Goal: Task Accomplishment & Management: Use online tool/utility

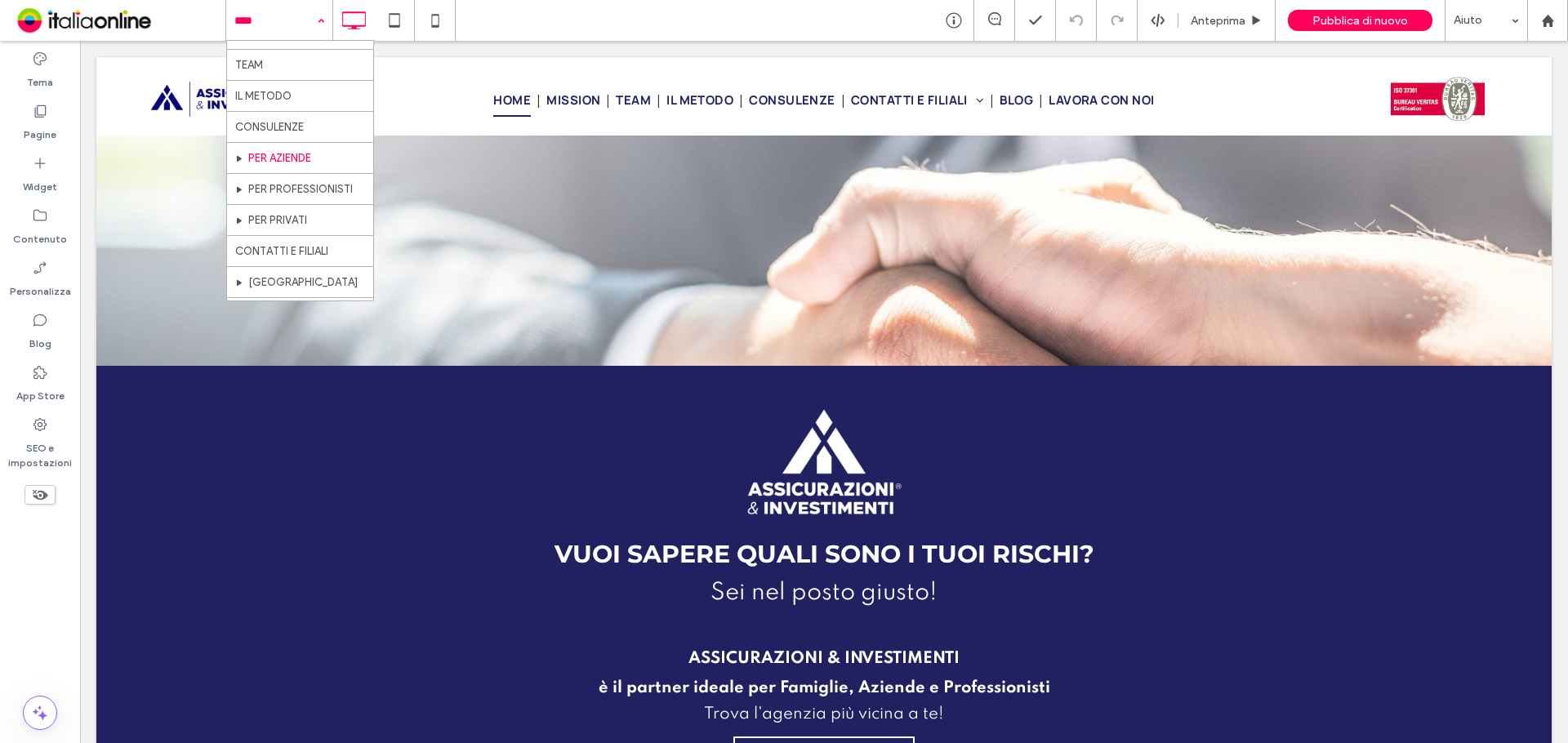
scroll to position [82, 0]
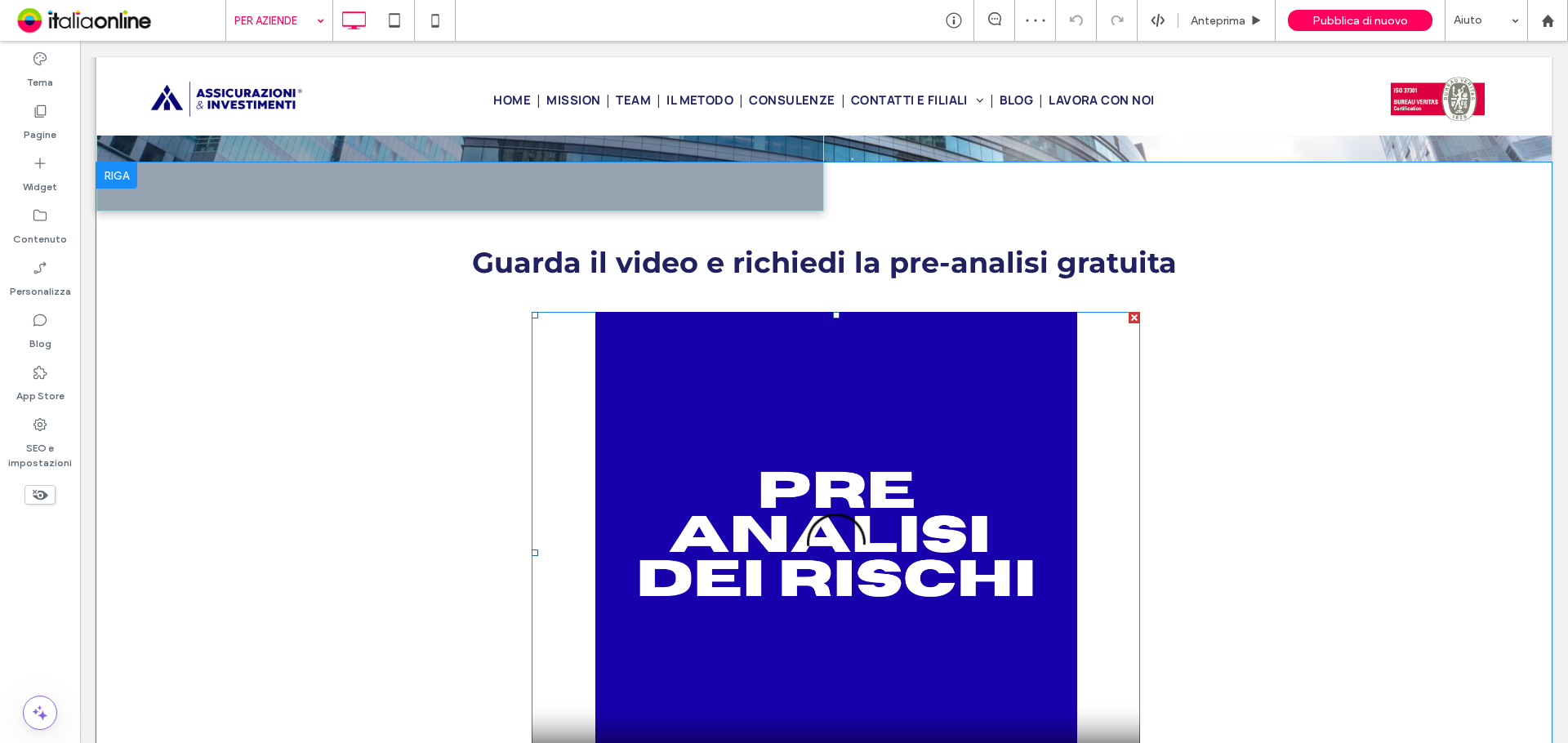
scroll to position [898, 0]
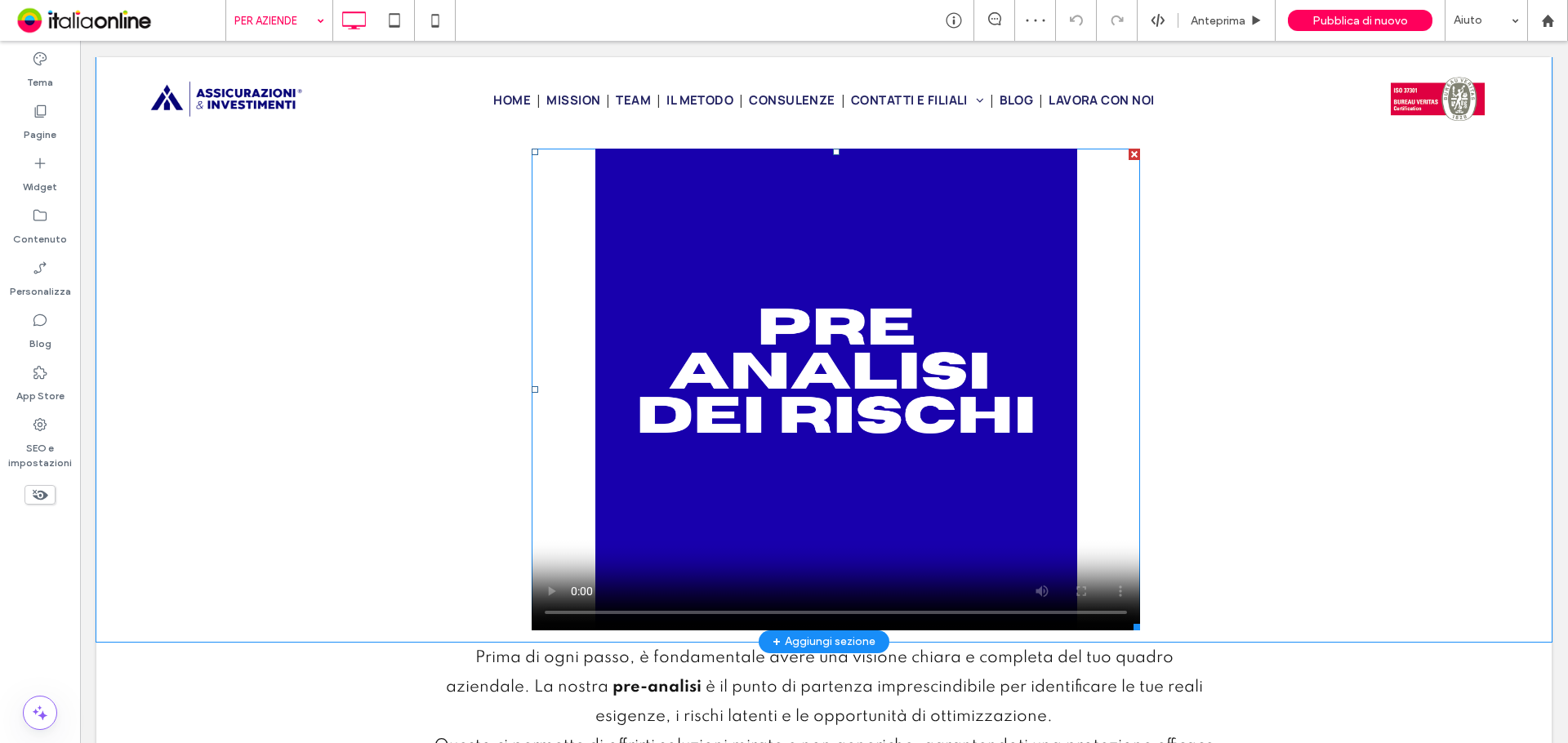
click at [851, 359] on span at bounding box center [836, 389] width 609 height 482
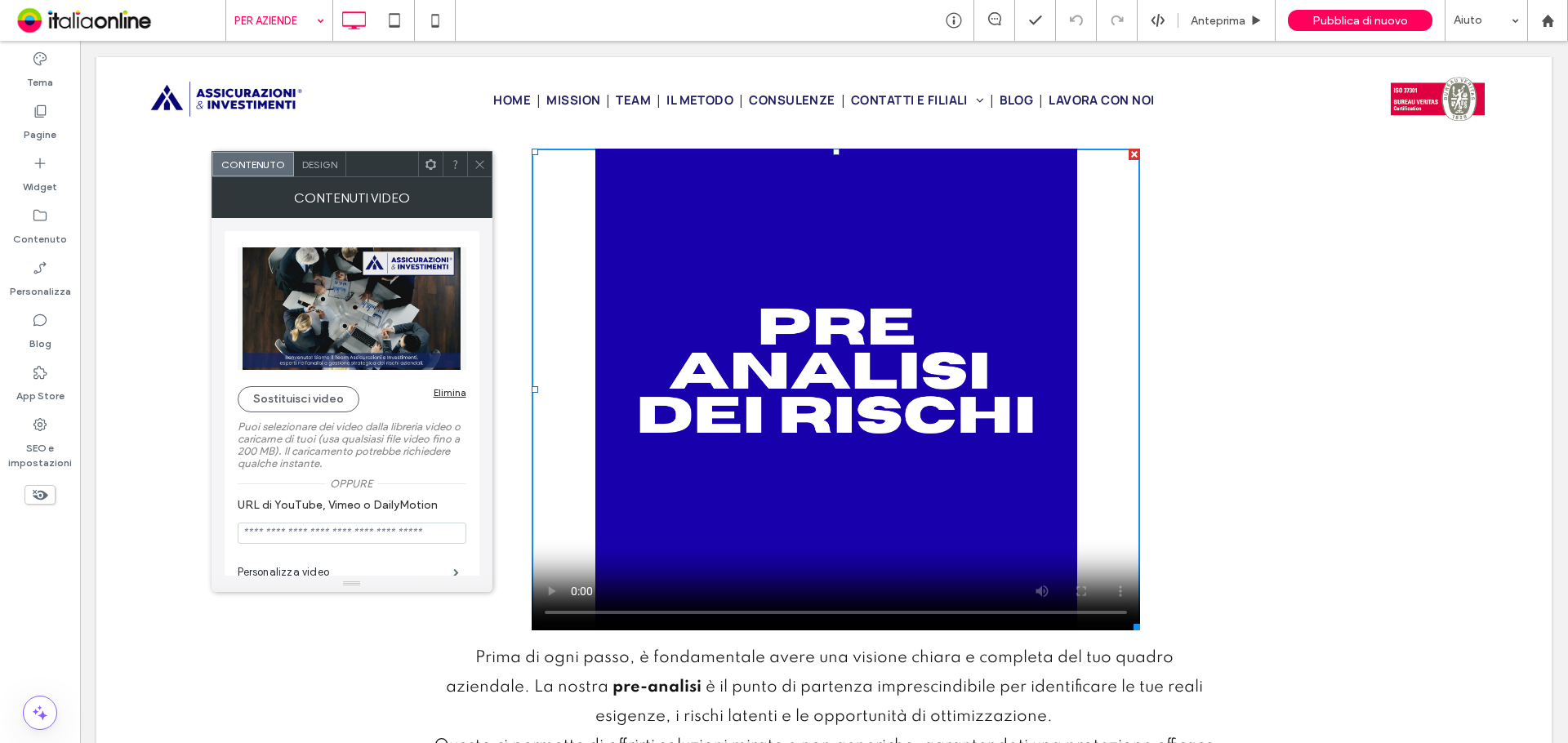
click at [480, 162] on icon at bounding box center [479, 164] width 12 height 12
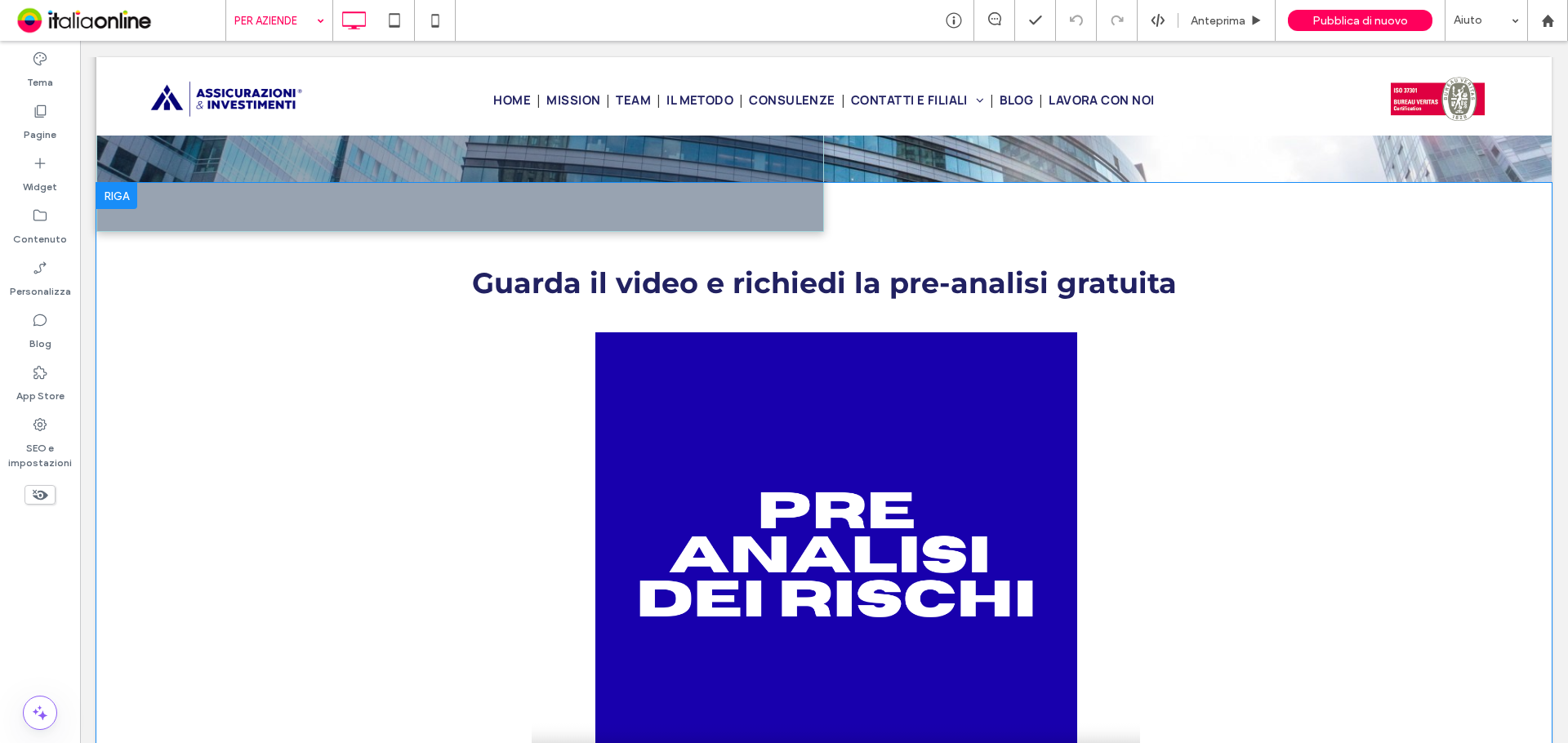
scroll to position [735, 0]
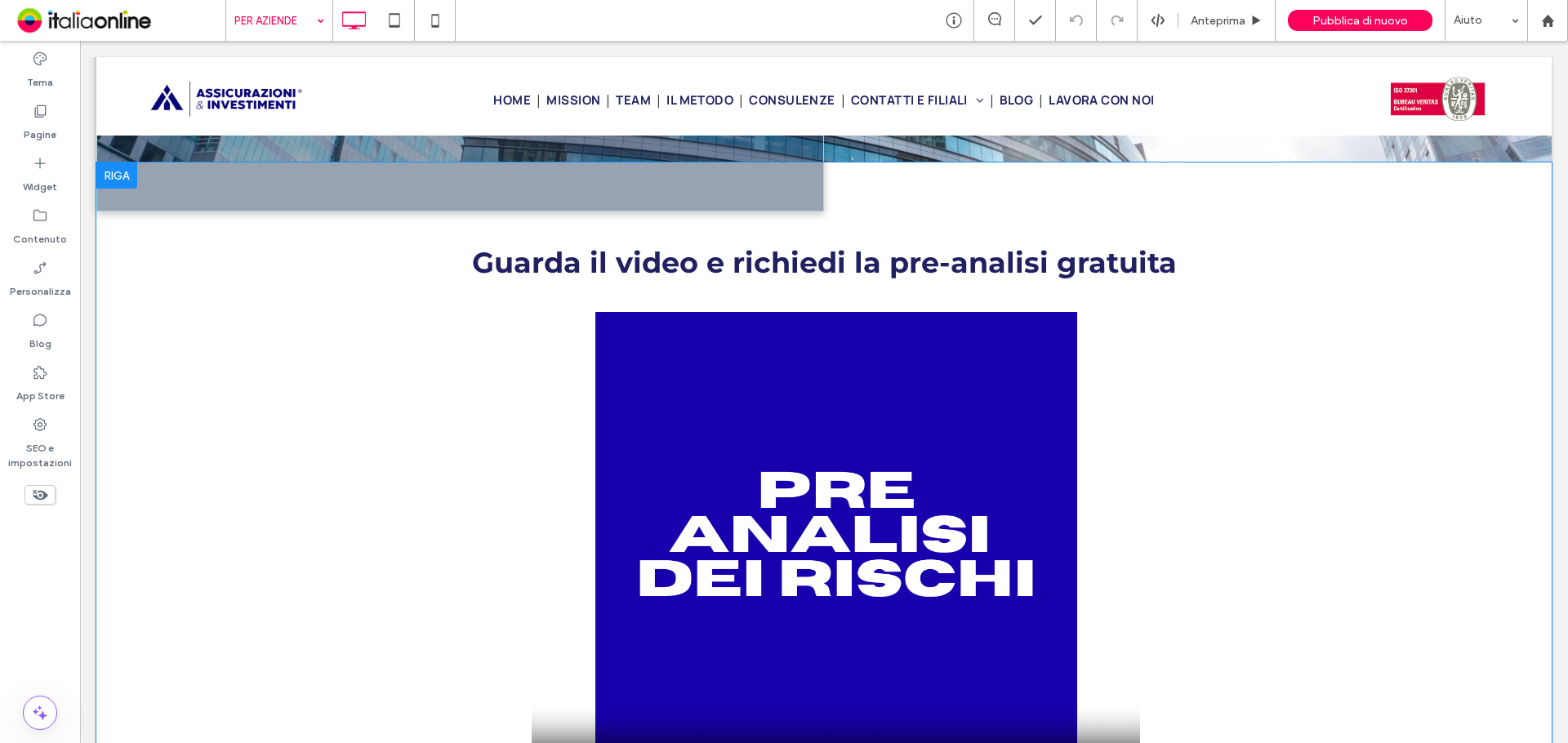
click at [224, 260] on div "Guarda il video e richiedi la pre-analisi gratuita Click To Paste Riga + Aggiun…" at bounding box center [824, 483] width 1456 height 643
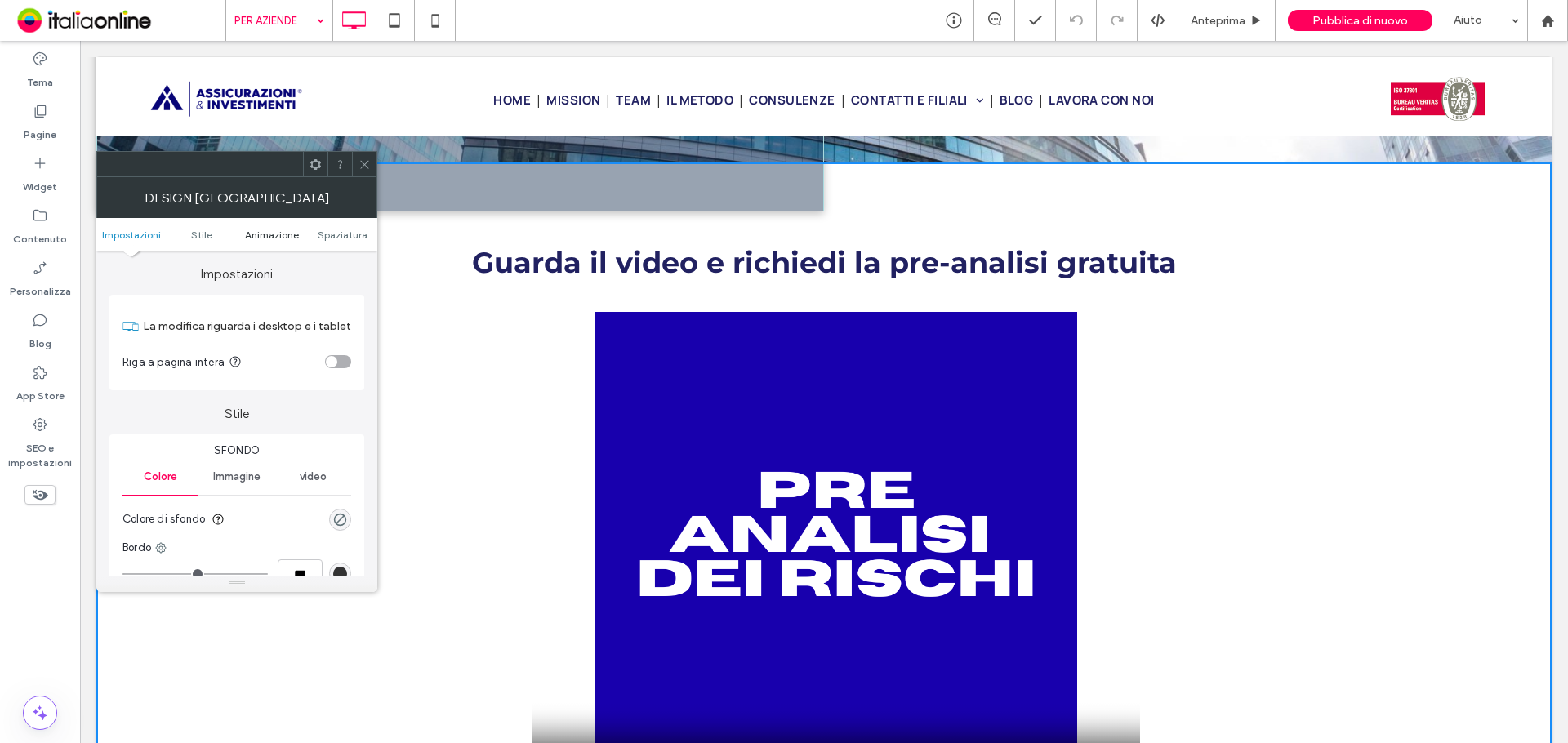
drag, startPoint x: 281, startPoint y: 239, endPoint x: 289, endPoint y: 257, distance: 19.7
click at [281, 239] on span "Animazione" at bounding box center [271, 235] width 54 height 12
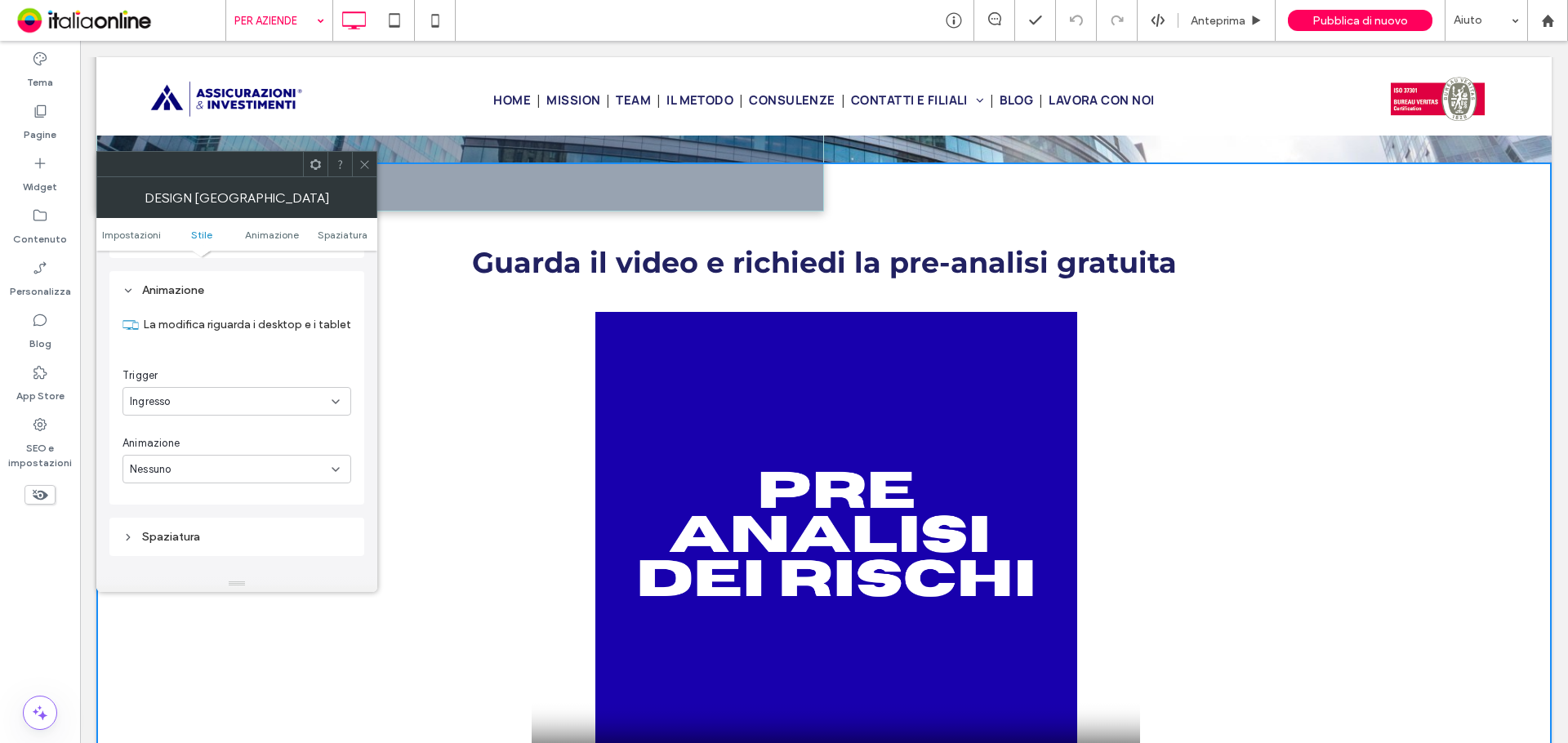
scroll to position [410, 0]
click at [290, 401] on div "Ingresso" at bounding box center [231, 394] width 202 height 16
click at [285, 428] on div "Nessuna" at bounding box center [237, 423] width 227 height 29
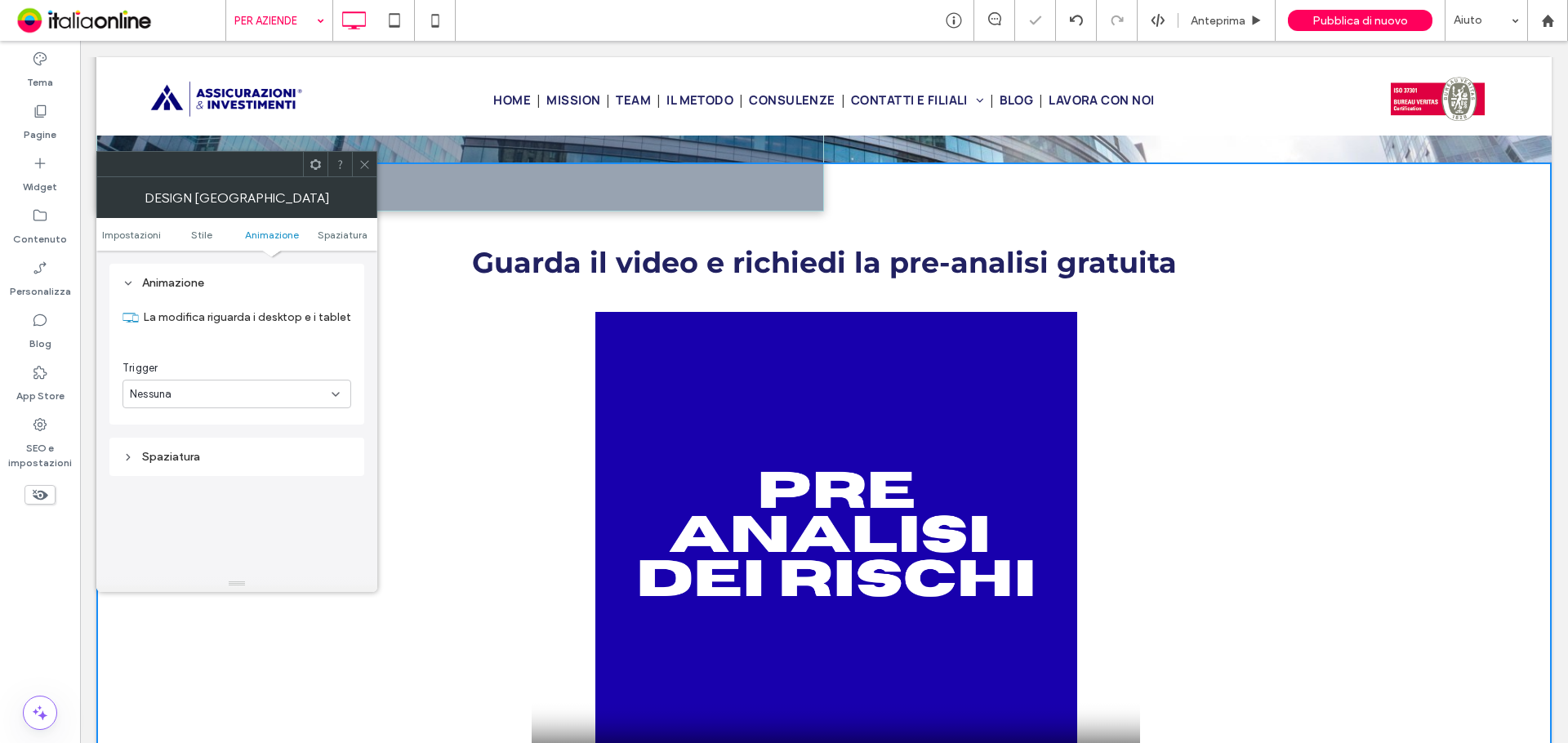
click at [275, 399] on div "Nessuna" at bounding box center [231, 394] width 202 height 16
click at [267, 422] on div "Nessuna" at bounding box center [237, 423] width 227 height 29
click at [265, 406] on div "Nessuna" at bounding box center [237, 394] width 229 height 29
click at [268, 451] on div "Ingresso" at bounding box center [237, 451] width 227 height 29
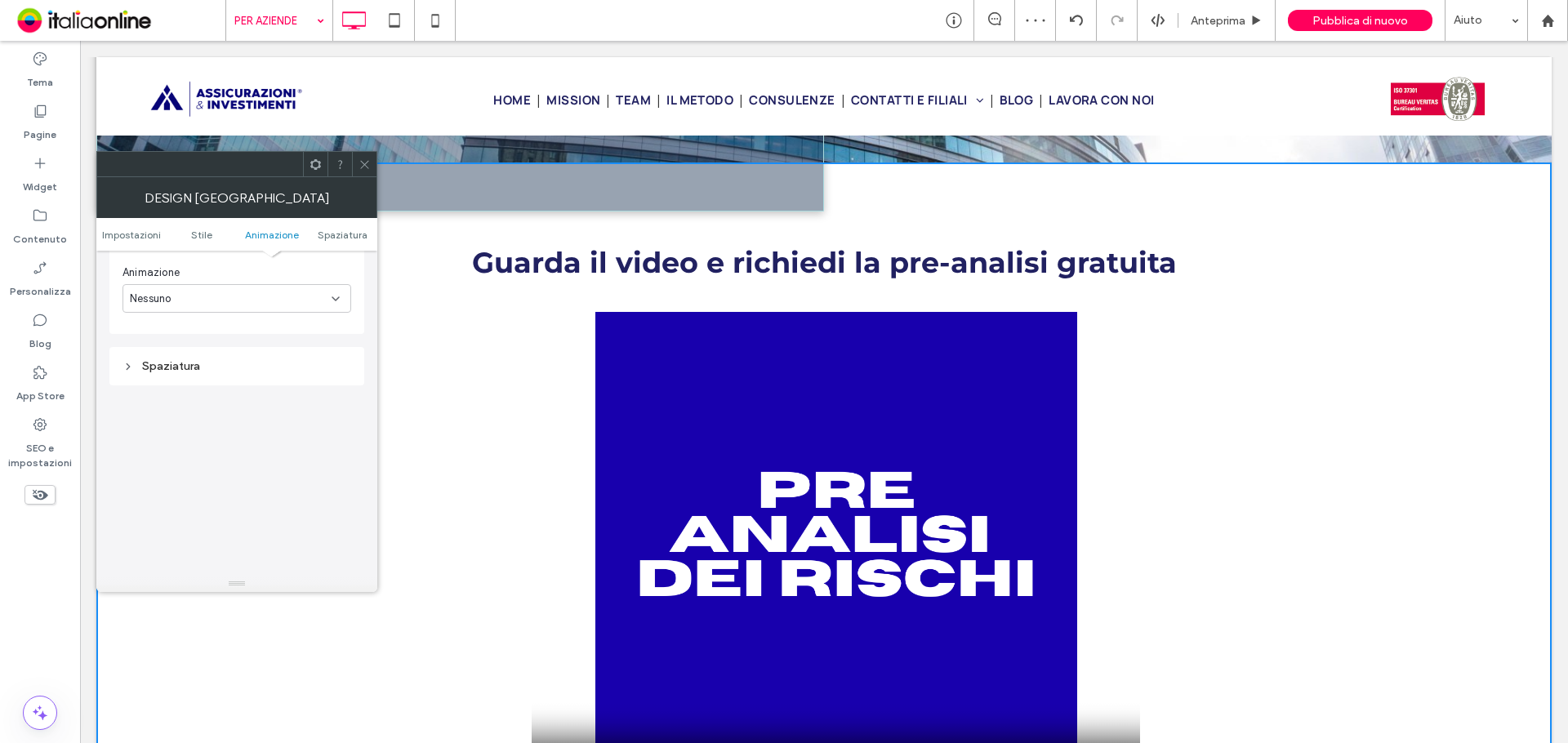
click at [254, 296] on div "Nessuno" at bounding box center [231, 298] width 202 height 16
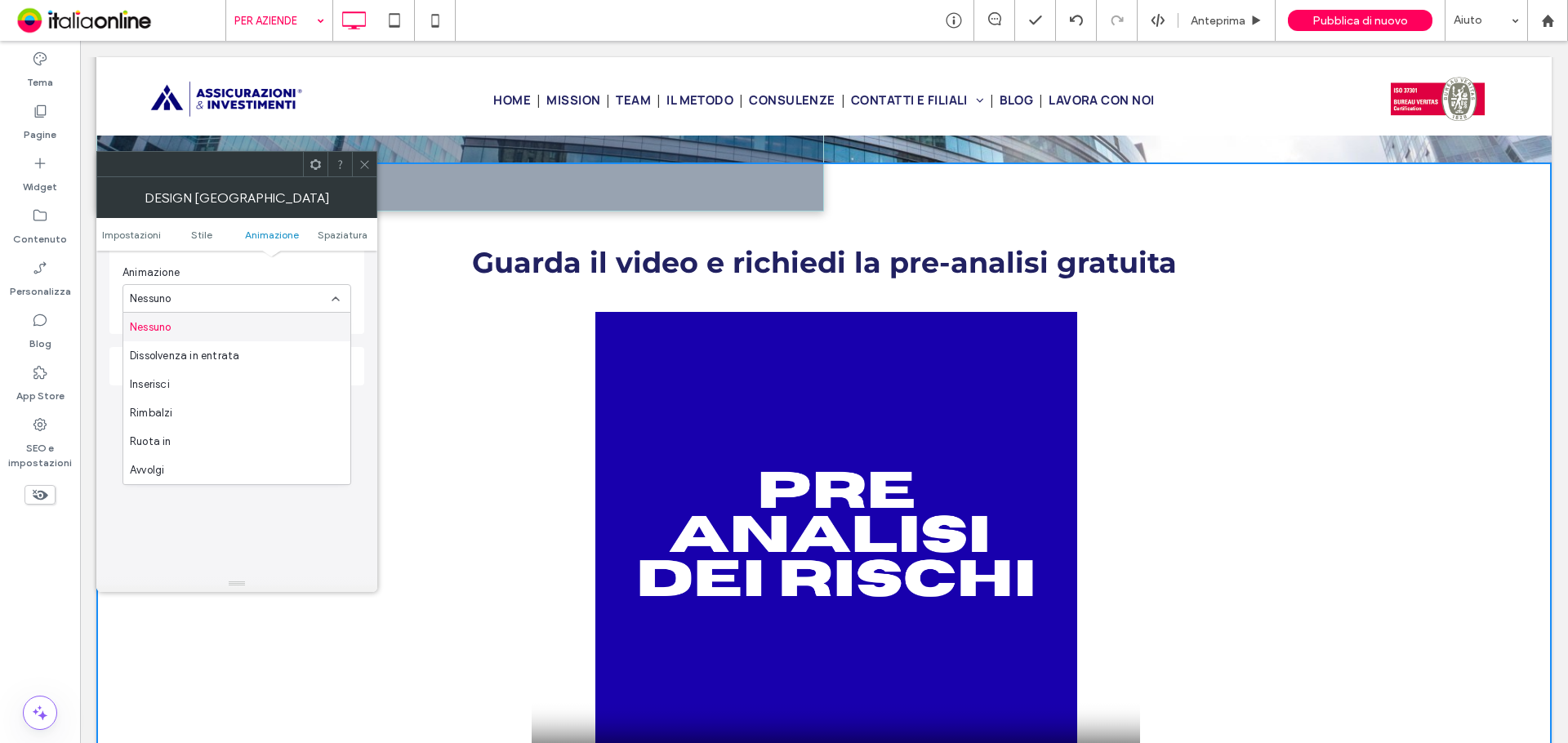
click at [442, 325] on div "Guarda il video e richiedi la pre-analisi gratuita Click To Paste" at bounding box center [823, 484] width 784 height 637
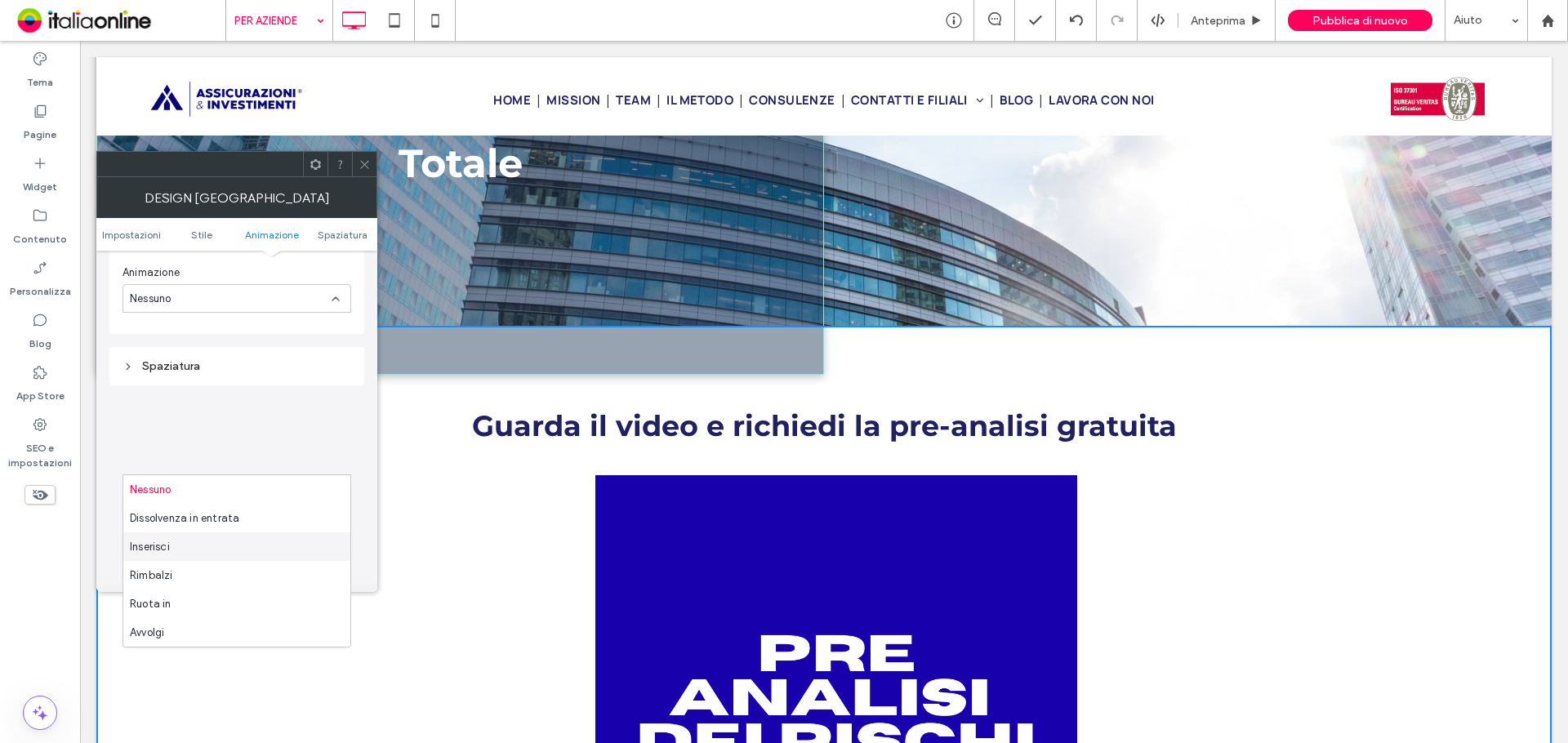
scroll to position [289, 0]
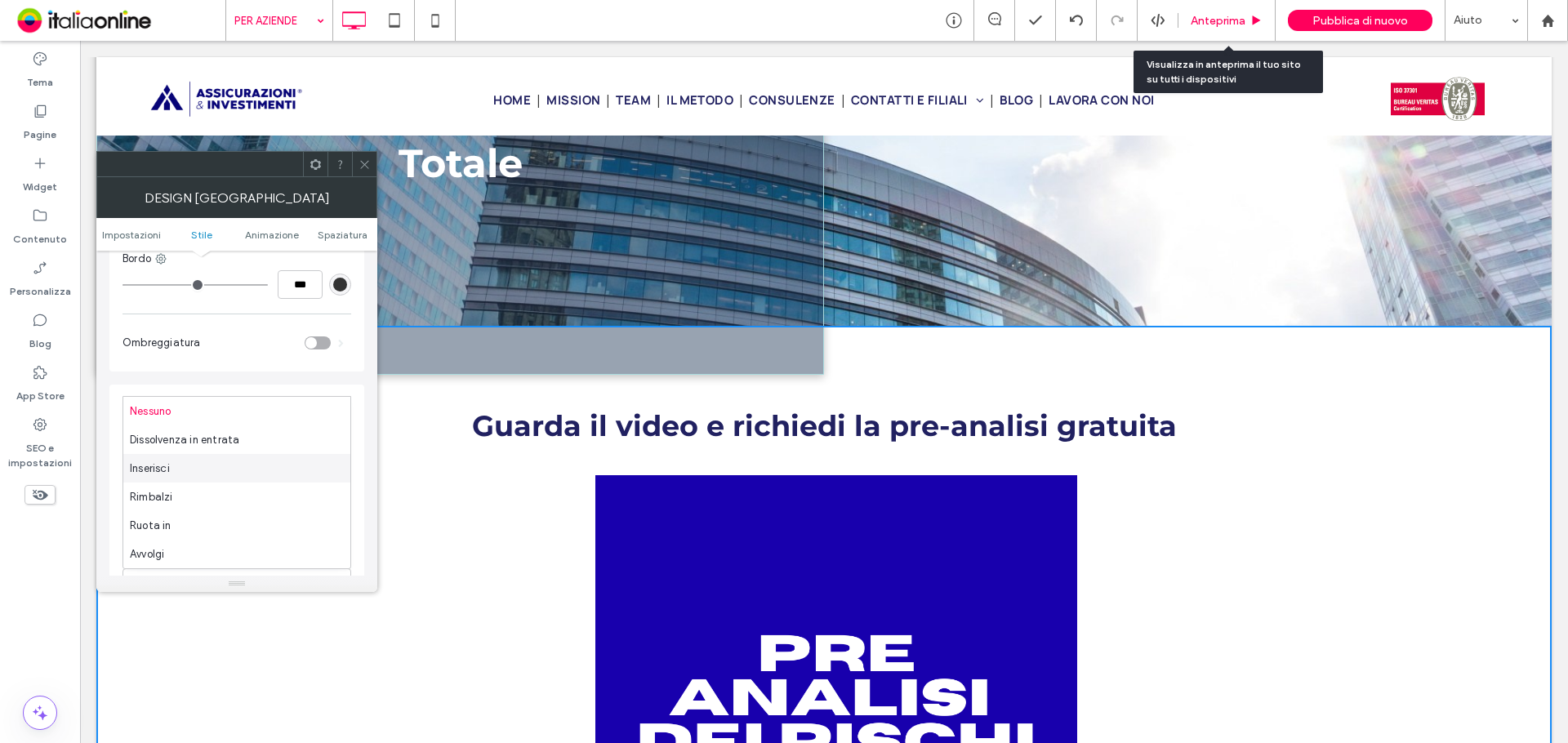
click at [1213, 31] on div "Anteprima" at bounding box center [1227, 20] width 97 height 41
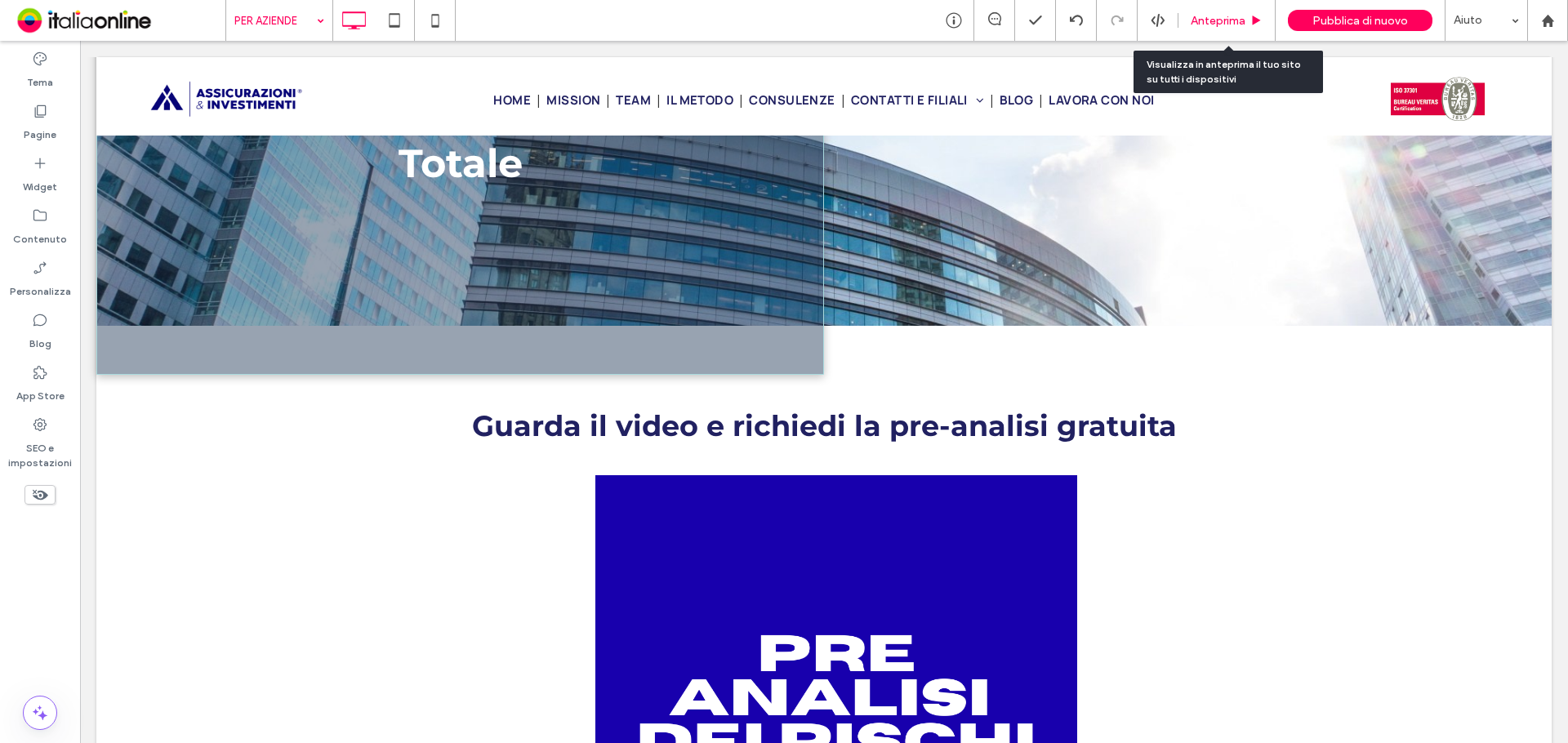
click at [1221, 20] on span "Anteprima" at bounding box center [1217, 21] width 55 height 14
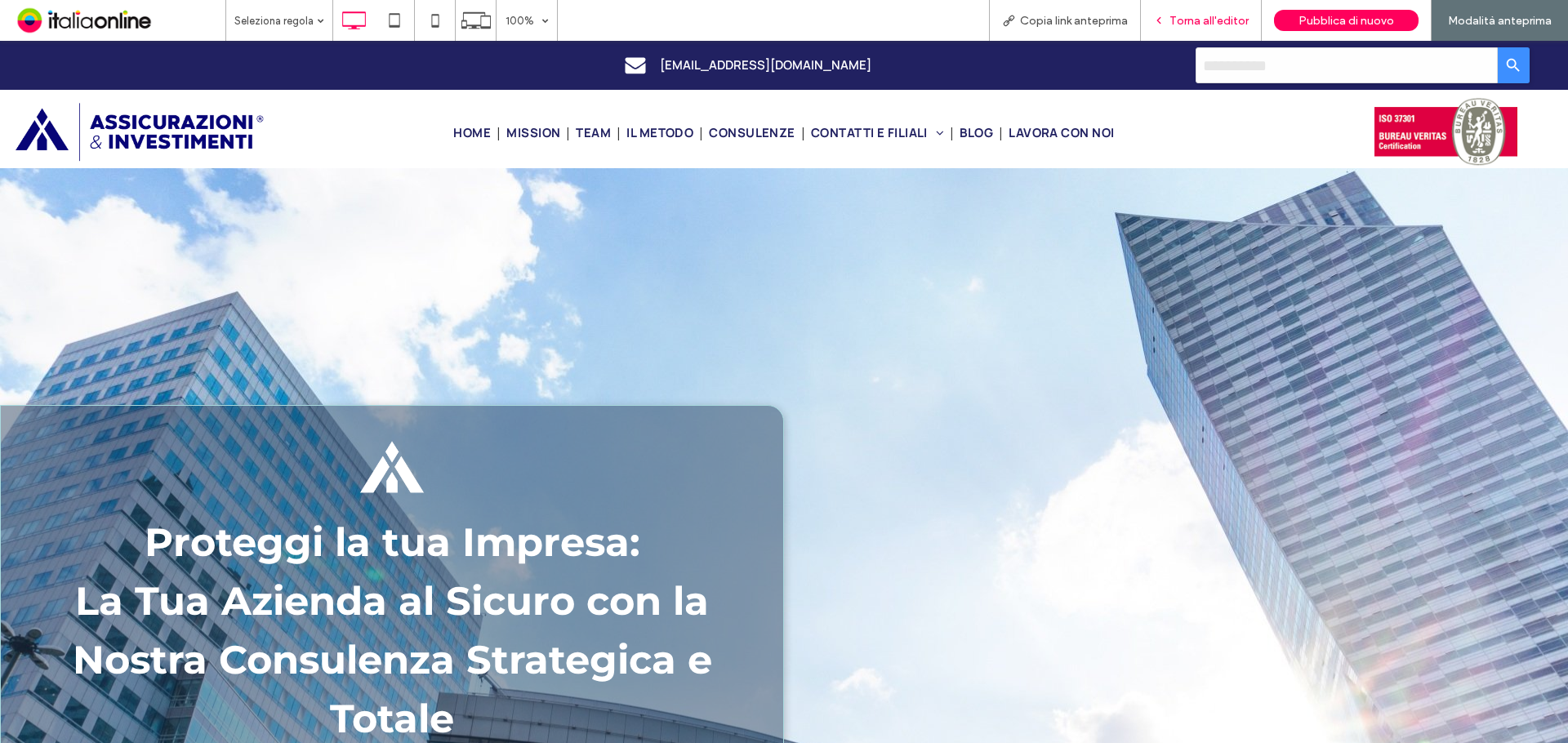
click at [1164, 21] on icon at bounding box center [1158, 20] width 11 height 11
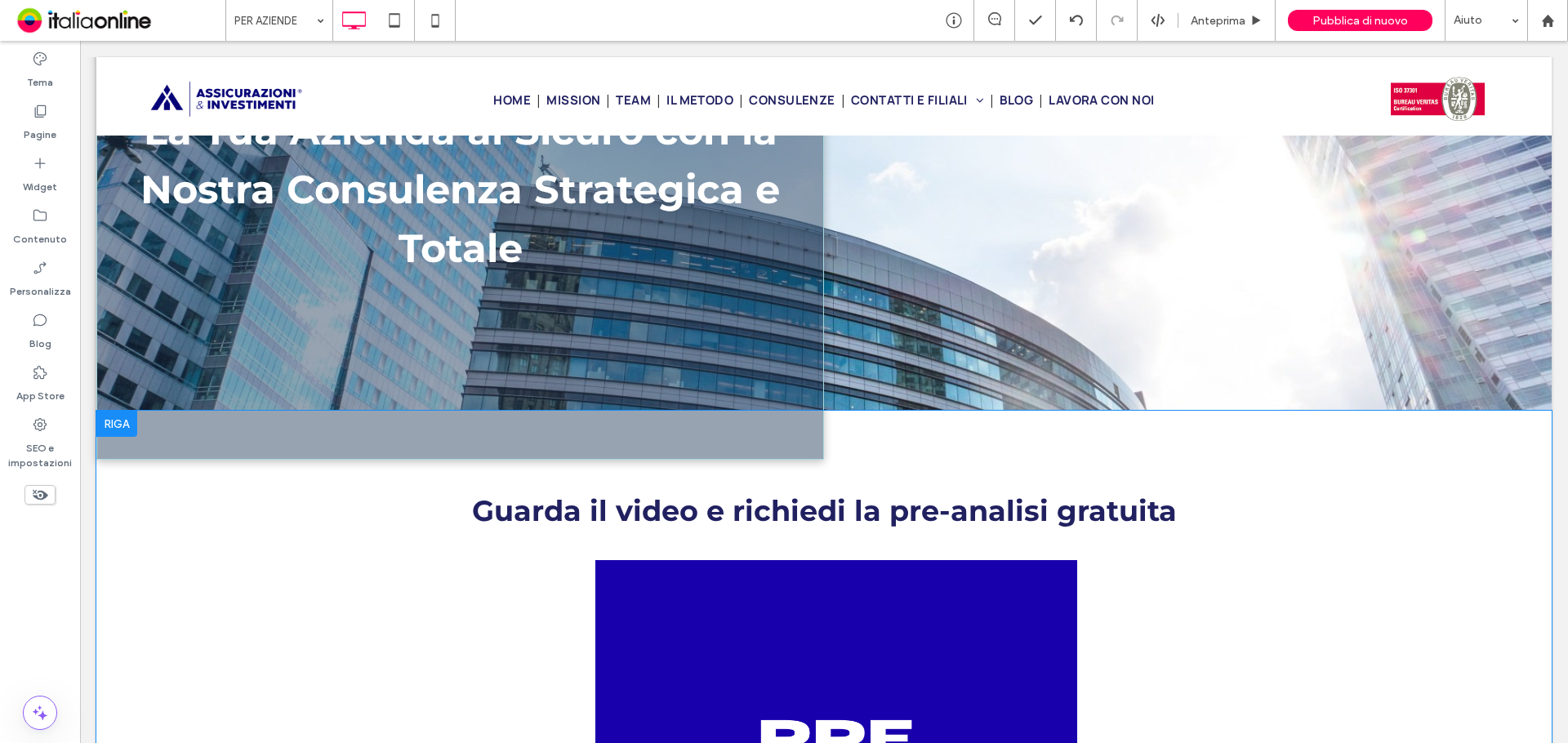
scroll to position [490, 0]
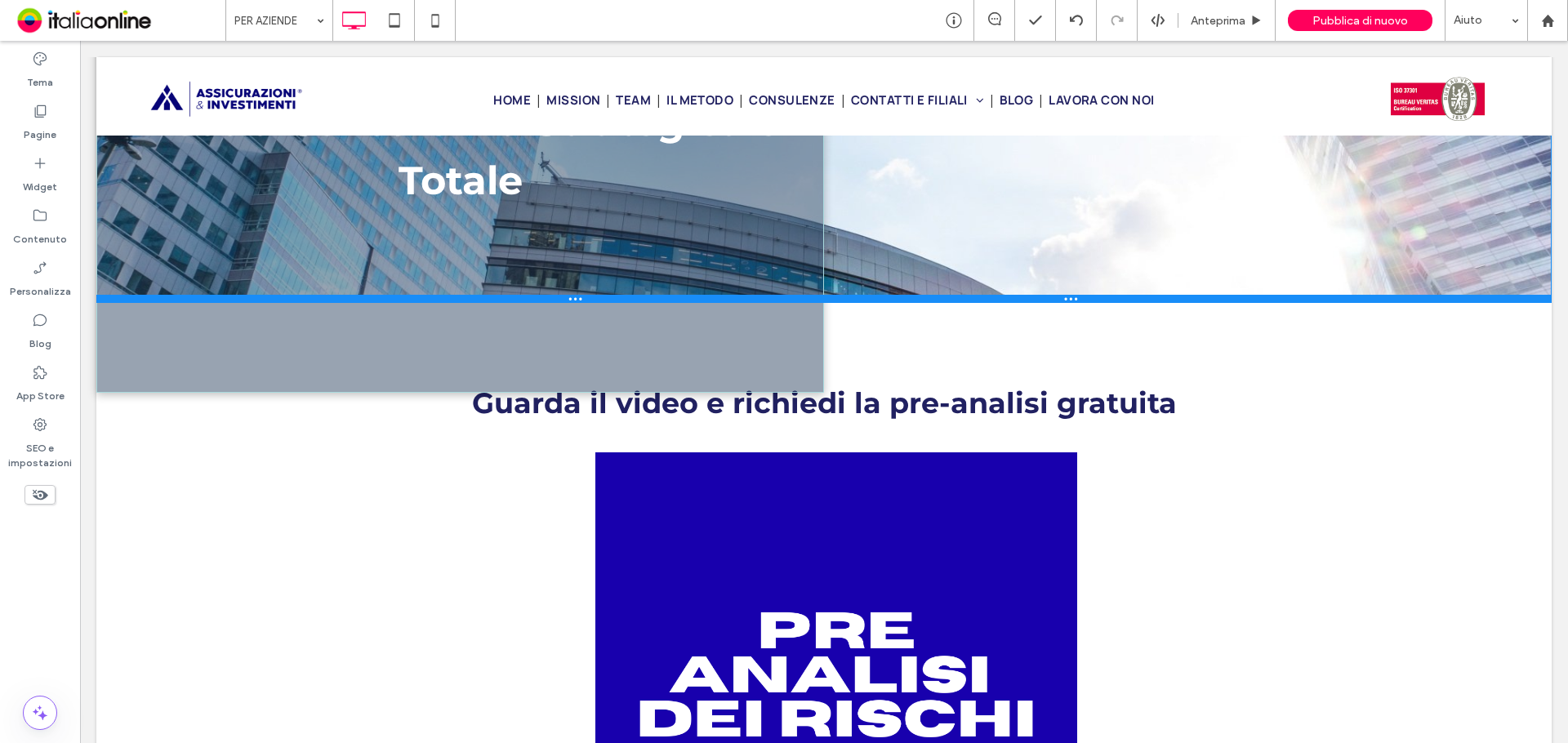
drag, startPoint x: 440, startPoint y: 404, endPoint x: 461, endPoint y: 273, distance: 132.7
click at [461, 294] on div at bounding box center [824, 298] width 1456 height 8
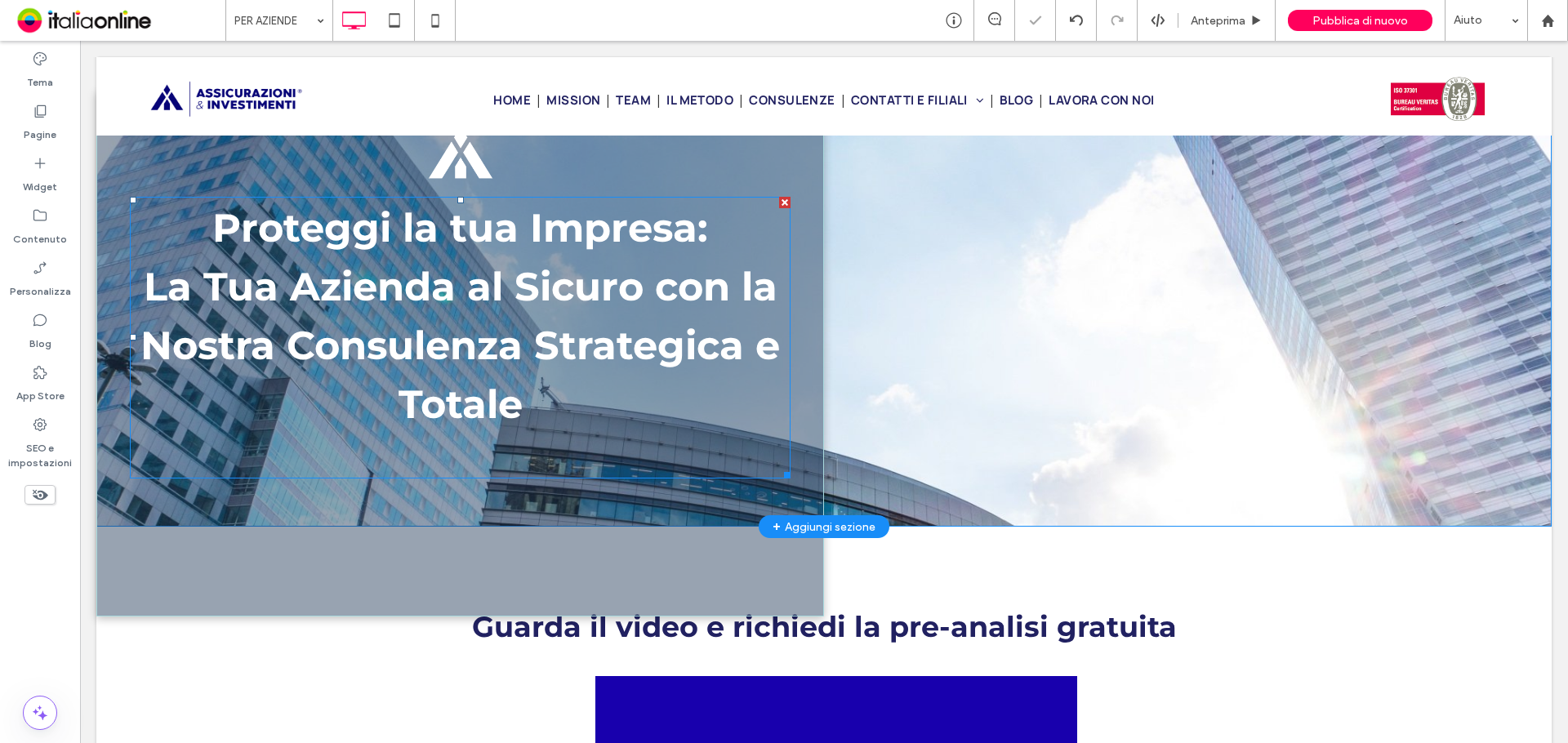
scroll to position [245, 0]
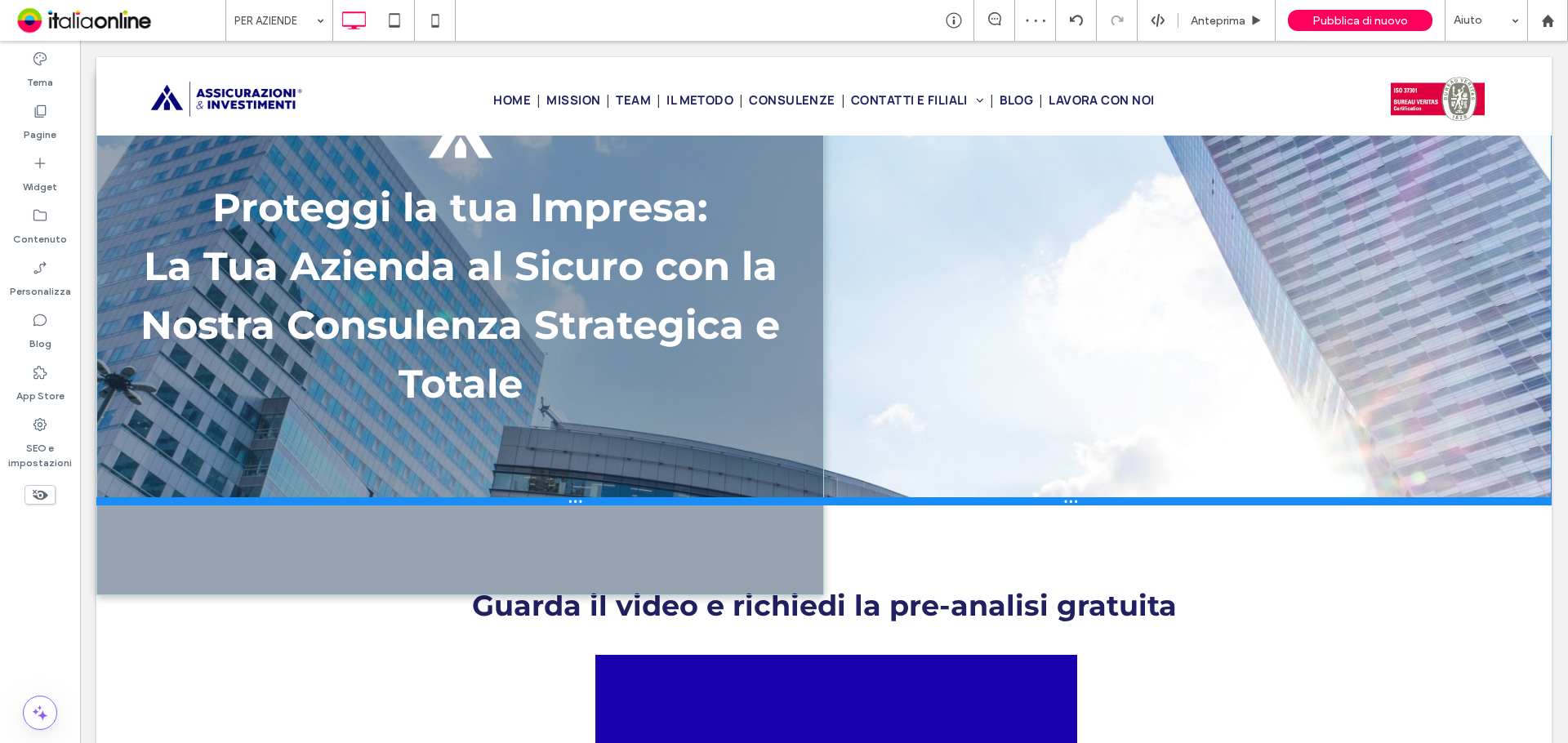
drag, startPoint x: 482, startPoint y: 544, endPoint x: 606, endPoint y: 402, distance: 188.5
click at [526, 361] on div "Proteggi la tua Impresa: La Tua Azienda al Sicuro con la Nostra Consulenza Stra…" at bounding box center [824, 223] width 1456 height 567
drag, startPoint x: 897, startPoint y: 502, endPoint x: 903, endPoint y: 373, distance: 129.1
click at [903, 373] on div "Proteggi la tua Impresa: La Tua Azienda al Sicuro con la Nostra Consulenza Stra…" at bounding box center [824, 223] width 1456 height 567
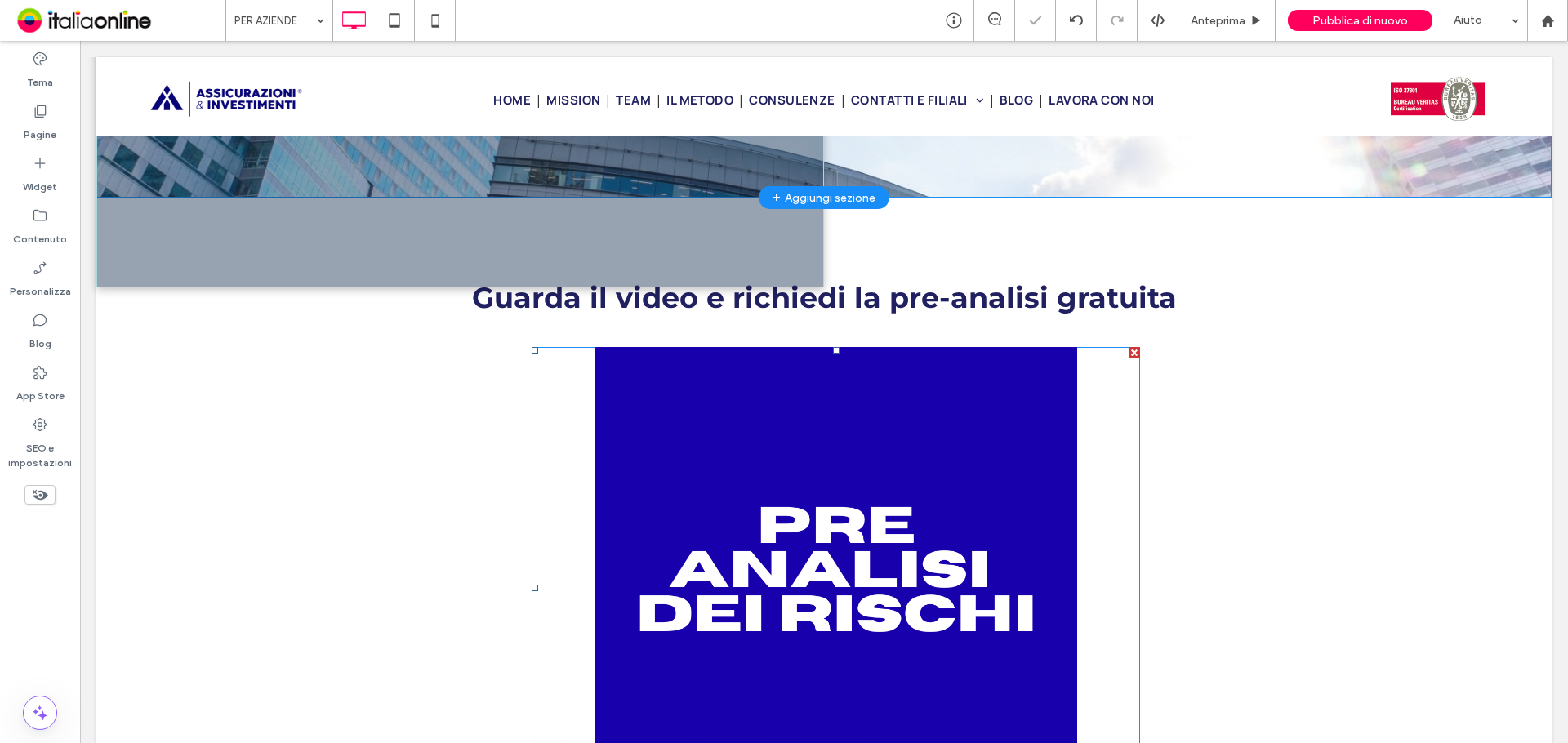
scroll to position [409, 0]
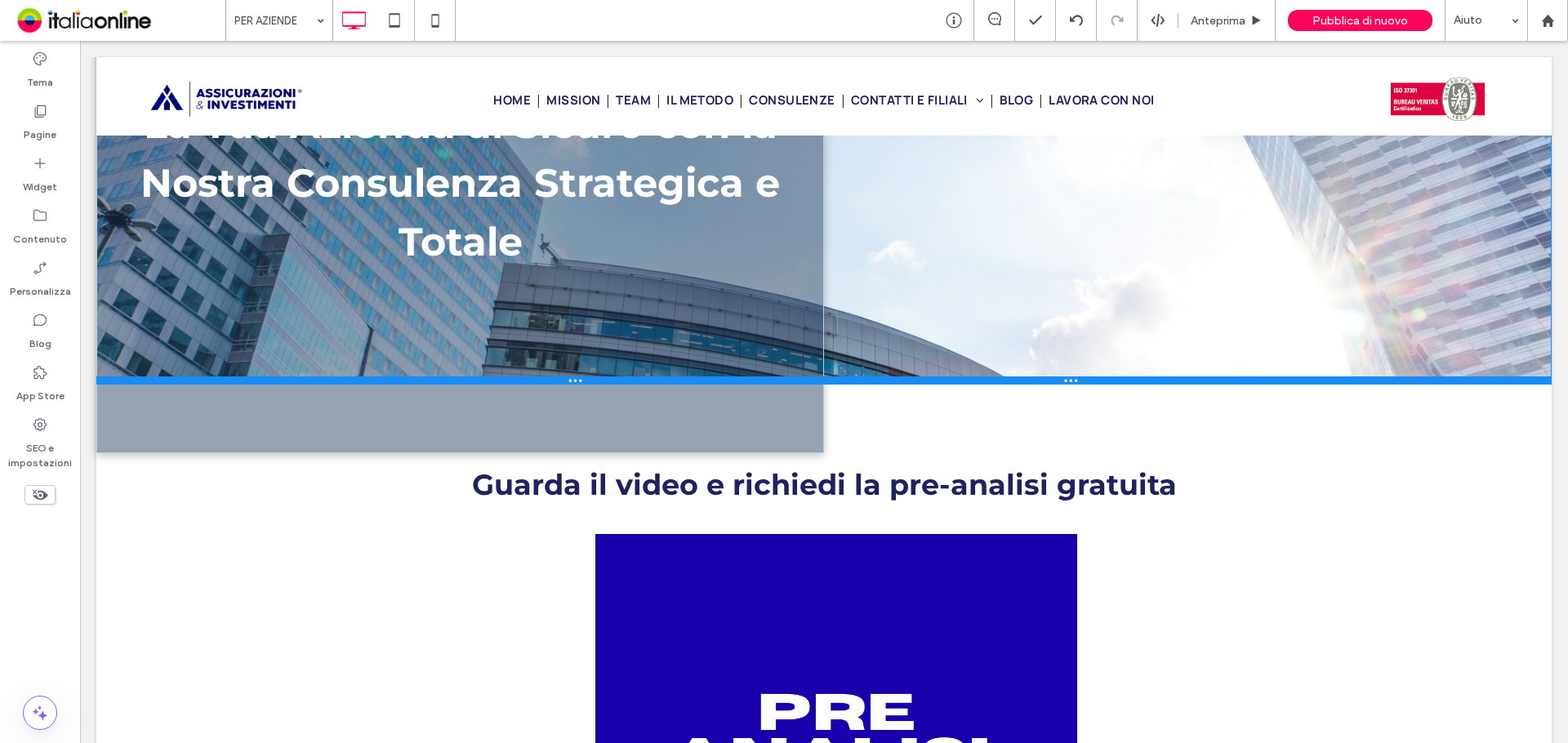
drag, startPoint x: 641, startPoint y: 338, endPoint x: 644, endPoint y: 381, distance: 43.1
click at [644, 381] on div at bounding box center [824, 381] width 1456 height 8
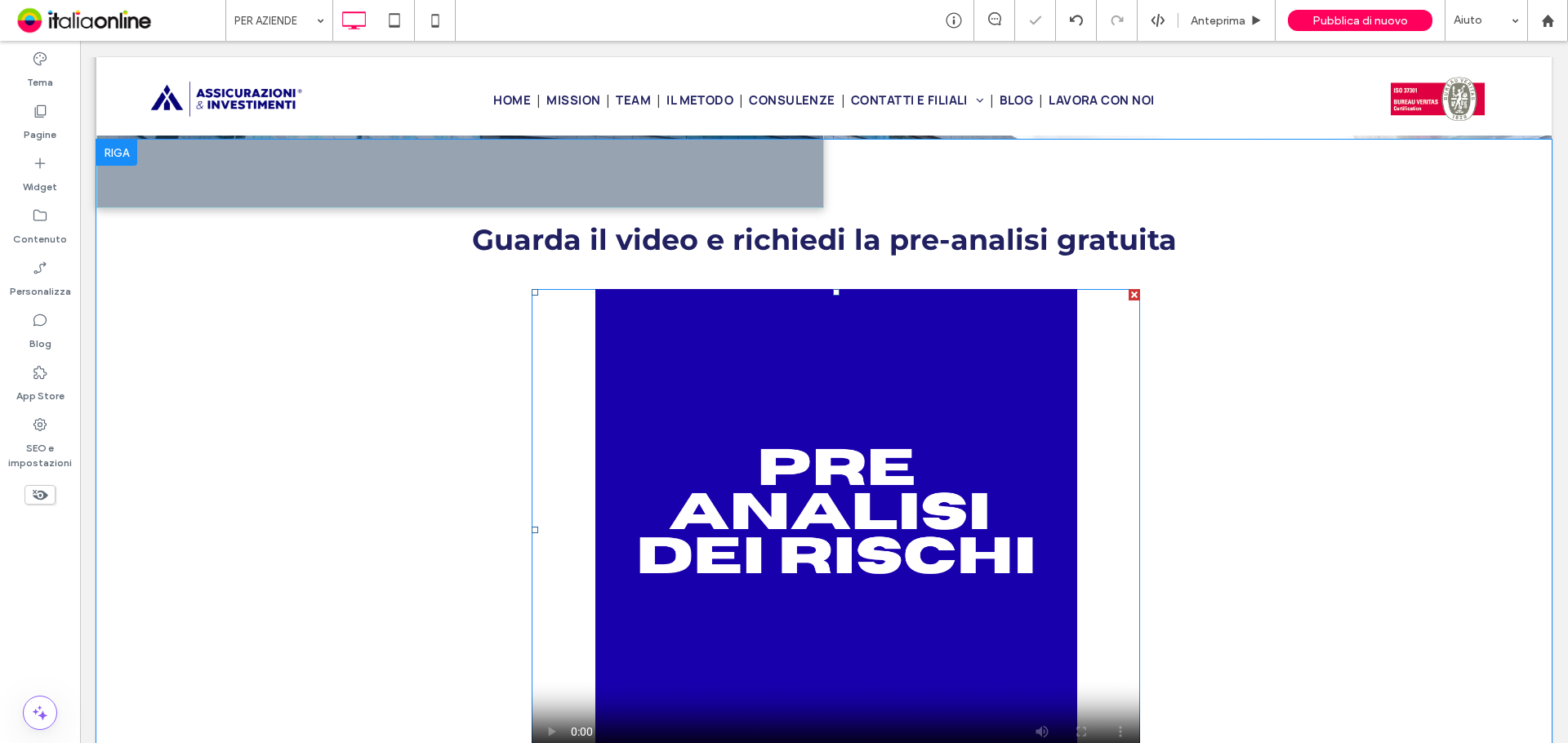
scroll to position [898, 0]
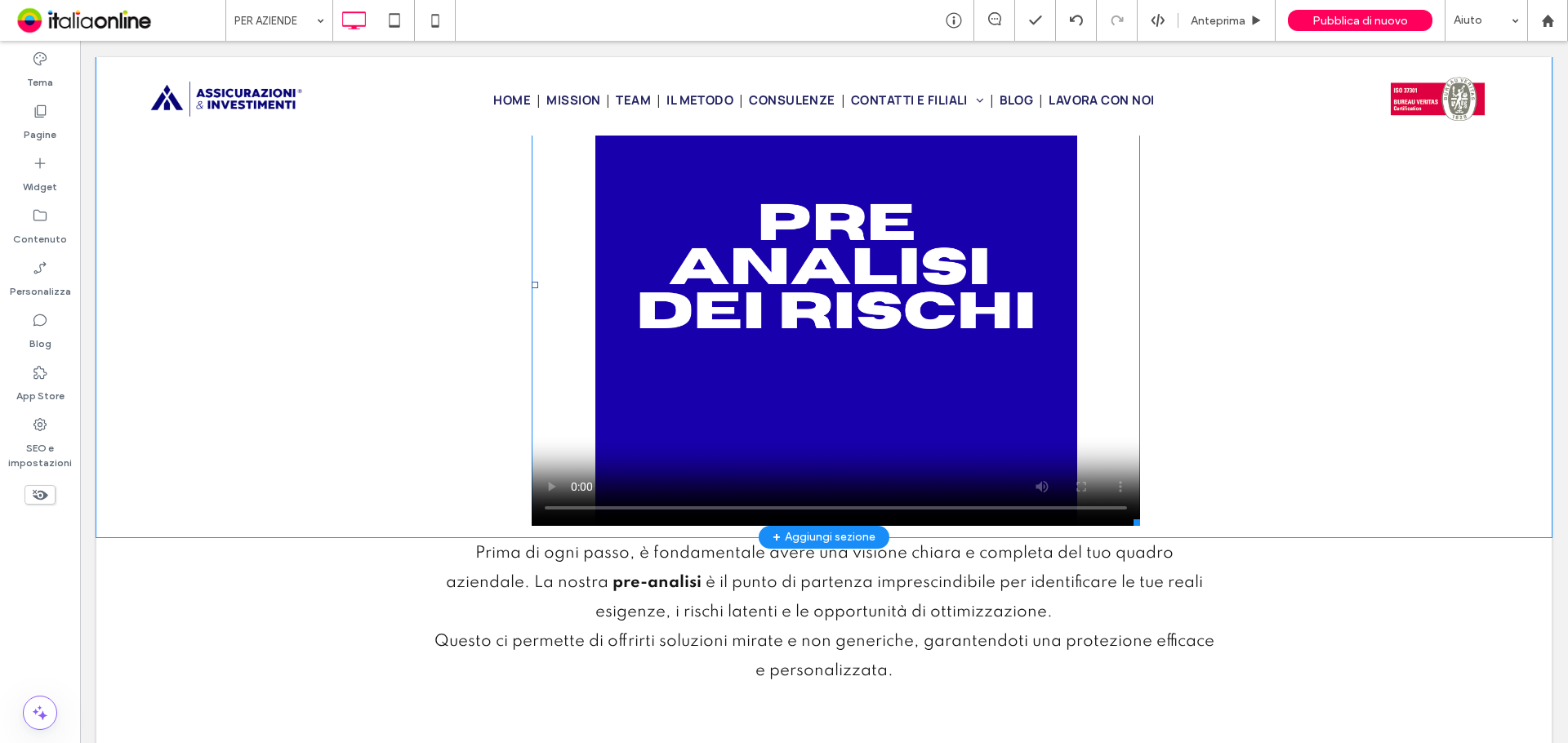
click at [543, 484] on span at bounding box center [836, 284] width 609 height 482
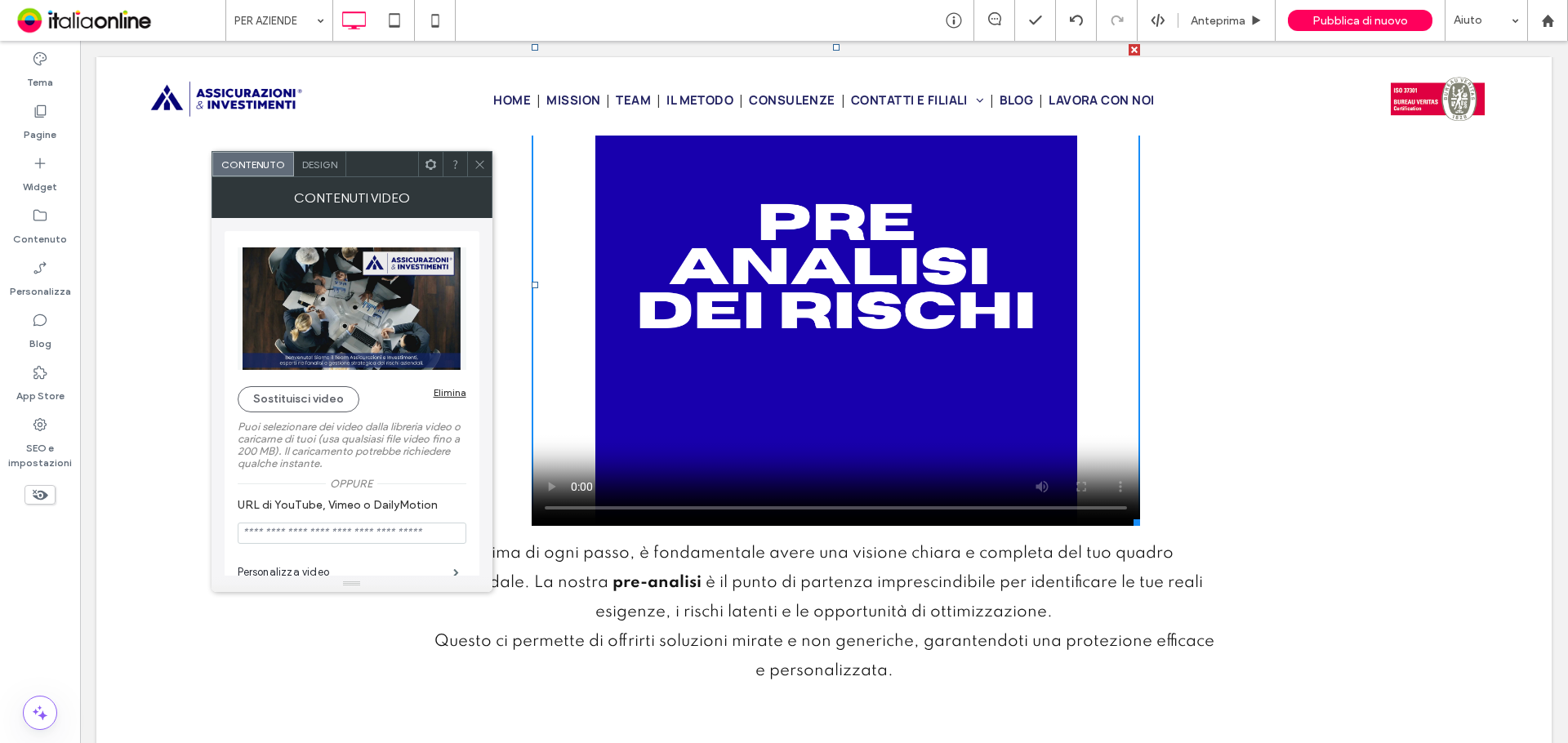
click at [479, 165] on icon at bounding box center [479, 164] width 12 height 12
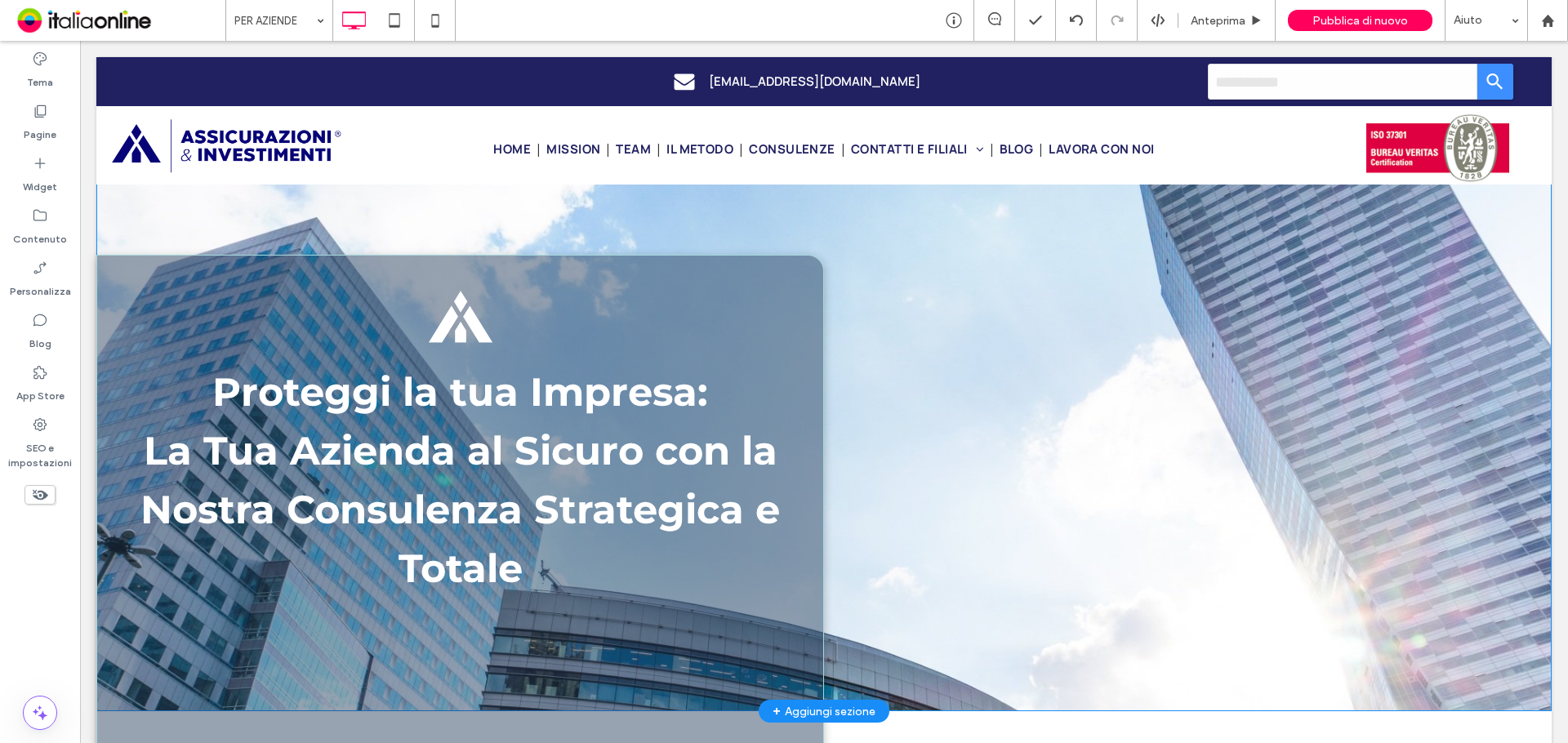
scroll to position [0, 0]
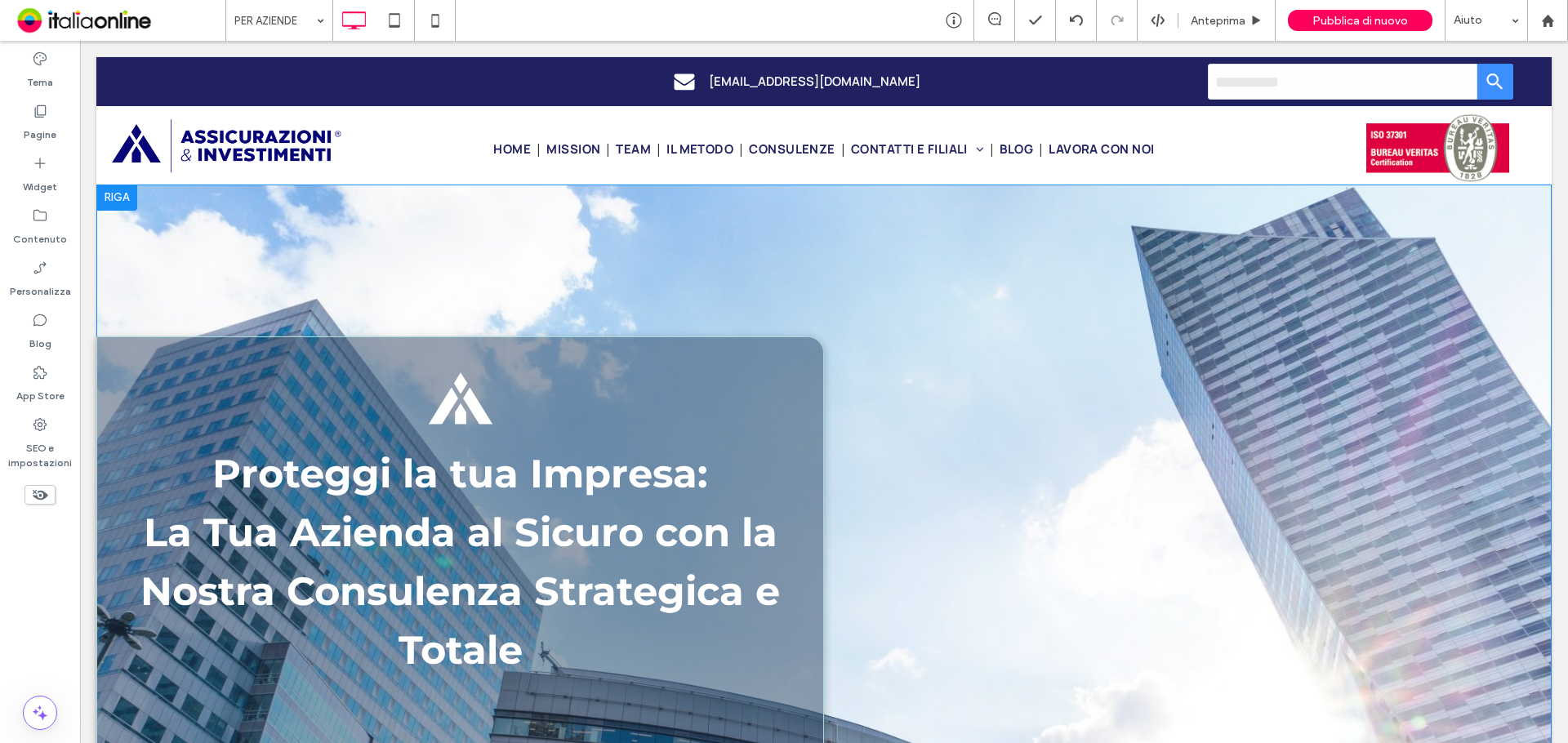
click at [272, 222] on div "Proteggi la tua Impresa: La Tua Azienda al Sicuro con la Nostra Consulenza Stra…" at bounding box center [824, 489] width 1456 height 567
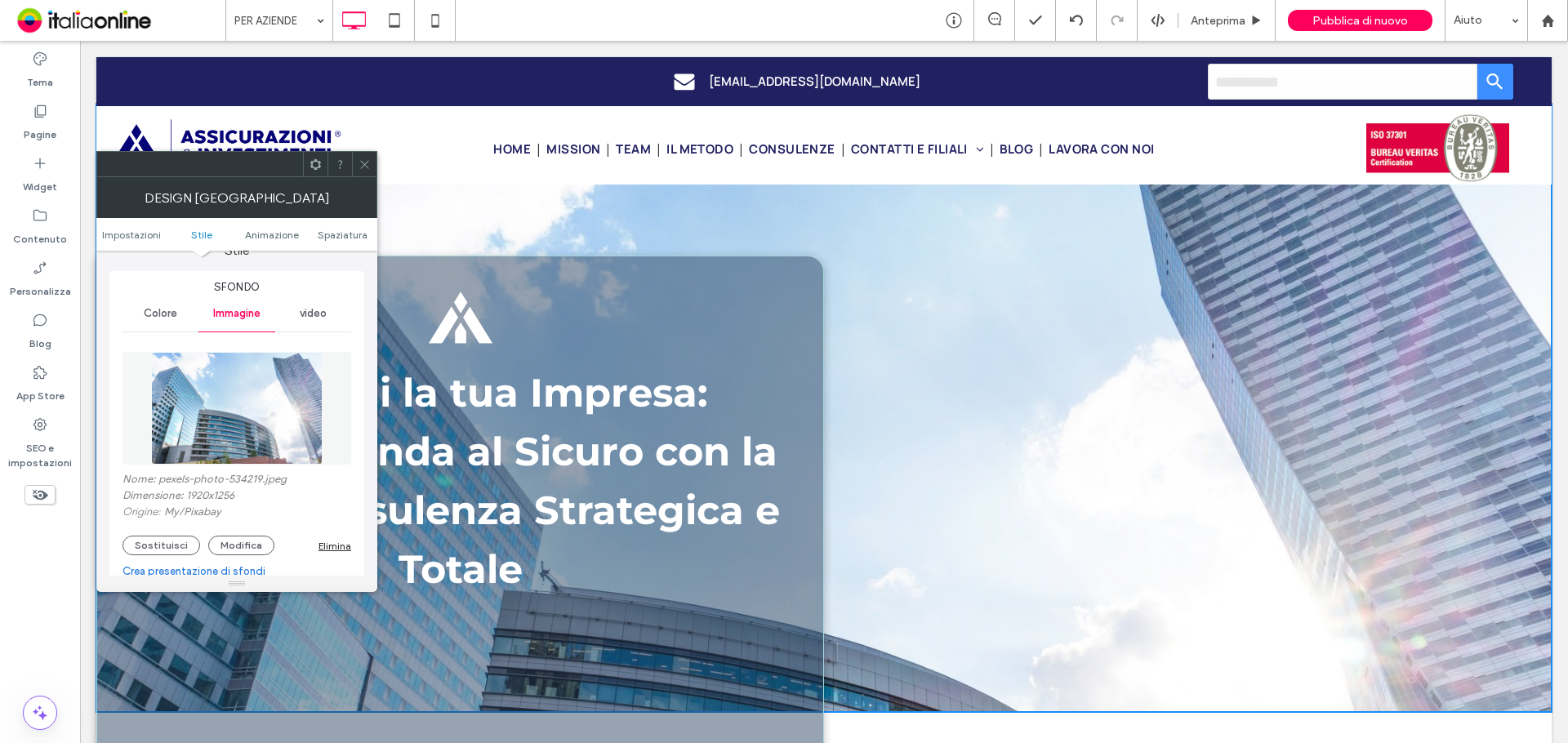
scroll to position [82, 0]
click at [372, 171] on div at bounding box center [364, 164] width 25 height 25
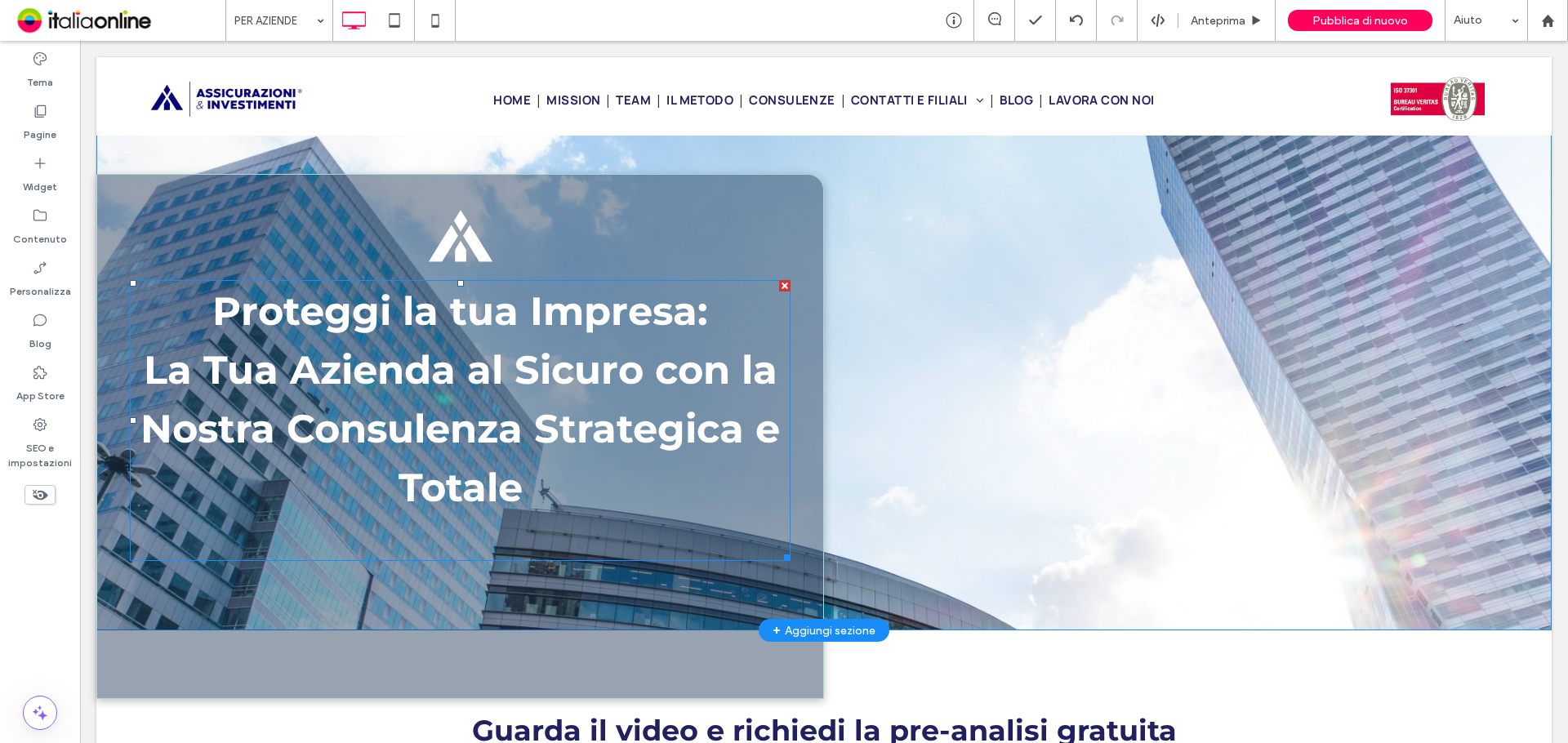
scroll to position [163, 0]
click at [42, 130] on label "Pagine" at bounding box center [40, 130] width 33 height 23
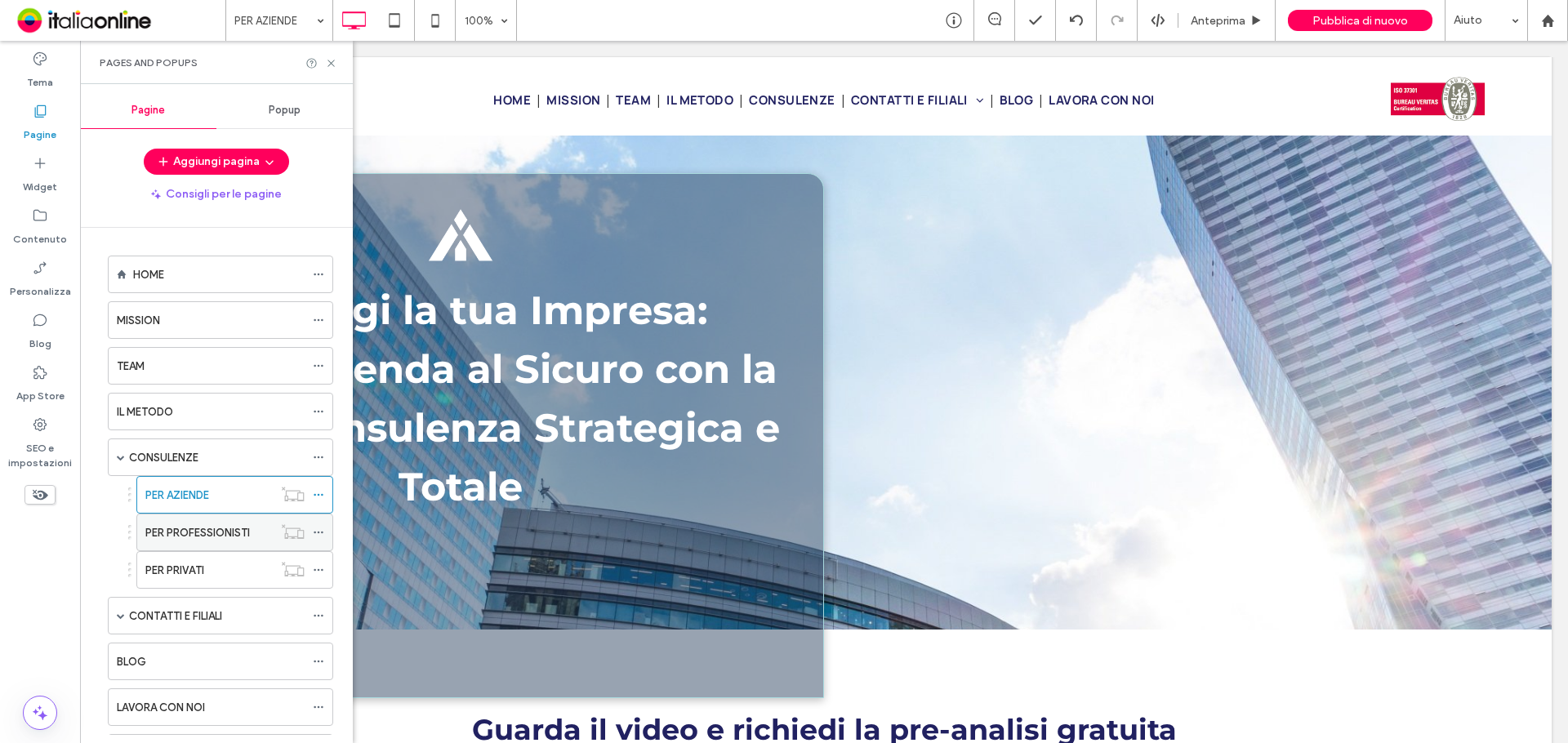
click at [216, 535] on label "PER PROFESSIONISTI" at bounding box center [197, 533] width 104 height 29
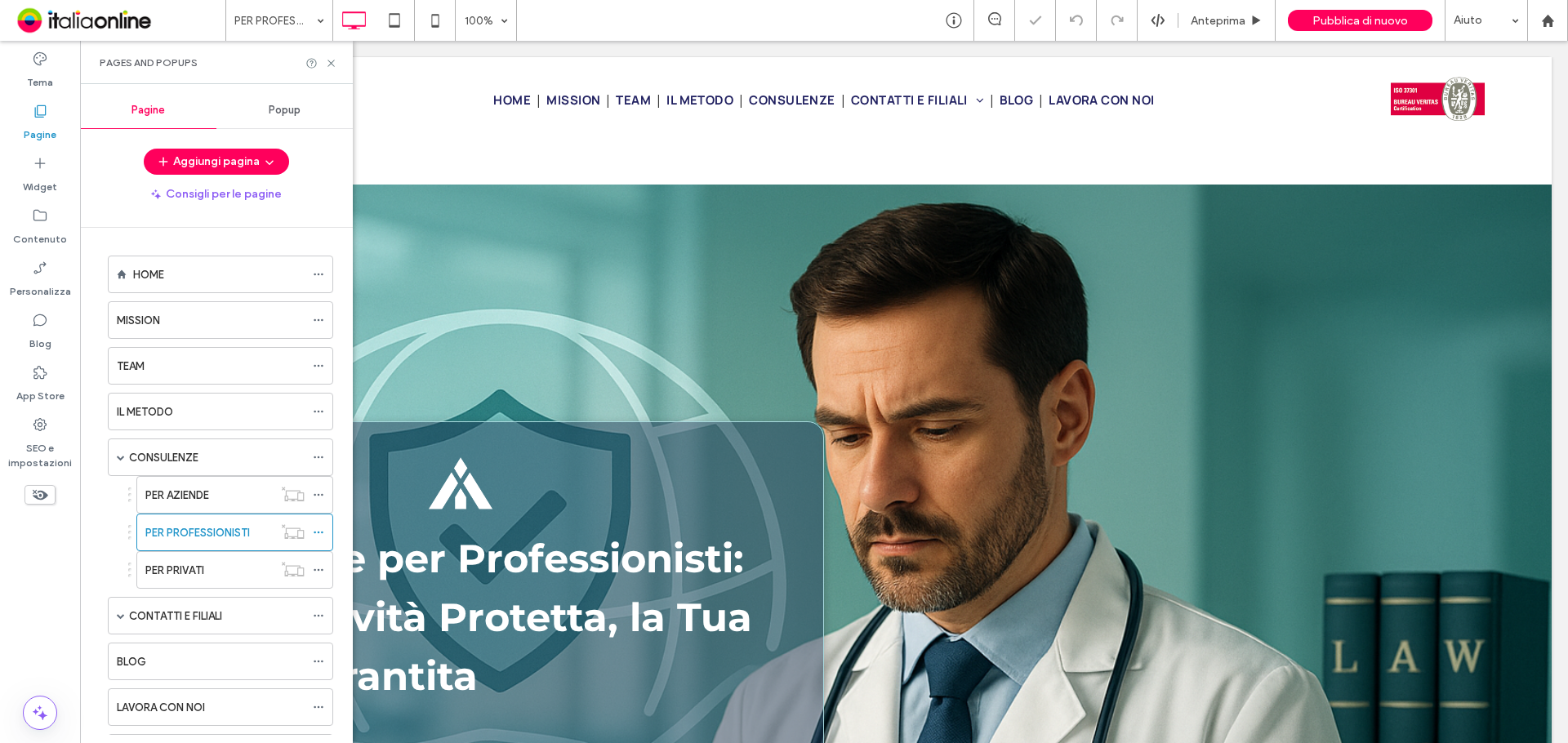
scroll to position [817, 0]
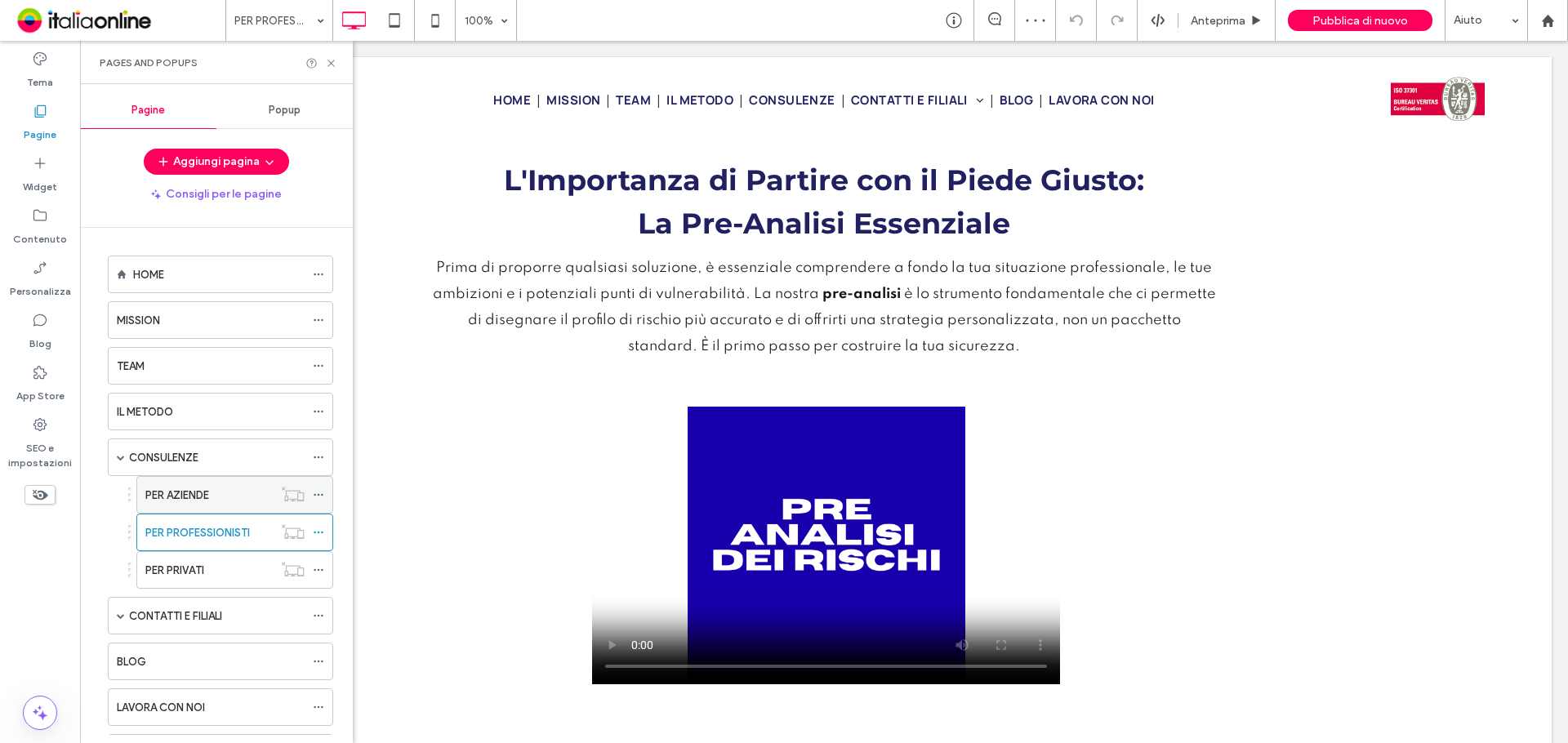
click at [206, 487] on label "PER AZIENDE" at bounding box center [177, 495] width 64 height 29
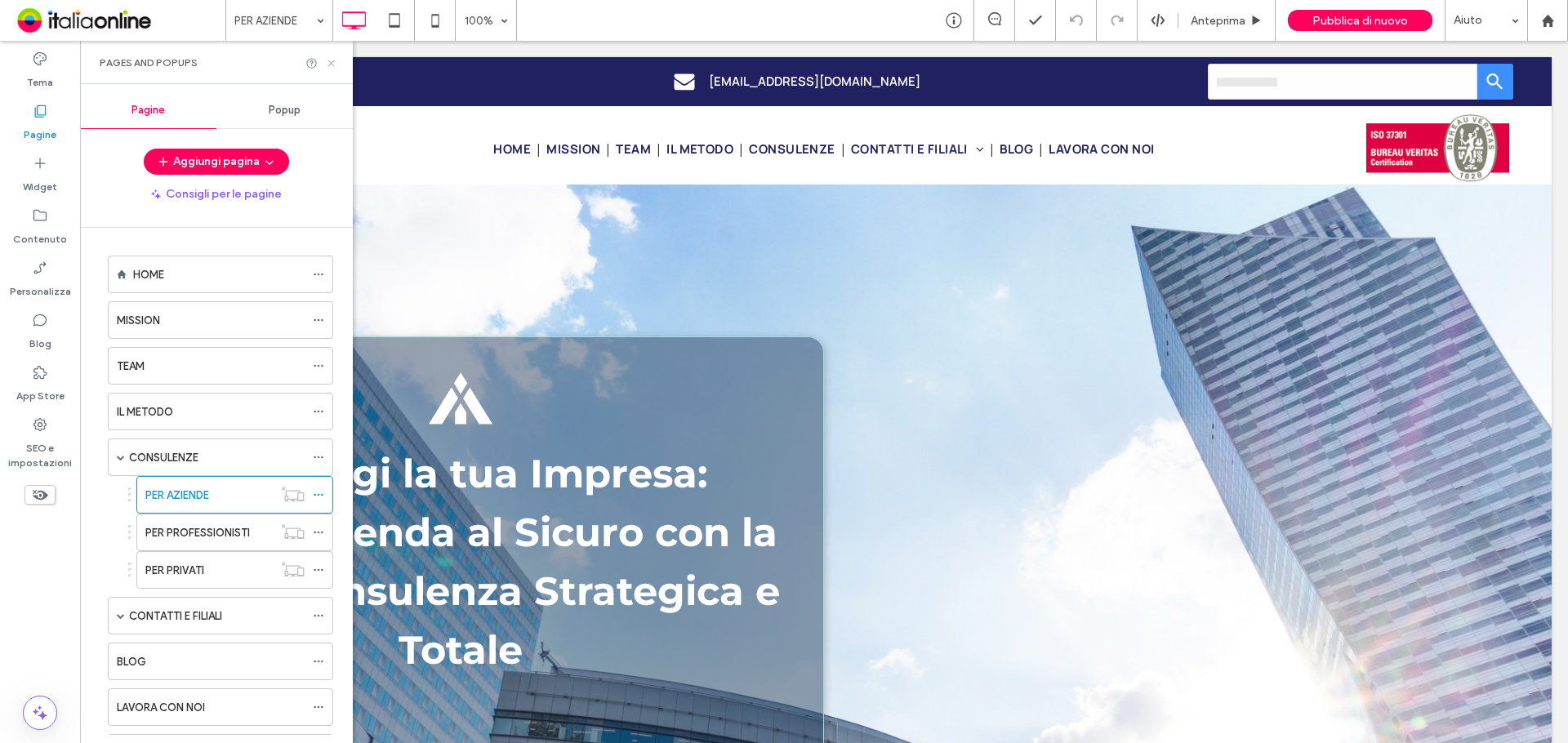
click at [336, 62] on icon at bounding box center [331, 63] width 12 height 12
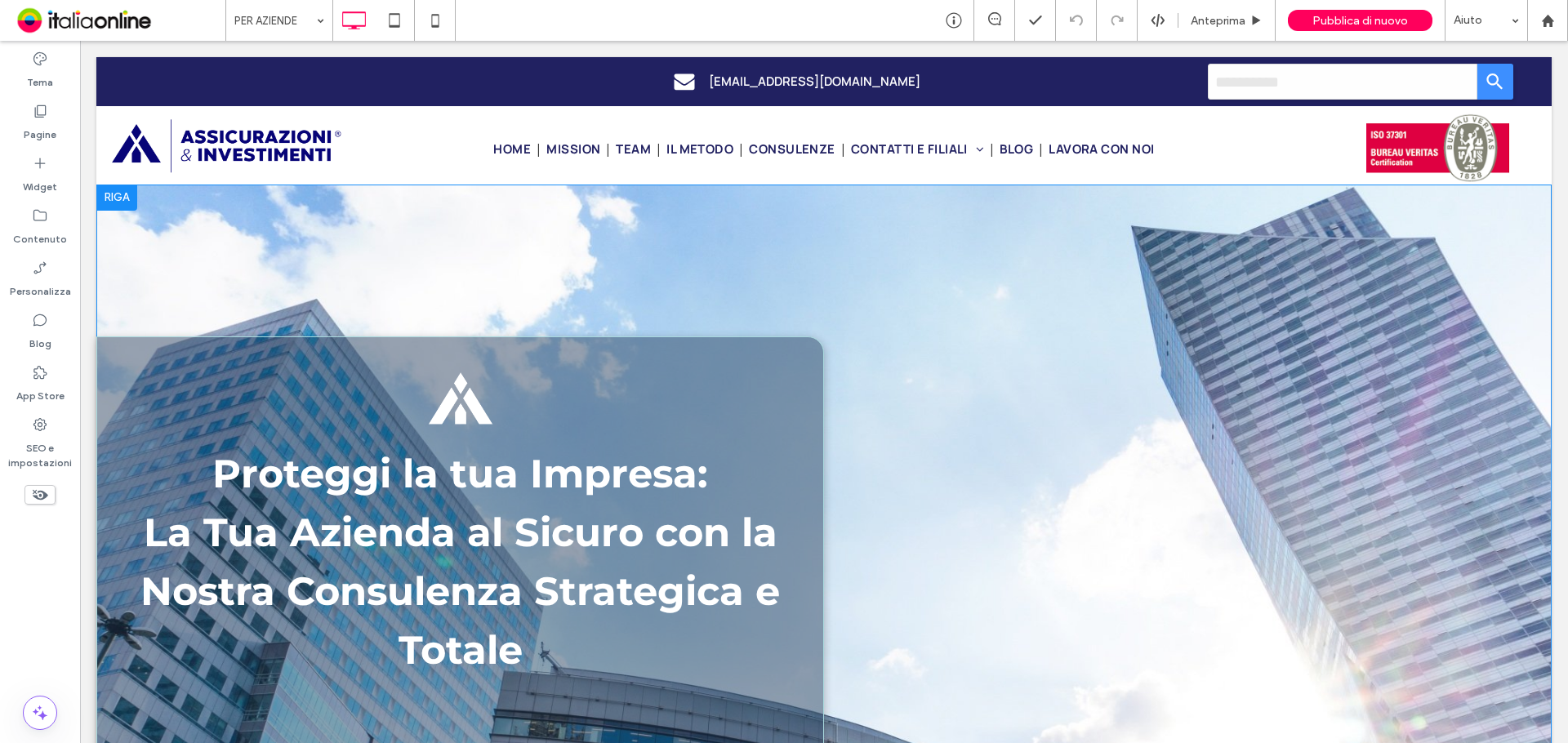
click at [1030, 524] on div "Click To Paste" at bounding box center [1188, 489] width 728 height 567
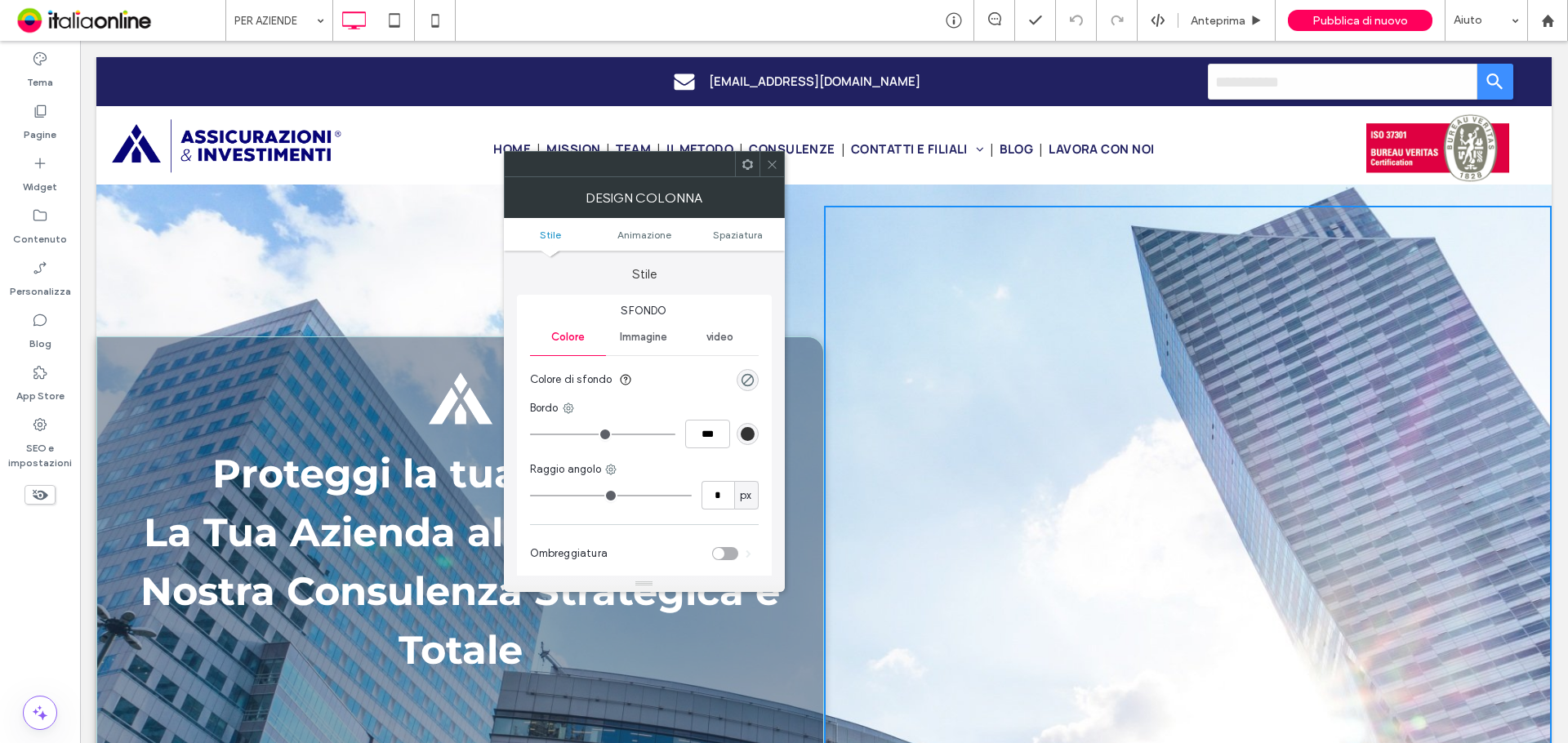
click at [778, 159] on icon at bounding box center [772, 164] width 12 height 12
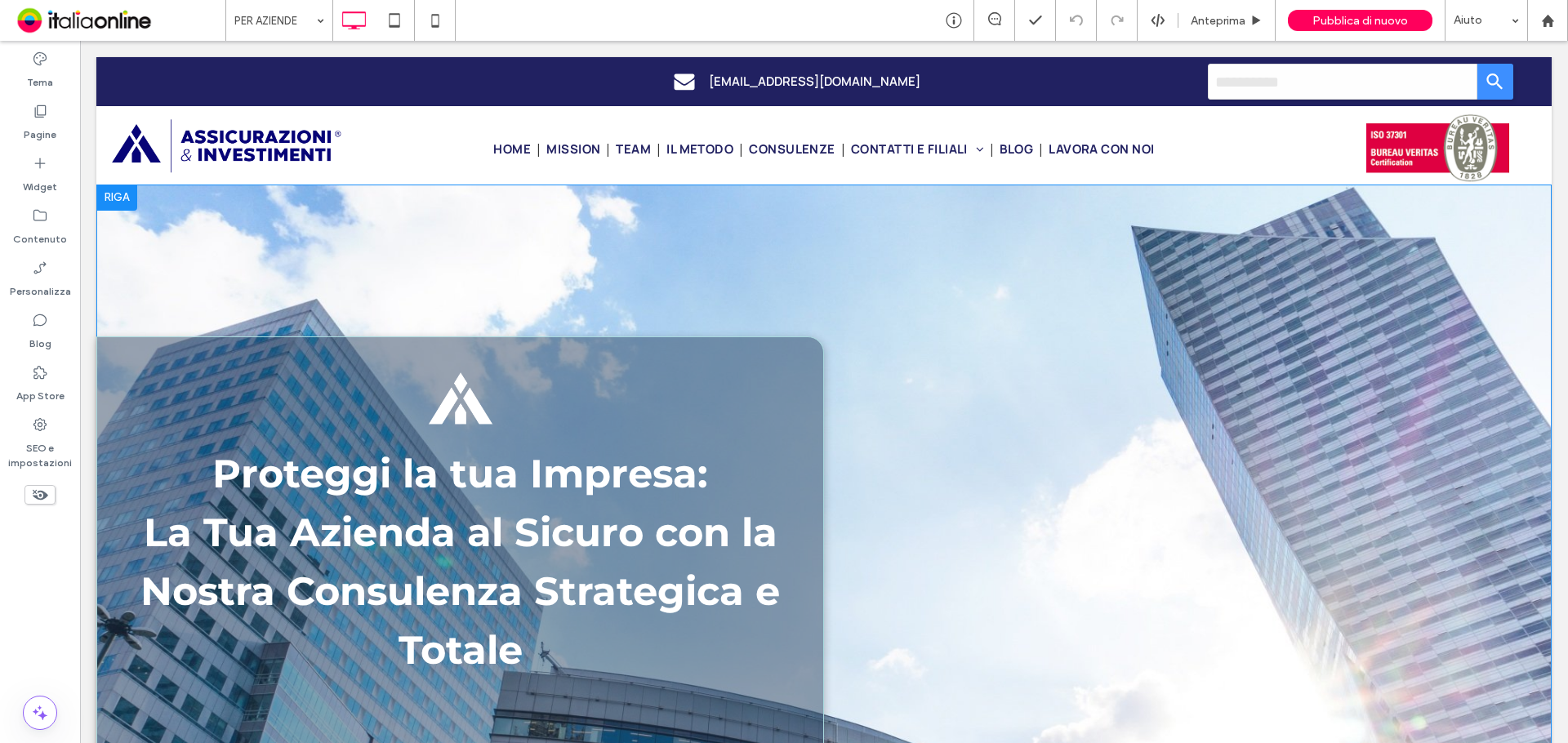
click at [261, 222] on div "Proteggi la tua Impresa: La Tua Azienda al Sicuro con la Nostra Consulenza Stra…" at bounding box center [824, 489] width 1456 height 567
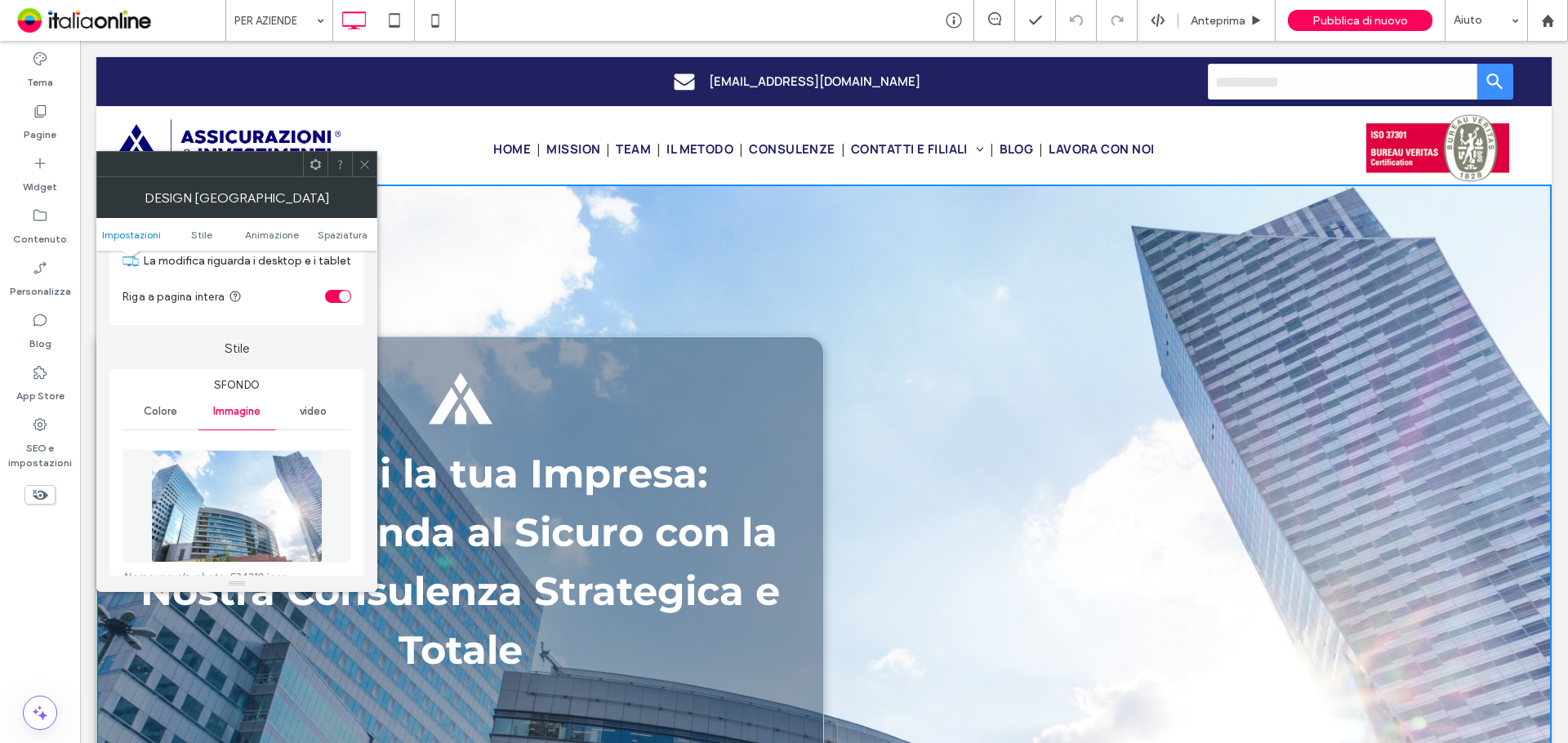
scroll to position [245, 0]
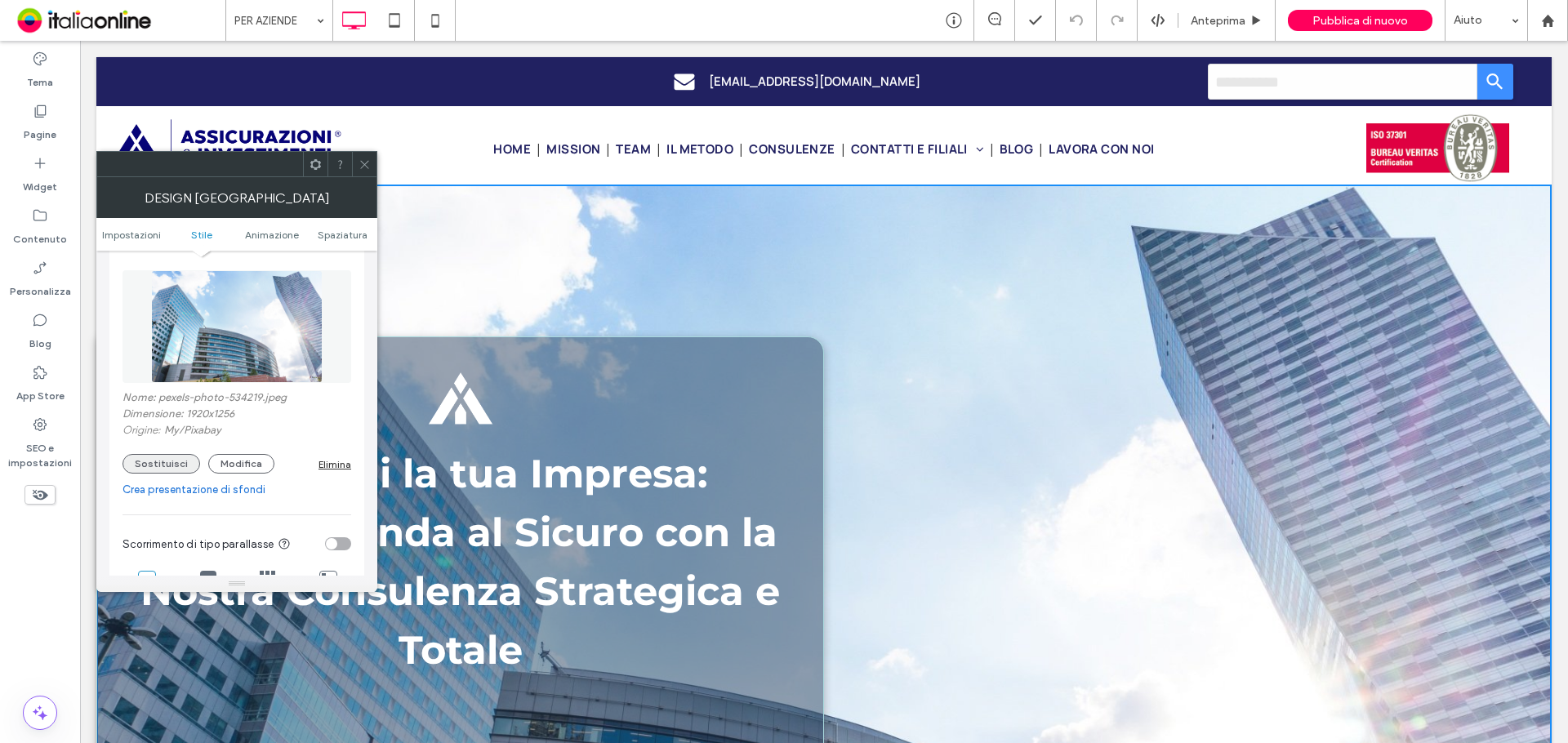
click at [175, 460] on button "Sostituisci" at bounding box center [161, 464] width 78 height 20
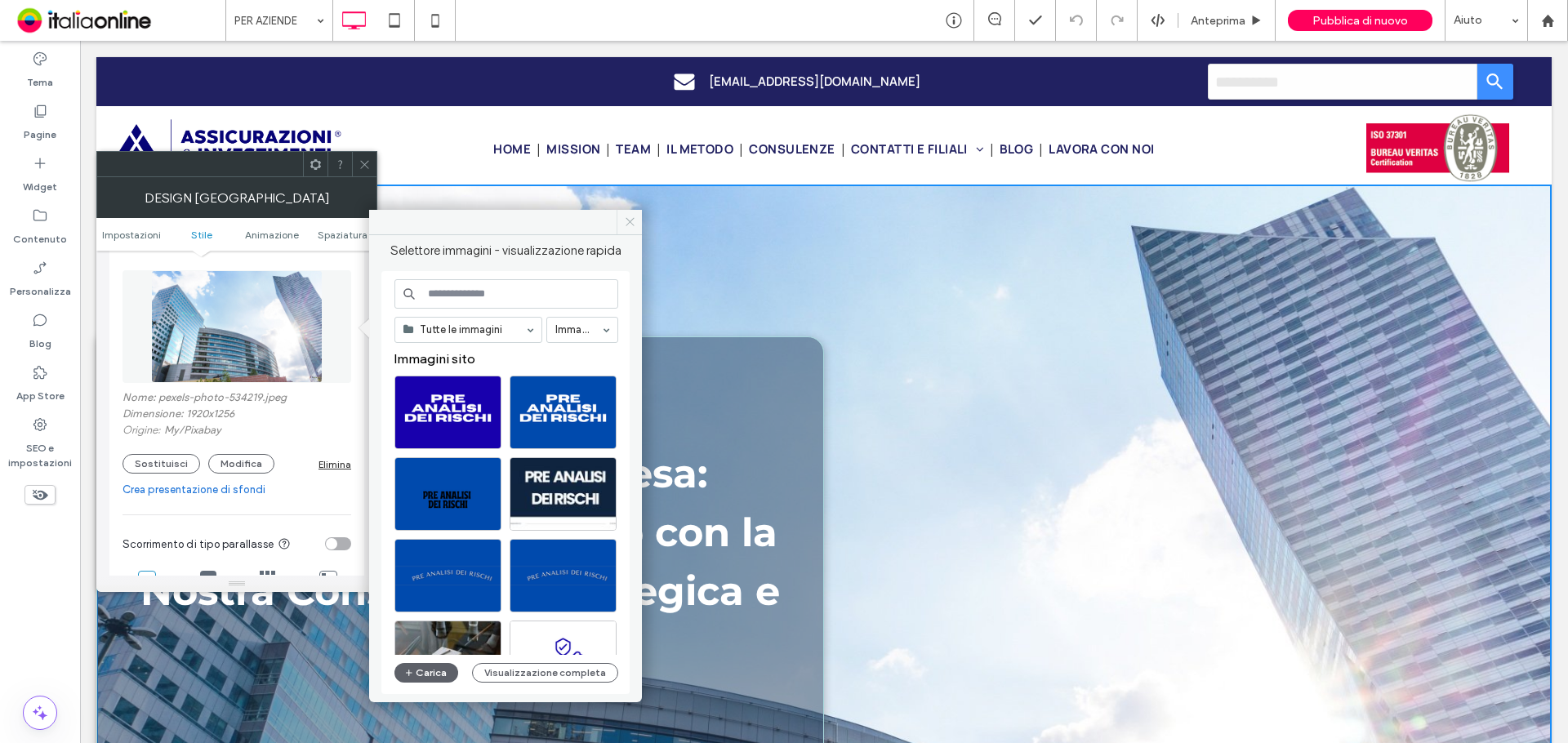
drag, startPoint x: 632, startPoint y: 220, endPoint x: 557, endPoint y: 185, distance: 82.8
click at [632, 220] on use at bounding box center [629, 222] width 8 height 8
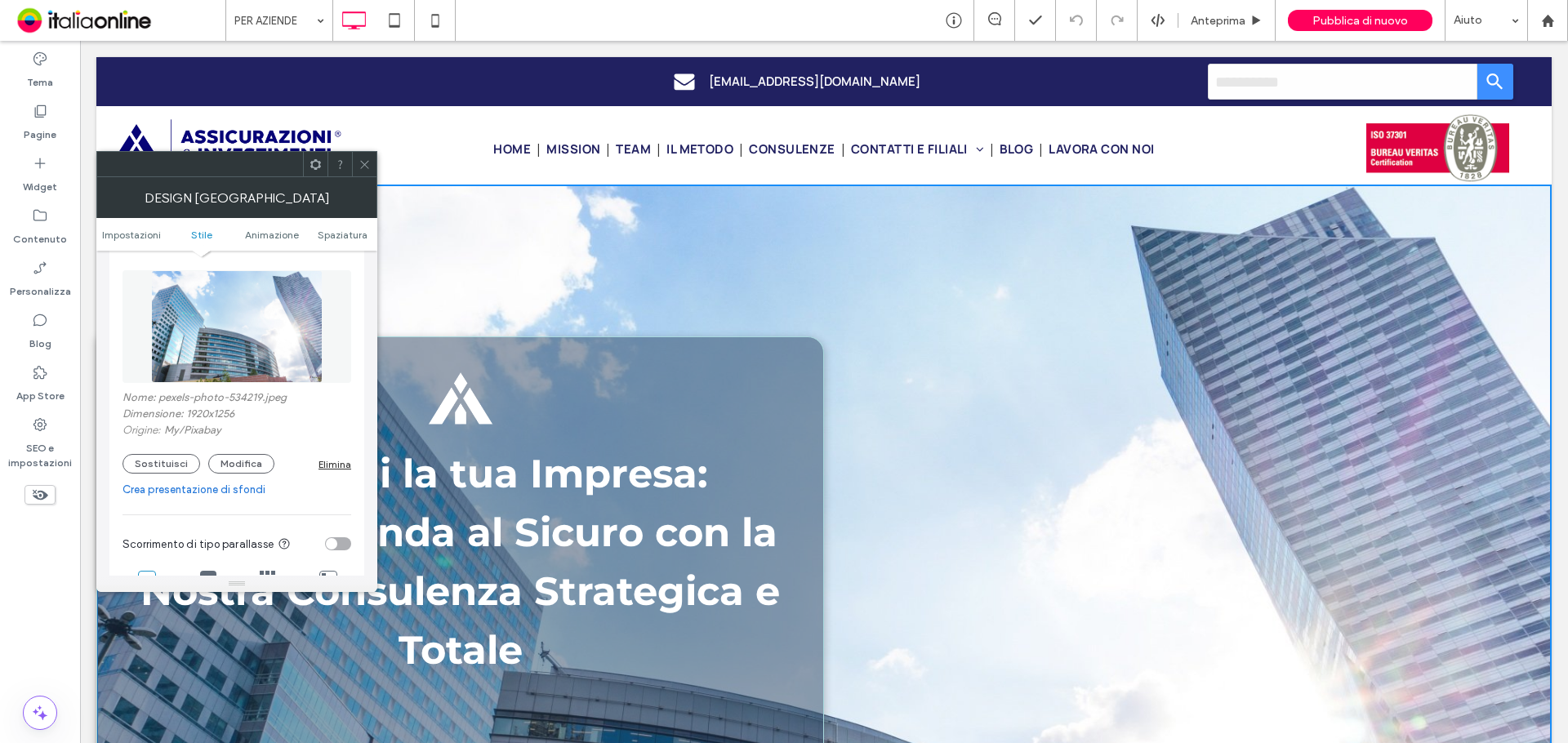
click at [368, 167] on icon at bounding box center [365, 164] width 12 height 12
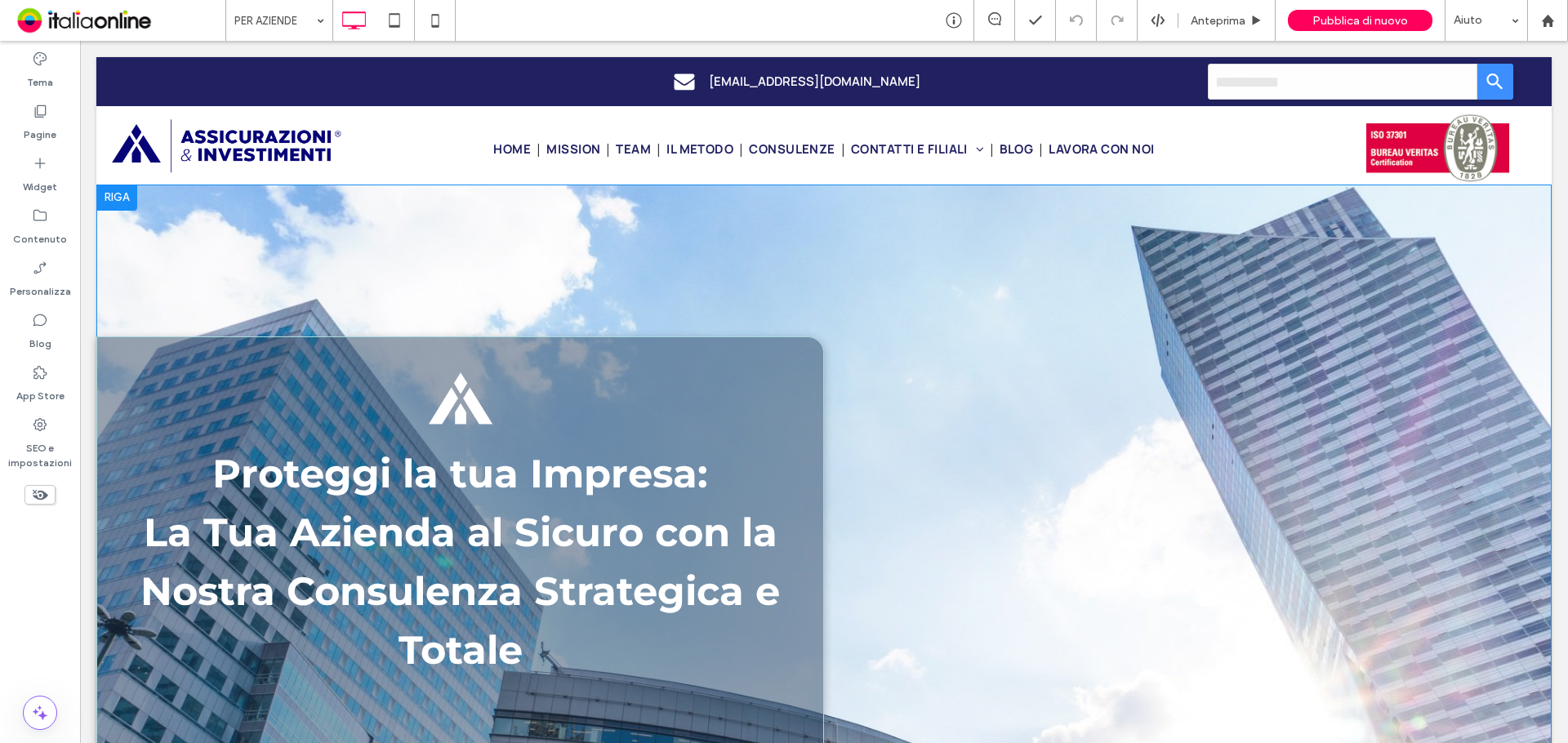
click at [124, 200] on div at bounding box center [116, 198] width 41 height 26
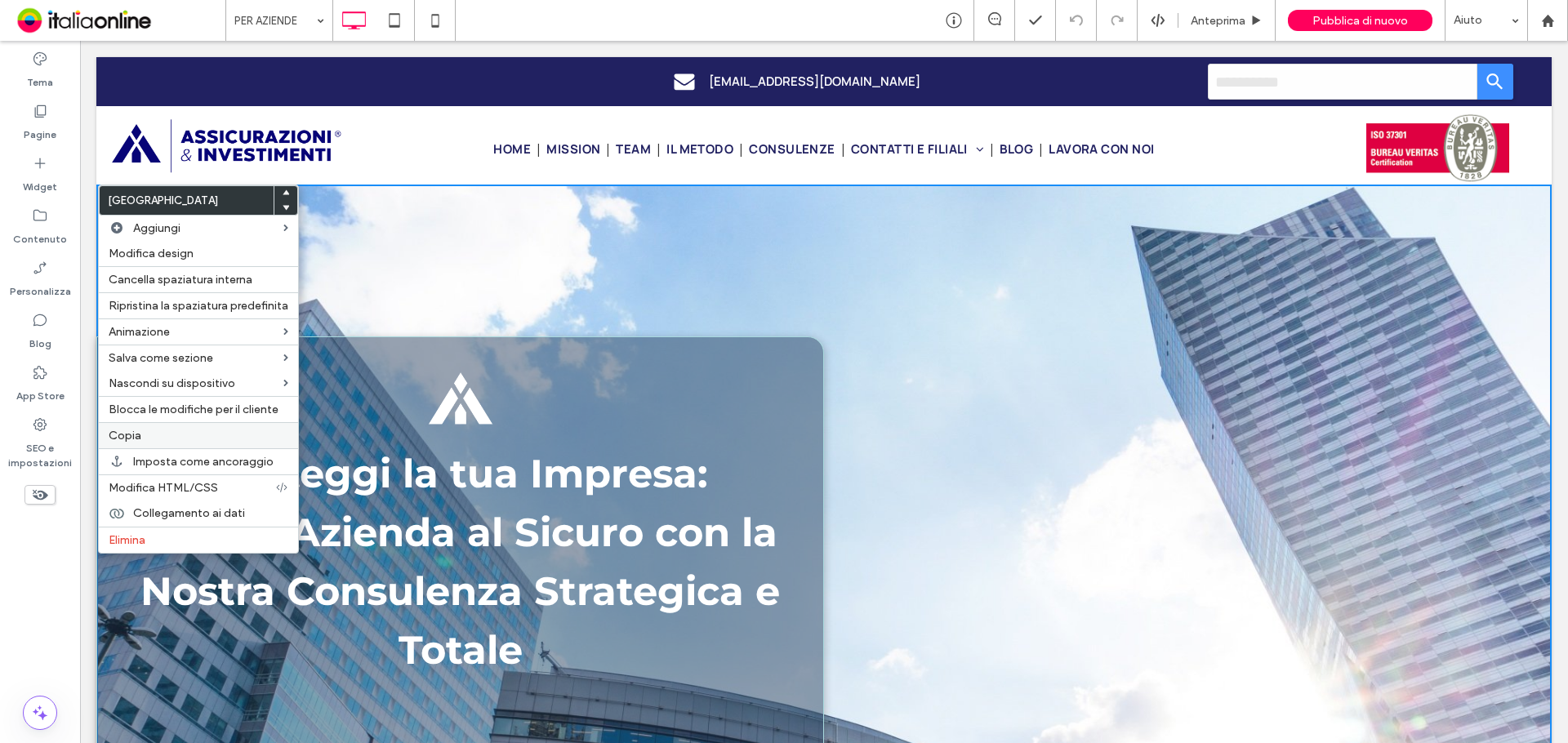
click at [135, 427] on div "Copia" at bounding box center [198, 436] width 199 height 26
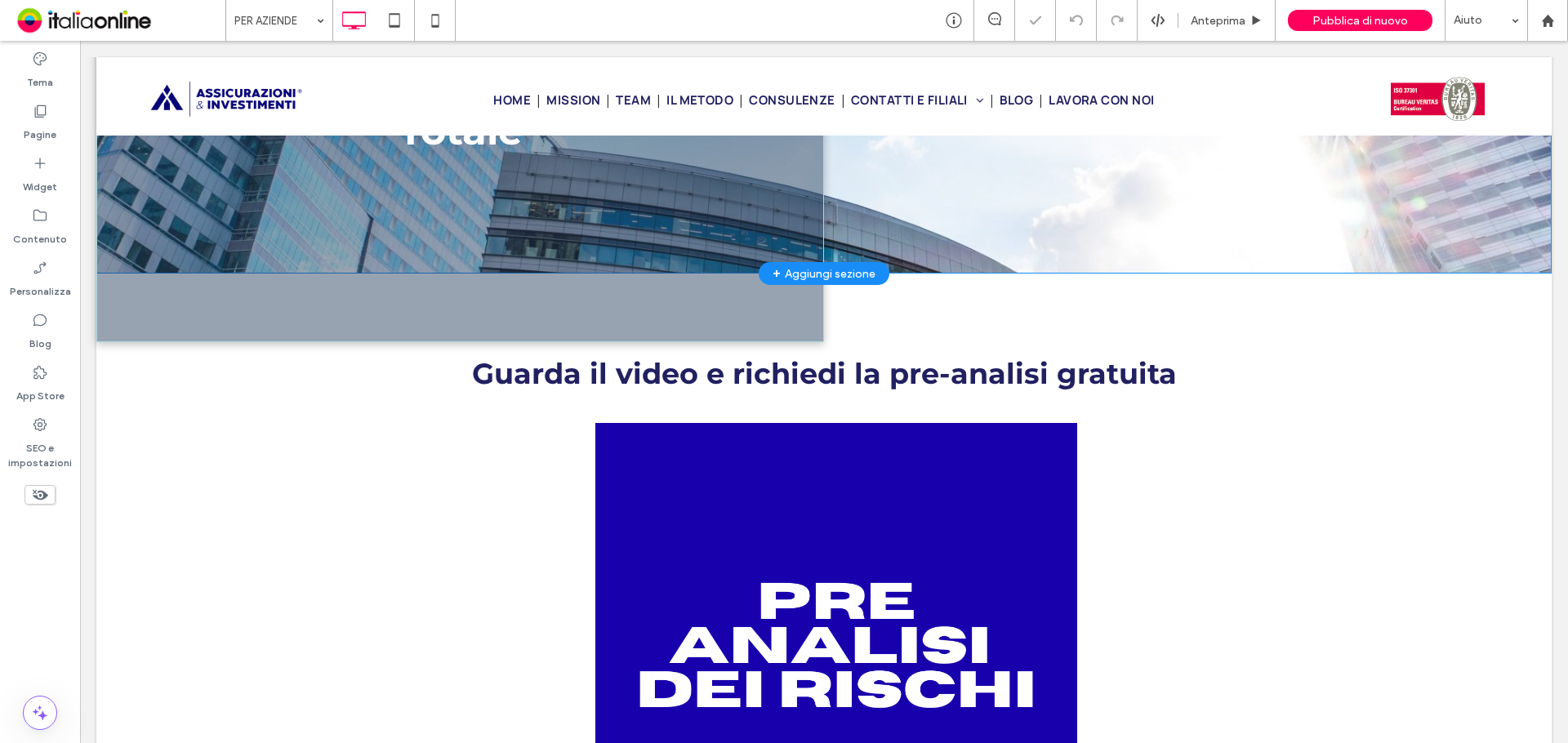
scroll to position [490, 0]
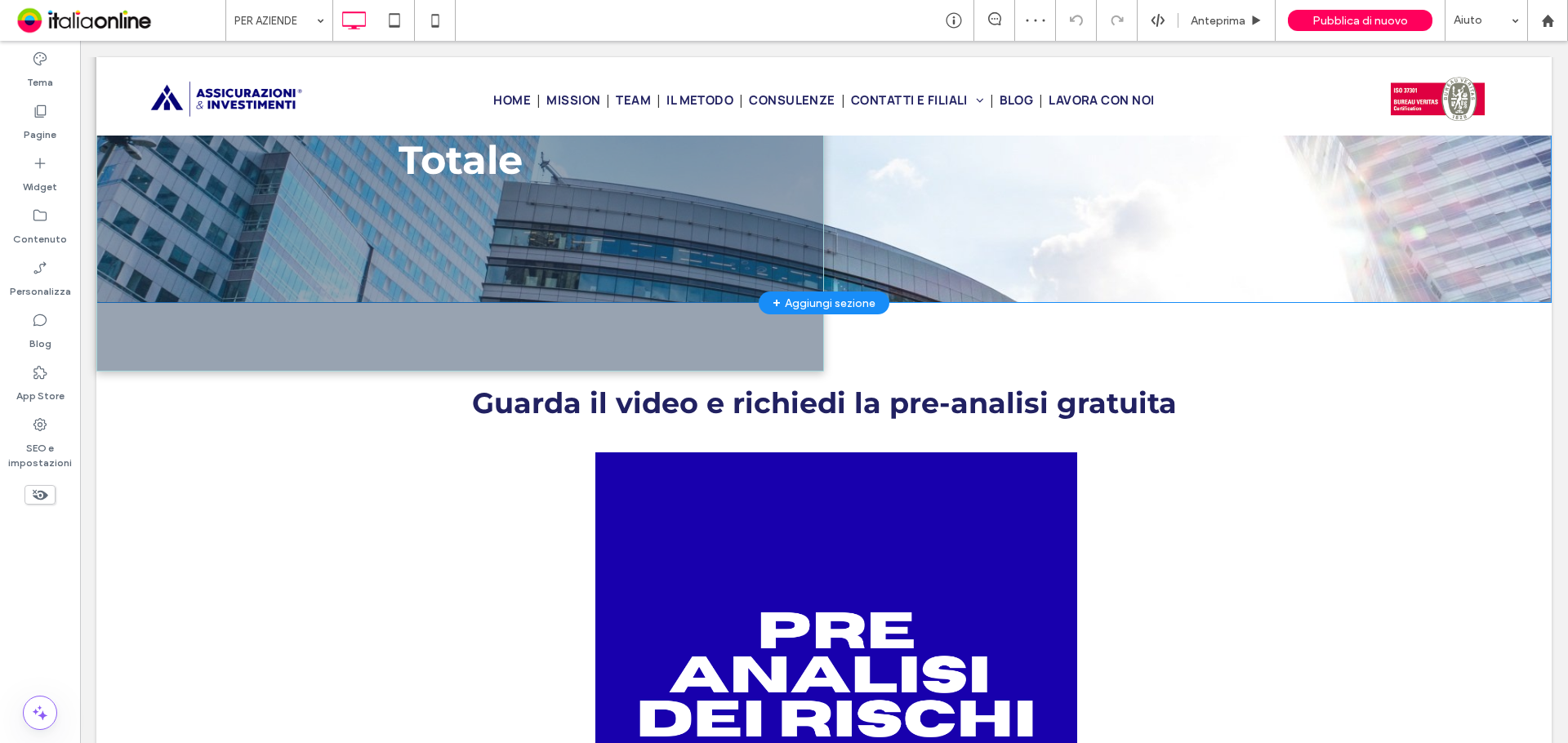
click at [116, 320] on div "Proteggi la tua Impresa: La Tua Azienda al Sicuro con la Nostra Consulenza Stra…" at bounding box center [460, 109] width 728 height 526
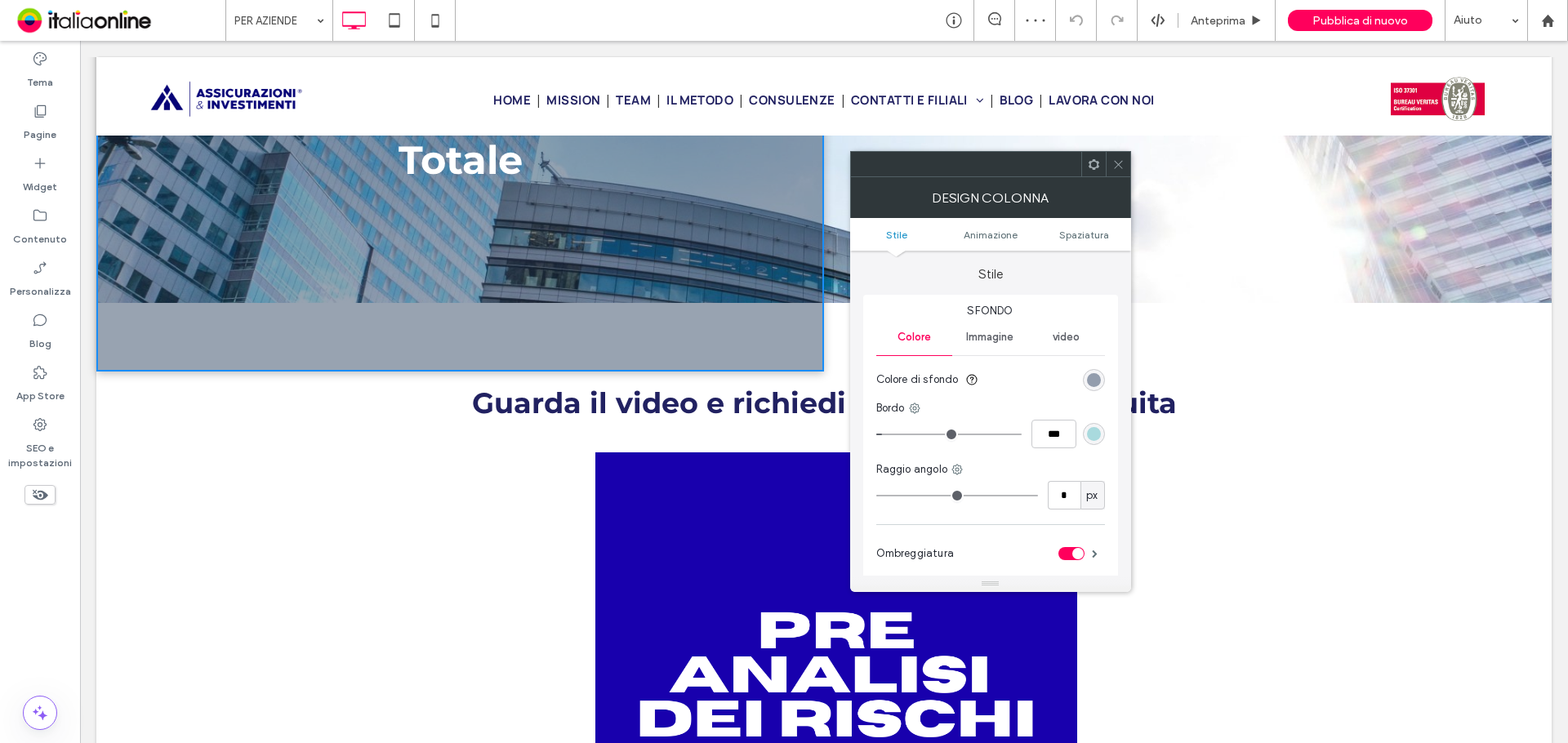
click at [1113, 167] on icon at bounding box center [1119, 164] width 12 height 12
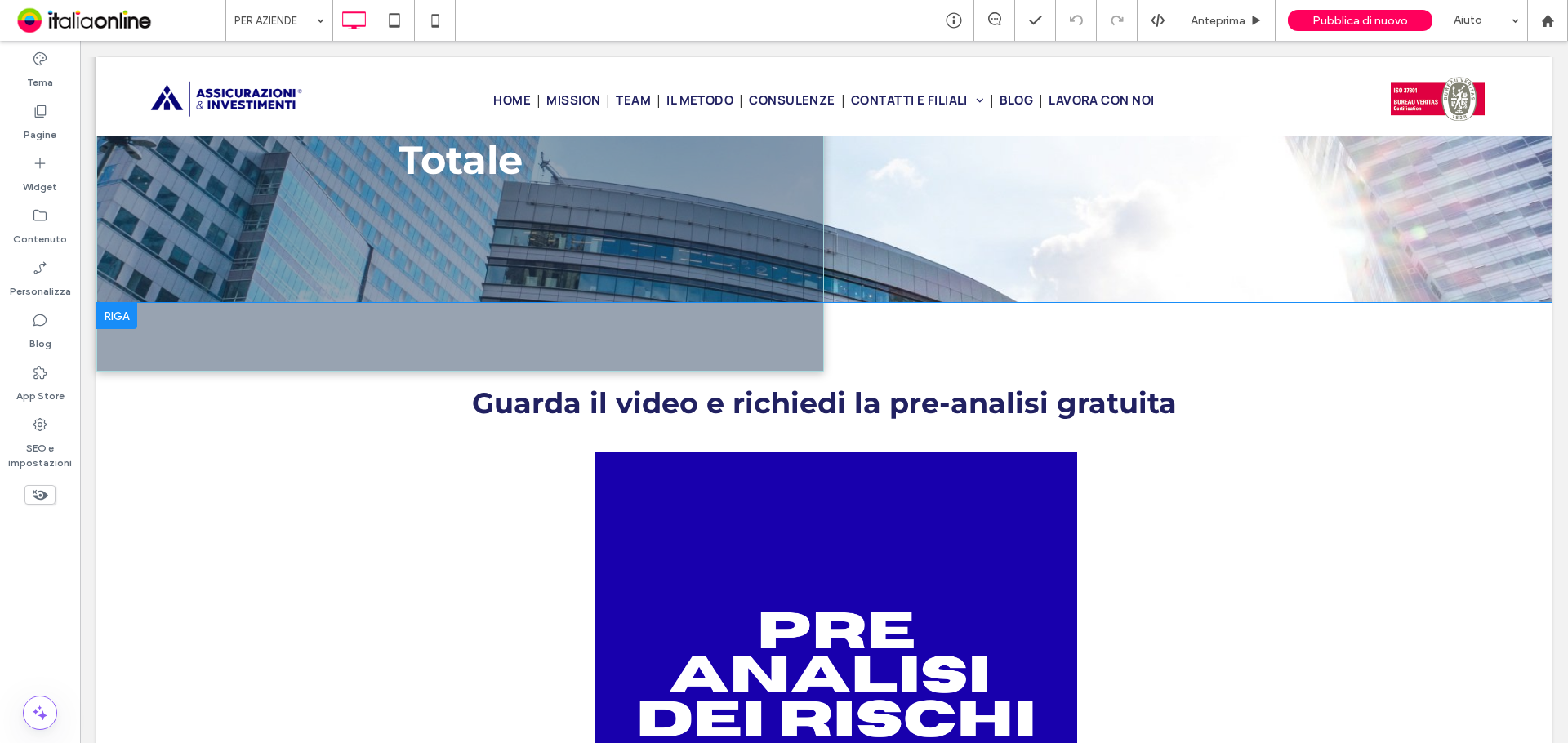
click at [118, 317] on div at bounding box center [116, 316] width 41 height 26
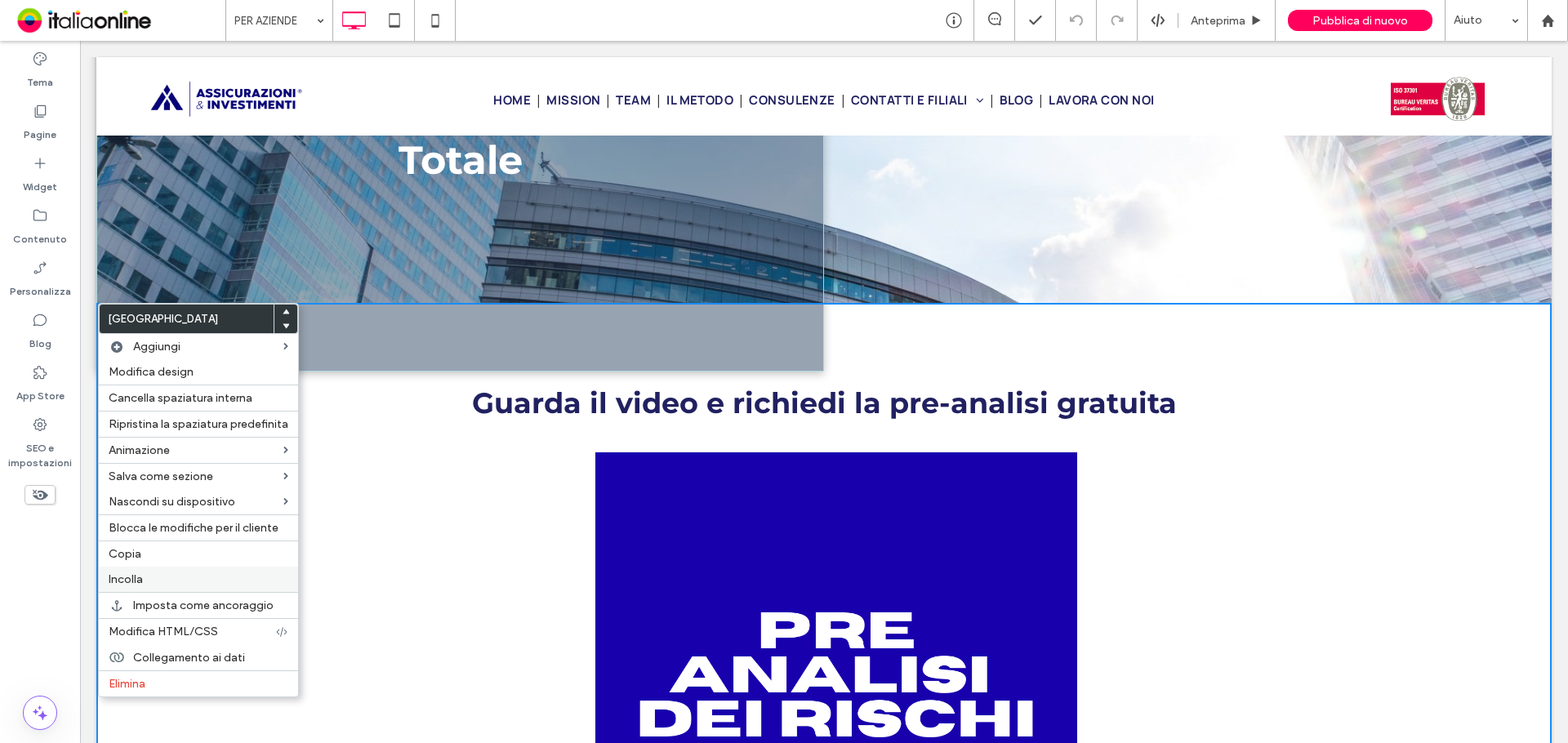
click at [148, 590] on div "Incolla" at bounding box center [198, 579] width 199 height 25
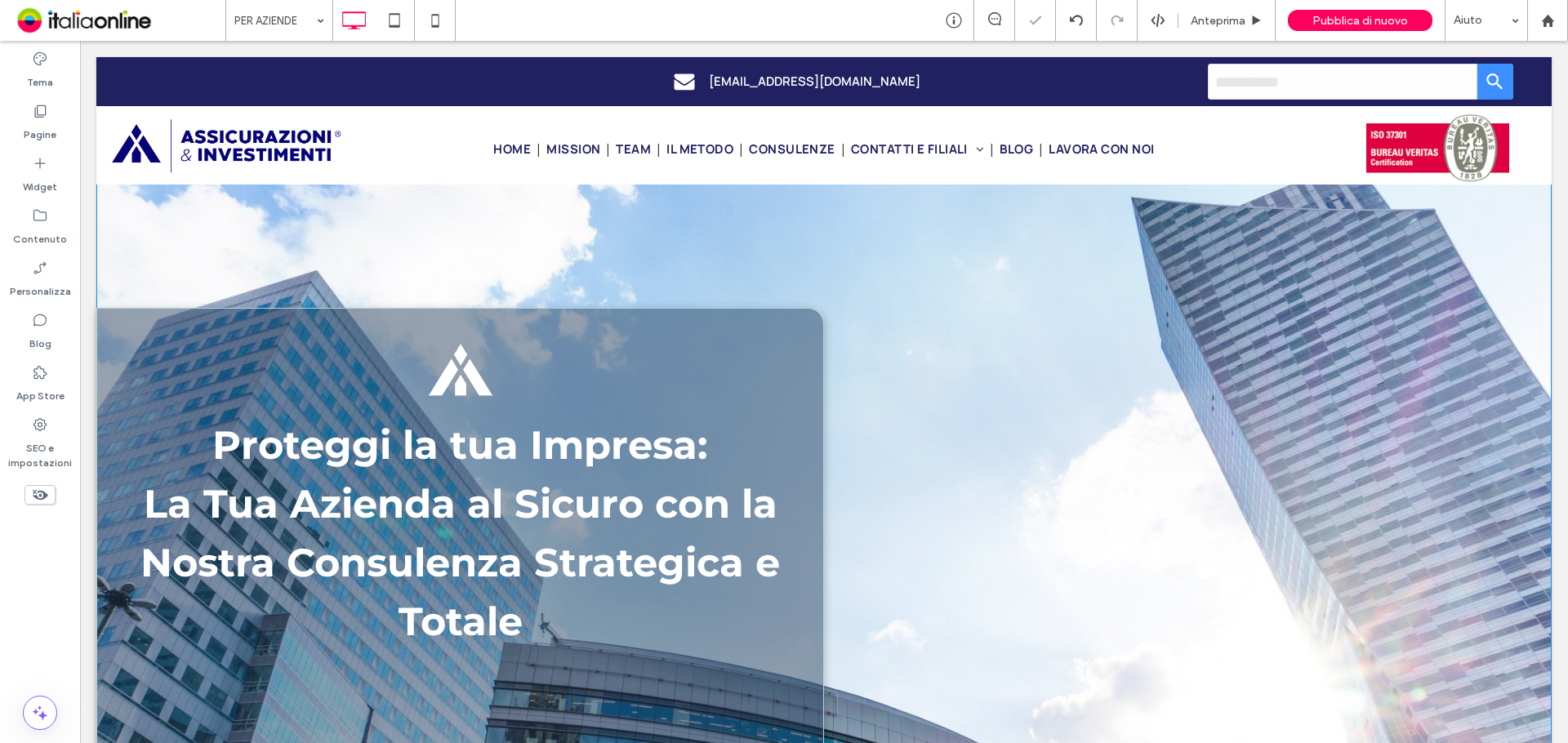
scroll to position [0, 0]
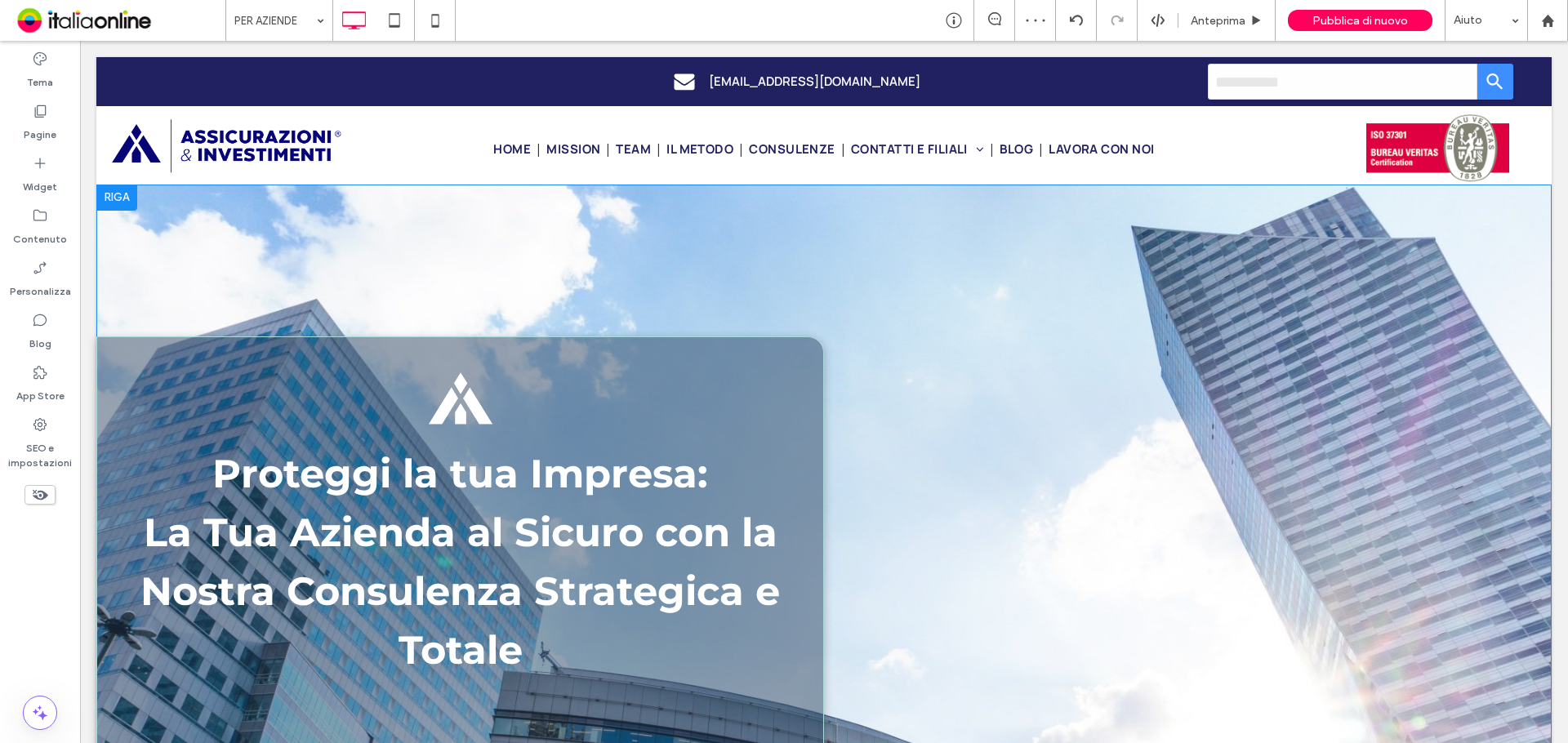
click at [115, 193] on div at bounding box center [116, 198] width 41 height 26
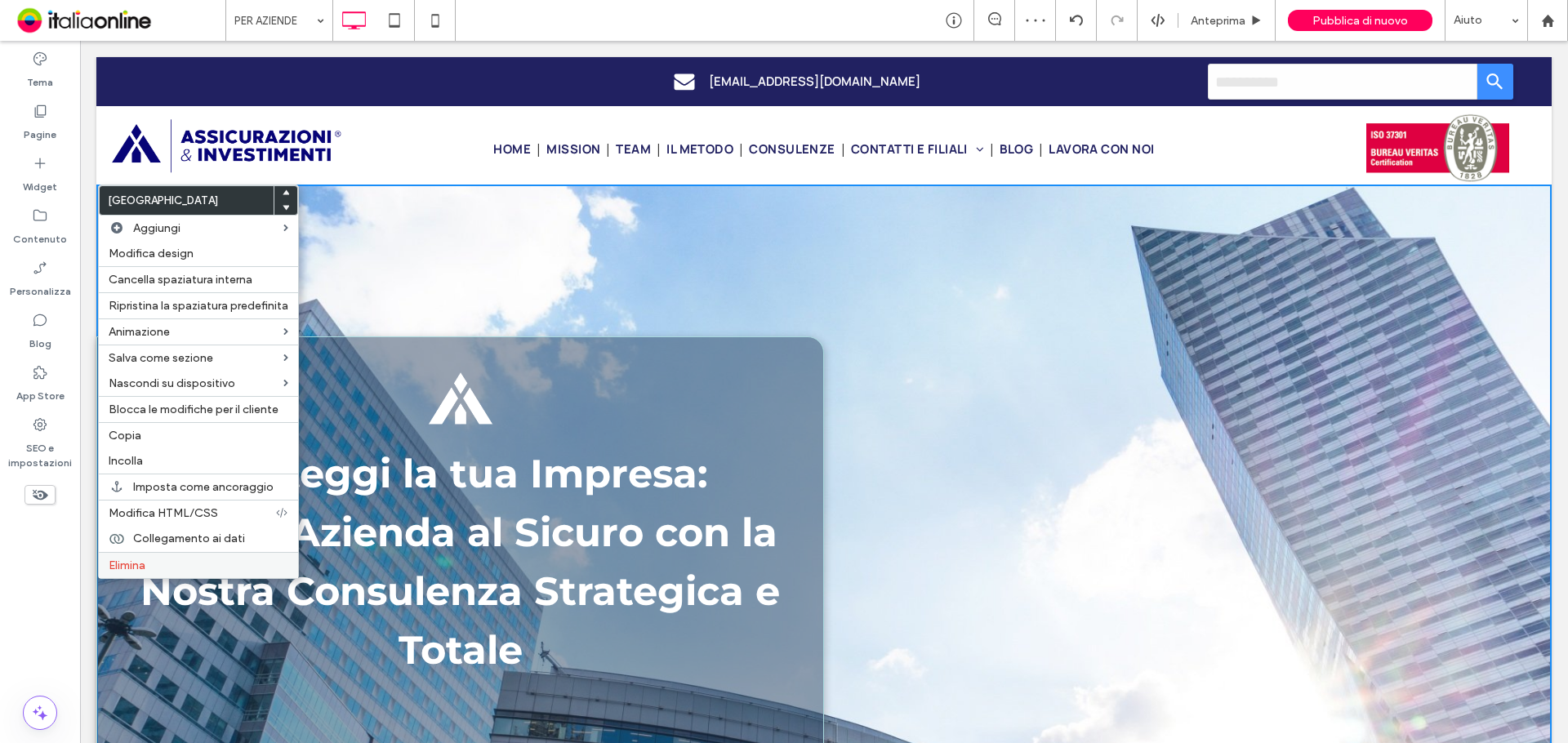
click at [142, 573] on div "Elimina" at bounding box center [198, 565] width 199 height 26
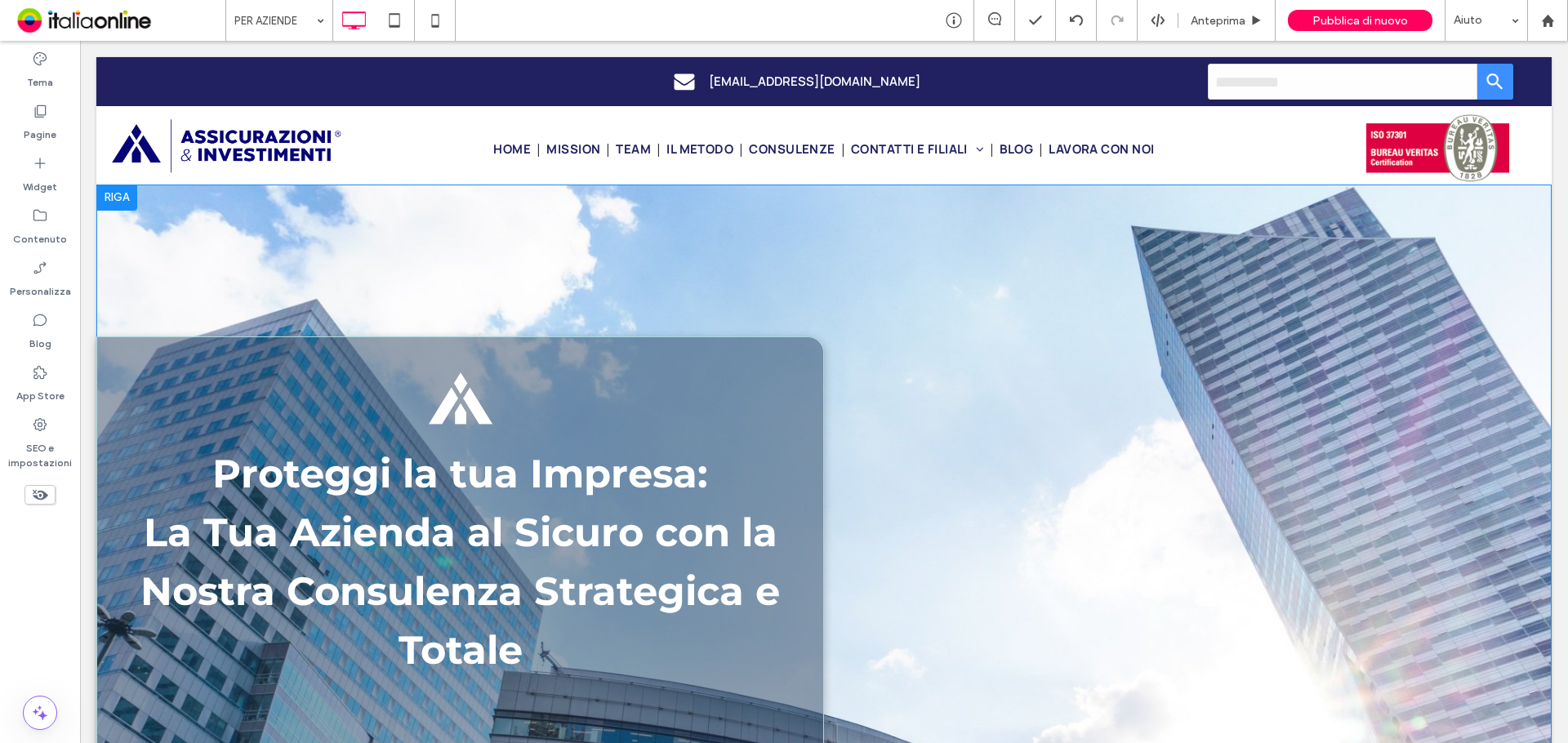
click at [117, 189] on div at bounding box center [116, 198] width 41 height 26
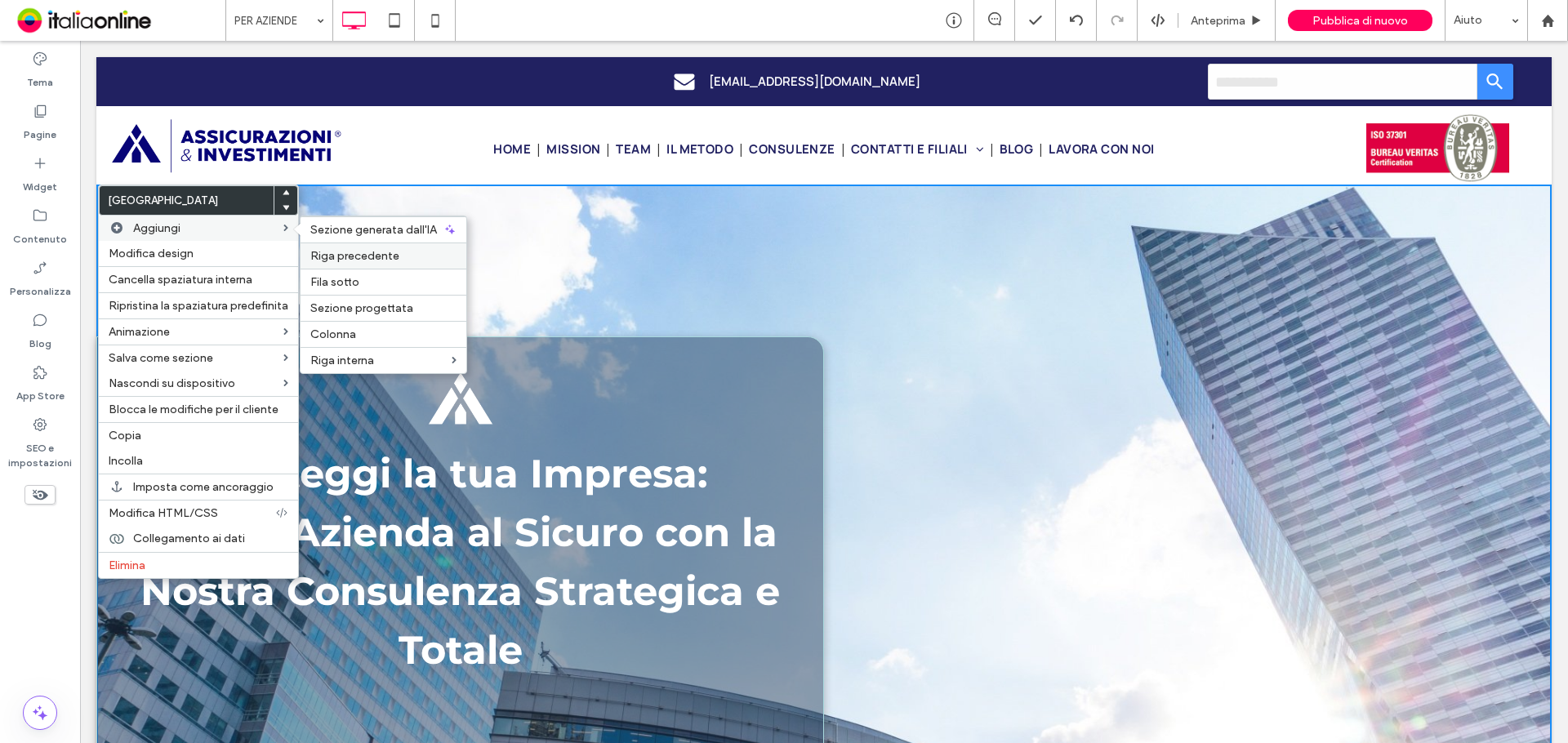
click at [341, 261] on span "Riga precedente" at bounding box center [355, 257] width 89 height 14
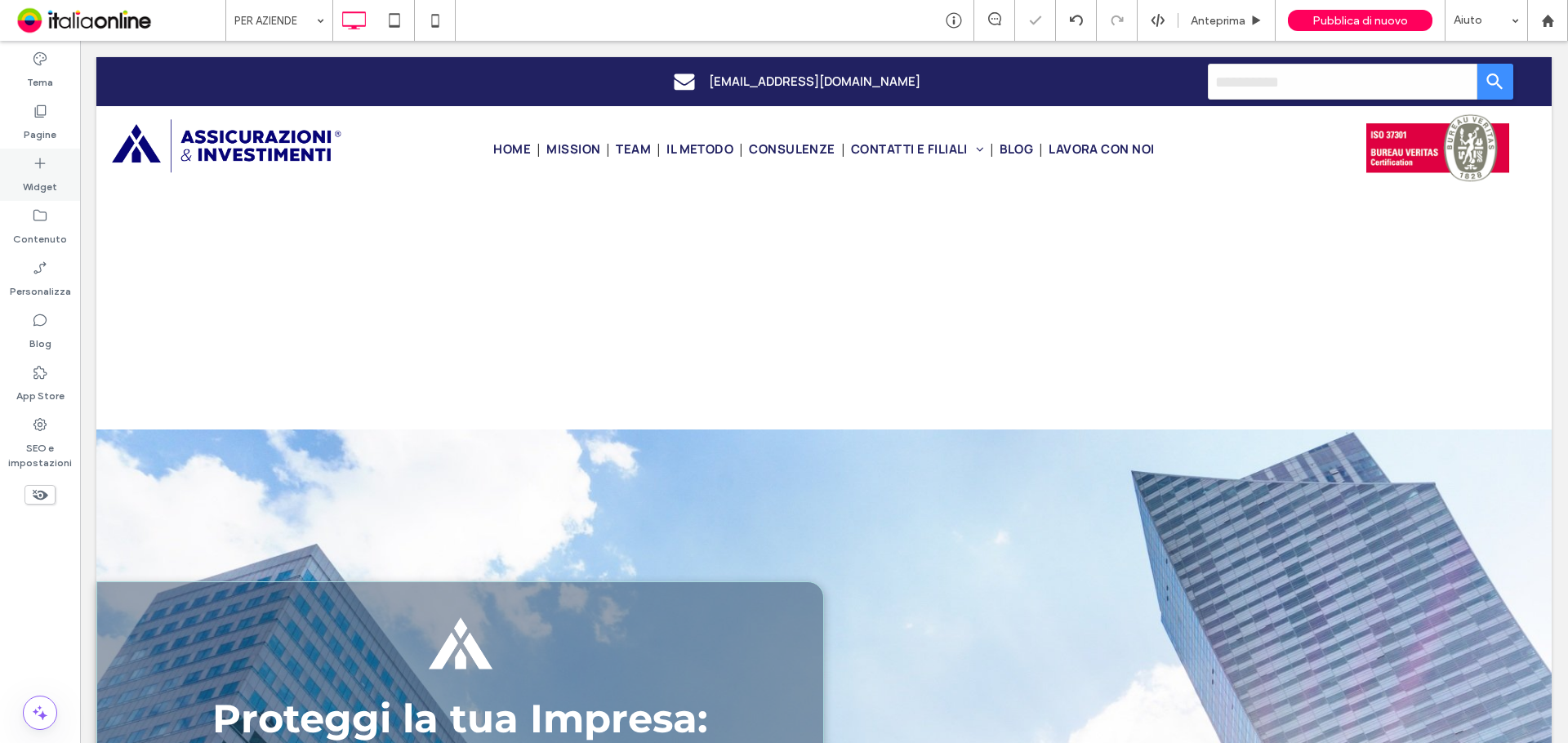
click at [48, 177] on label "Widget" at bounding box center [40, 182] width 34 height 23
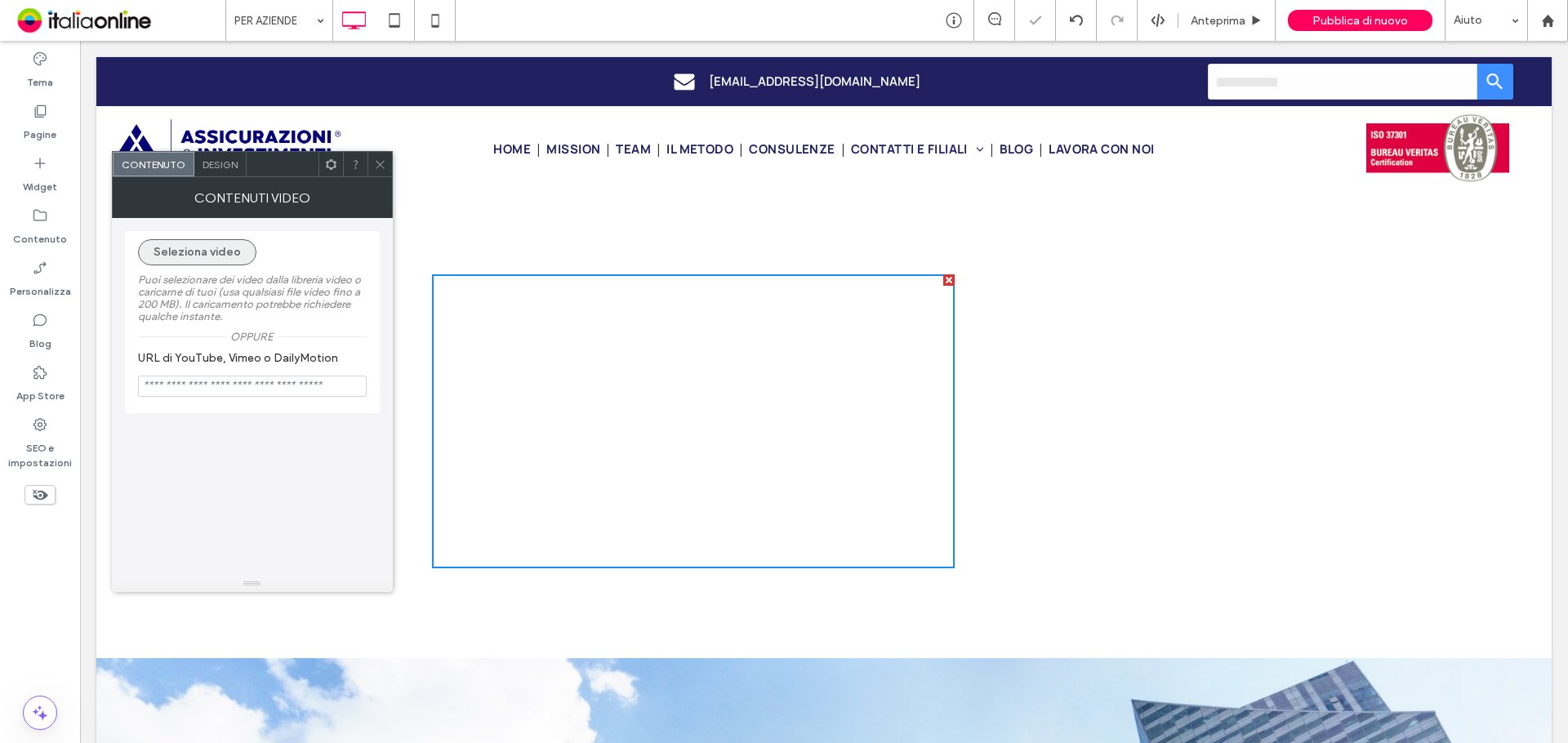
click at [214, 253] on button "Seleziona video" at bounding box center [197, 253] width 118 height 26
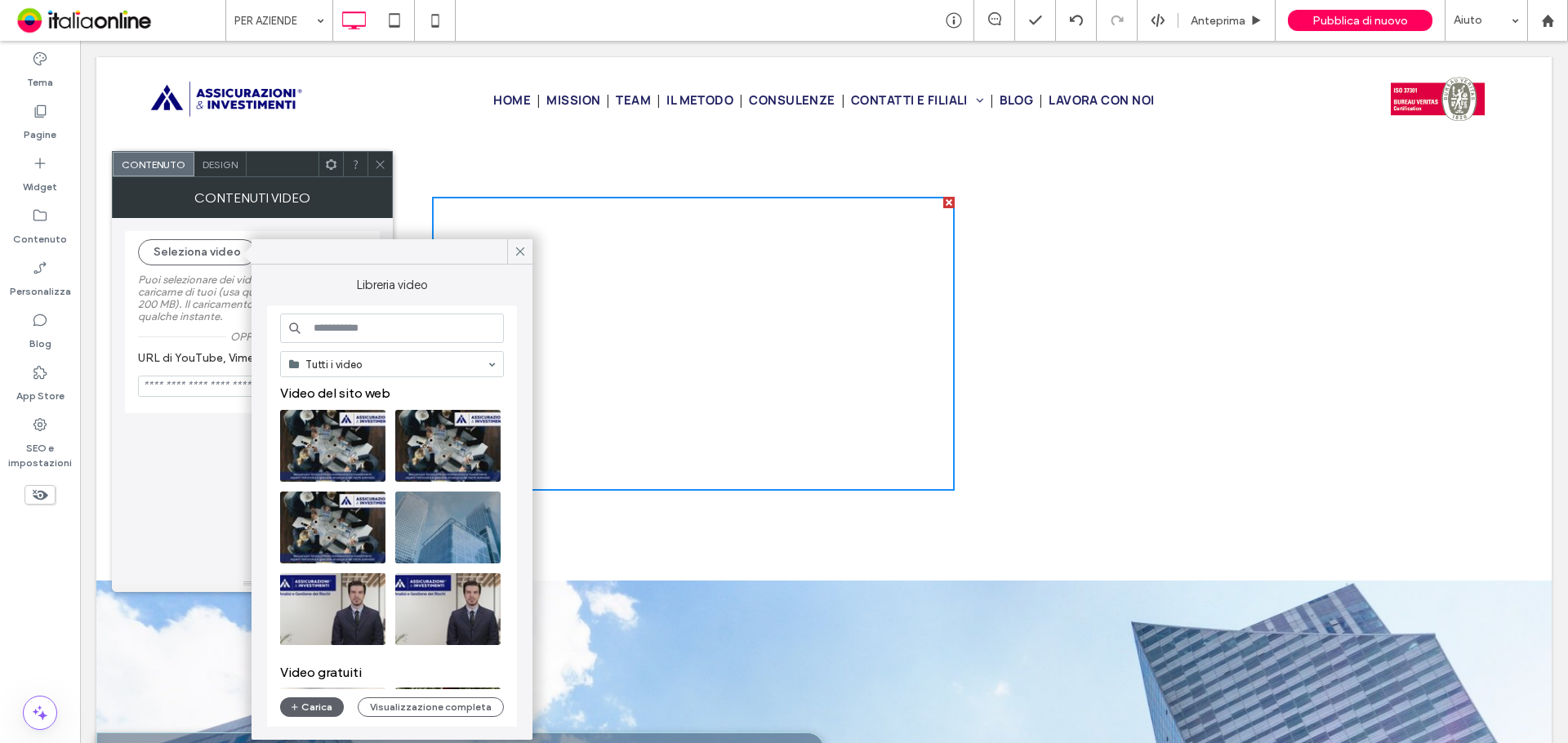
scroll to position [245, 0]
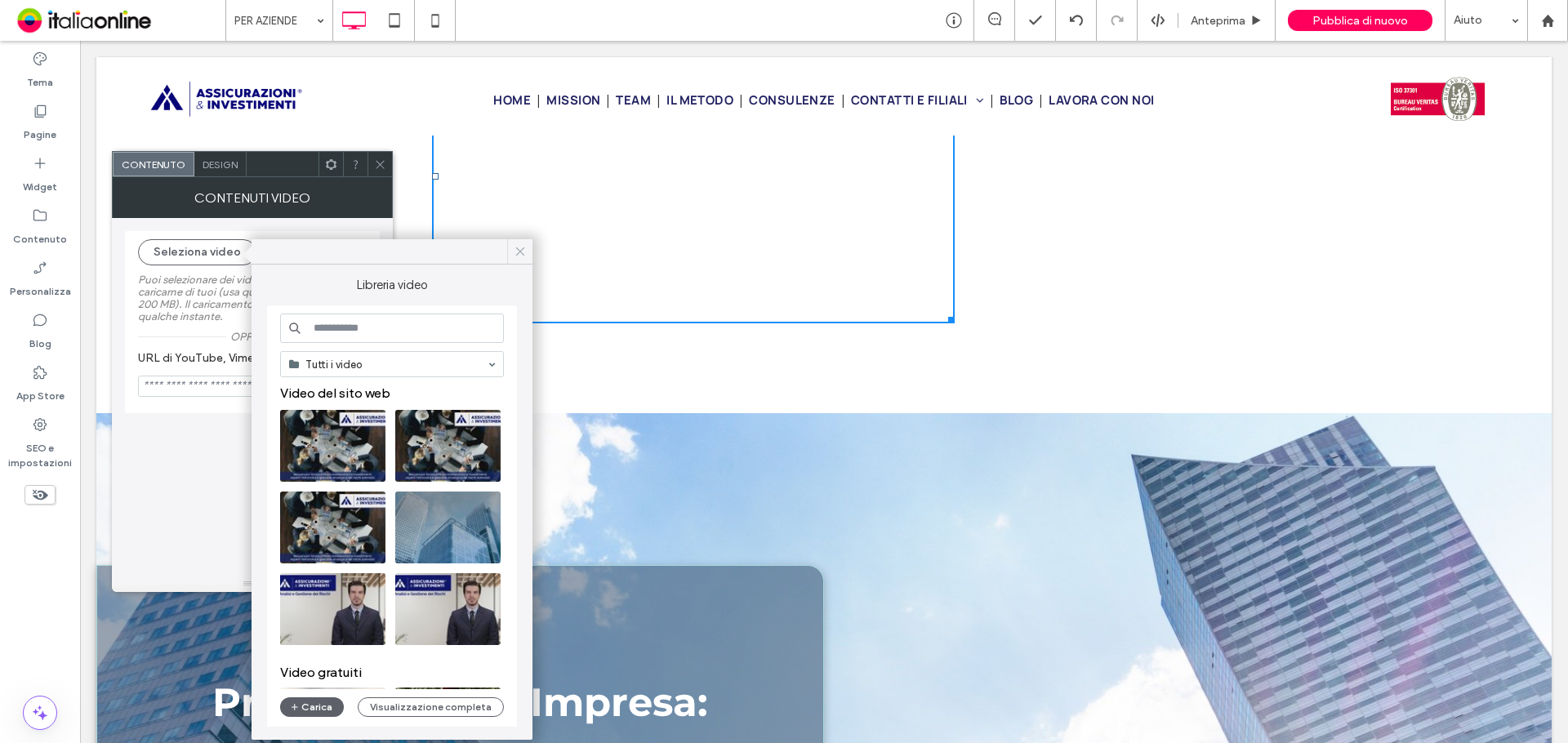
click at [520, 248] on icon at bounding box center [520, 252] width 15 height 15
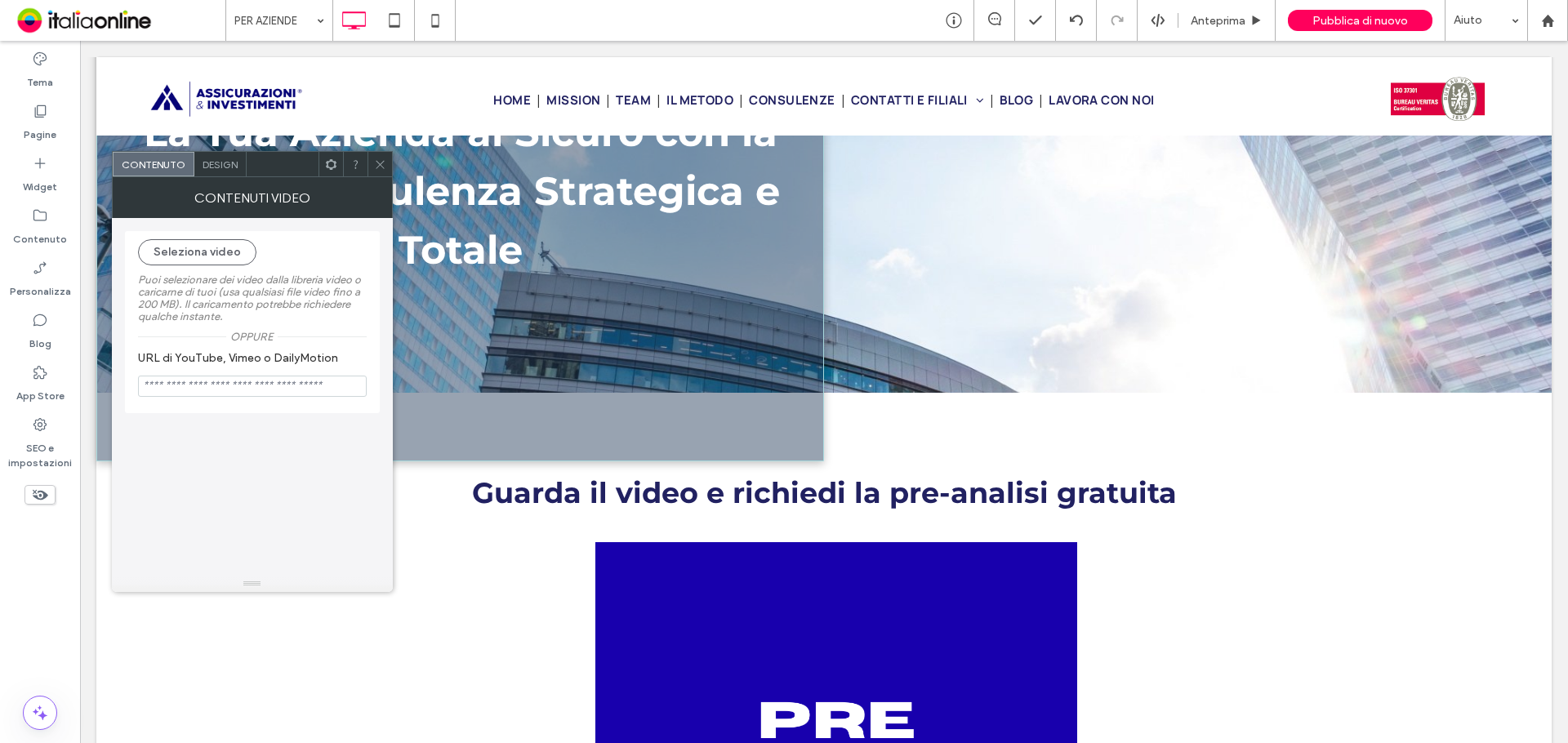
scroll to position [1144, 0]
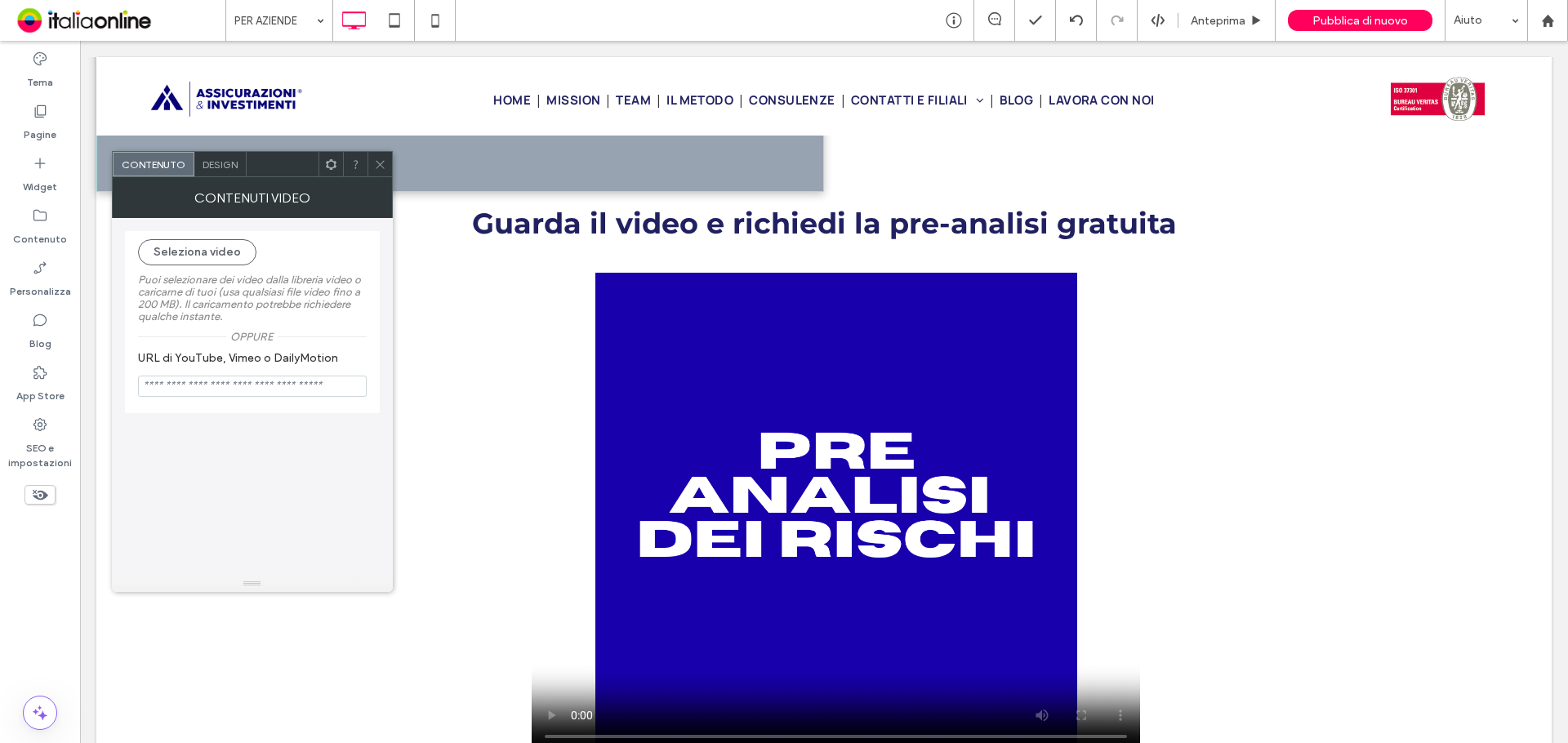
click at [778, 450] on video at bounding box center [836, 513] width 609 height 482
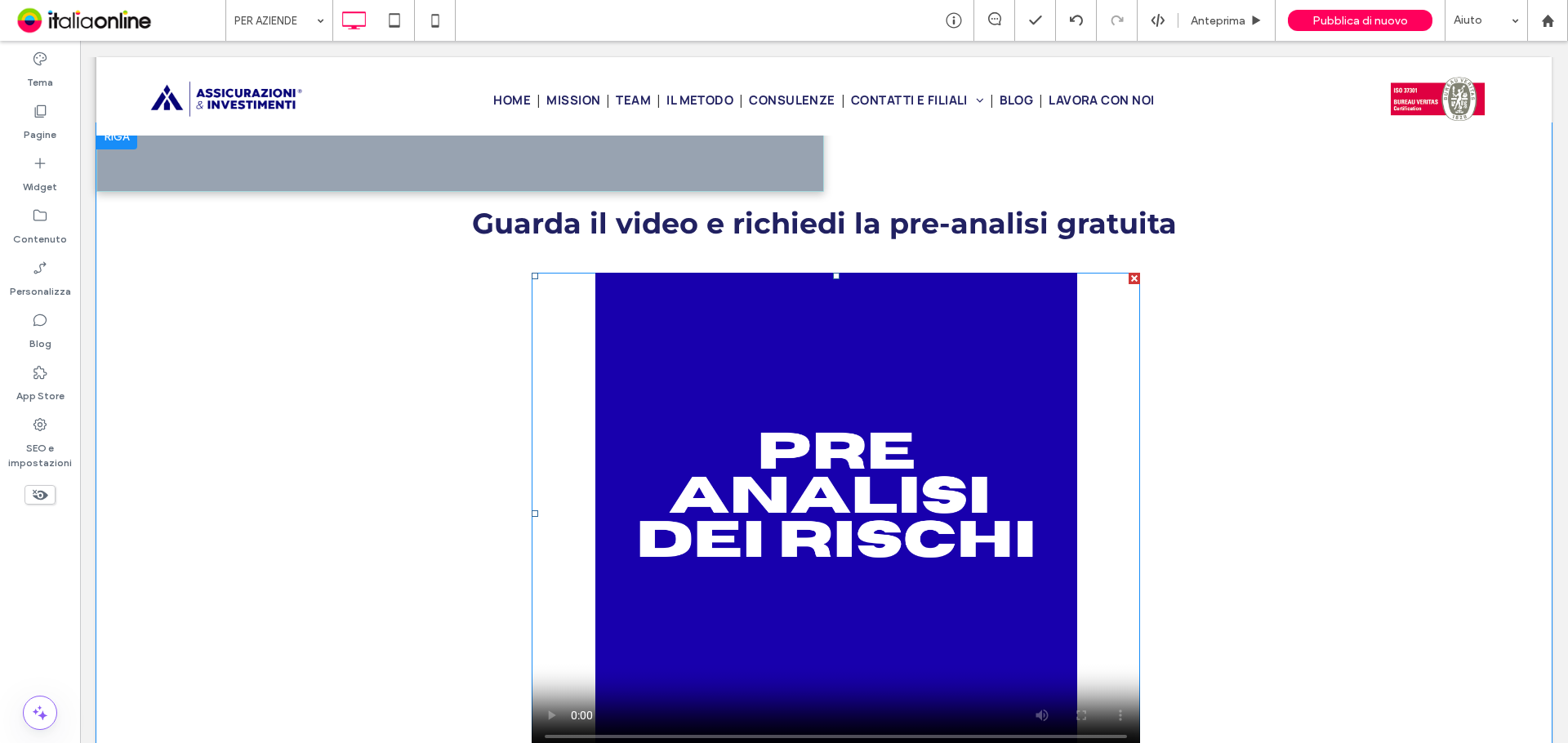
click at [770, 449] on span at bounding box center [836, 513] width 609 height 482
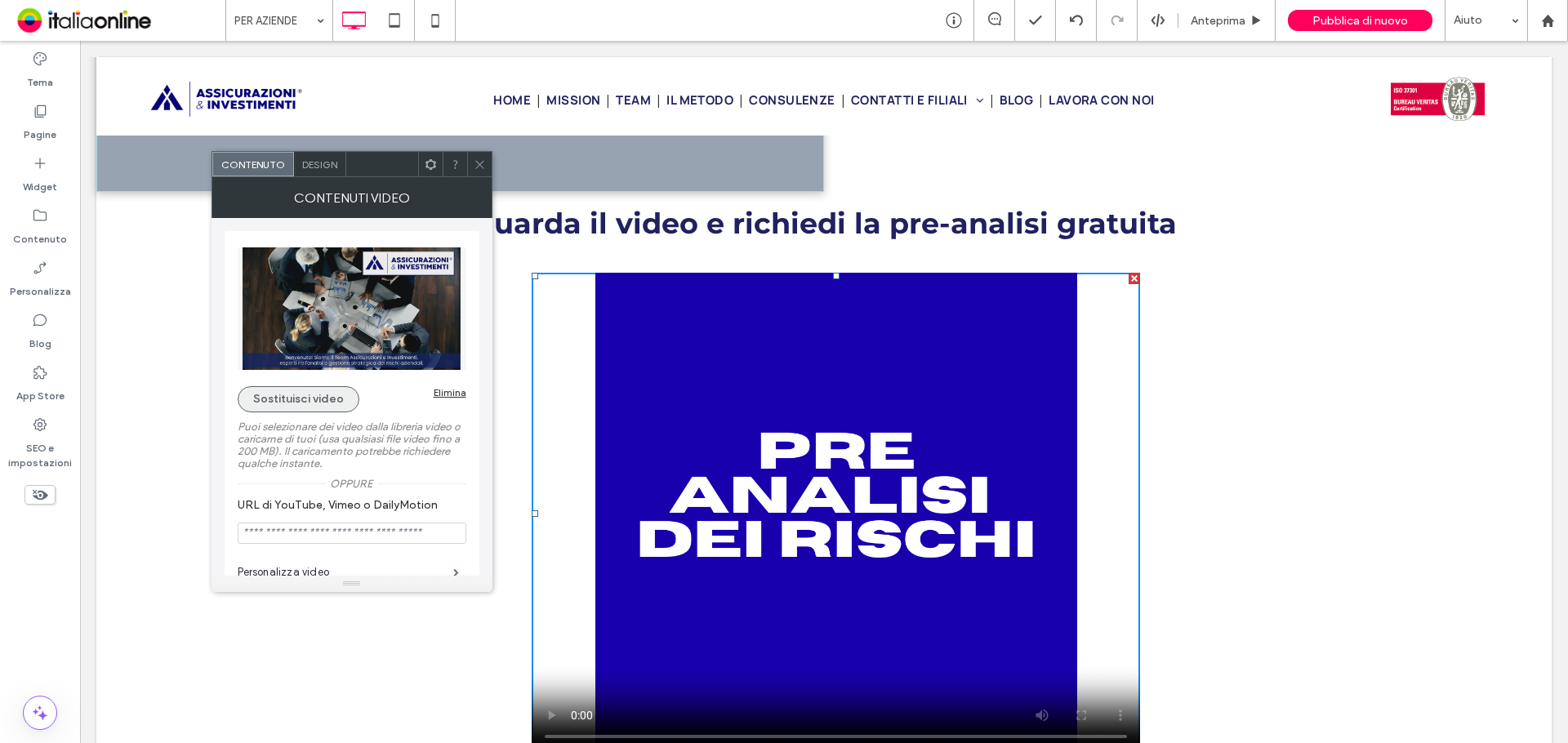
click at [314, 400] on button "Sostituisci video" at bounding box center [298, 399] width 121 height 26
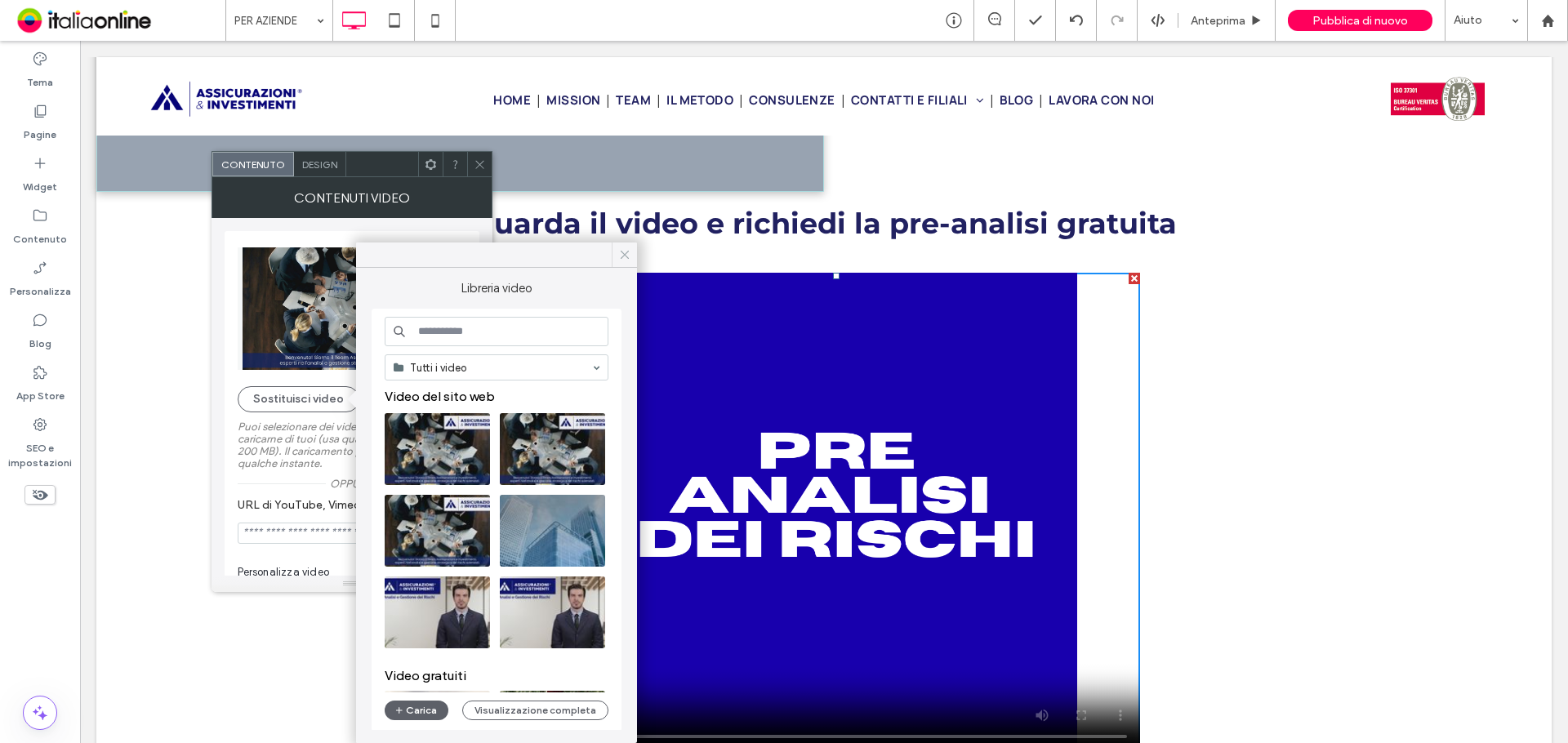
click at [626, 254] on use at bounding box center [624, 255] width 8 height 8
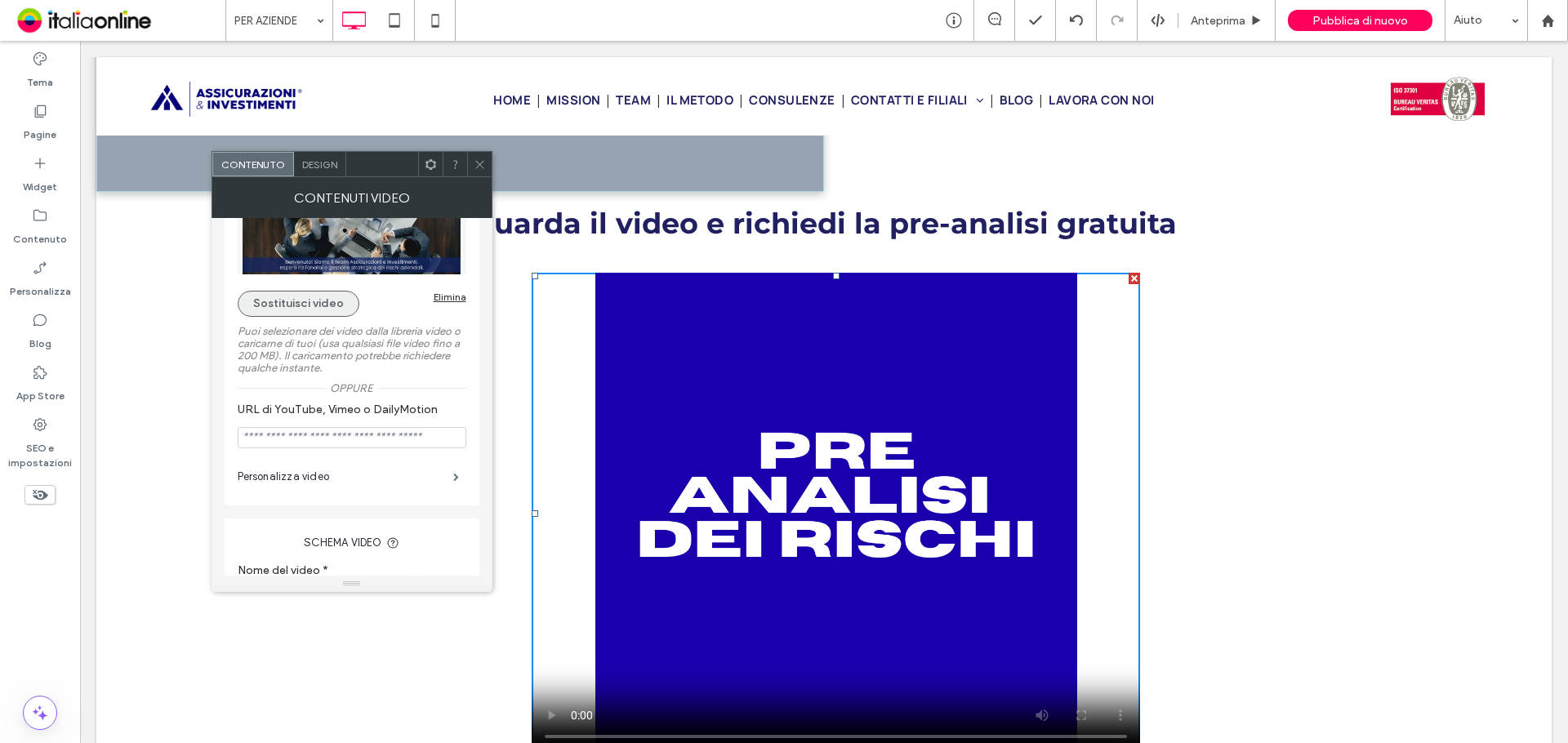
scroll to position [0, 0]
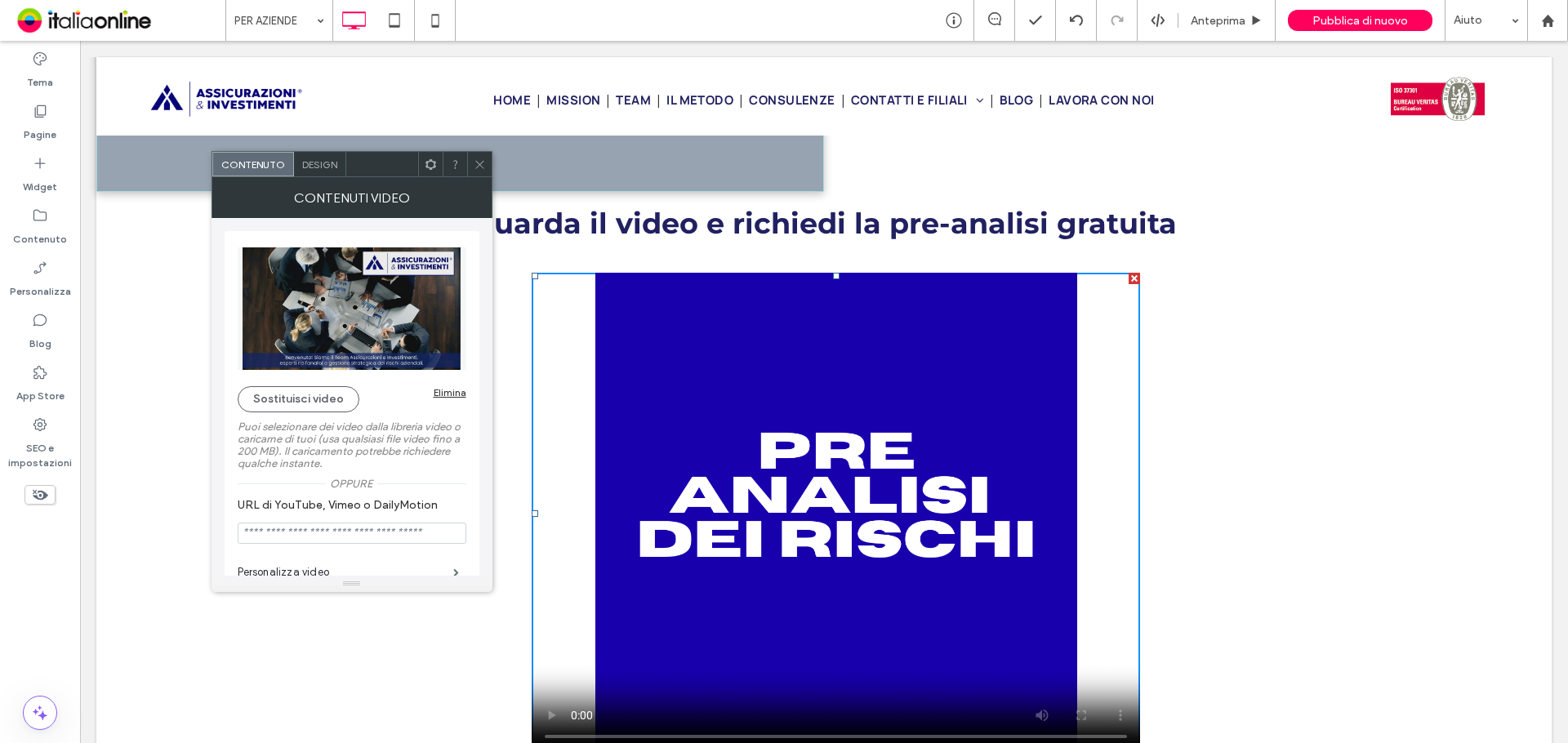
click at [319, 332] on img at bounding box center [352, 308] width 229 height 122
click at [339, 291] on img at bounding box center [352, 308] width 229 height 122
drag, startPoint x: 474, startPoint y: 167, endPoint x: 491, endPoint y: 176, distance: 19.2
click at [474, 167] on icon at bounding box center [479, 164] width 12 height 12
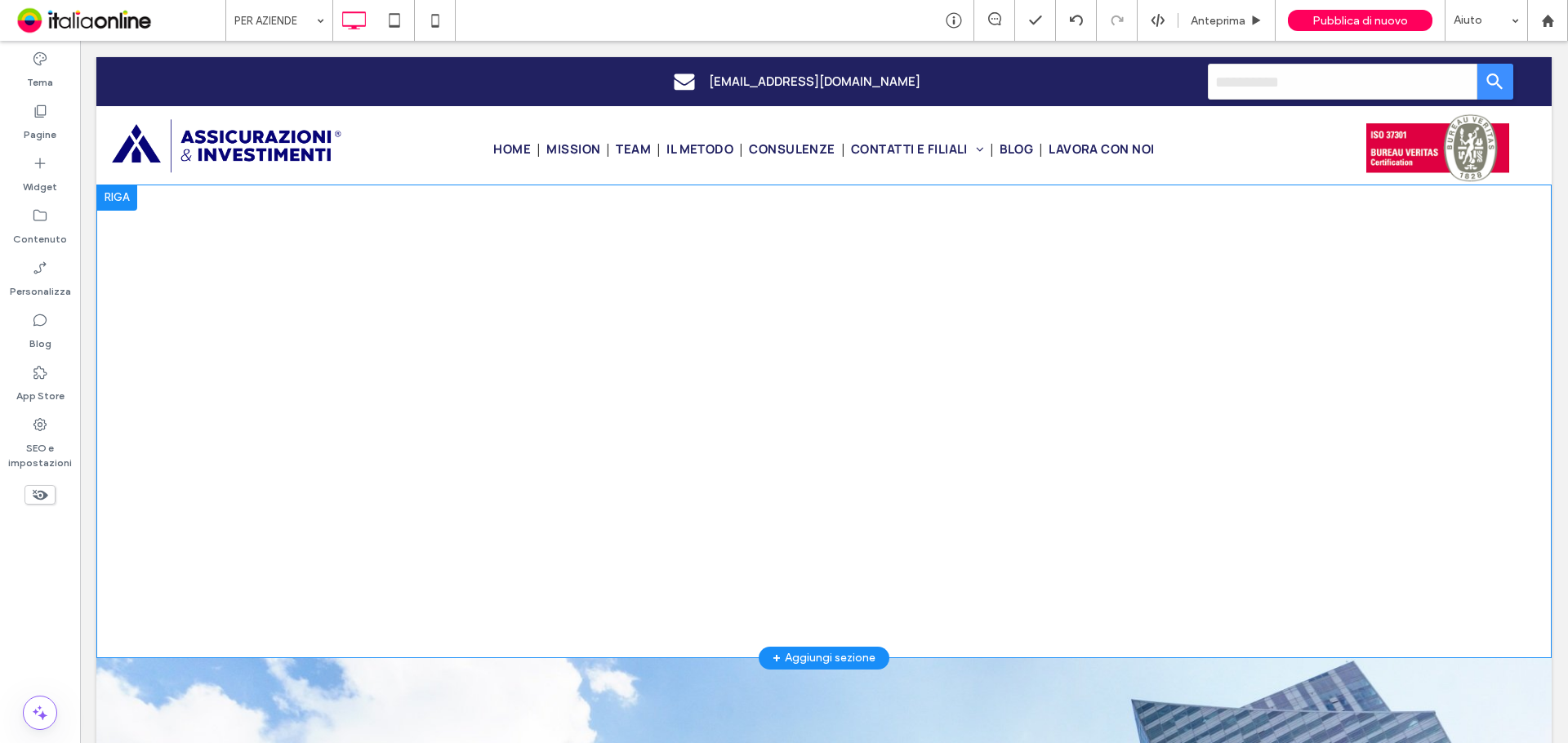
click at [125, 199] on div at bounding box center [116, 198] width 41 height 26
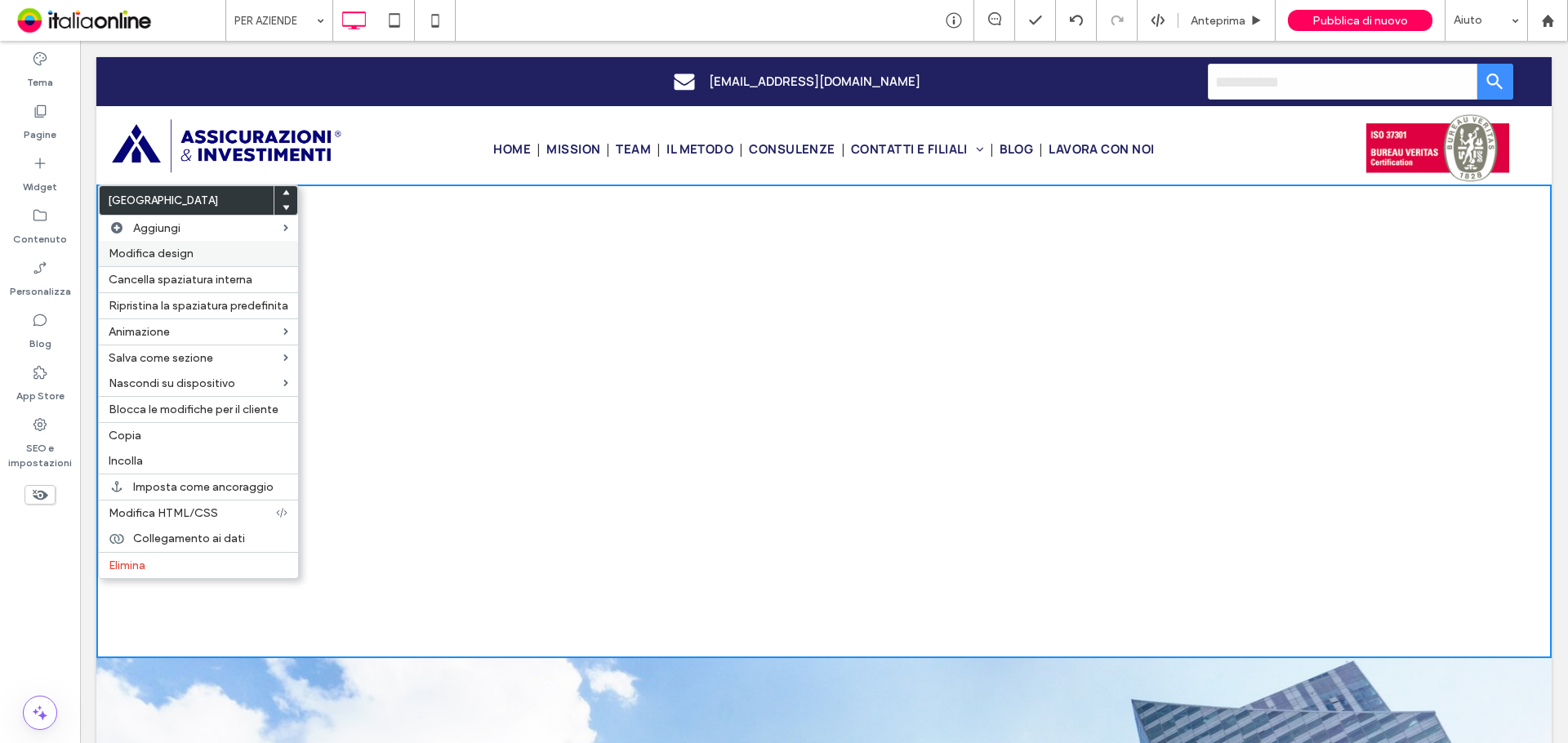
click at [180, 250] on span "Modifica design" at bounding box center [150, 254] width 85 height 14
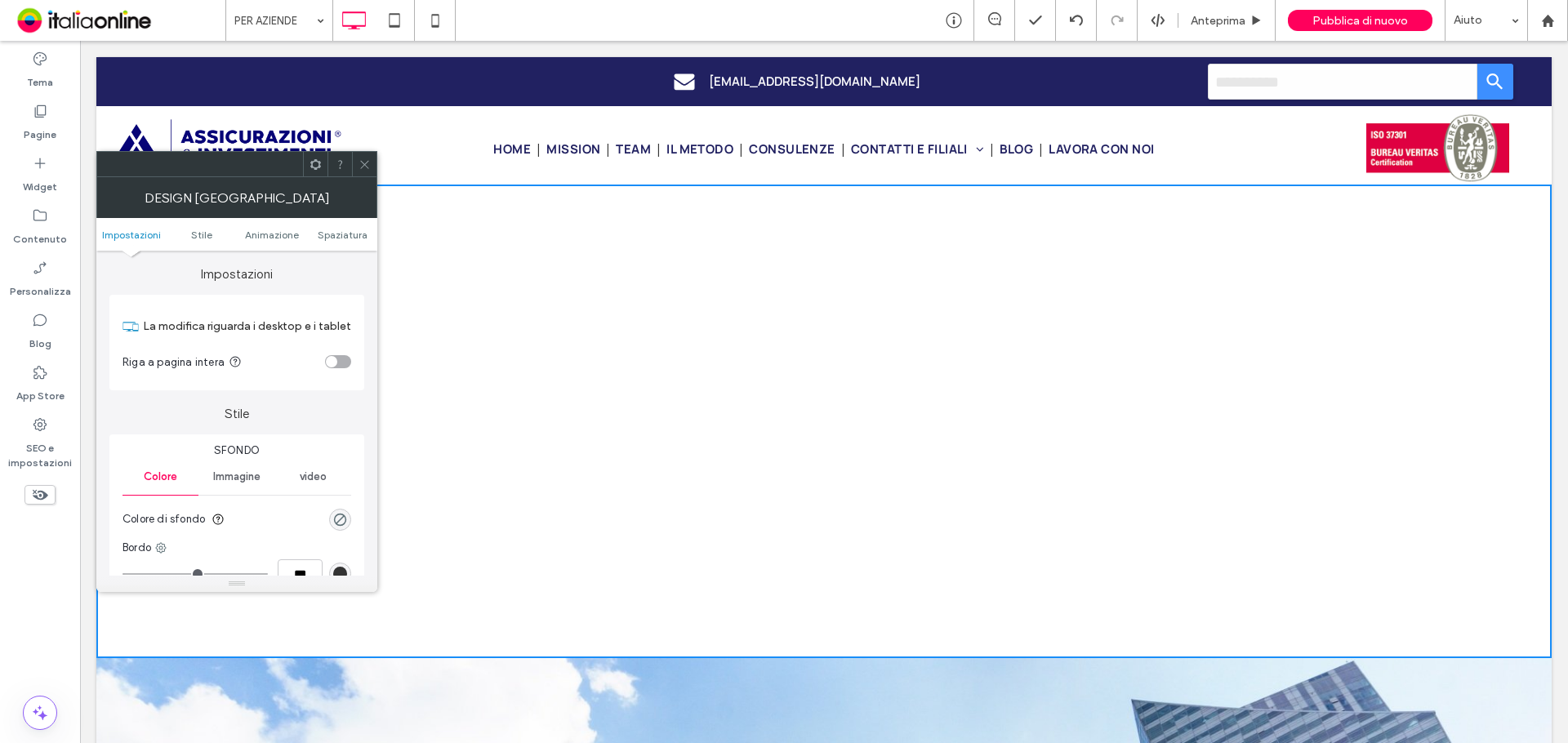
click at [336, 370] on section "Riga a pagina intera" at bounding box center [237, 361] width 229 height 41
click at [337, 367] on div "toggle" at bounding box center [338, 361] width 26 height 13
click at [360, 168] on icon at bounding box center [365, 164] width 12 height 12
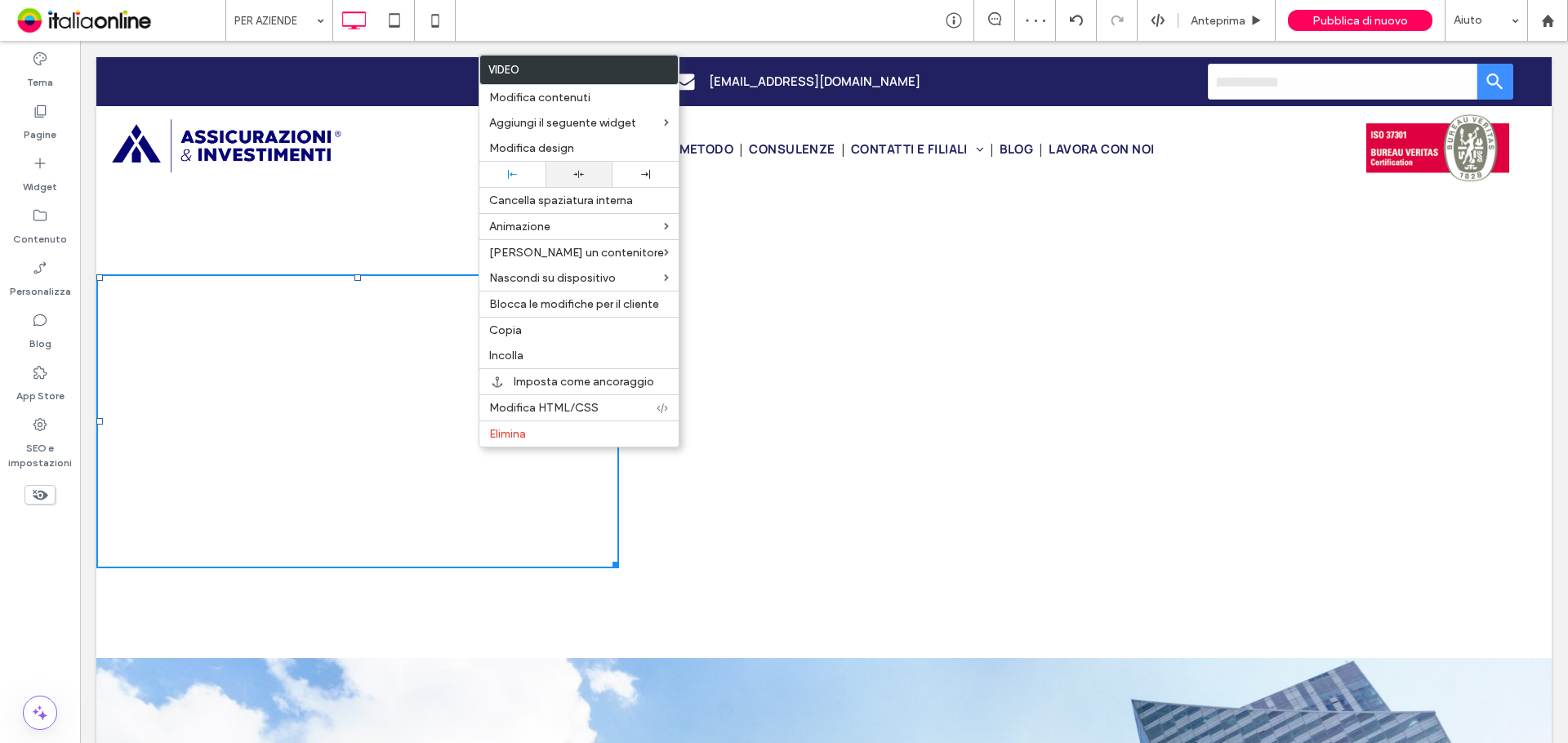
click at [564, 171] on div at bounding box center [579, 174] width 50 height 11
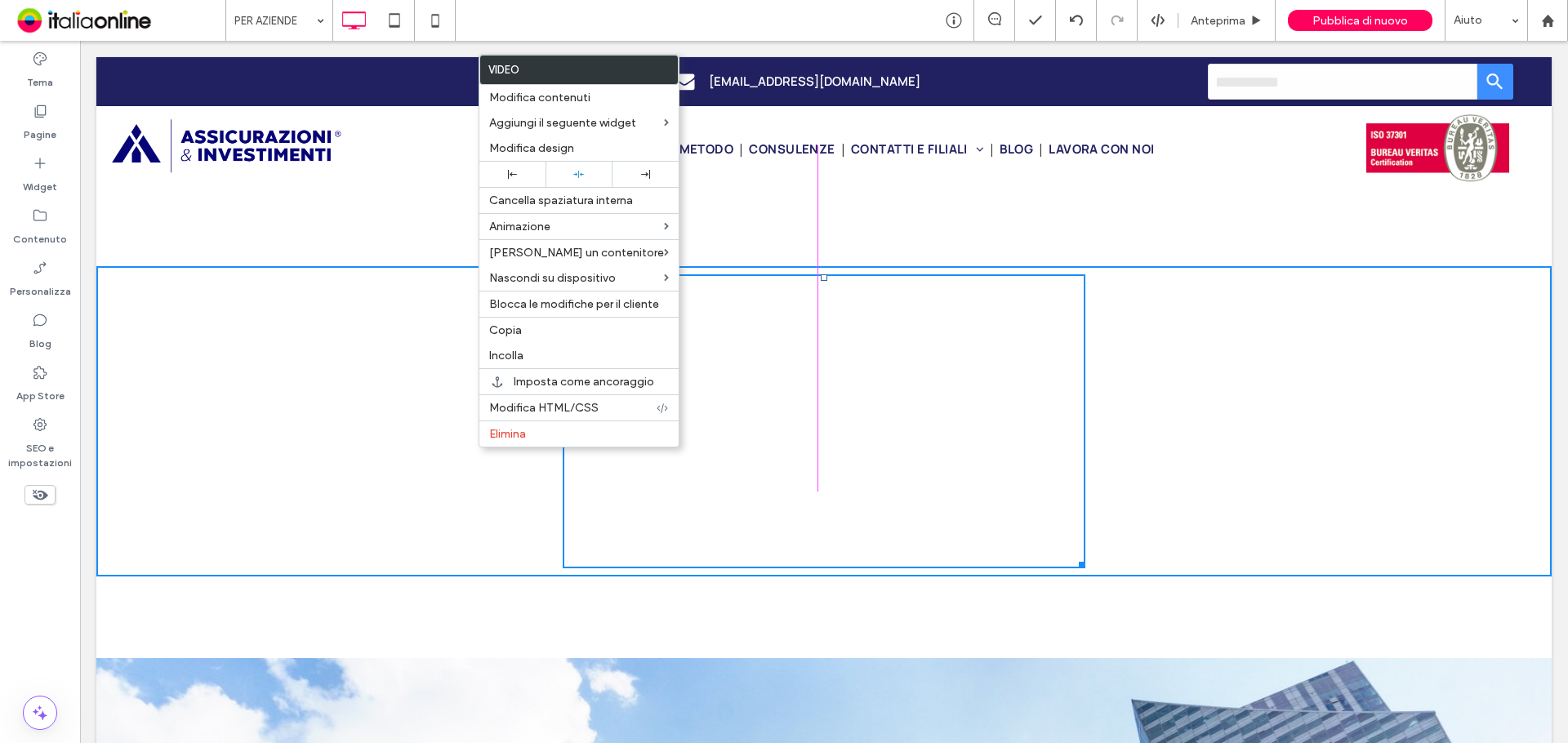
drag, startPoint x: 1072, startPoint y: 561, endPoint x: 1501, endPoint y: 686, distance: 446.8
click at [1086, 569] on div at bounding box center [1079, 562] width 12 height 12
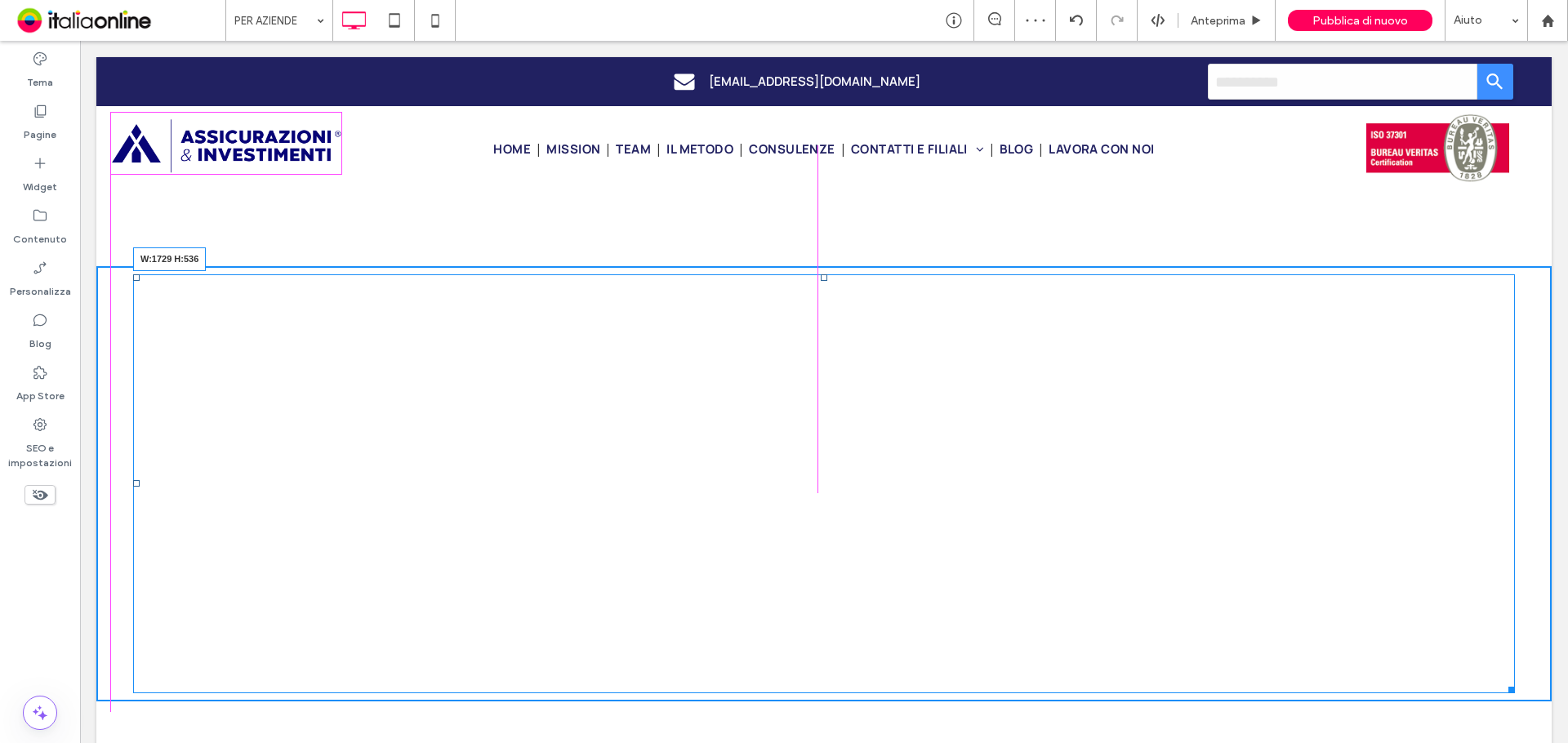
drag, startPoint x: 1505, startPoint y: 690, endPoint x: 1519, endPoint y: 709, distance: 23.6
click at [1515, 693] on div at bounding box center [1508, 687] width 12 height 12
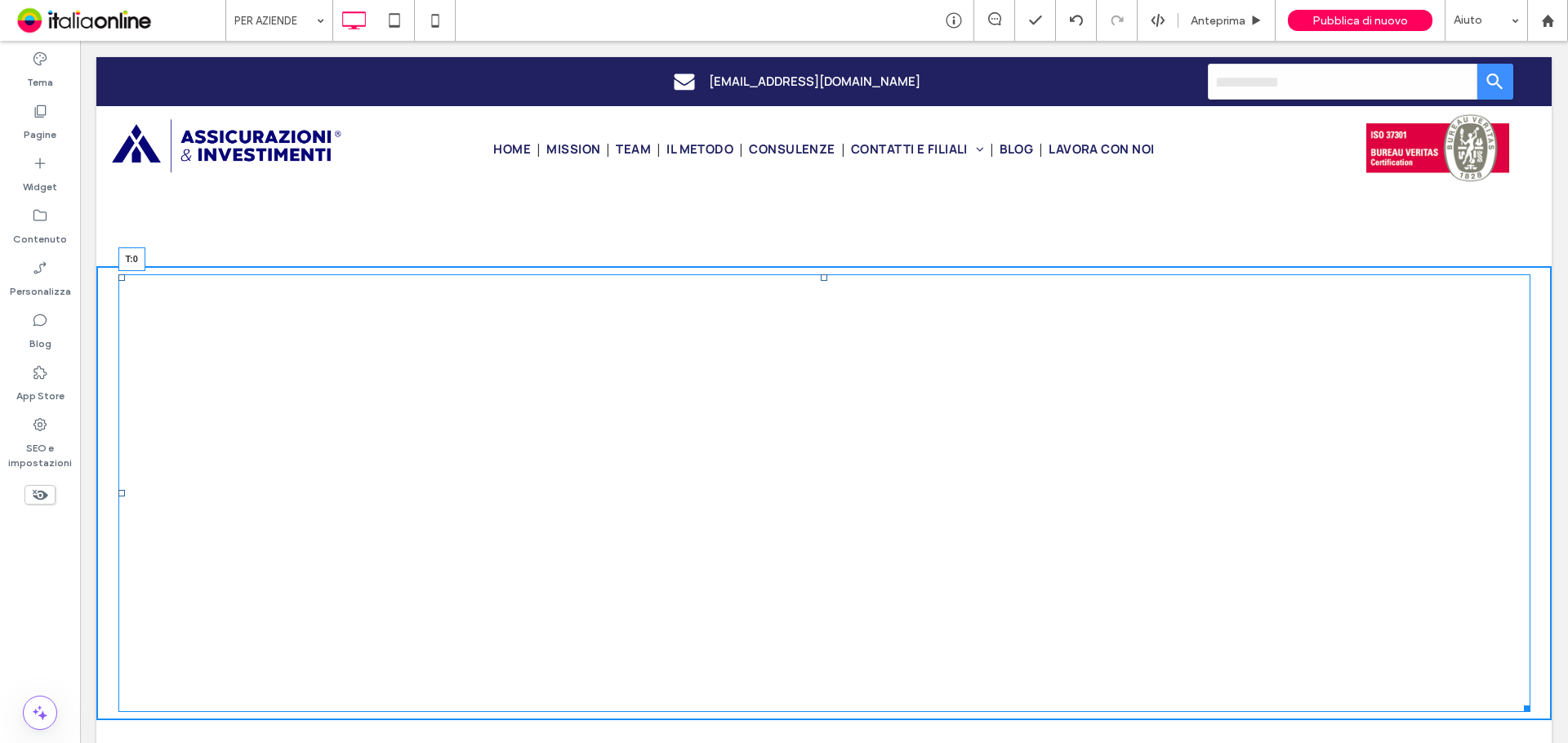
drag, startPoint x: 815, startPoint y: 274, endPoint x: 797, endPoint y: 268, distance: 19.0
click at [797, 275] on div "T:0" at bounding box center [824, 493] width 1412 height 438
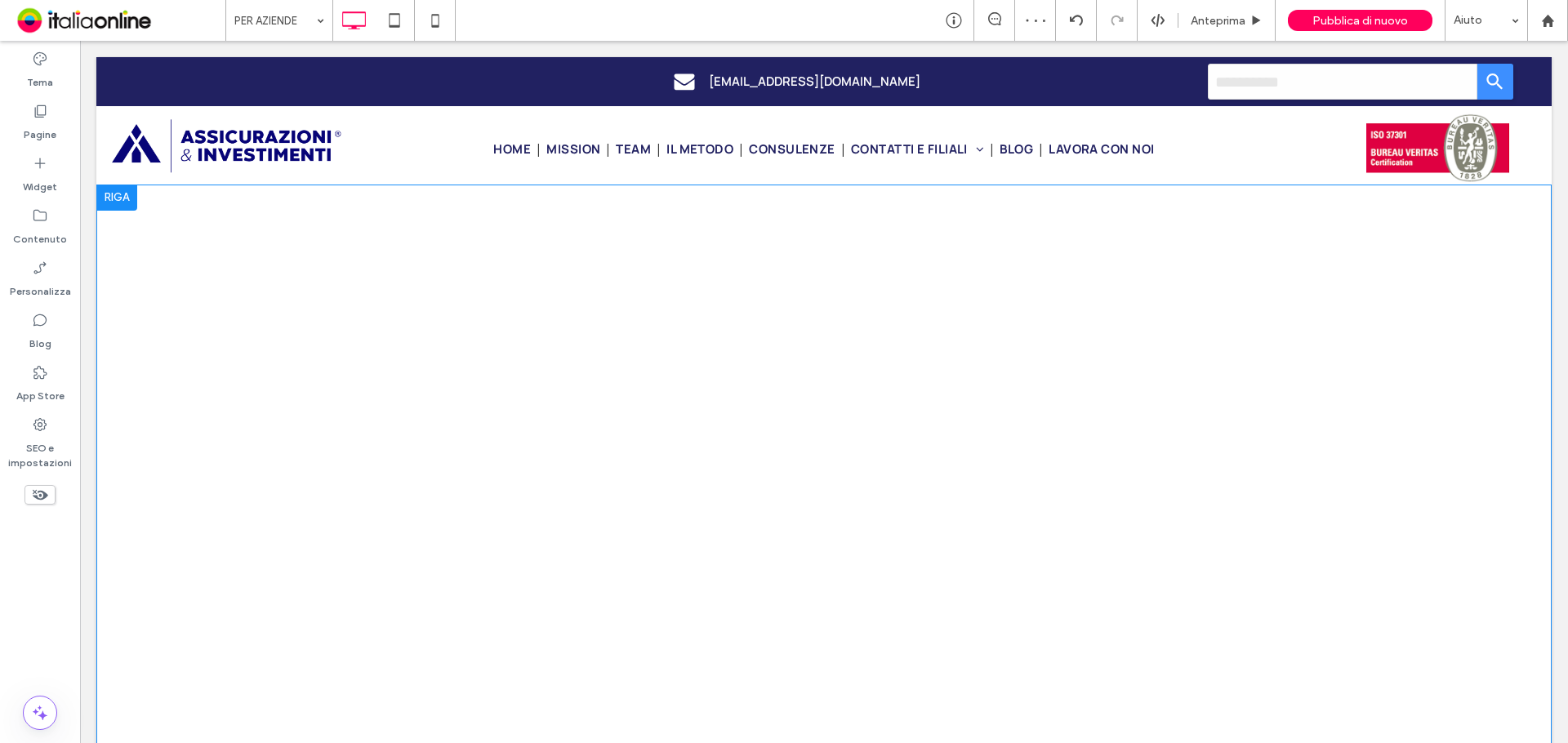
click at [130, 190] on div at bounding box center [116, 198] width 41 height 26
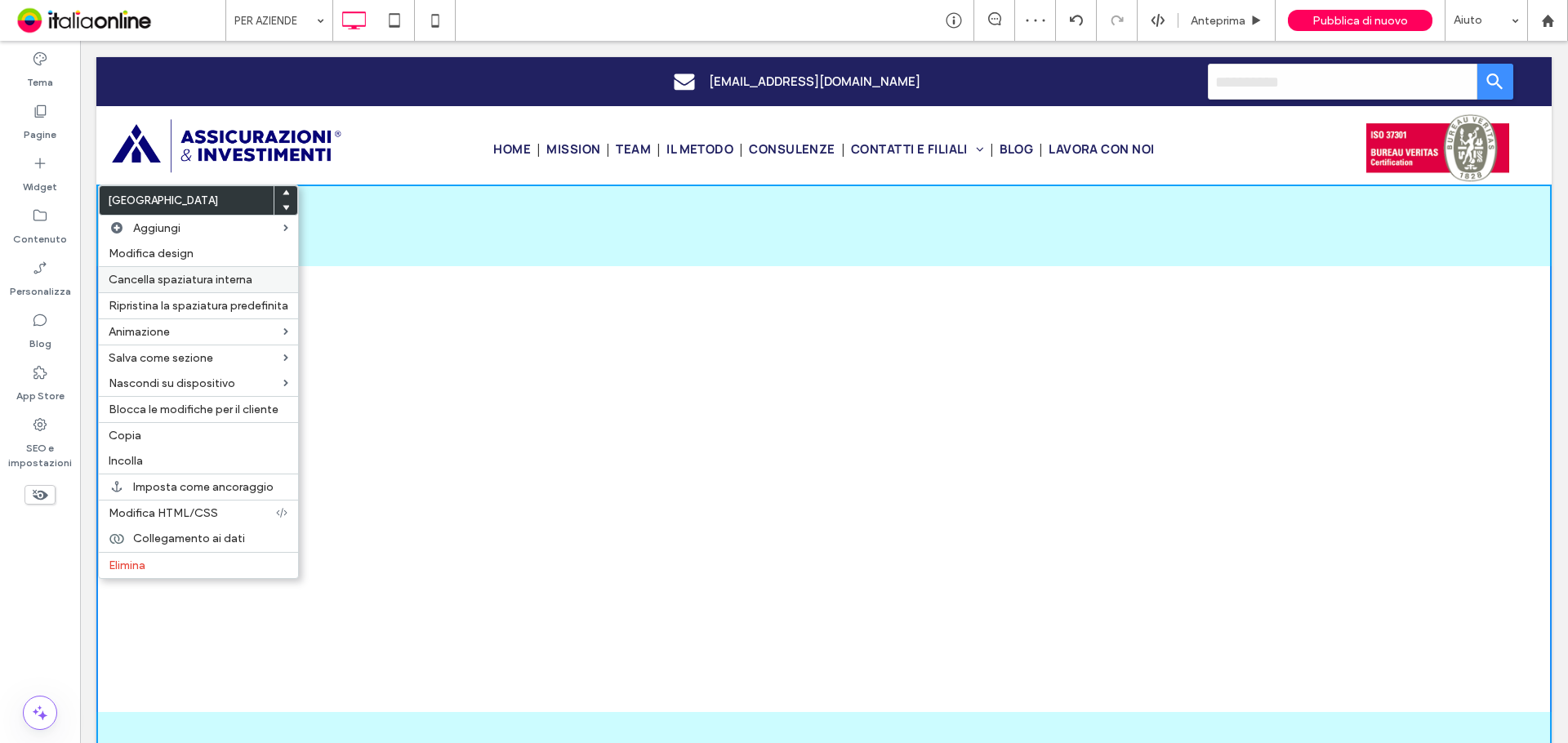
click at [151, 276] on span "Cancella spaziatura interna" at bounding box center [180, 279] width 144 height 14
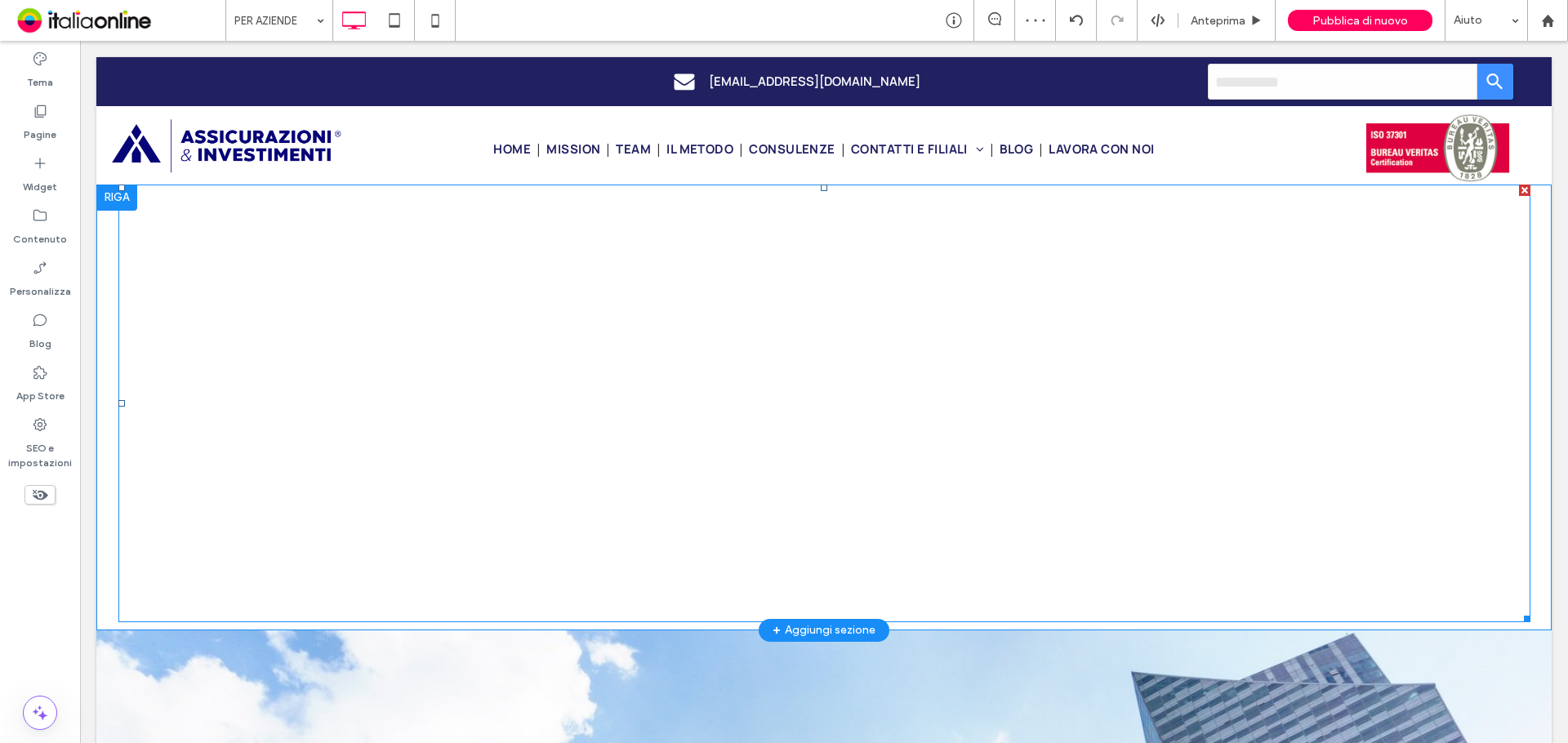
click at [358, 277] on span at bounding box center [824, 404] width 1412 height 438
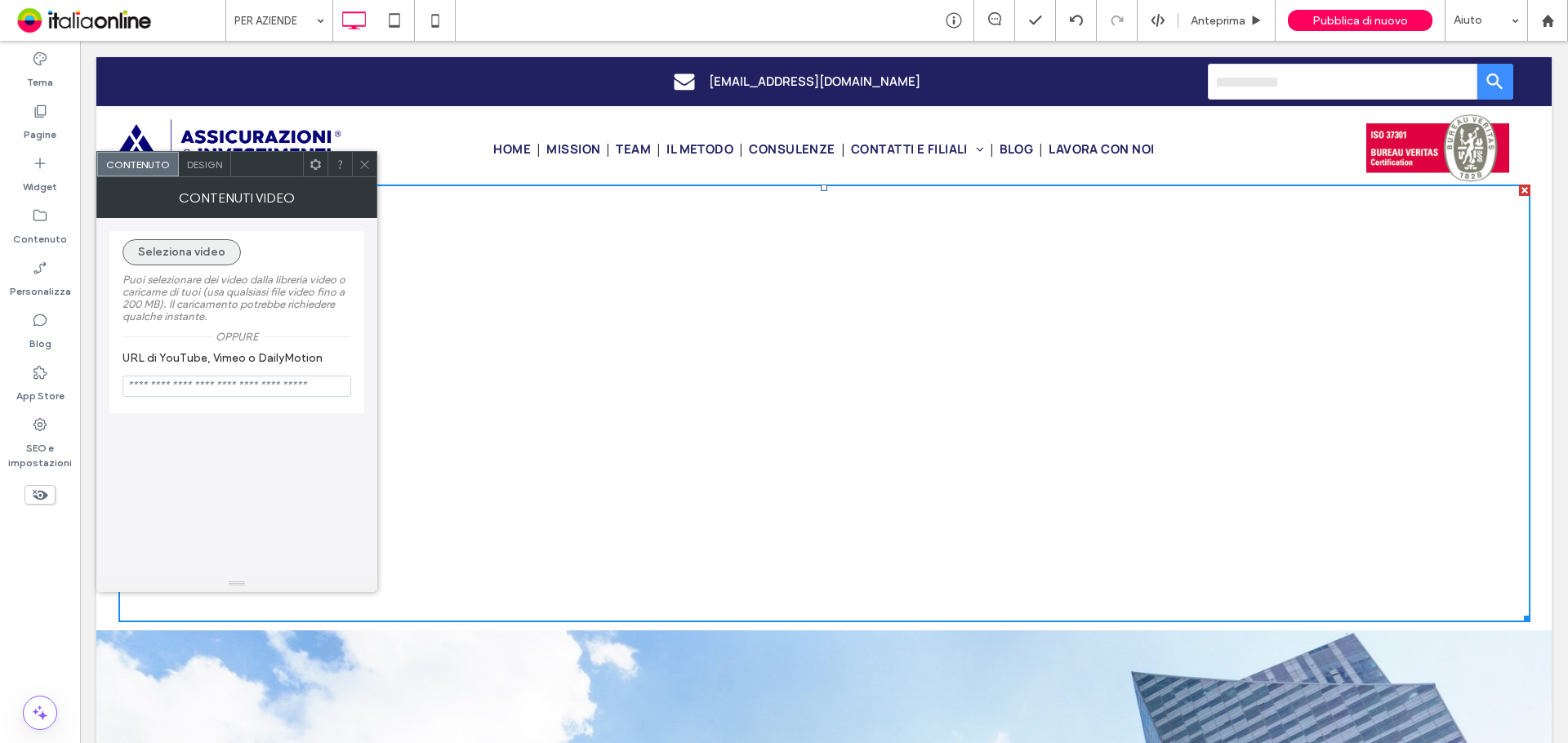
click at [199, 252] on button "Seleziona video" at bounding box center [181, 253] width 118 height 26
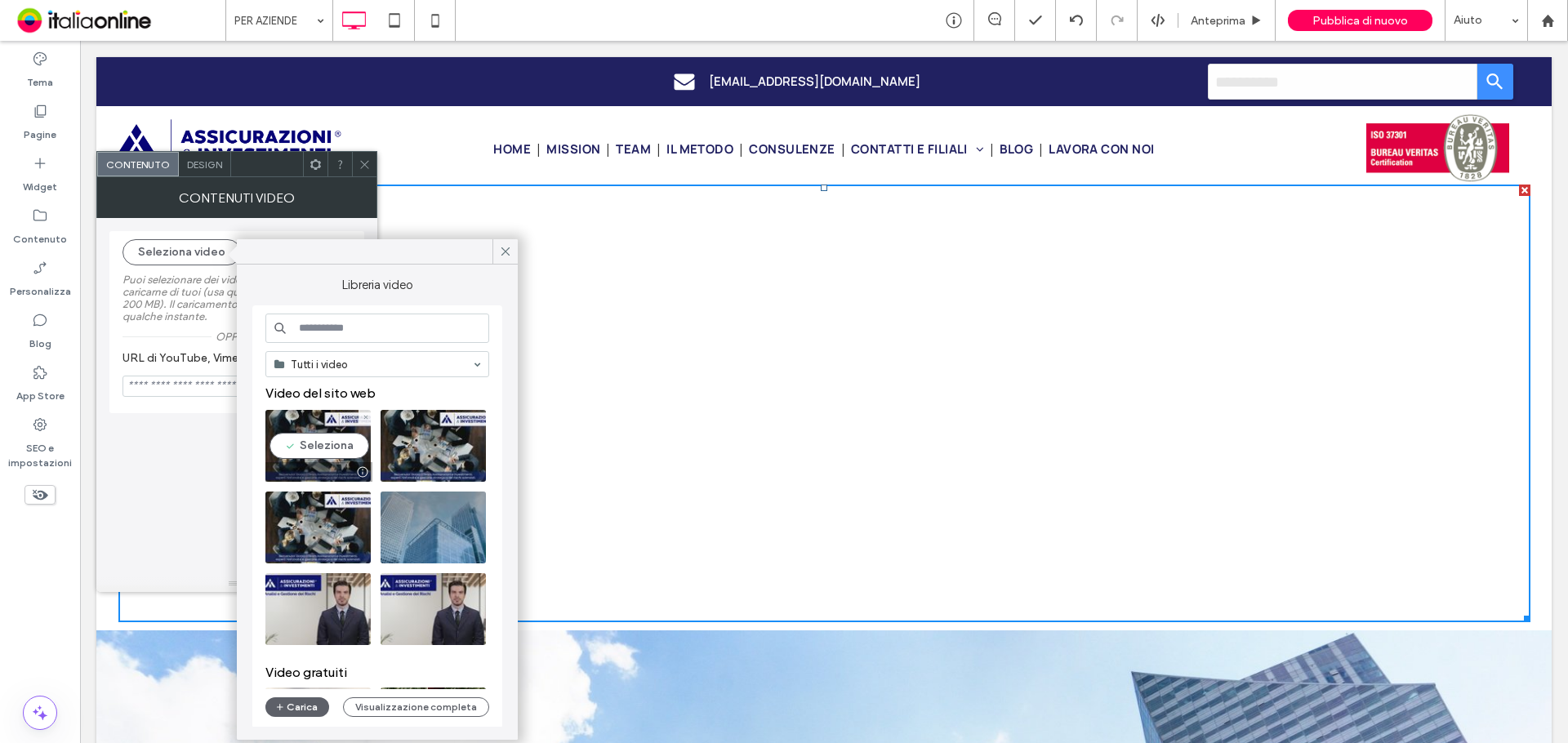
click at [319, 459] on video at bounding box center [318, 446] width 105 height 72
type input "**********"
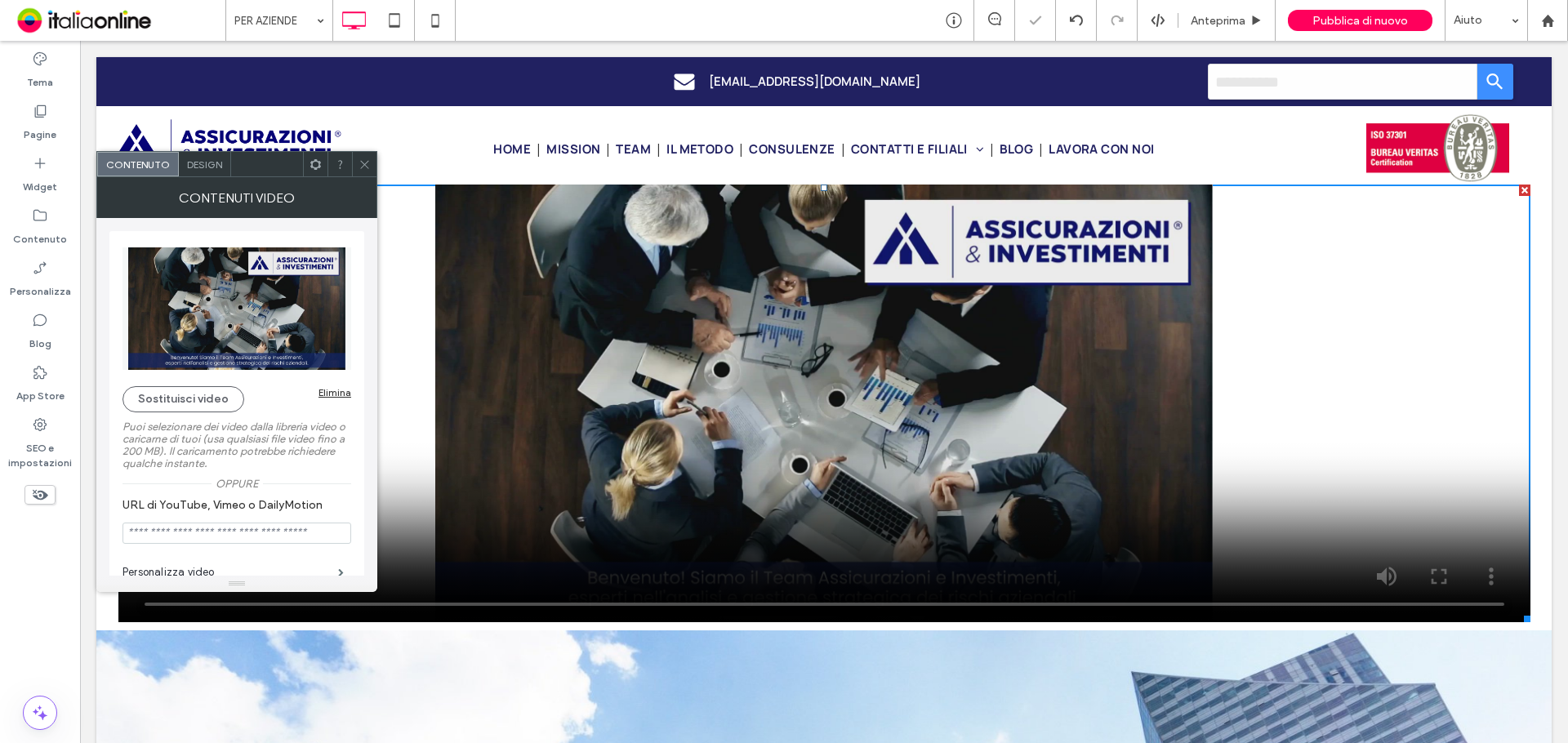
click at [356, 159] on div at bounding box center [364, 164] width 25 height 25
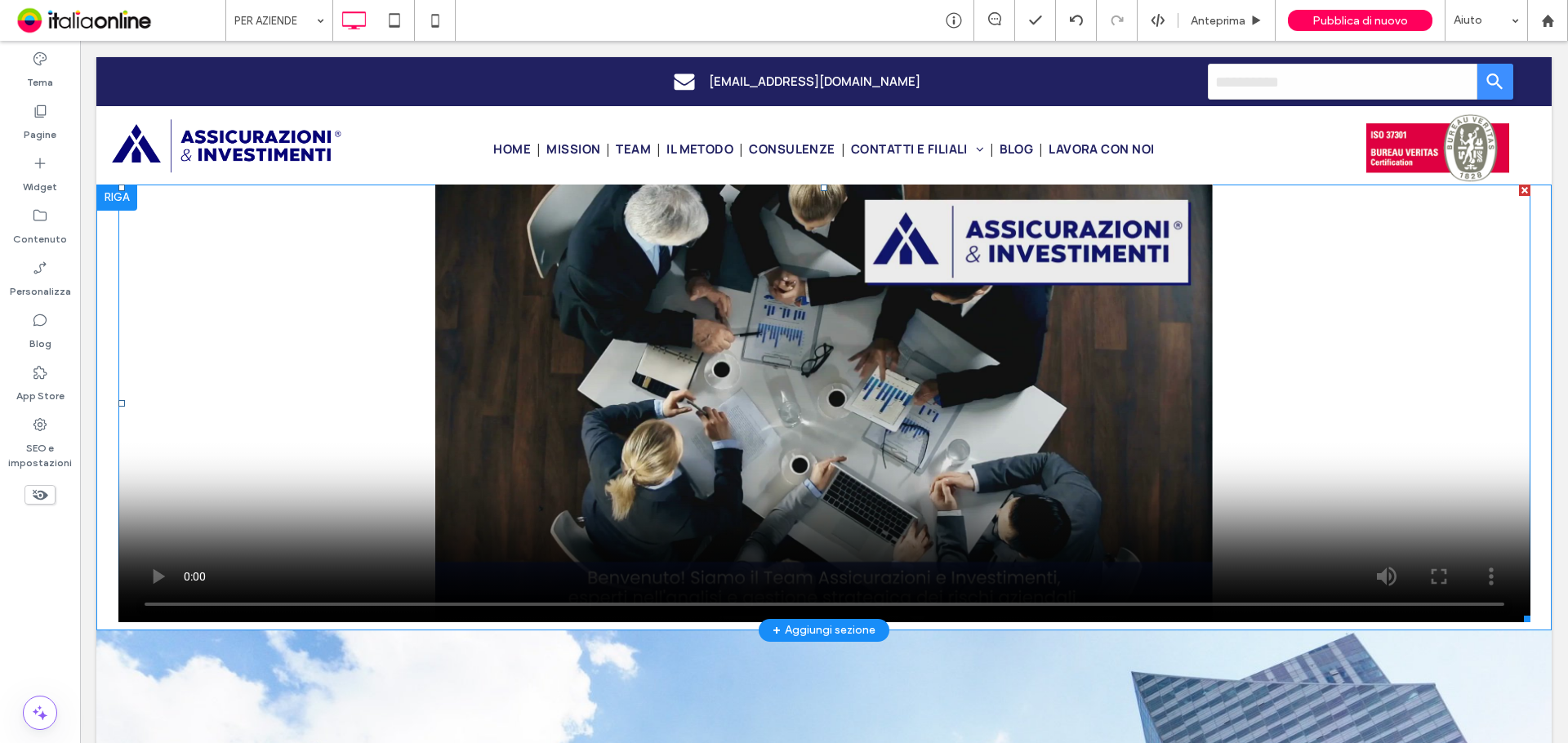
drag, startPoint x: 566, startPoint y: 387, endPoint x: 575, endPoint y: 387, distance: 9.0
click at [566, 387] on span at bounding box center [824, 404] width 1412 height 438
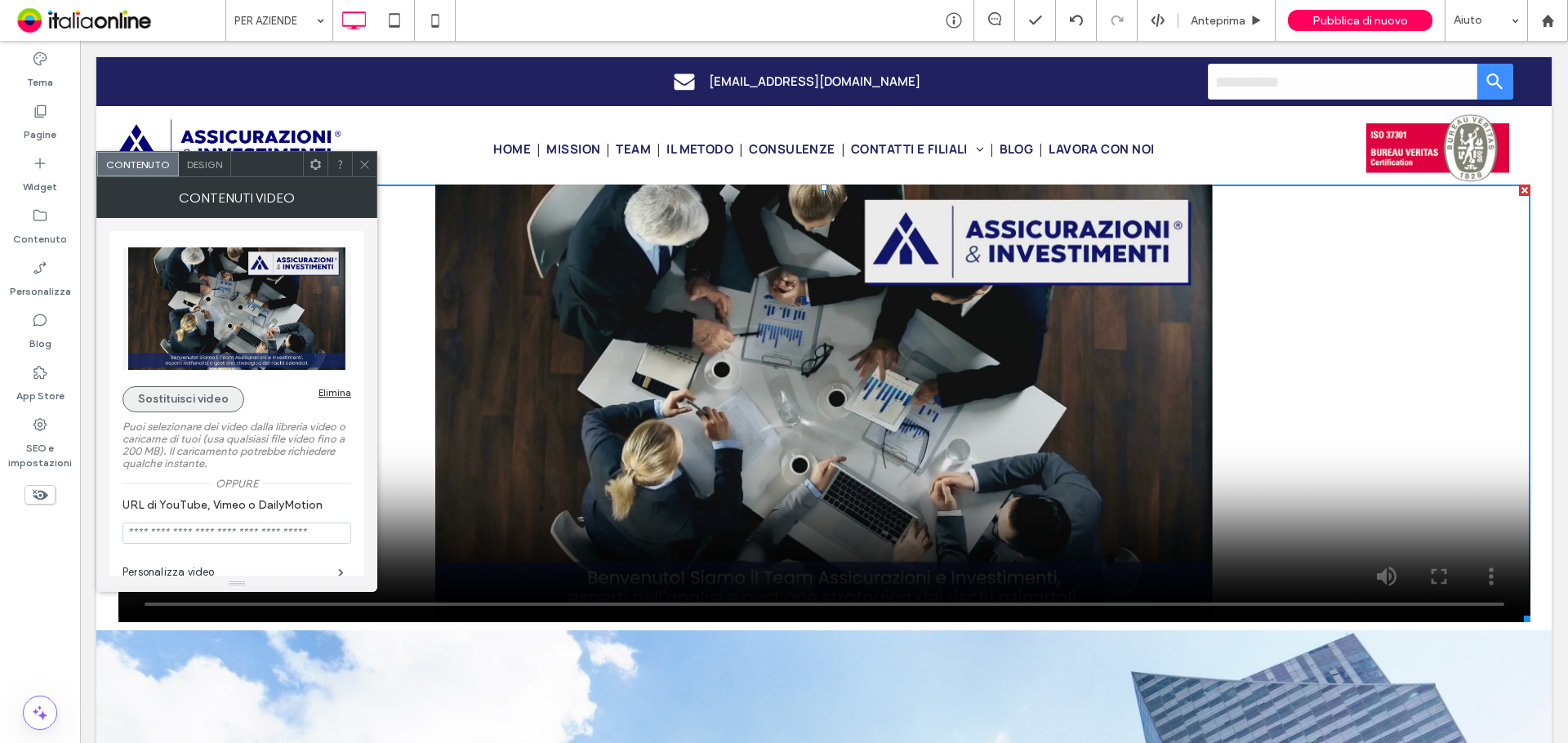
click at [194, 399] on button "Sostituisci video" at bounding box center [183, 399] width 121 height 26
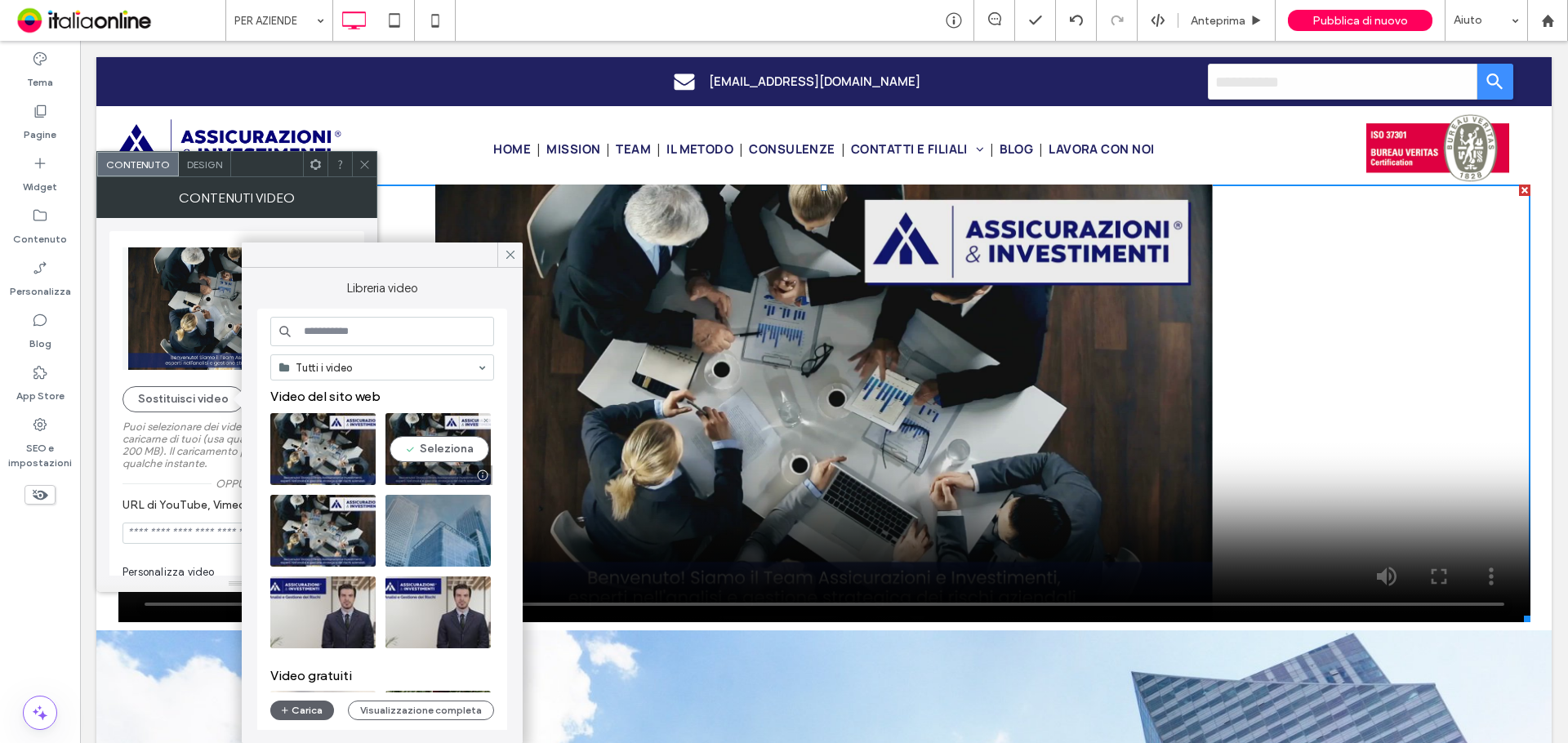
click at [427, 468] on div at bounding box center [439, 475] width 107 height 20
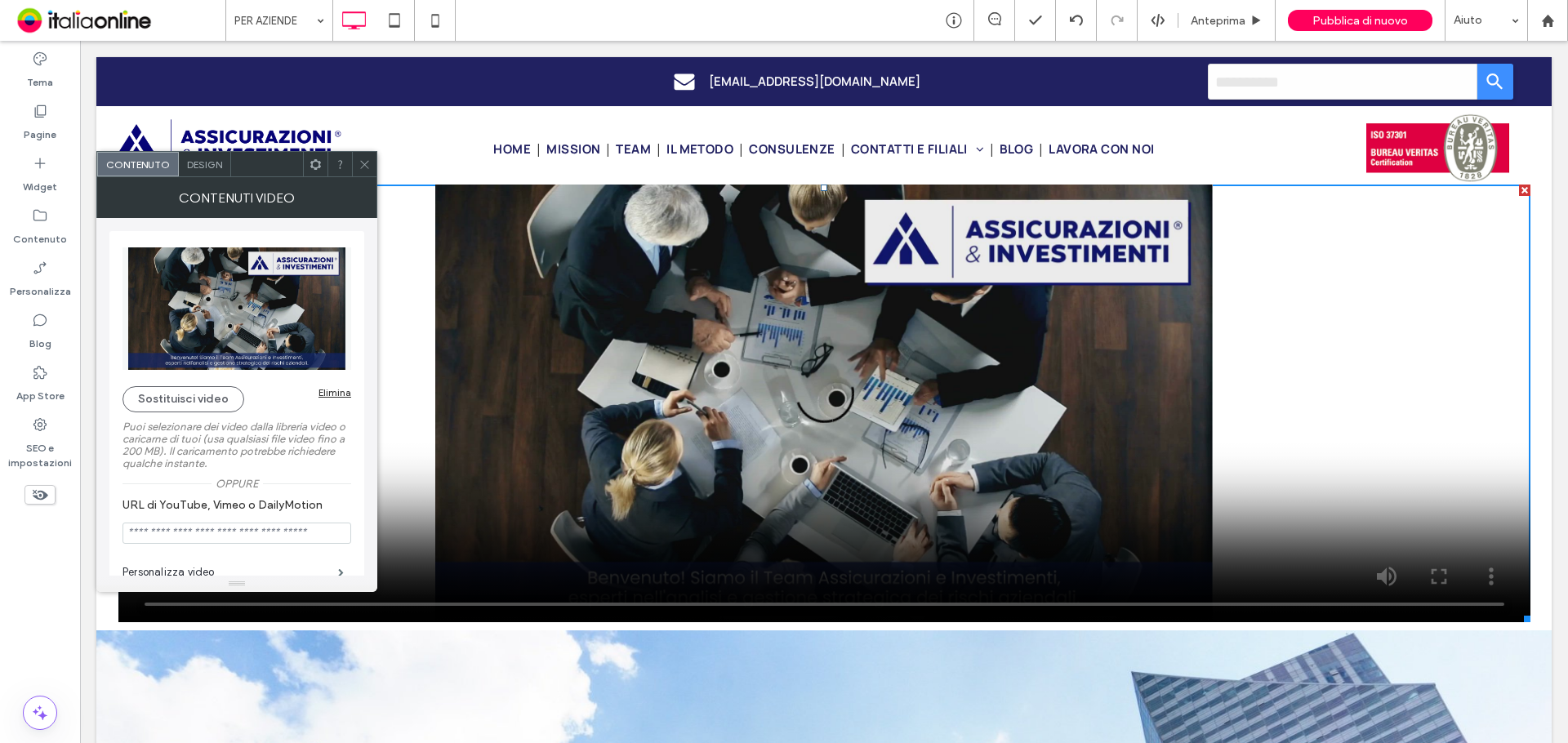
drag, startPoint x: 367, startPoint y: 164, endPoint x: 373, endPoint y: 171, distance: 9.2
click at [367, 164] on icon at bounding box center [365, 164] width 12 height 12
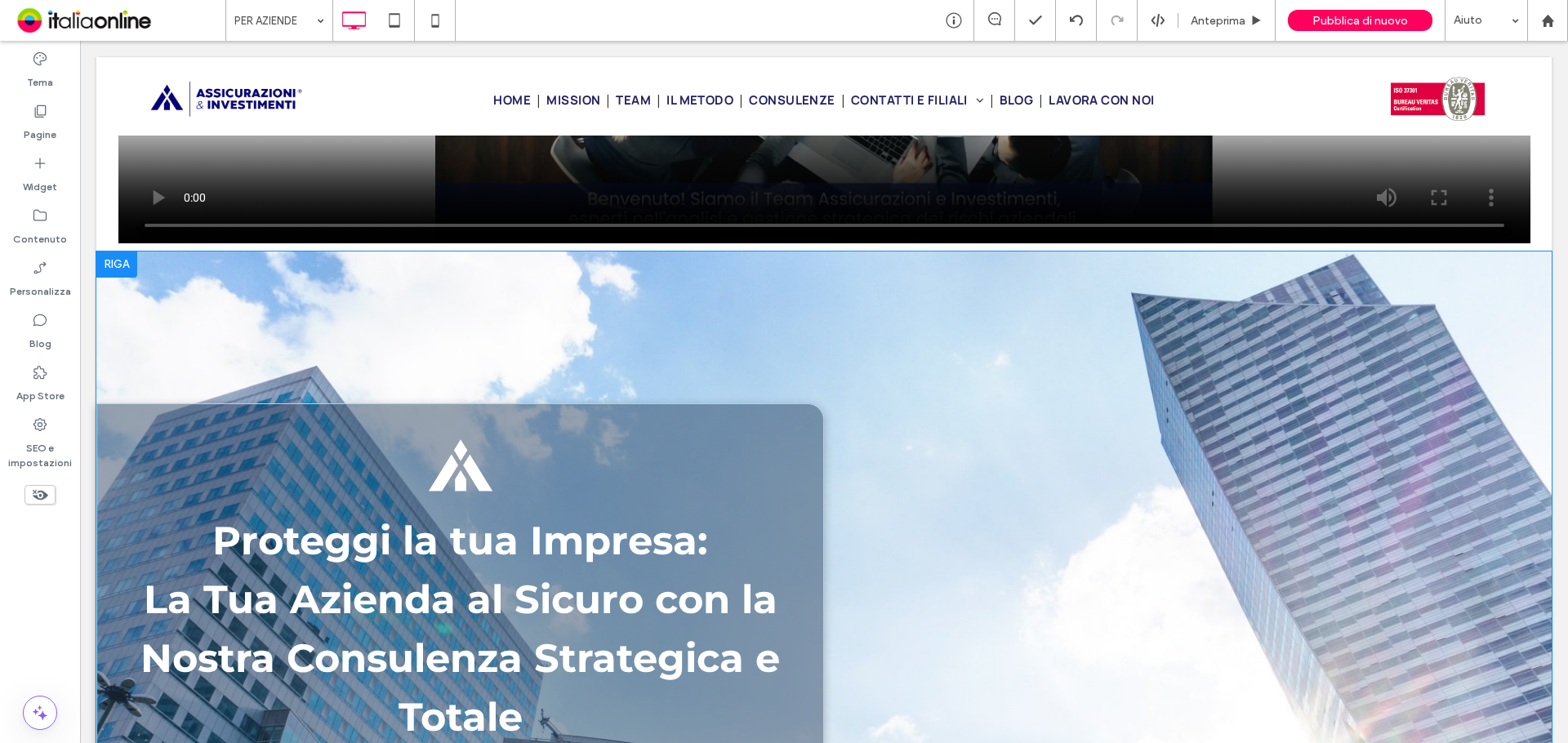
scroll to position [409, 0]
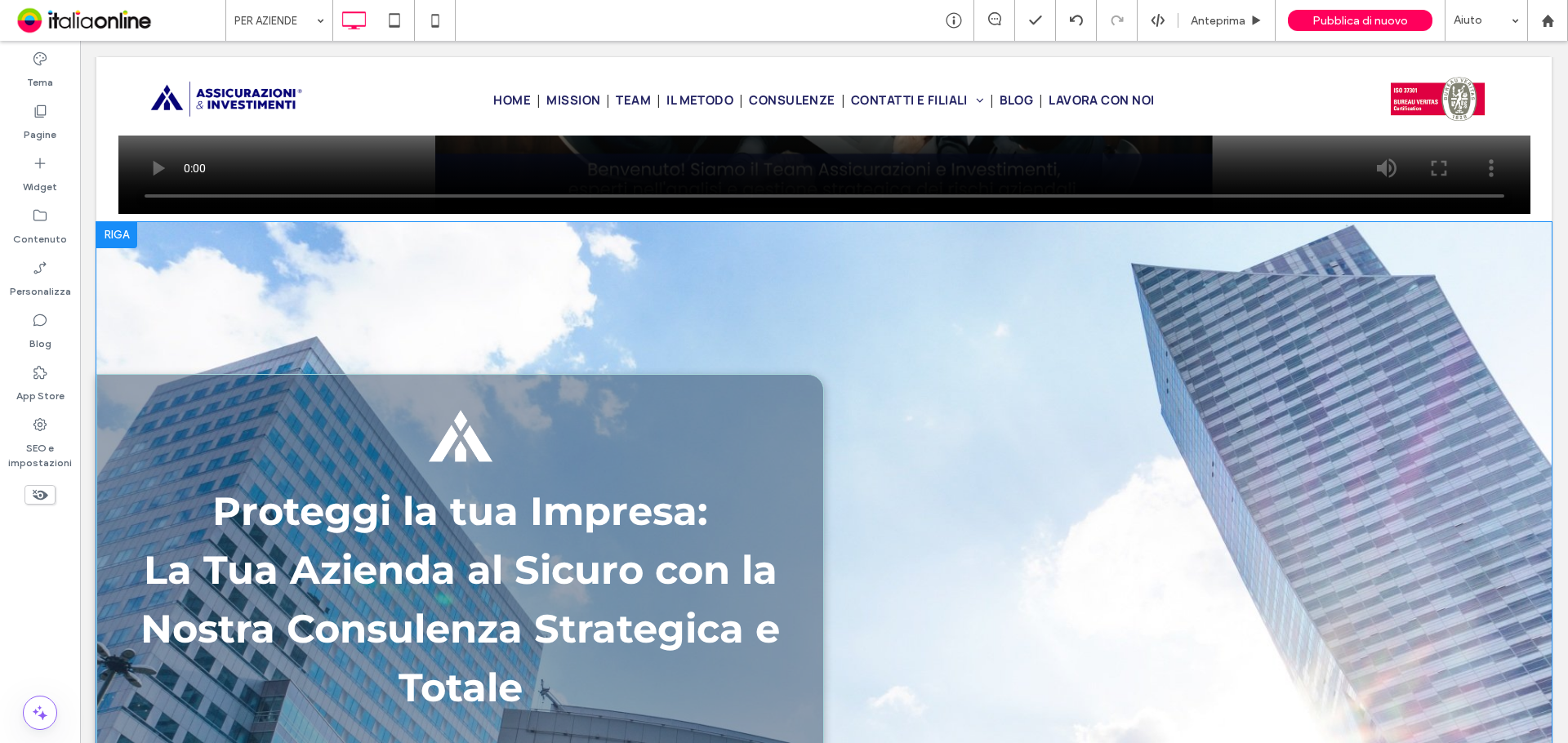
click at [158, 409] on div "Proteggi la tua Impresa: La Tua Azienda al Sicuro con la Nostra Consulenza Stra…" at bounding box center [460, 637] width 728 height 526
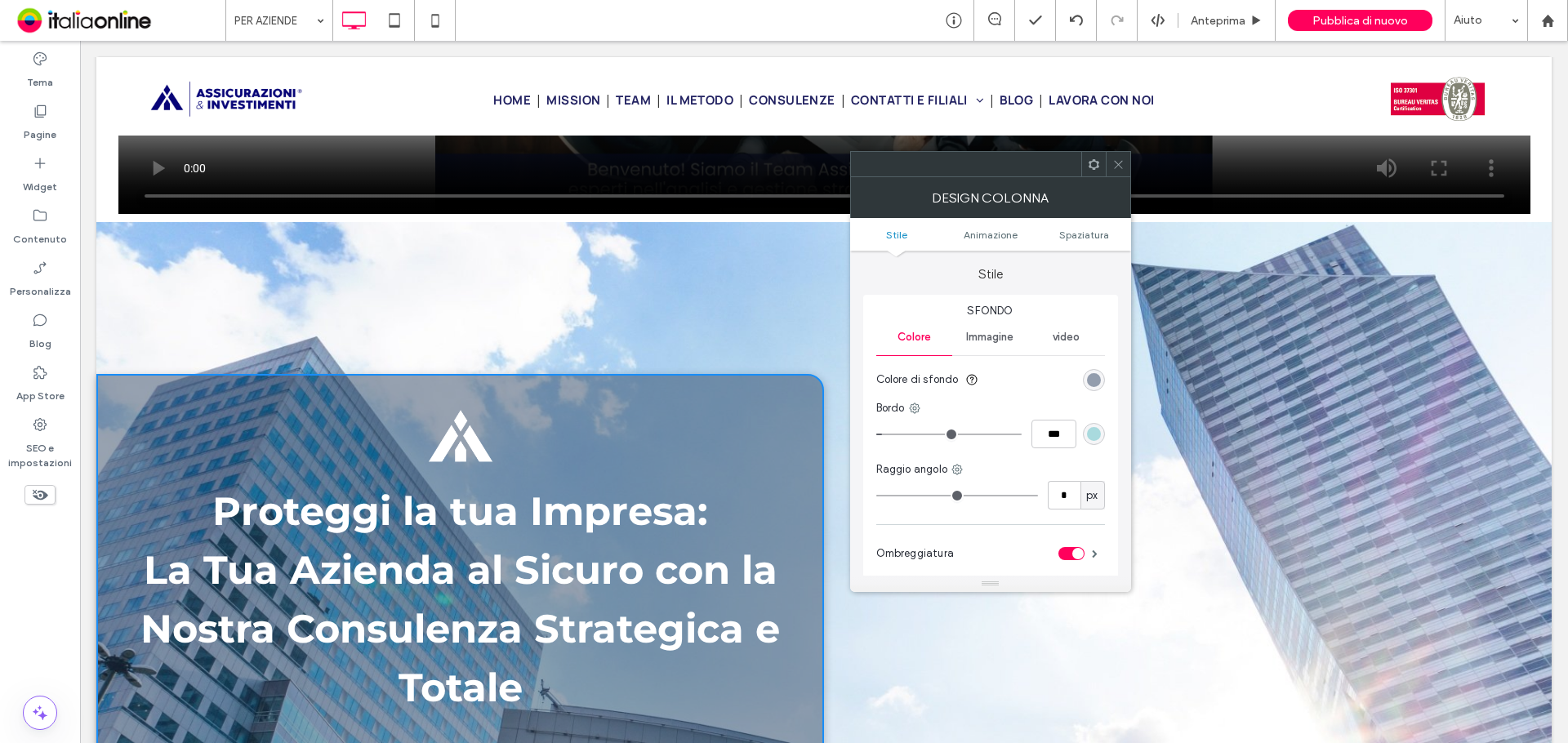
click at [1124, 172] on span at bounding box center [1119, 164] width 12 height 25
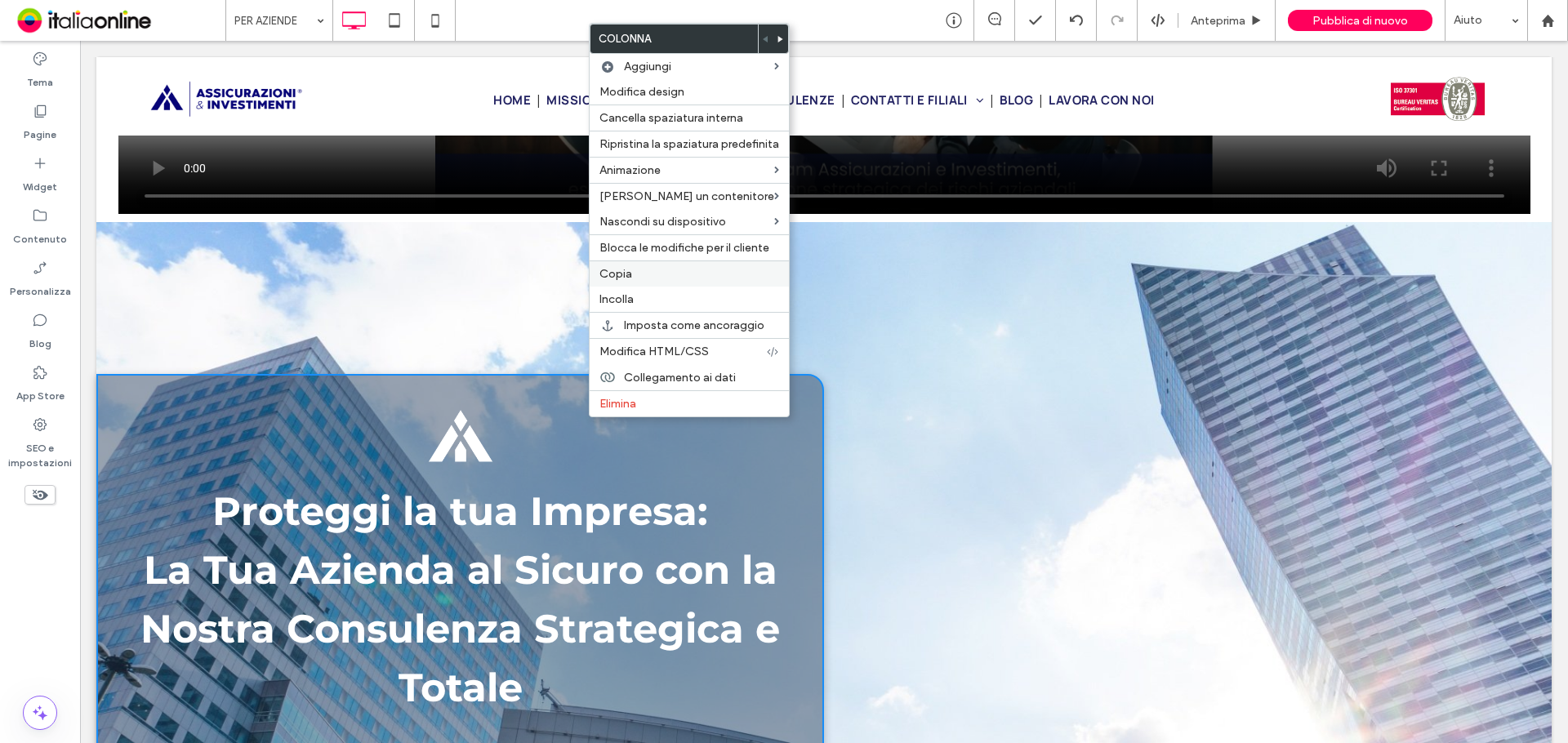
click at [628, 281] on div "Copia" at bounding box center [689, 274] width 199 height 26
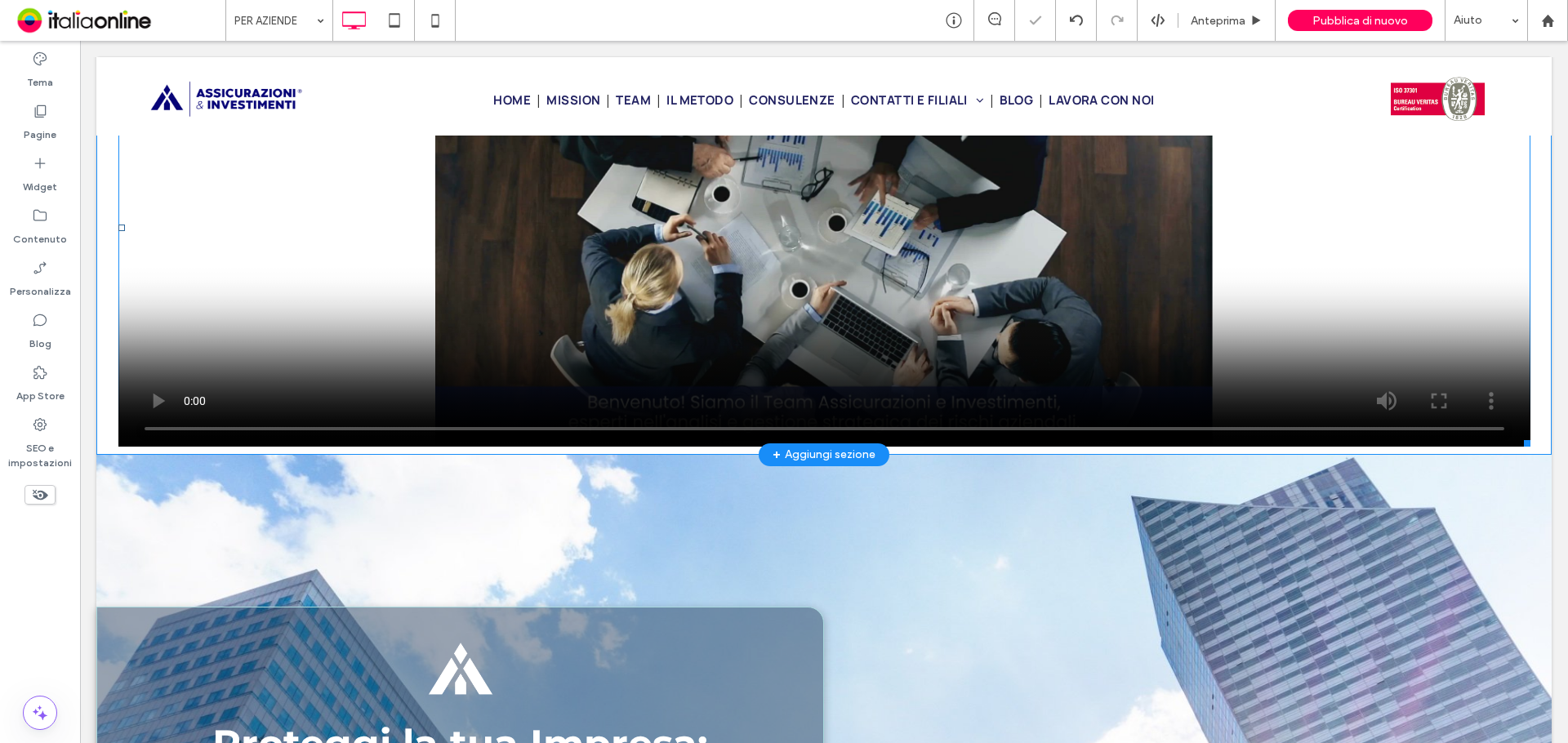
scroll to position [82, 0]
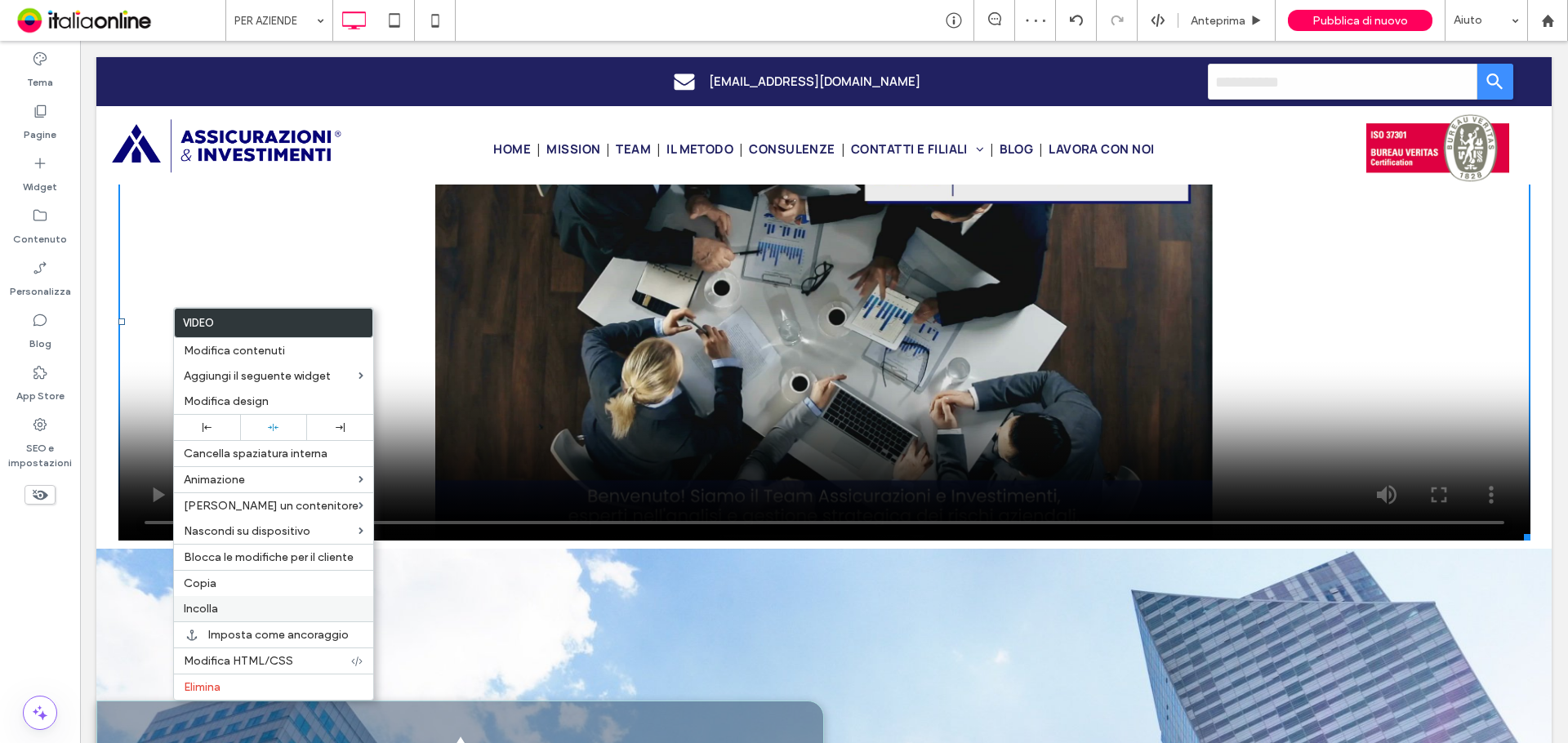
click at [243, 607] on label "Incolla" at bounding box center [273, 609] width 180 height 14
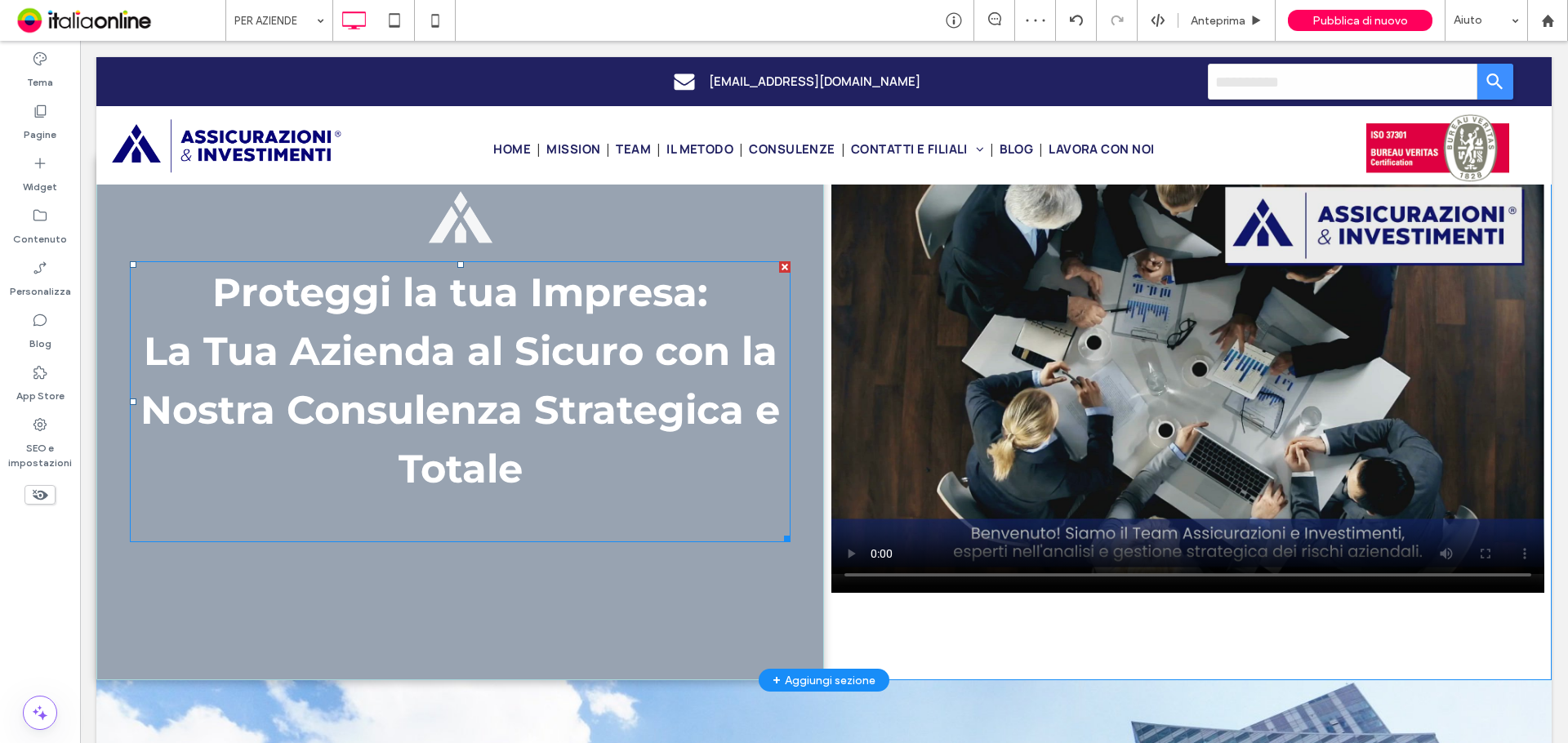
scroll to position [0, 0]
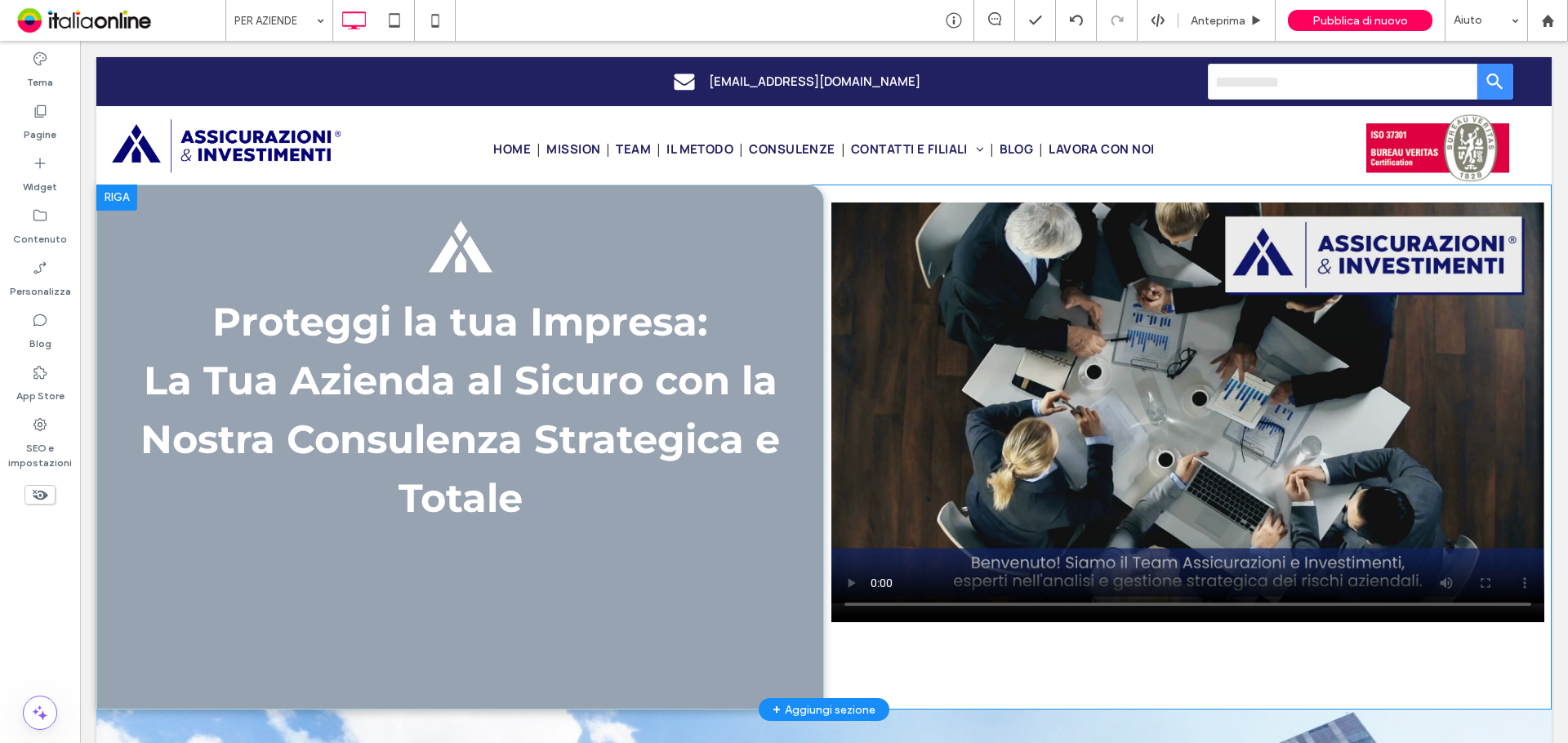
click at [720, 203] on div "Proteggi la tua Impresa: La Tua Azienda al Sicuro con la Nostra Consulenza Stra…" at bounding box center [460, 448] width 728 height 526
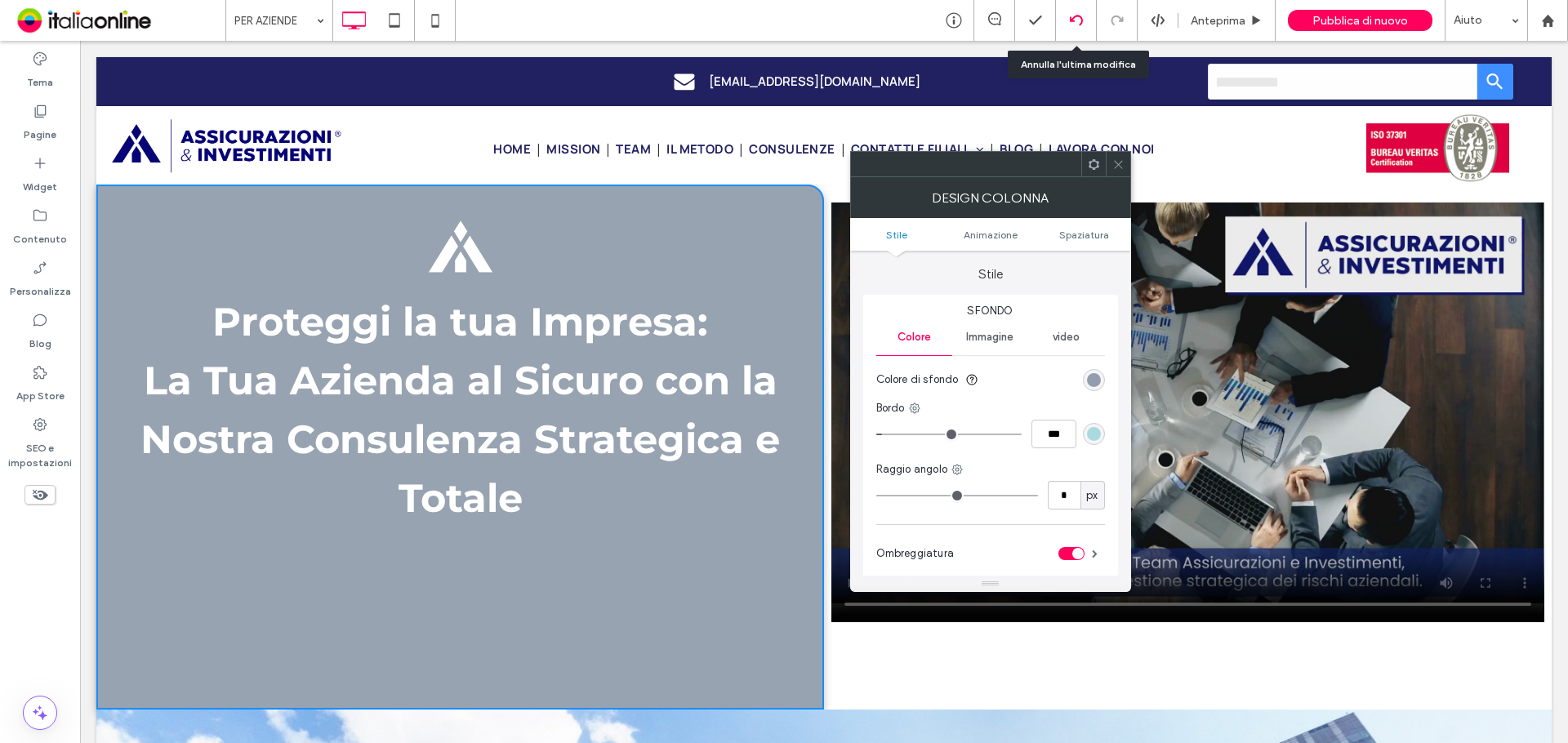
click at [1069, 28] on div at bounding box center [1076, 20] width 41 height 41
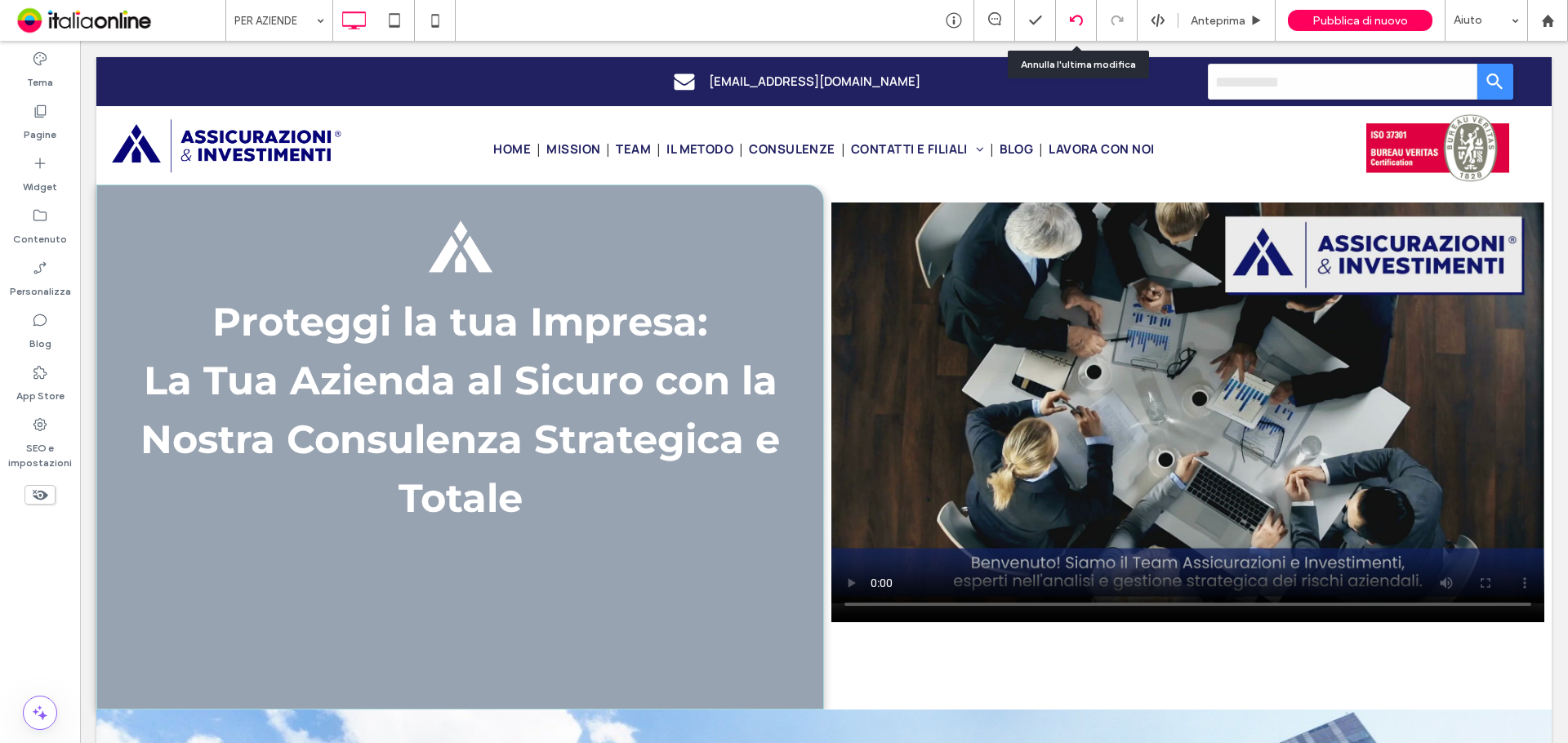
click at [1078, 22] on icon at bounding box center [1076, 20] width 13 height 13
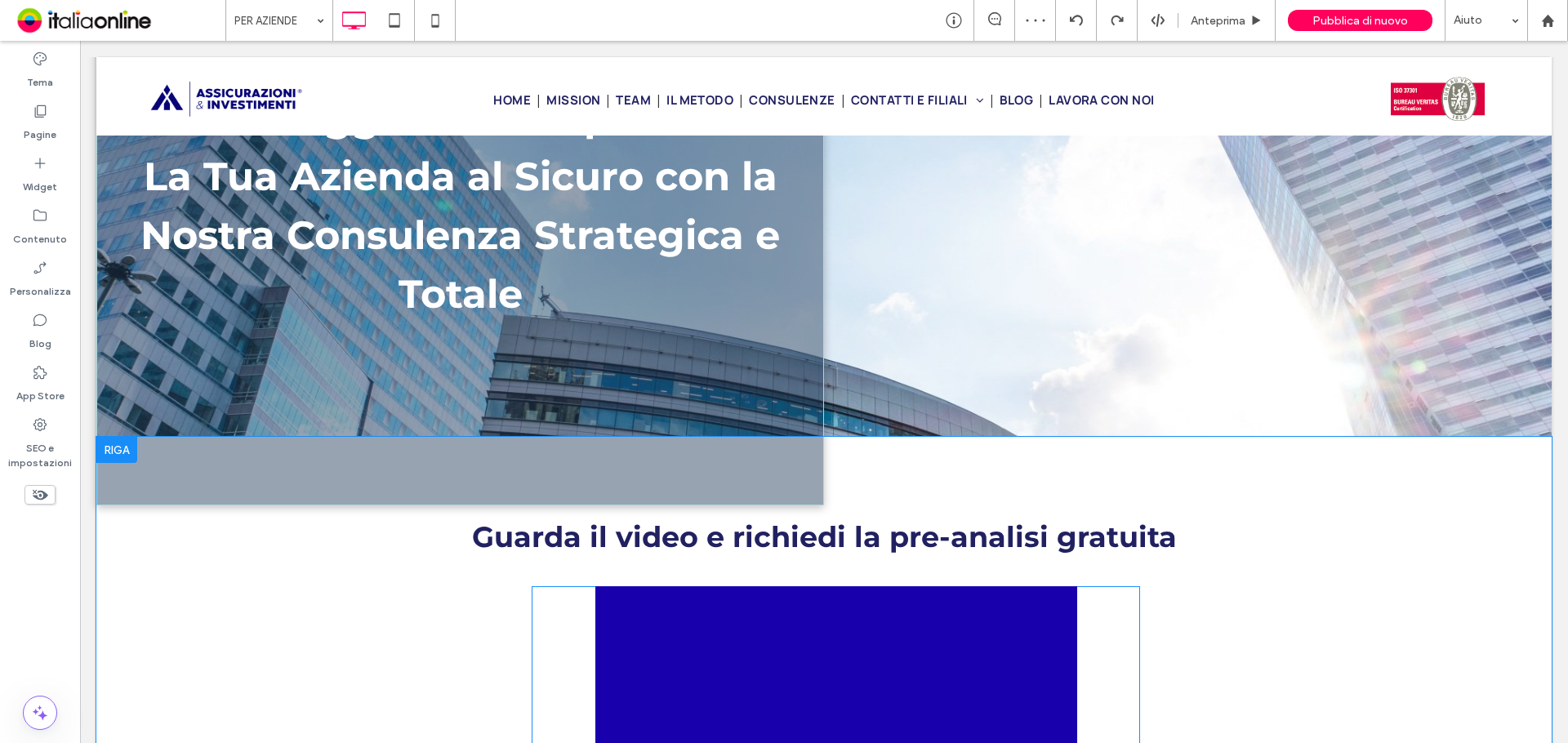
scroll to position [981, 0]
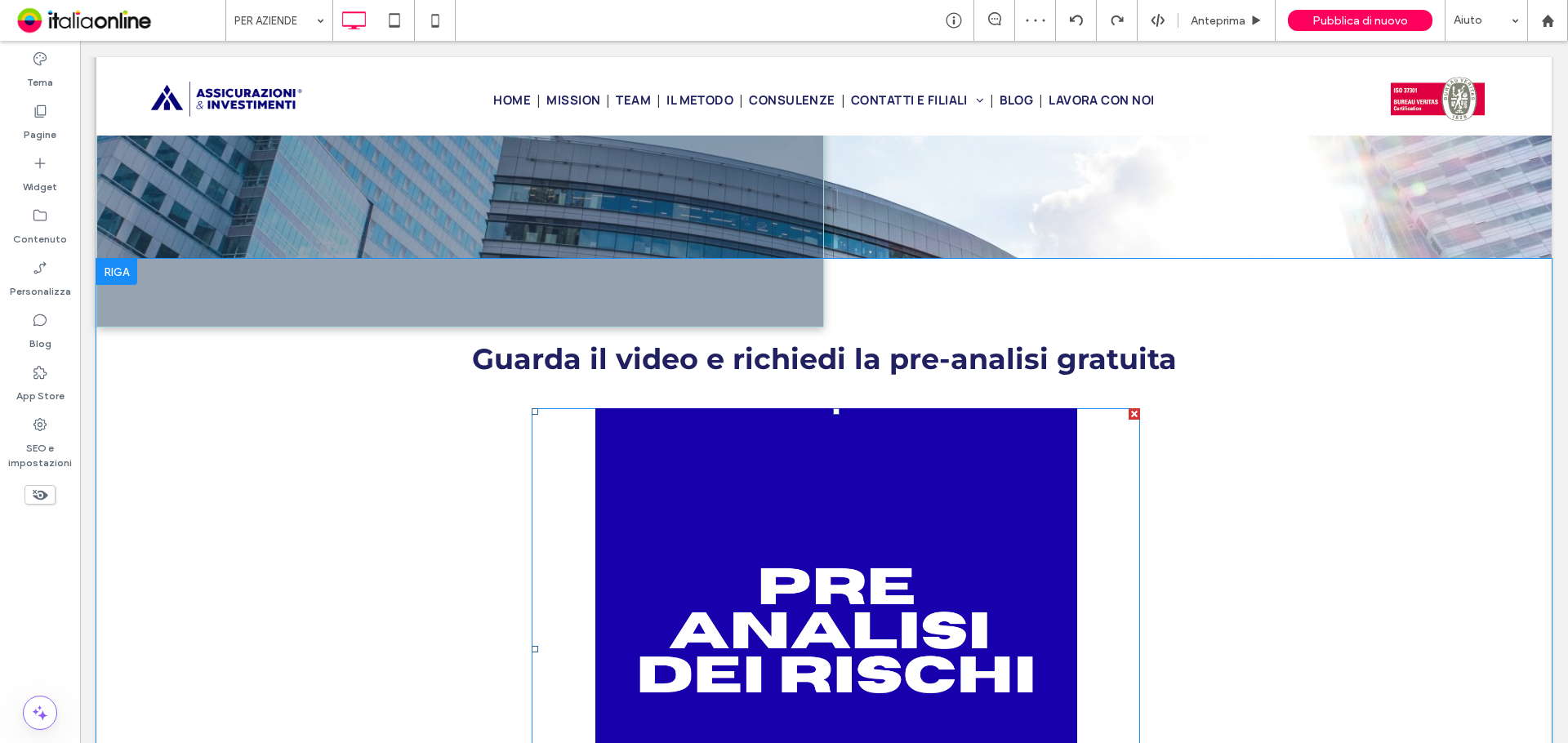
click at [806, 523] on span at bounding box center [836, 650] width 609 height 482
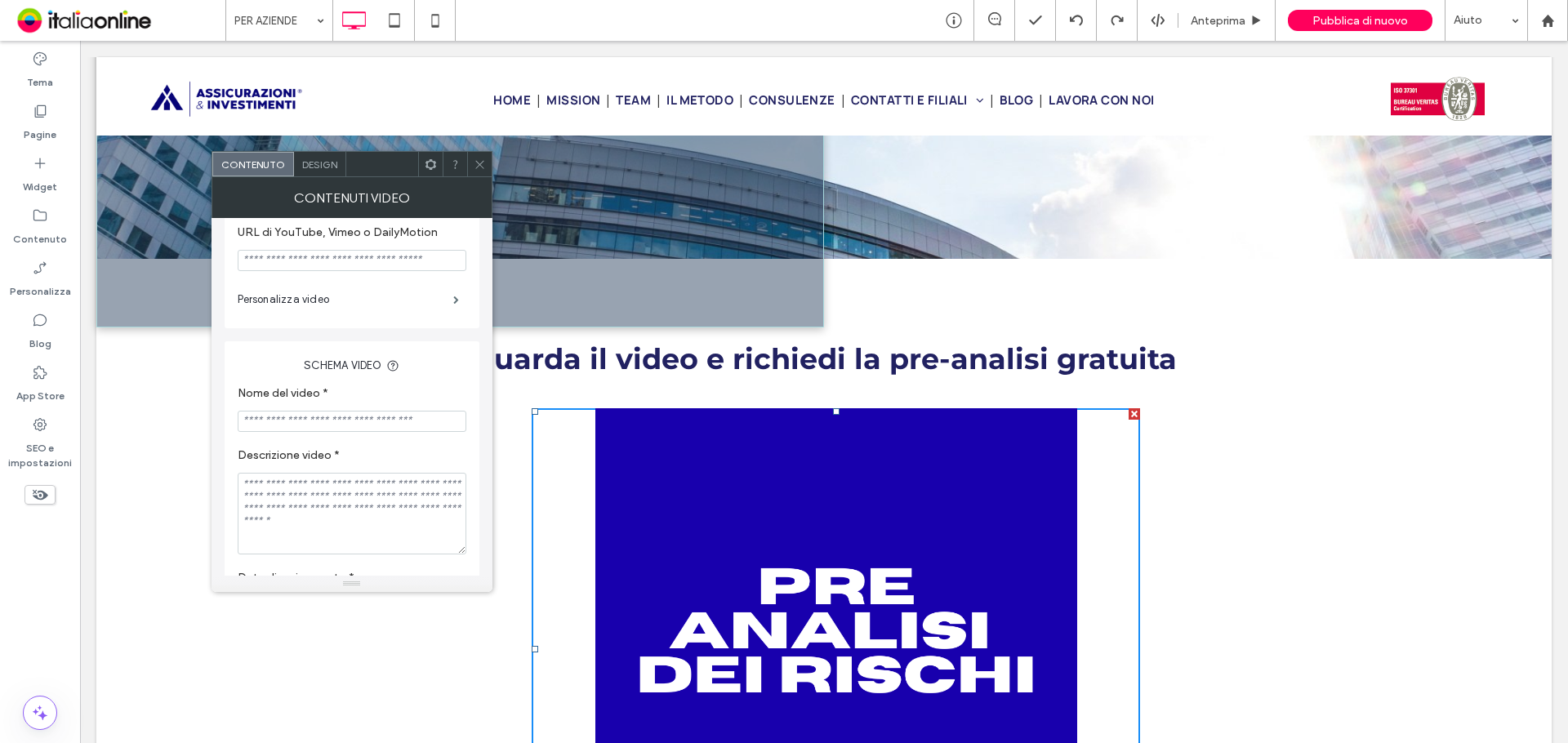
scroll to position [163, 0]
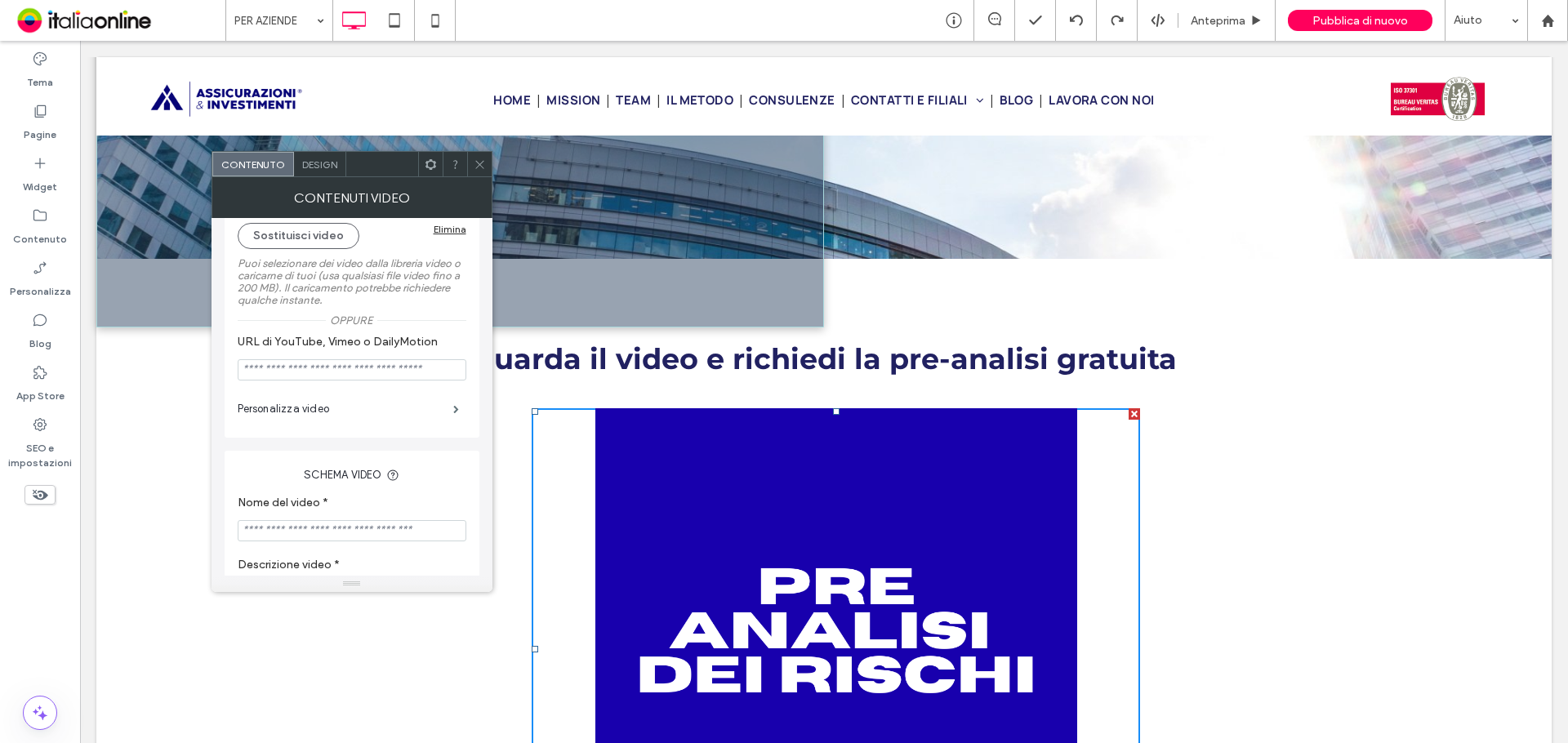
drag, startPoint x: 482, startPoint y: 162, endPoint x: 462, endPoint y: 167, distance: 20.6
click at [482, 162] on use at bounding box center [479, 164] width 8 height 8
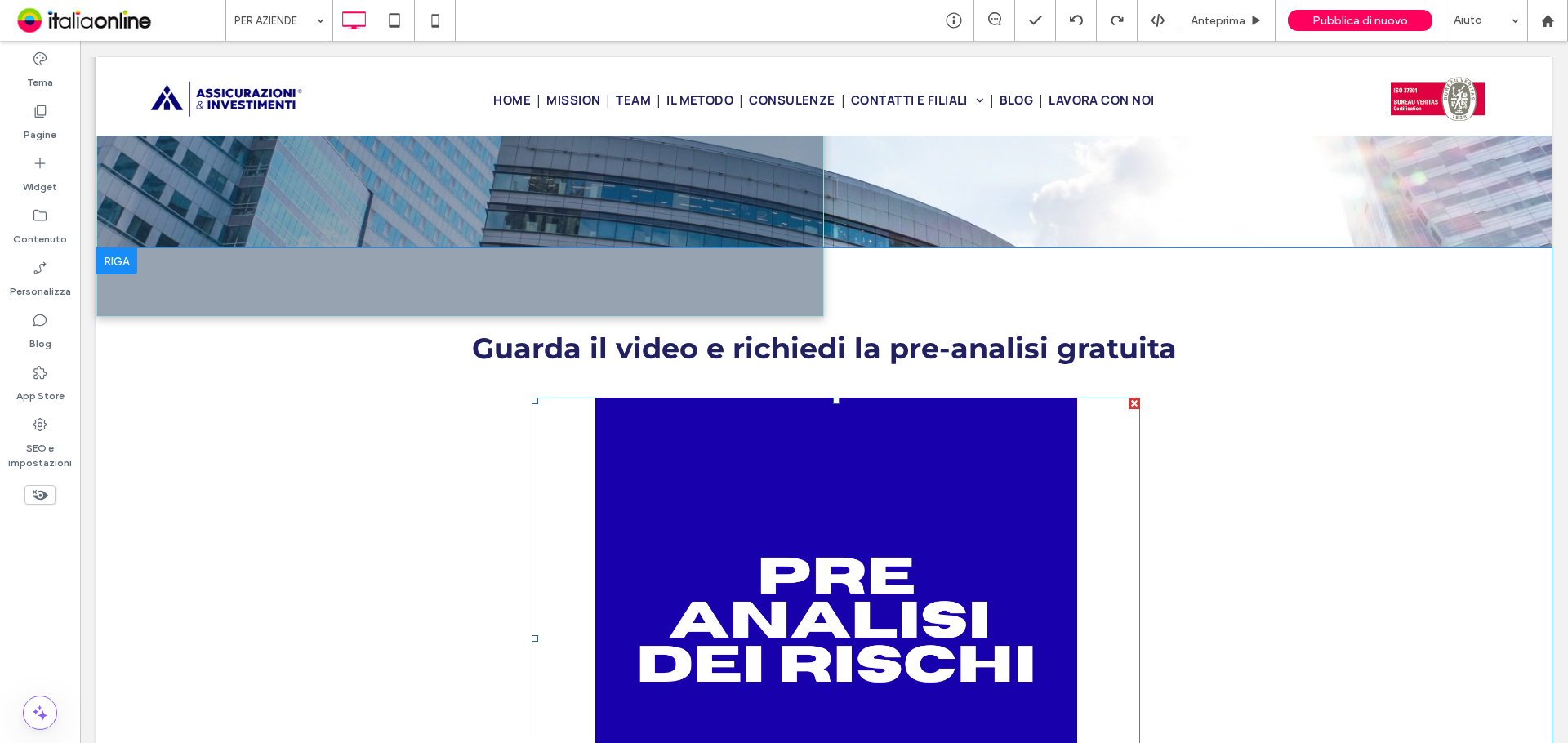
scroll to position [1144, 0]
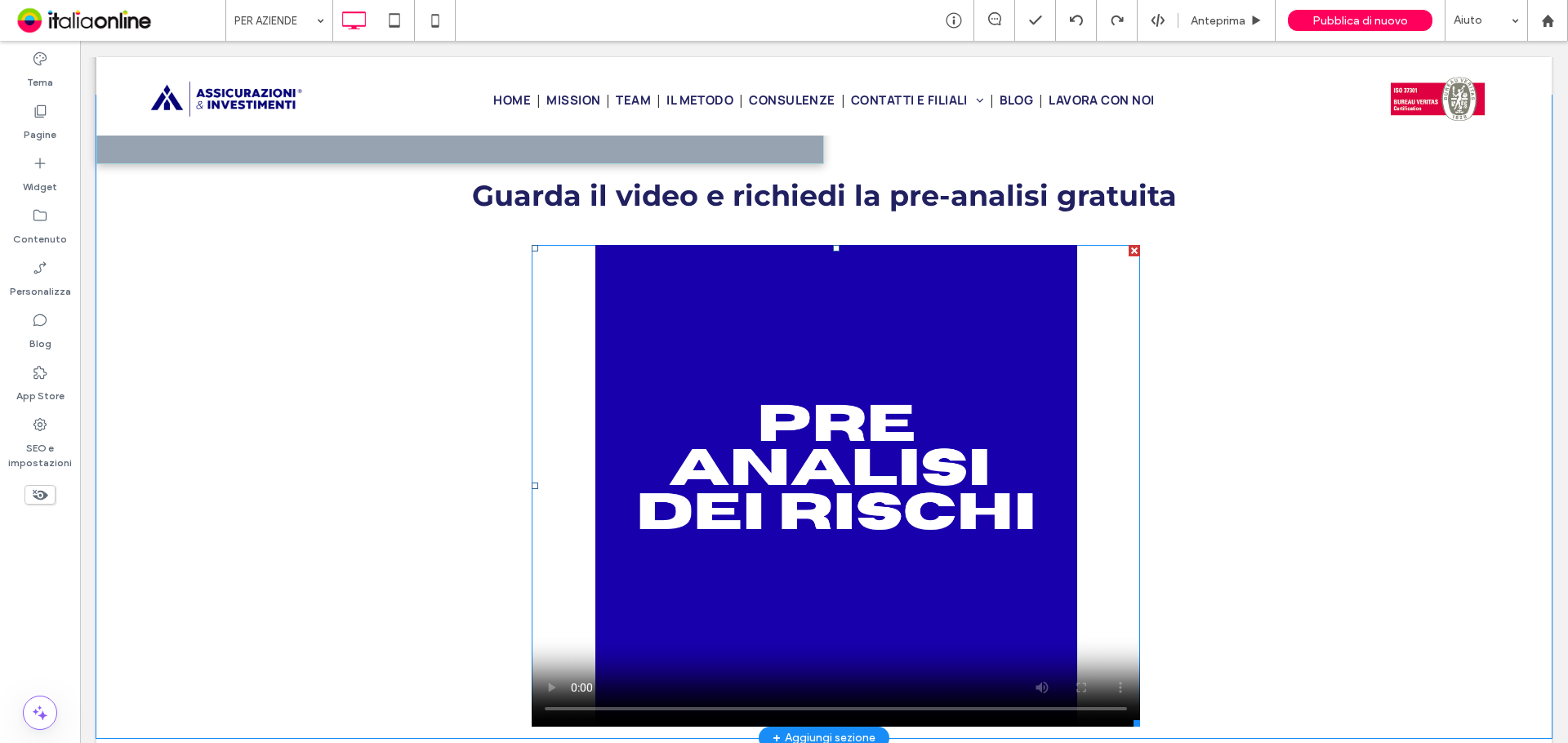
click at [837, 497] on span at bounding box center [836, 485] width 609 height 482
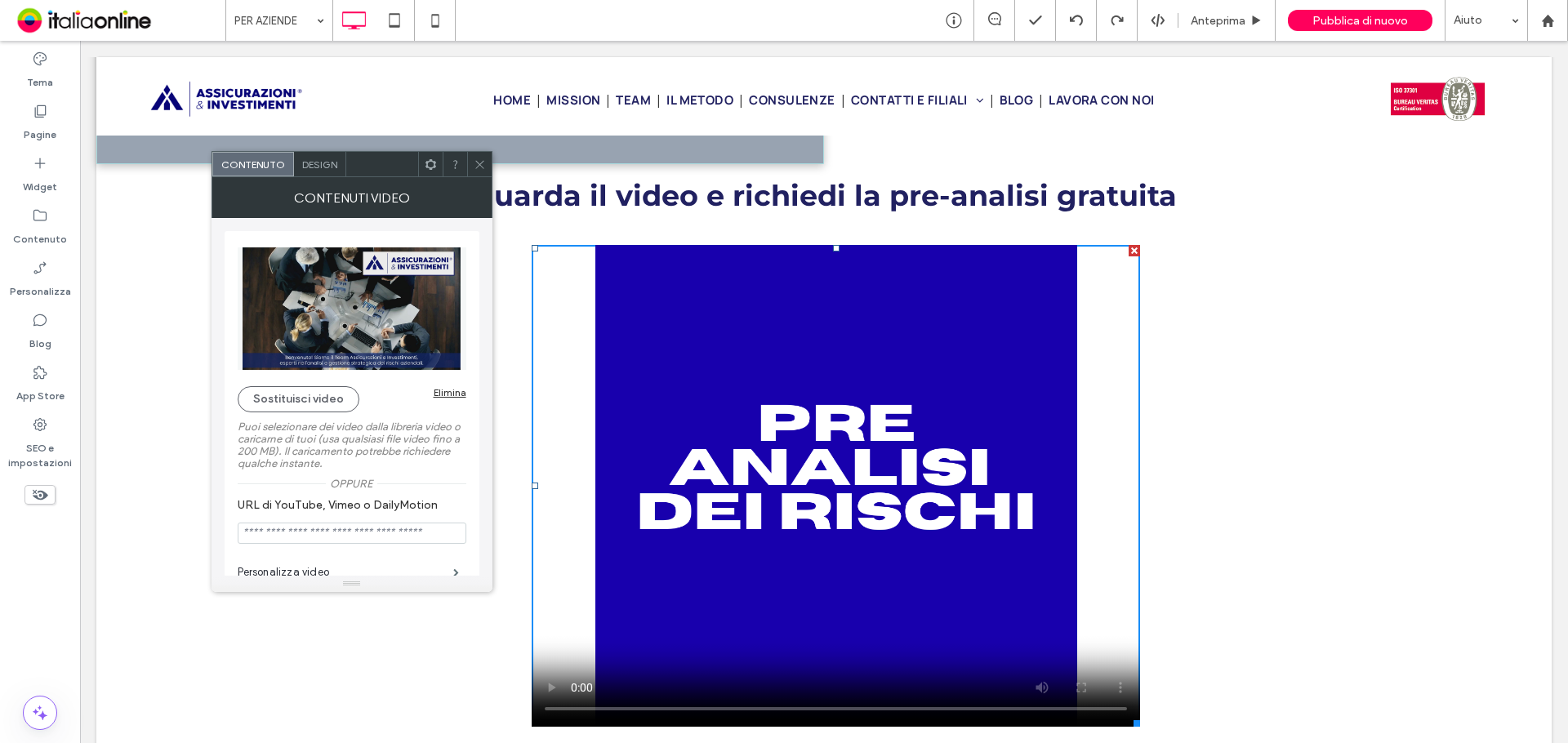
click at [470, 169] on div at bounding box center [479, 164] width 25 height 25
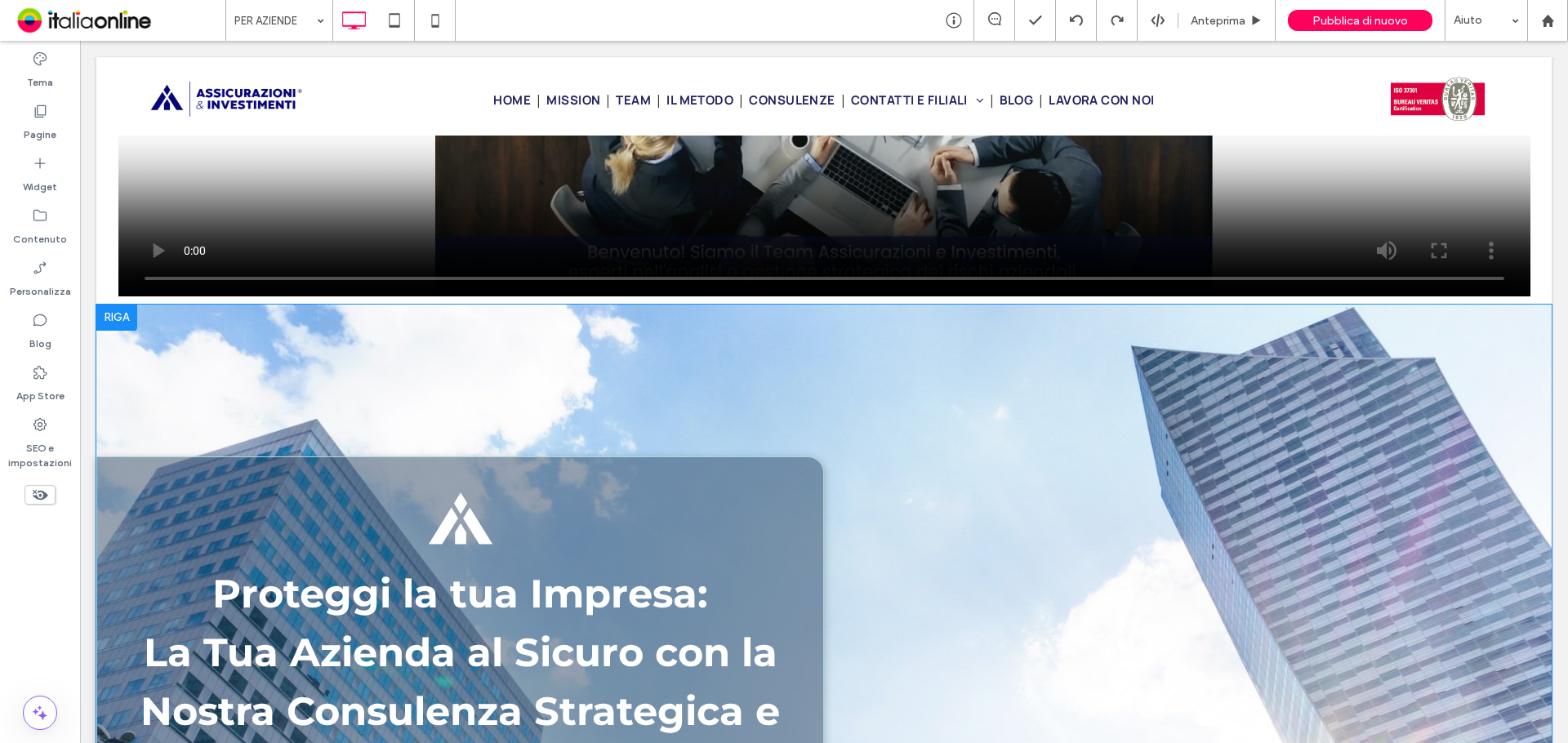
scroll to position [327, 0]
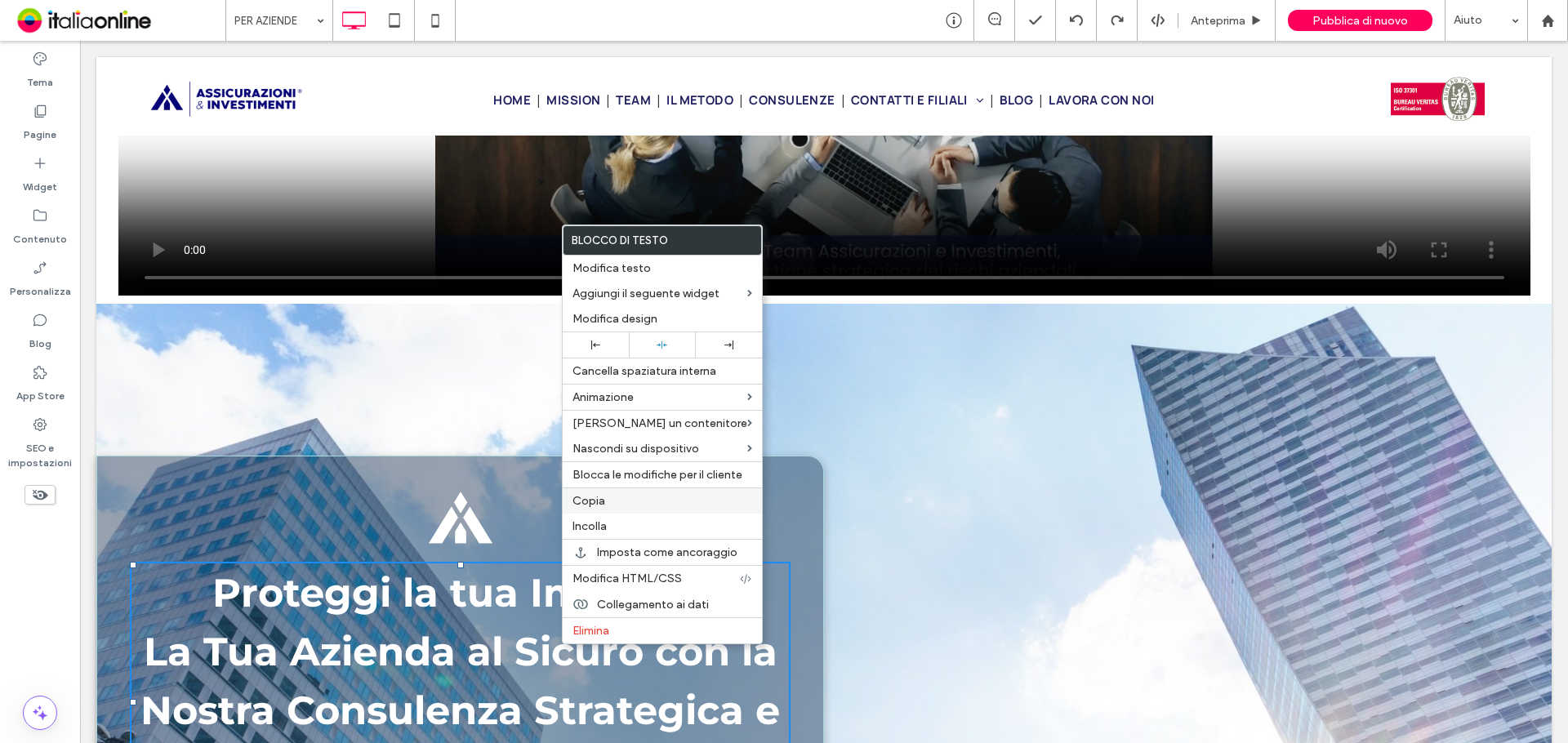
click at [616, 496] on label "Copia" at bounding box center [662, 501] width 180 height 14
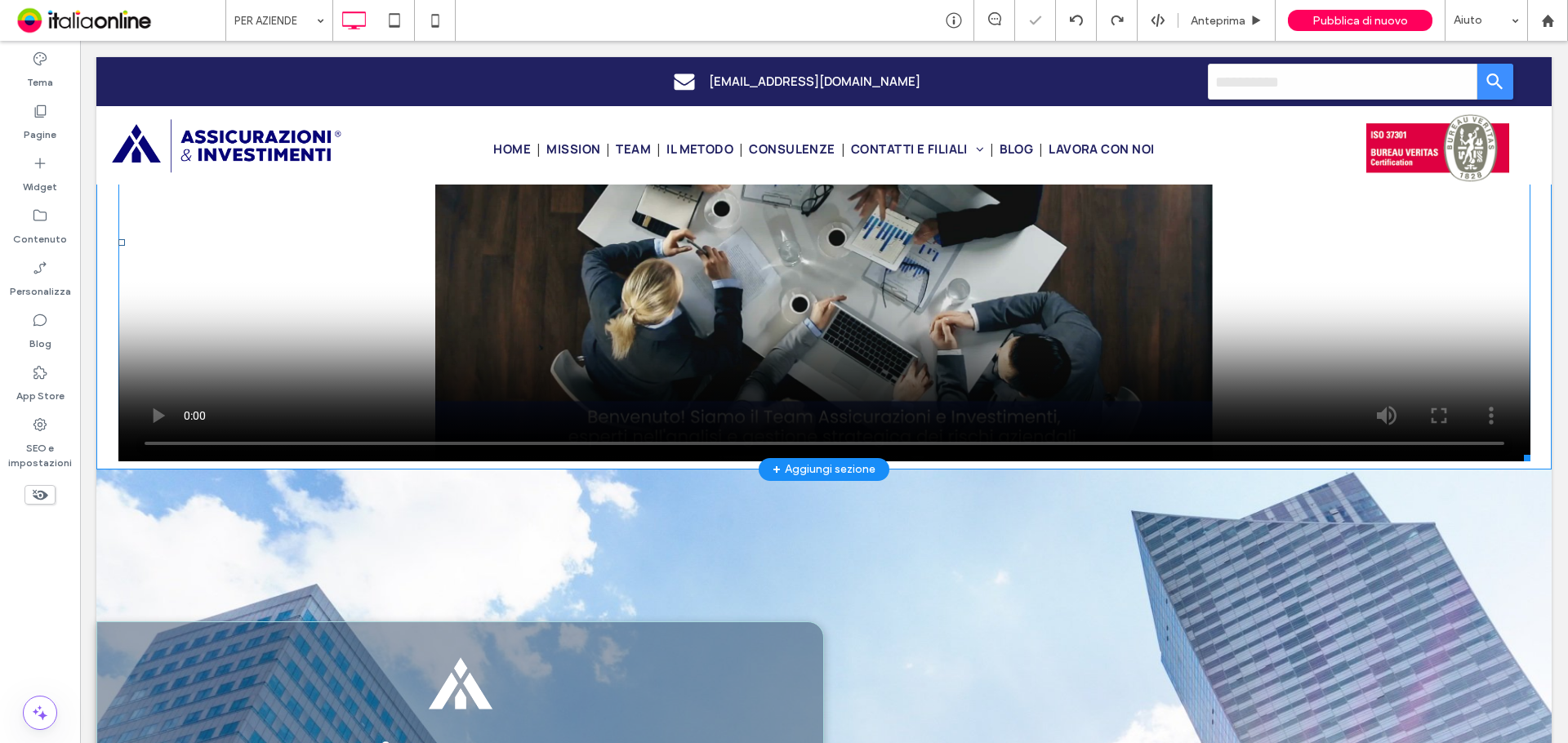
scroll to position [0, 0]
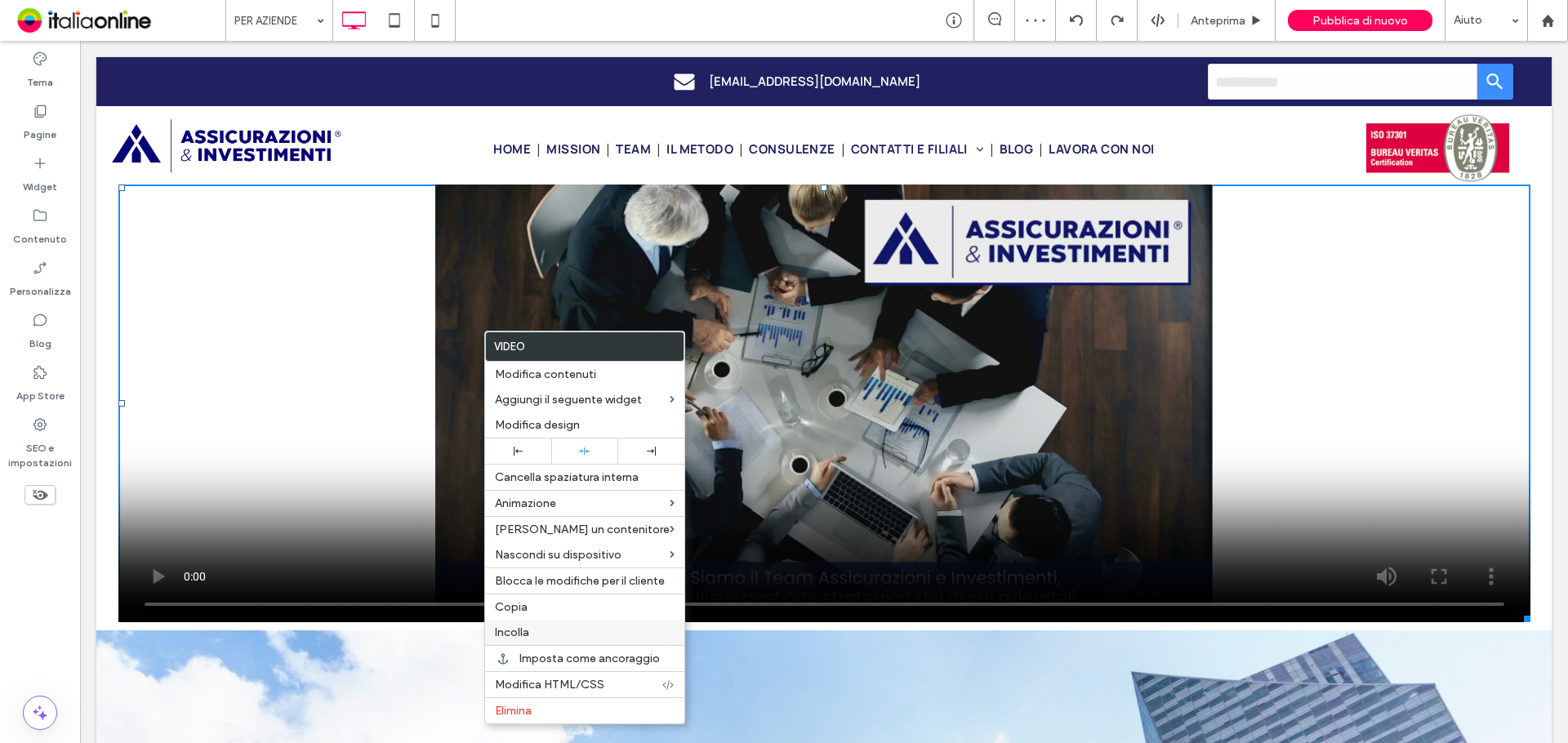
click at [560, 623] on div "Incolla" at bounding box center [585, 632] width 199 height 25
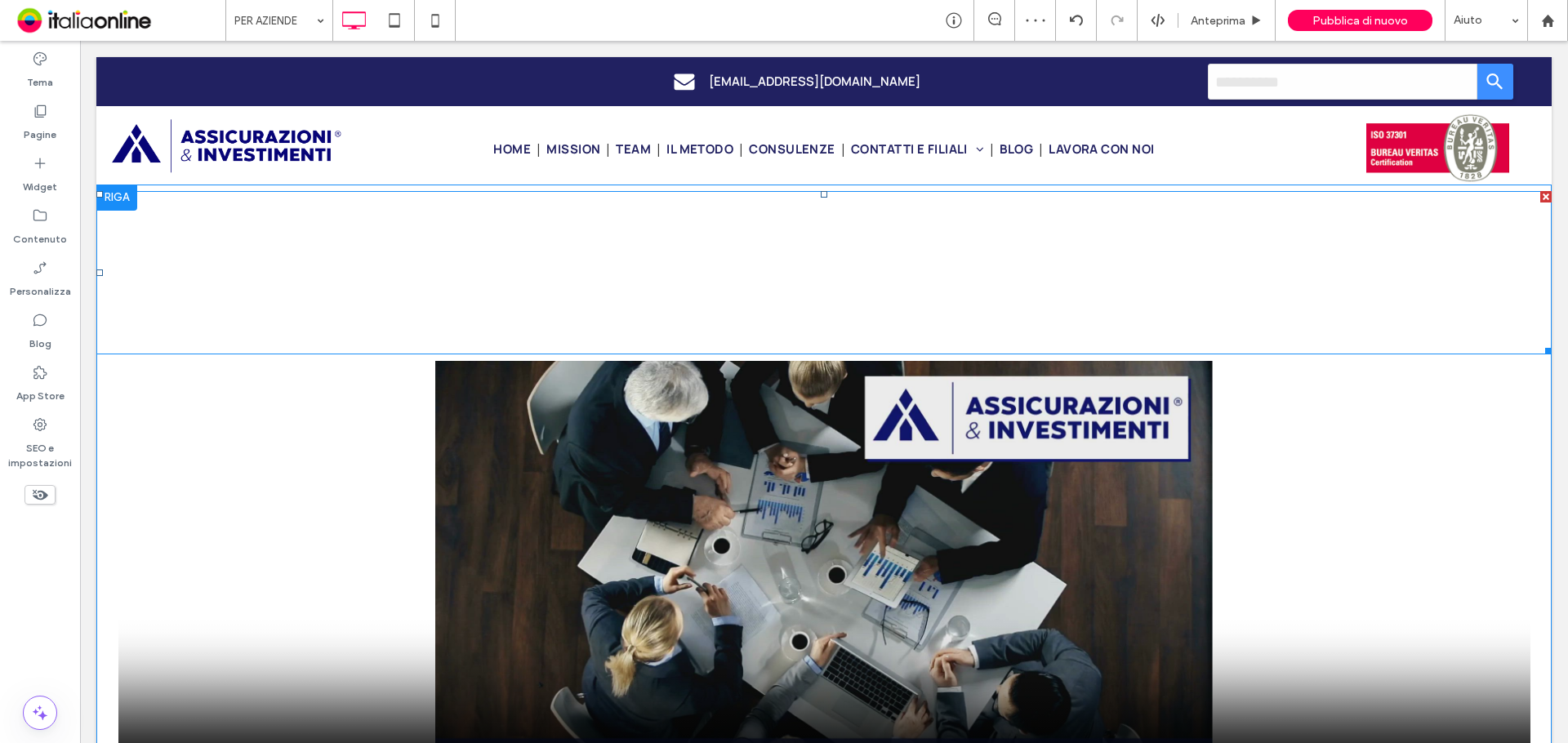
click at [628, 268] on span "La Tua Azienda al Sicuro con la Nostra Consulenza Strategica e" at bounding box center [757, 281] width 1285 height 48
type input "**********"
type input "**"
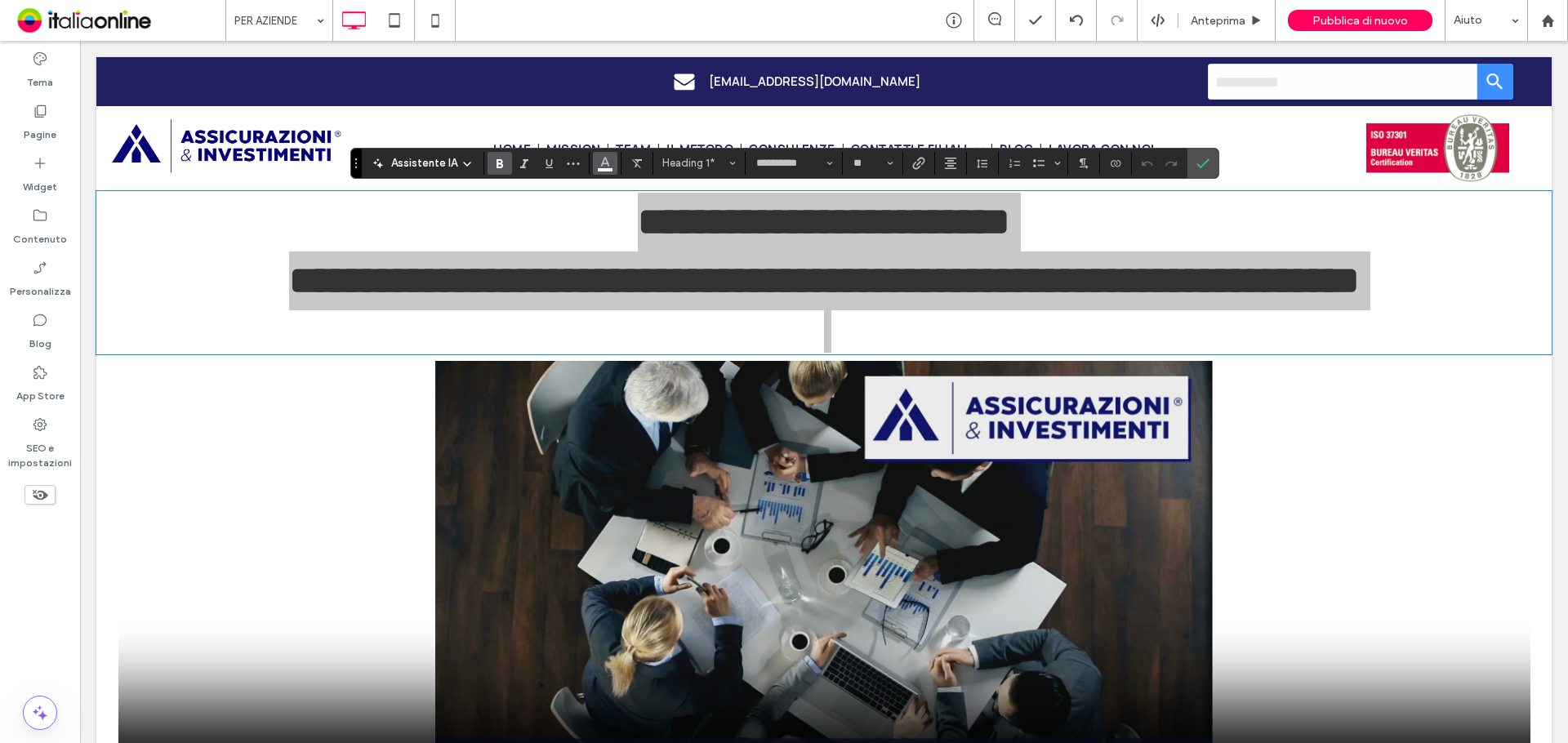
click at [607, 168] on span "Colore" at bounding box center [605, 161] width 13 height 21
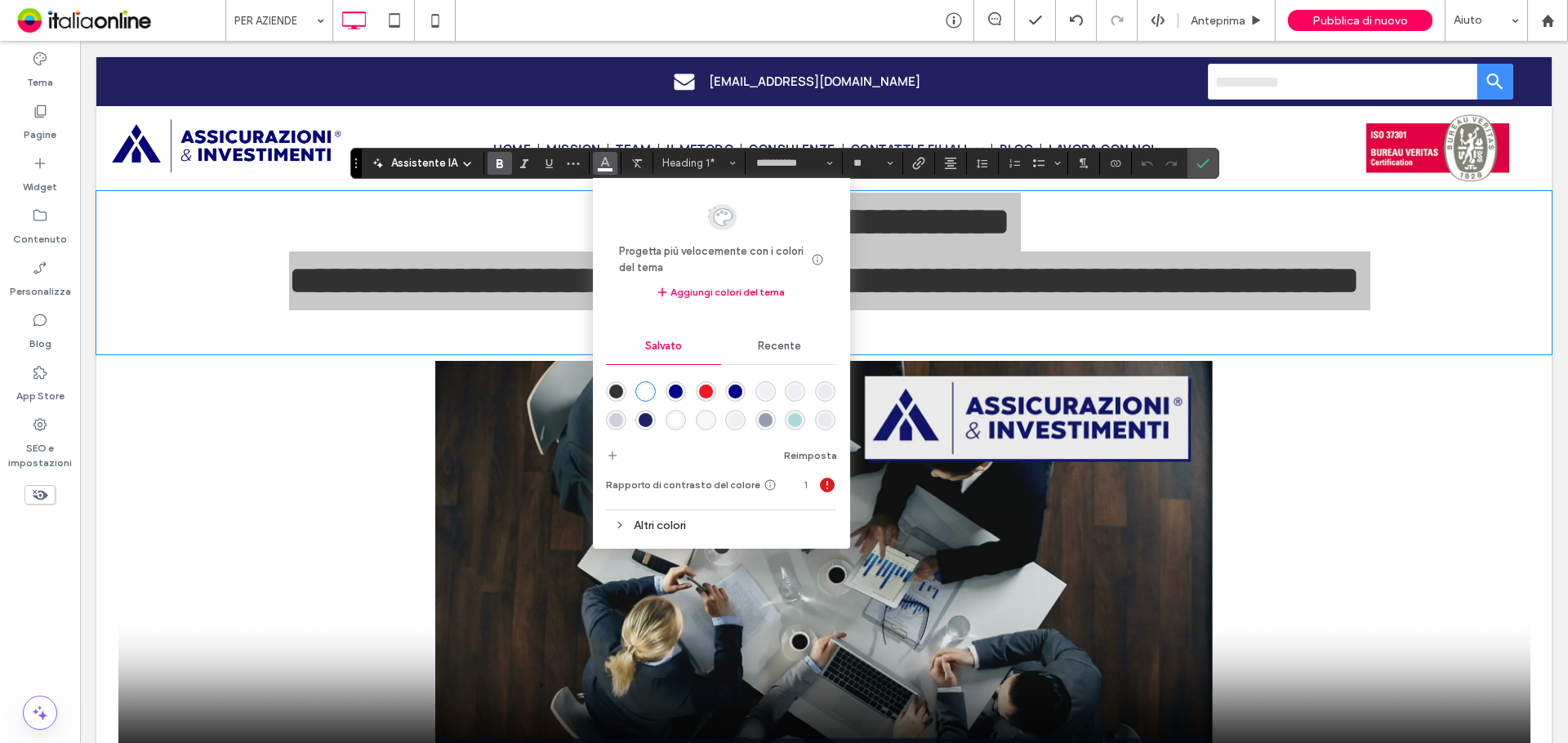
click at [679, 391] on div "rgba(0,0,144,1)" at bounding box center [676, 392] width 14 height 14
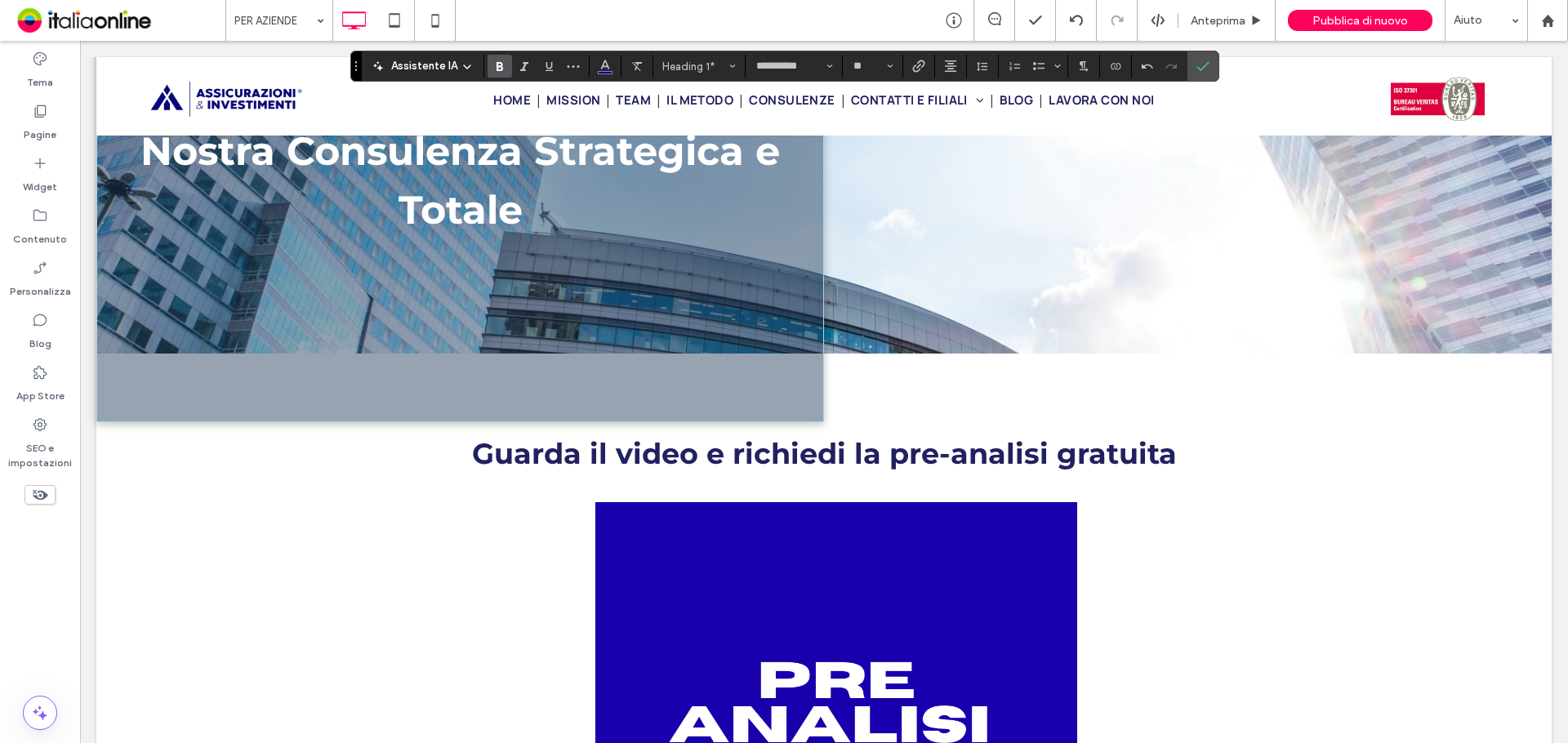
scroll to position [1062, 0]
click at [783, 457] on span "Guarda il video e richiedi la pre-analisi gratuita" at bounding box center [824, 454] width 705 height 35
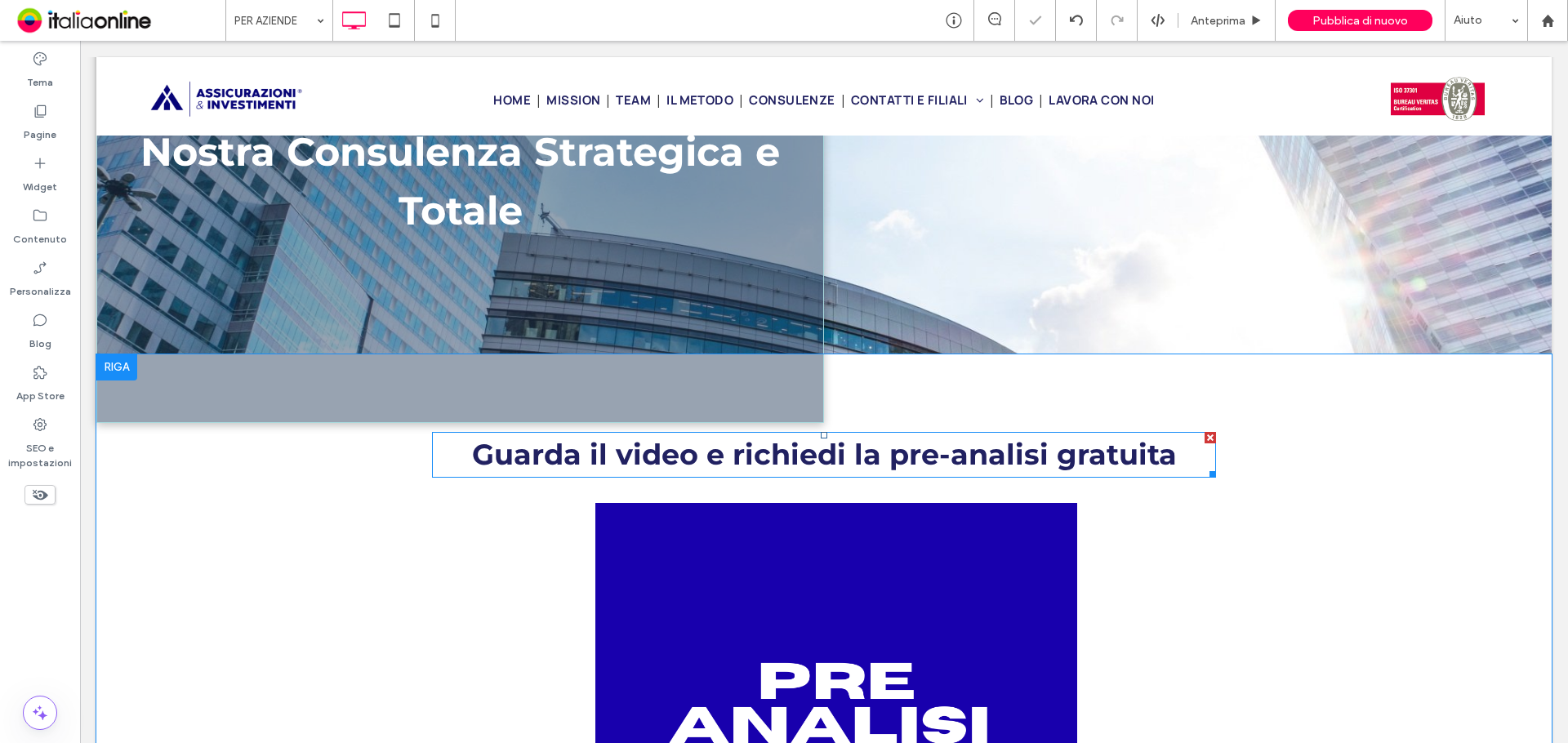
click at [783, 457] on span "Guarda il video e richiedi la pre-analisi gratuita" at bounding box center [824, 454] width 705 height 35
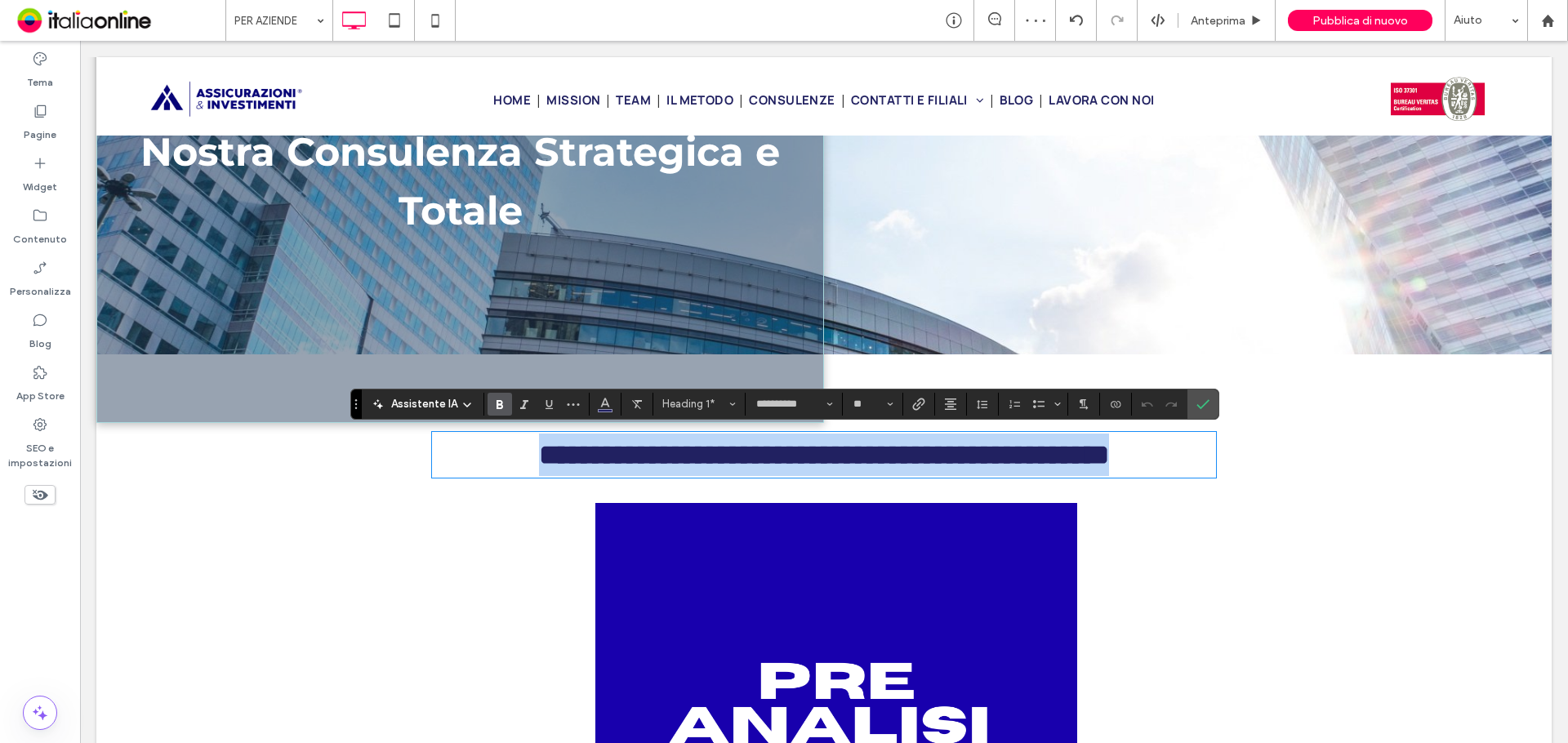
copy span "**********"
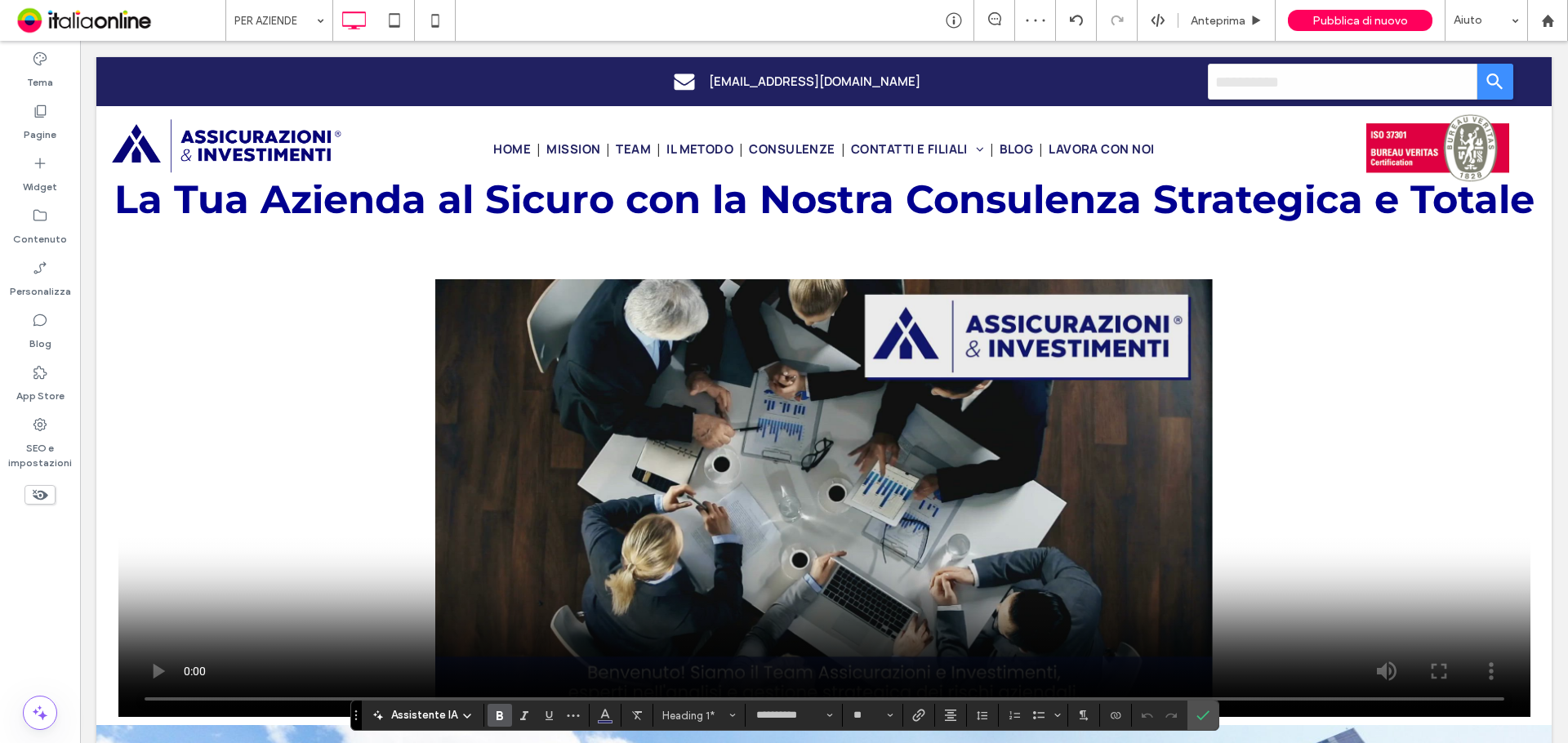
scroll to position [0, 0]
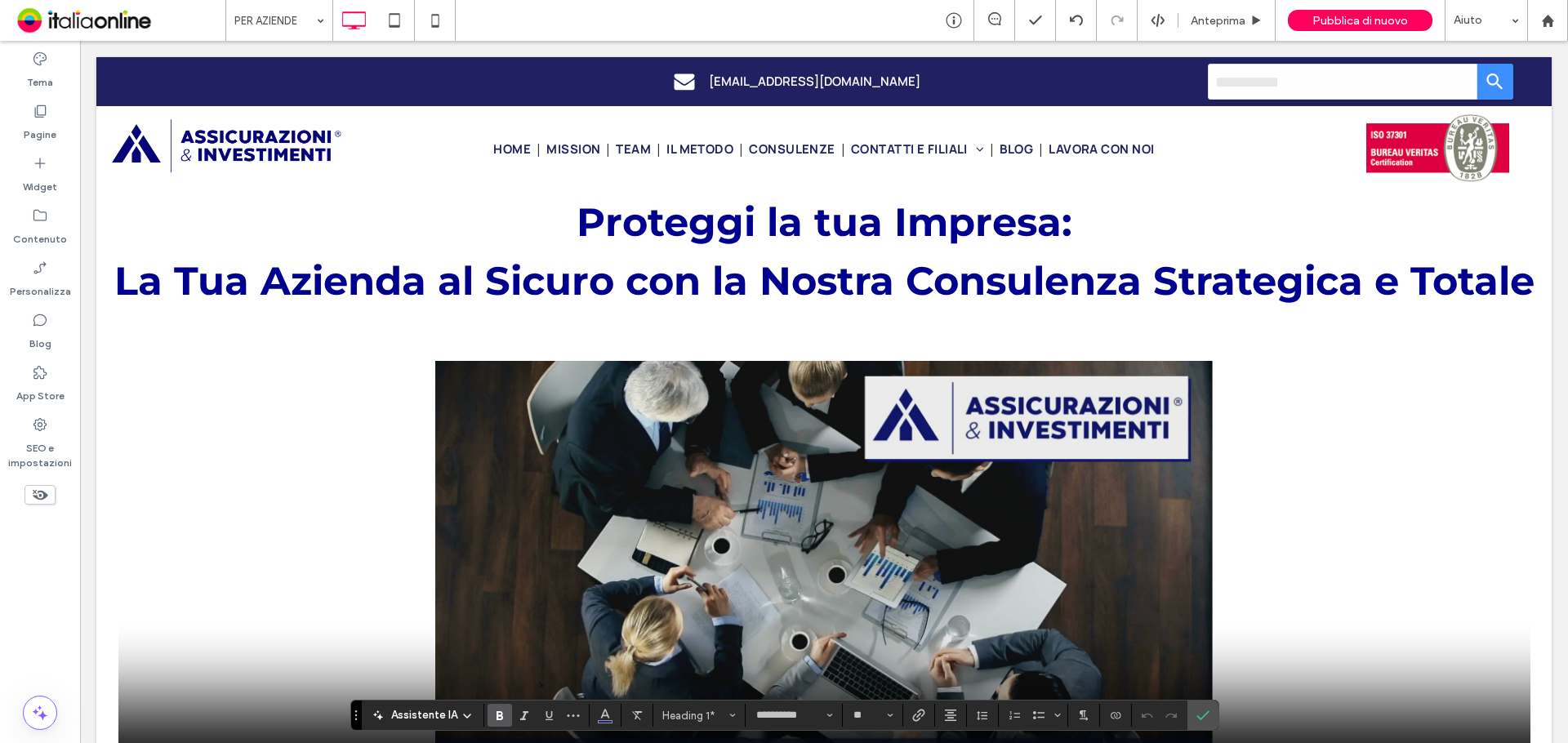
click at [738, 285] on span "La Tua Azienda al Sicuro con la Nostra Consulenza Strategica e" at bounding box center [757, 281] width 1285 height 48
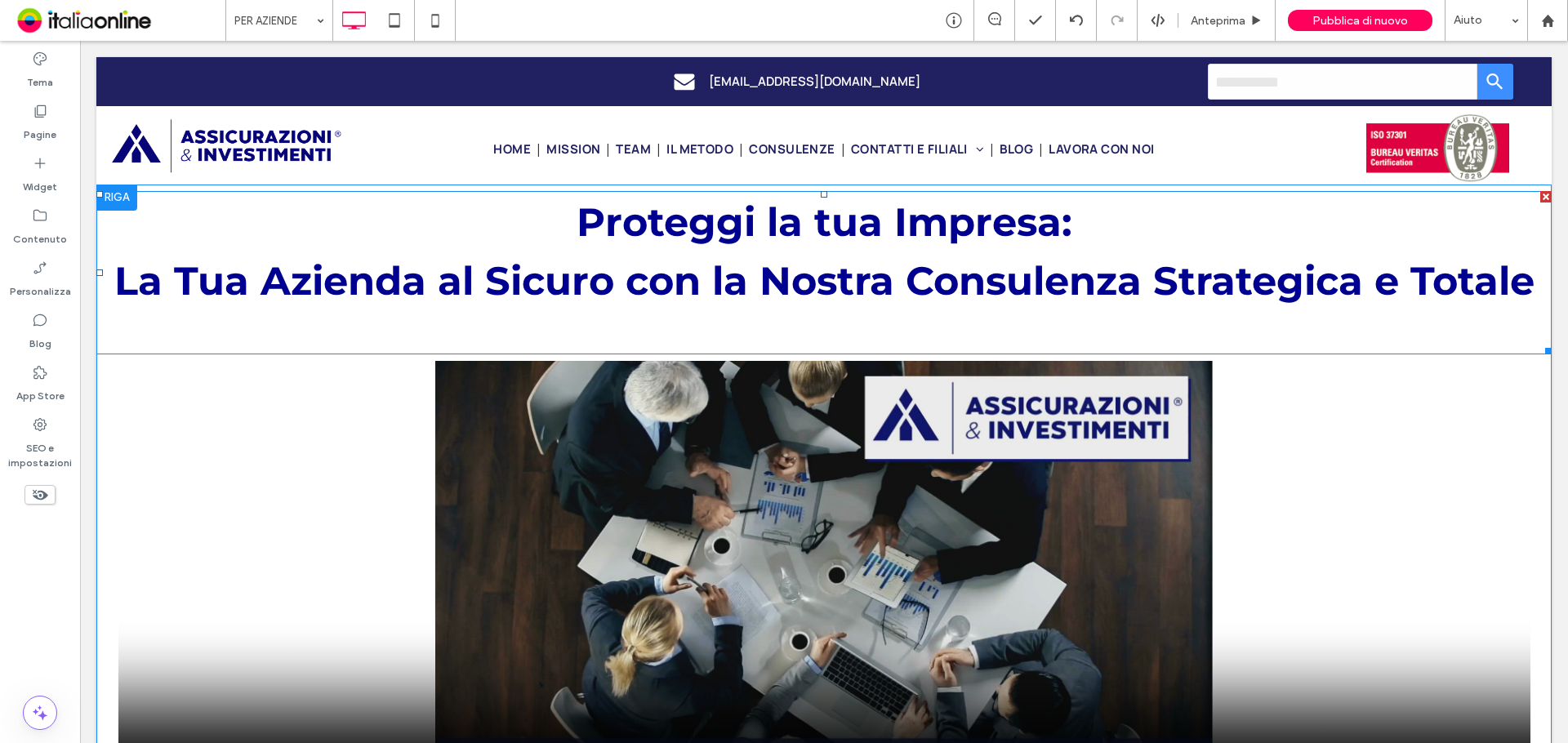
click at [738, 285] on span "La Tua Azienda al Sicuro con la Nostra Consulenza Strategica e" at bounding box center [757, 281] width 1285 height 48
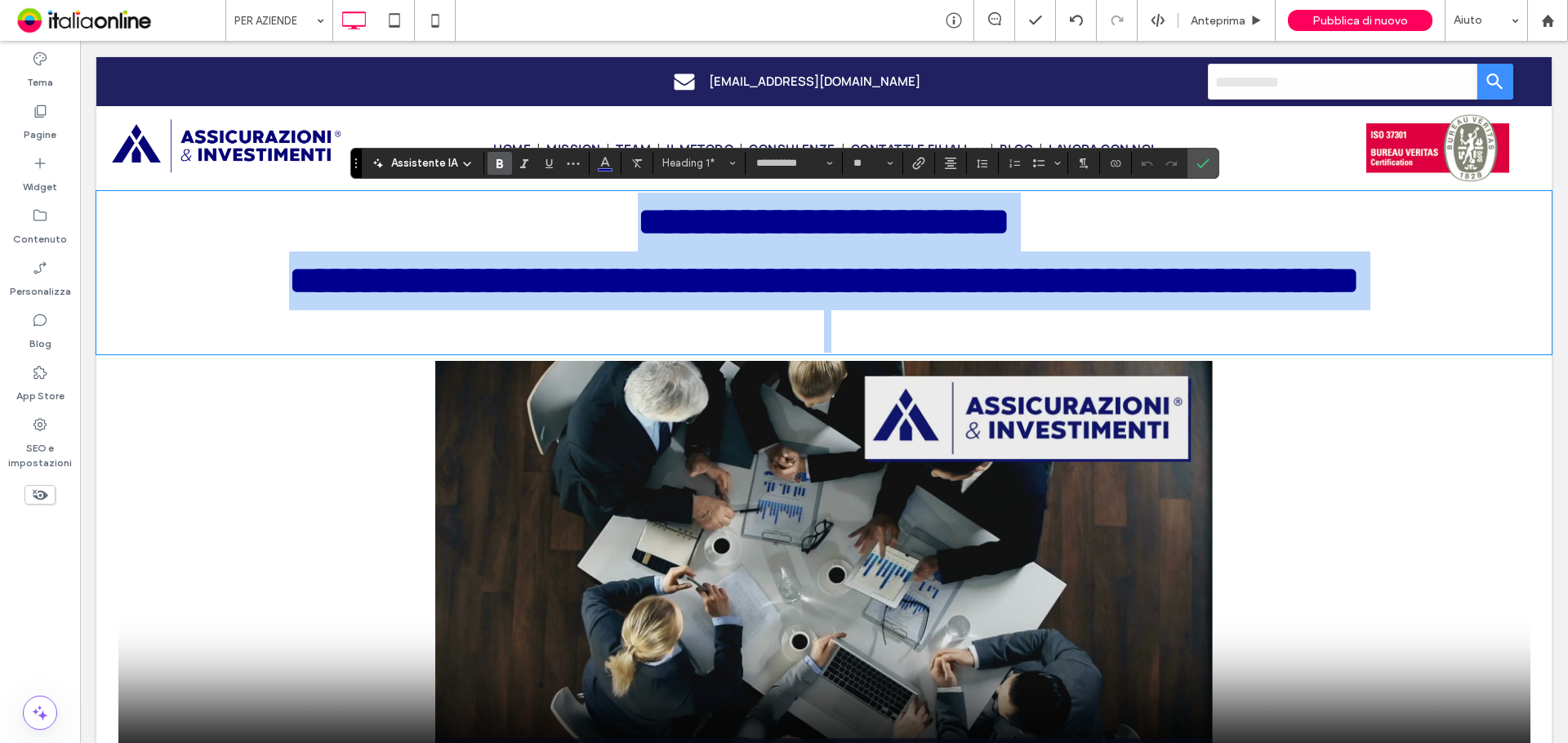
type input "**********"
type input "**"
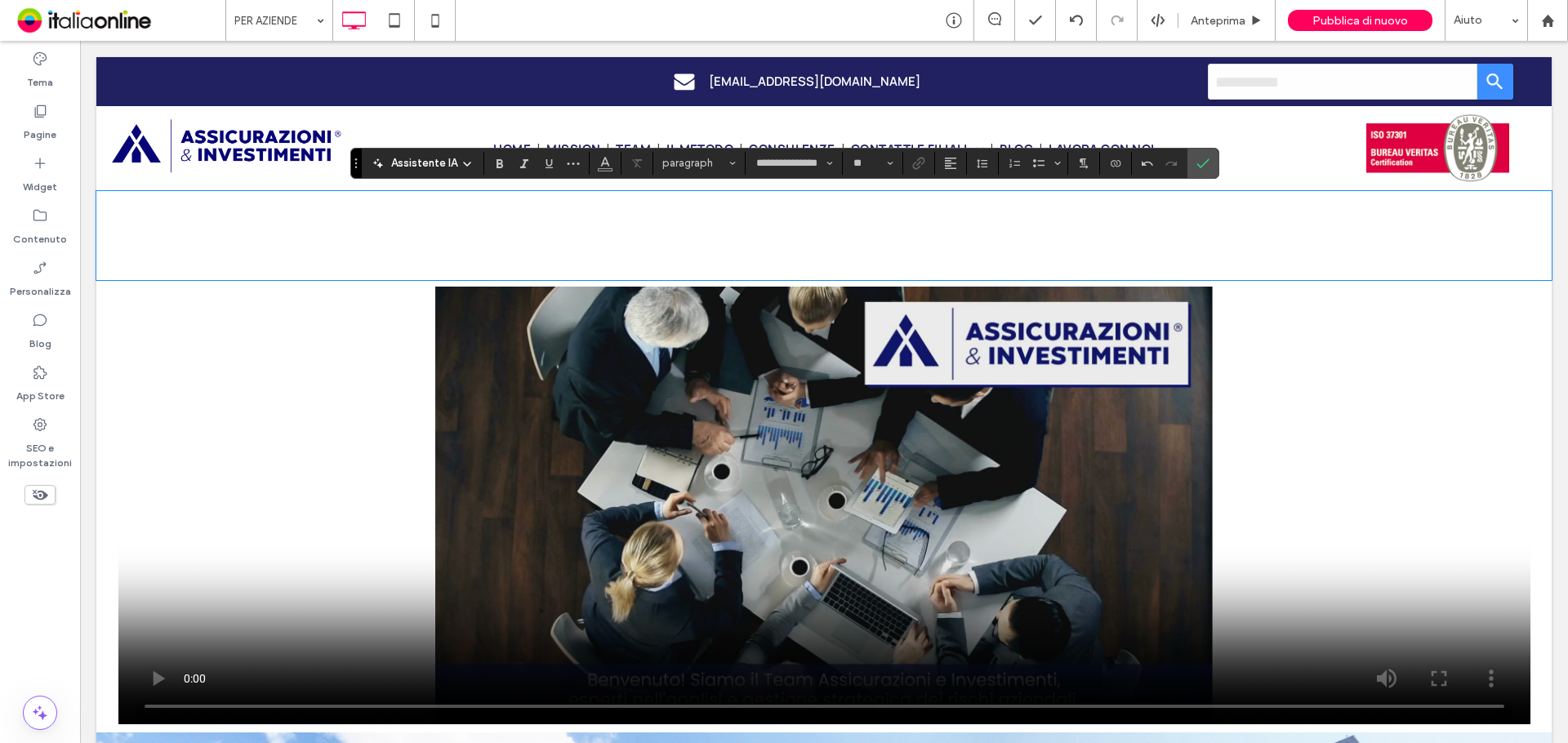
type input "**********"
type input "**"
click at [738, 231] on h1 "**********" at bounding box center [824, 215] width 1456 height 44
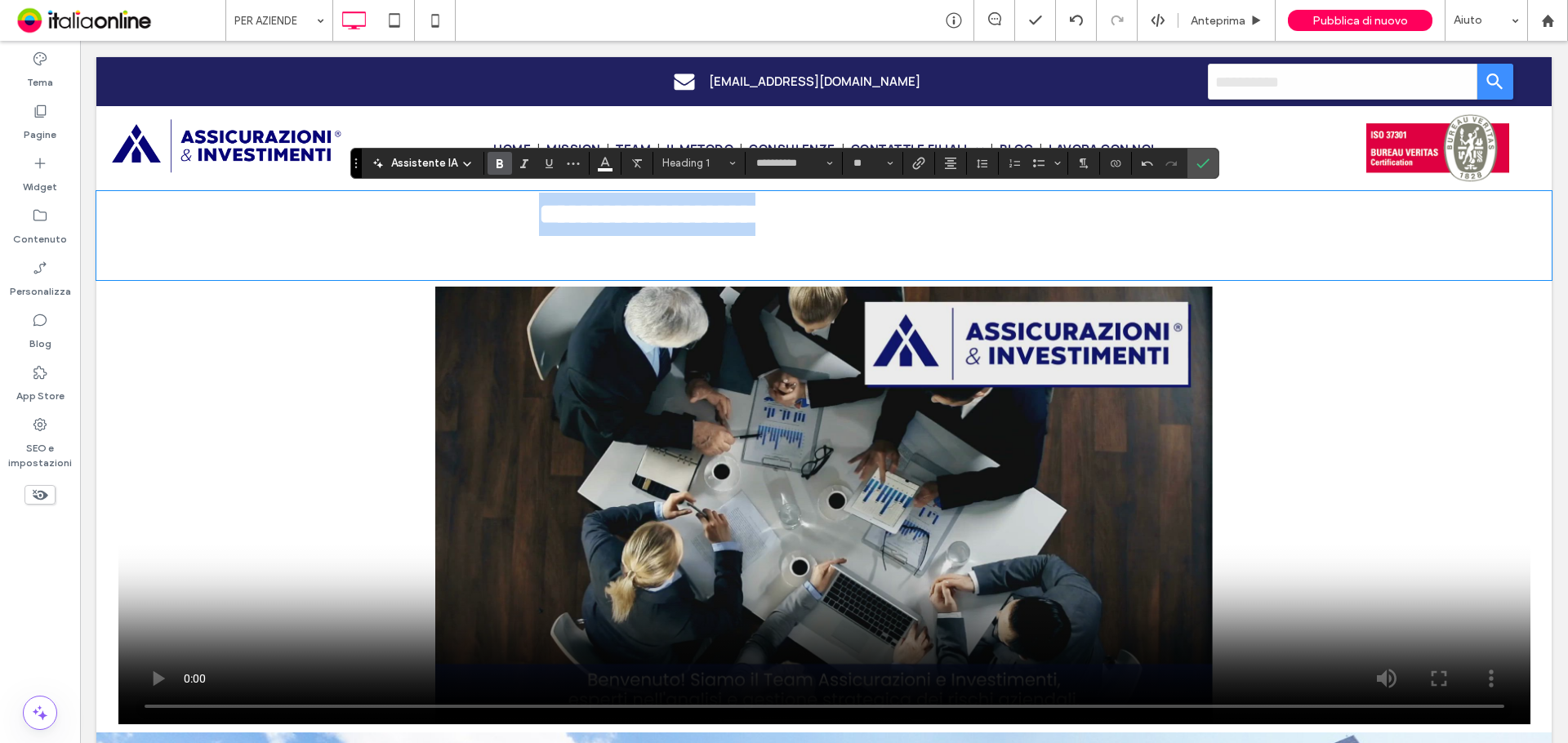
click at [738, 231] on h1 "**********" at bounding box center [824, 215] width 1456 height 44
click at [1075, 250] on h1 at bounding box center [824, 258] width 1456 height 44
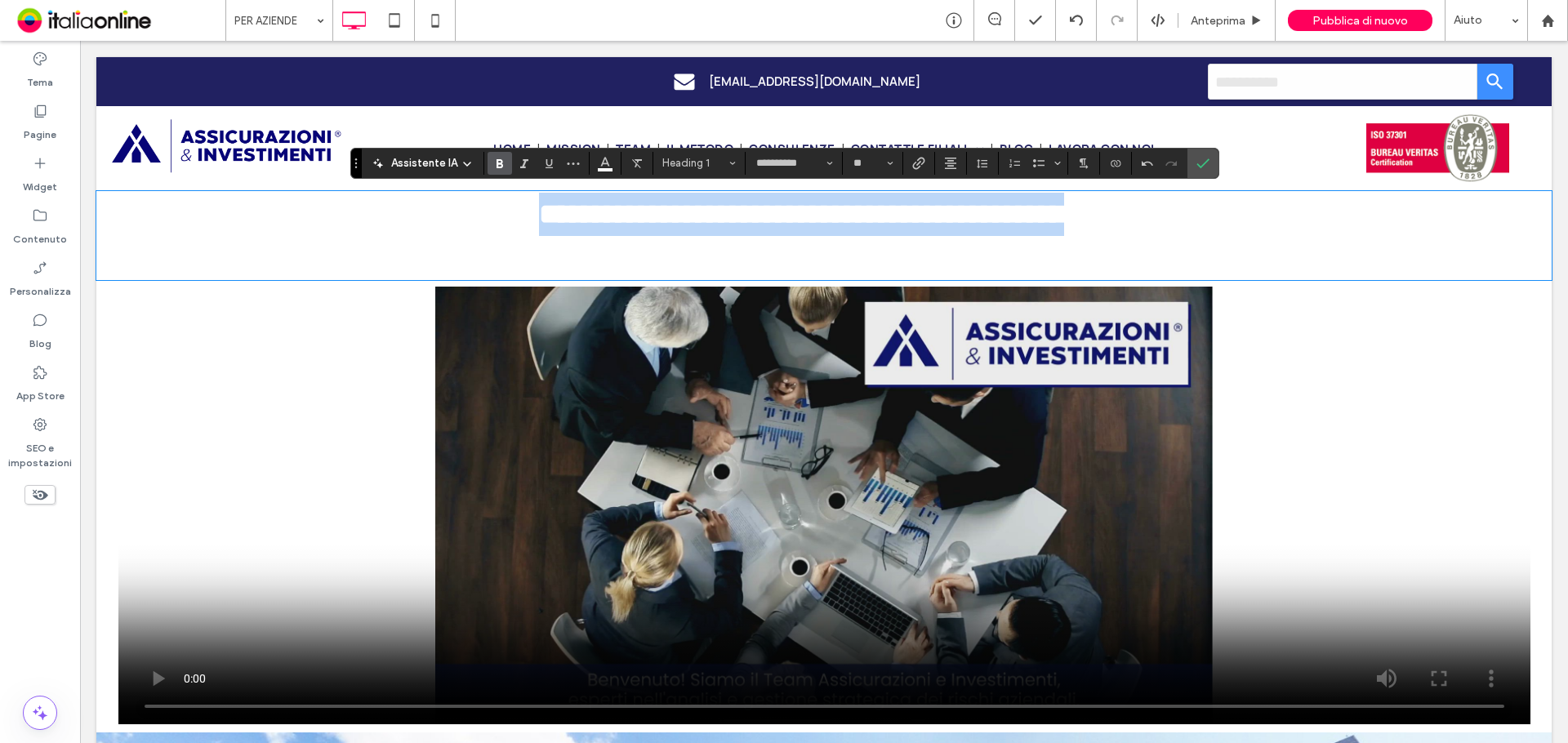
drag, startPoint x: 1114, startPoint y: 219, endPoint x: 396, endPoint y: 206, distance: 718.1
click at [396, 206] on h1 "**********" at bounding box center [824, 215] width 1456 height 44
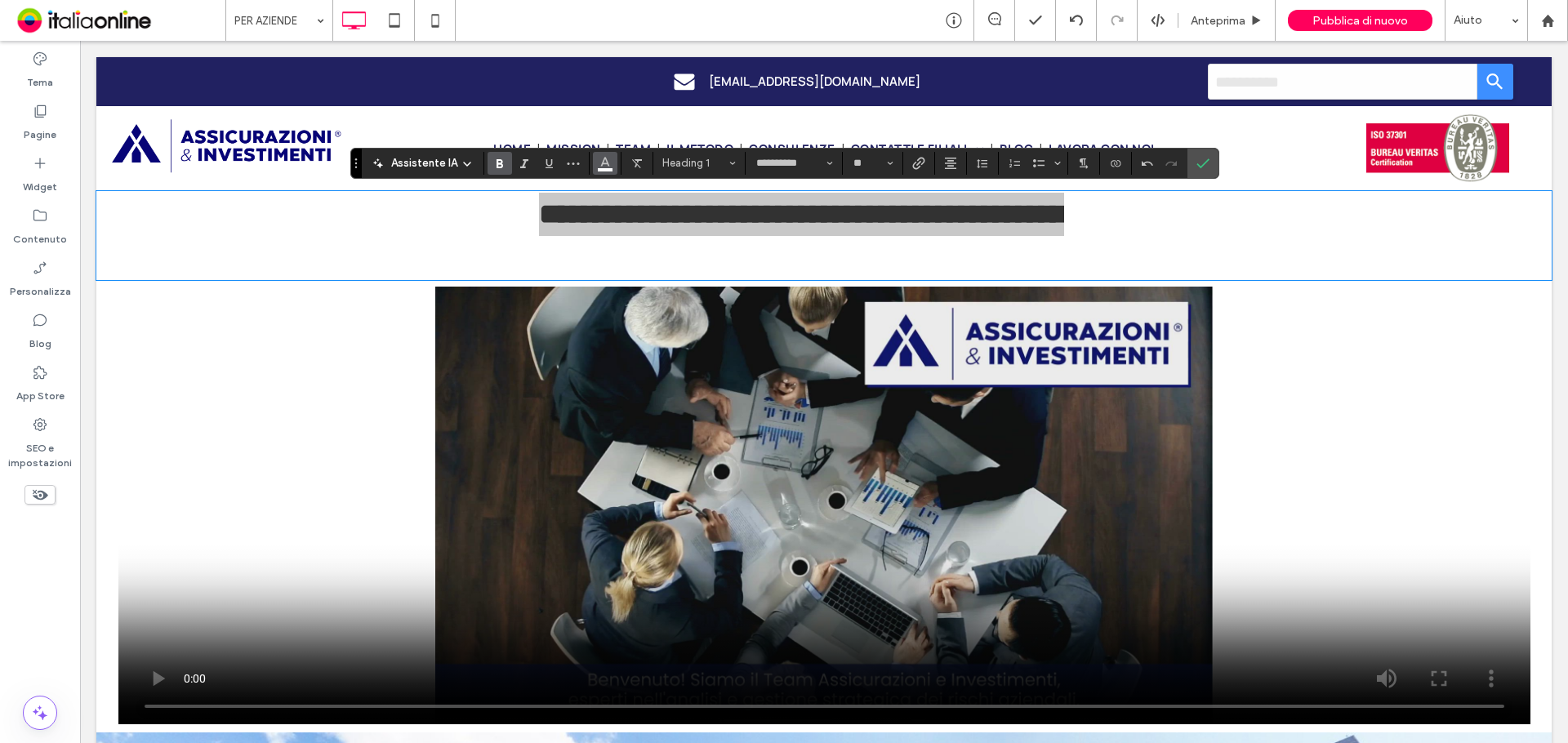
click at [601, 167] on icon "Colore" at bounding box center [605, 161] width 13 height 13
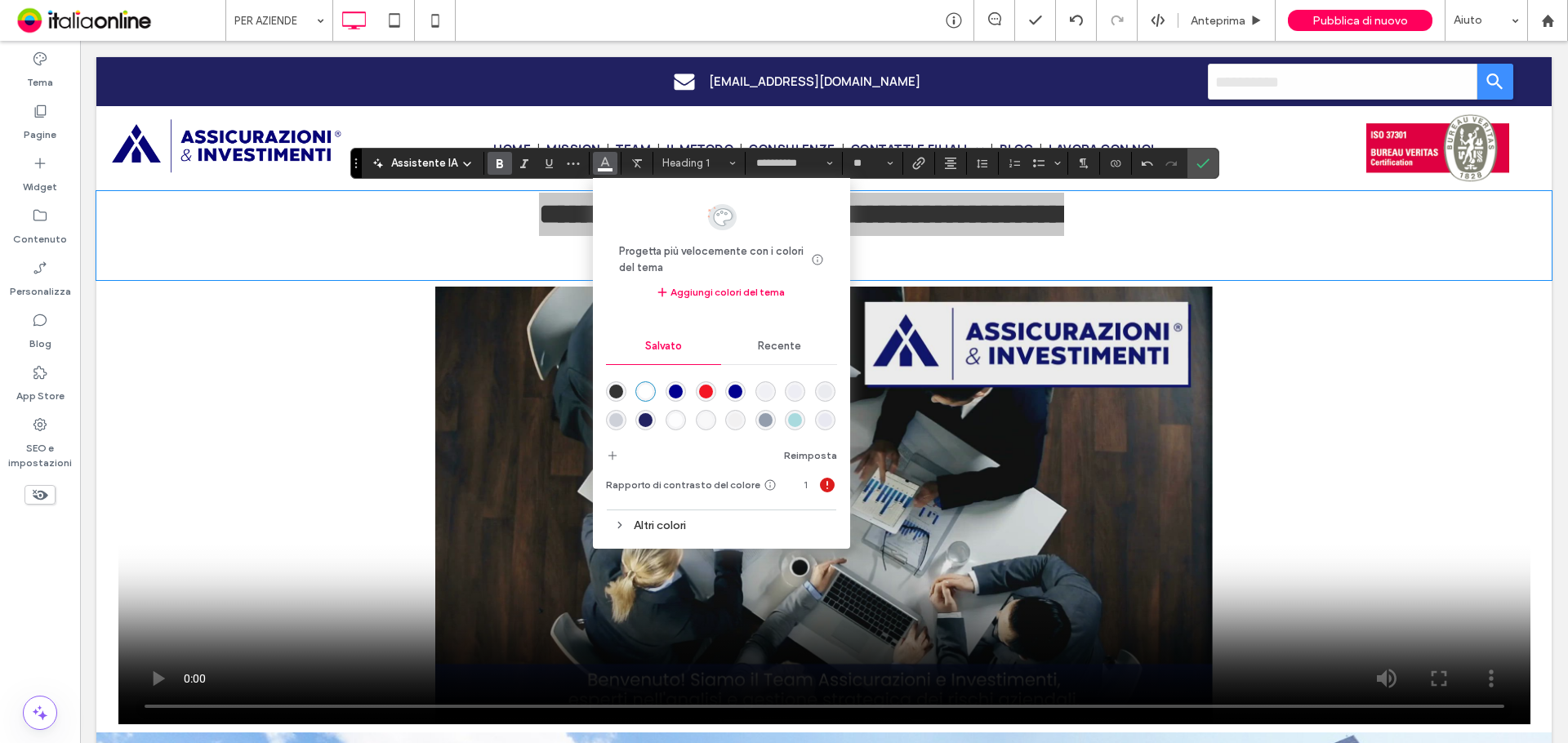
click at [675, 391] on div "rgba(0,0,144,1)" at bounding box center [676, 392] width 14 height 14
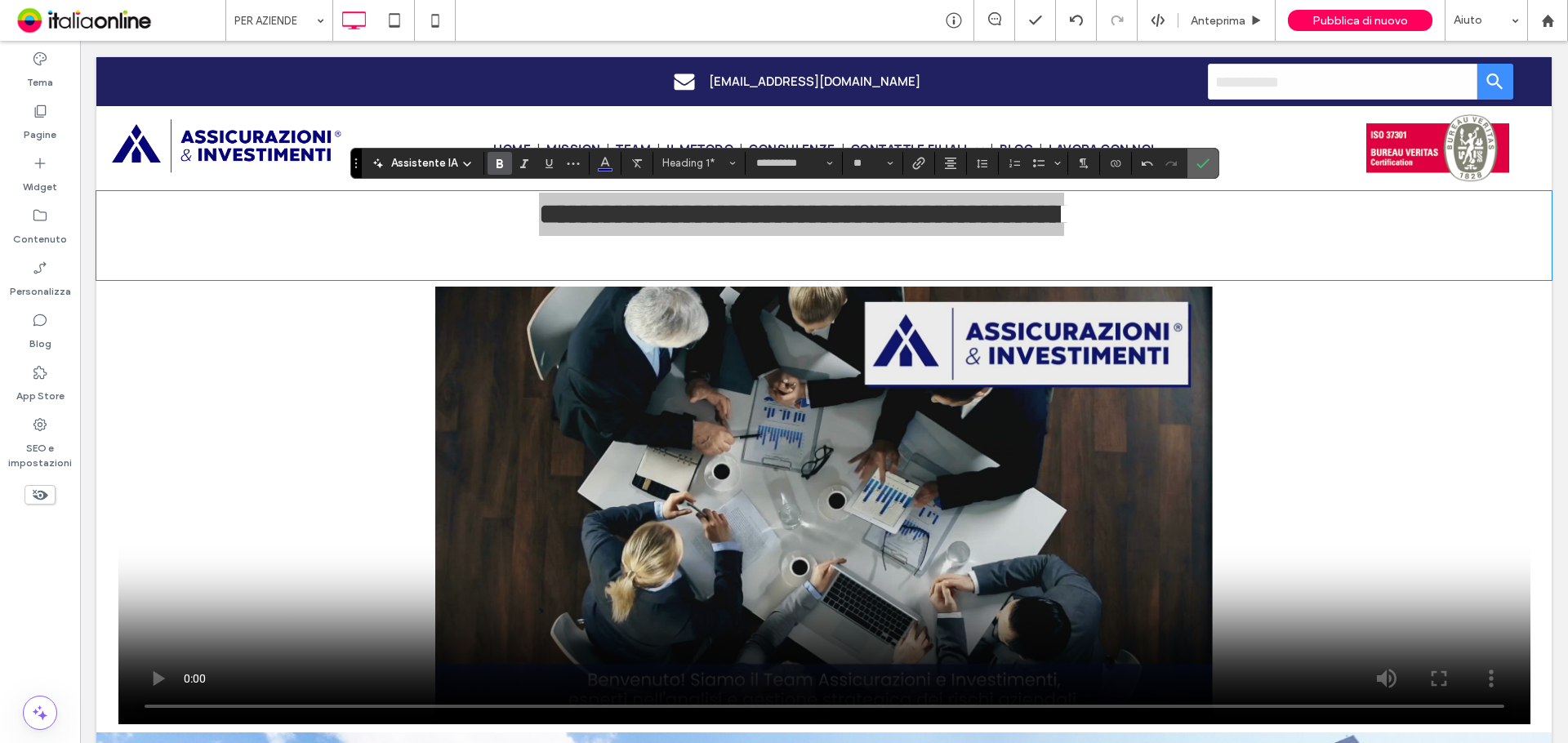
click at [1203, 165] on icon "Conferma" at bounding box center [1202, 163] width 13 height 13
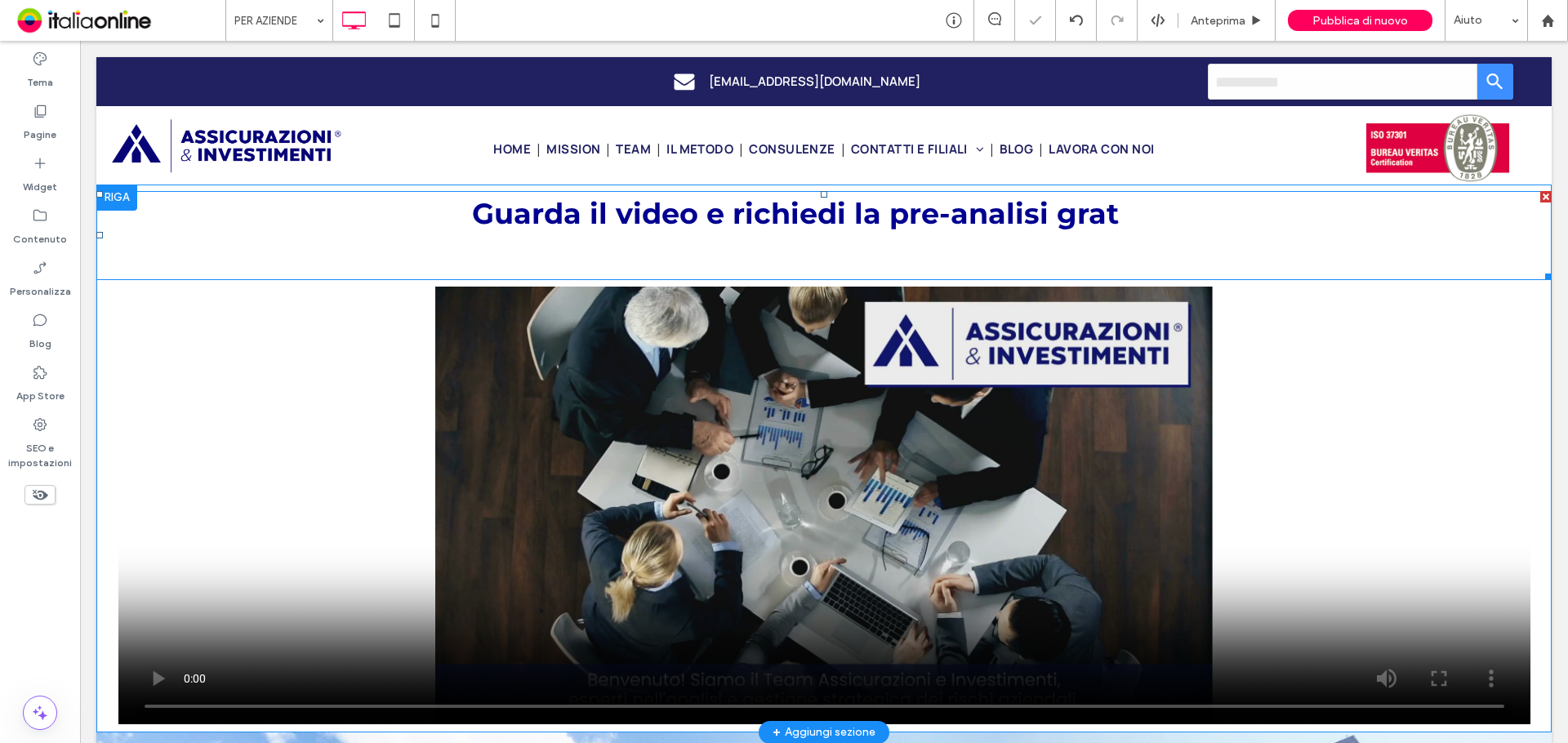
click at [1063, 213] on span "Guarda il video e richiedi la pre-analisi grat" at bounding box center [795, 213] width 646 height 35
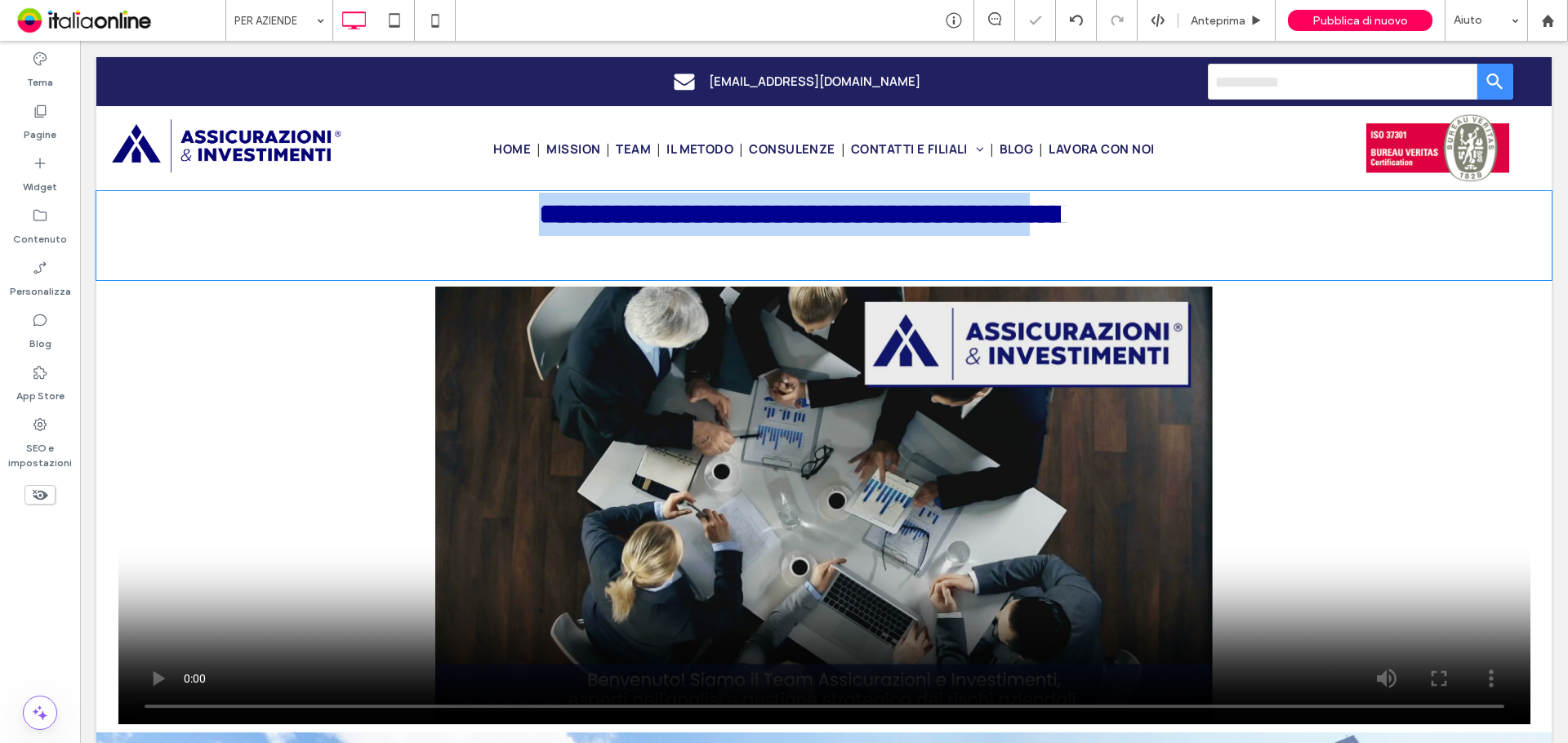
click at [1063, 213] on span "**********" at bounding box center [801, 214] width 525 height 28
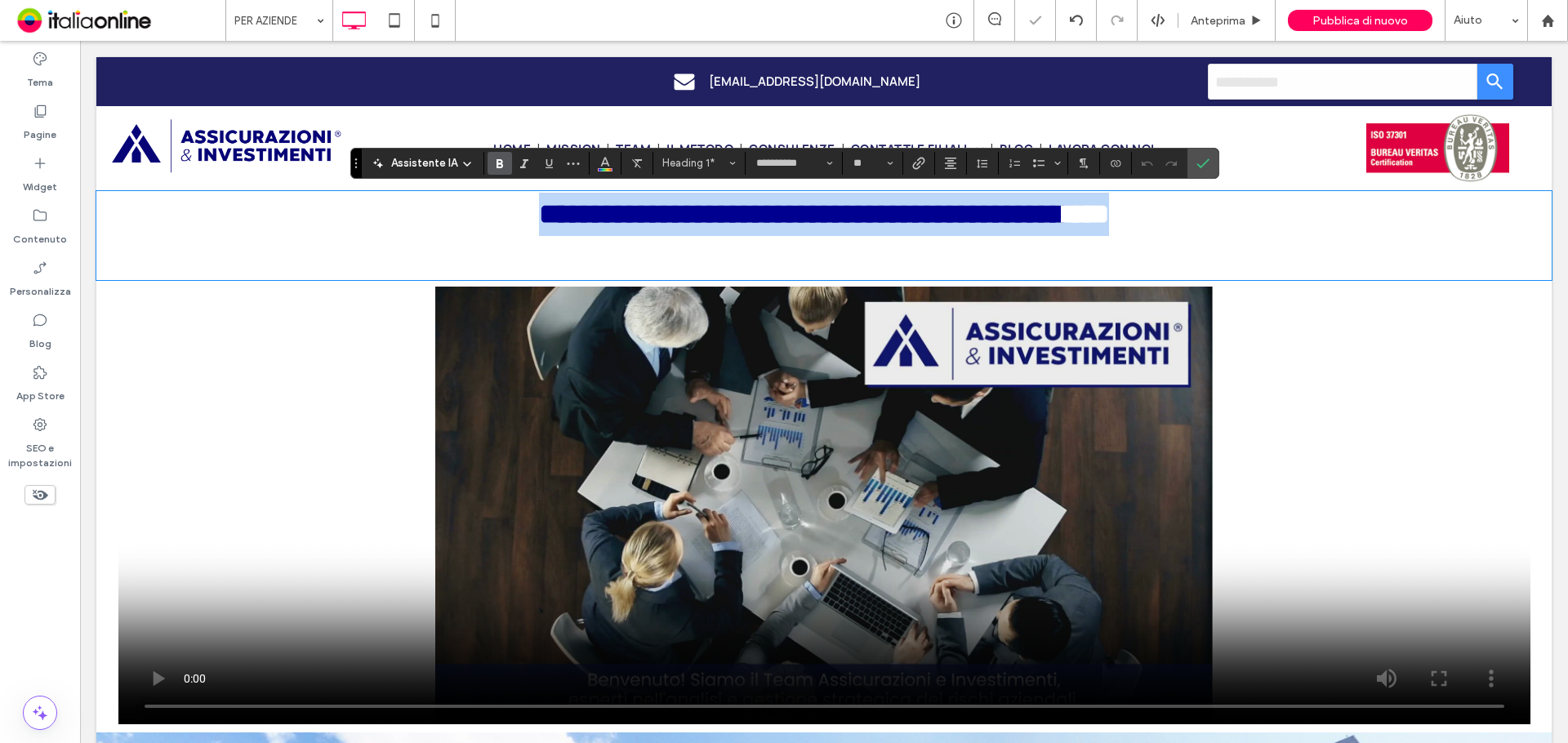
drag, startPoint x: 1063, startPoint y: 213, endPoint x: 1195, endPoint y: 216, distance: 132.0
click at [1195, 216] on h1 "**********" at bounding box center [824, 215] width 1456 height 44
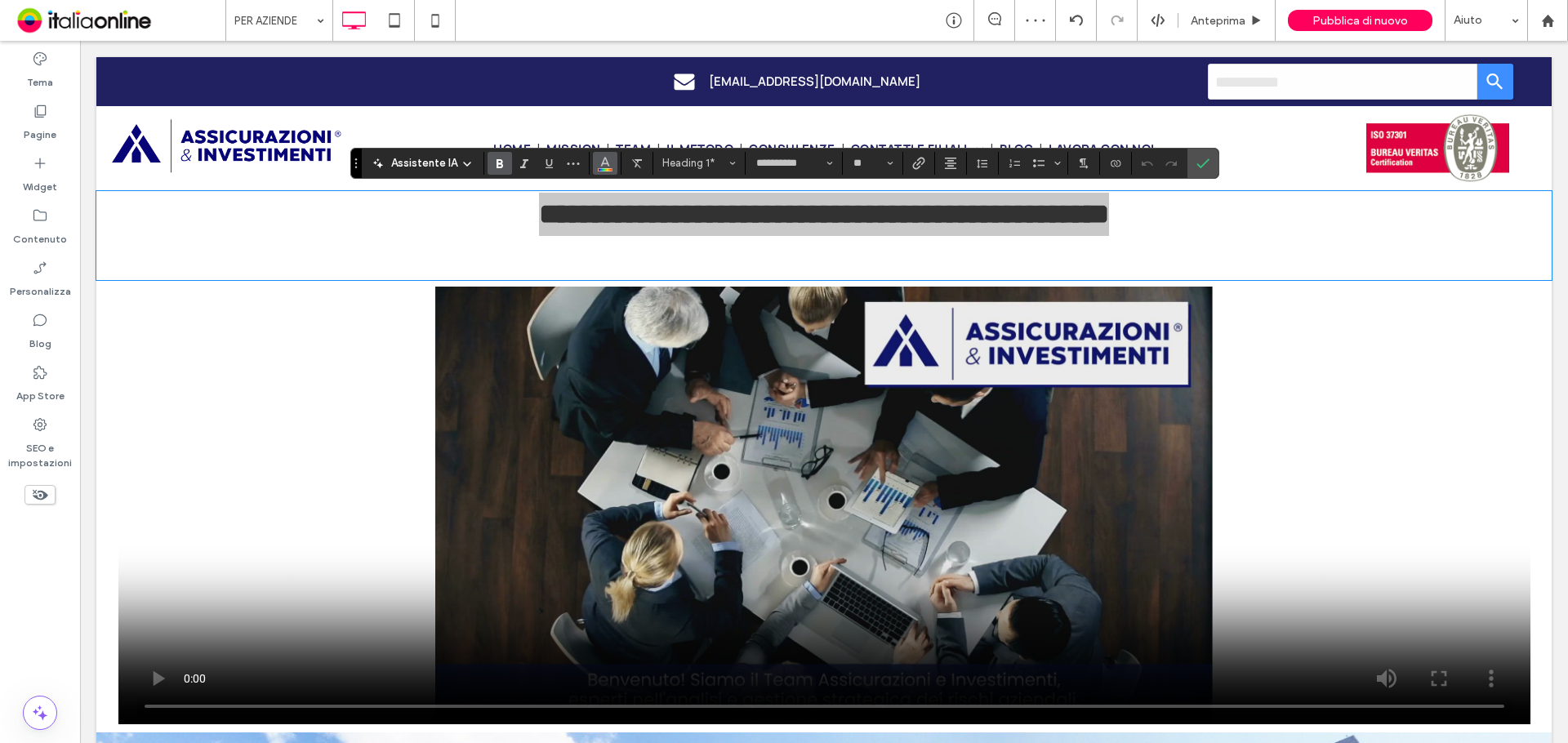
click at [608, 163] on icon "Colore" at bounding box center [605, 161] width 13 height 13
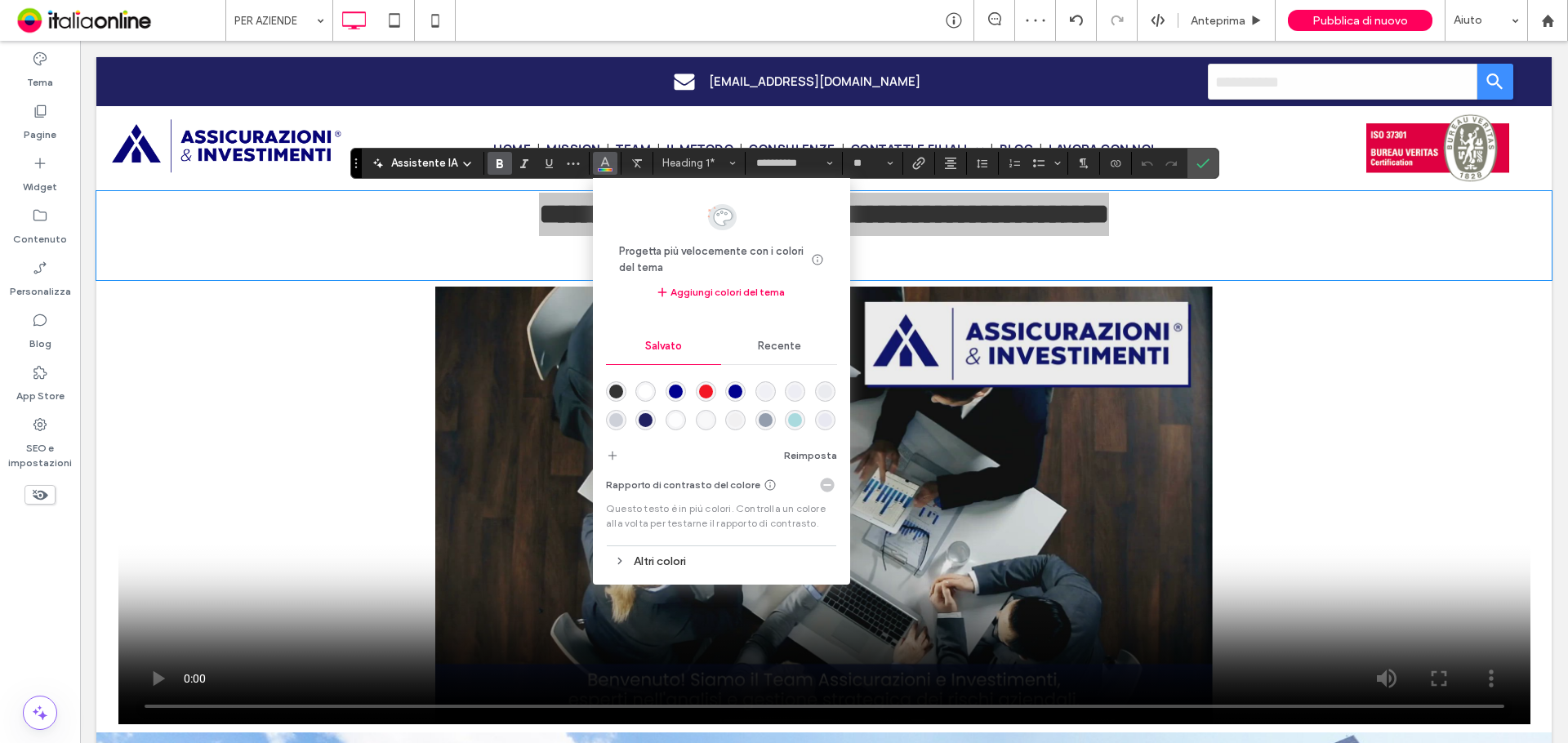
click at [676, 392] on div "rgba(0,0,144,1)" at bounding box center [676, 392] width 14 height 14
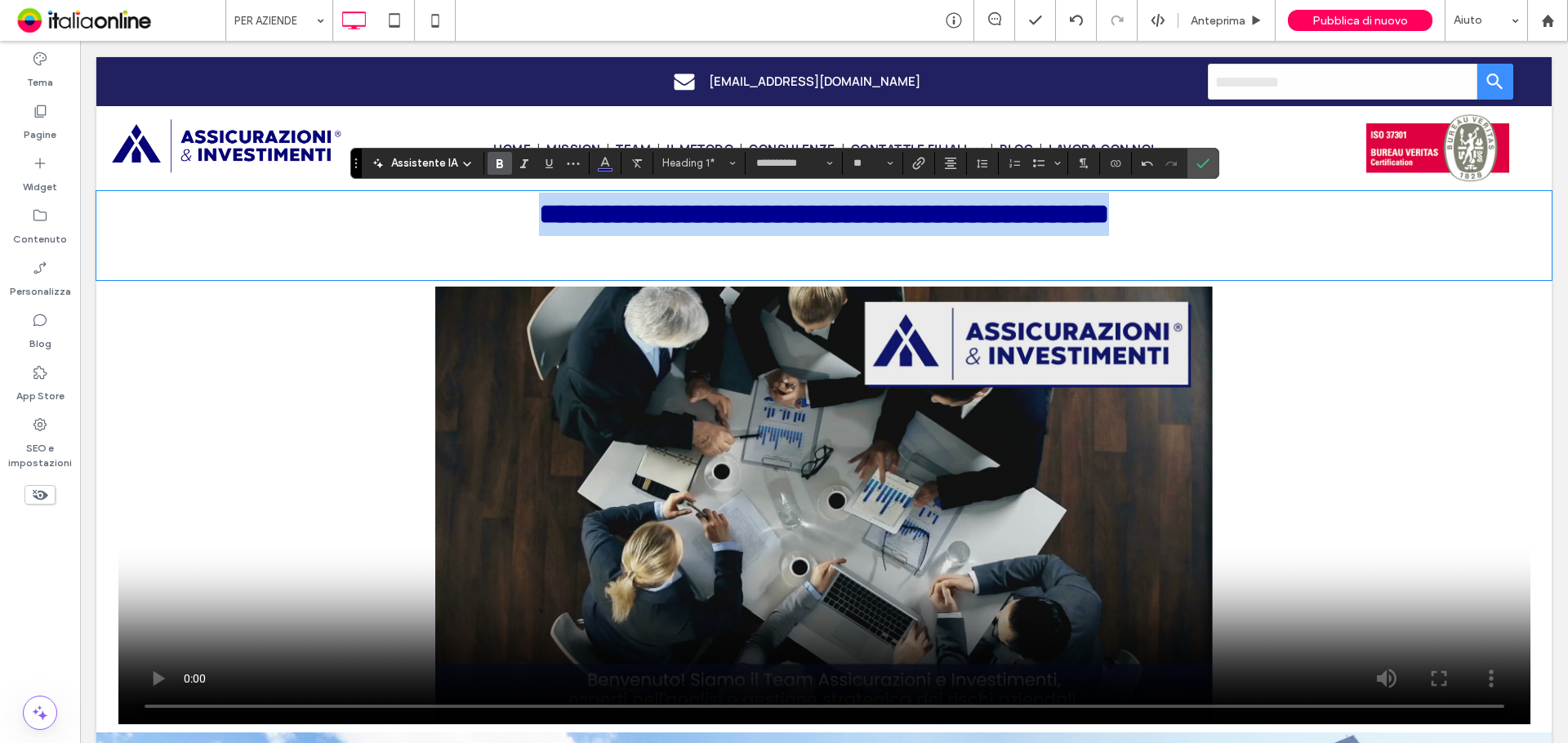
click at [1063, 284] on div "**********" at bounding box center [824, 459] width 1456 height 548
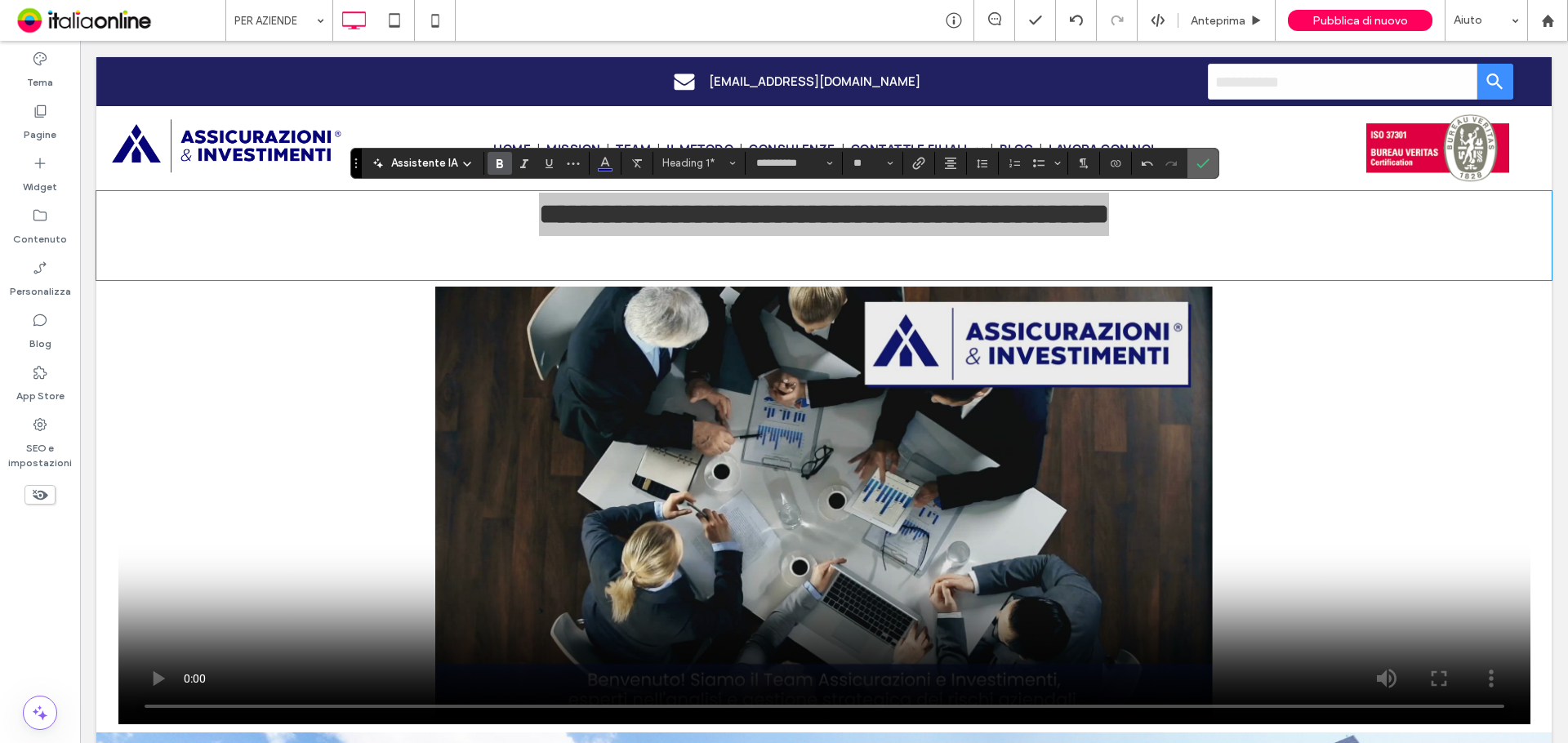
click at [1198, 165] on use "Conferma" at bounding box center [1202, 163] width 13 height 10
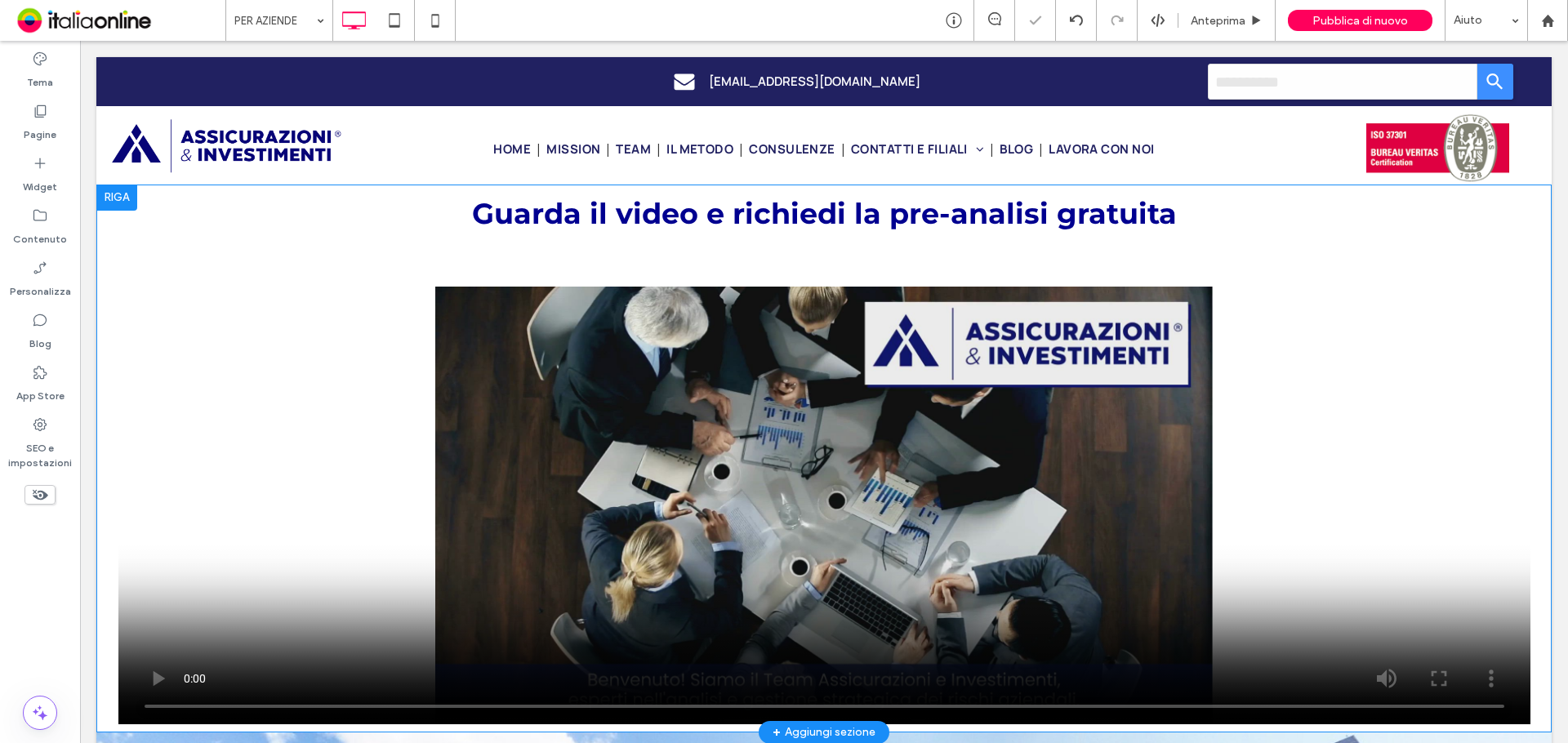
click at [124, 194] on div at bounding box center [116, 198] width 41 height 26
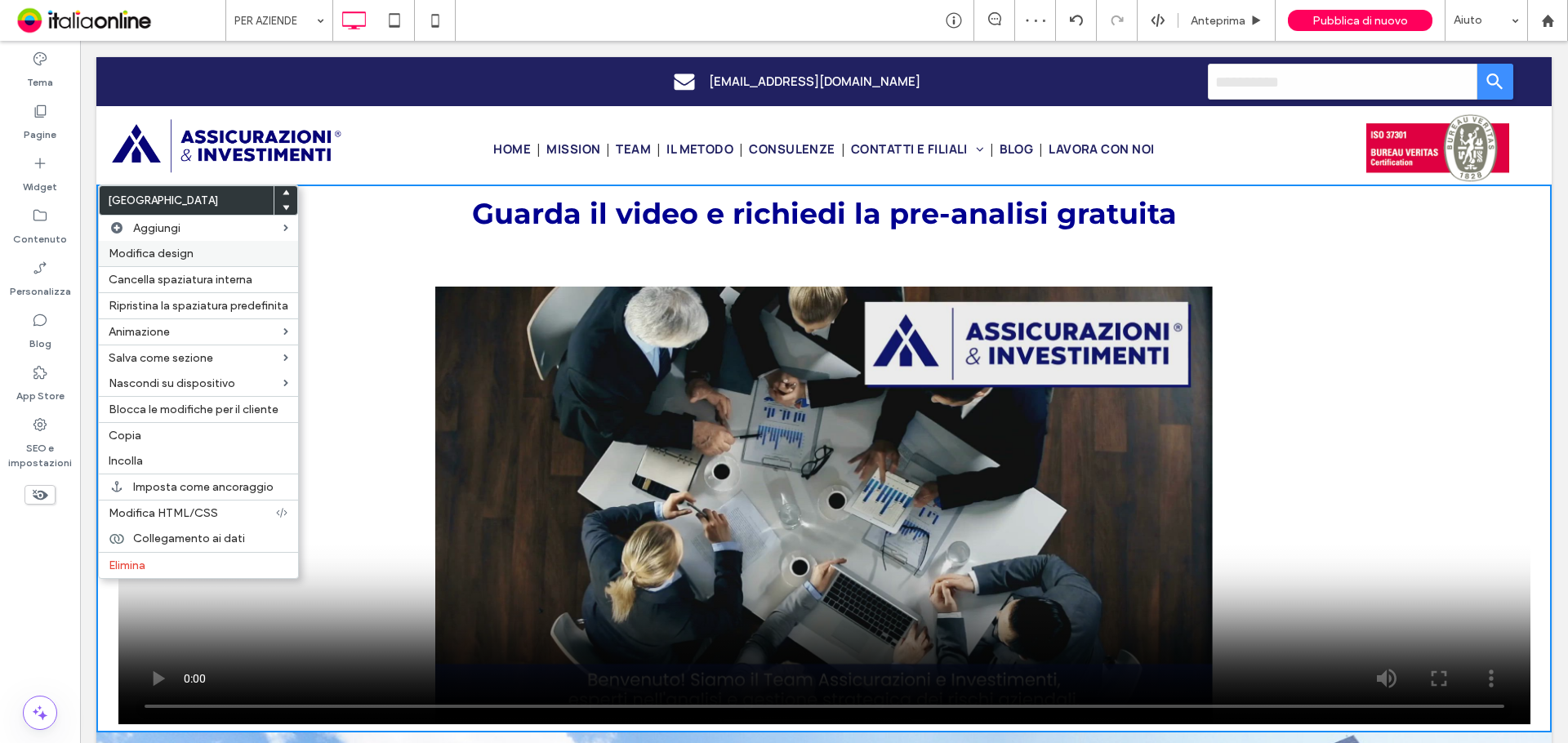
click at [185, 251] on span "Modifica design" at bounding box center [150, 254] width 85 height 14
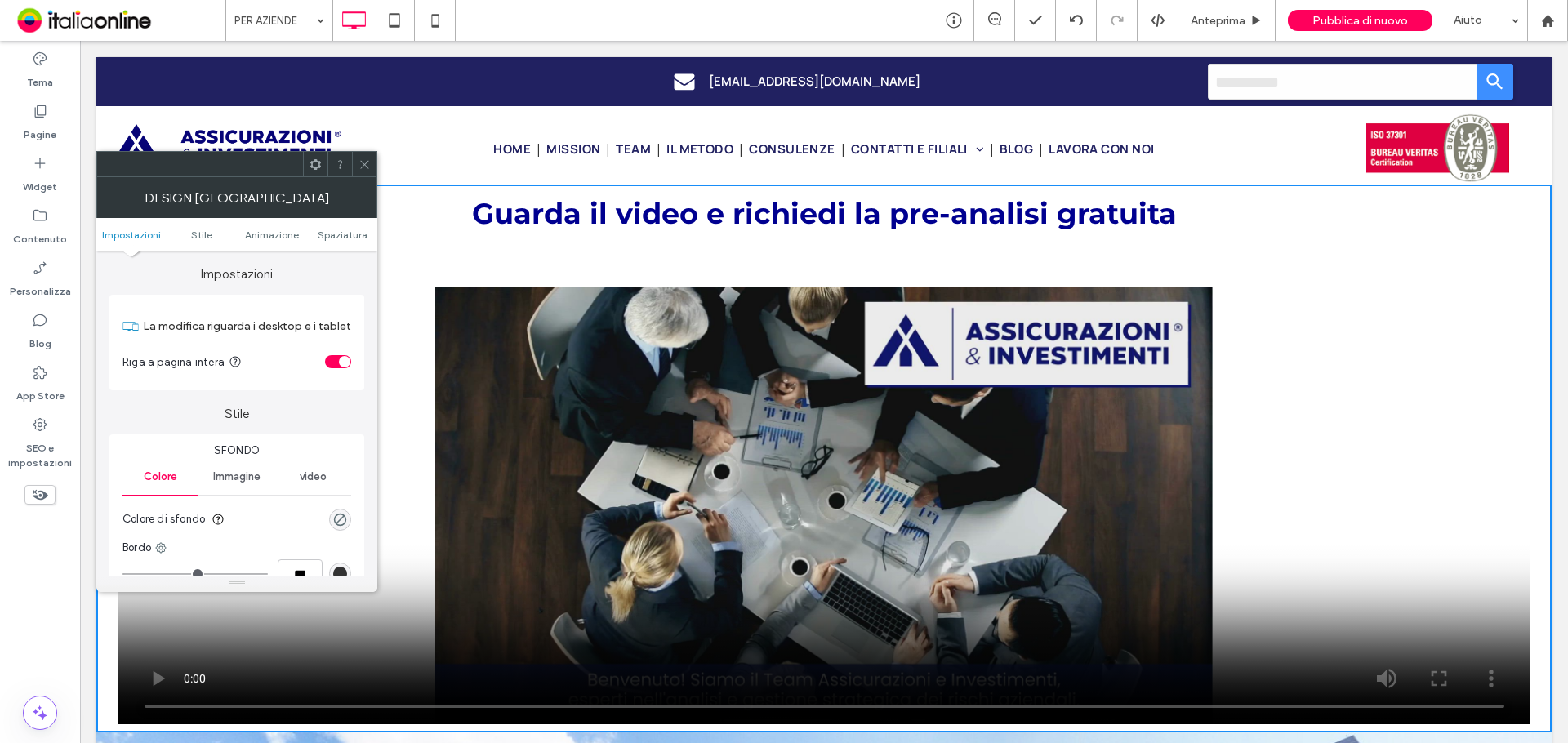
click at [329, 246] on ul "Impostazioni Stile Animazione Spaziatura" at bounding box center [237, 234] width 281 height 33
click at [331, 242] on ul "Impostazioni Stile Animazione Spaziatura" at bounding box center [237, 234] width 281 height 33
click at [338, 229] on span "Spaziatura" at bounding box center [342, 235] width 50 height 12
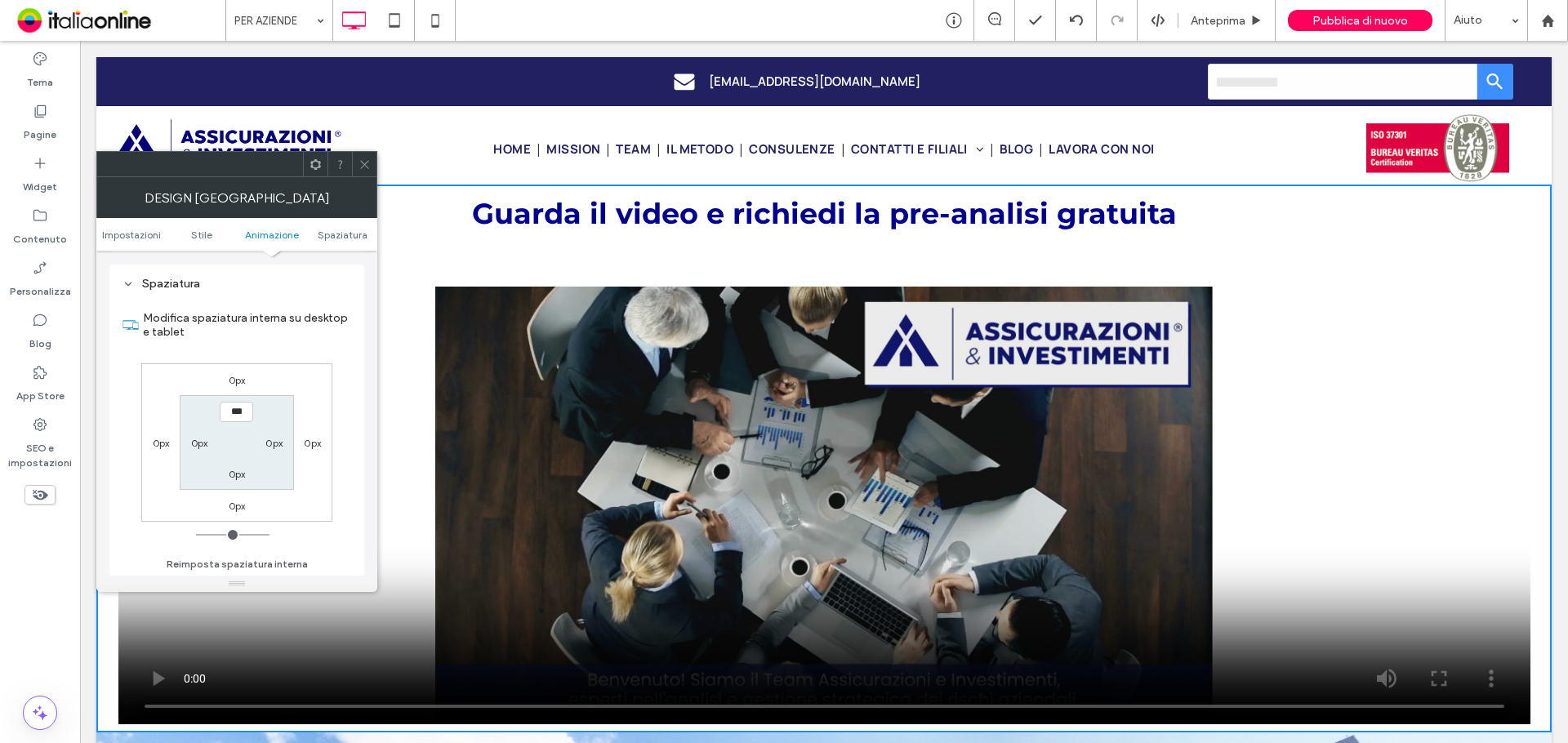
scroll to position [462, 0]
click at [361, 159] on icon at bounding box center [365, 164] width 12 height 12
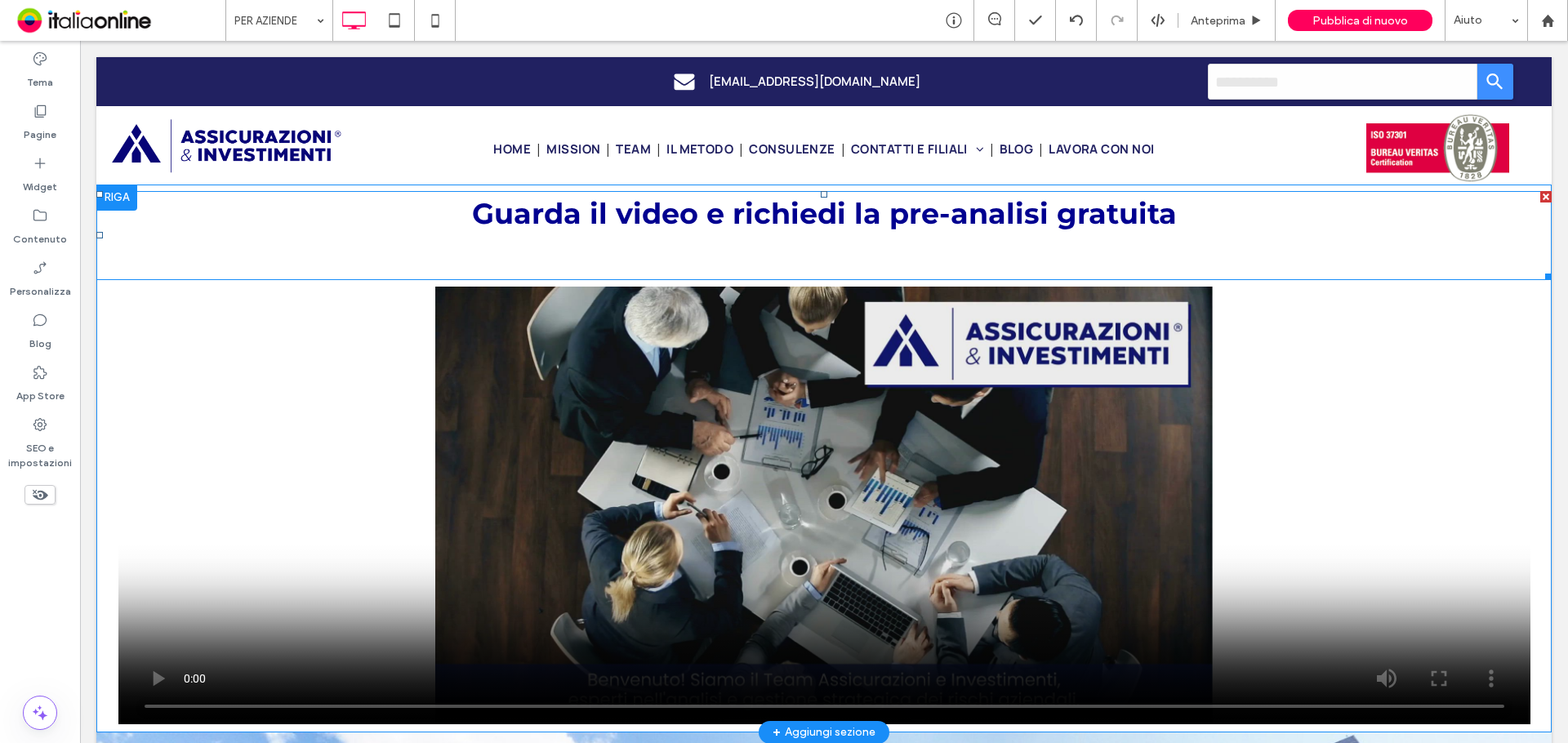
click at [533, 248] on h1 at bounding box center [824, 258] width 1456 height 44
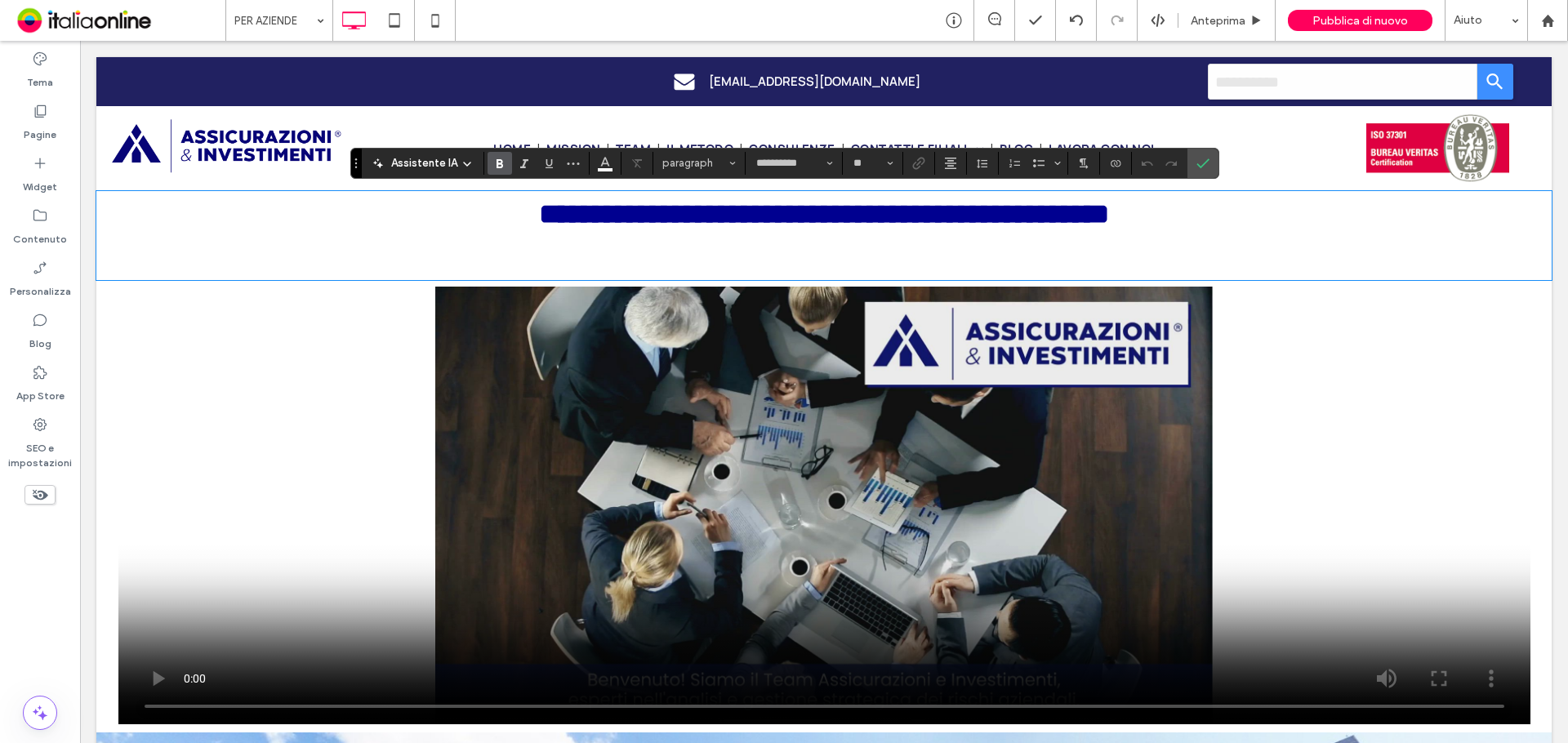
click at [546, 254] on h1 at bounding box center [824, 258] width 1456 height 44
click at [563, 273] on h1 at bounding box center [824, 258] width 1456 height 44
click at [564, 263] on h1 at bounding box center [824, 258] width 1456 height 44
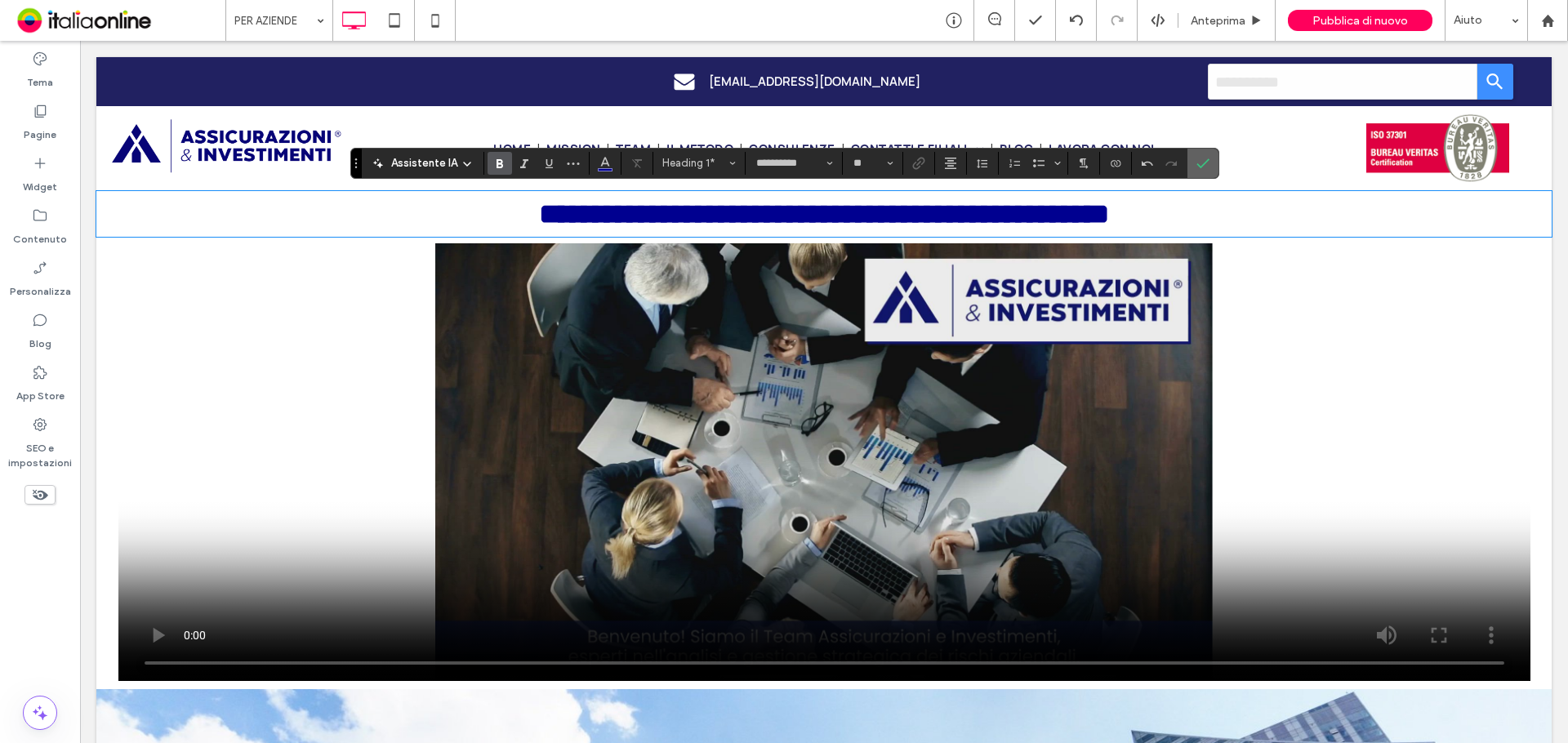
click at [1199, 169] on icon "Conferma" at bounding box center [1202, 163] width 13 height 13
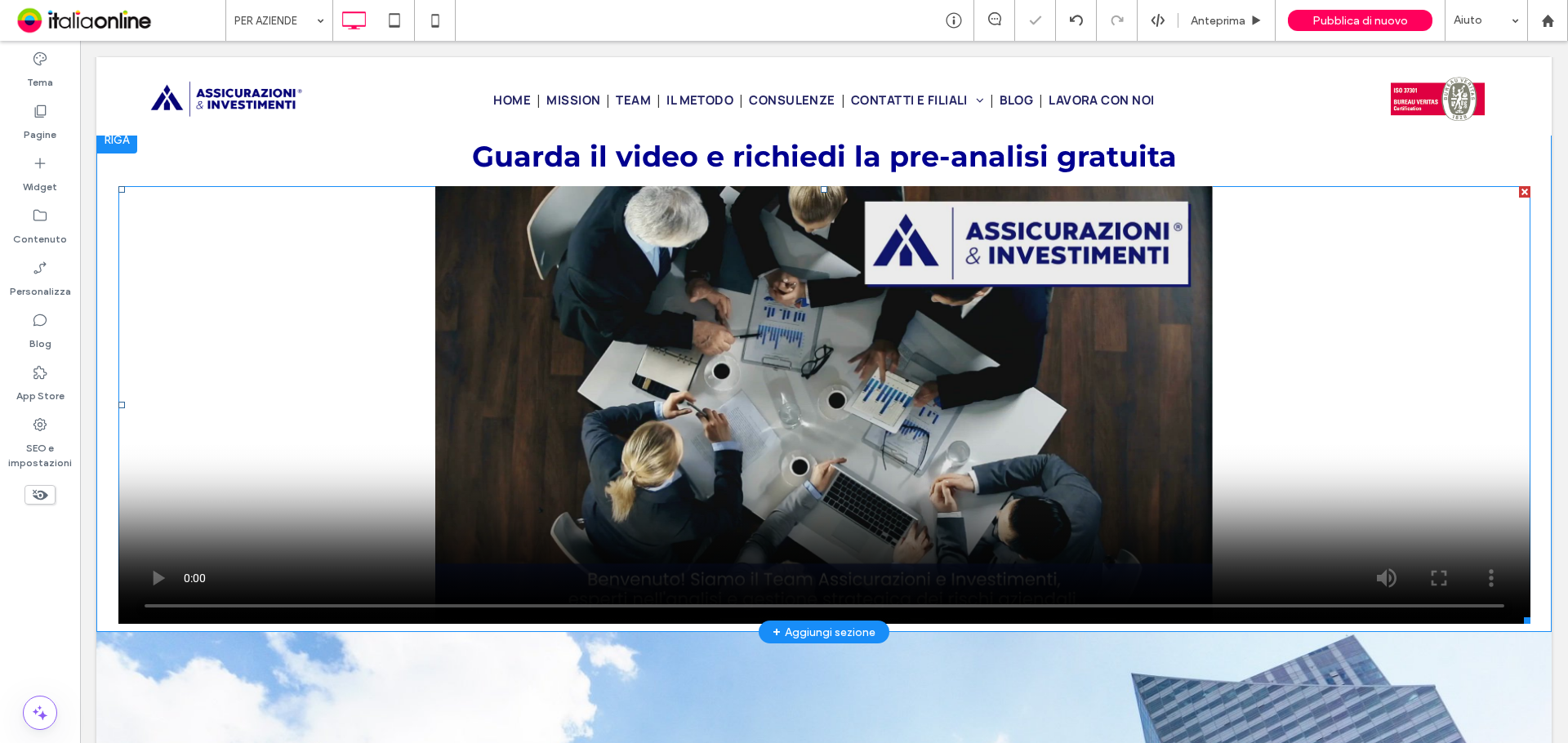
scroll to position [0, 0]
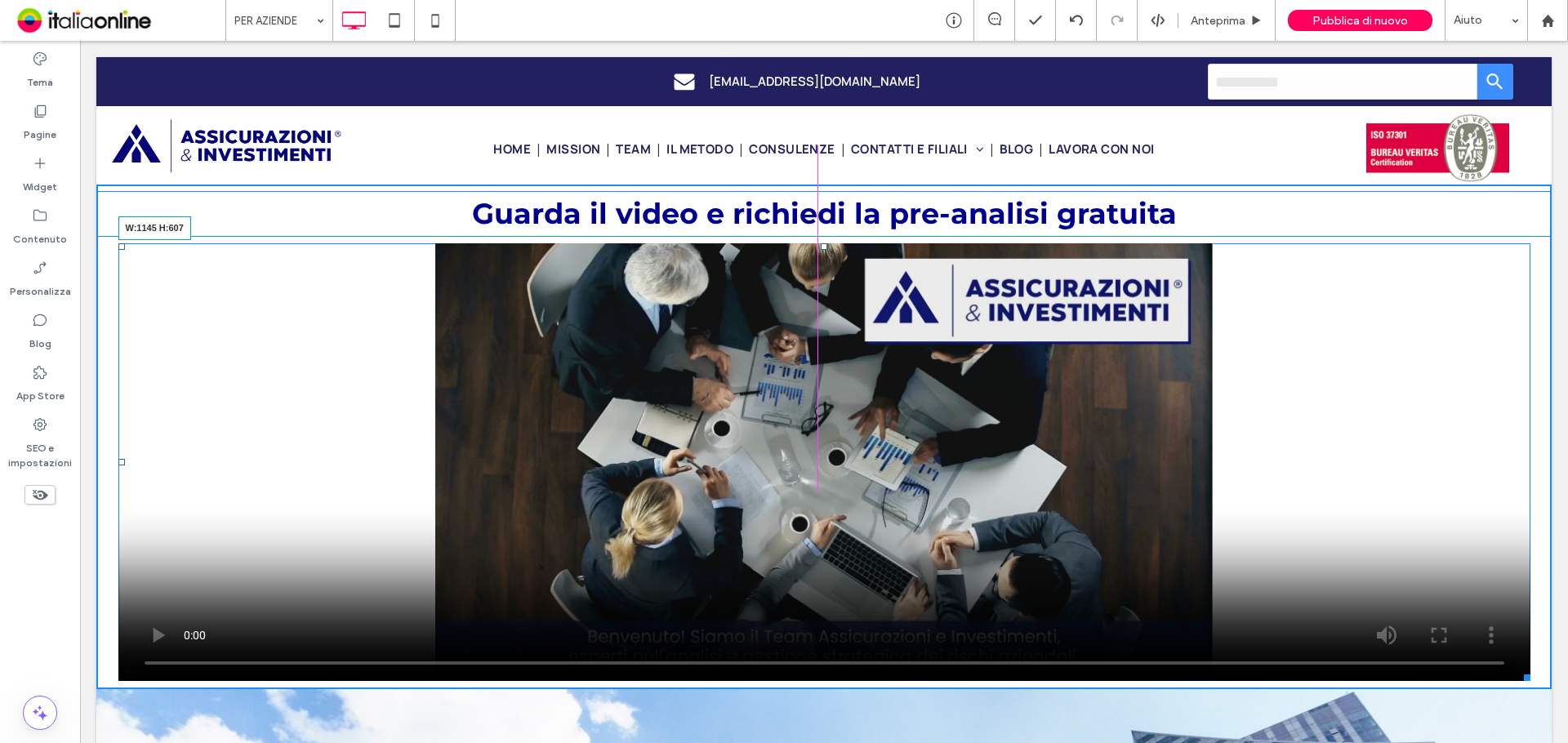
drag, startPoint x: 1518, startPoint y: 676, endPoint x: 1358, endPoint y: 748, distance: 175.5
click at [1518, 681] on div at bounding box center [1524, 675] width 12 height 12
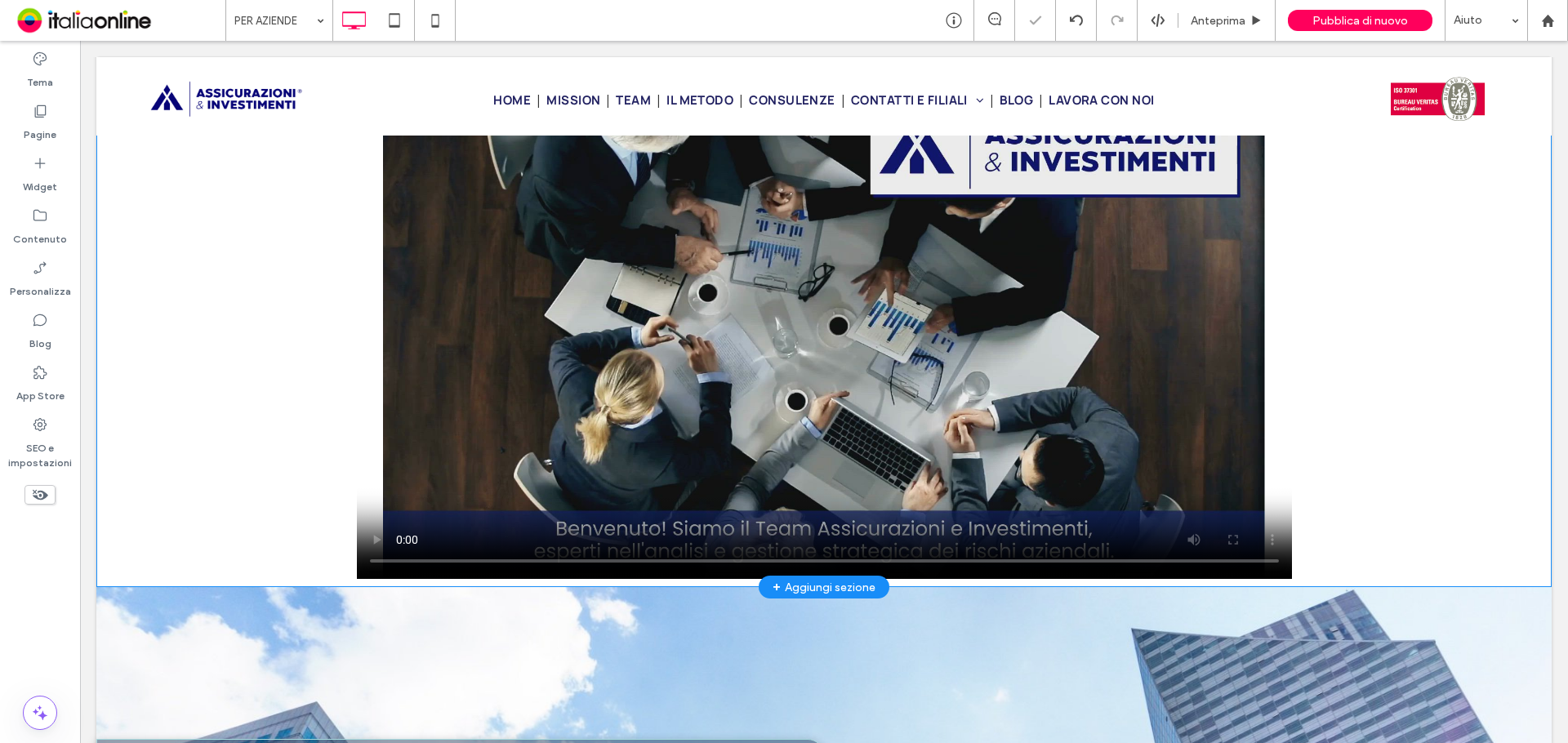
scroll to position [163, 0]
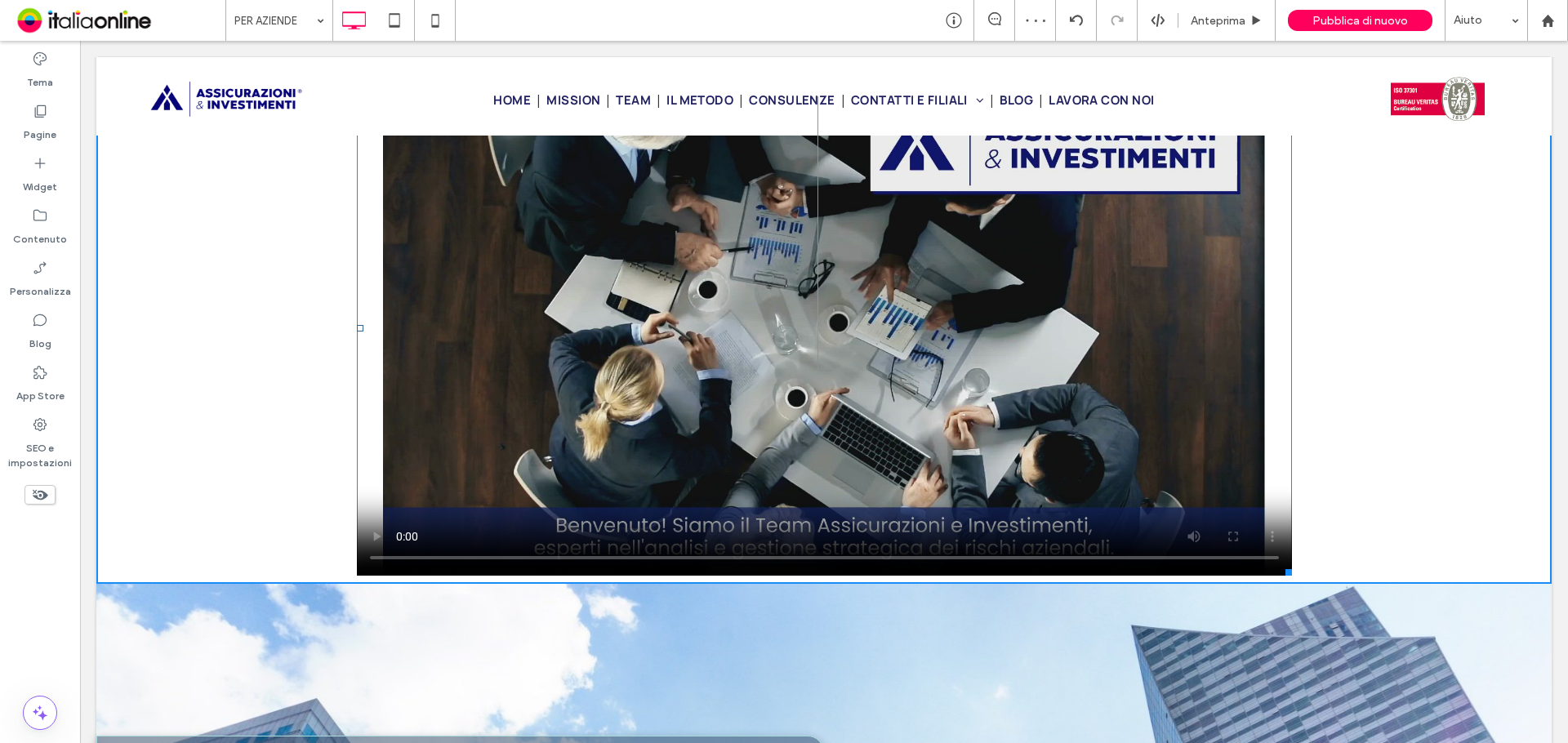
drag, startPoint x: 1278, startPoint y: 573, endPoint x: 1314, endPoint y: 665, distance: 98.8
click at [1292, 576] on div at bounding box center [1286, 570] width 12 height 12
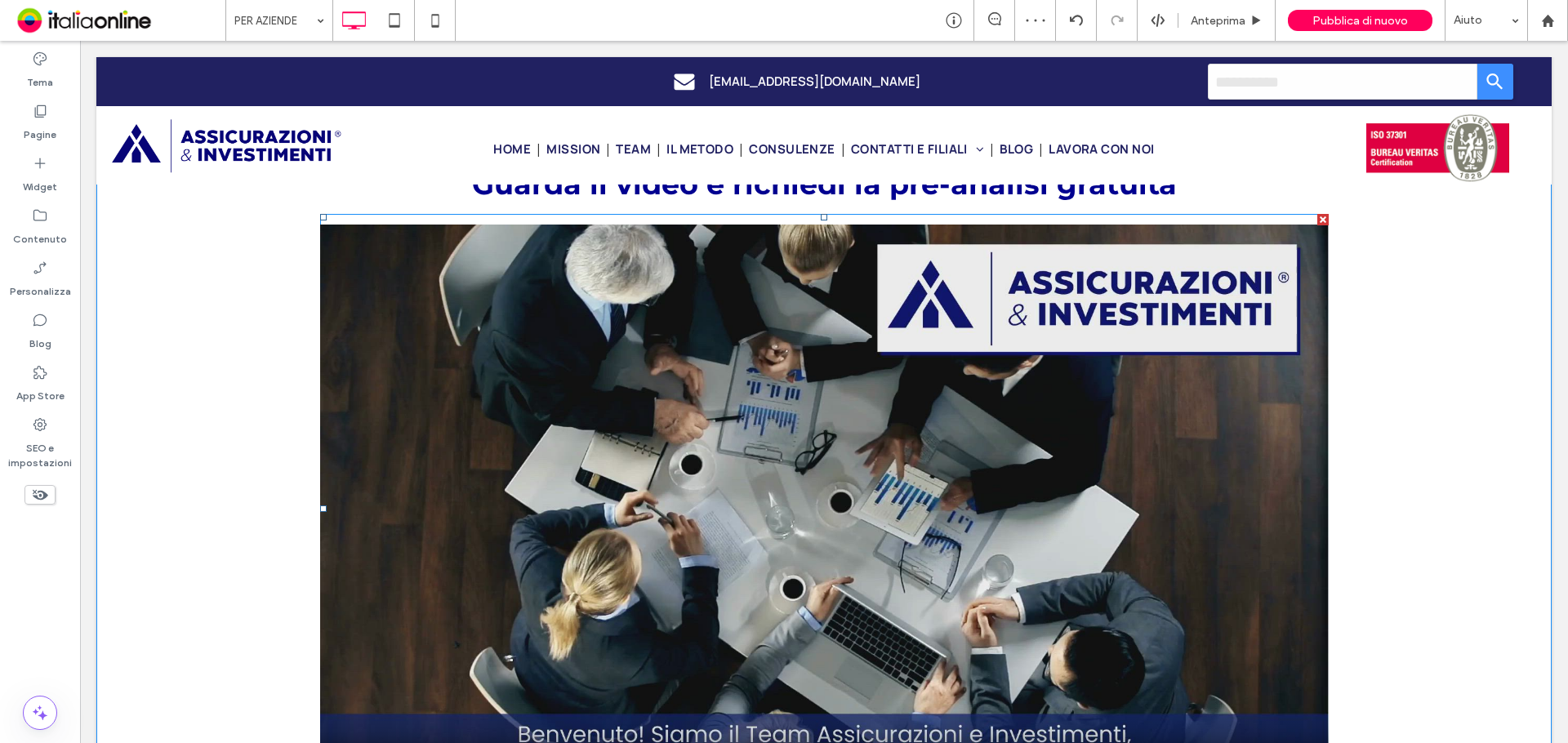
scroll to position [0, 0]
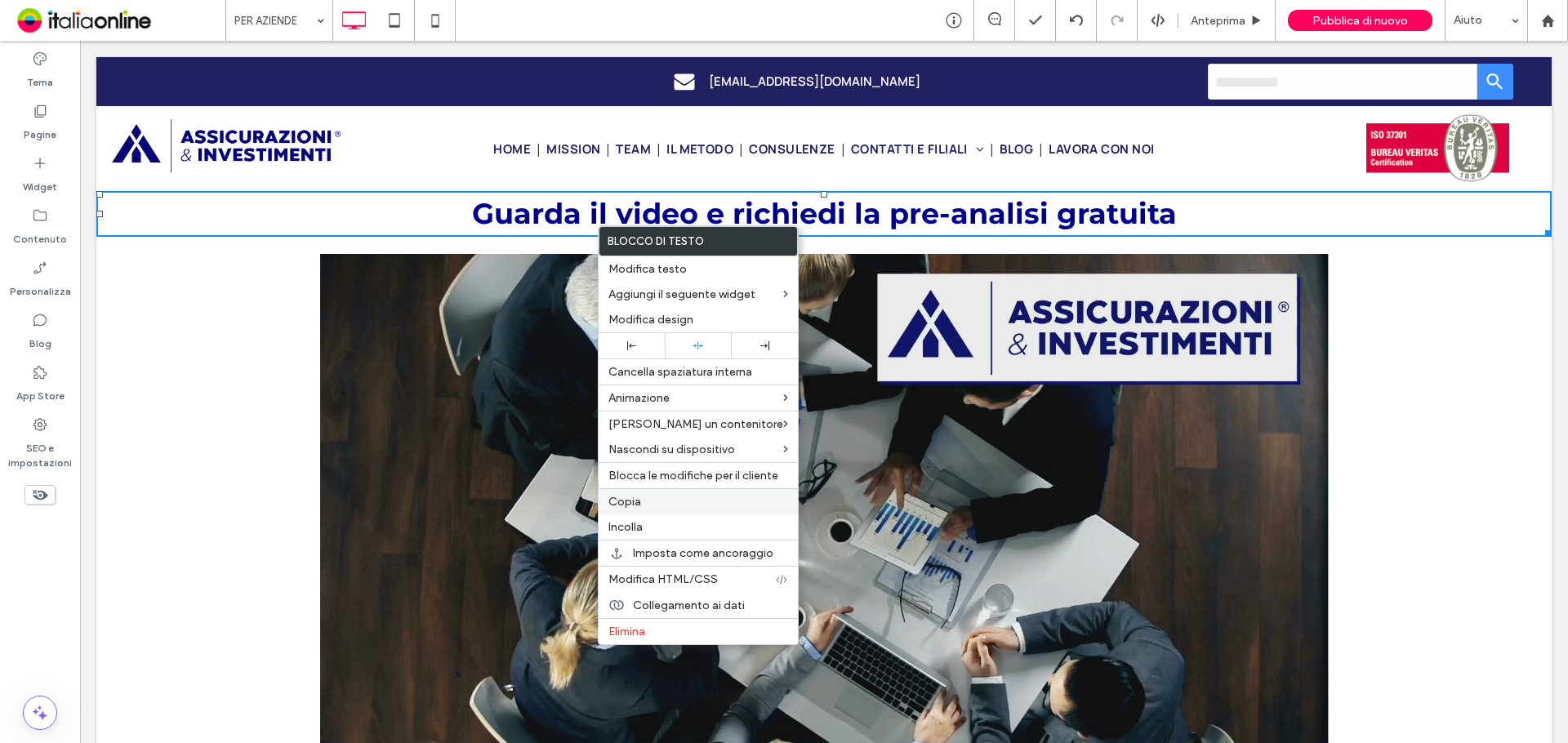
click at [656, 505] on label "Copia" at bounding box center [698, 502] width 180 height 14
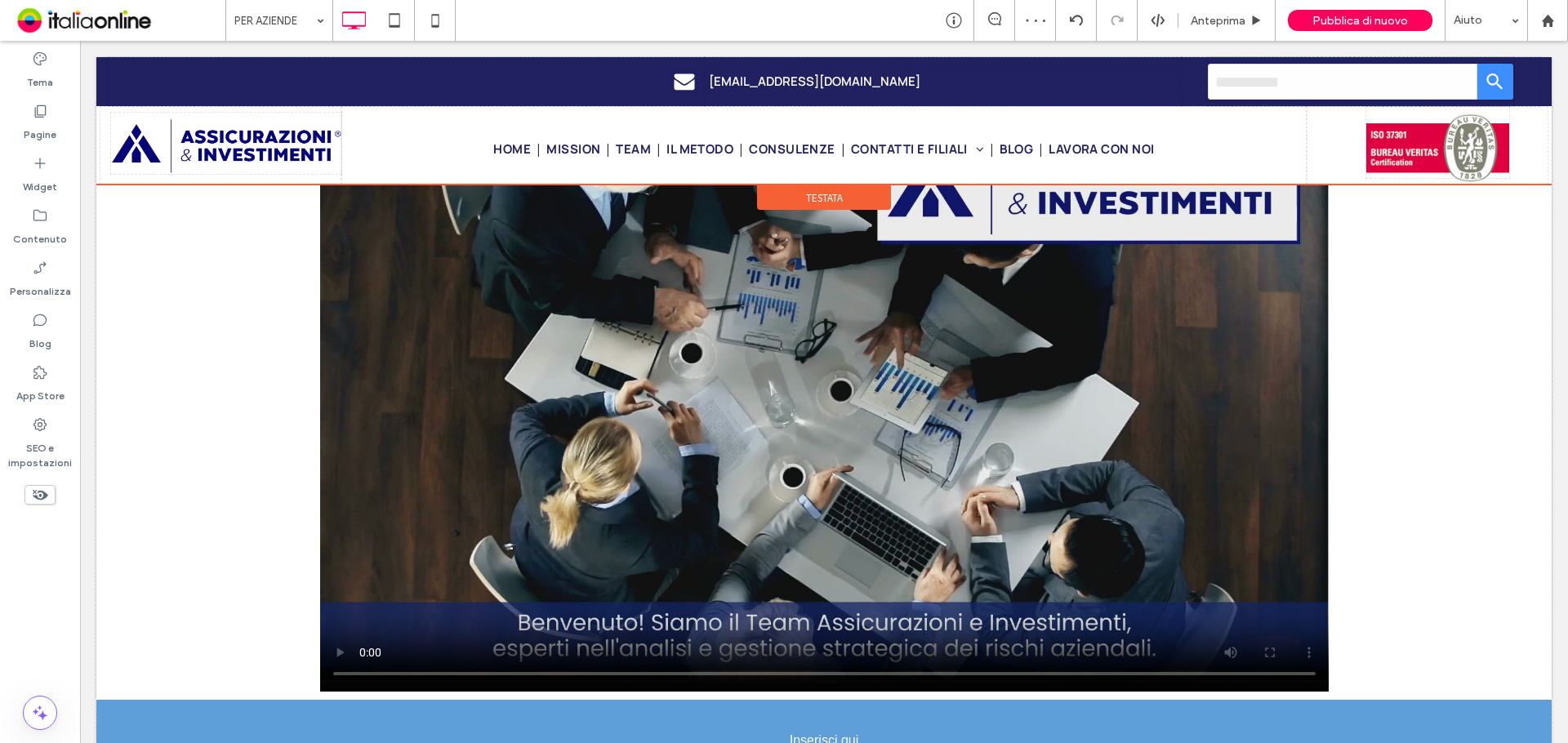
scroll to position [98, 0]
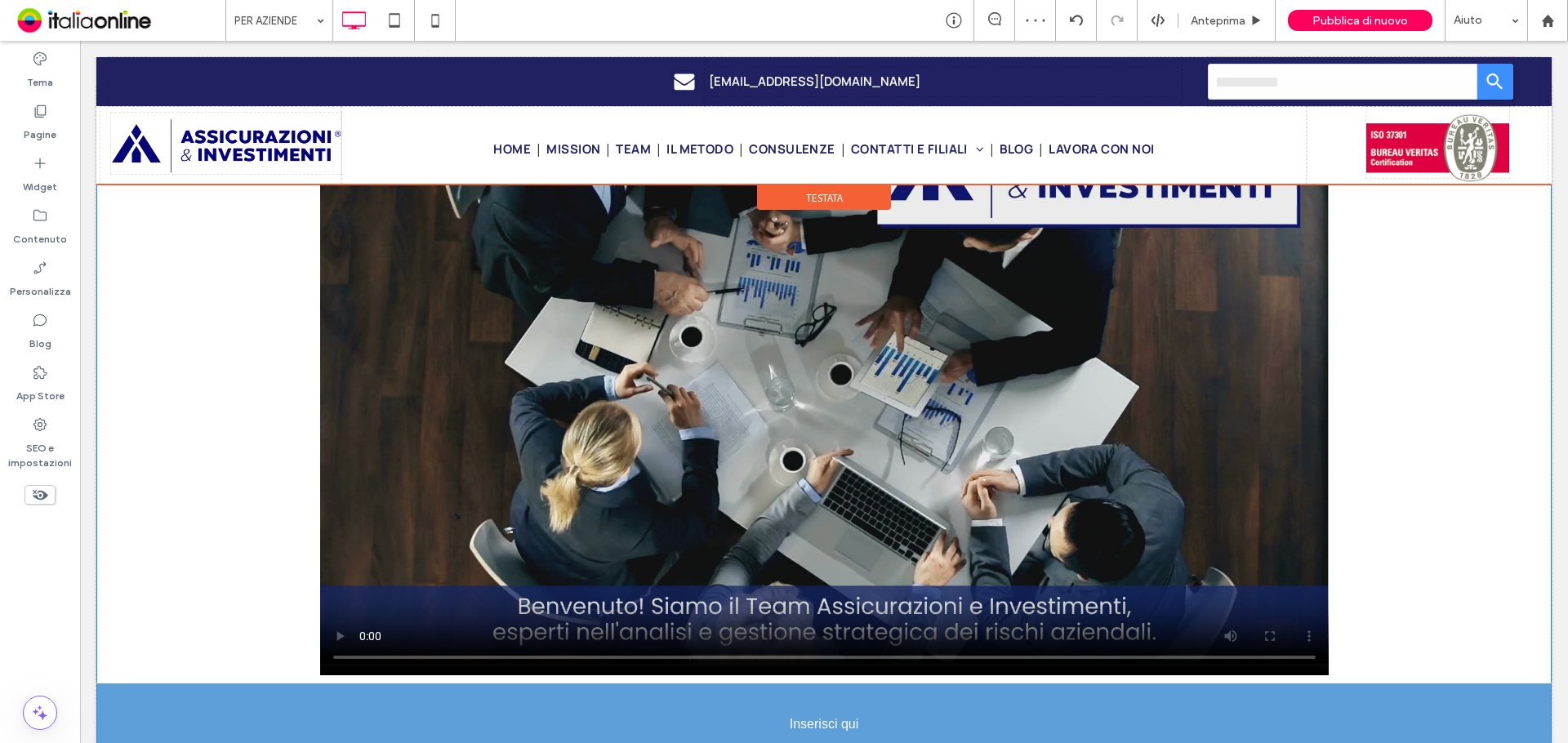
drag, startPoint x: 663, startPoint y: 210, endPoint x: 569, endPoint y: 683, distance: 482.2
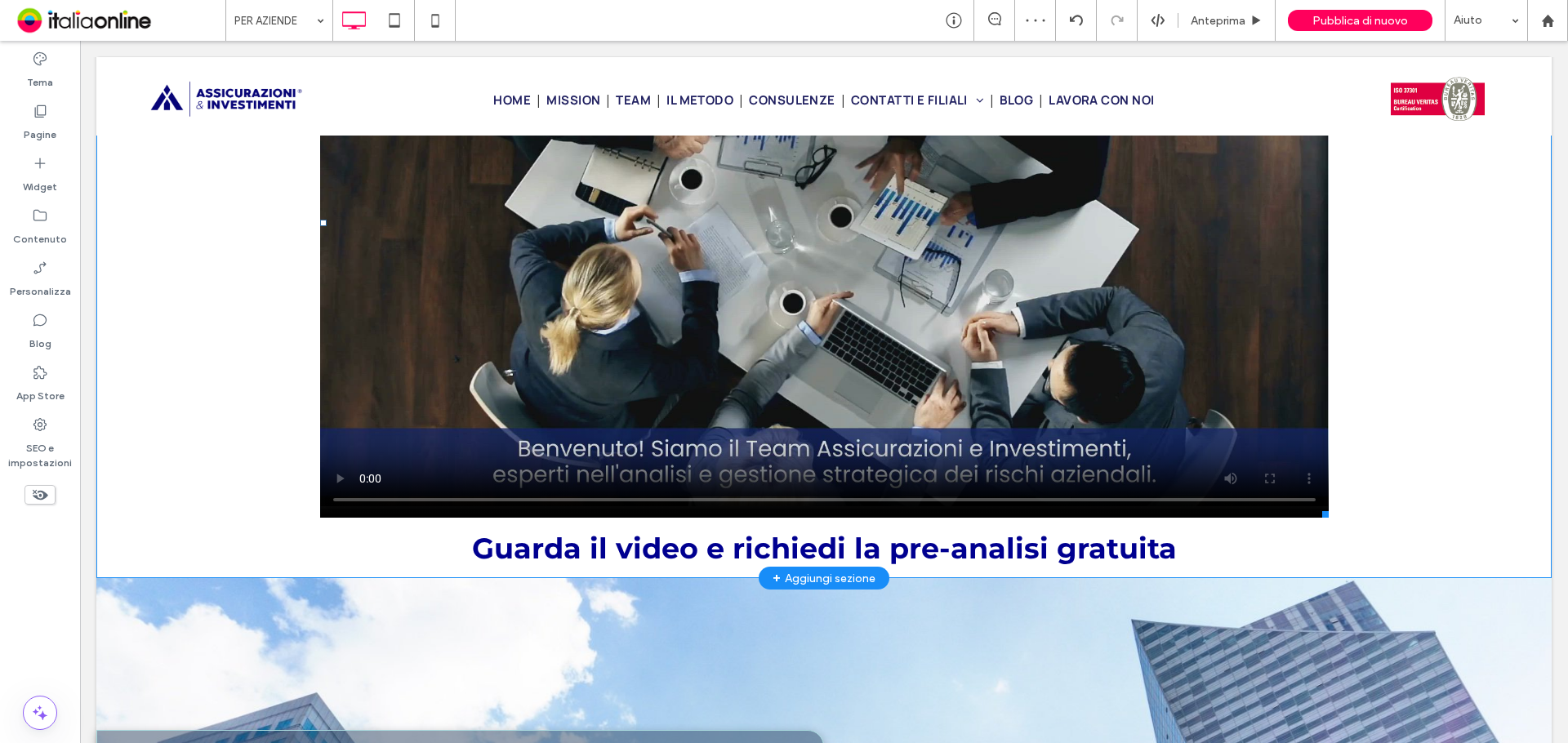
scroll to position [163, 0]
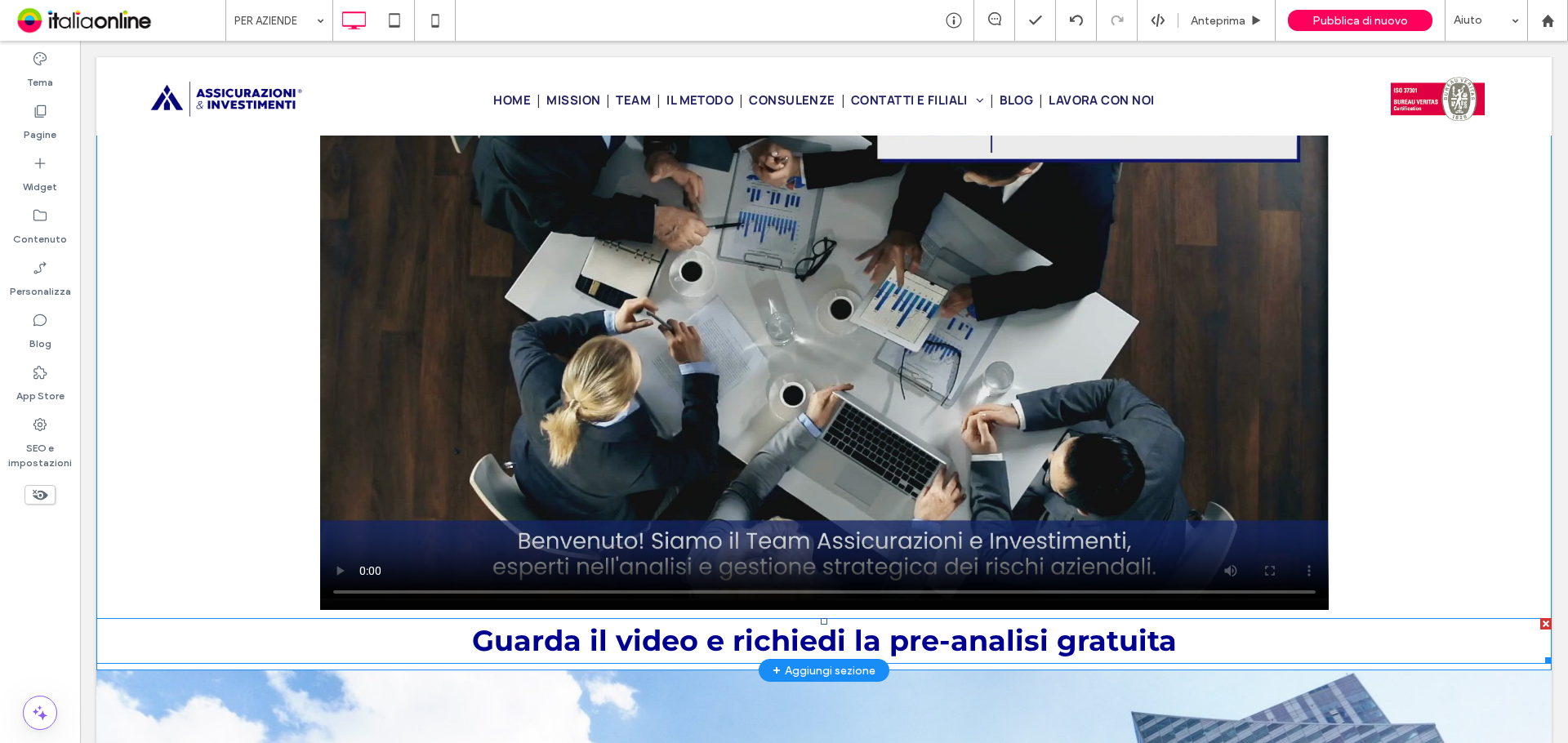
click at [176, 648] on h1 "Guarda il video e richiedi la pre-analisi gratuita" at bounding box center [824, 642] width 1456 height 44
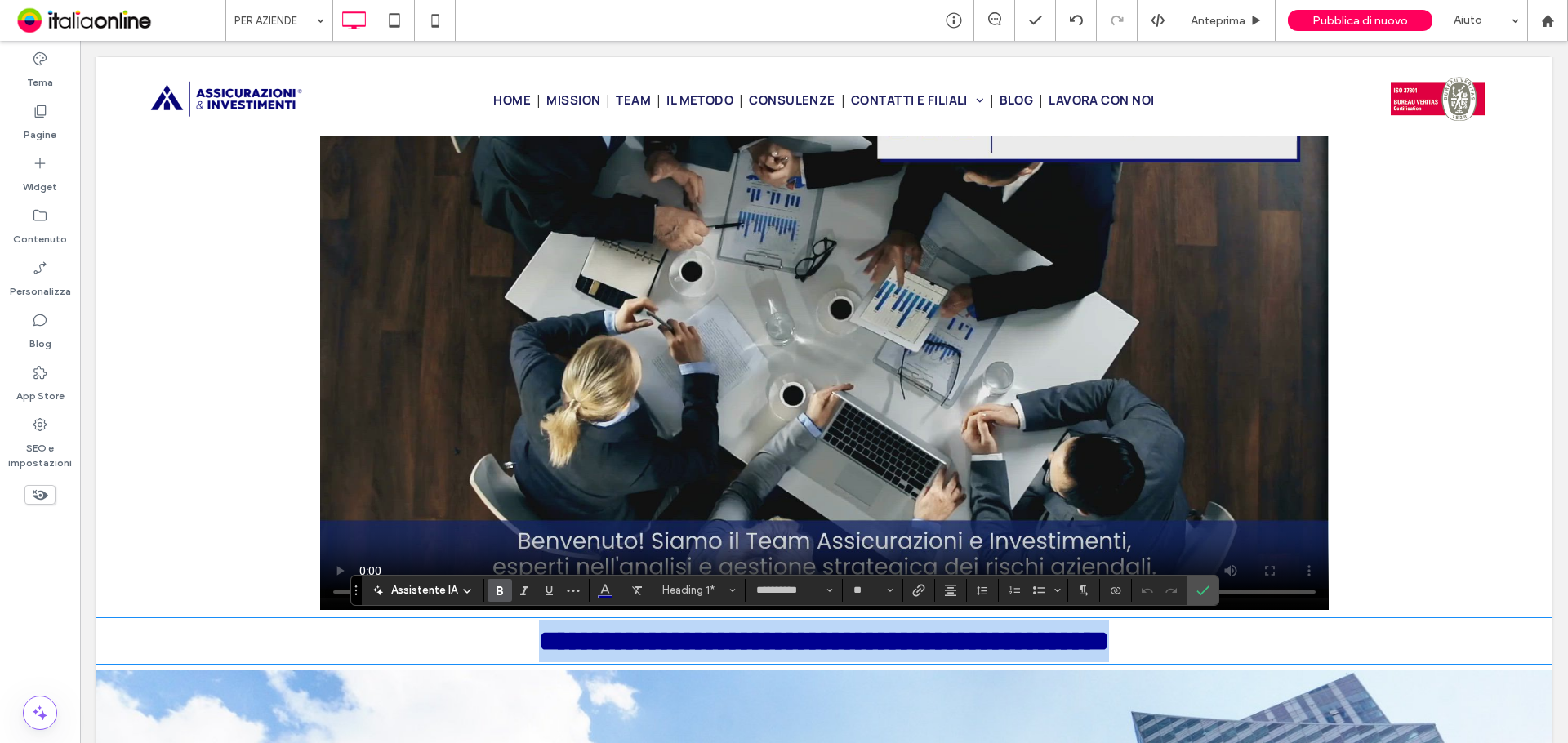
drag, startPoint x: 1236, startPoint y: 638, endPoint x: 402, endPoint y: 619, distance: 834.2
click at [377, 628] on h1 "**********" at bounding box center [824, 642] width 1456 height 44
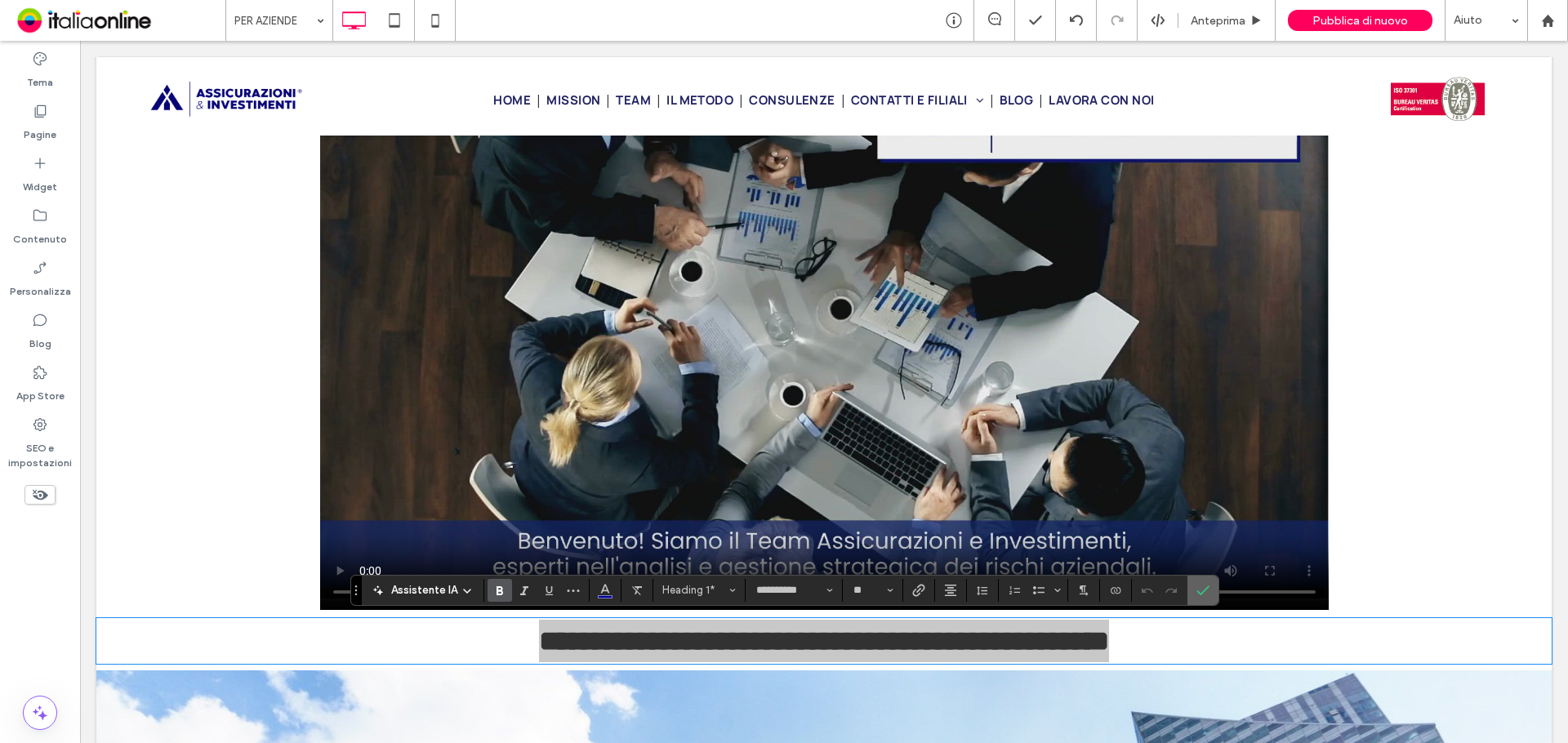
click at [1190, 589] on label "Conferma" at bounding box center [1202, 591] width 25 height 30
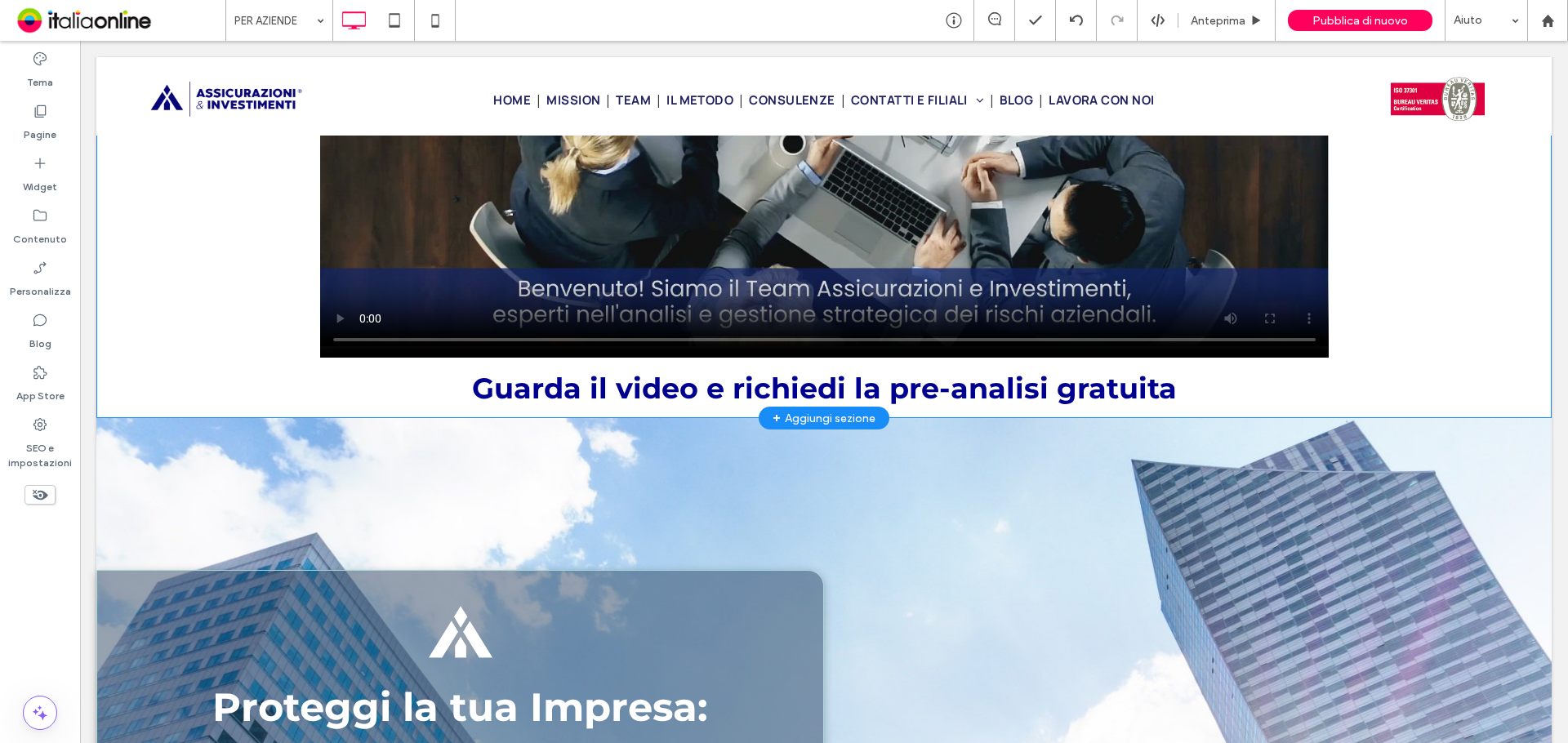
scroll to position [490, 0]
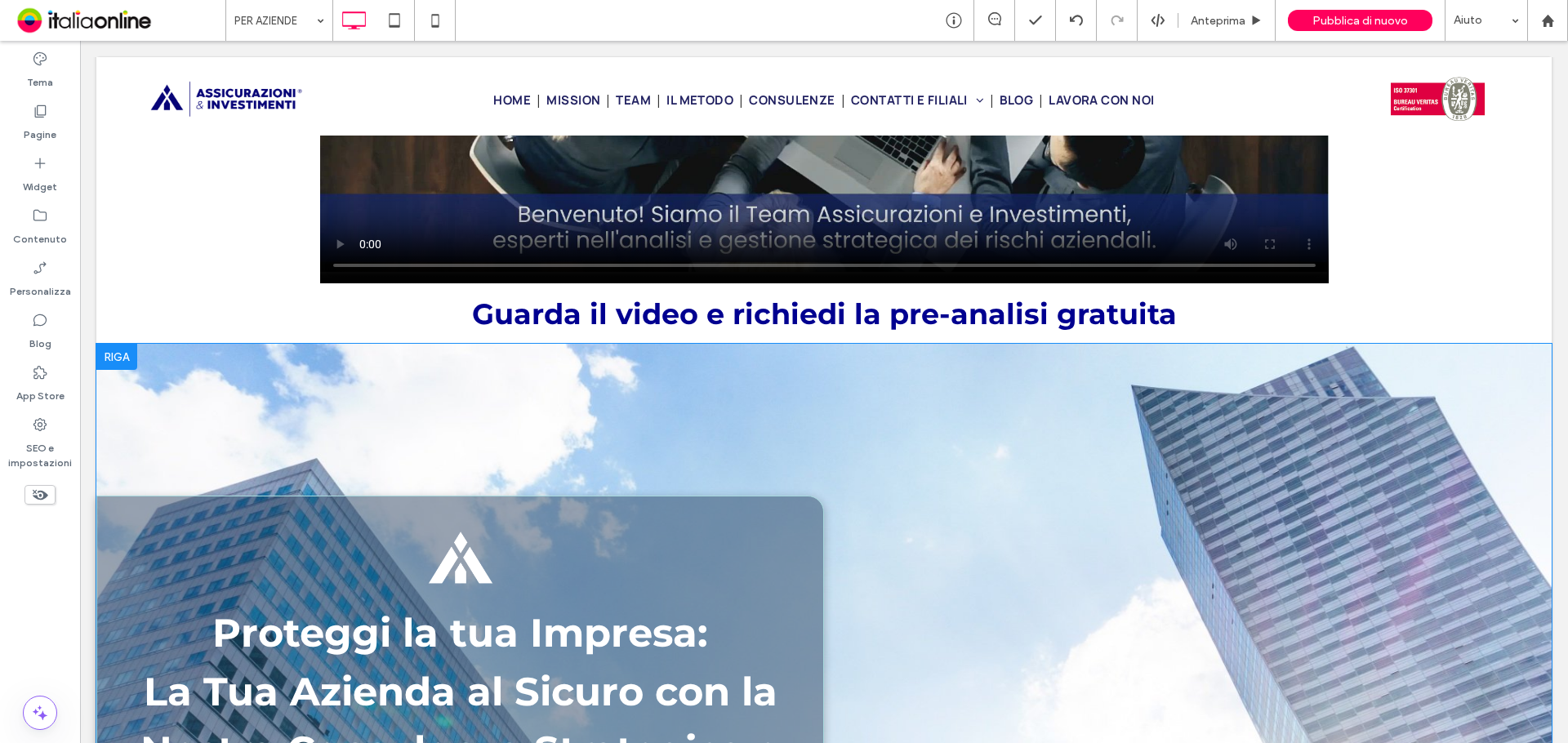
click at [121, 355] on div at bounding box center [116, 357] width 41 height 26
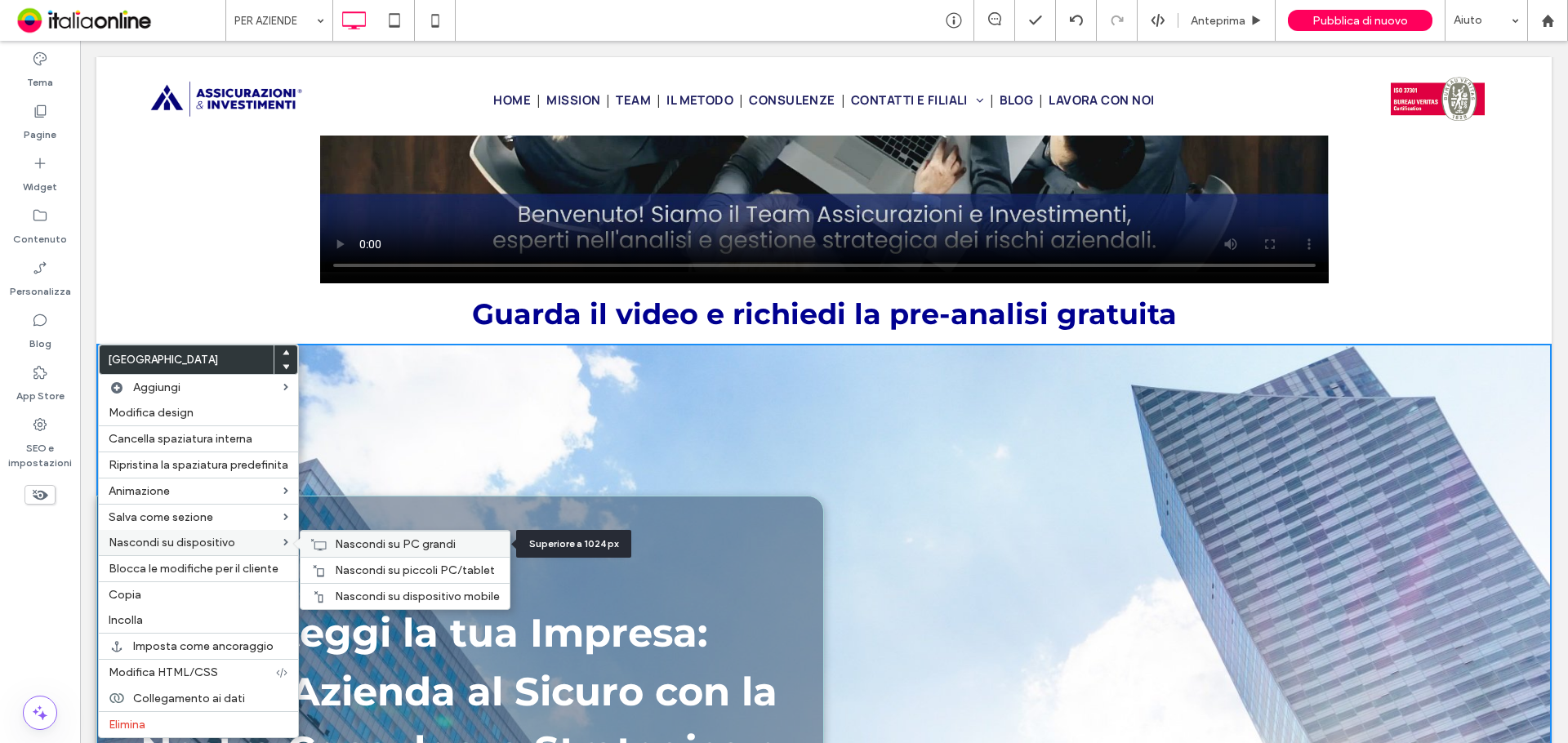
click at [364, 546] on span "Nascondi su PC grandi" at bounding box center [396, 544] width 121 height 14
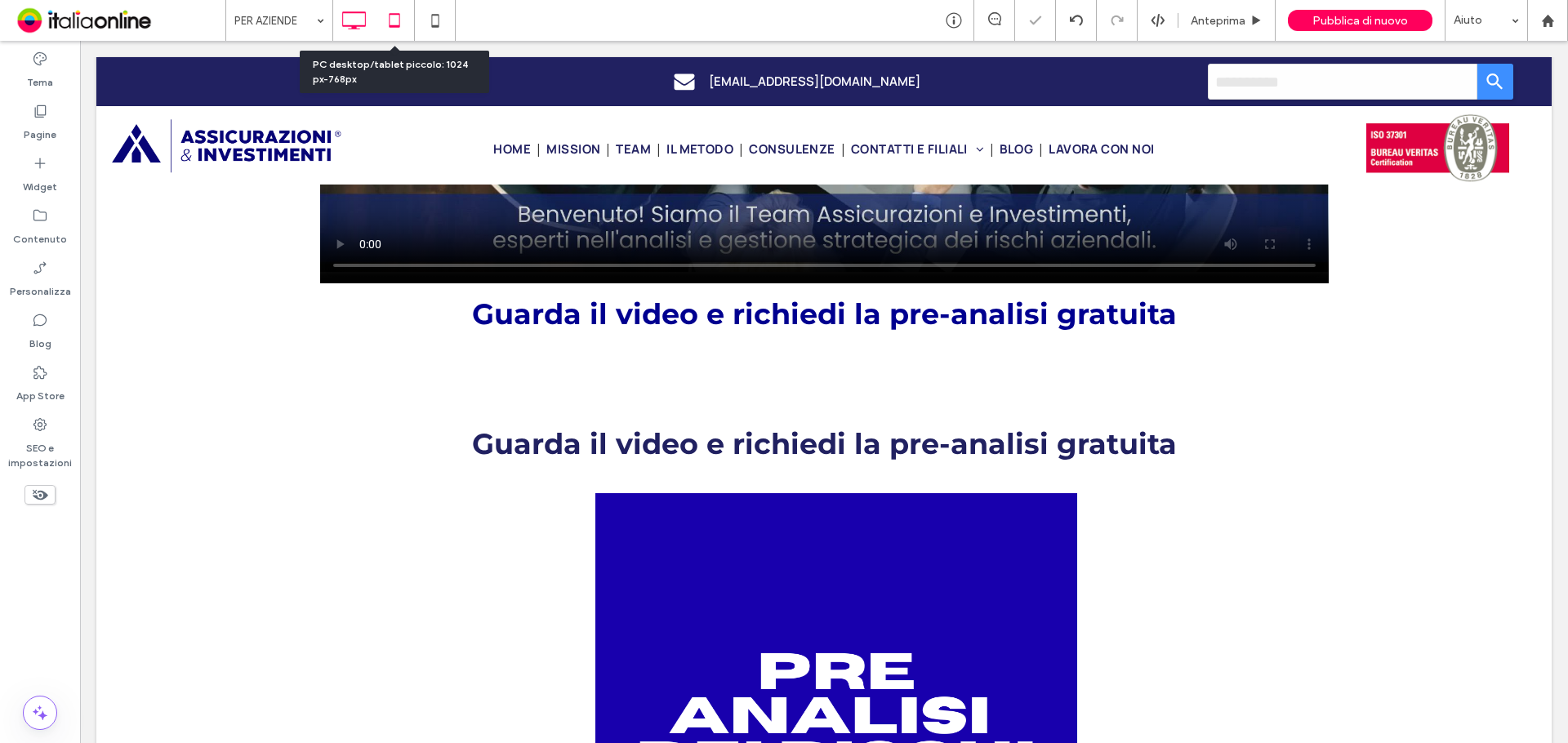
click at [397, 19] on icon at bounding box center [394, 20] width 33 height 33
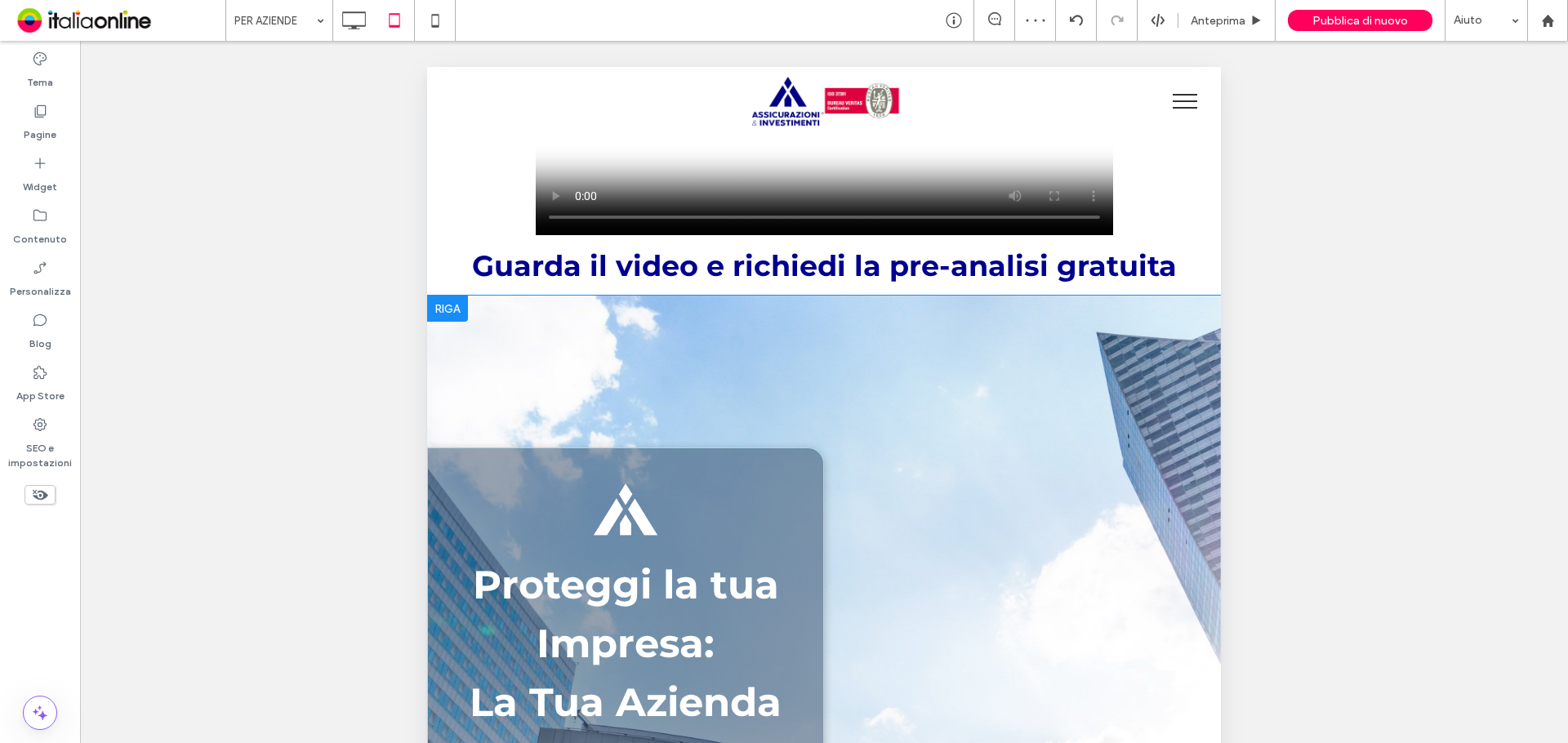
click at [450, 313] on div at bounding box center [447, 308] width 41 height 26
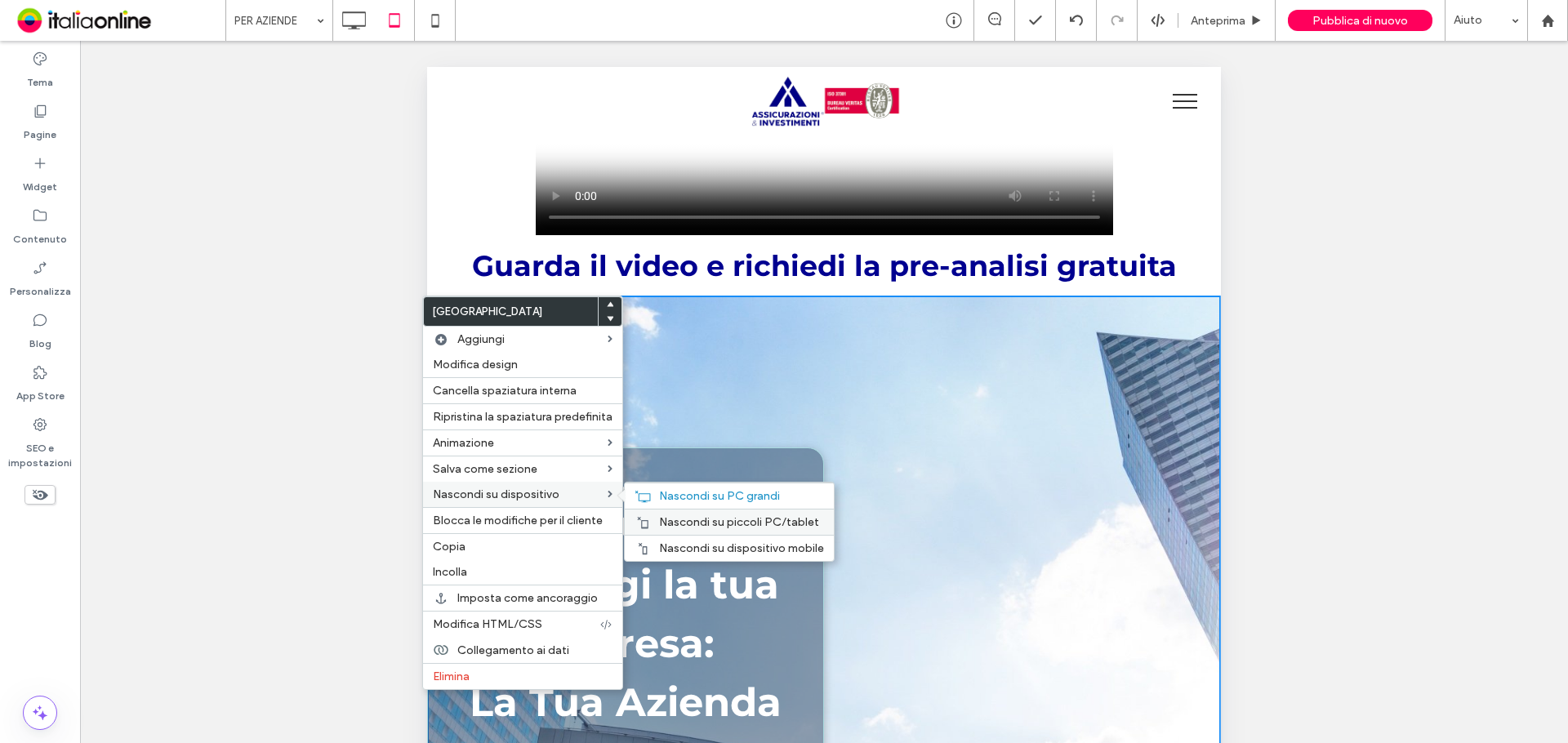
click at [660, 514] on div "Nascondi su piccoli PC/tablet" at bounding box center [729, 522] width 209 height 26
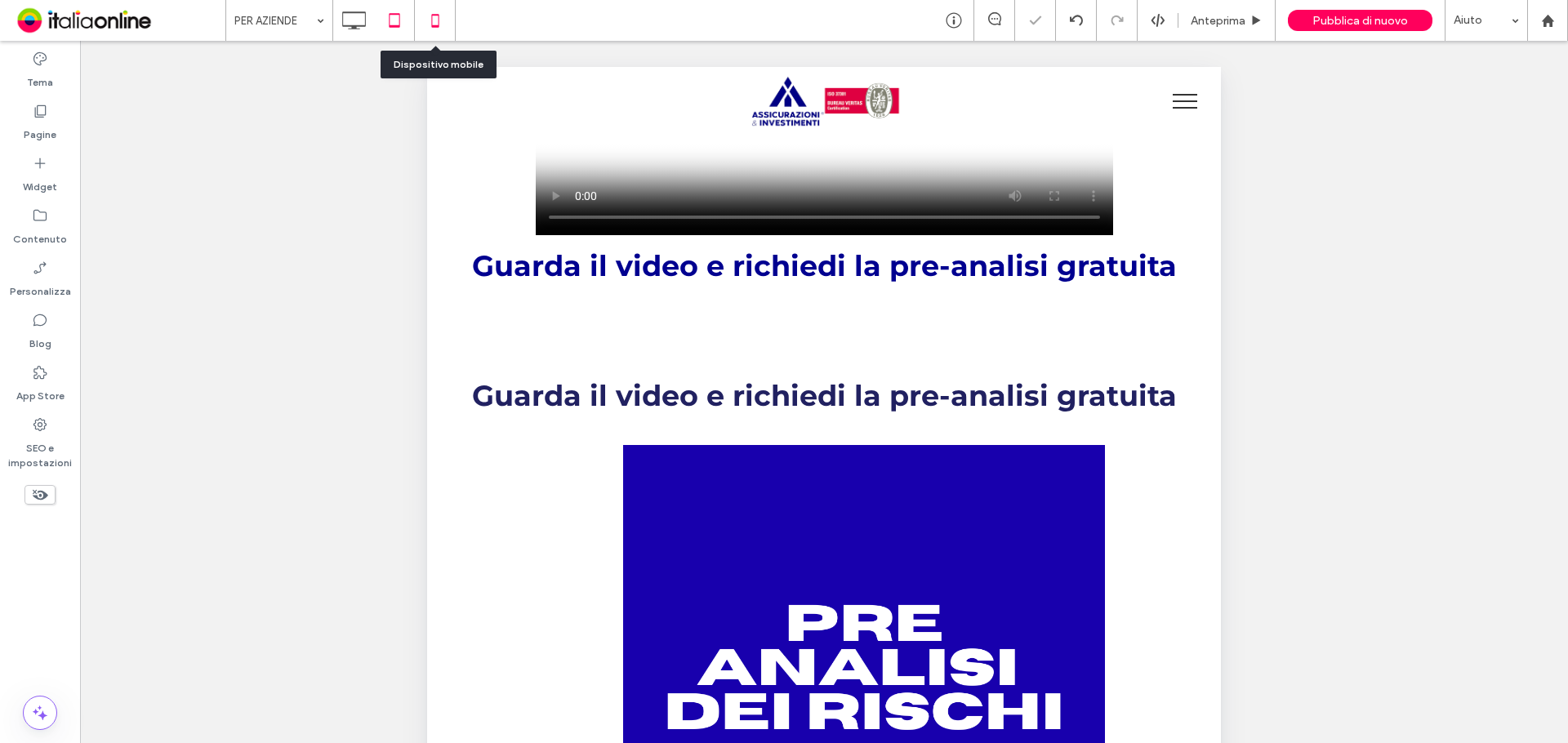
click at [442, 30] on icon at bounding box center [435, 20] width 33 height 33
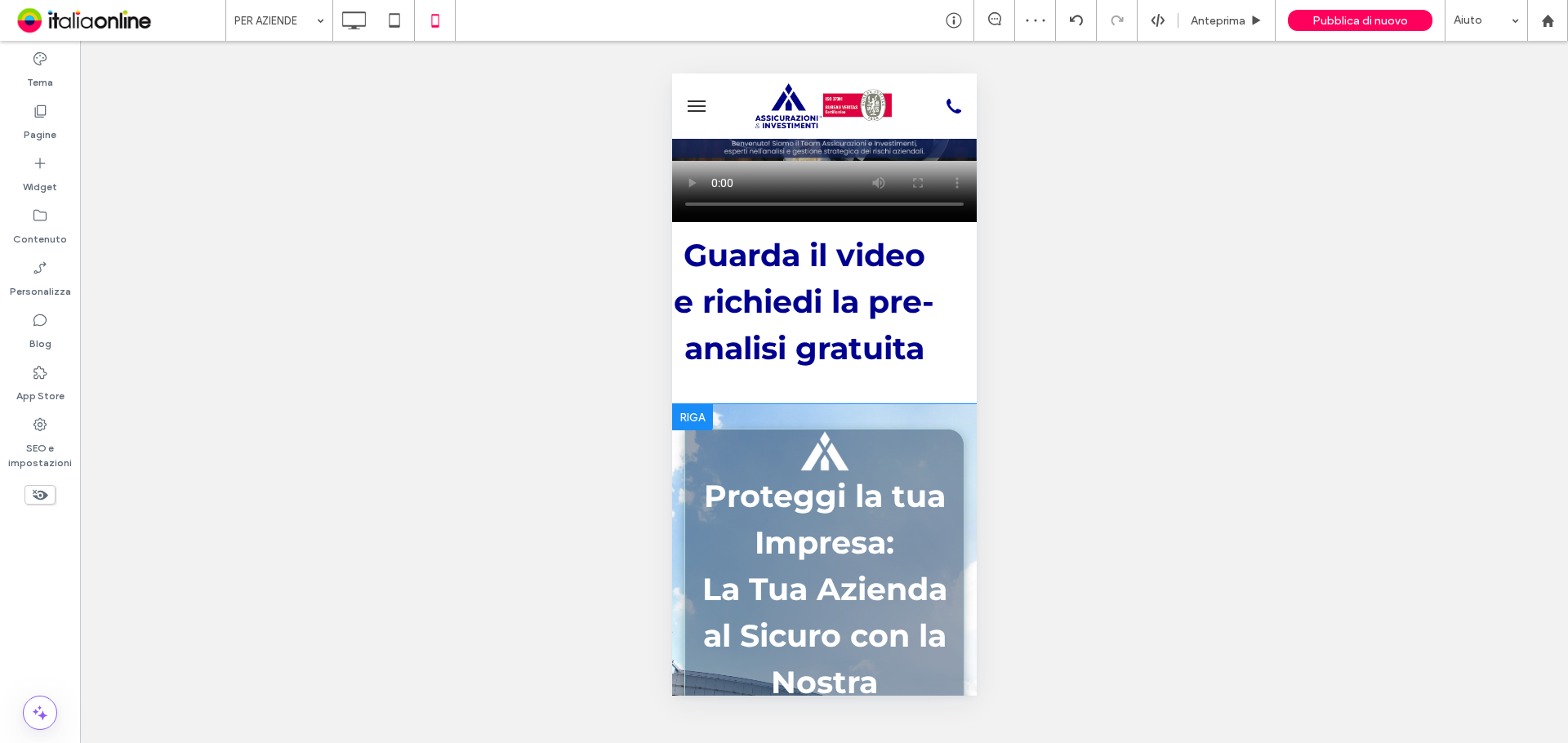
scroll to position [245, 0]
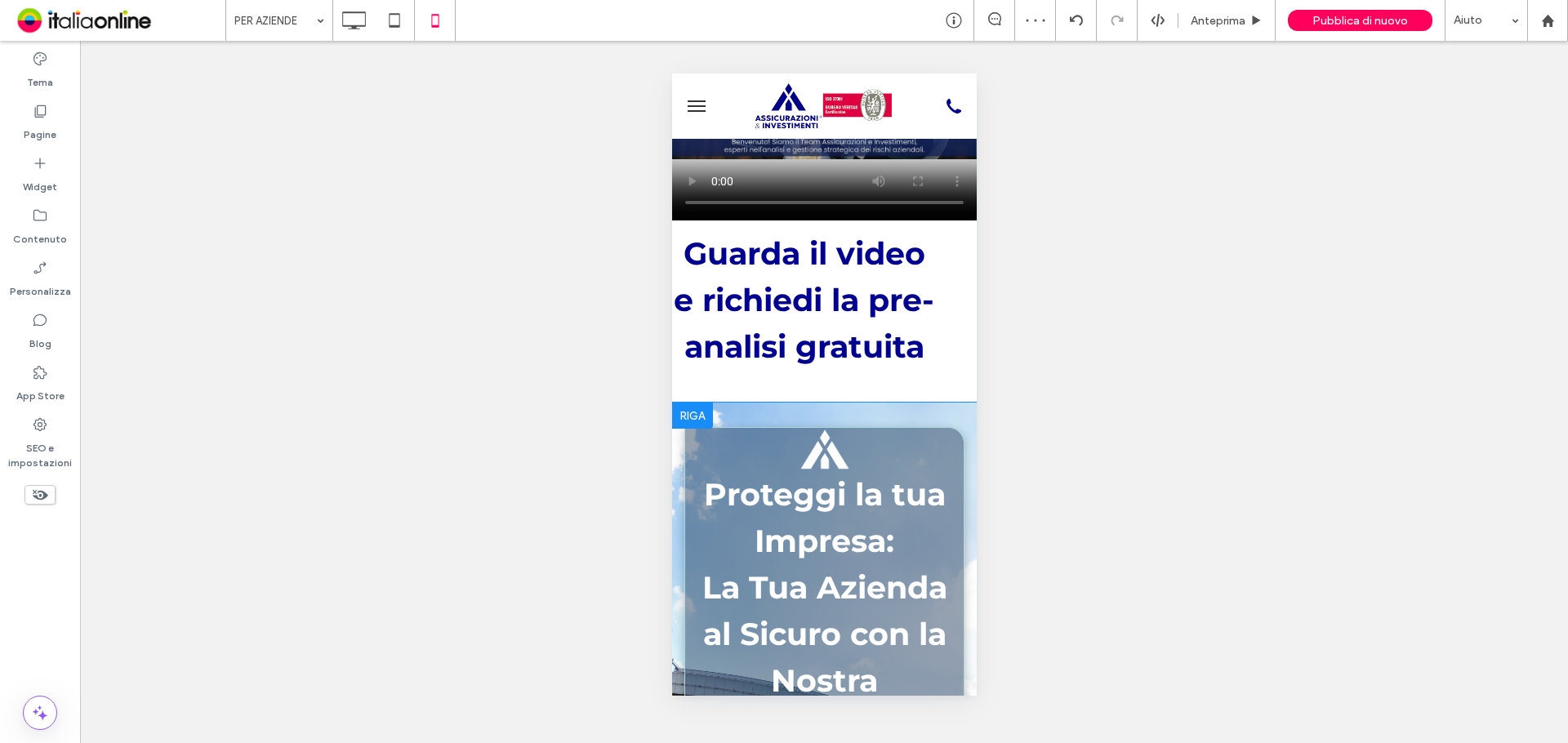
click at [683, 412] on div at bounding box center [691, 416] width 41 height 26
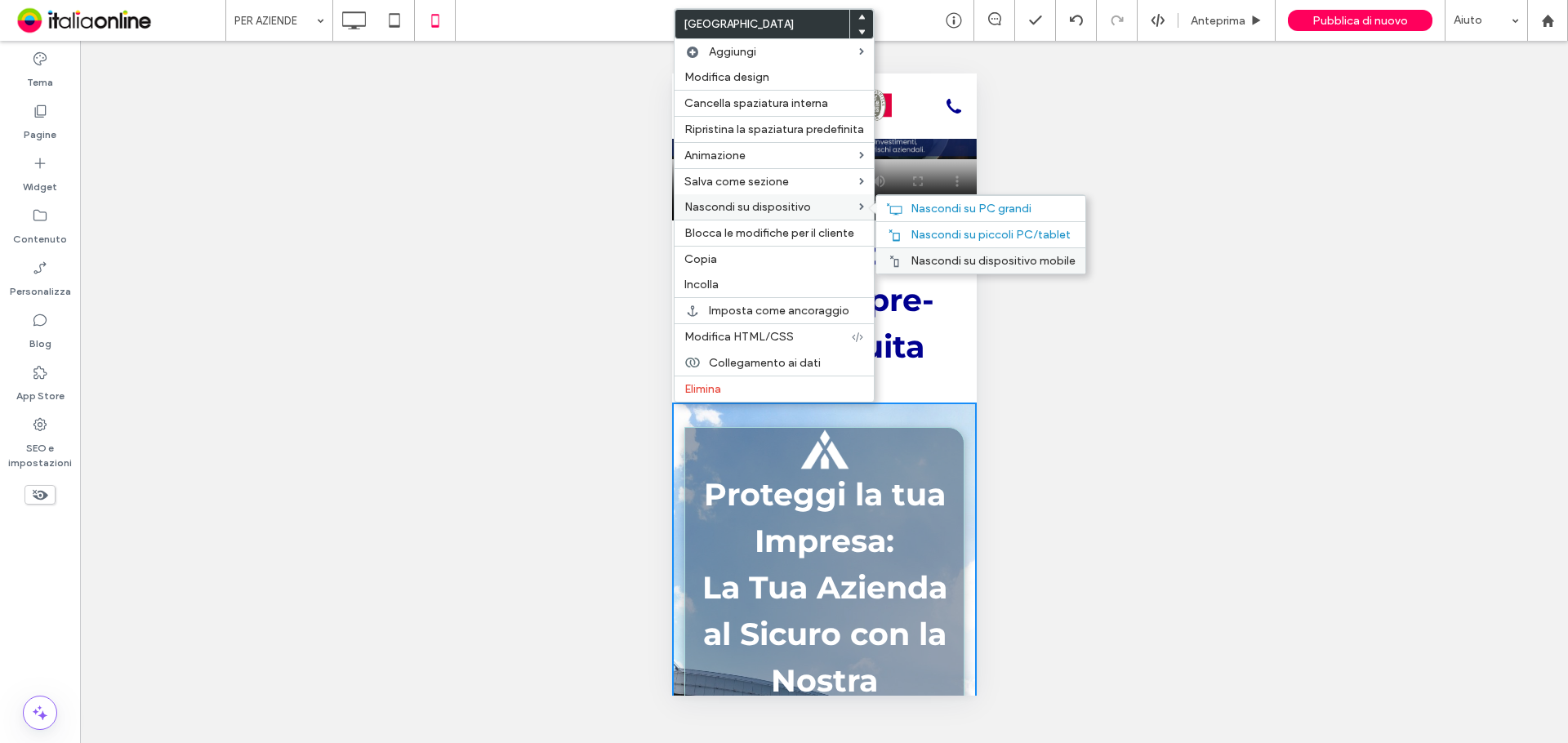
click at [940, 263] on span "Nascondi su dispositivo mobile" at bounding box center [993, 261] width 165 height 14
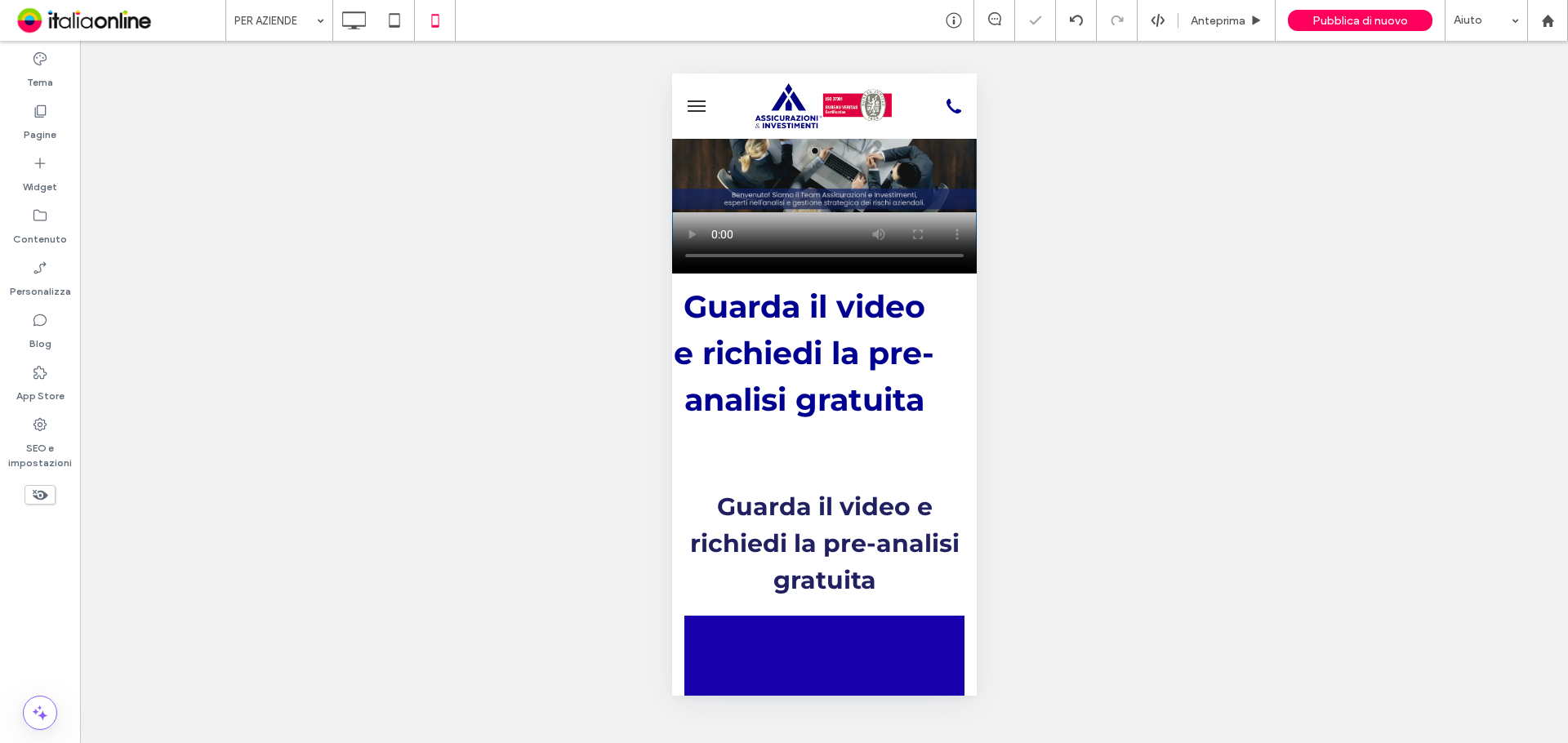
scroll to position [163, 0]
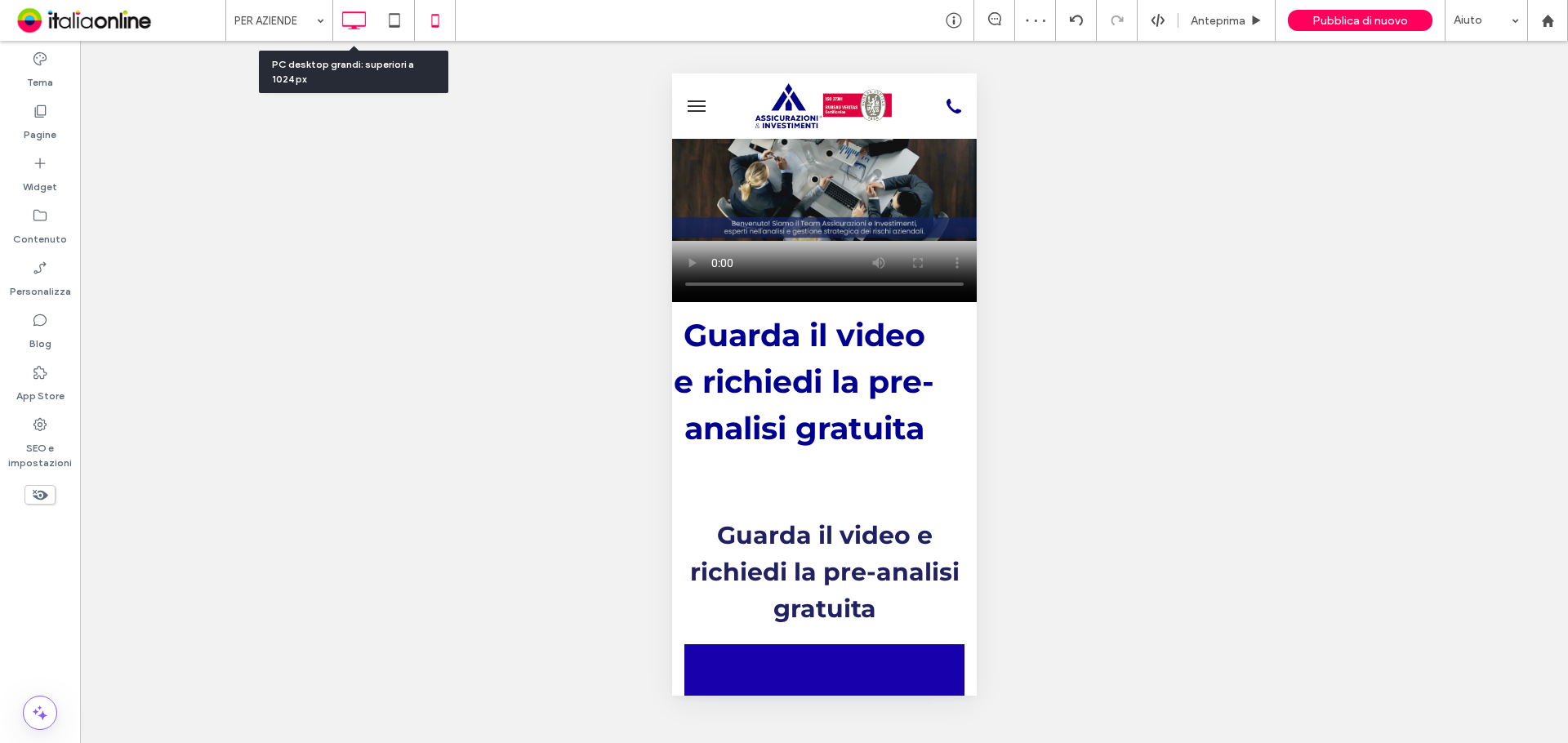
click at [354, 20] on icon at bounding box center [353, 20] width 33 height 33
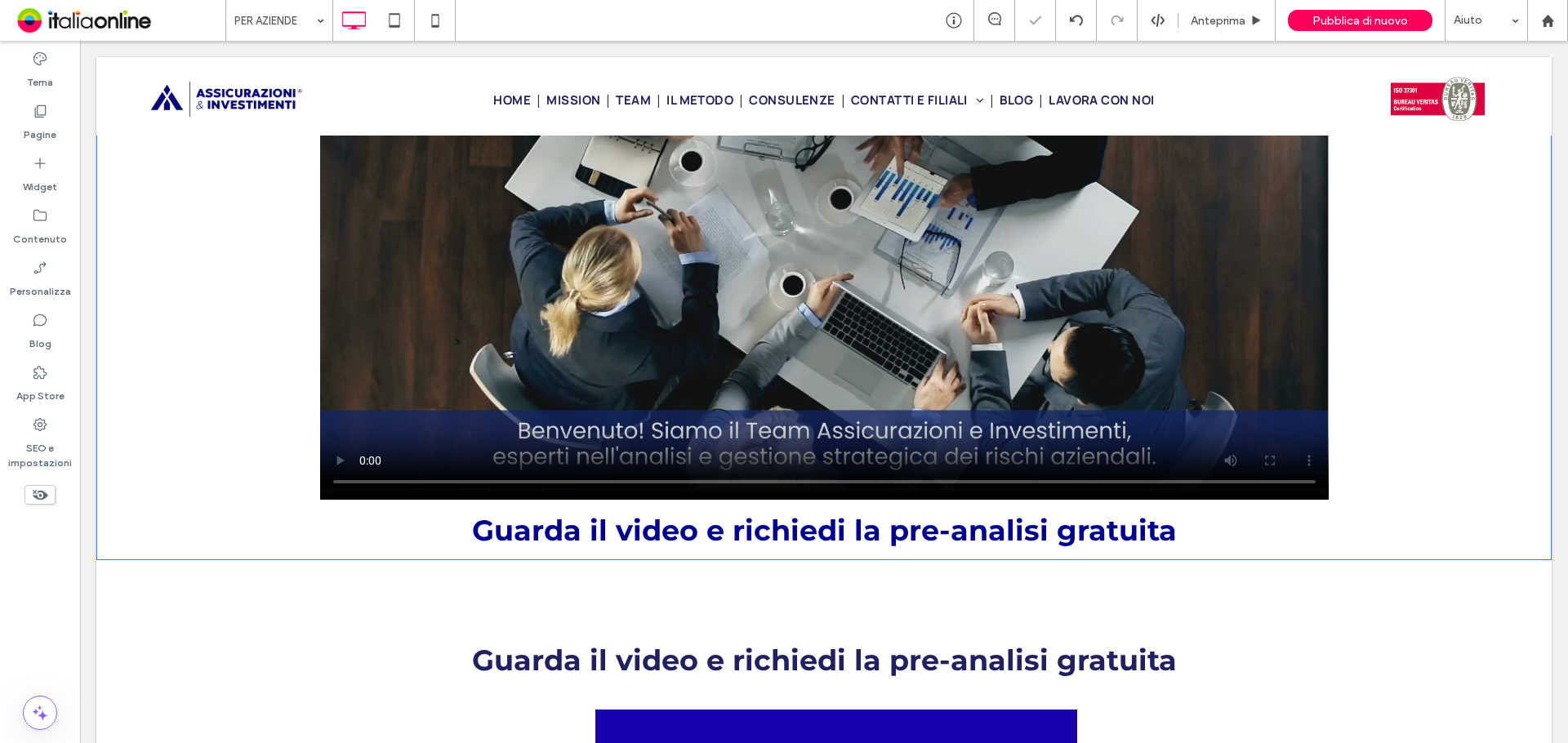
scroll to position [245, 0]
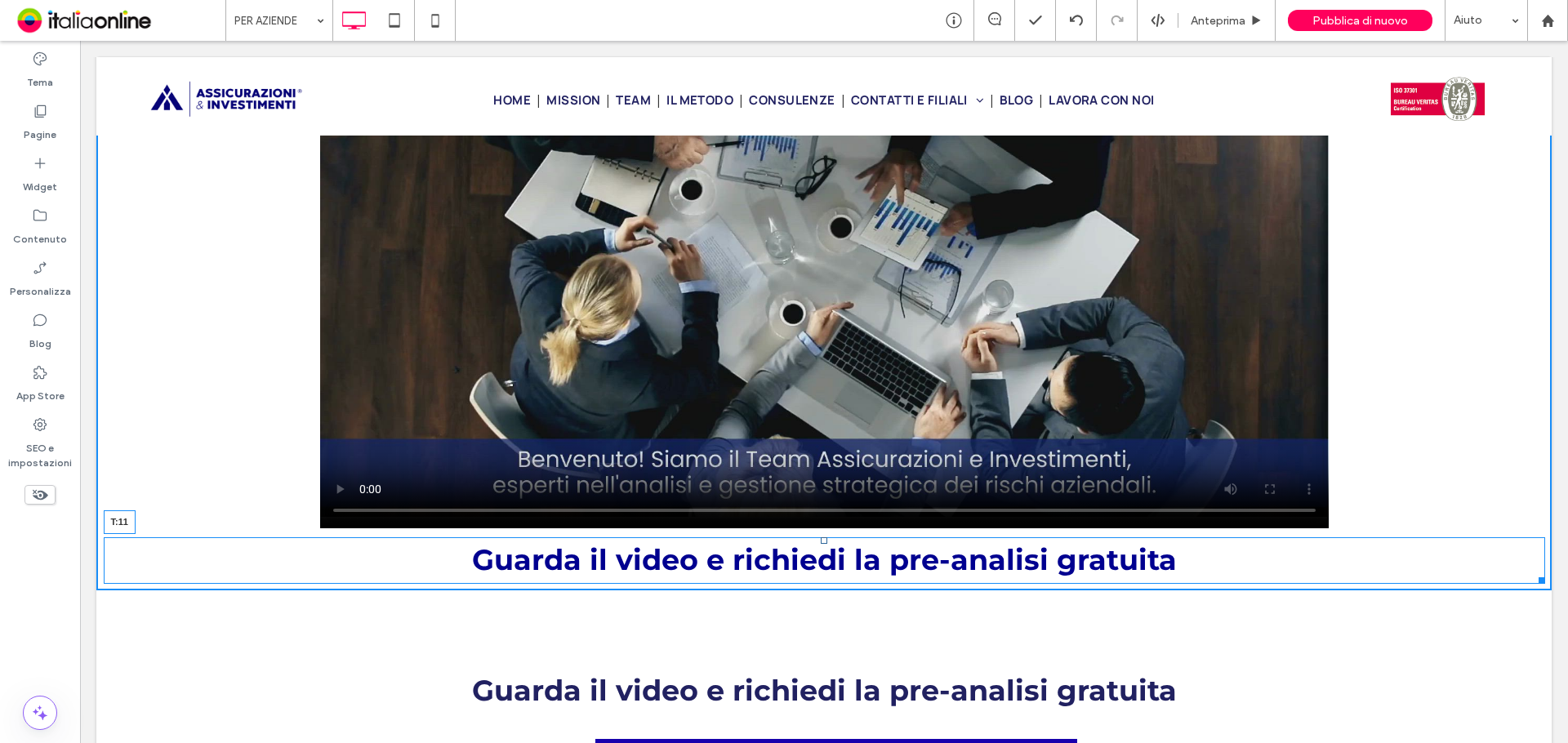
drag, startPoint x: 818, startPoint y: 540, endPoint x: 900, endPoint y: 598, distance: 100.4
click at [820, 542] on div "Guarda il video e richiedi la pre-analisi gratuita T:11" at bounding box center [824, 560] width 1442 height 47
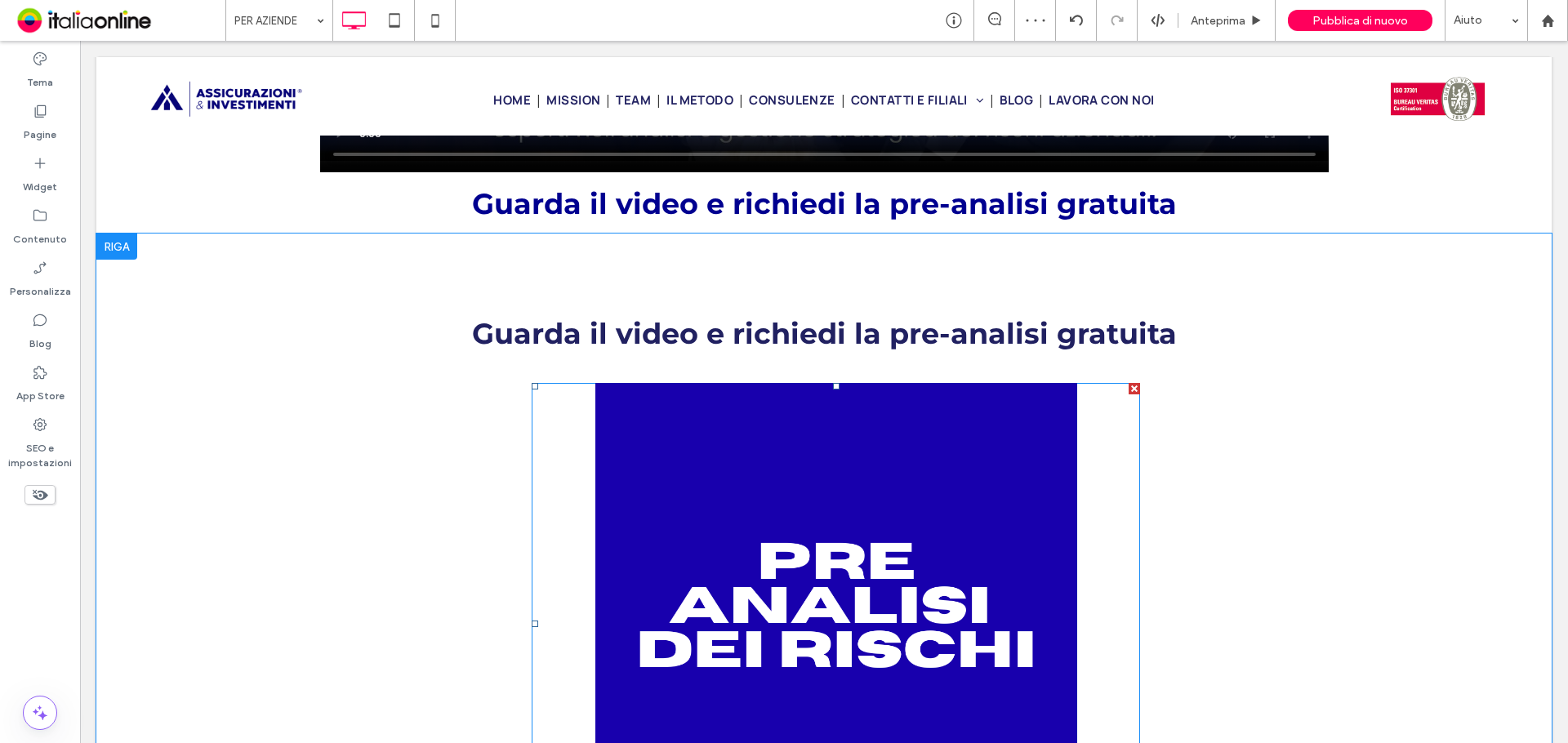
scroll to position [572, 0]
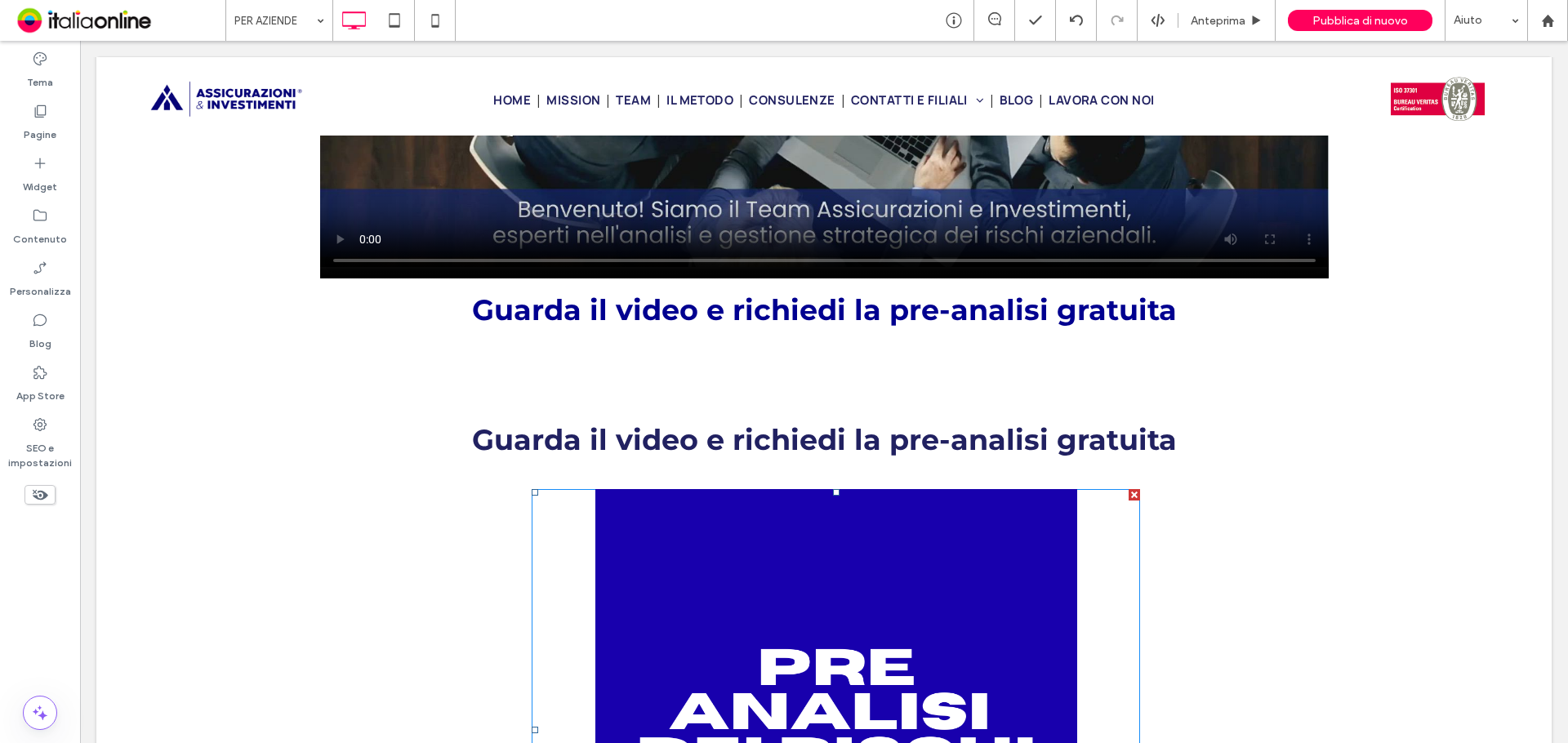
scroll to position [327, 0]
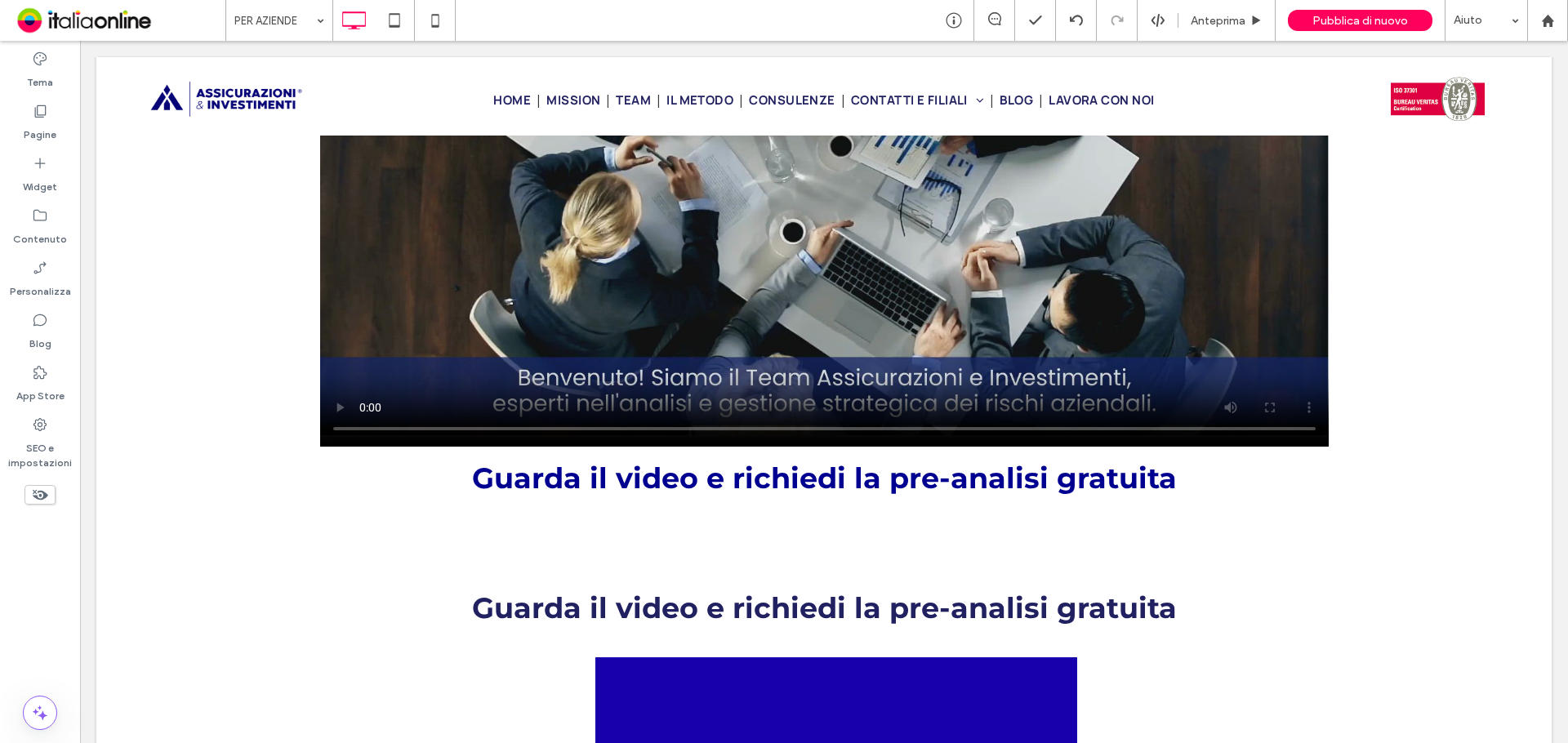
click at [45, 496] on use at bounding box center [41, 495] width 16 height 11
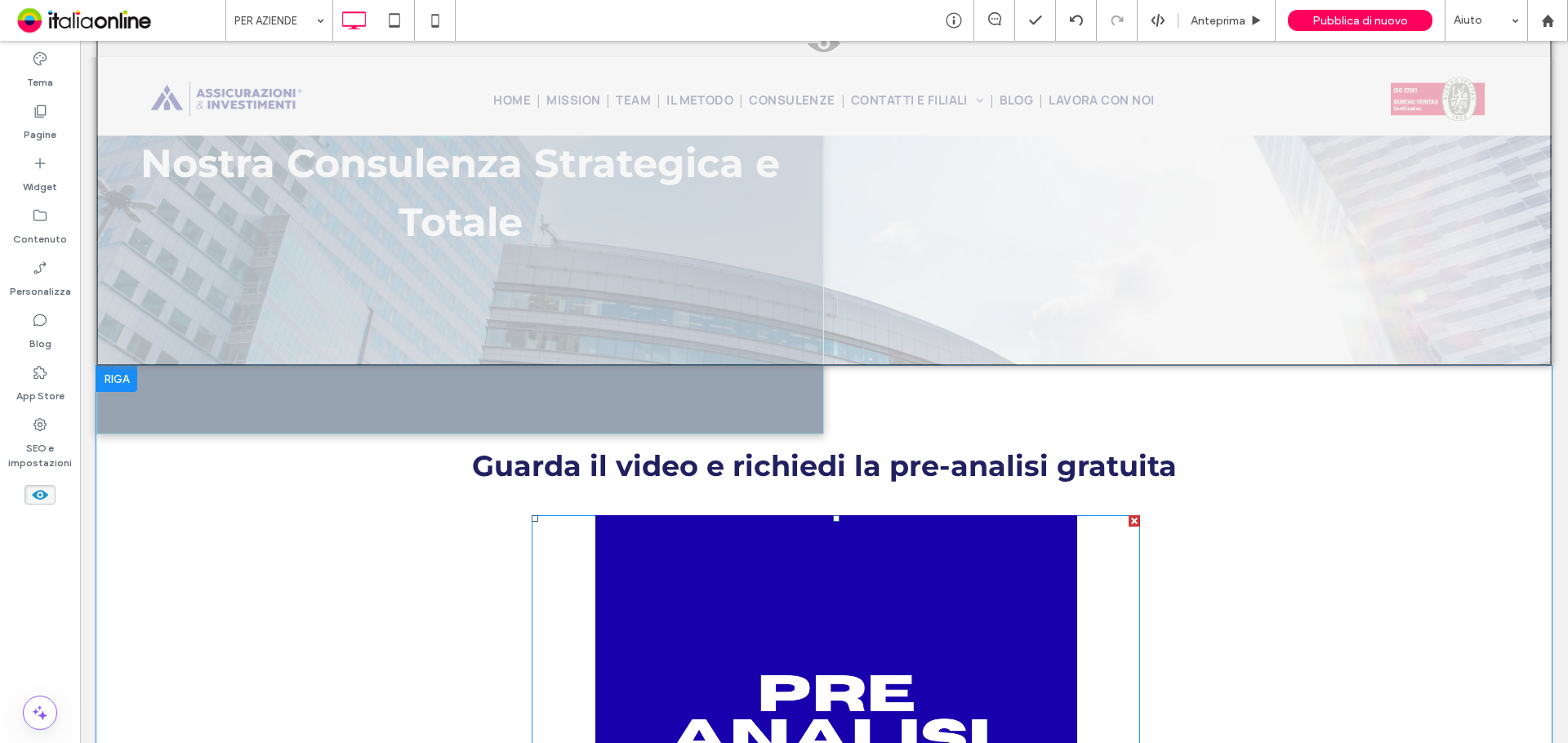
scroll to position [1062, 0]
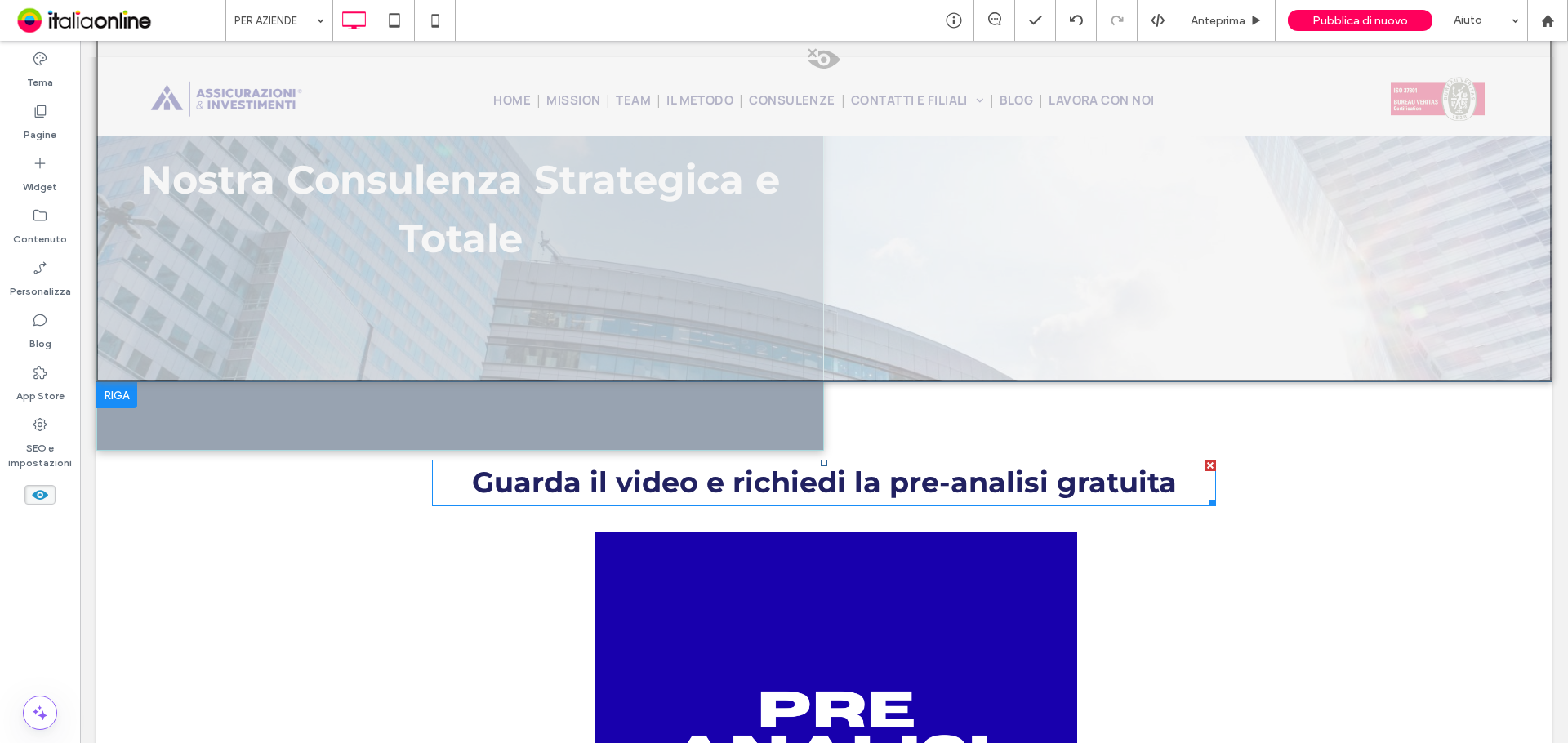
click at [683, 484] on span "Guarda il video e richiedi la pre-analisi gratuita" at bounding box center [824, 481] width 705 height 35
type input "**********"
type input "**"
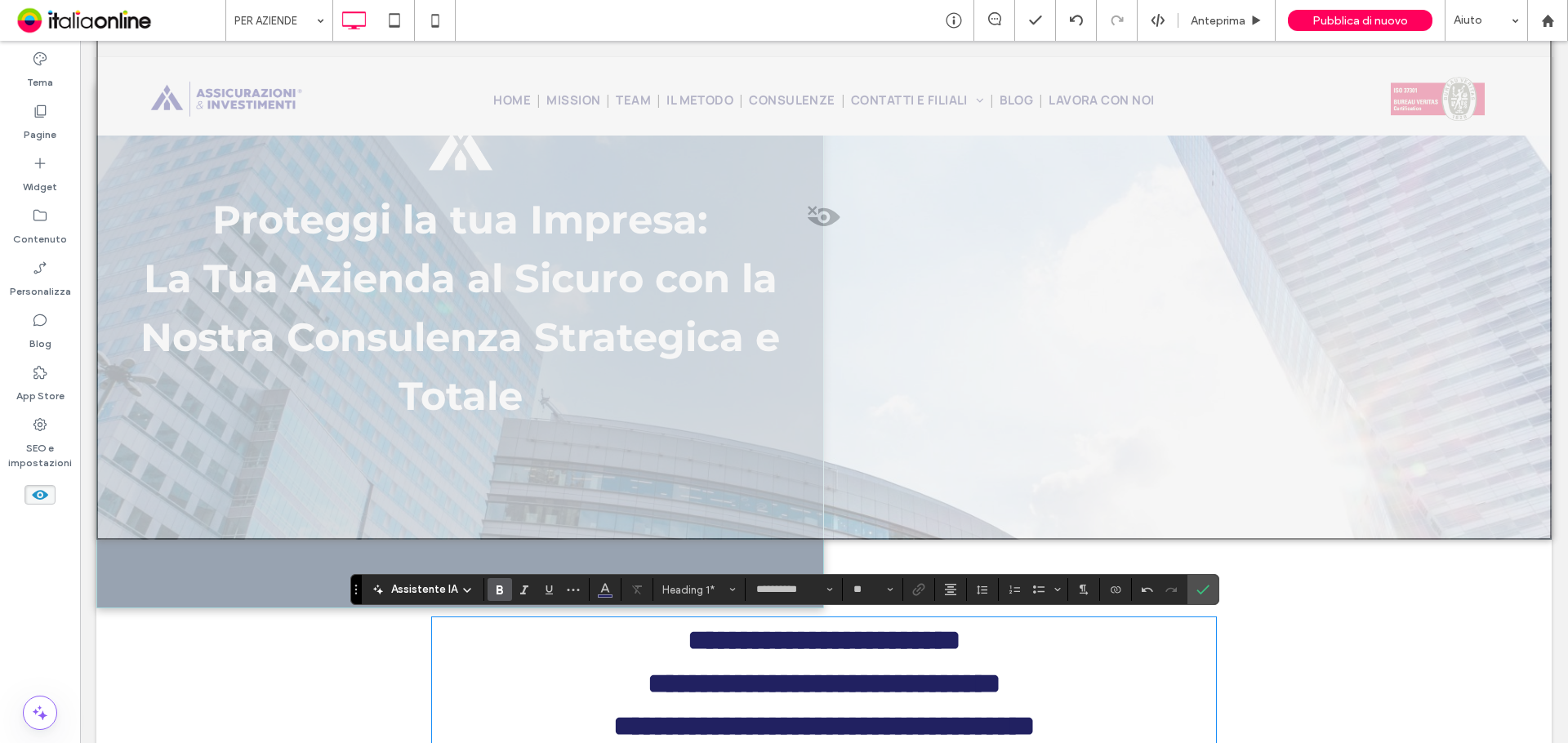
scroll to position [1067, 0]
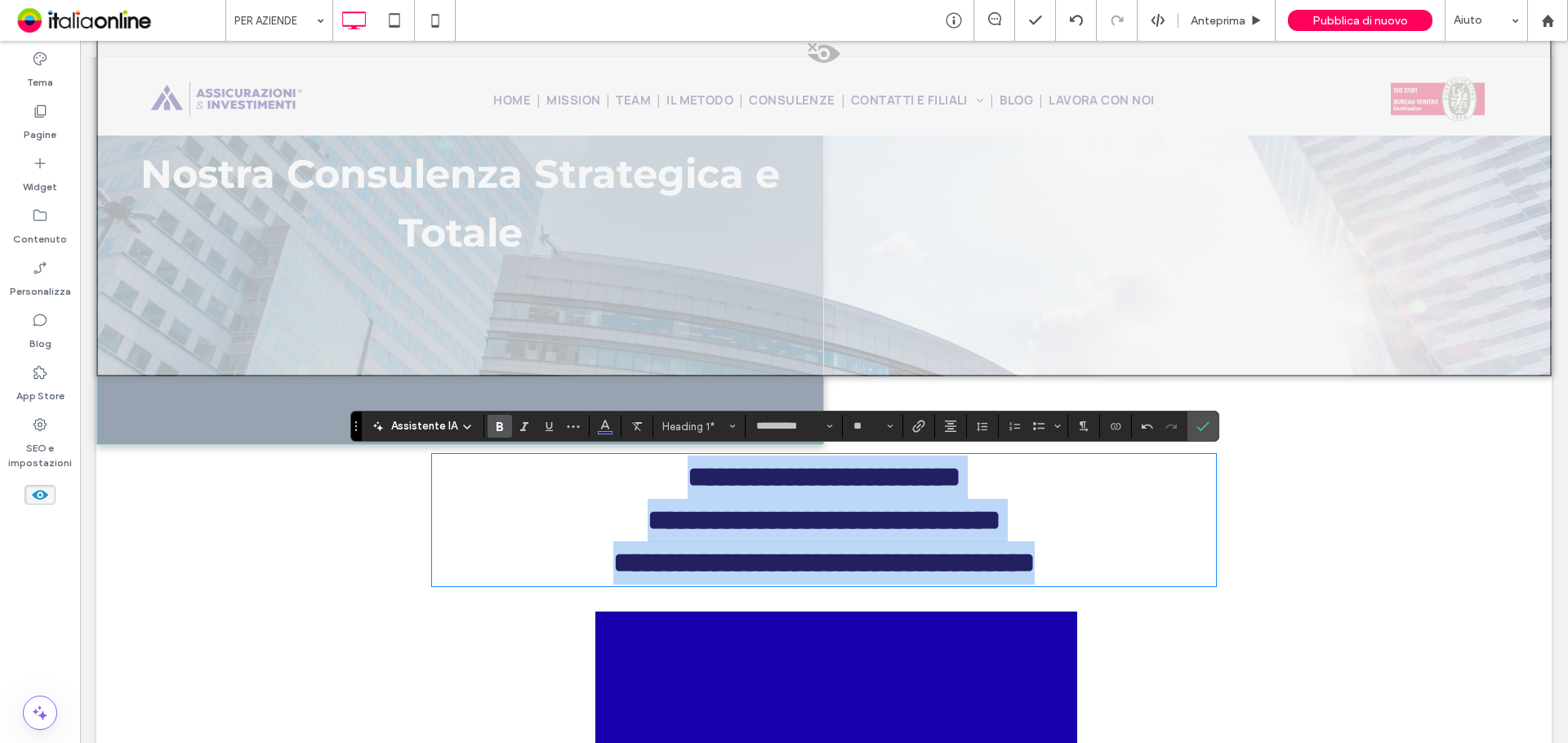
drag, startPoint x: 1131, startPoint y: 567, endPoint x: 531, endPoint y: 459, distance: 609.6
click at [531, 459] on div "**********" at bounding box center [823, 520] width 784 height 129
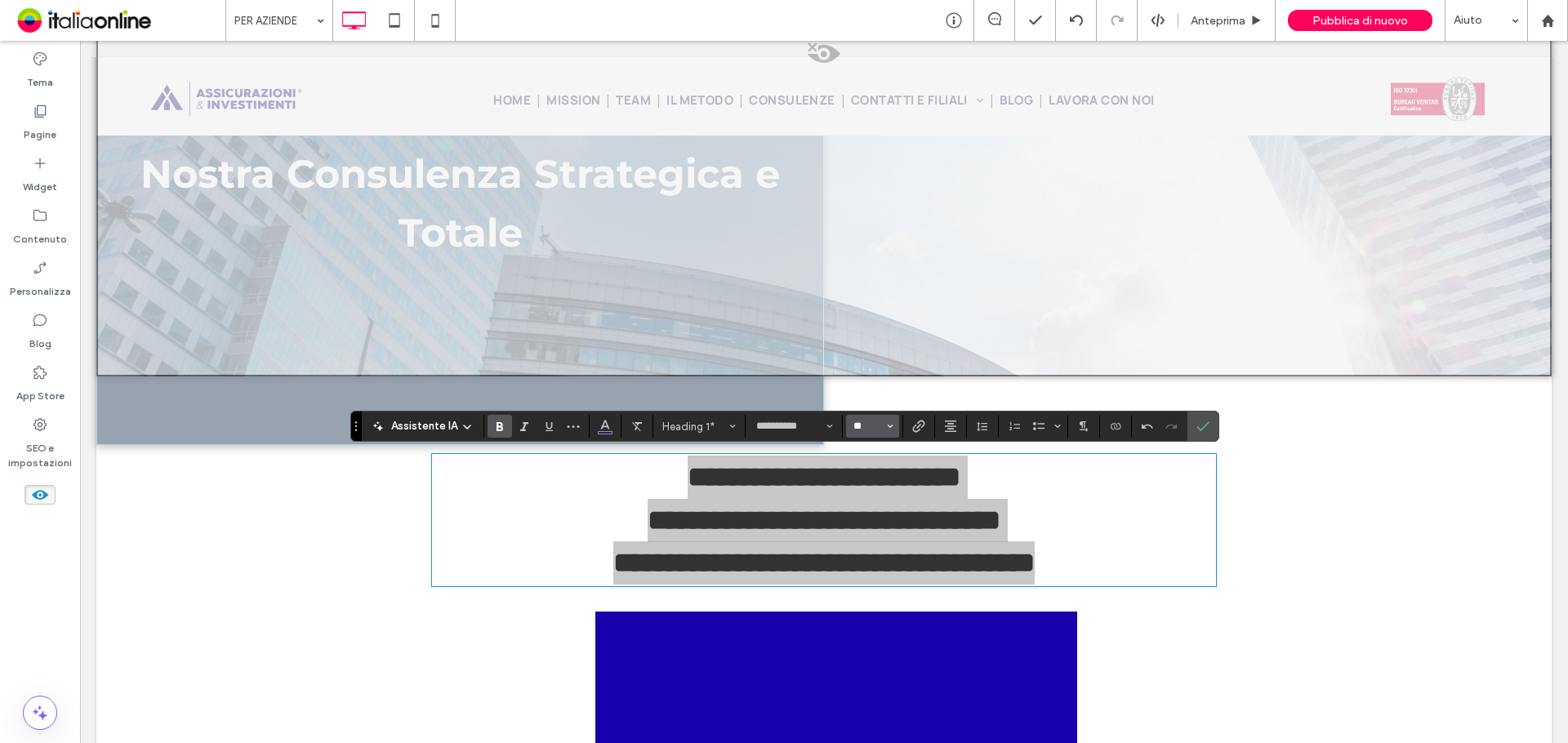
click at [877, 431] on input "**" at bounding box center [868, 426] width 32 height 13
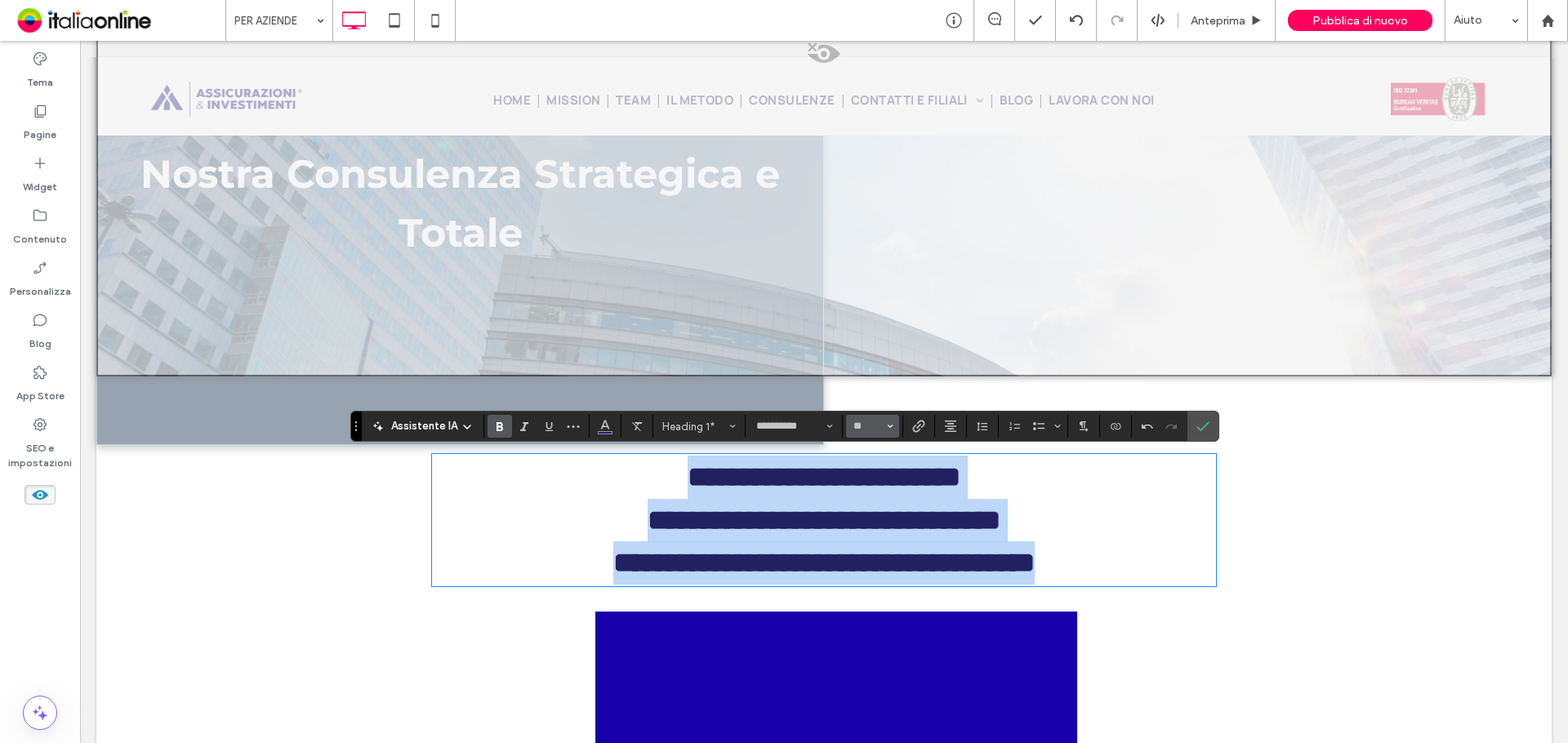
type input "**"
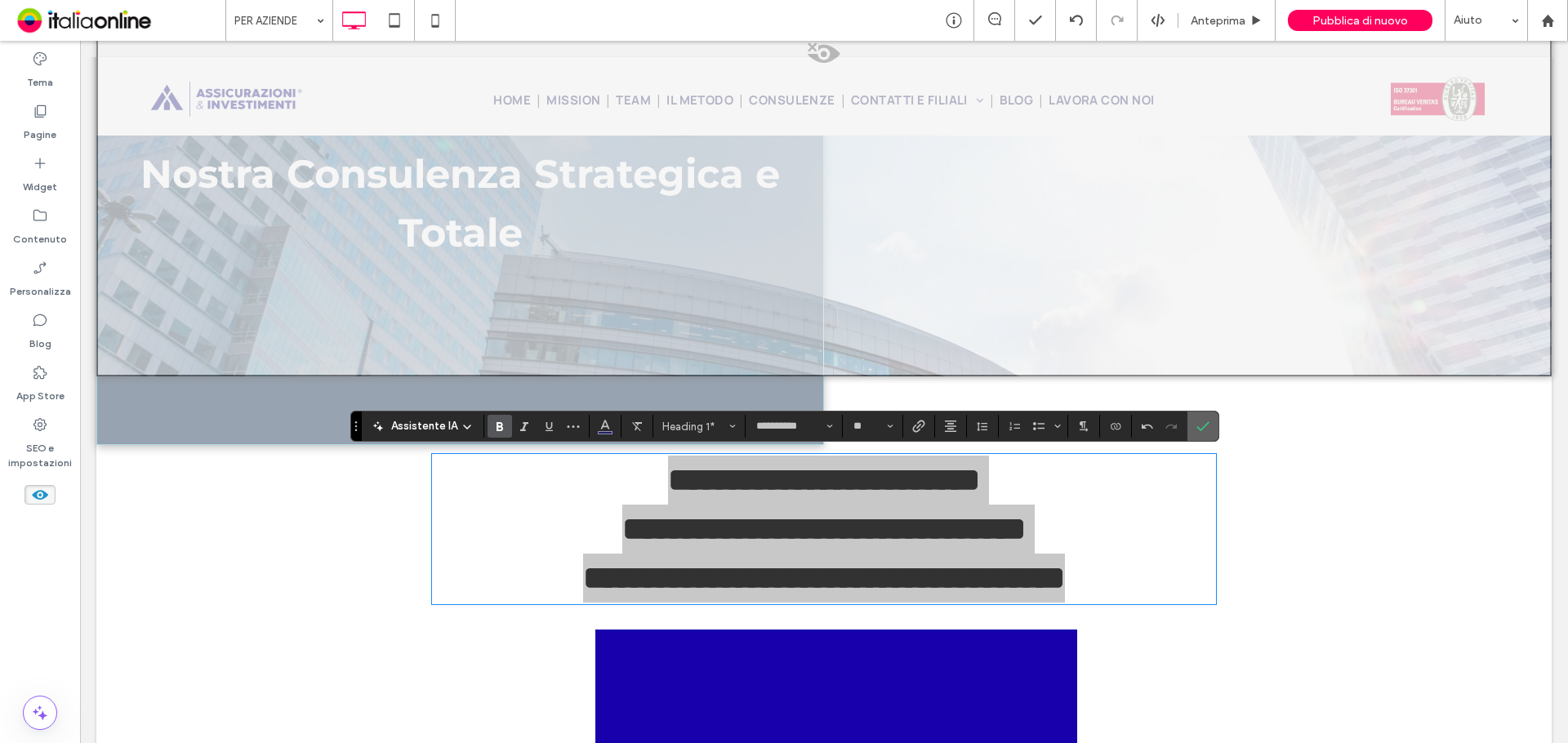
click at [1202, 426] on icon "Conferma" at bounding box center [1202, 426] width 13 height 13
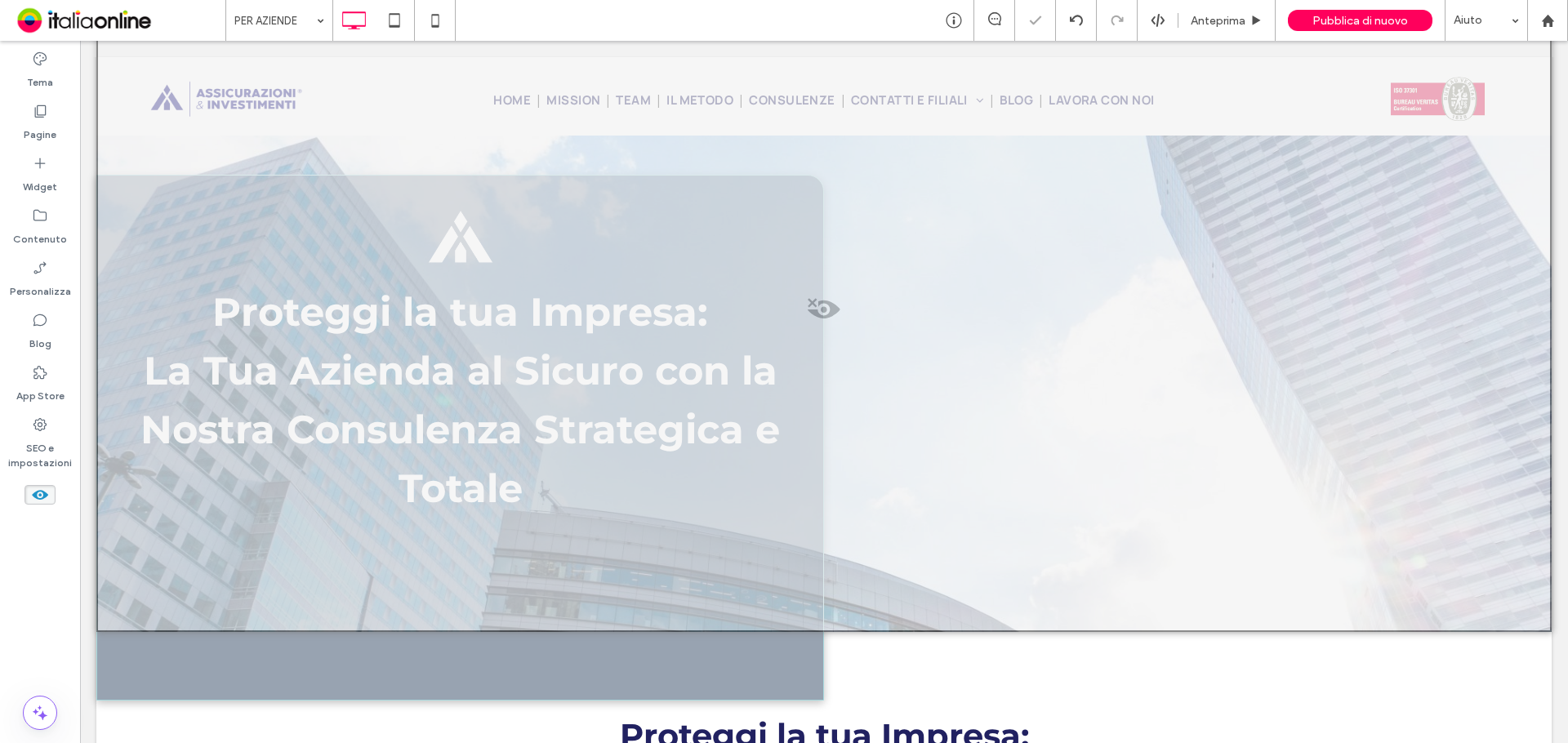
scroll to position [741, 0]
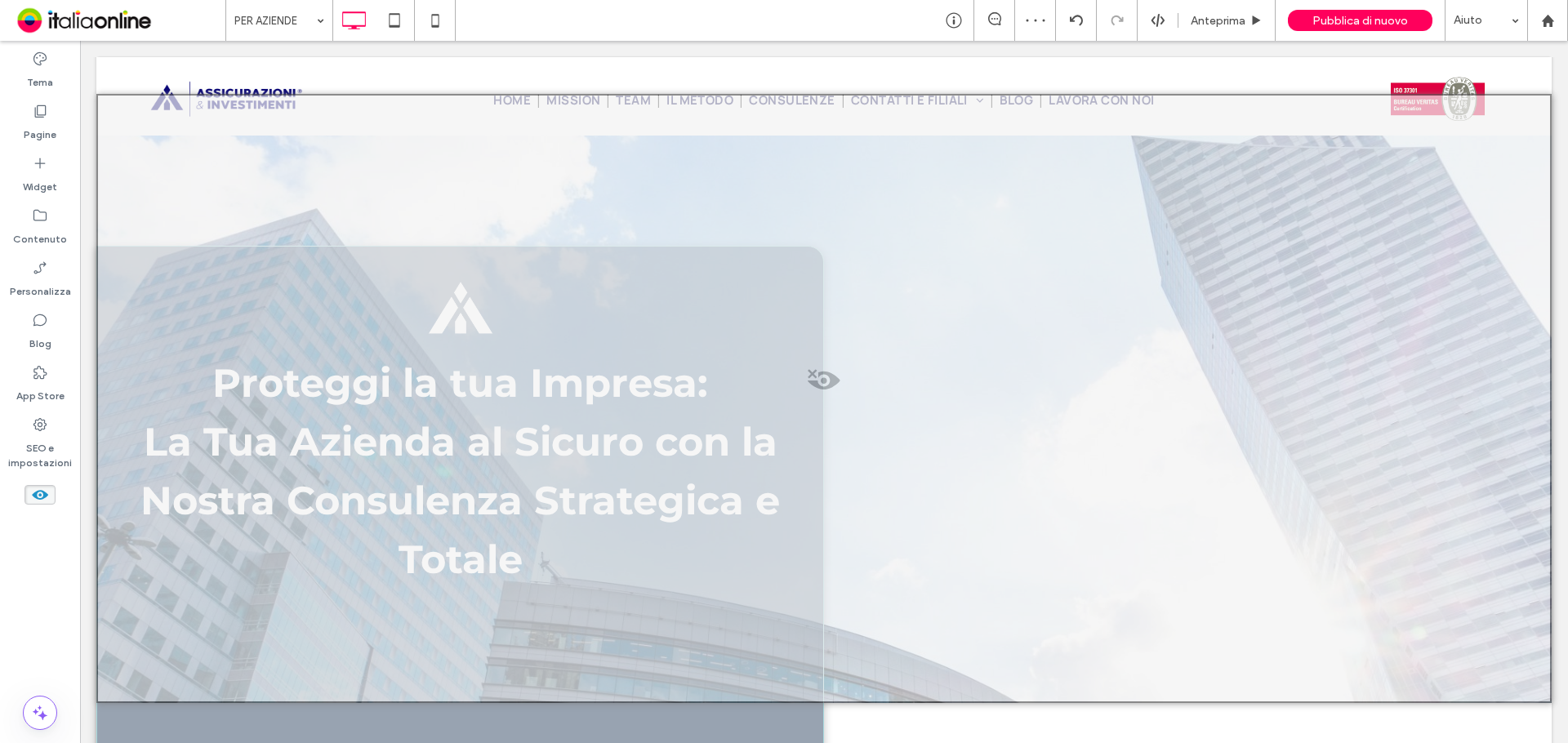
click at [813, 374] on span at bounding box center [824, 384] width 1452 height 33
click at [903, 364] on div at bounding box center [824, 398] width 1456 height 610
click at [46, 491] on icon at bounding box center [40, 495] width 18 height 18
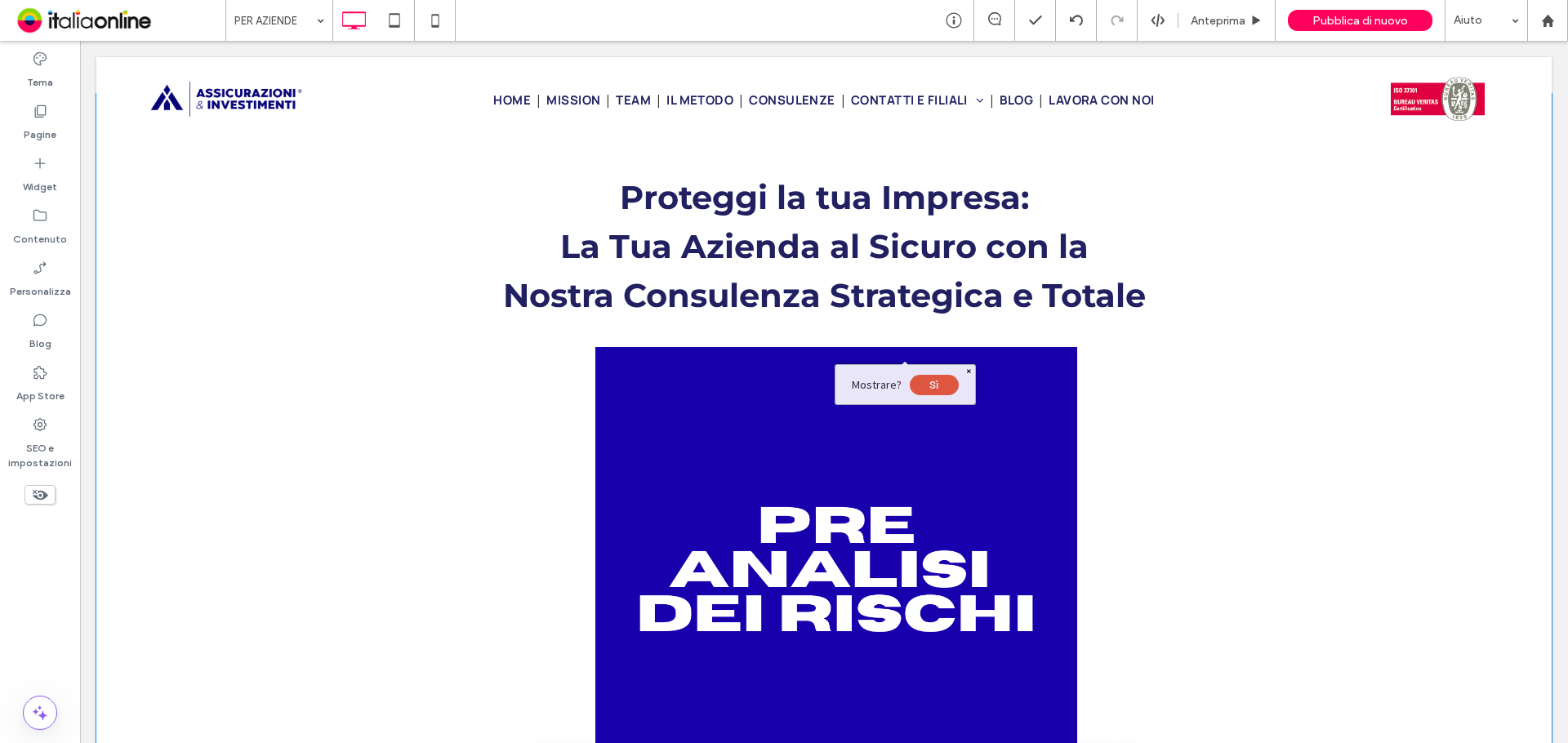
click at [1385, 517] on div "Proteggi la tua Impresa: La Tua Azienda al Sicuro con la Nostra Consulenza Stra…" at bounding box center [824, 466] width 1456 height 747
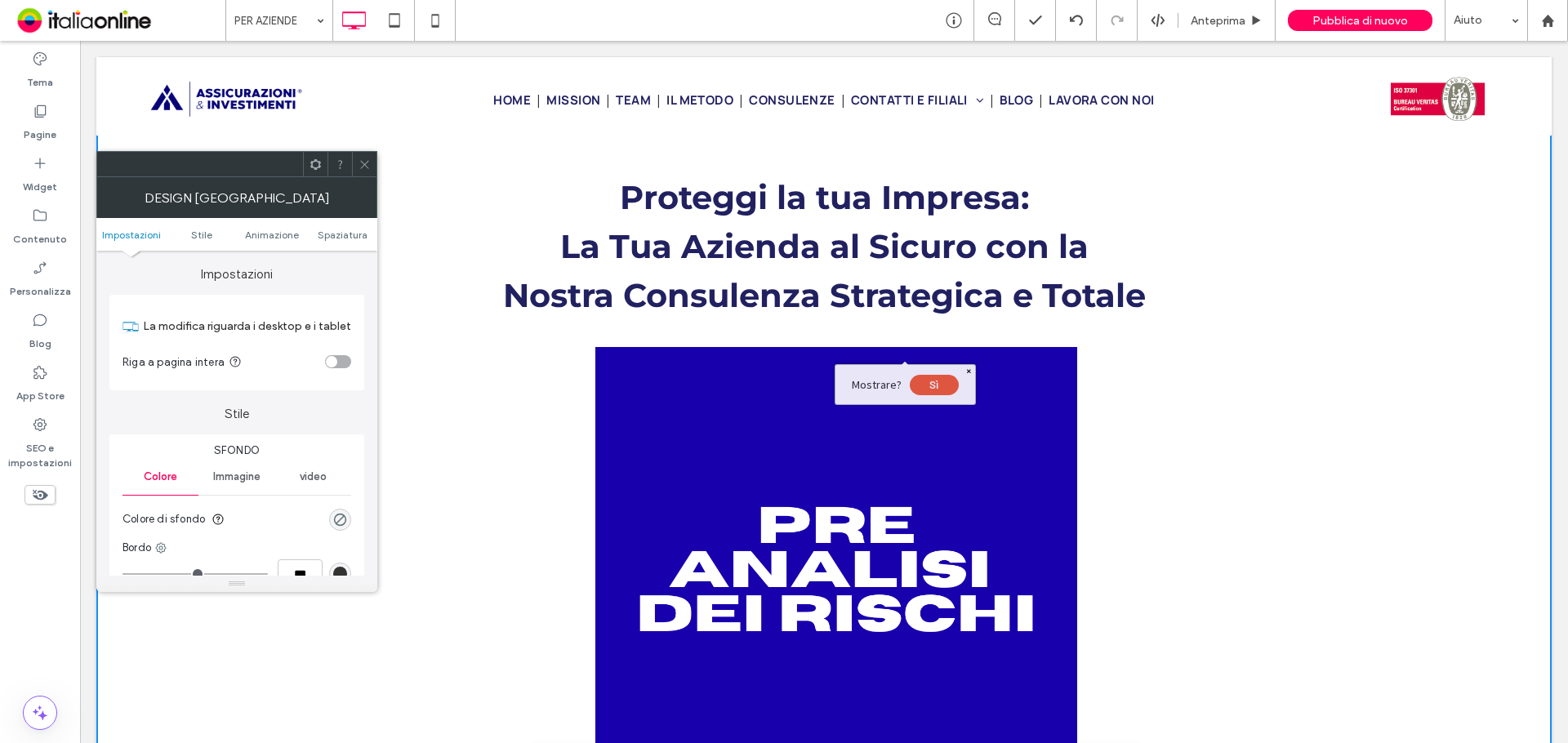
click at [966, 372] on span at bounding box center [968, 371] width 4 height 4
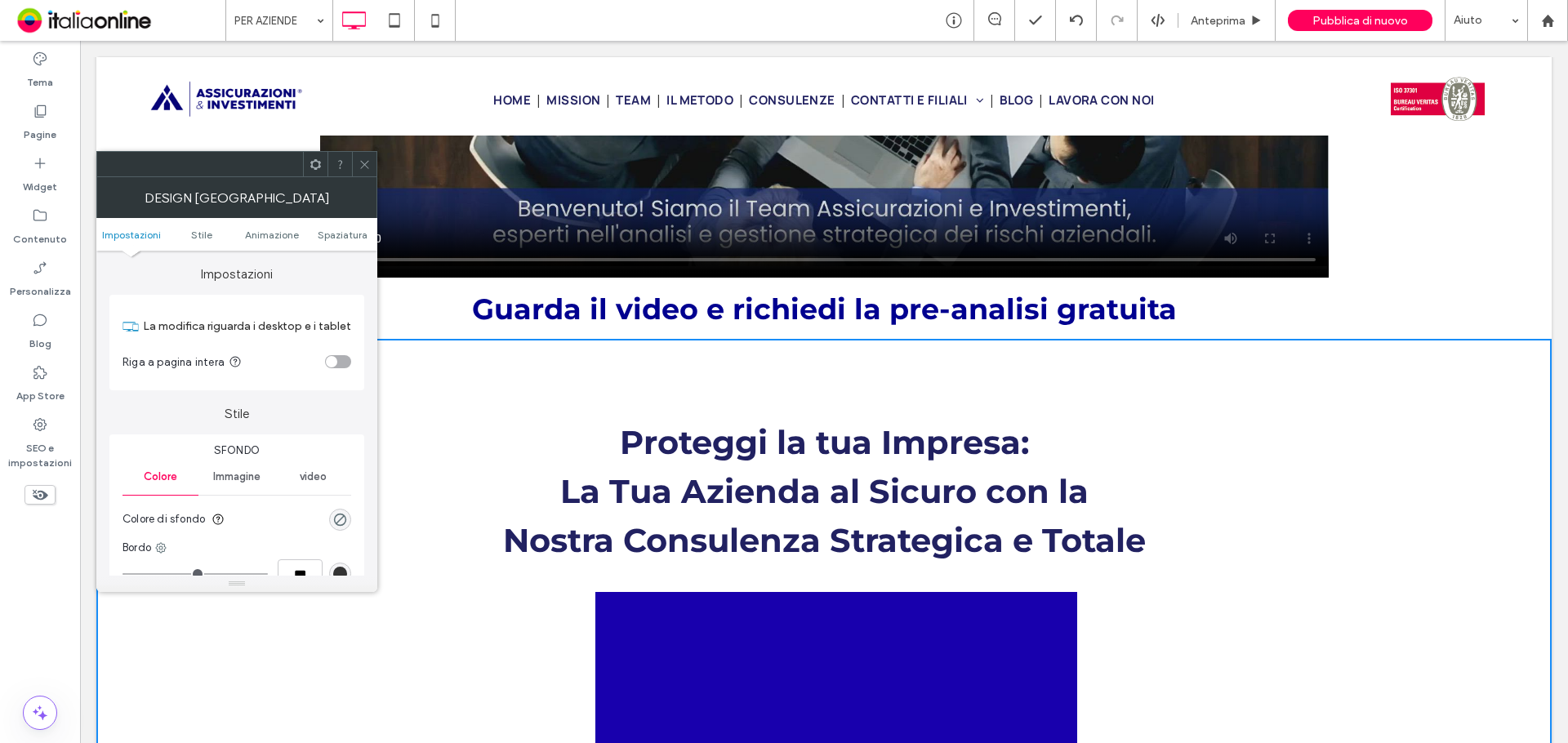
scroll to position [823, 0]
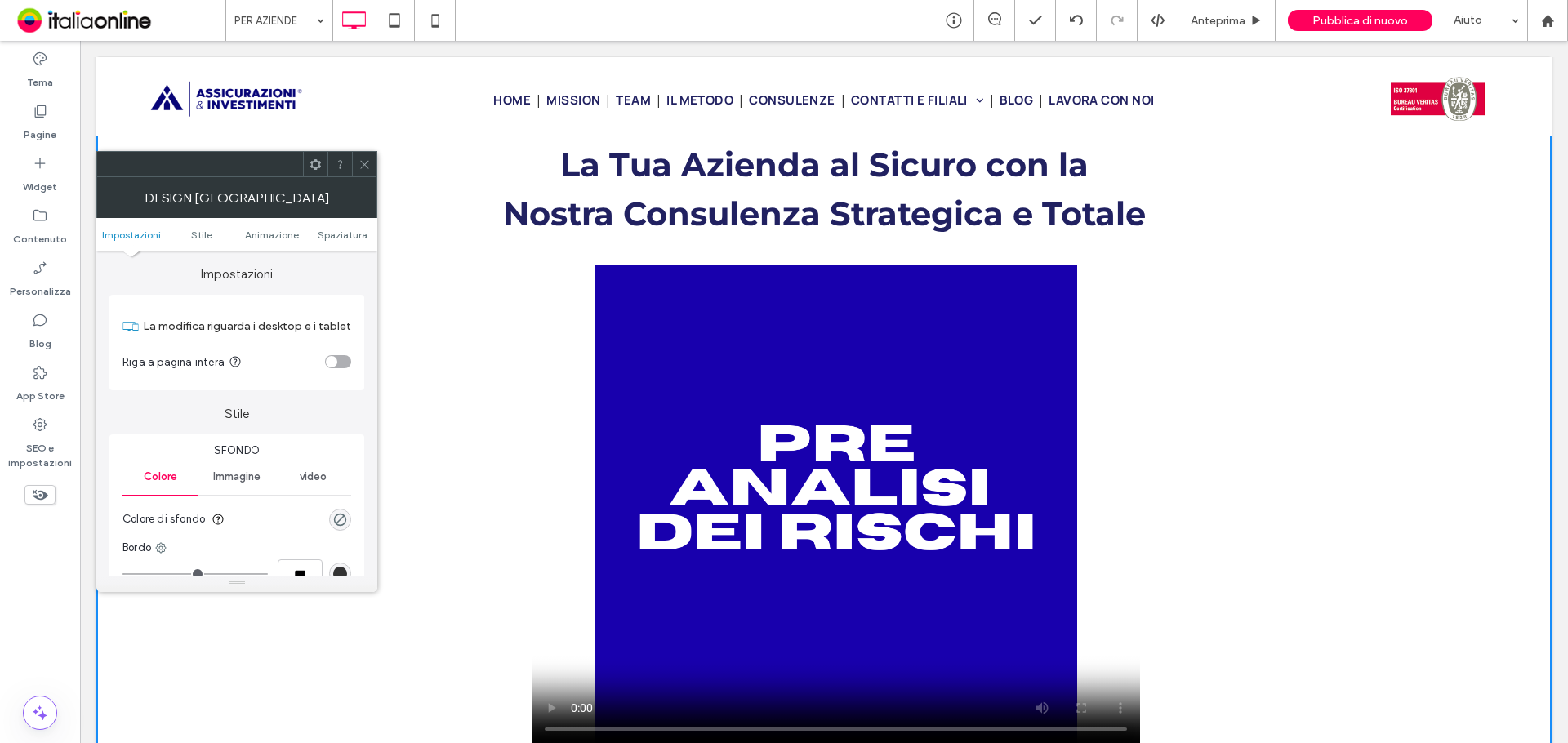
click at [861, 468] on video at bounding box center [836, 506] width 609 height 482
click at [356, 160] on div at bounding box center [364, 164] width 25 height 25
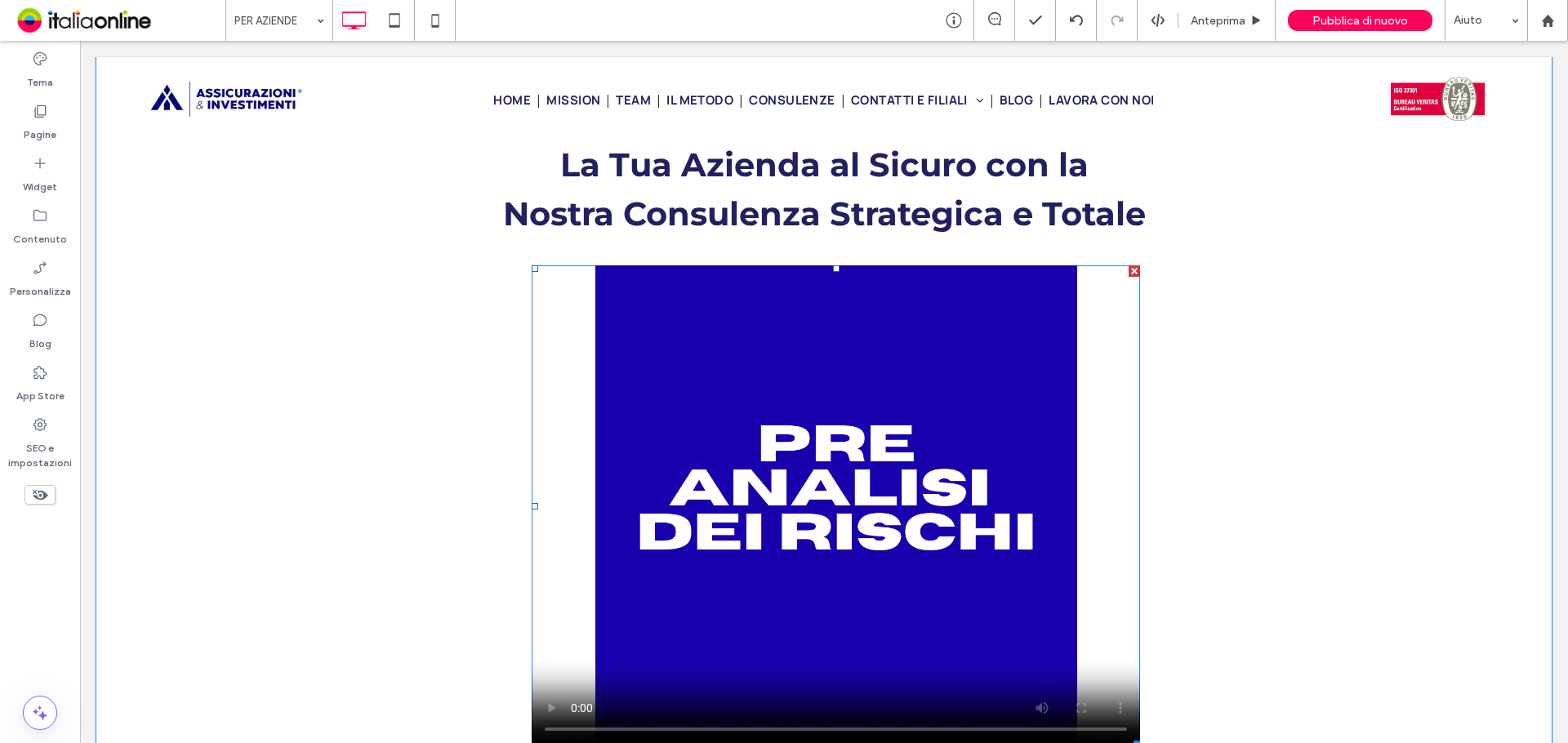
click at [816, 475] on span at bounding box center [836, 506] width 609 height 482
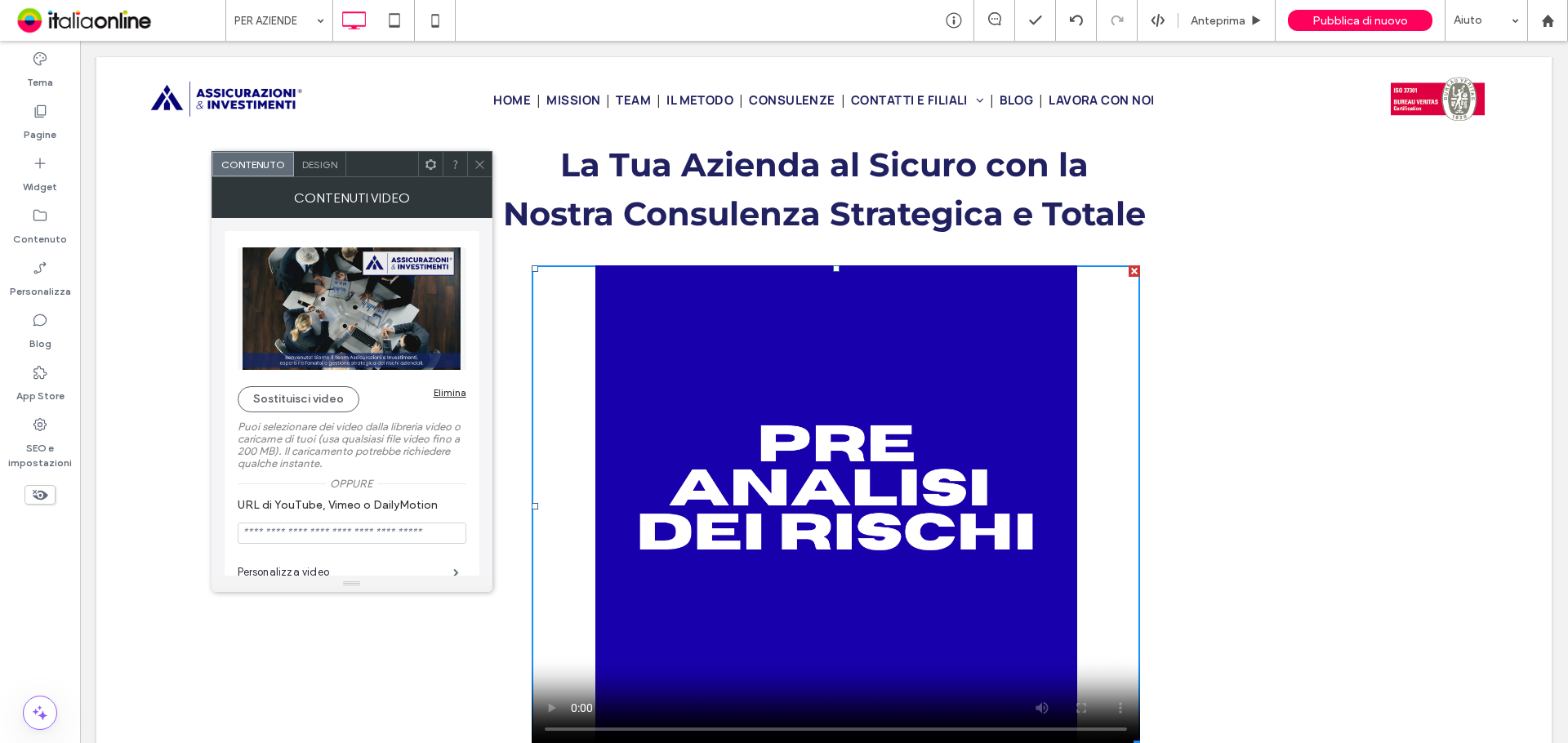
click at [386, 325] on img at bounding box center [352, 308] width 229 height 122
click at [473, 166] on icon at bounding box center [479, 164] width 12 height 12
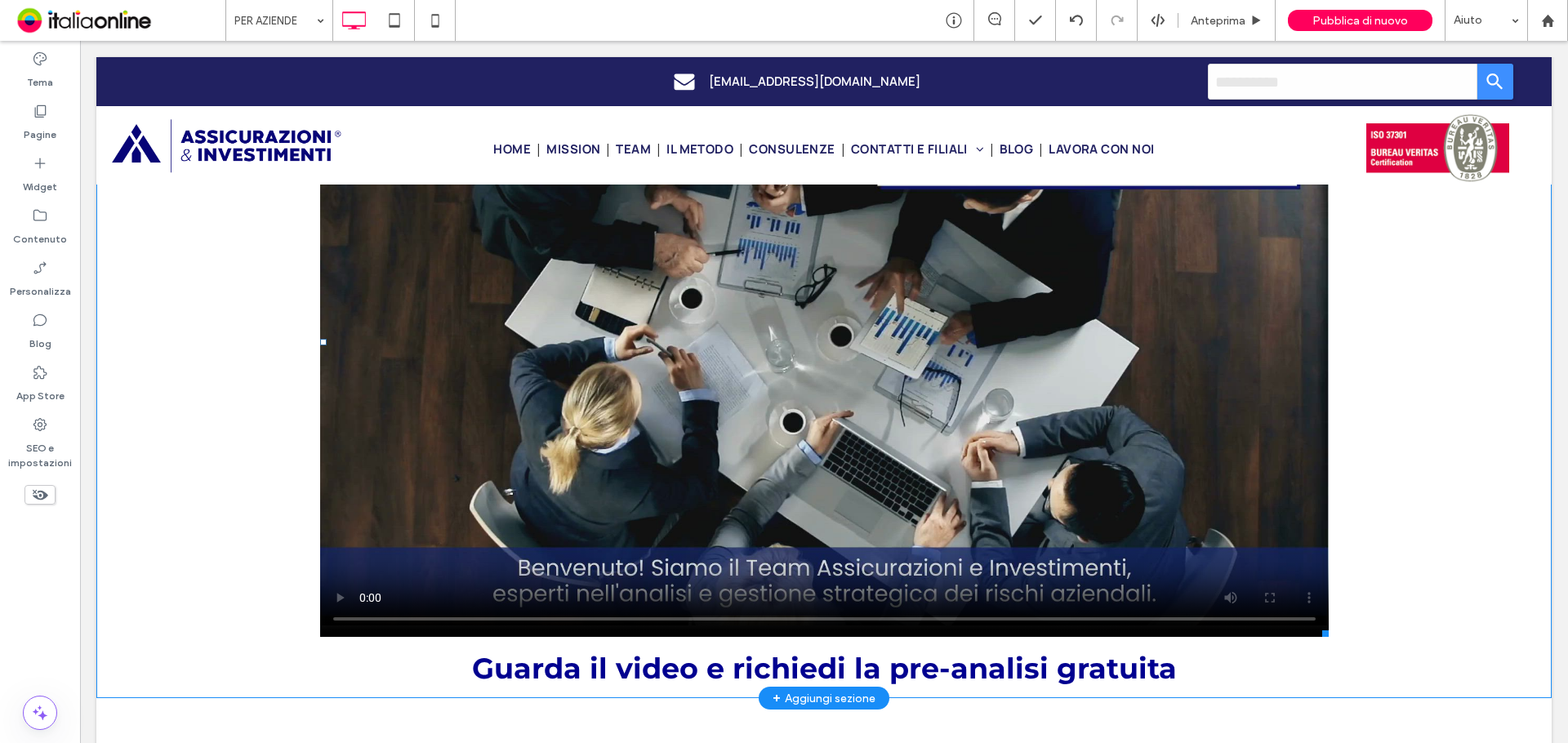
scroll to position [169, 0]
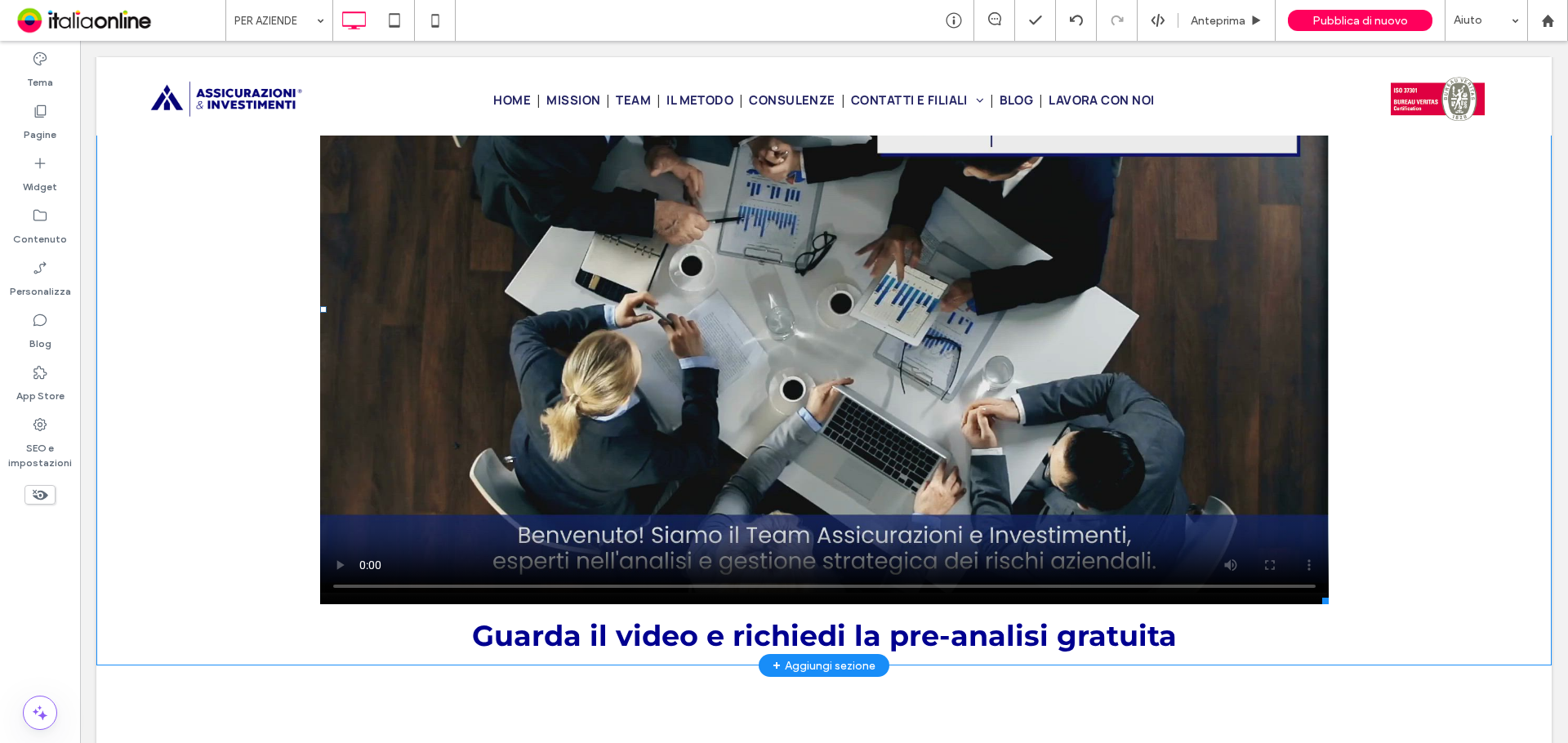
click at [326, 565] on span at bounding box center [824, 310] width 1008 height 589
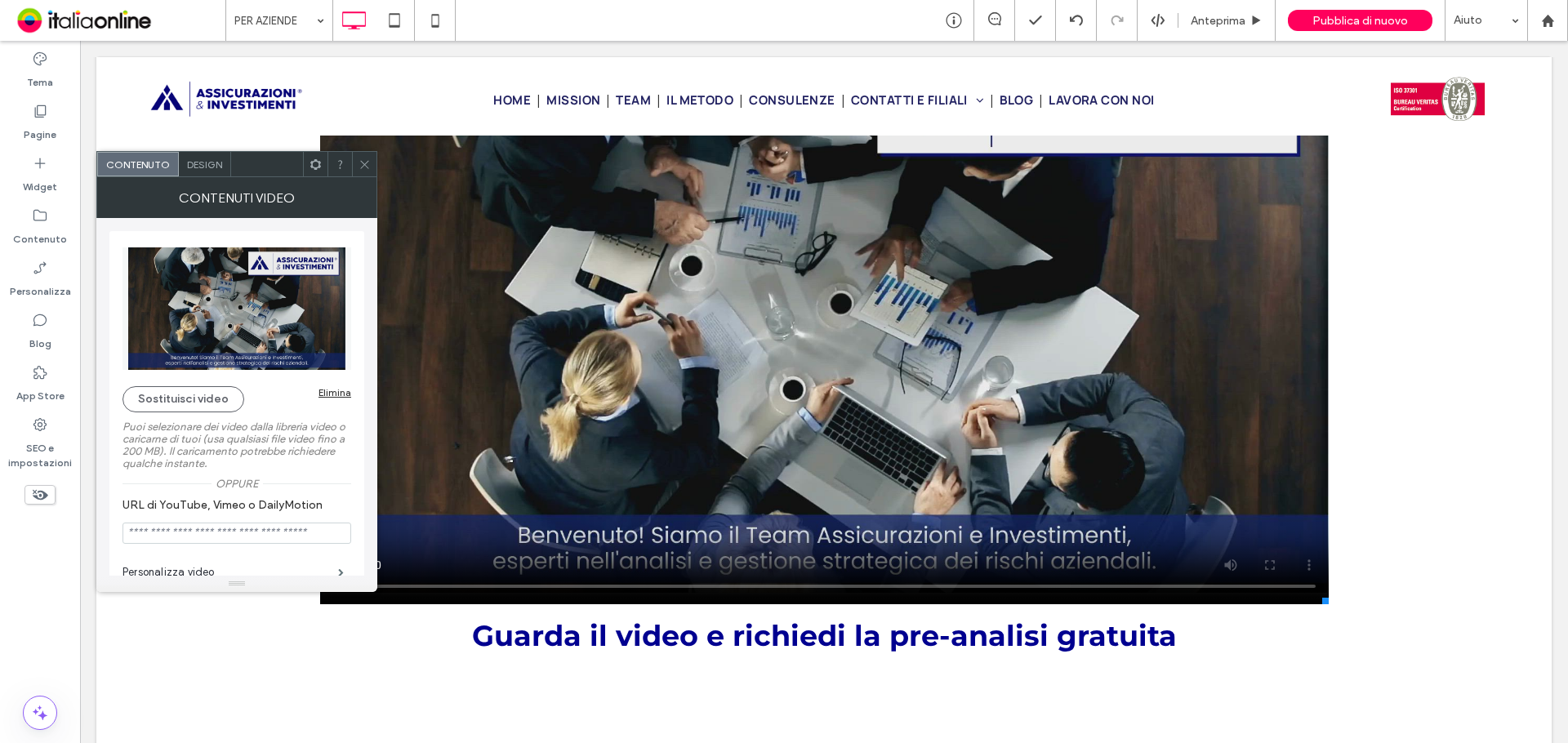
click at [355, 164] on div at bounding box center [364, 164] width 25 height 25
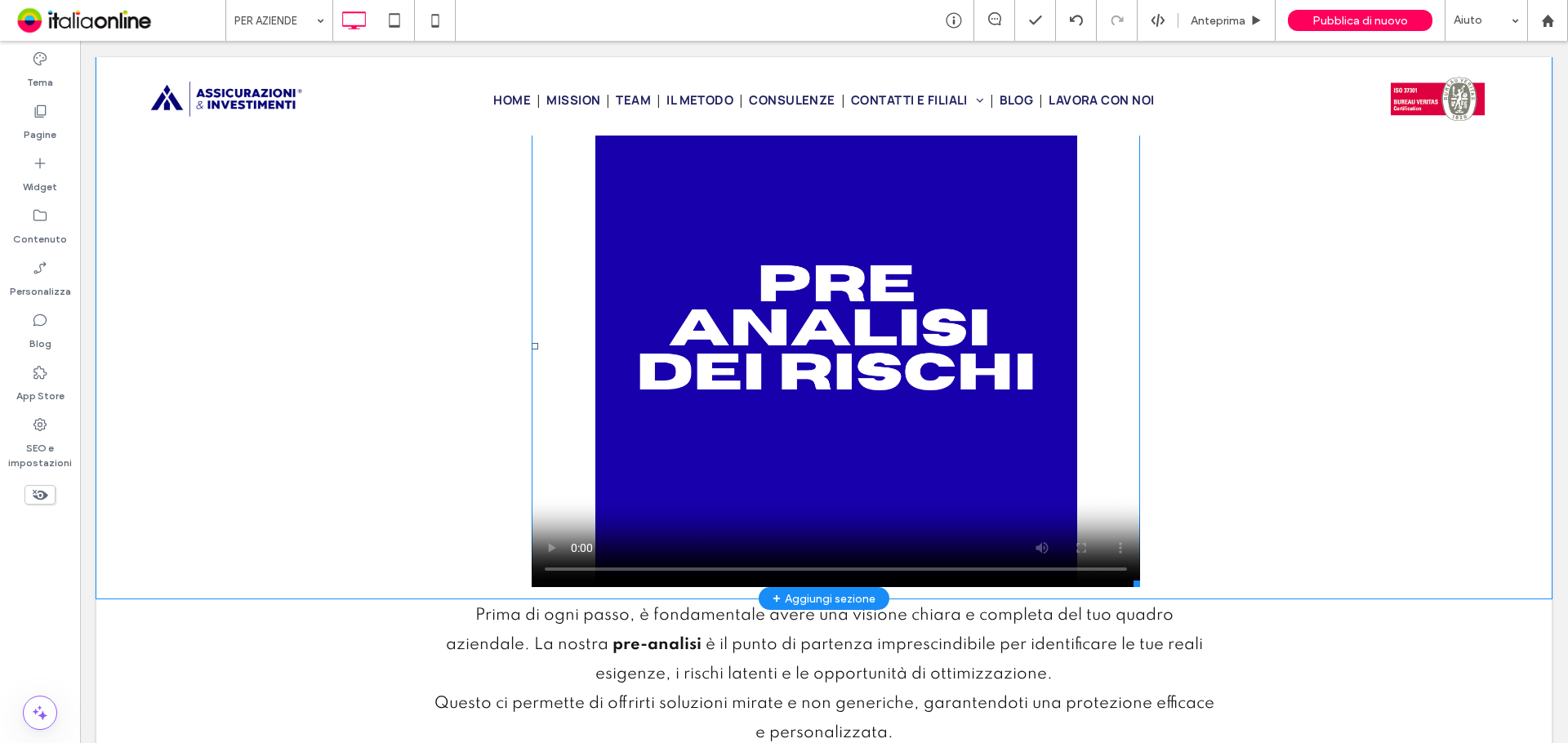
scroll to position [986, 0]
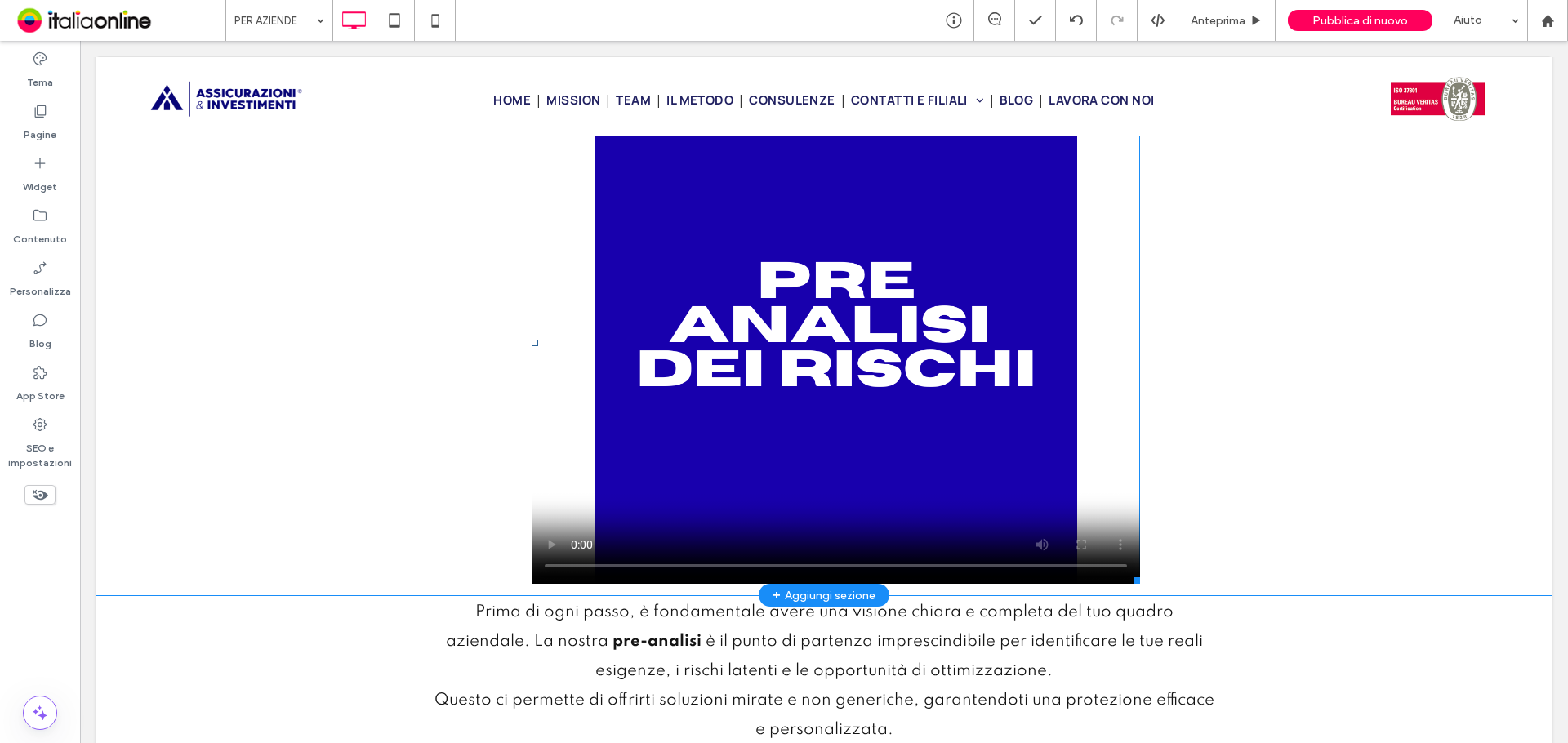
click at [721, 487] on span at bounding box center [836, 343] width 609 height 482
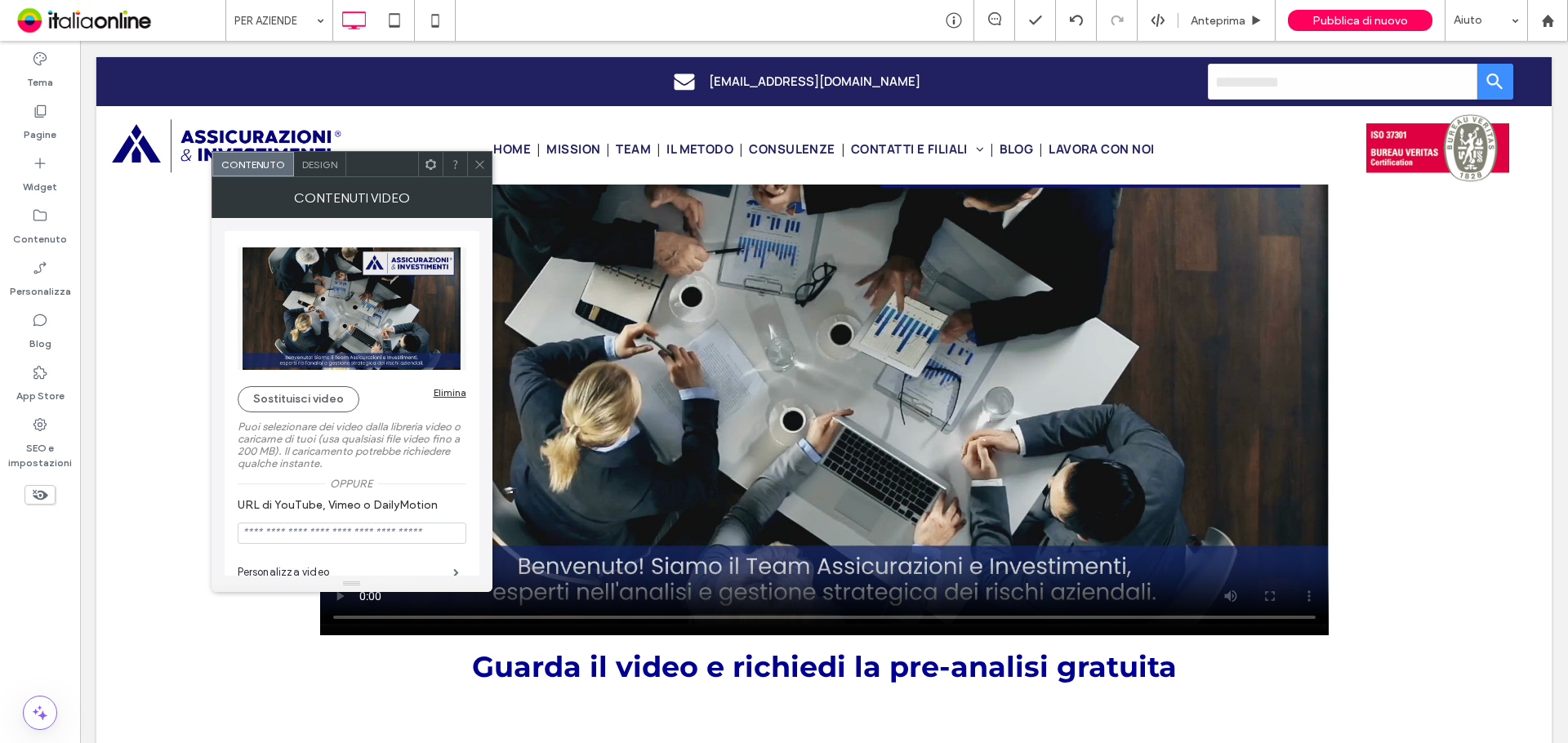
scroll to position [88, 0]
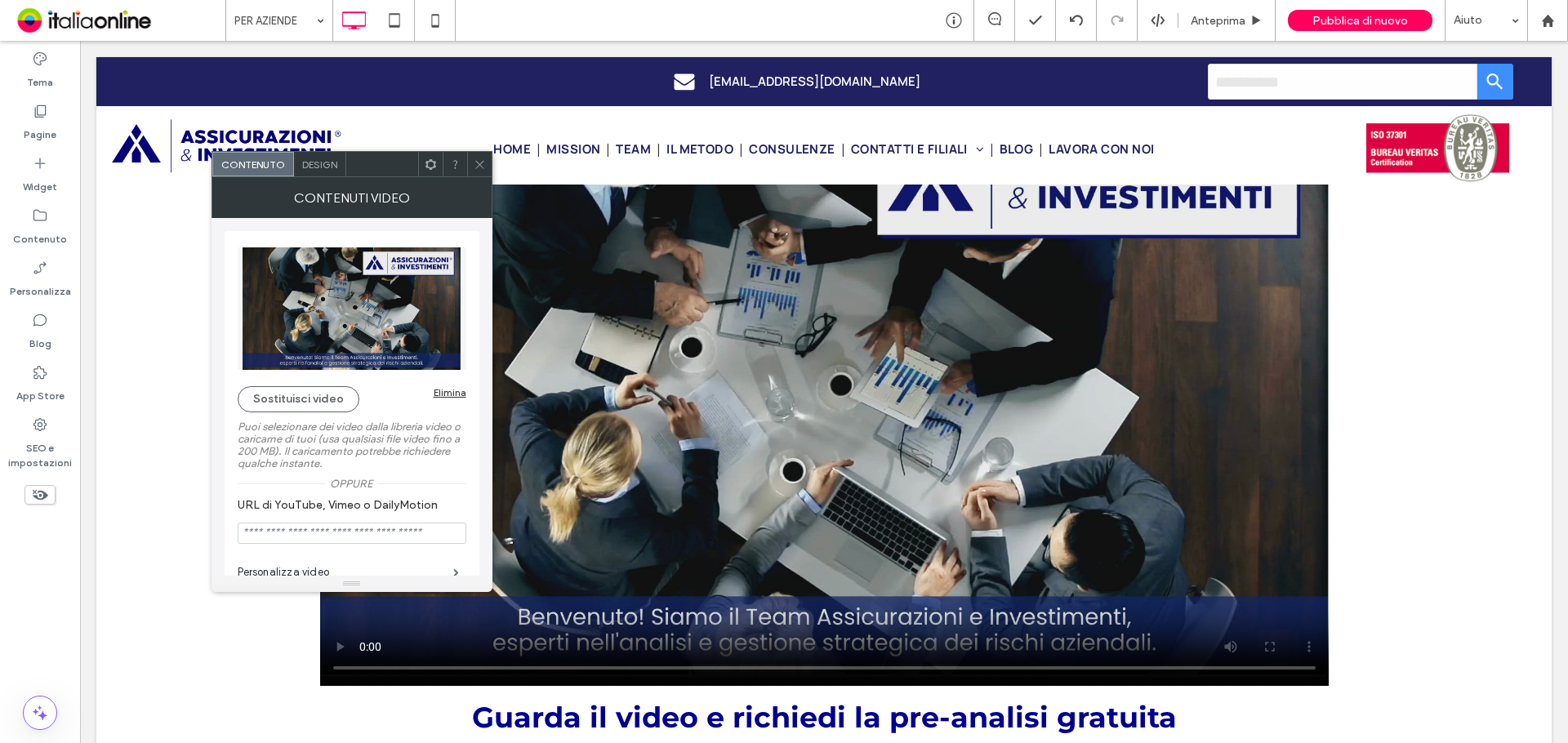
click at [674, 357] on video at bounding box center [824, 392] width 1008 height 589
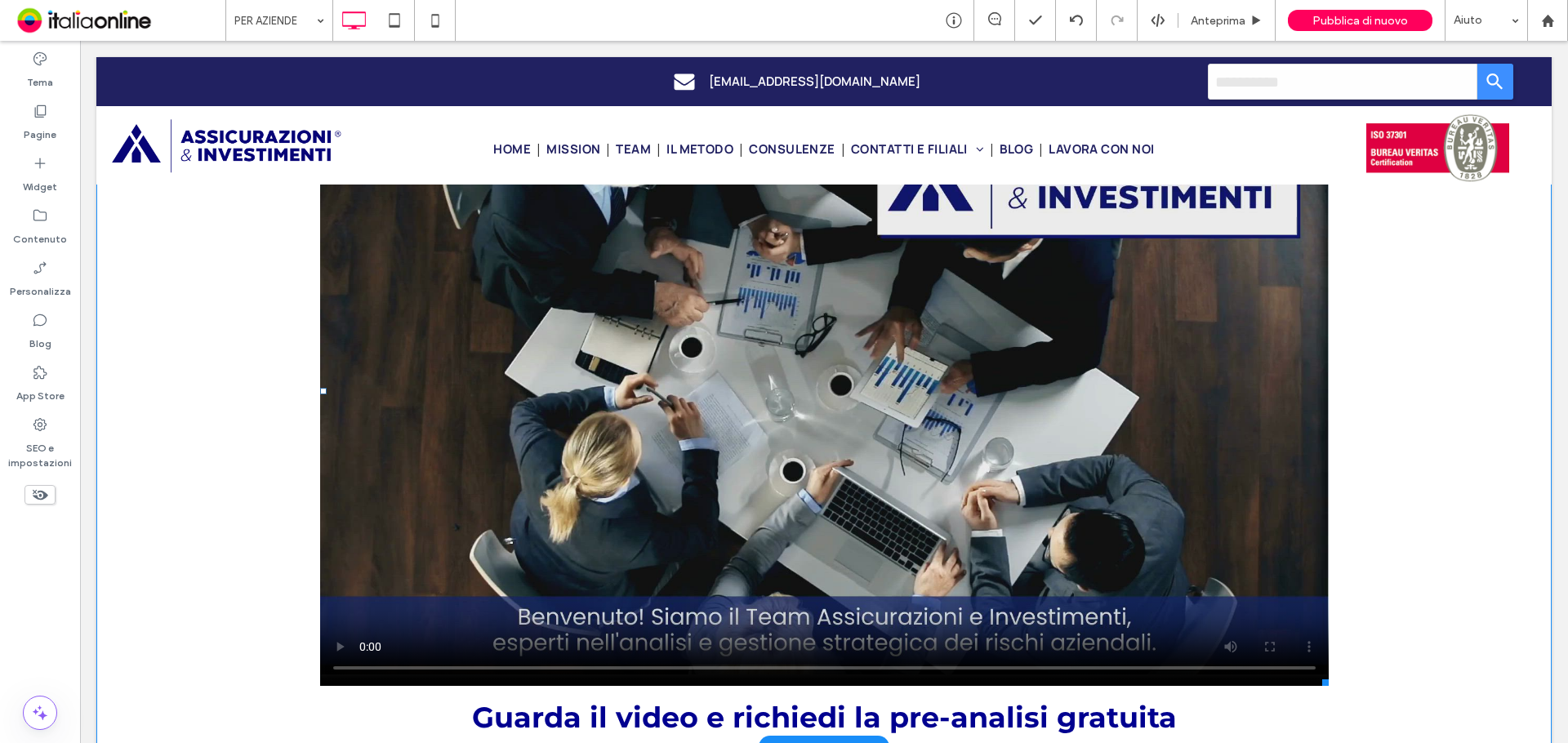
click at [330, 650] on span at bounding box center [824, 392] width 1008 height 589
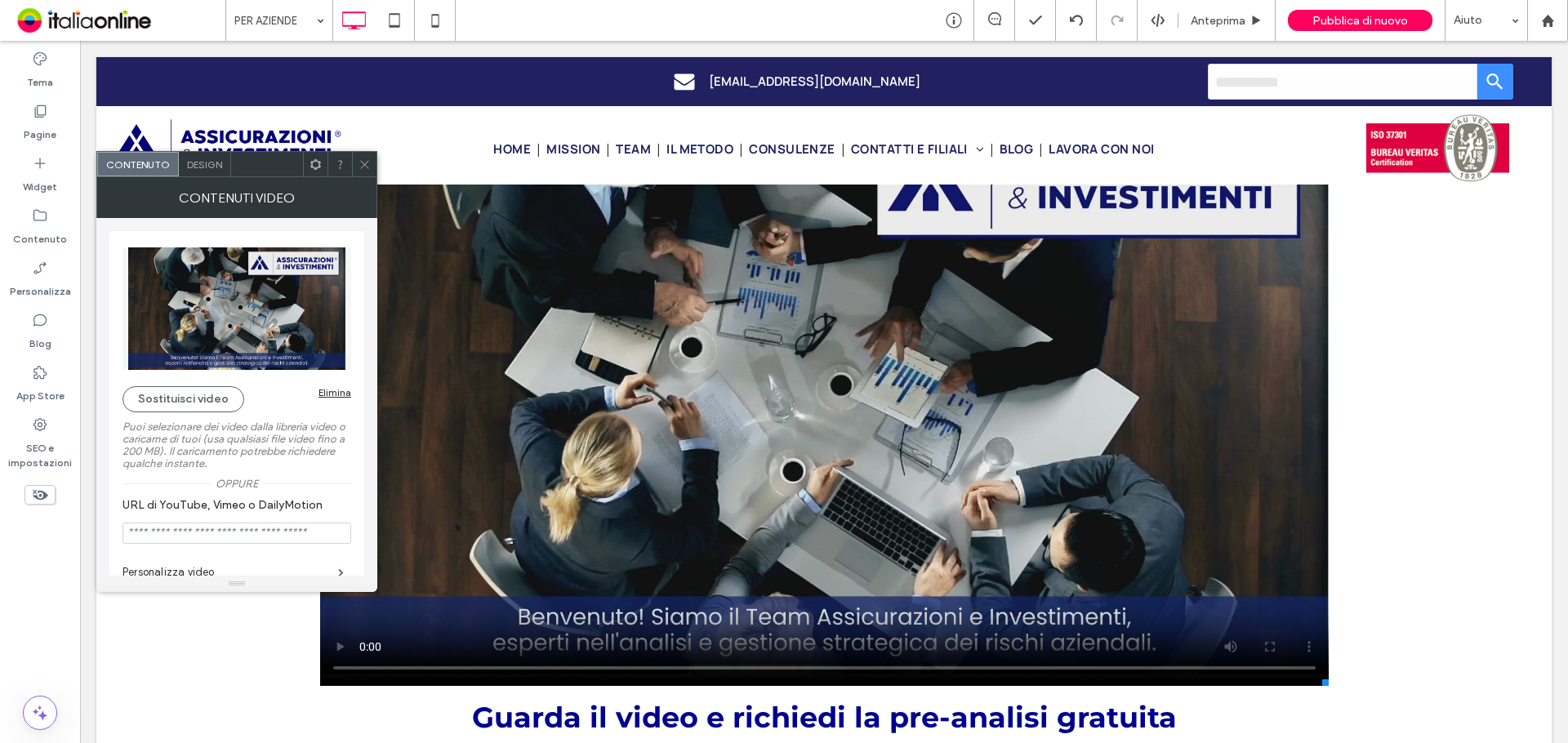
click at [365, 169] on icon at bounding box center [365, 164] width 12 height 12
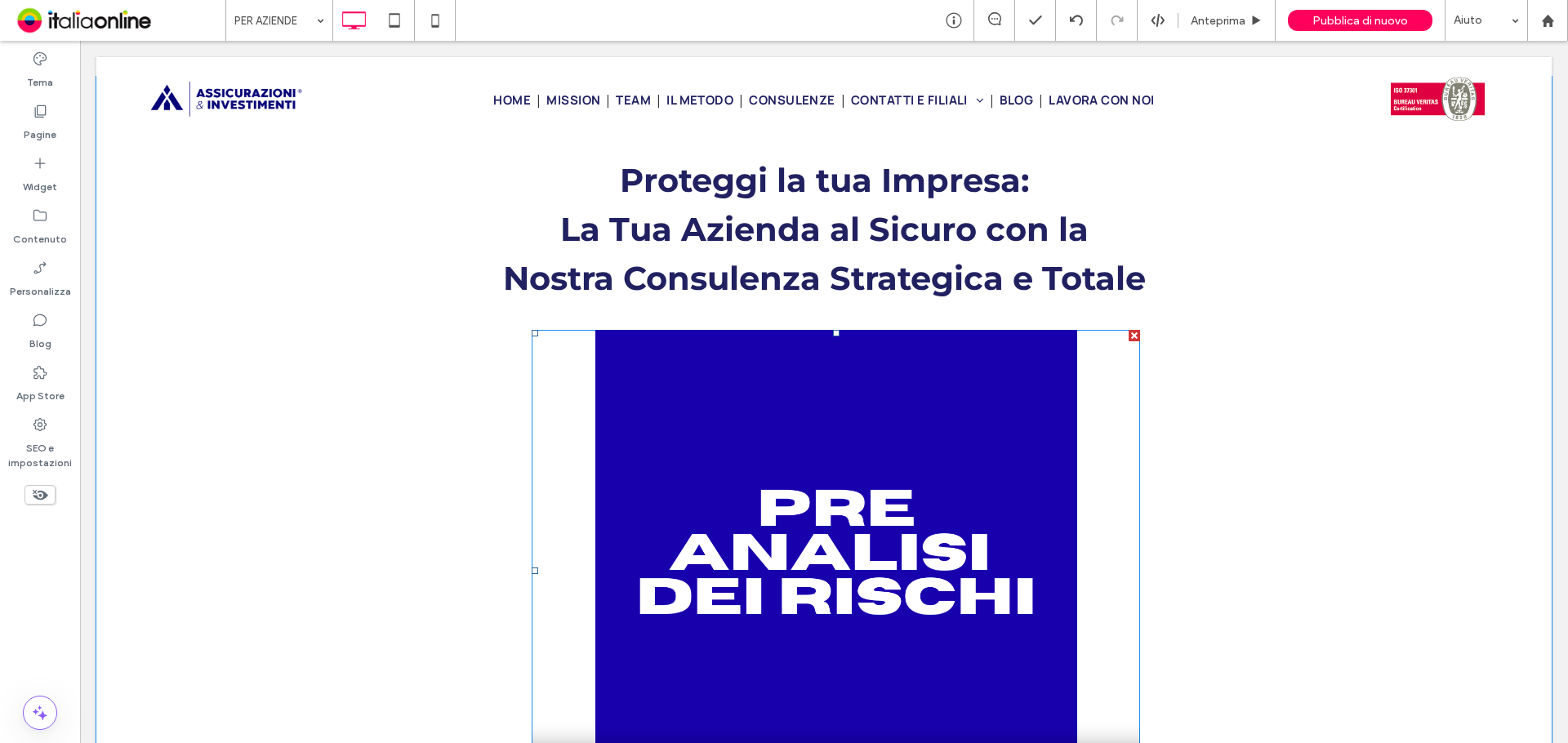
scroll to position [986, 0]
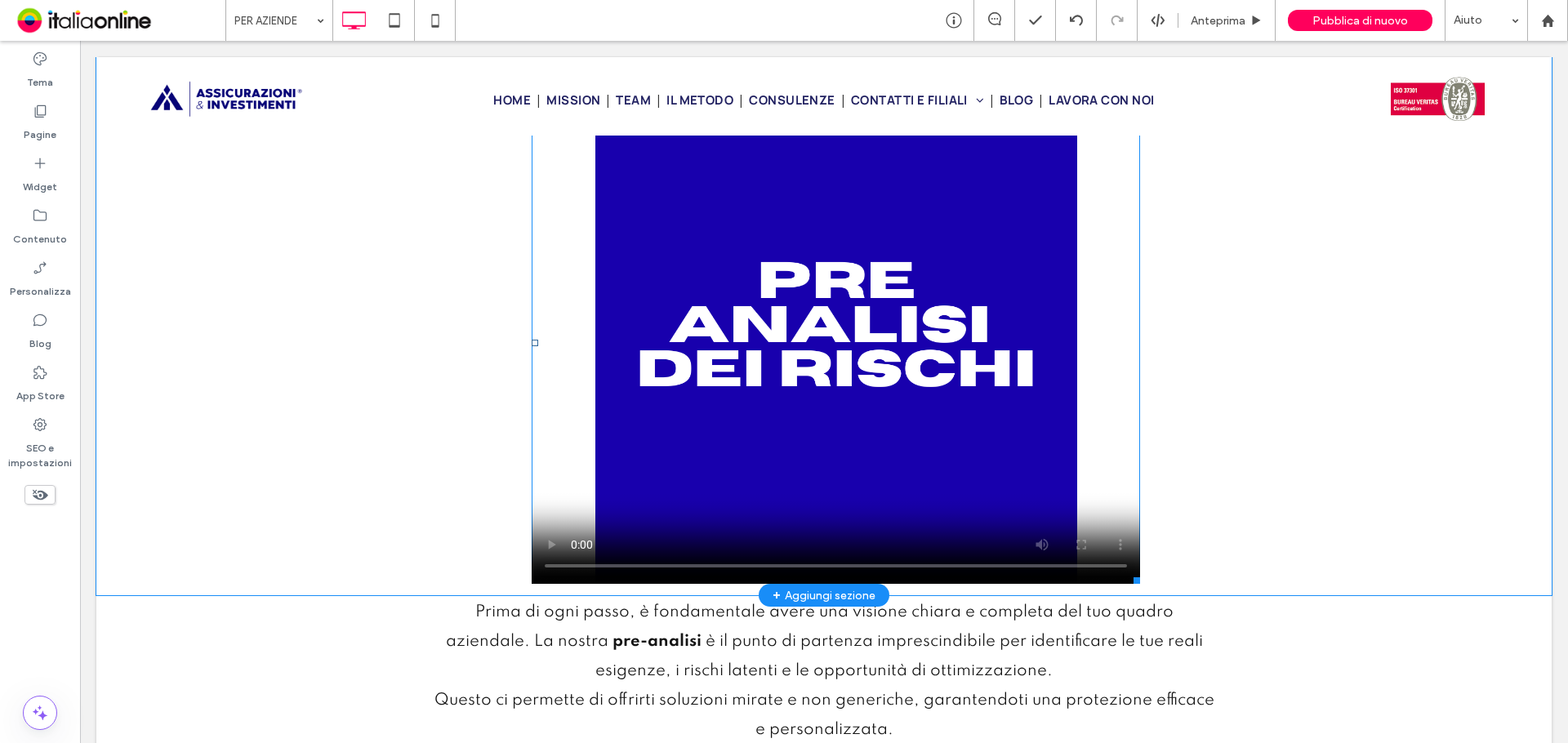
click at [876, 380] on span at bounding box center [836, 343] width 609 height 482
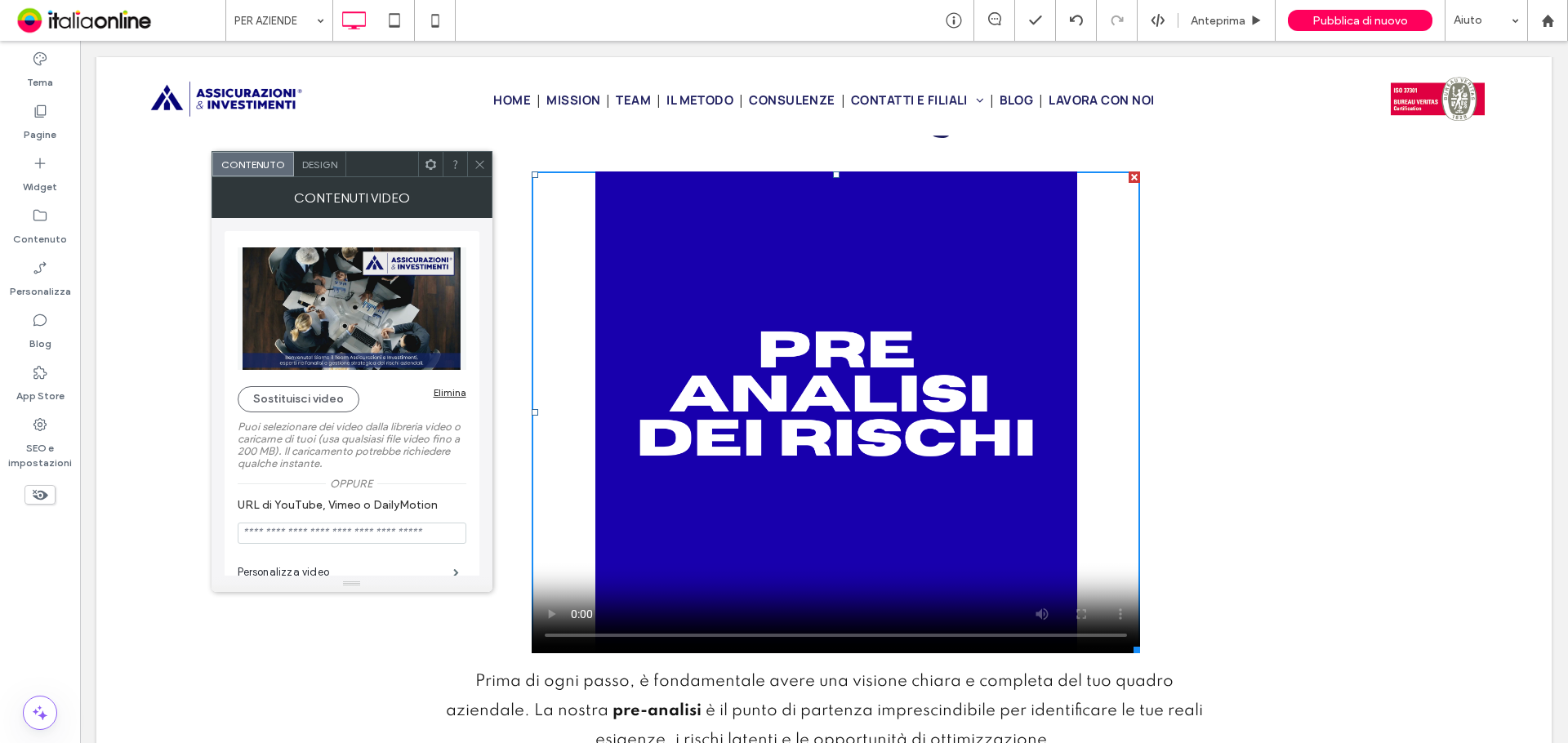
scroll to position [823, 0]
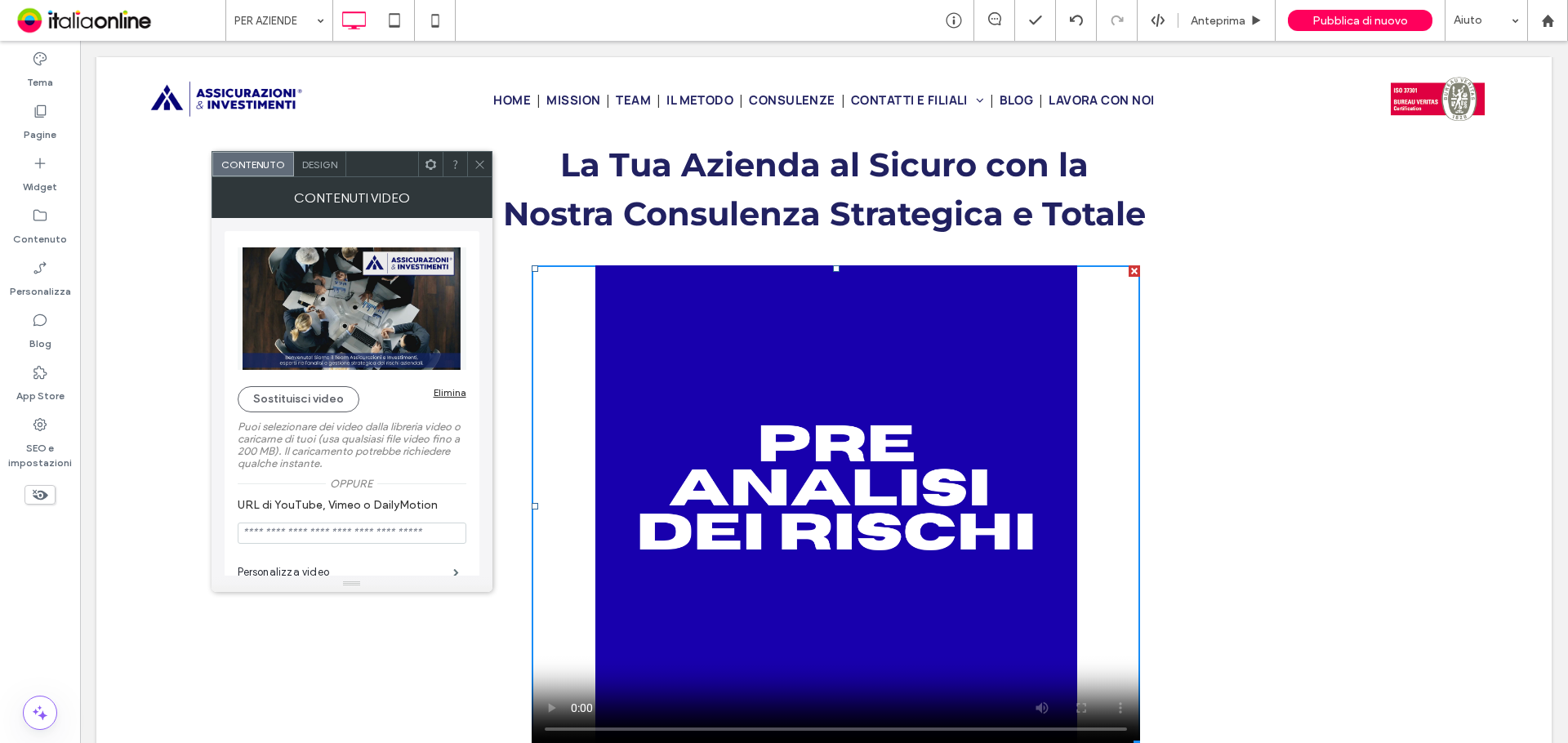
click at [482, 158] on icon at bounding box center [479, 164] width 12 height 12
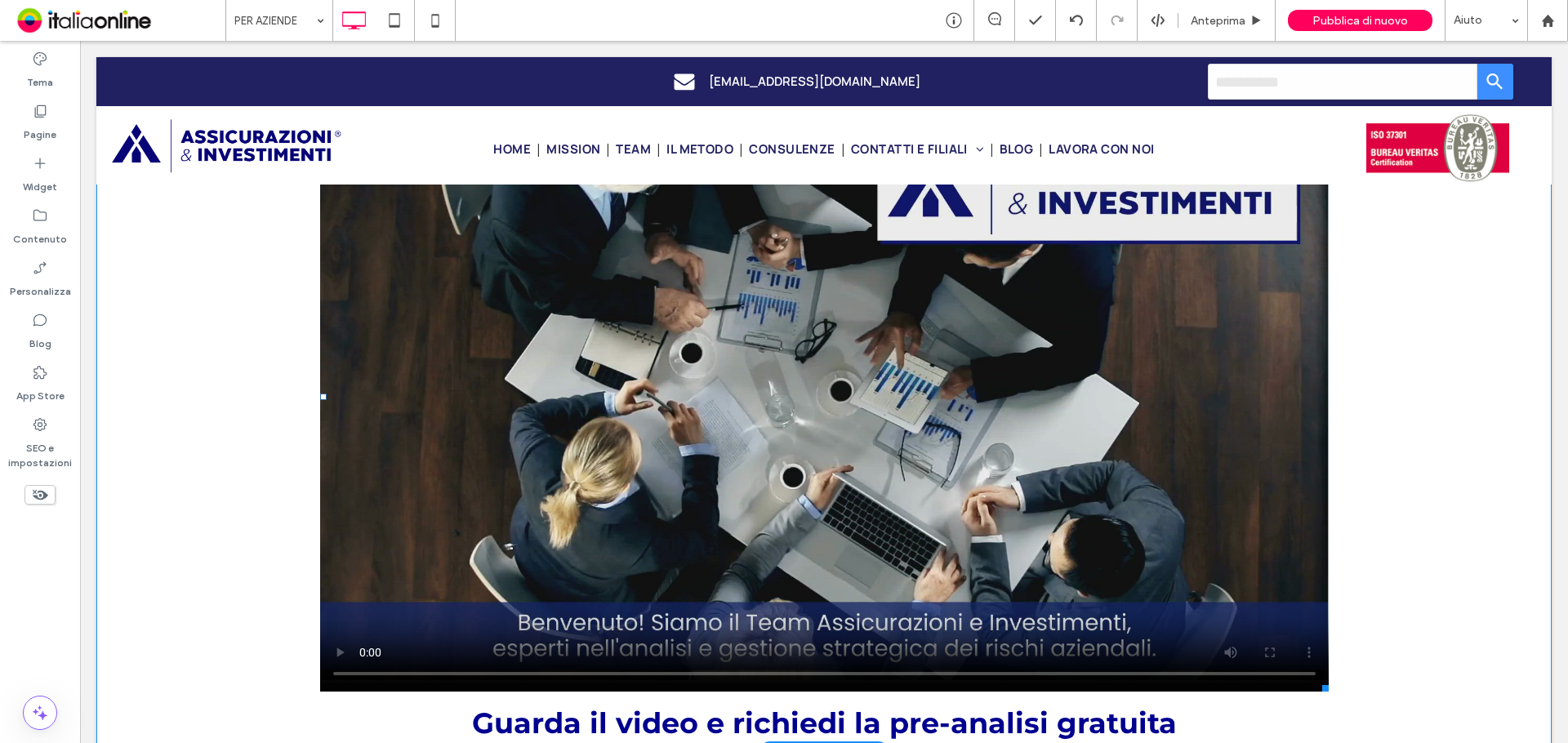
scroll to position [0, 0]
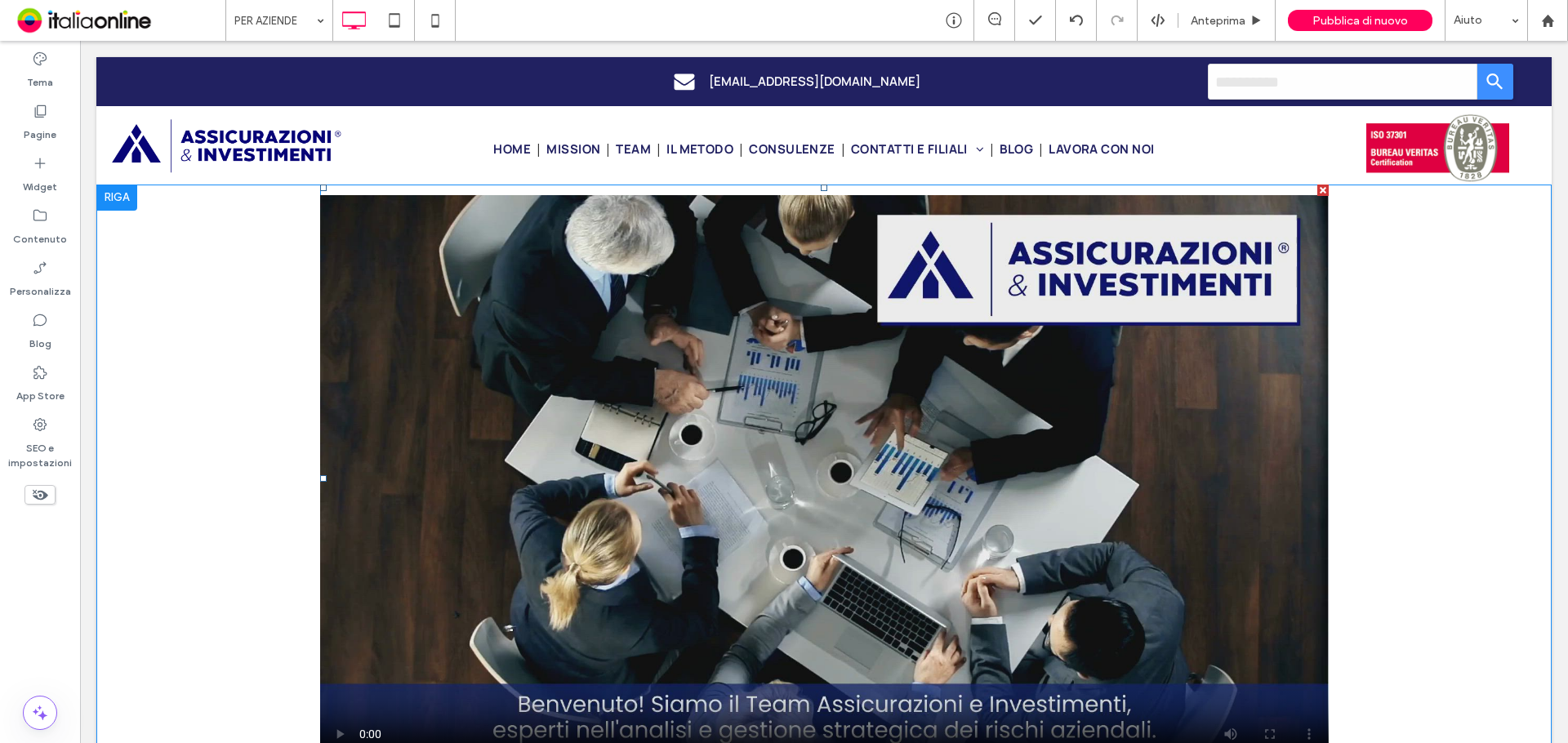
drag, startPoint x: 884, startPoint y: 303, endPoint x: 861, endPoint y: 303, distance: 23.0
click at [884, 303] on span at bounding box center [824, 479] width 1008 height 589
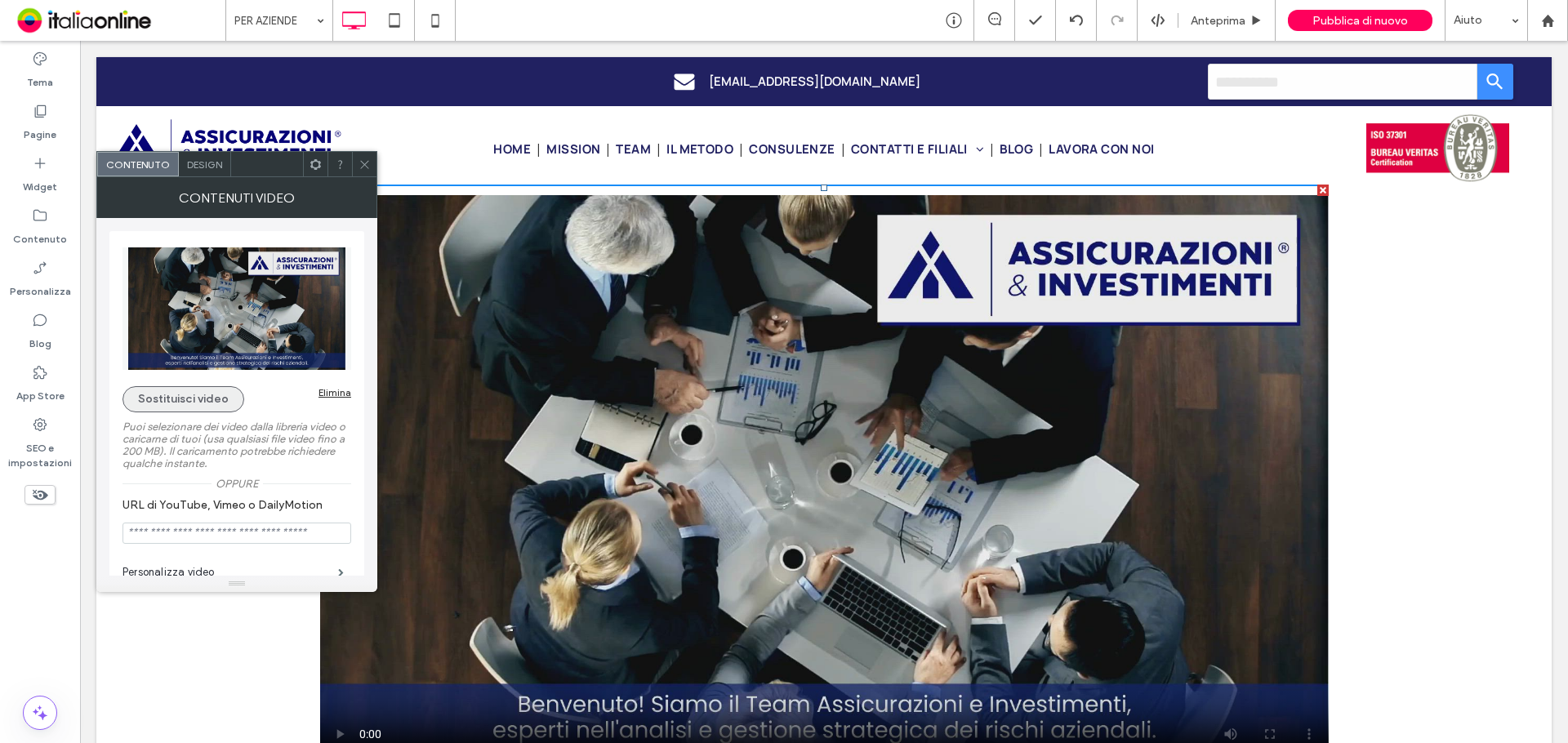
click at [197, 403] on button "Sostituisci video" at bounding box center [183, 399] width 121 height 26
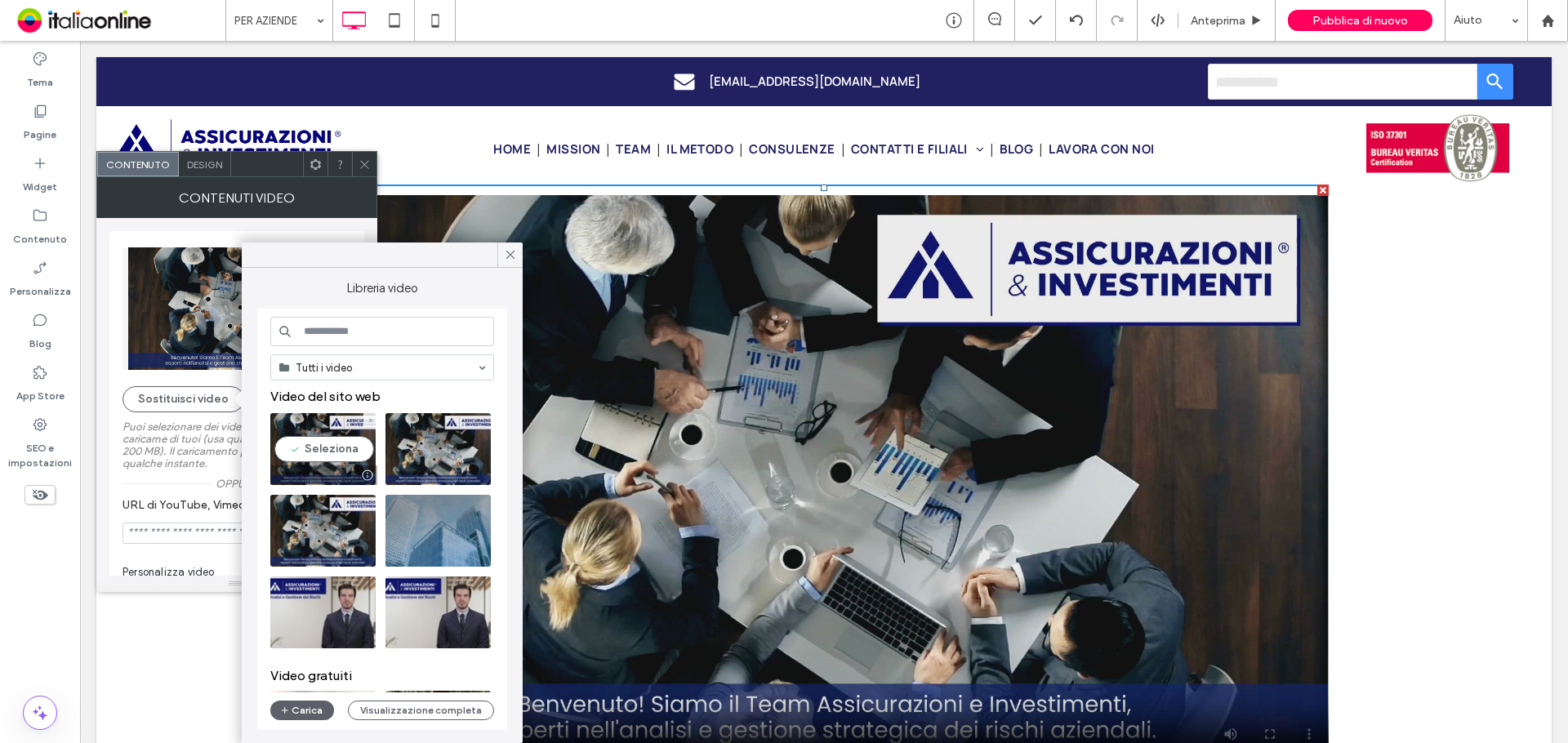
click at [329, 459] on video at bounding box center [323, 450] width 105 height 72
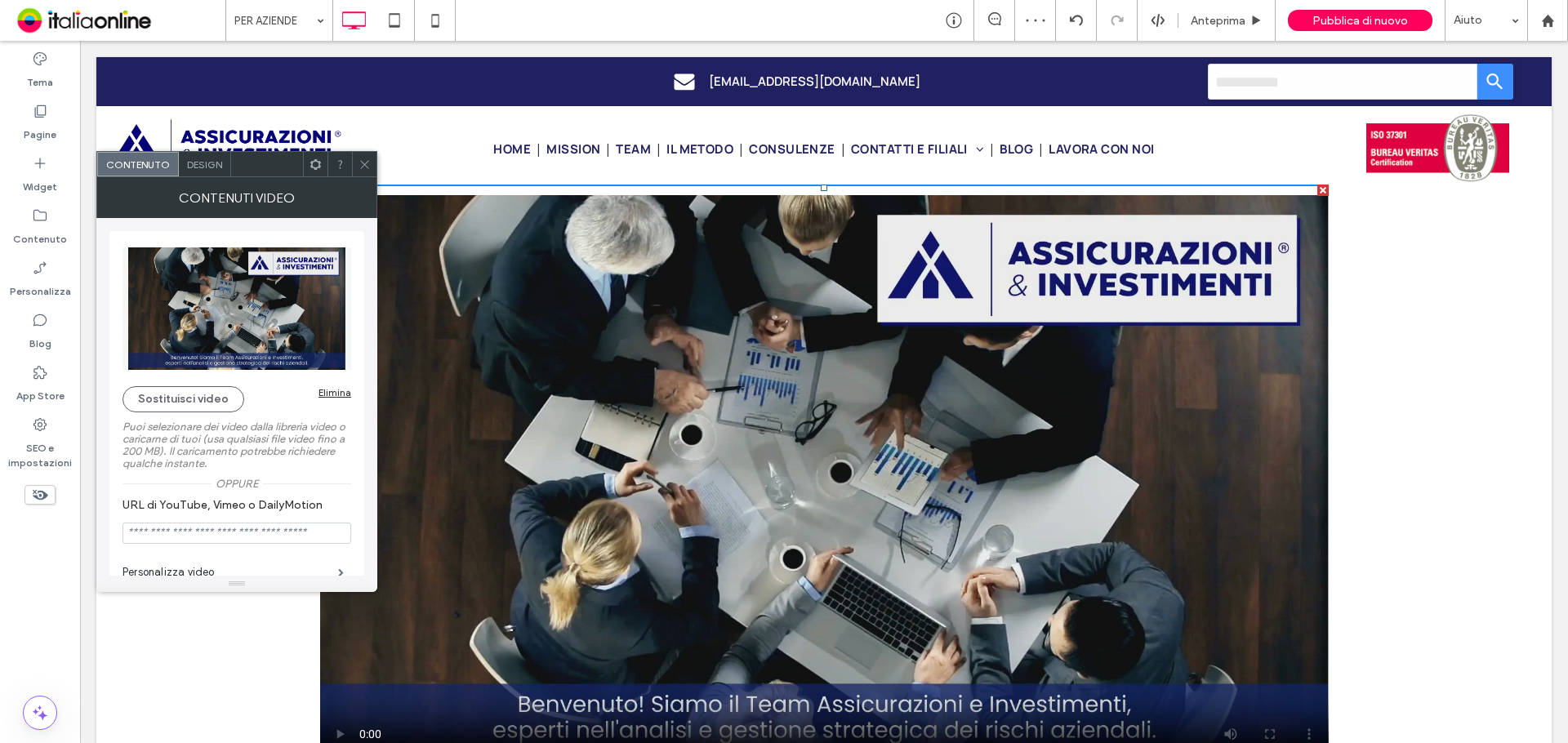
click at [364, 162] on icon at bounding box center [365, 164] width 12 height 12
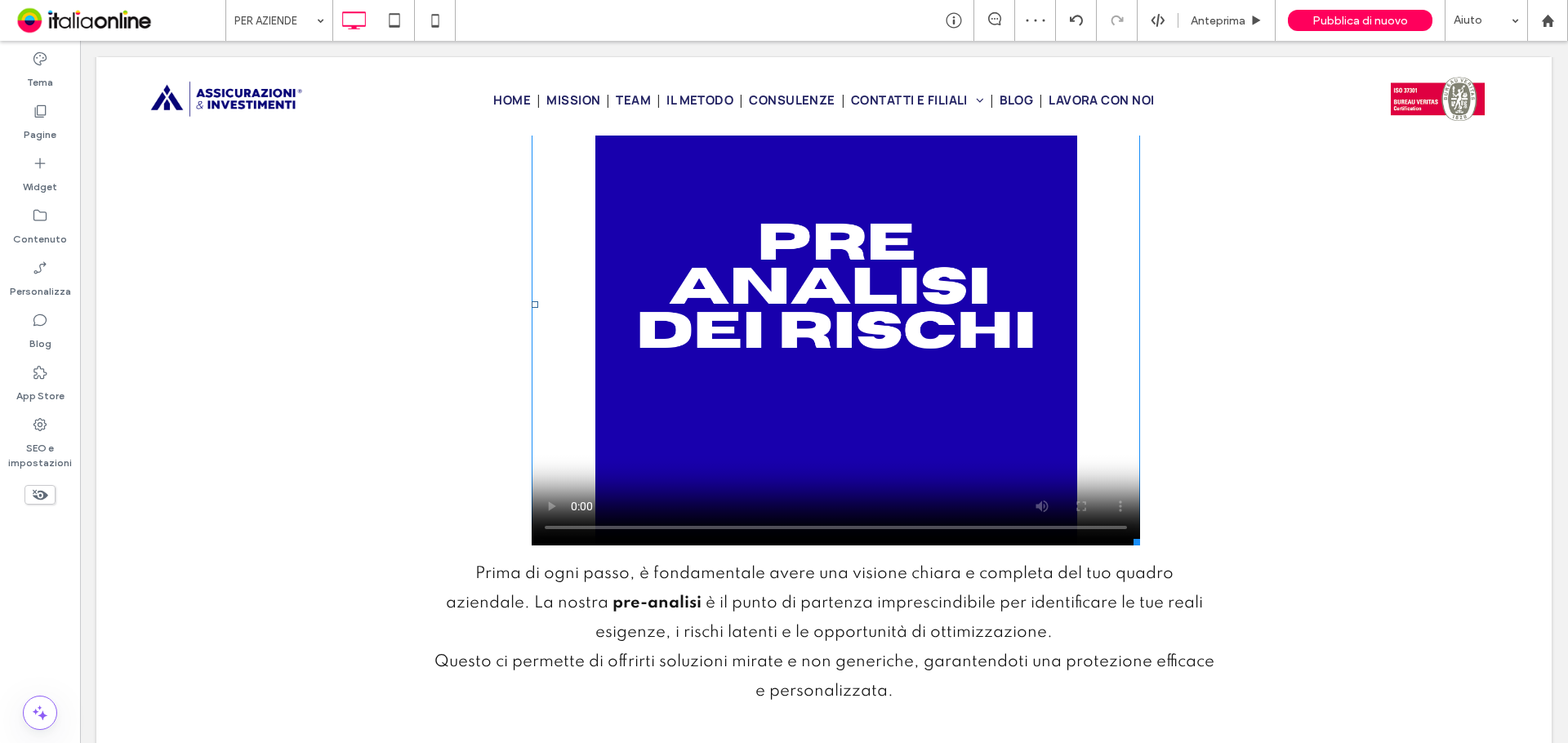
scroll to position [1062, 0]
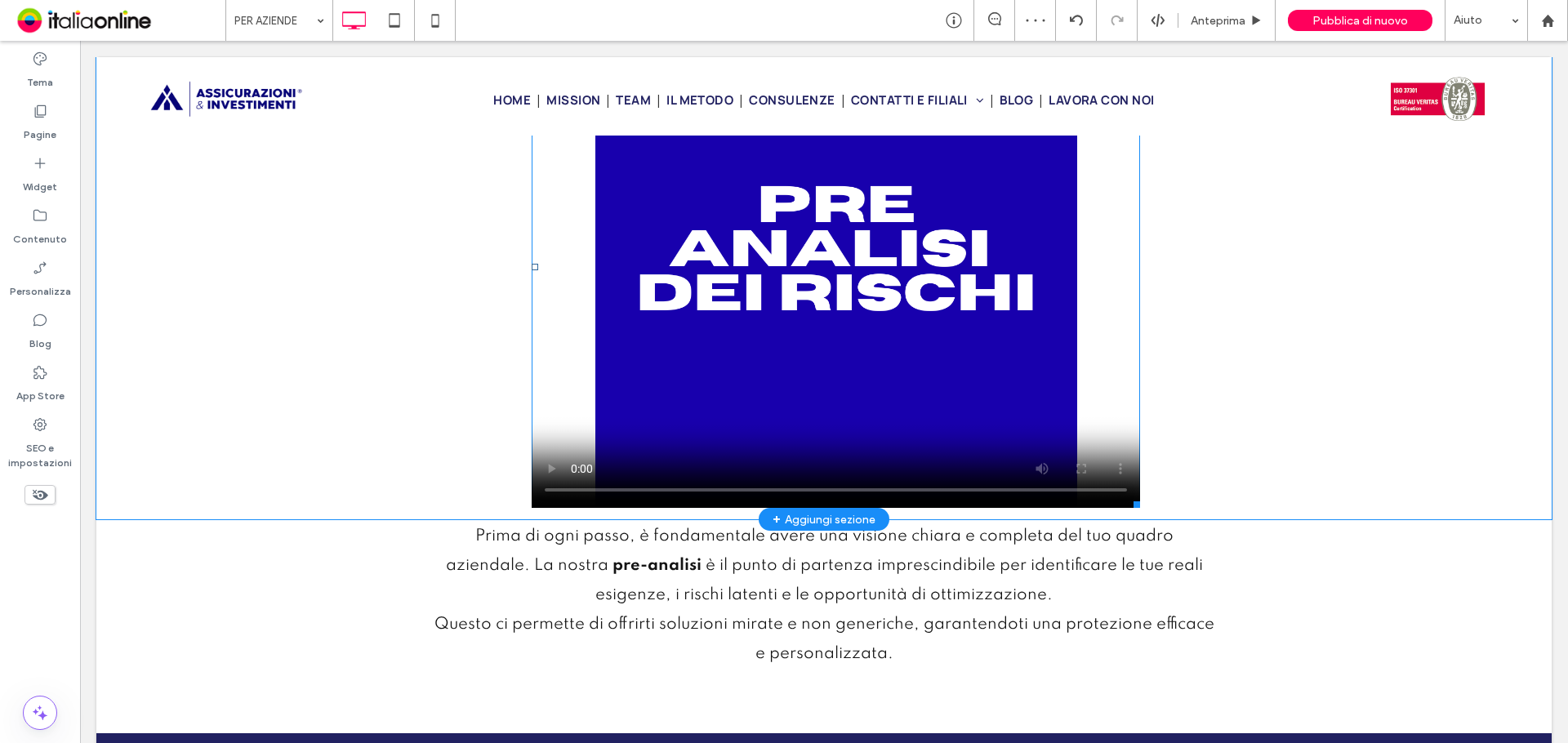
click at [693, 390] on span at bounding box center [836, 267] width 609 height 482
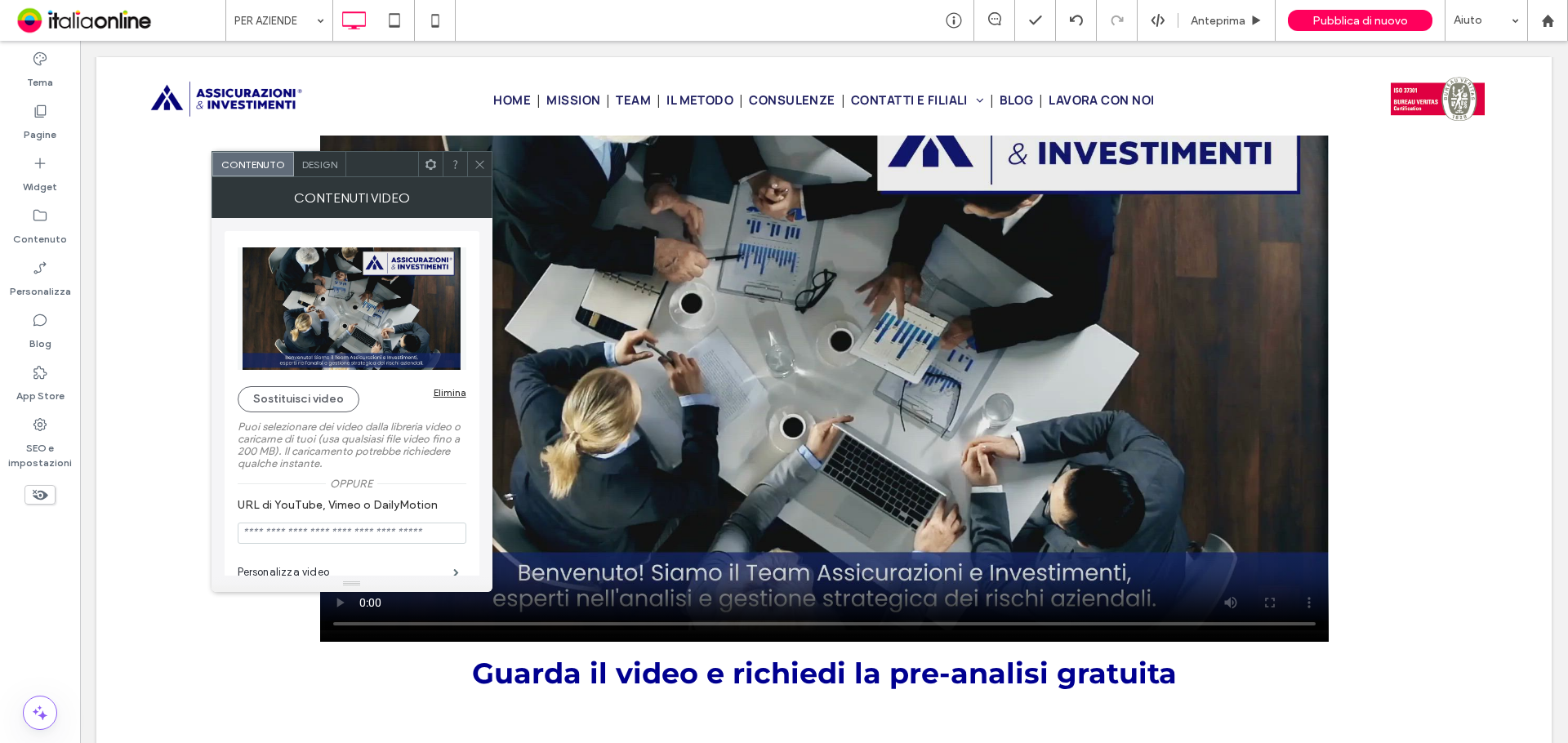
scroll to position [0, 0]
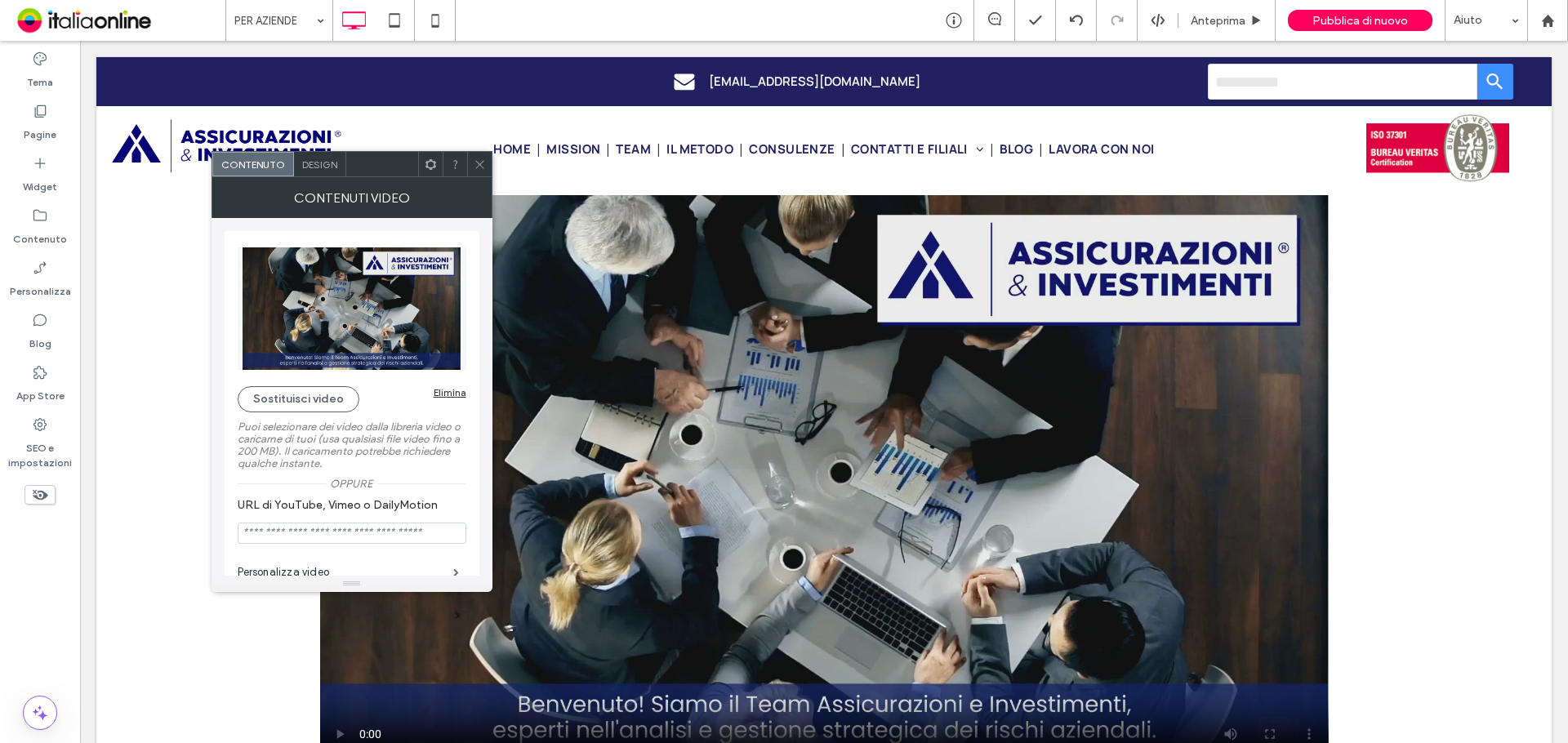
click at [875, 391] on video at bounding box center [824, 479] width 1008 height 589
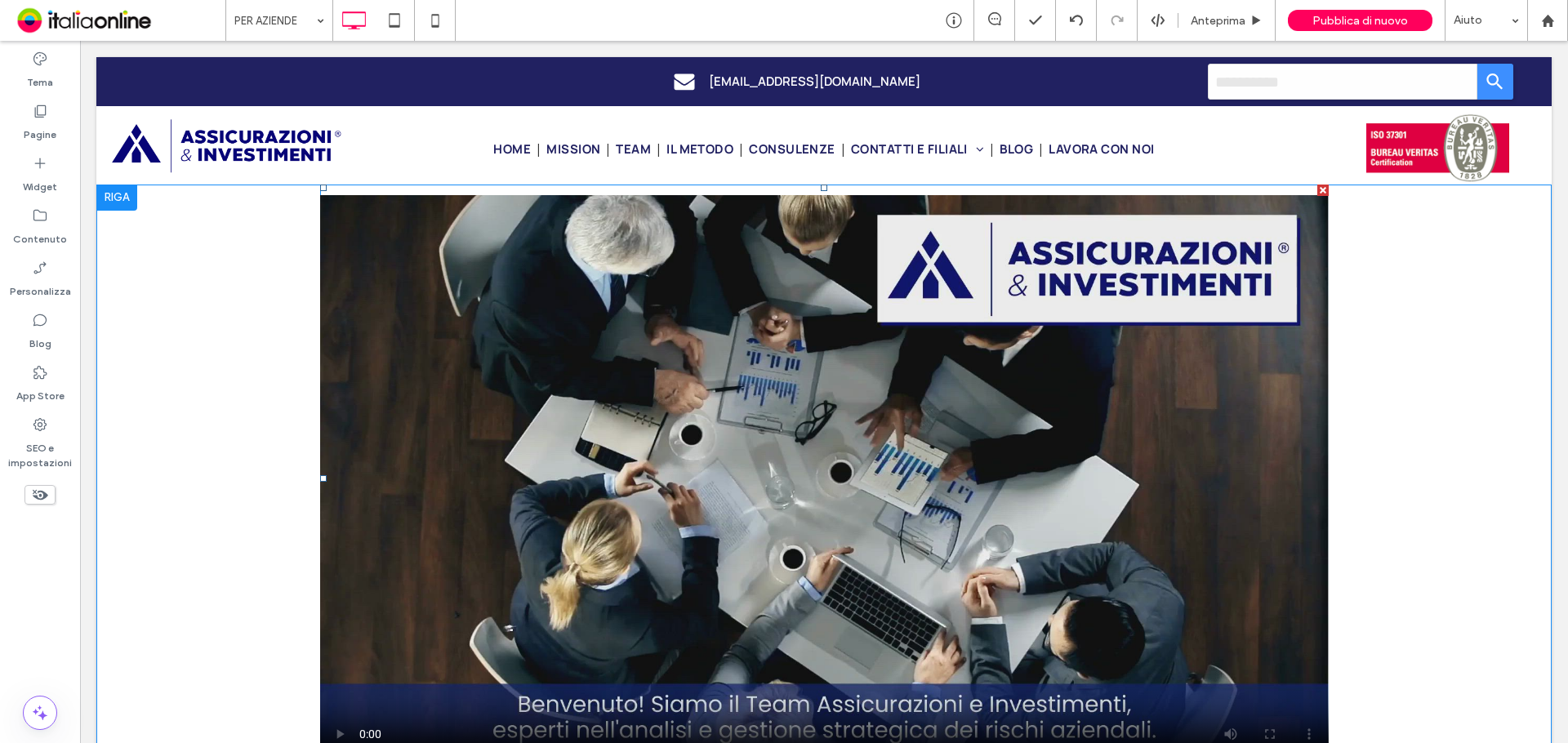
click at [696, 389] on span at bounding box center [824, 479] width 1008 height 589
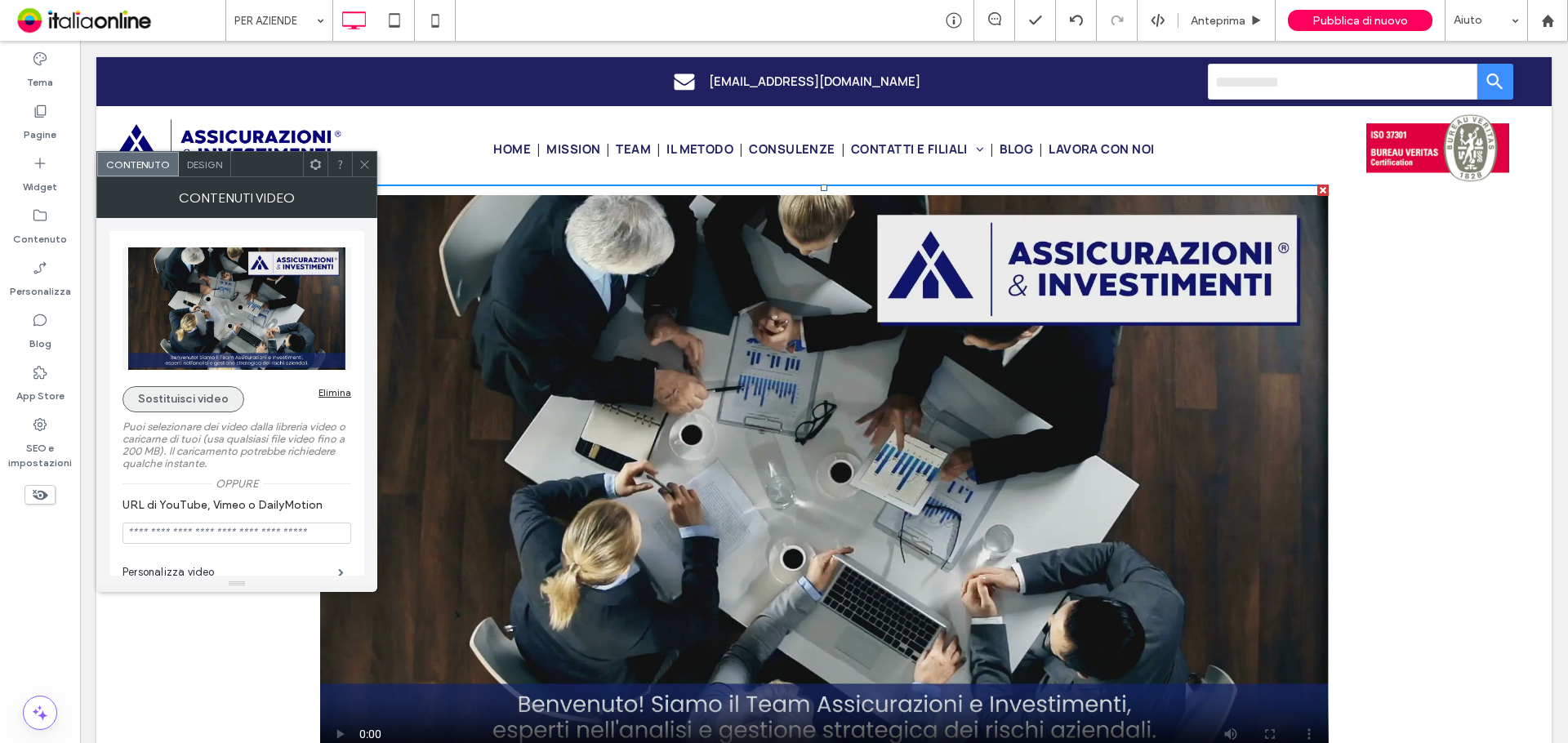
click at [150, 396] on button "Sostituisci video" at bounding box center [183, 399] width 121 height 26
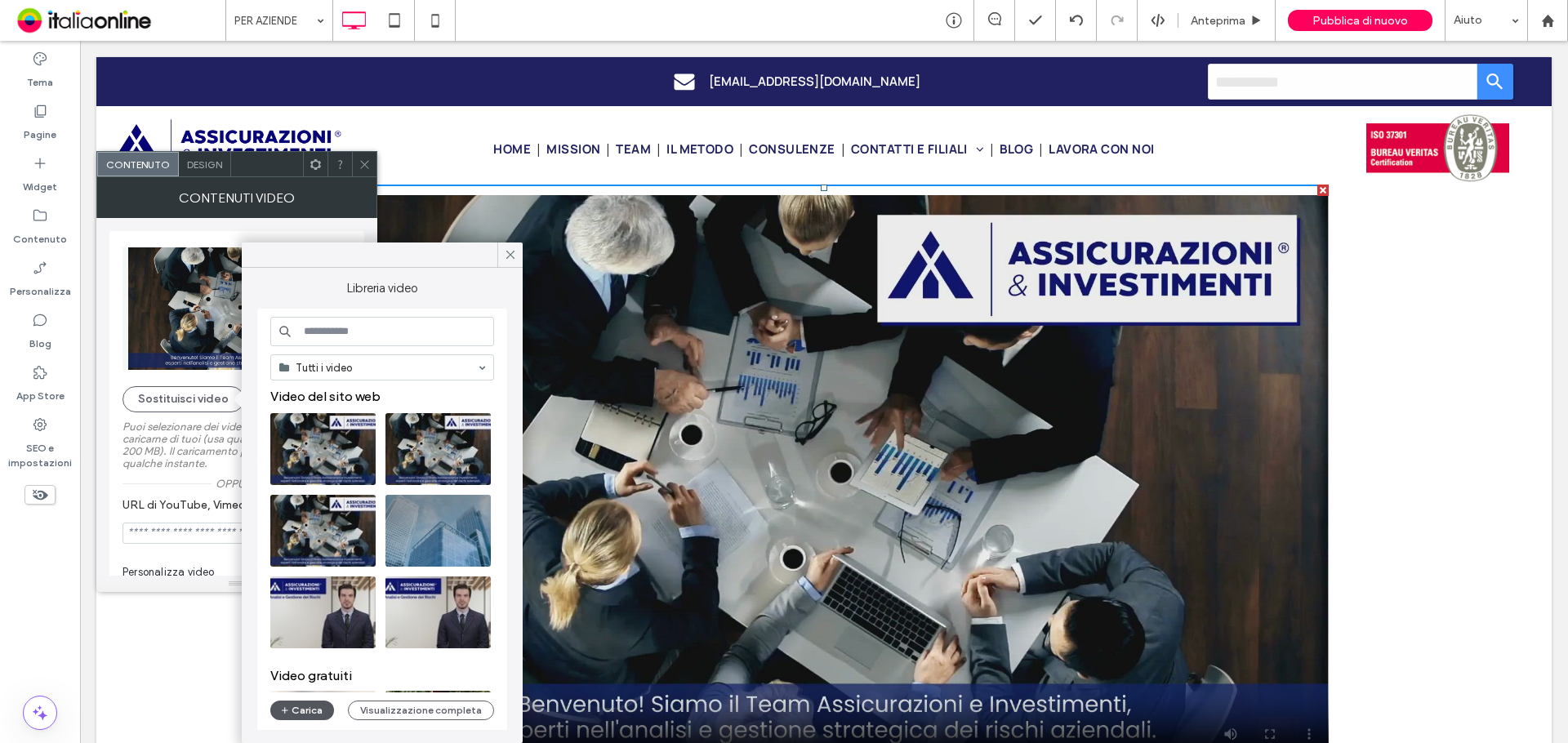
click at [299, 711] on button "Carica" at bounding box center [302, 711] width 64 height 20
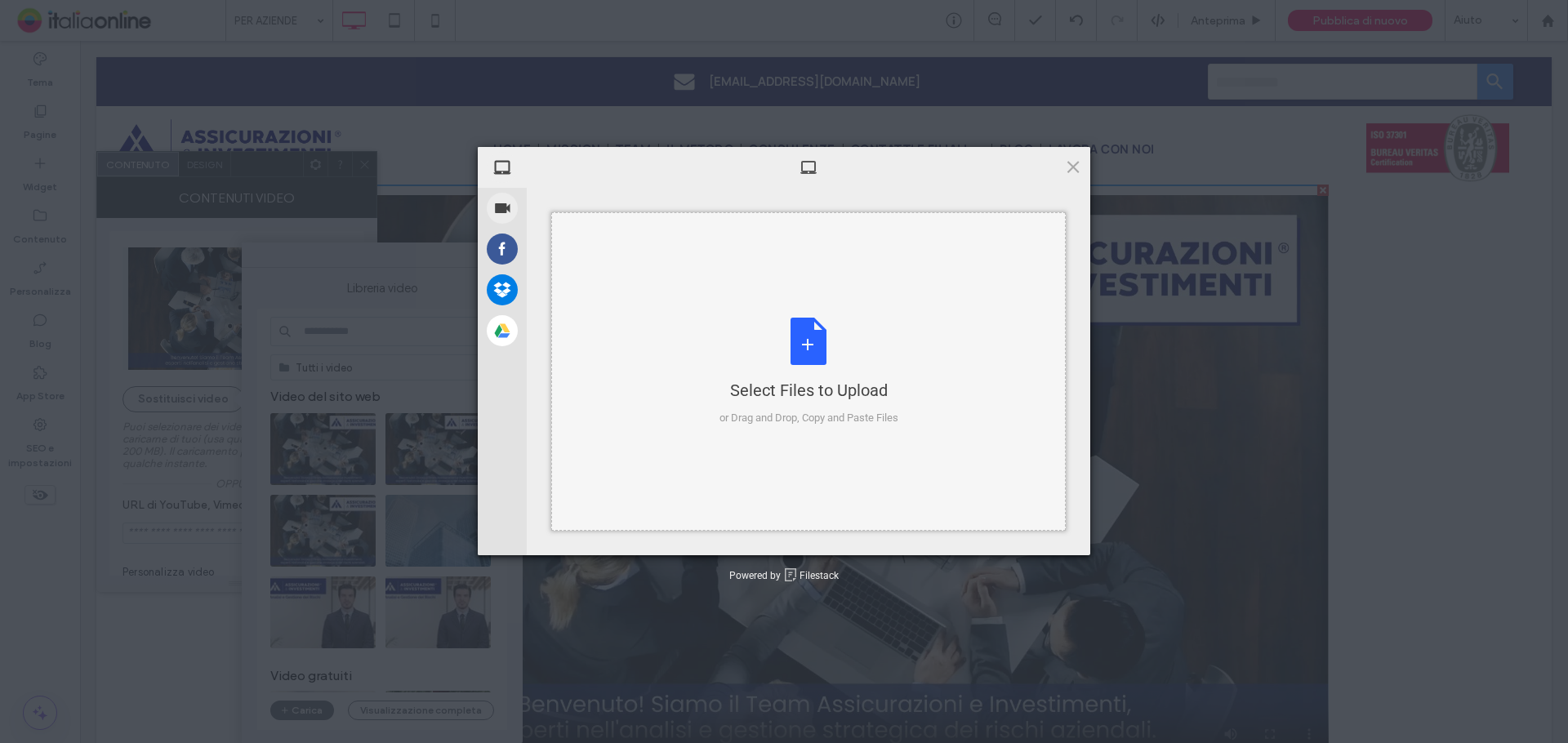
click at [720, 386] on div "Select Files to Upload" at bounding box center [809, 390] width 179 height 23
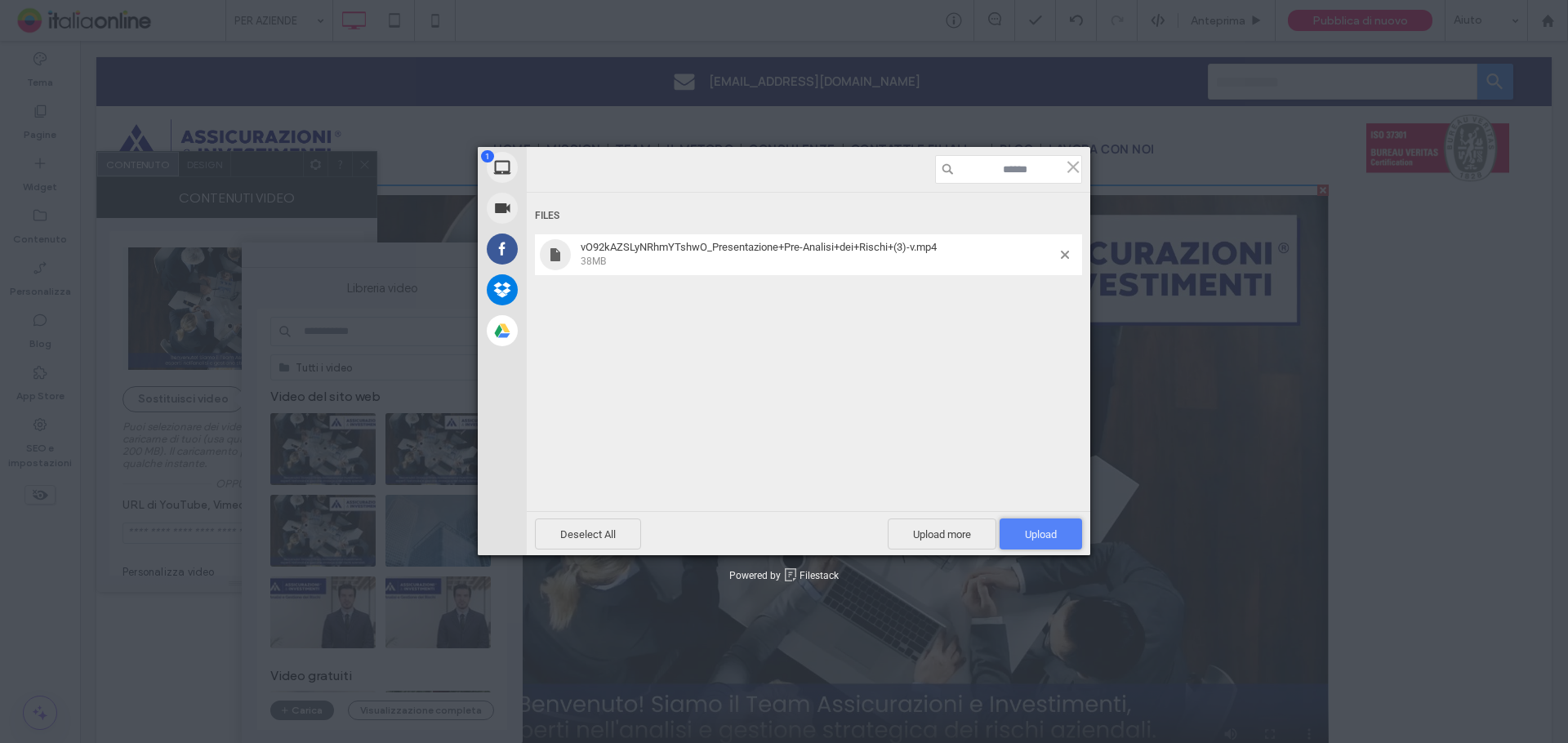
click at [1037, 536] on span "Upload 1" at bounding box center [1041, 534] width 32 height 12
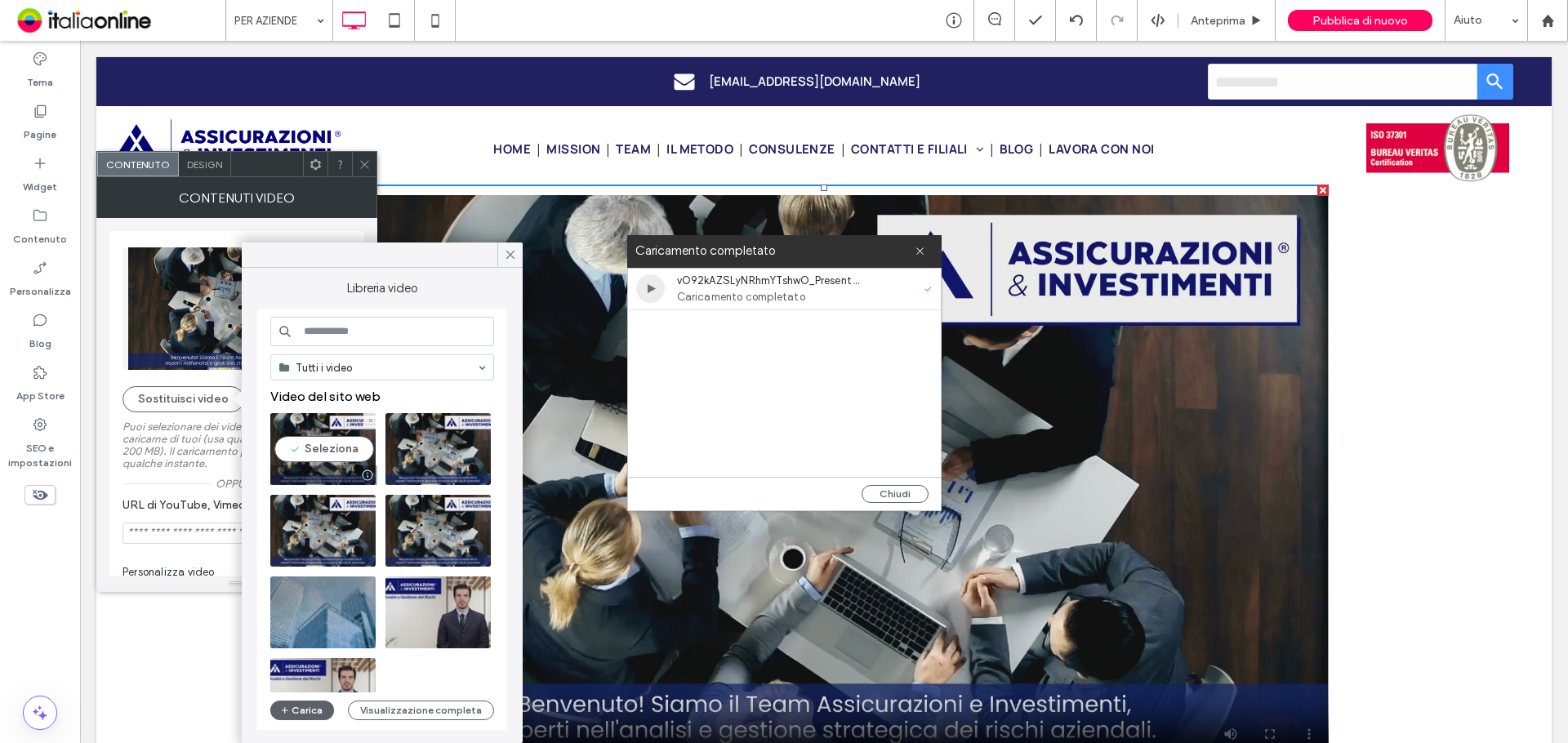
click at [317, 461] on video at bounding box center [323, 450] width 105 height 72
type input "**********"
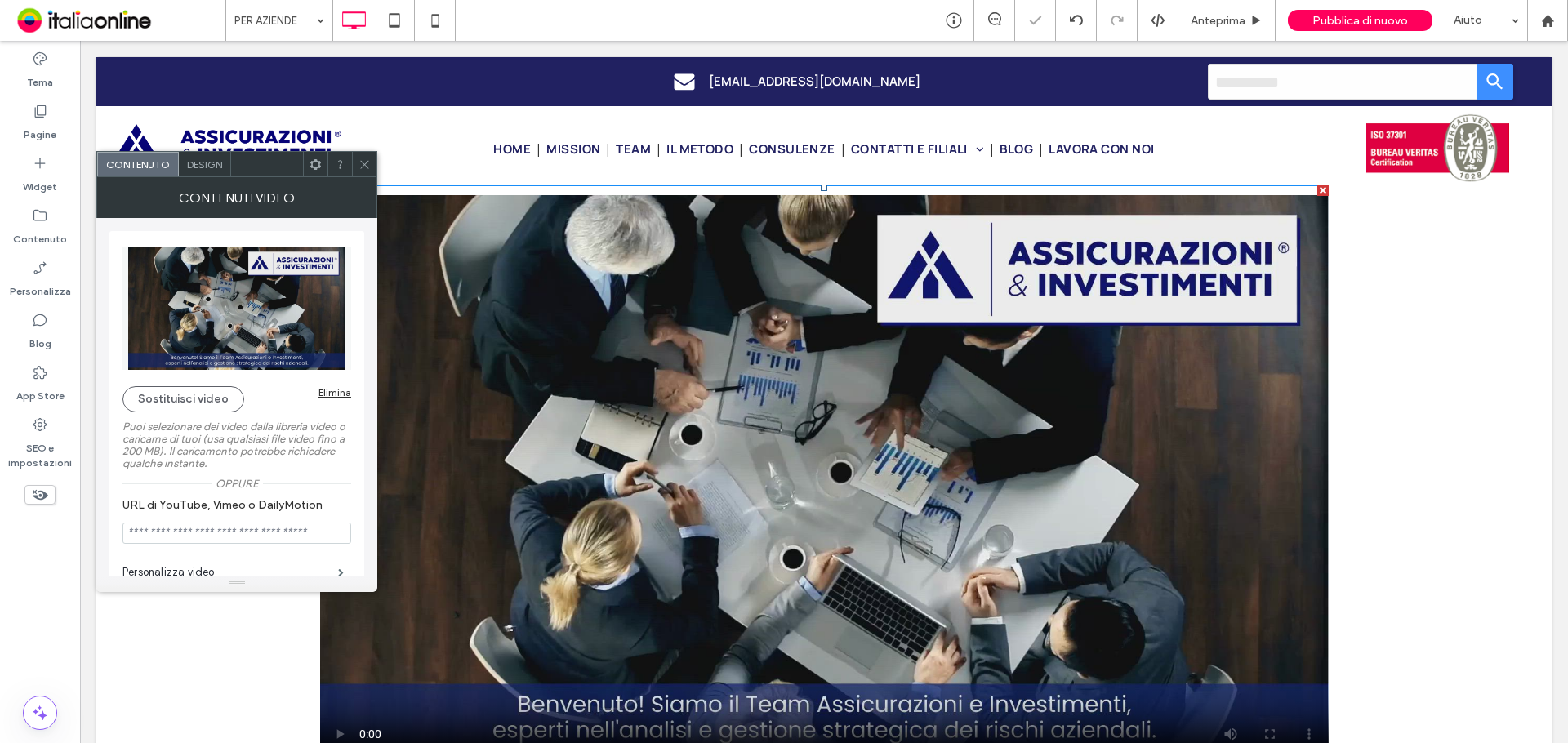
click at [360, 162] on icon at bounding box center [365, 164] width 12 height 12
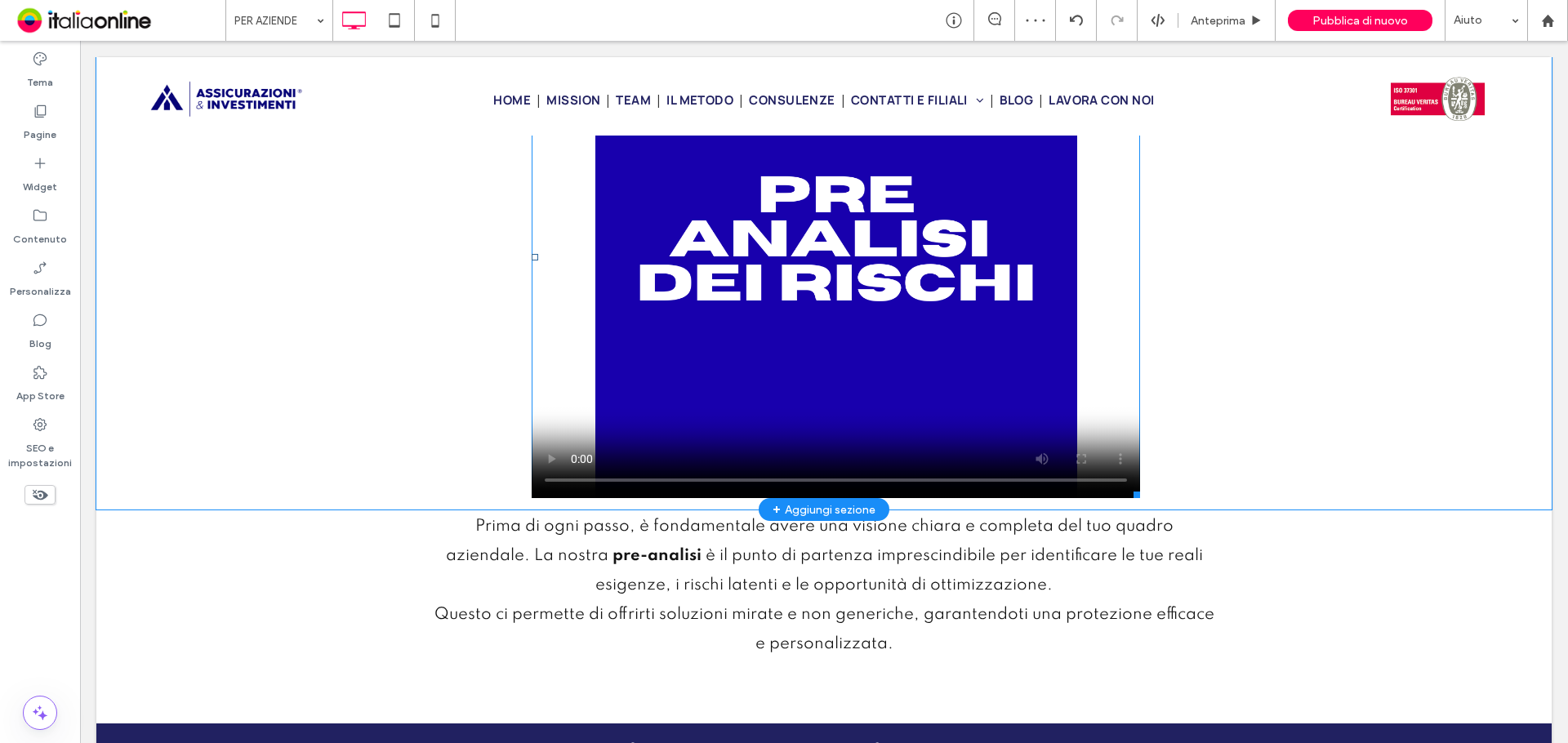
scroll to position [1062, 0]
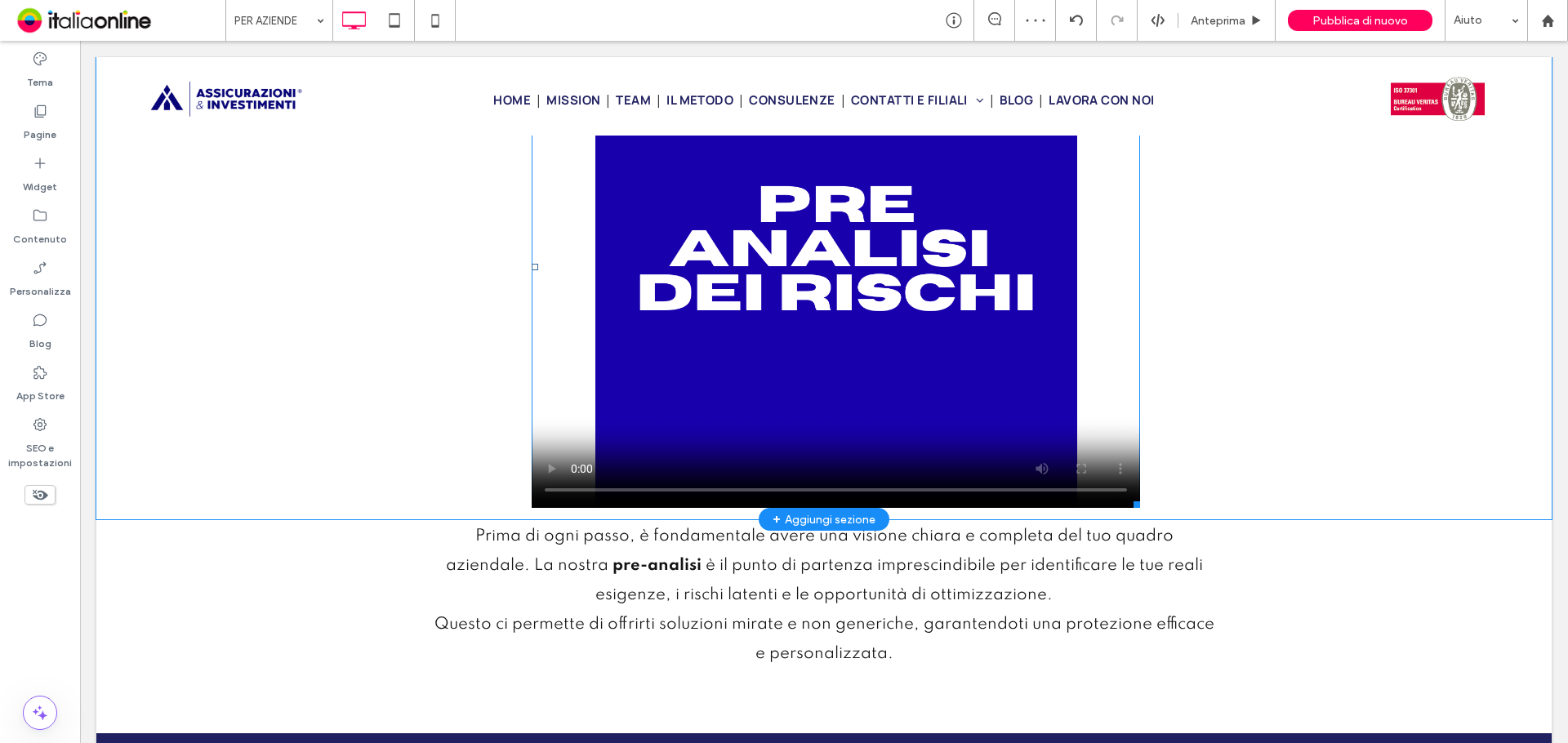
click at [544, 474] on span at bounding box center [836, 267] width 609 height 482
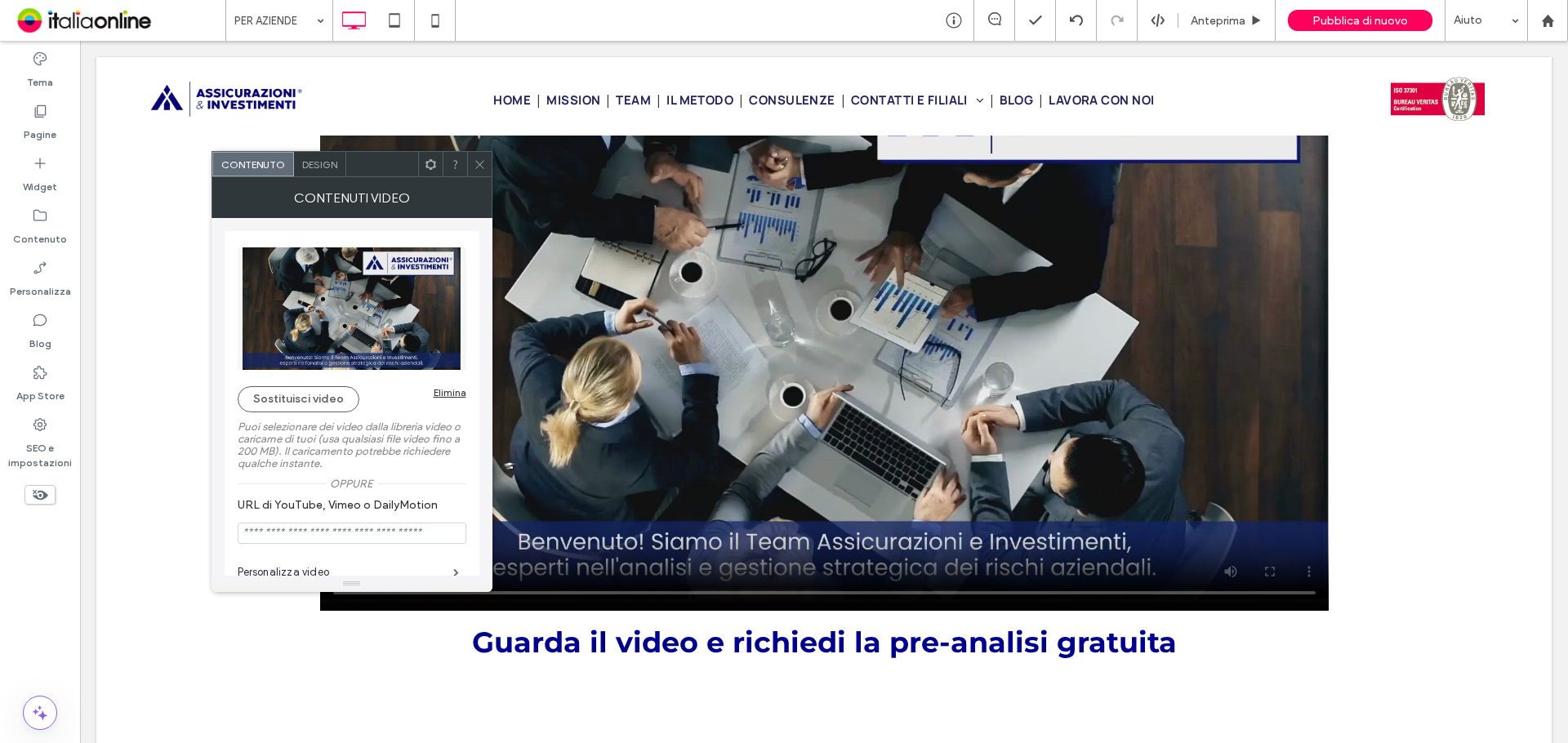
scroll to position [0, 0]
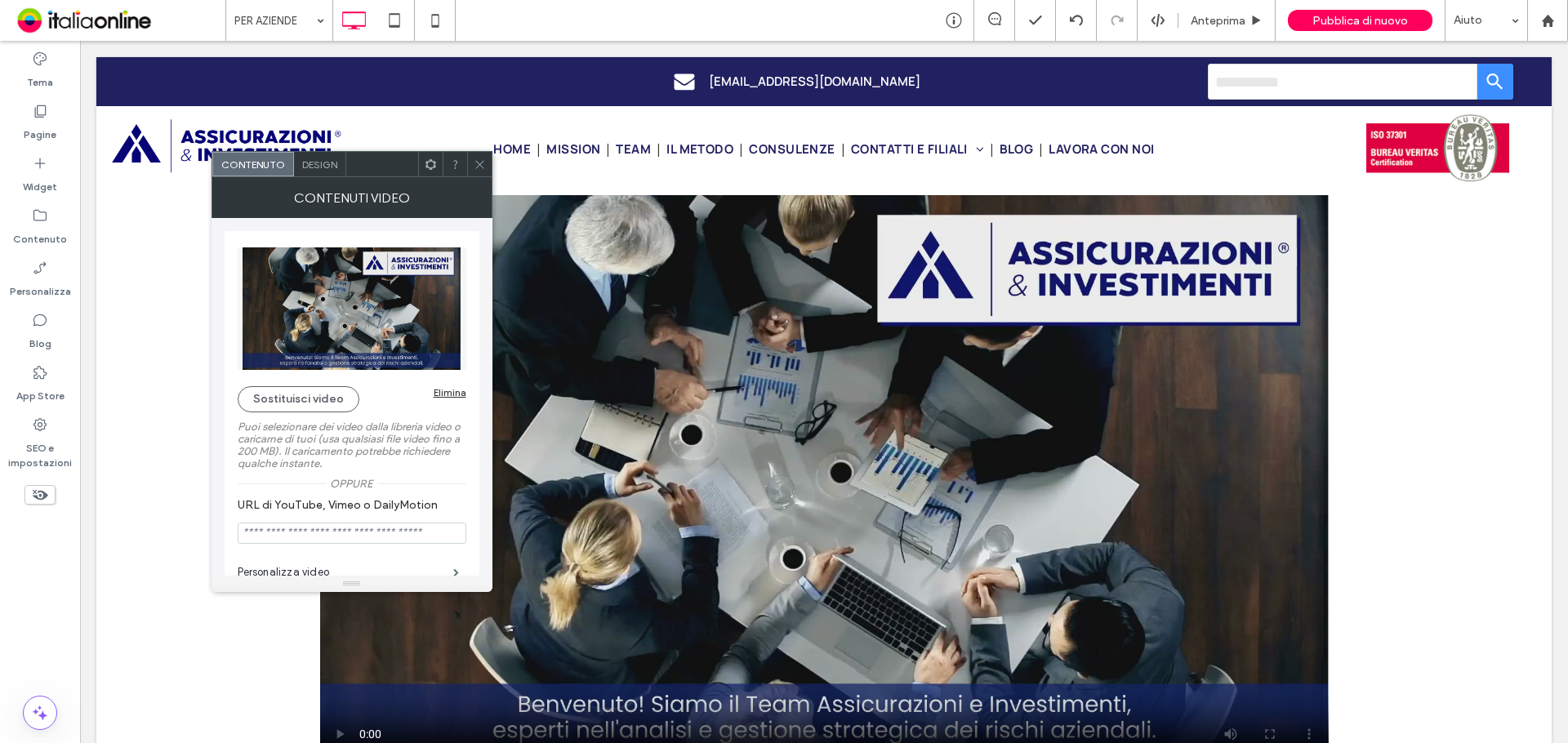
click at [477, 166] on use at bounding box center [479, 164] width 8 height 8
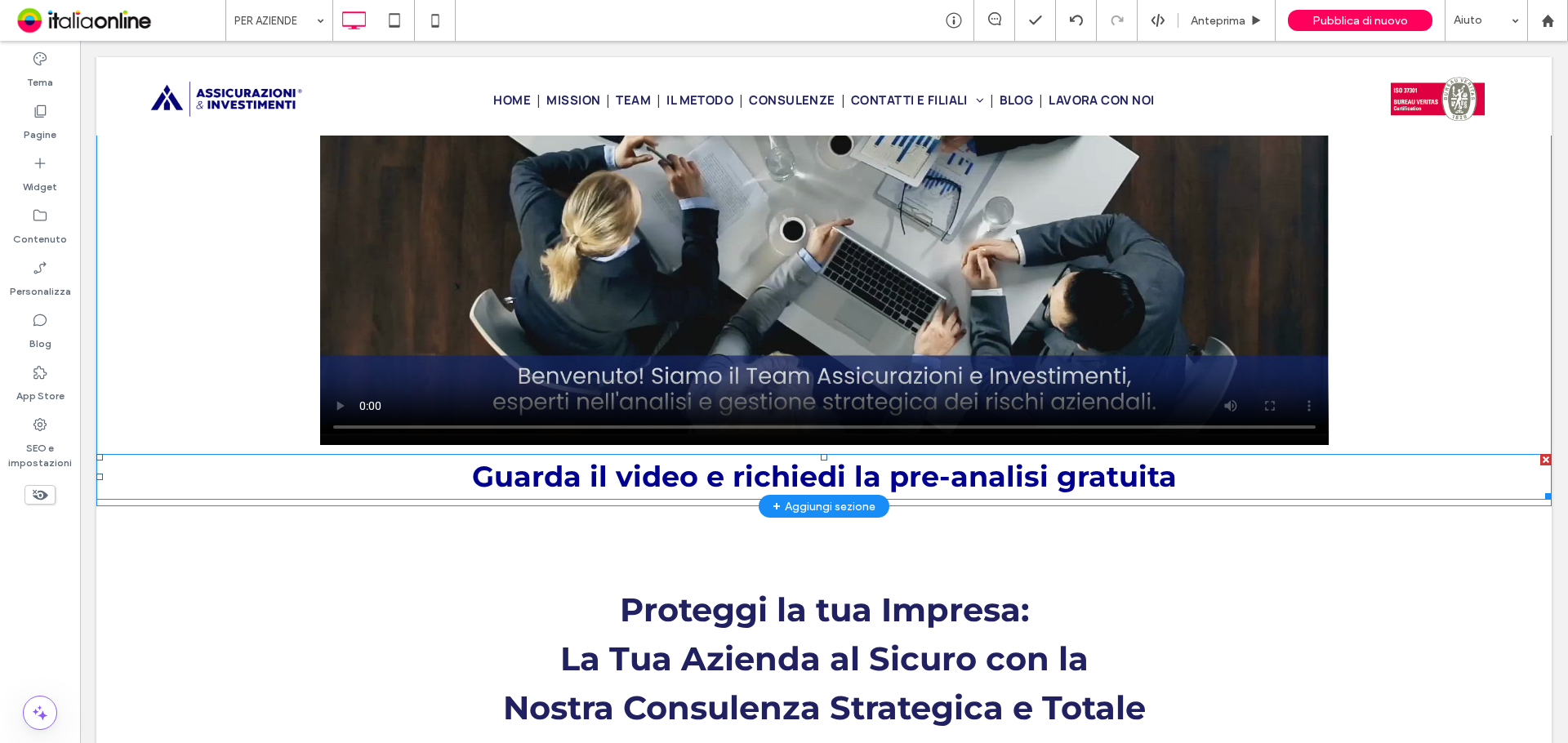
scroll to position [327, 0]
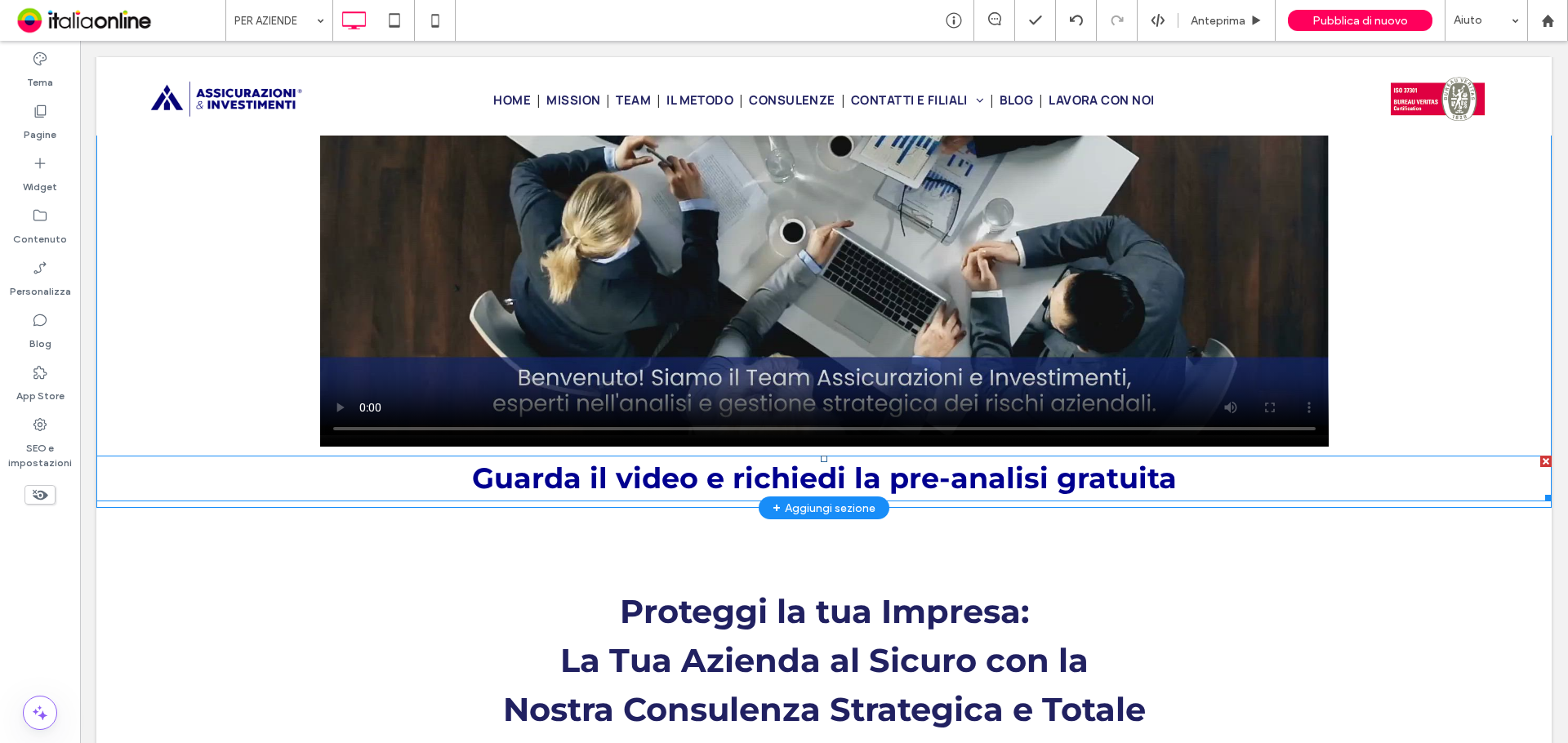
click at [632, 468] on span "Guarda il video e richiedi la pre-analisi gratuita" at bounding box center [824, 477] width 705 height 35
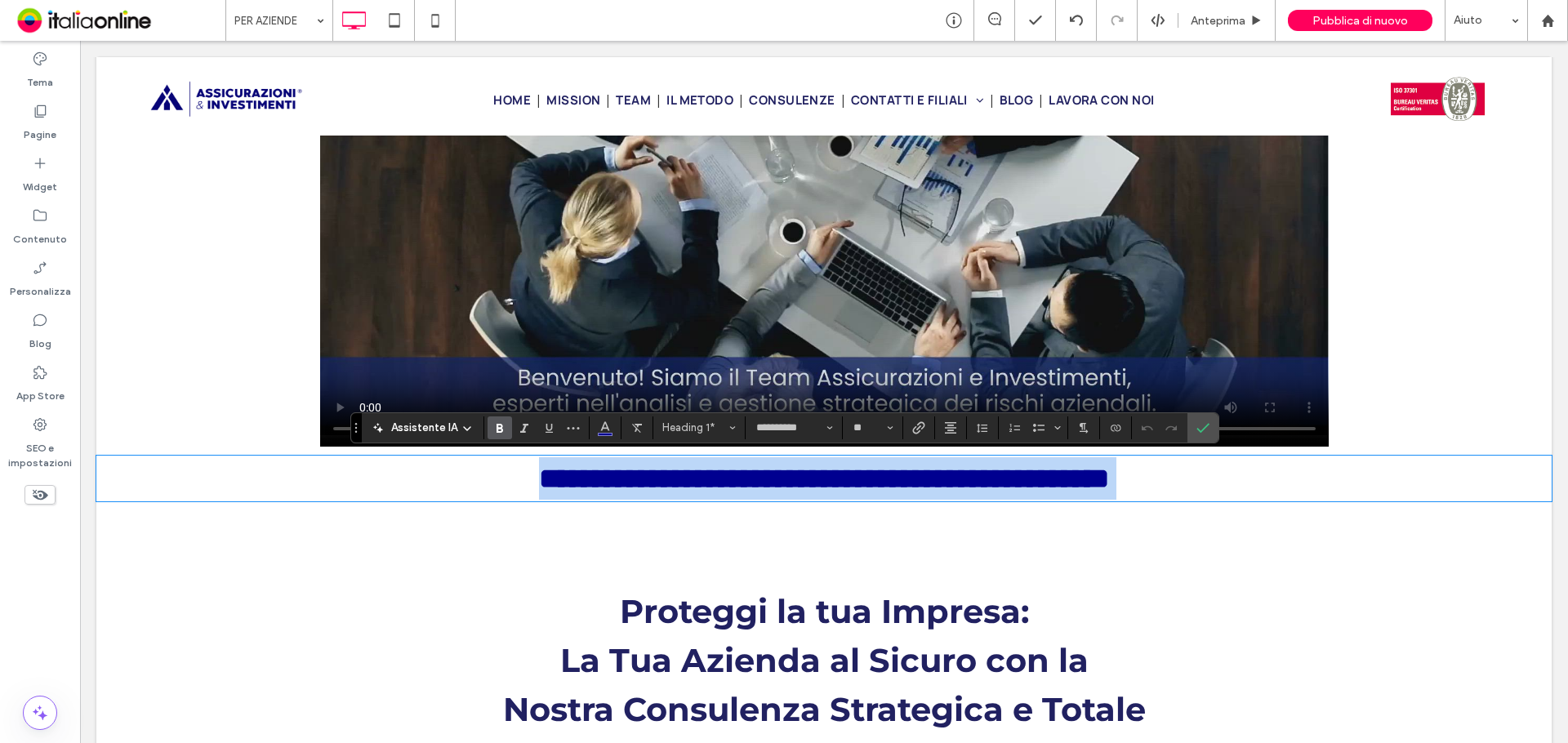
click at [305, 492] on h1 "**********" at bounding box center [824, 479] width 1456 height 44
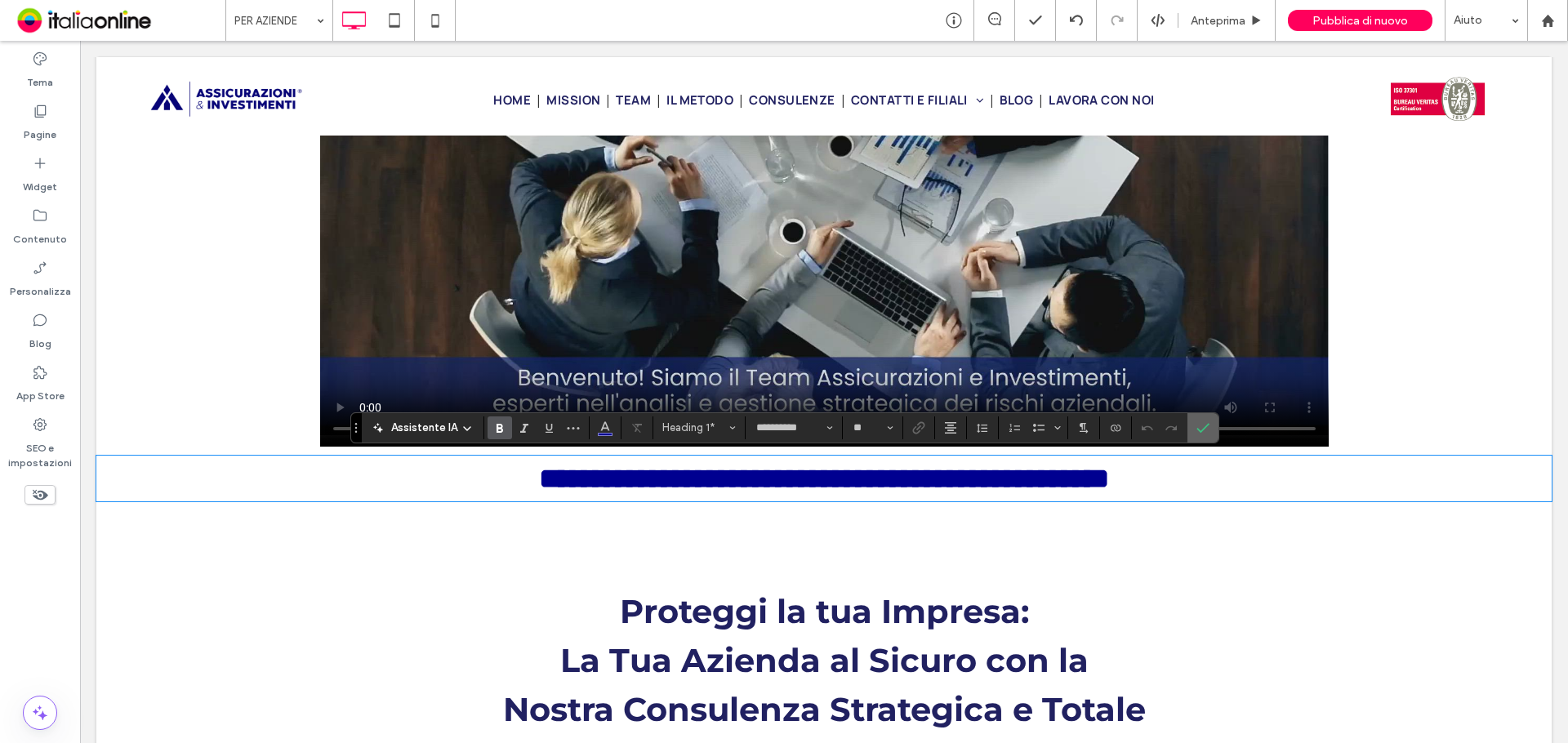
click at [1204, 428] on use "Conferma" at bounding box center [1202, 428] width 13 height 10
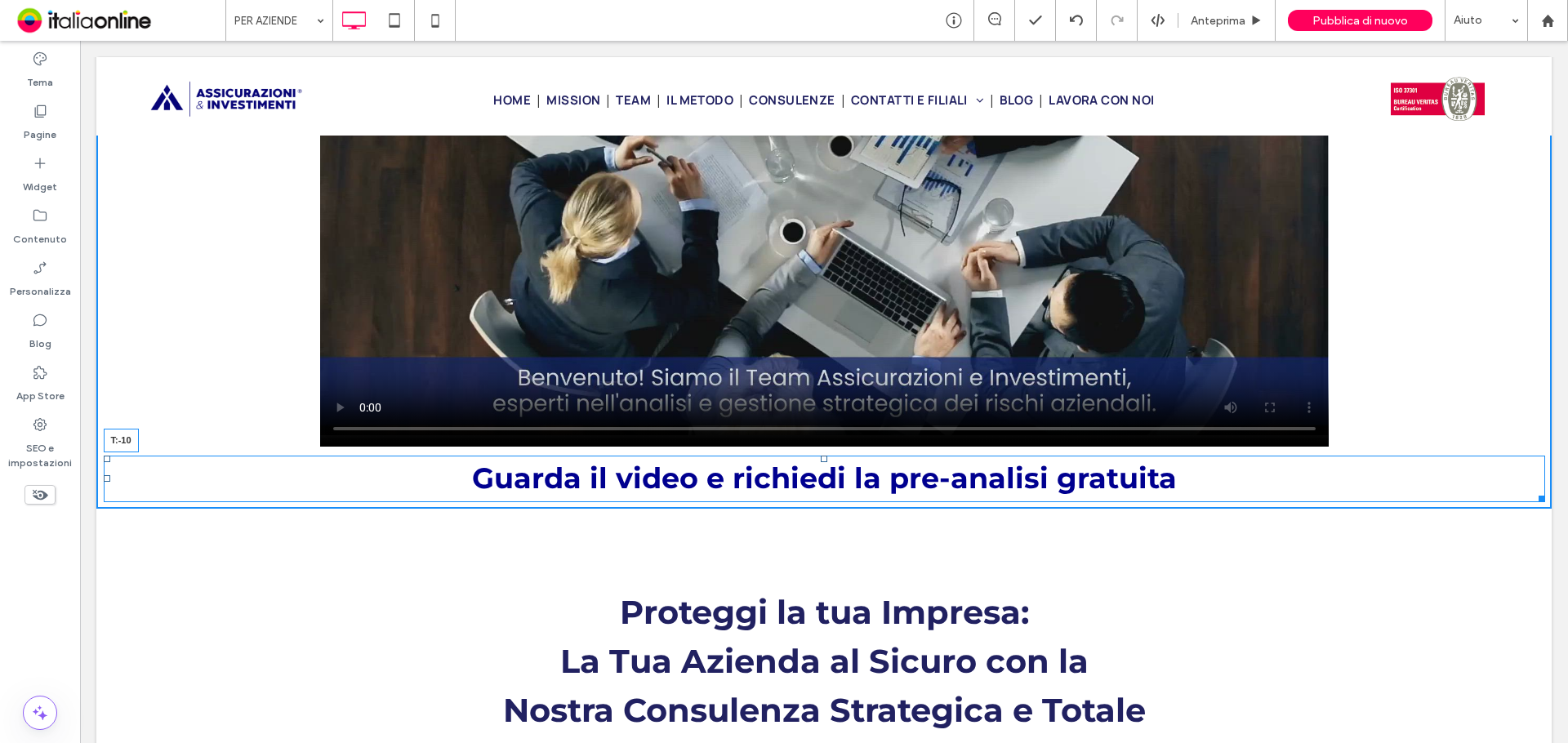
drag, startPoint x: 819, startPoint y: 457, endPoint x: 827, endPoint y: 407, distance: 50.6
click at [827, 407] on div "Guarda il video e richiedi la pre-analisi gratuita T:-10 Click To Paste" at bounding box center [824, 183] width 1456 height 651
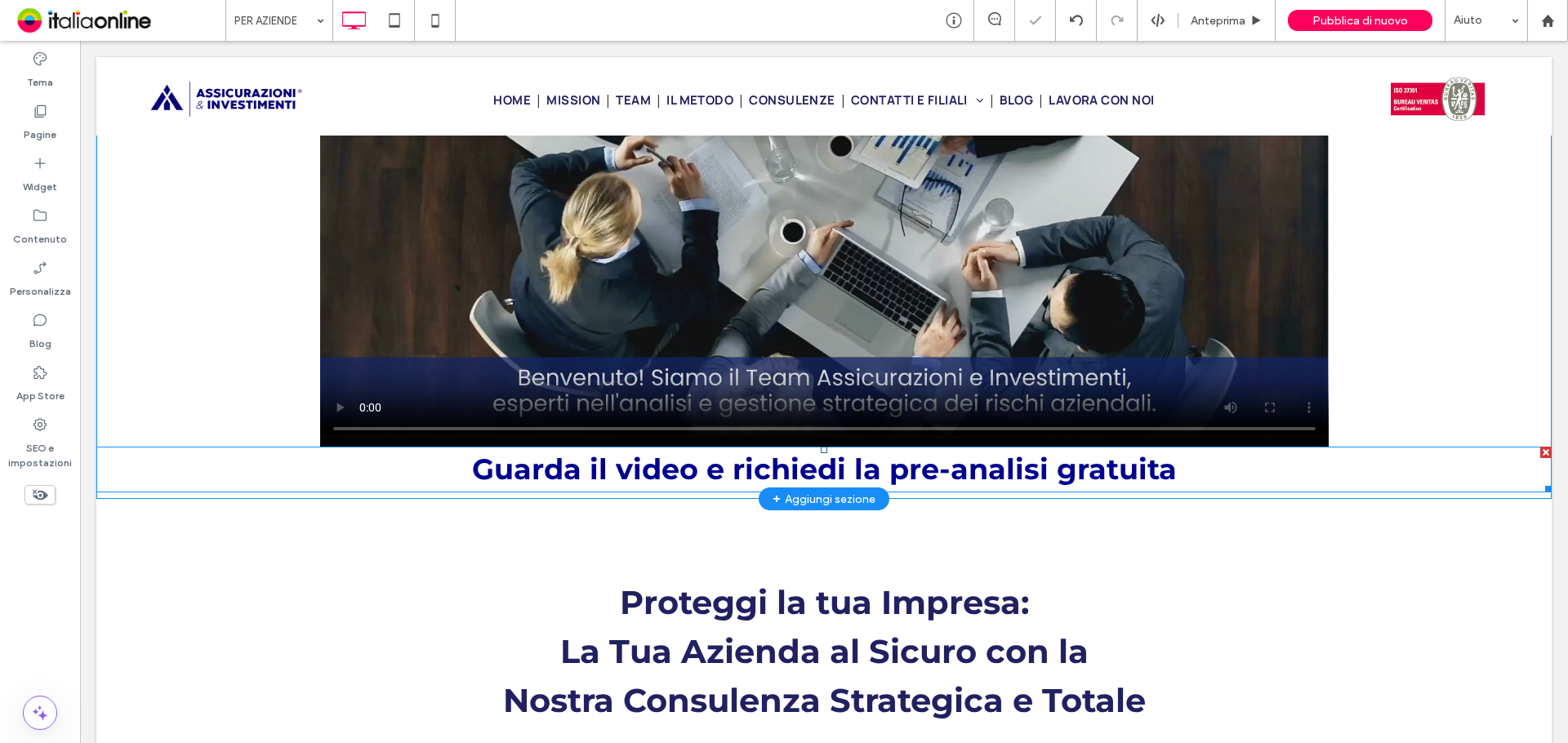
click at [265, 468] on h1 "Guarda il video e richiedi la pre-analisi gratuita" at bounding box center [824, 470] width 1456 height 44
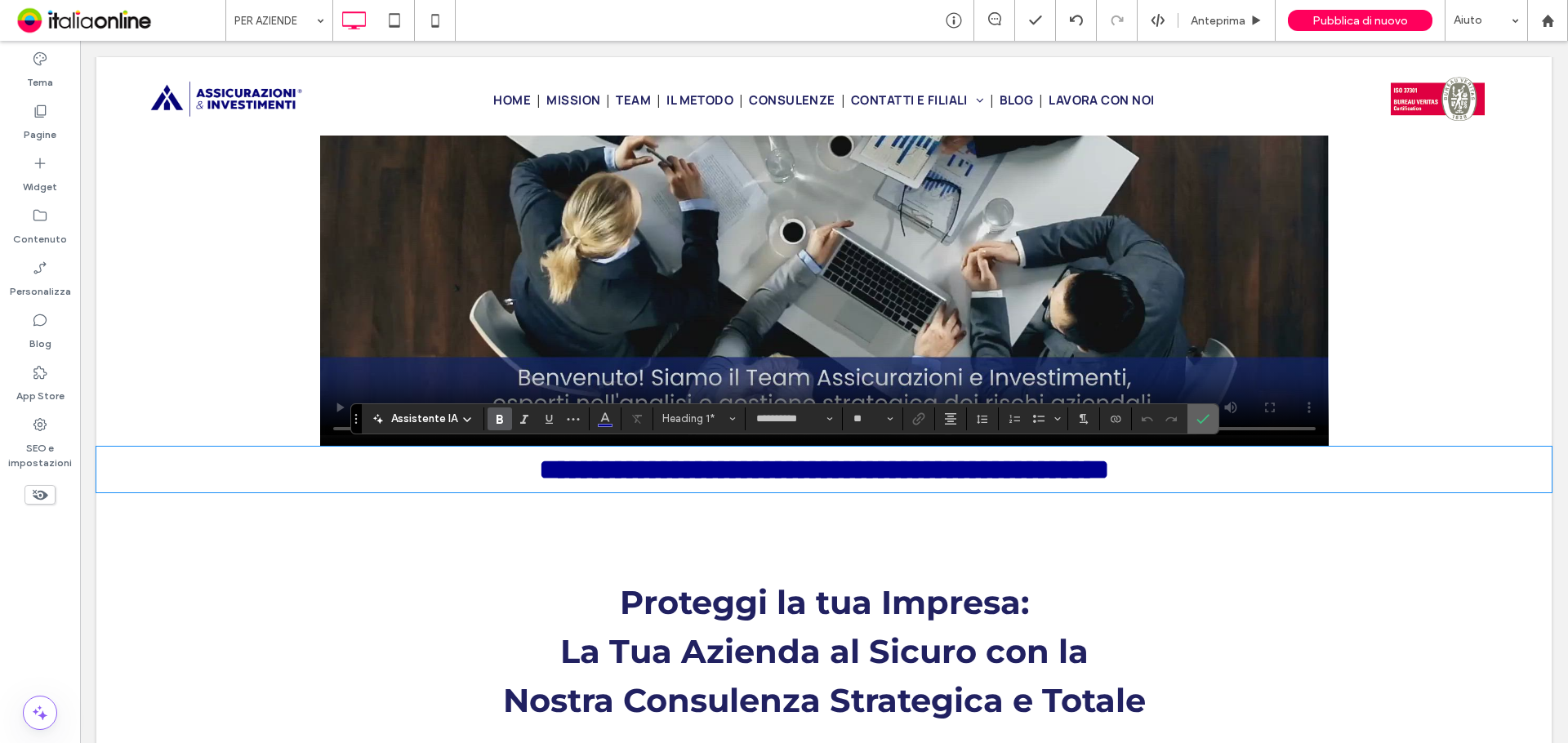
click at [1197, 415] on icon "Conferma" at bounding box center [1202, 419] width 13 height 13
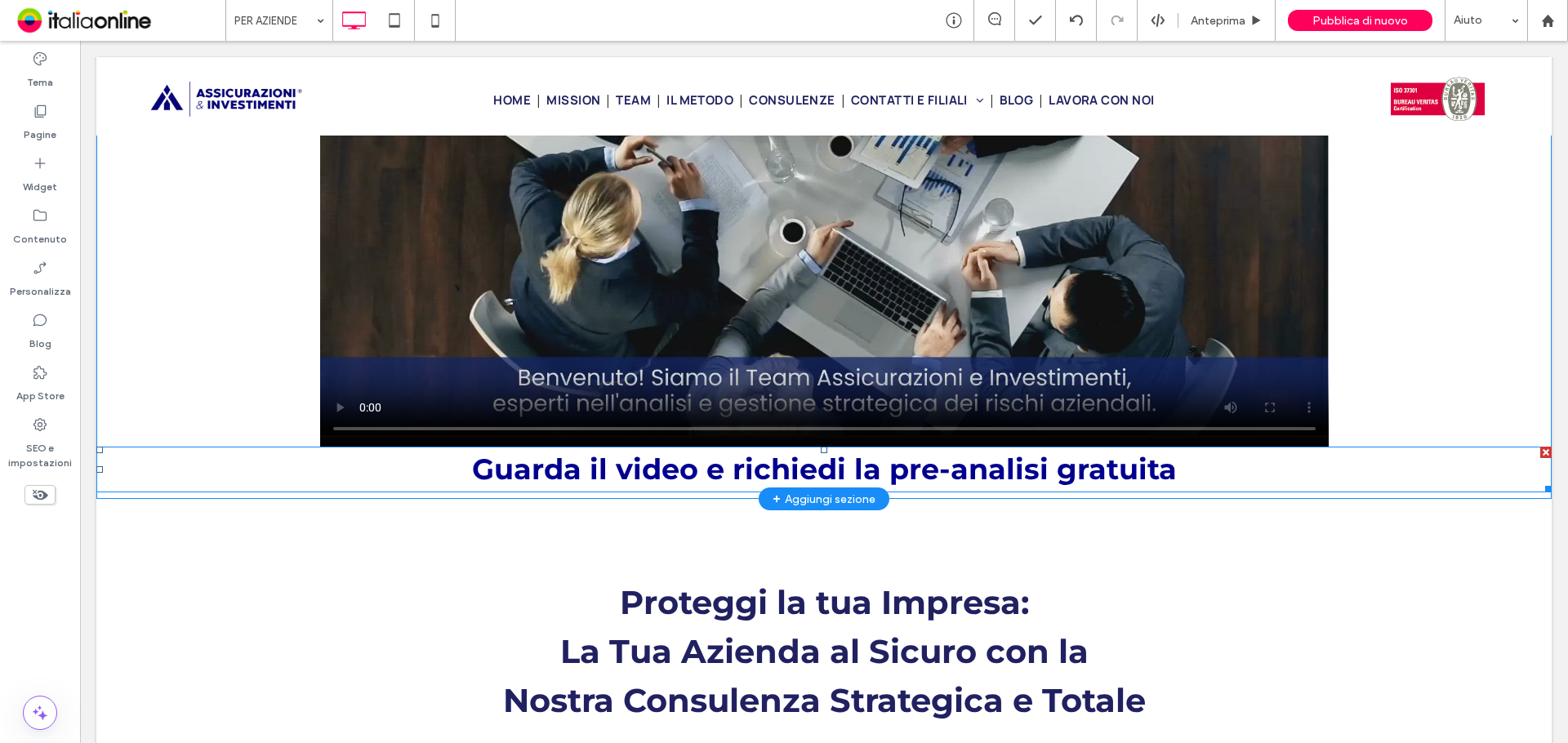
click at [117, 465] on h1 "Guarda il video e richiedi la pre-analisi gratuita" at bounding box center [824, 470] width 1456 height 44
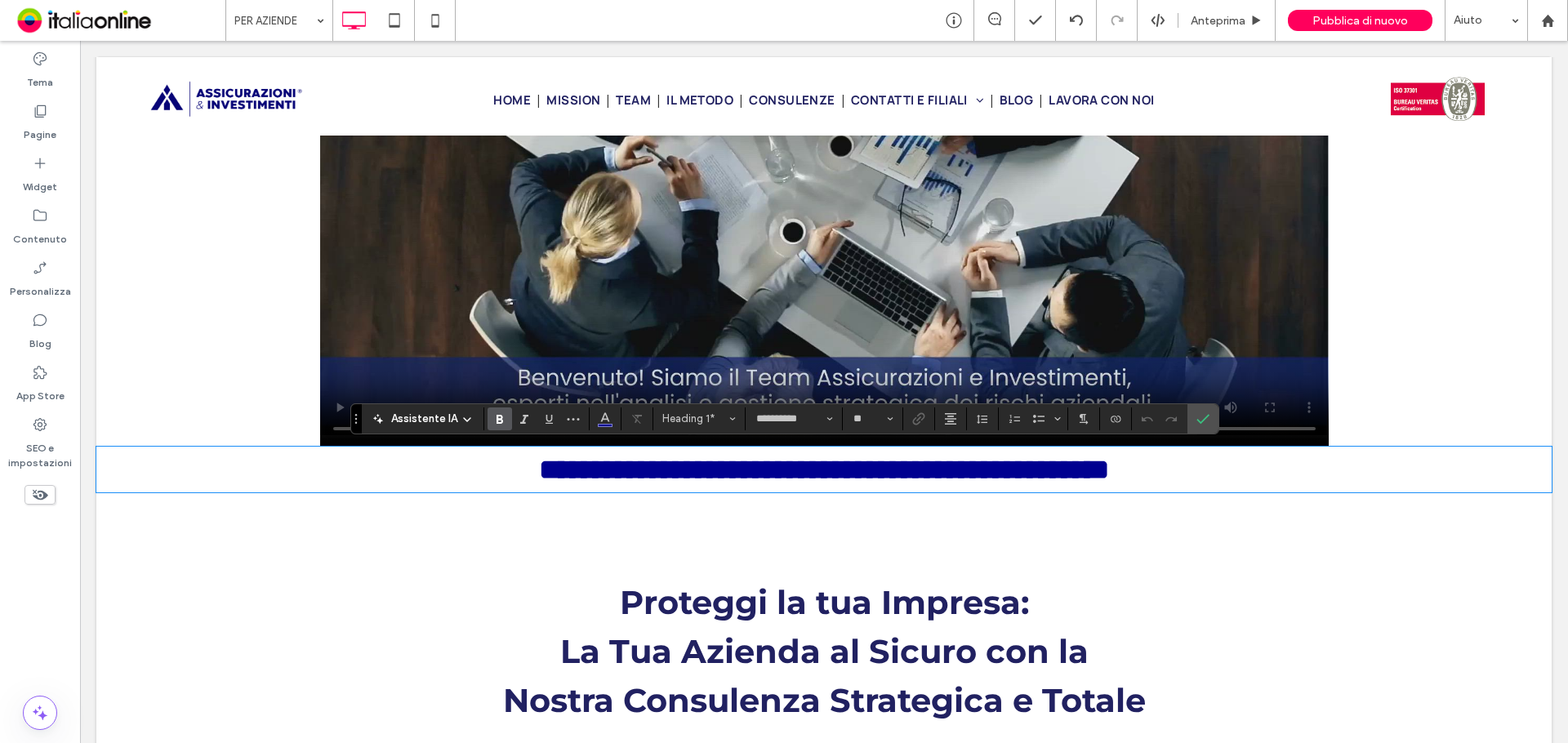
click at [456, 464] on h1 "**********" at bounding box center [824, 470] width 1456 height 44
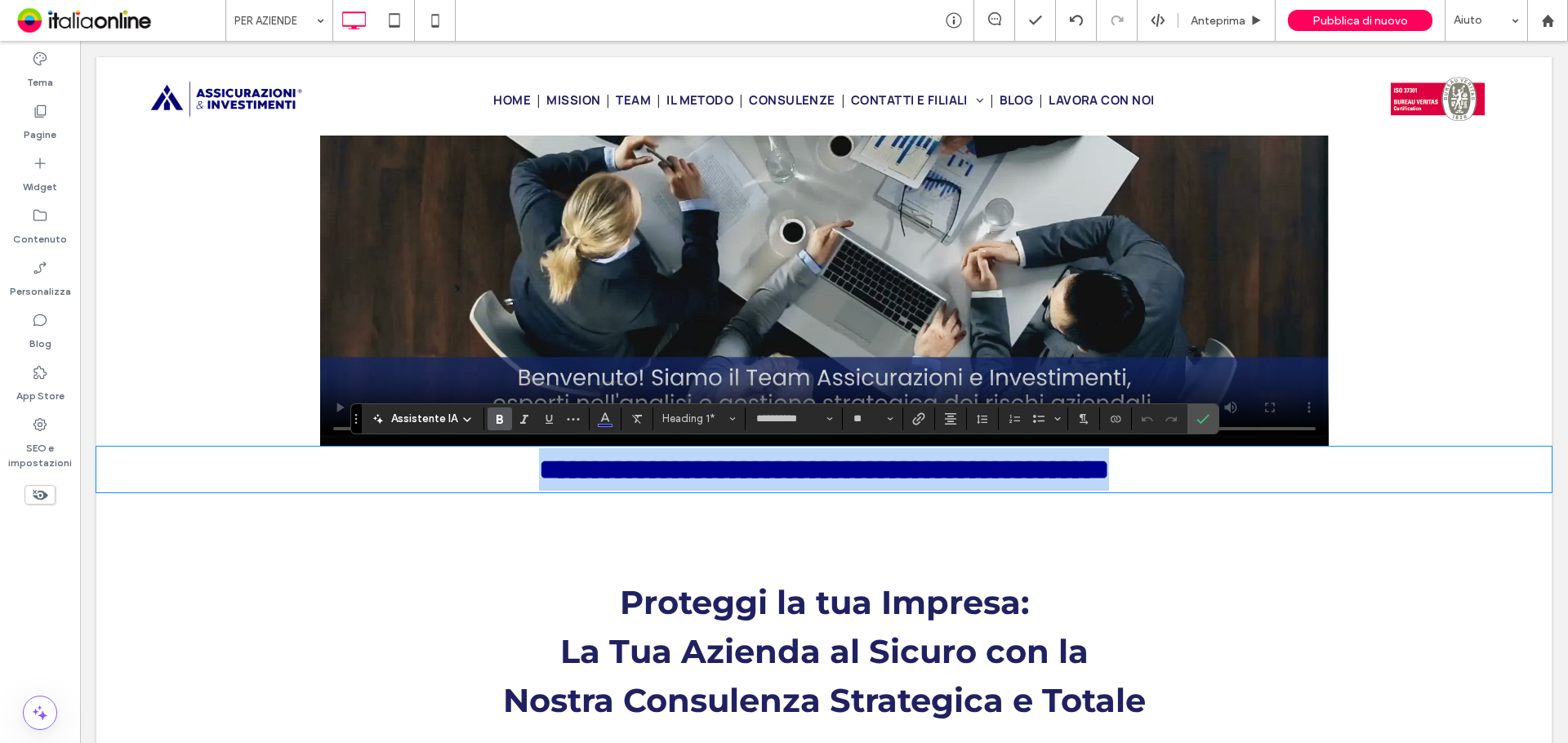
drag, startPoint x: 456, startPoint y: 464, endPoint x: 569, endPoint y: 469, distance: 113.1
click at [569, 470] on h1 "**********" at bounding box center [824, 470] width 1456 height 44
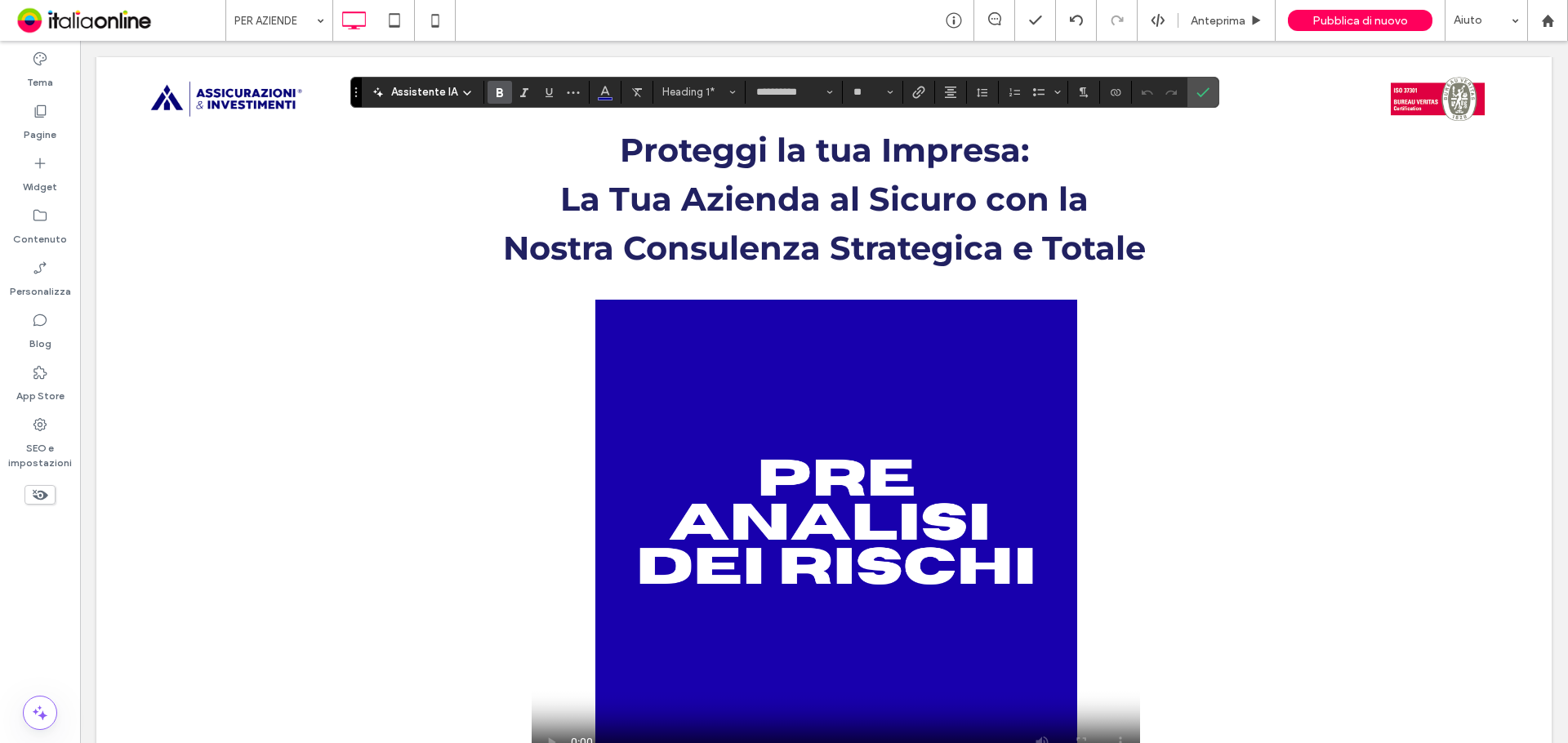
scroll to position [653, 0]
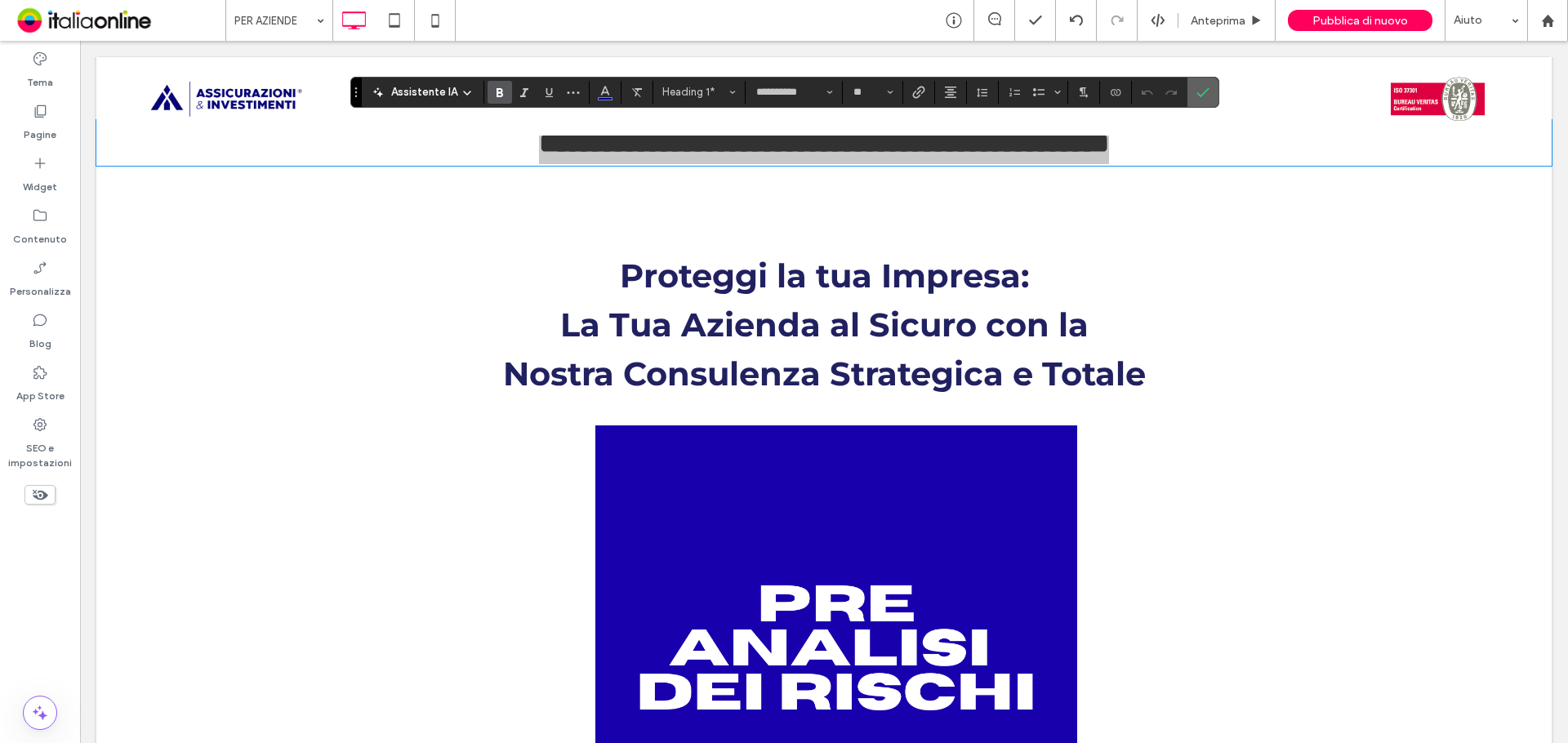
click at [1198, 94] on use "Conferma" at bounding box center [1202, 93] width 13 height 10
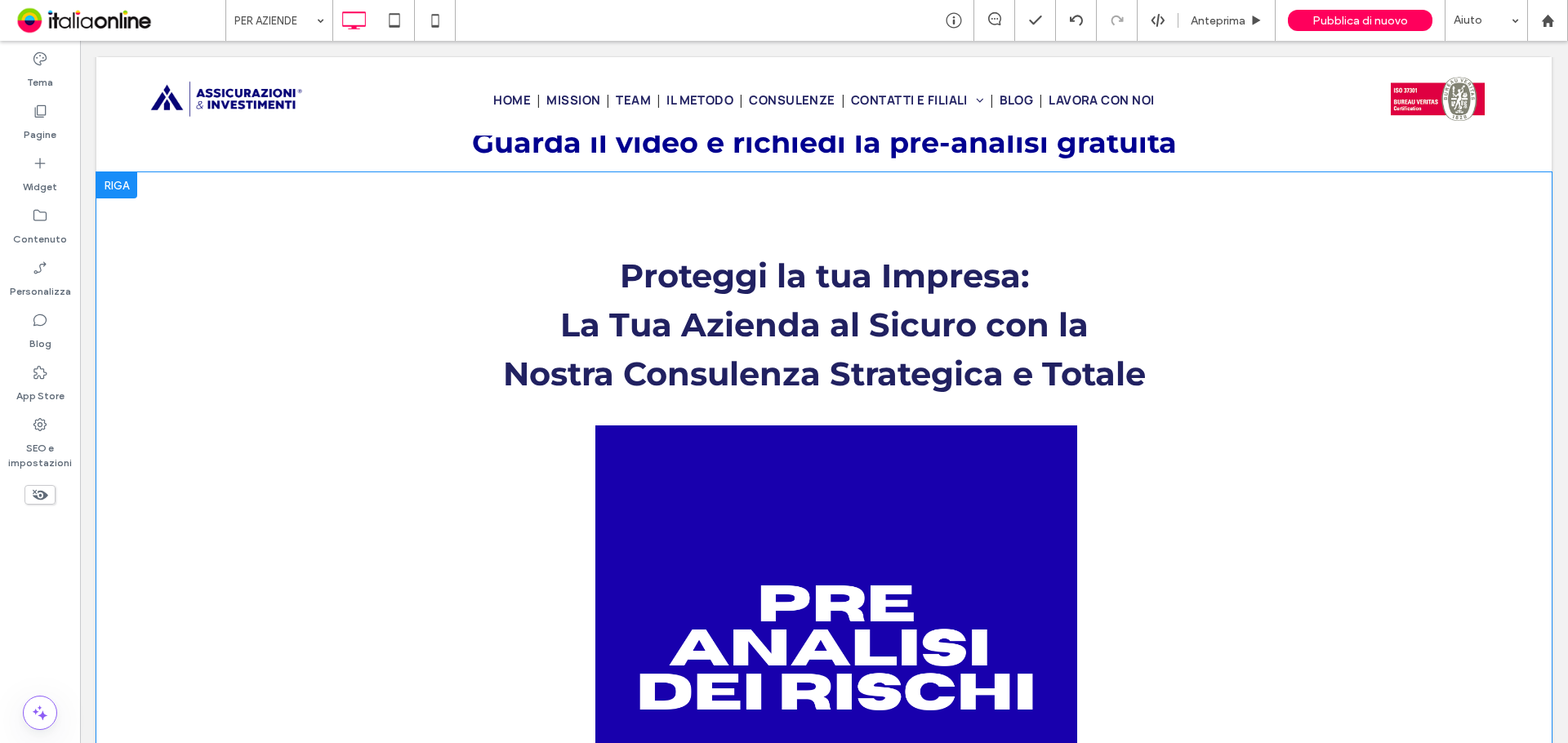
click at [470, 232] on div "Proteggi la tua Impresa: La Tua Azienda al Sicuro con la Nostra Consulenza Stra…" at bounding box center [823, 546] width 784 height 740
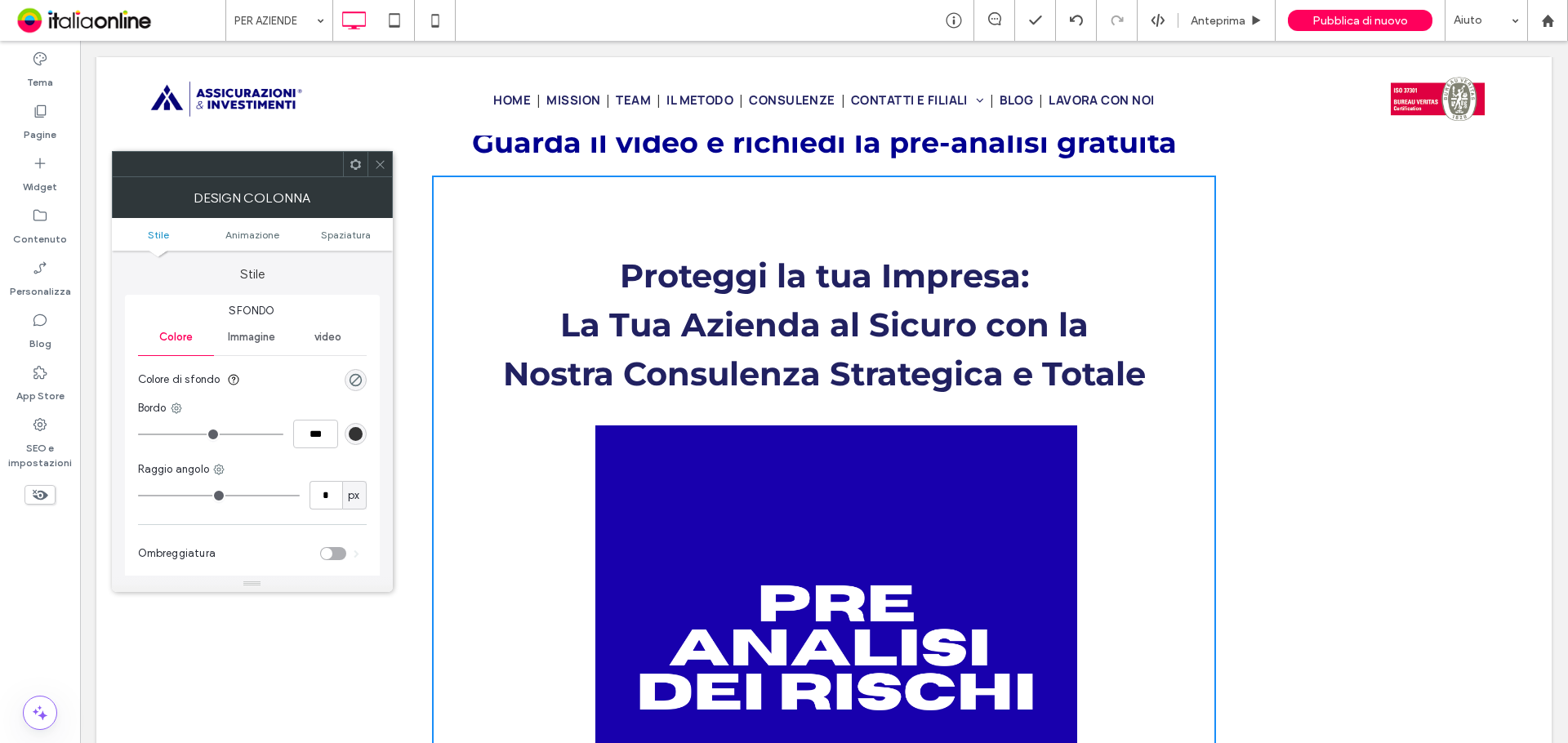
click at [377, 158] on icon at bounding box center [380, 164] width 12 height 12
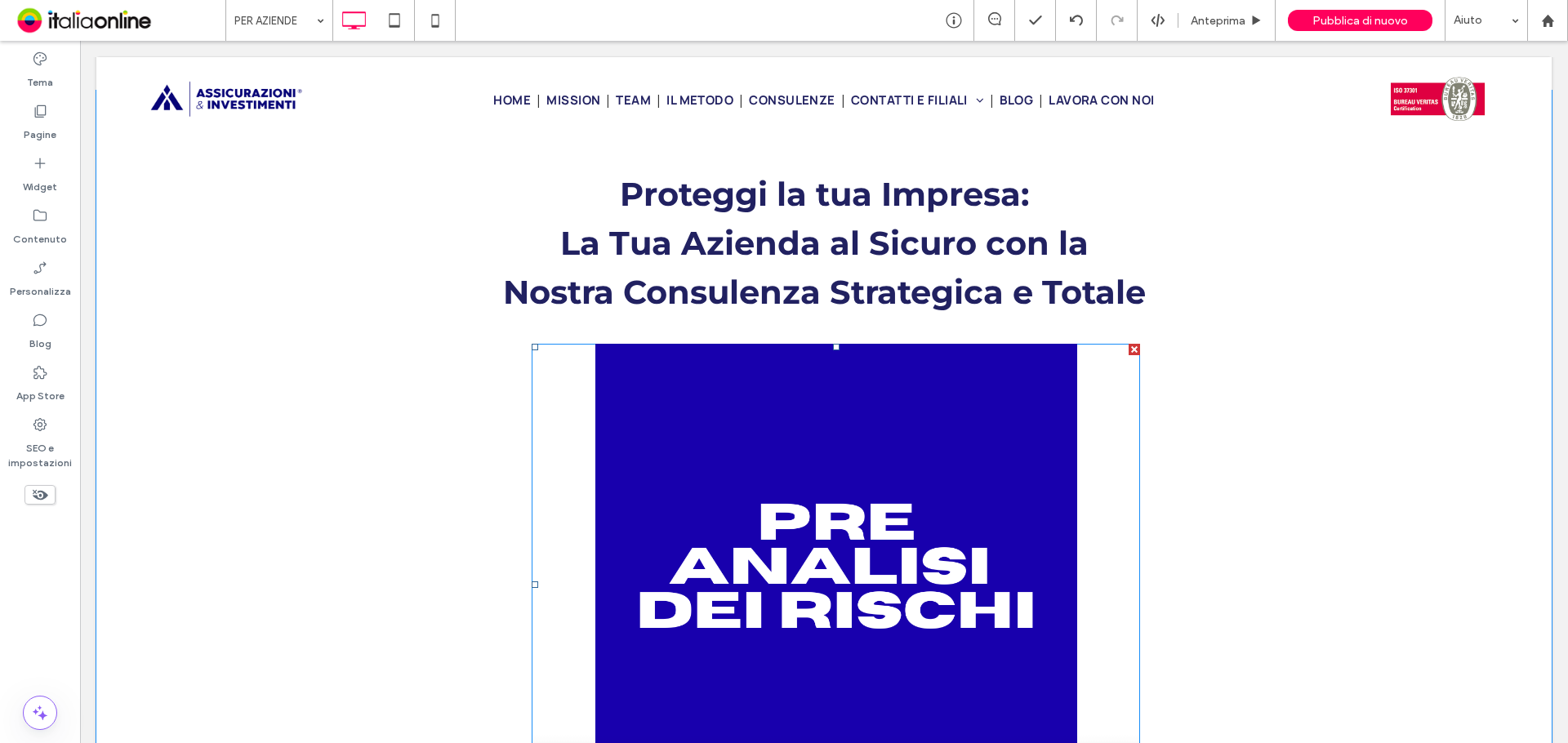
scroll to position [490, 0]
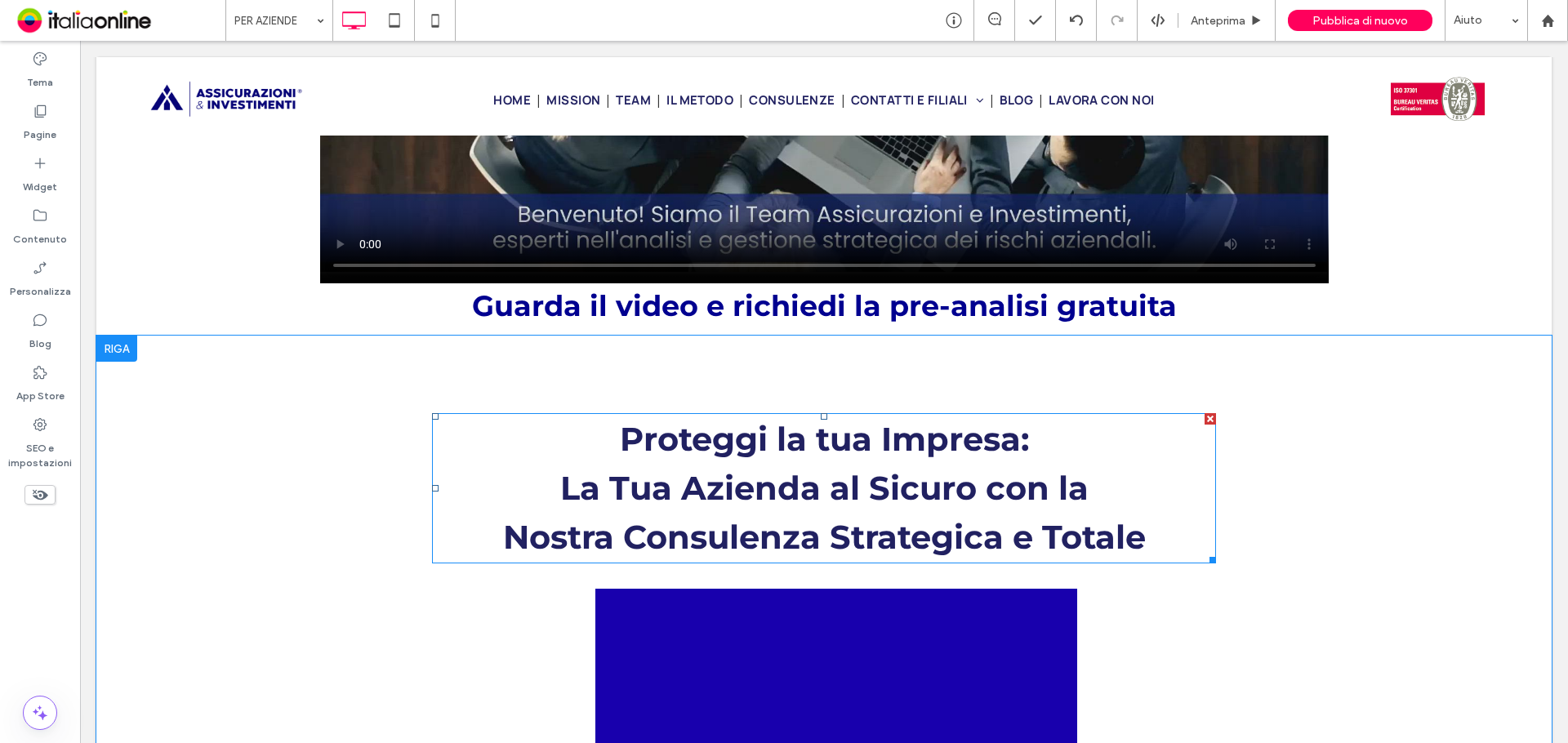
click at [1023, 464] on h1 "La Tua Azienda al Sicuro con la" at bounding box center [823, 488] width 784 height 49
type input "**********"
type input "**"
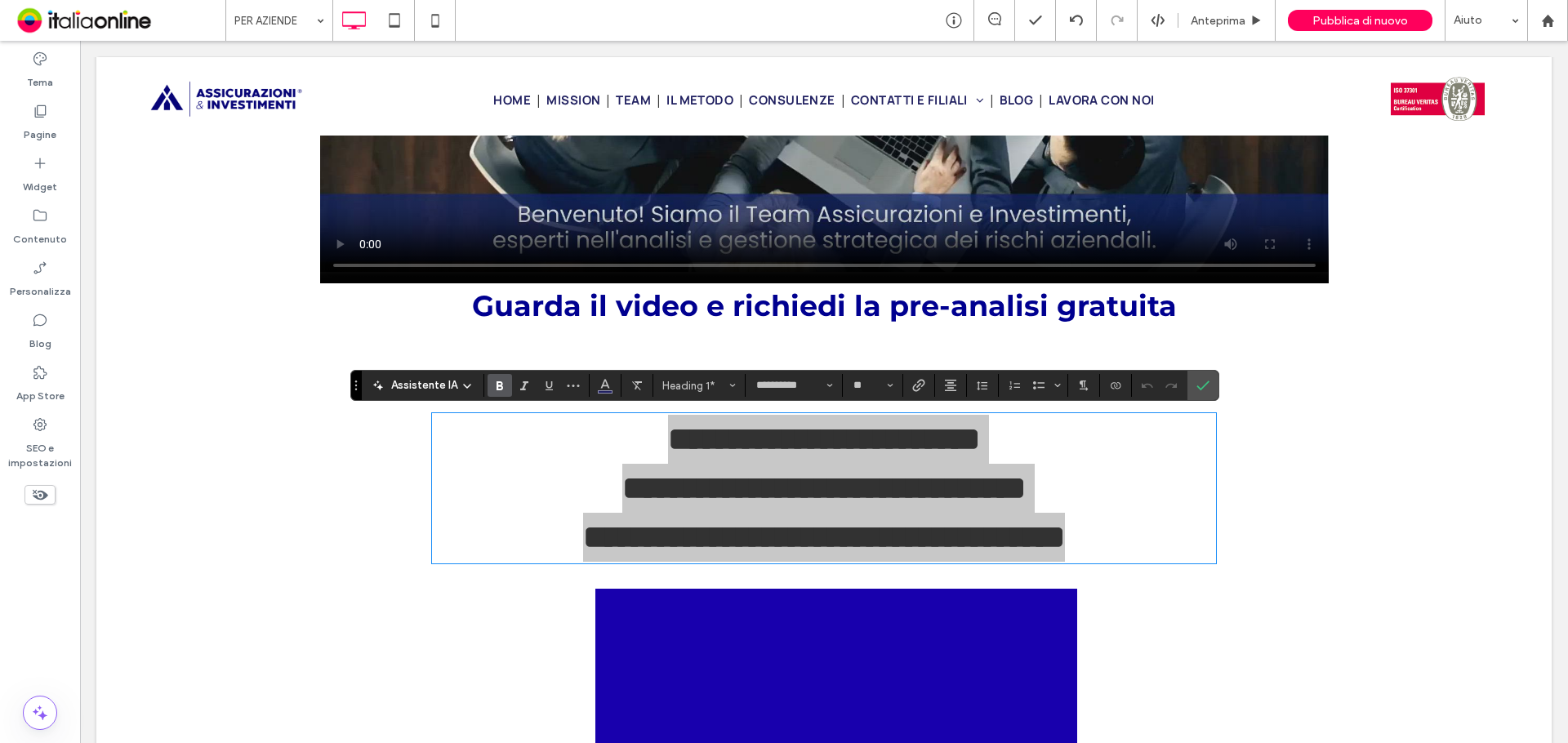
click at [1144, 386] on div at bounding box center [1147, 385] width 25 height 23
click at [1207, 384] on icon "Conferma" at bounding box center [1202, 385] width 13 height 13
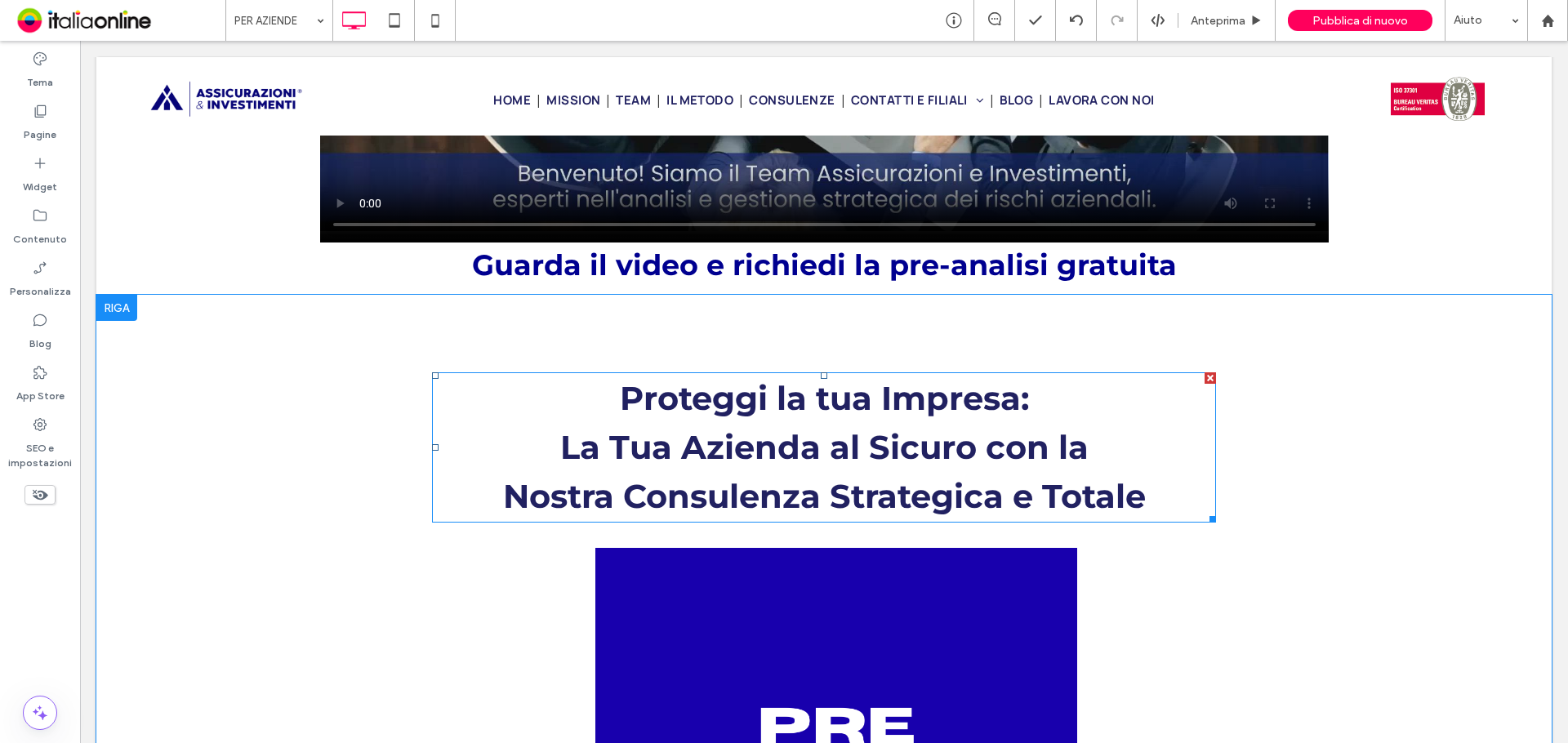
scroll to position [572, 0]
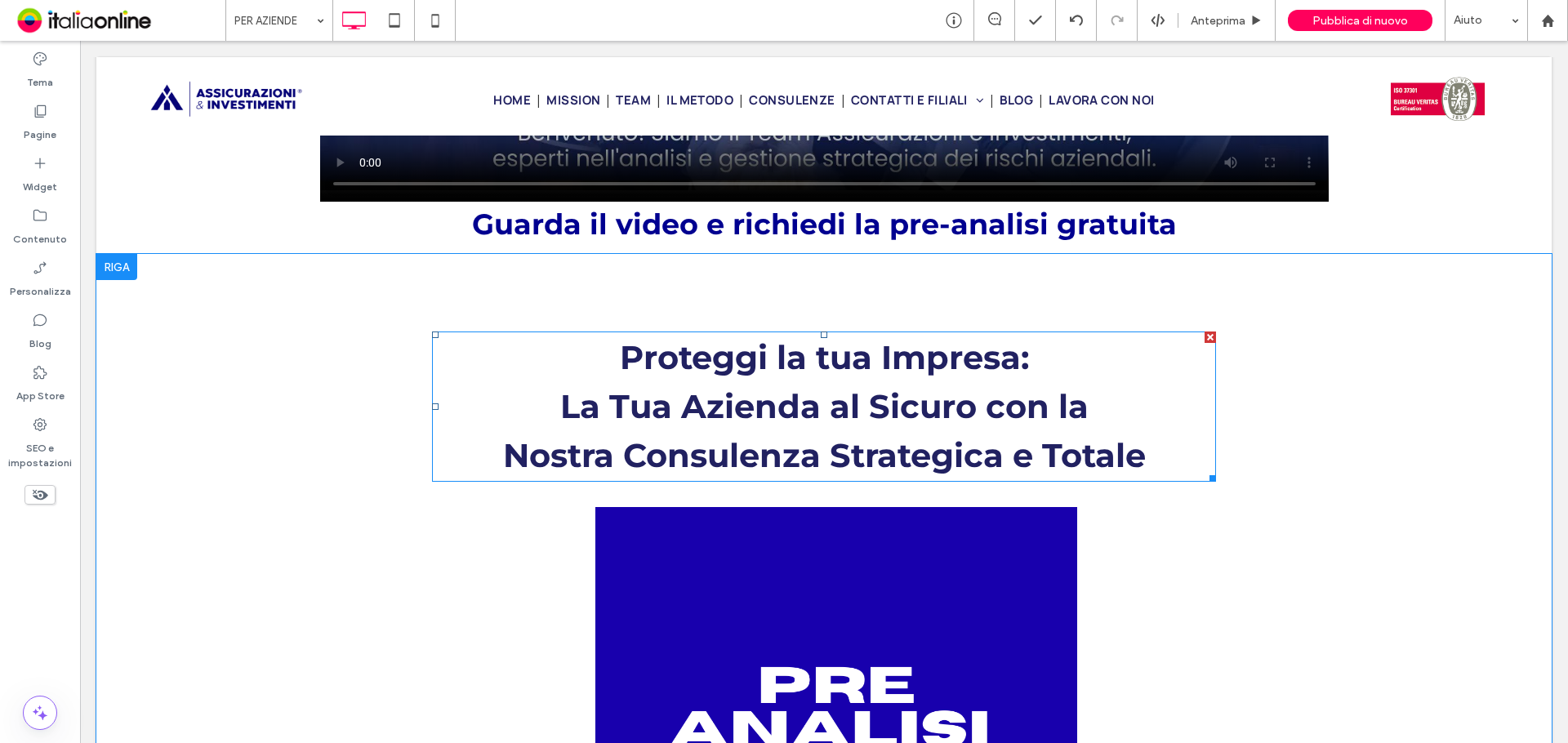
click at [696, 458] on span "Nostra Consulenza Strategica e Totale" at bounding box center [824, 456] width 642 height 40
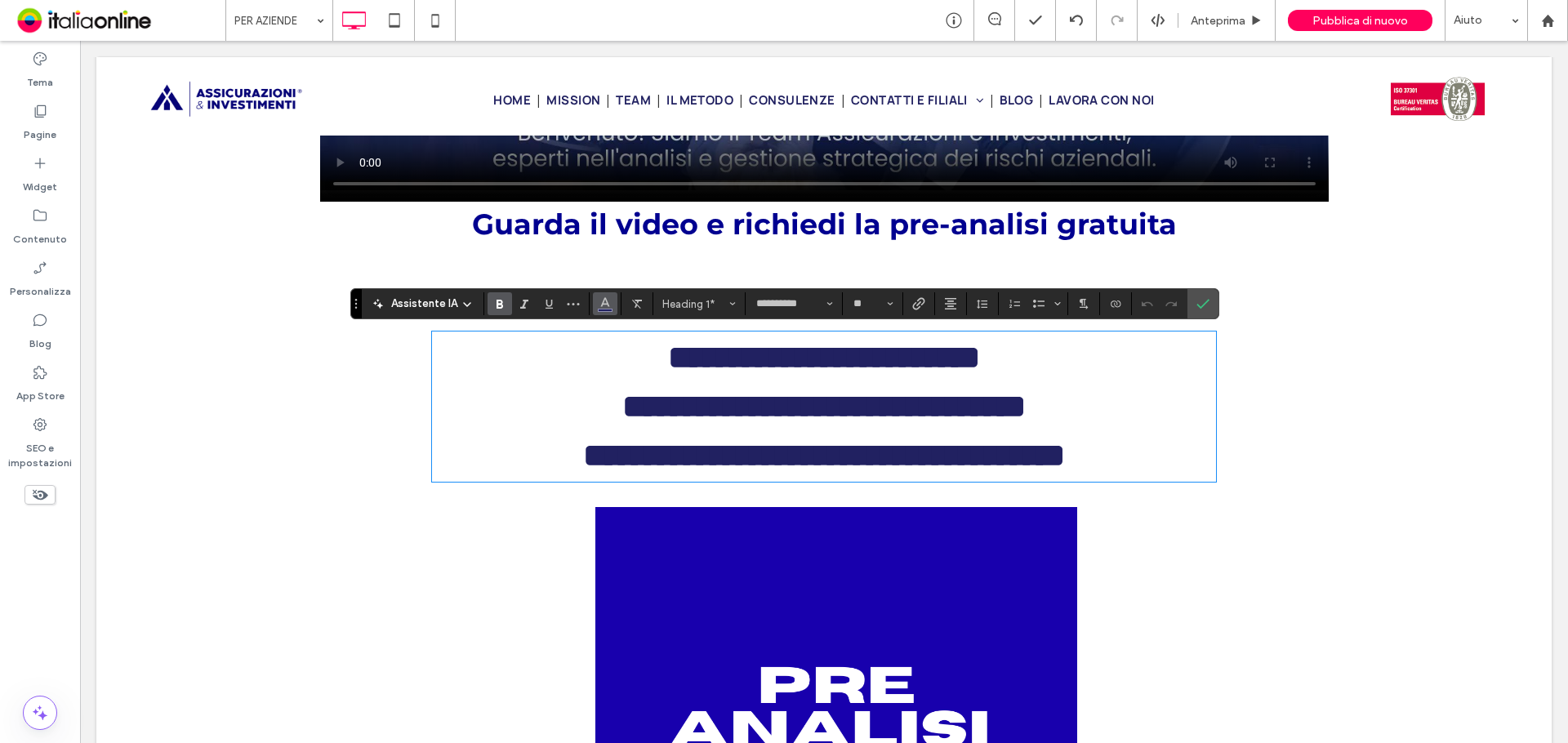
click at [603, 309] on span "Colore" at bounding box center [605, 301] width 13 height 21
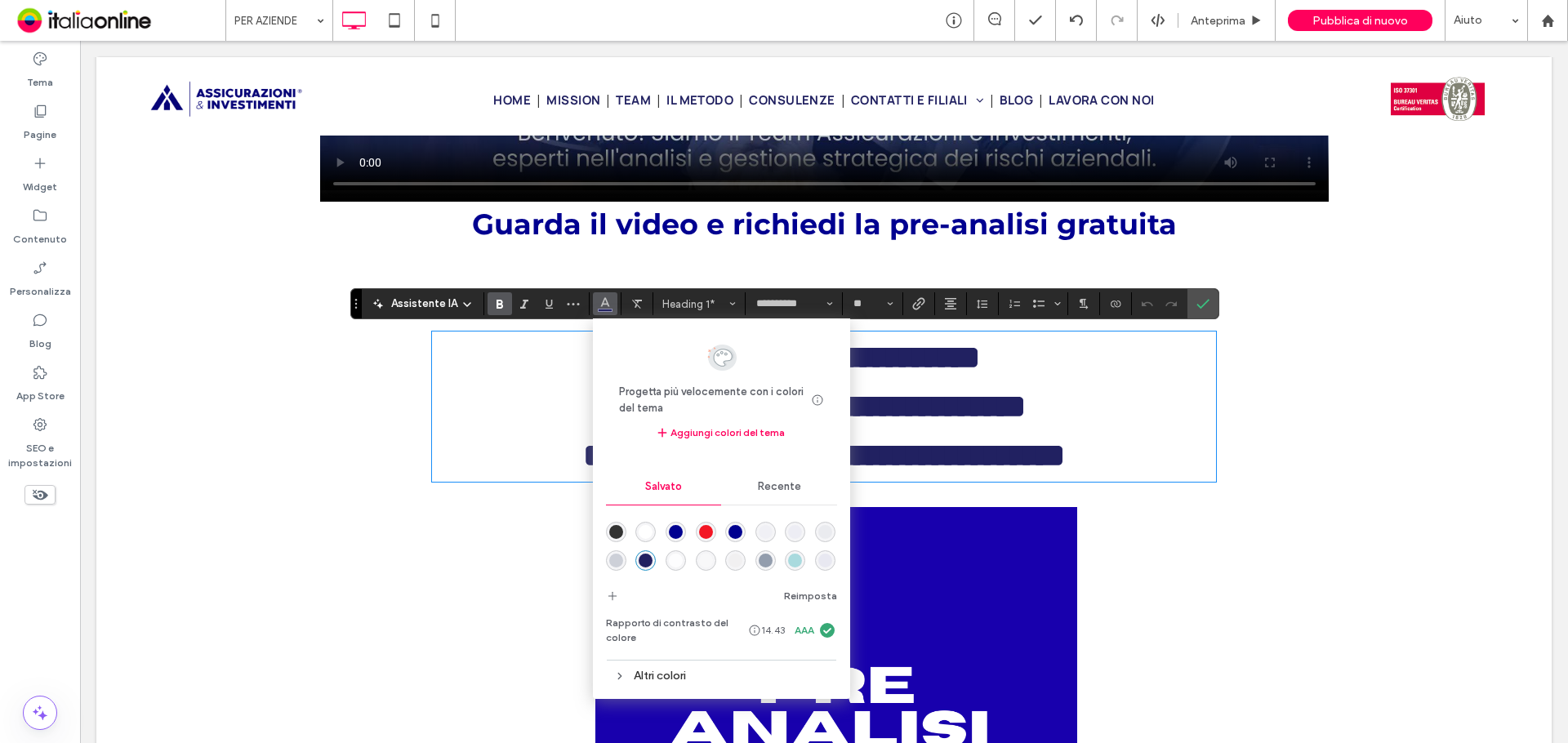
click at [674, 532] on div "rgba(0,0,144,1)" at bounding box center [676, 532] width 14 height 14
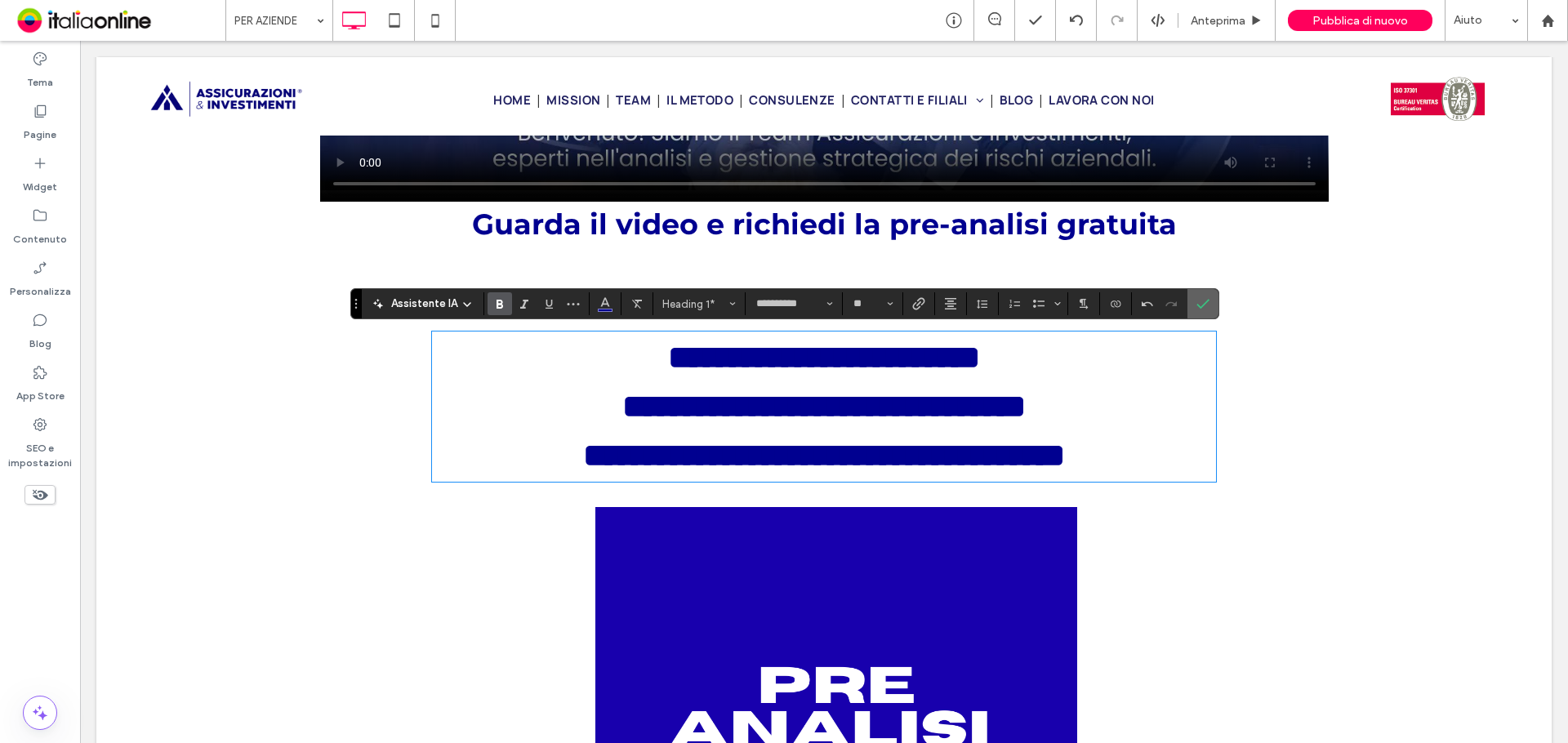
click at [1197, 299] on icon "Conferma" at bounding box center [1202, 303] width 13 height 13
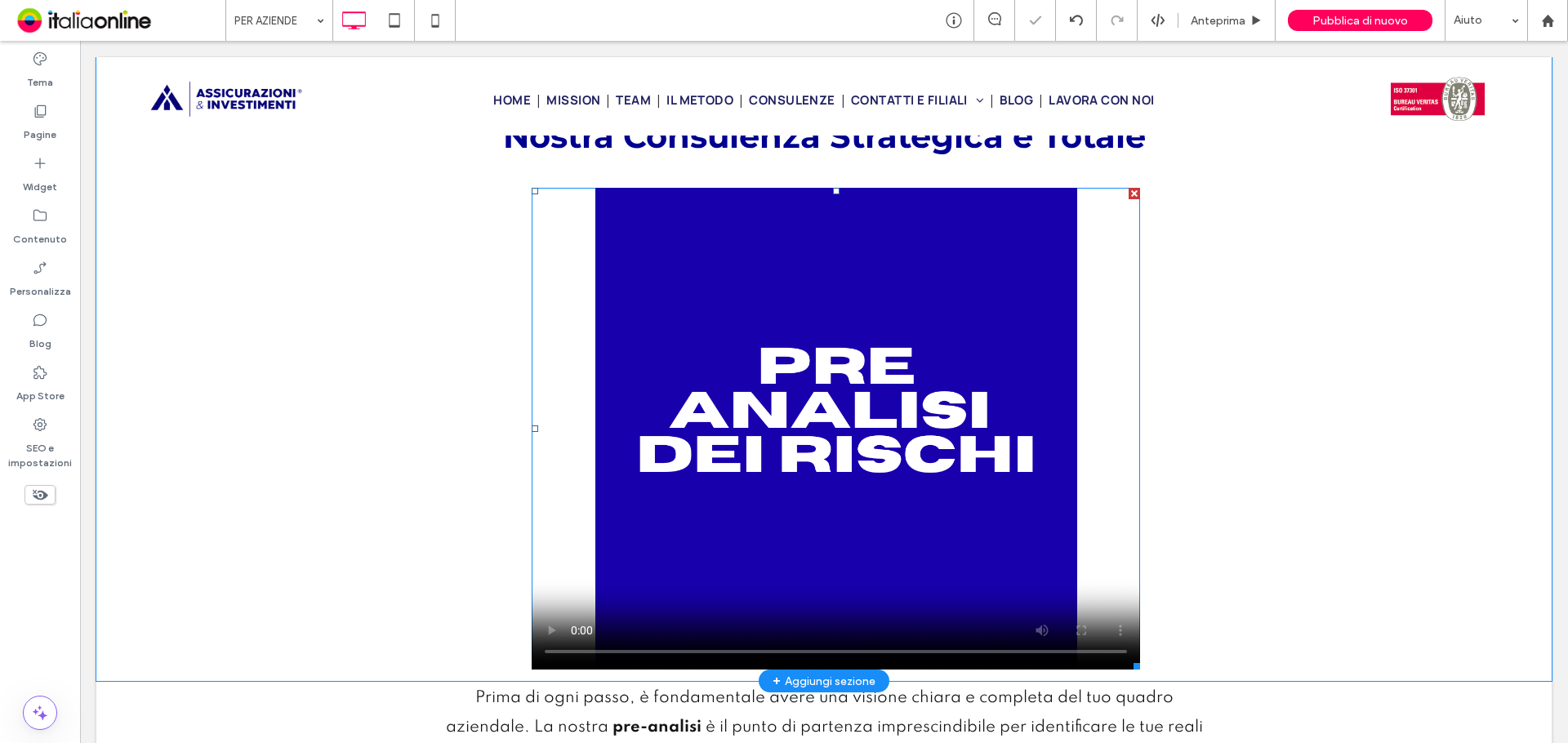
scroll to position [898, 0]
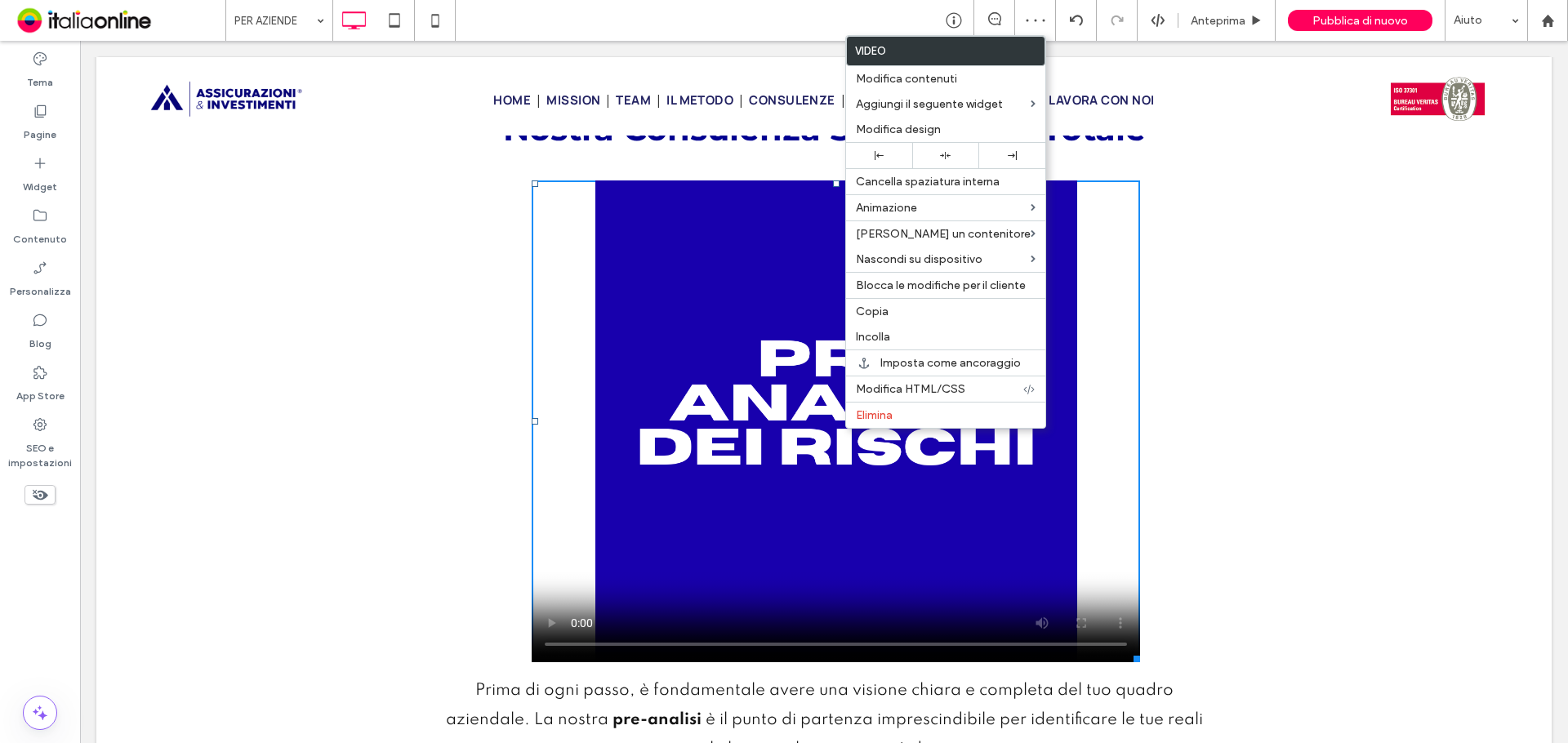
click at [1323, 356] on div "Proteggi la tua Impresa: La Tua Azienda al Sicuro con la Nostra Consulenza Stra…" at bounding box center [824, 300] width 1456 height 747
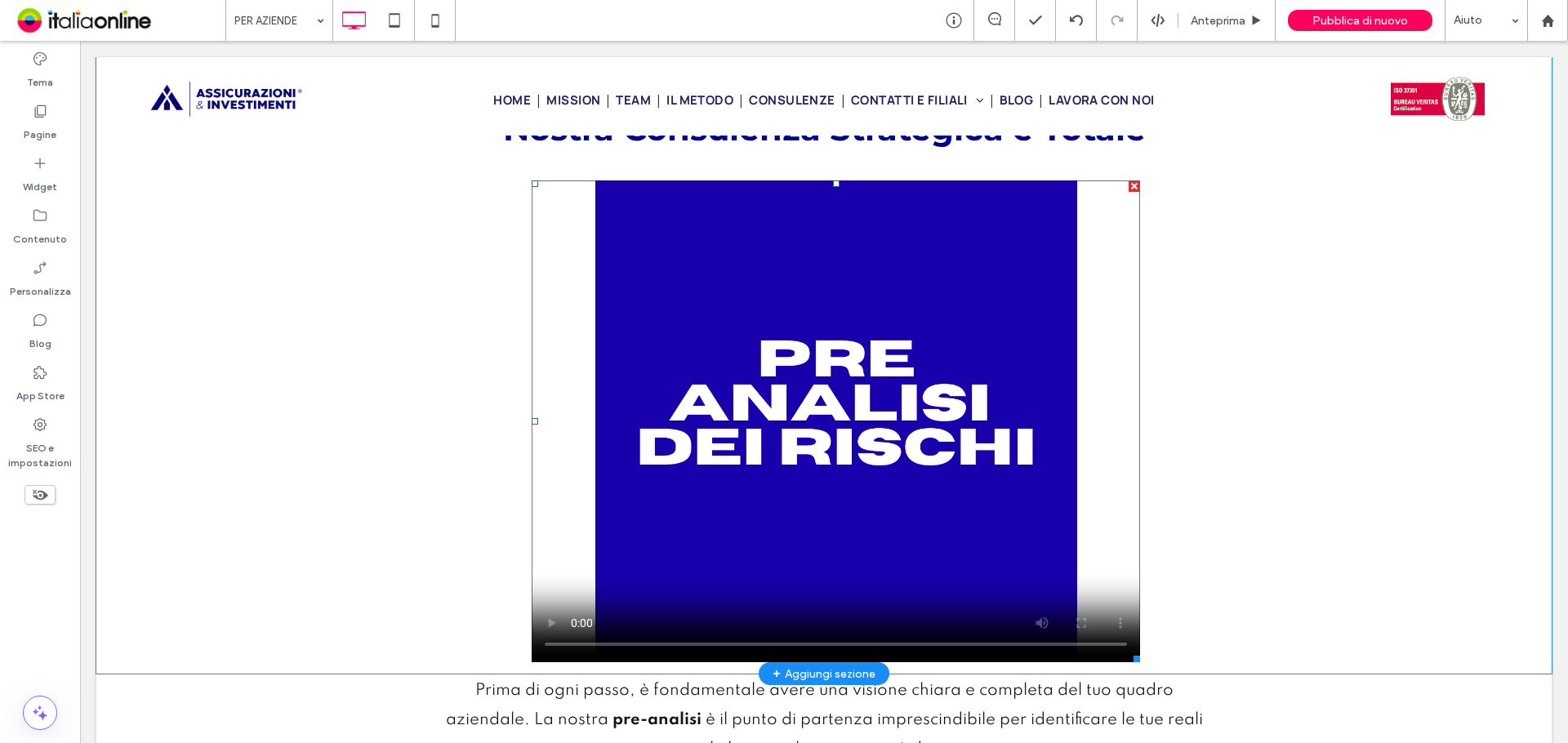
click at [1129, 184] on div at bounding box center [1133, 186] width 11 height 11
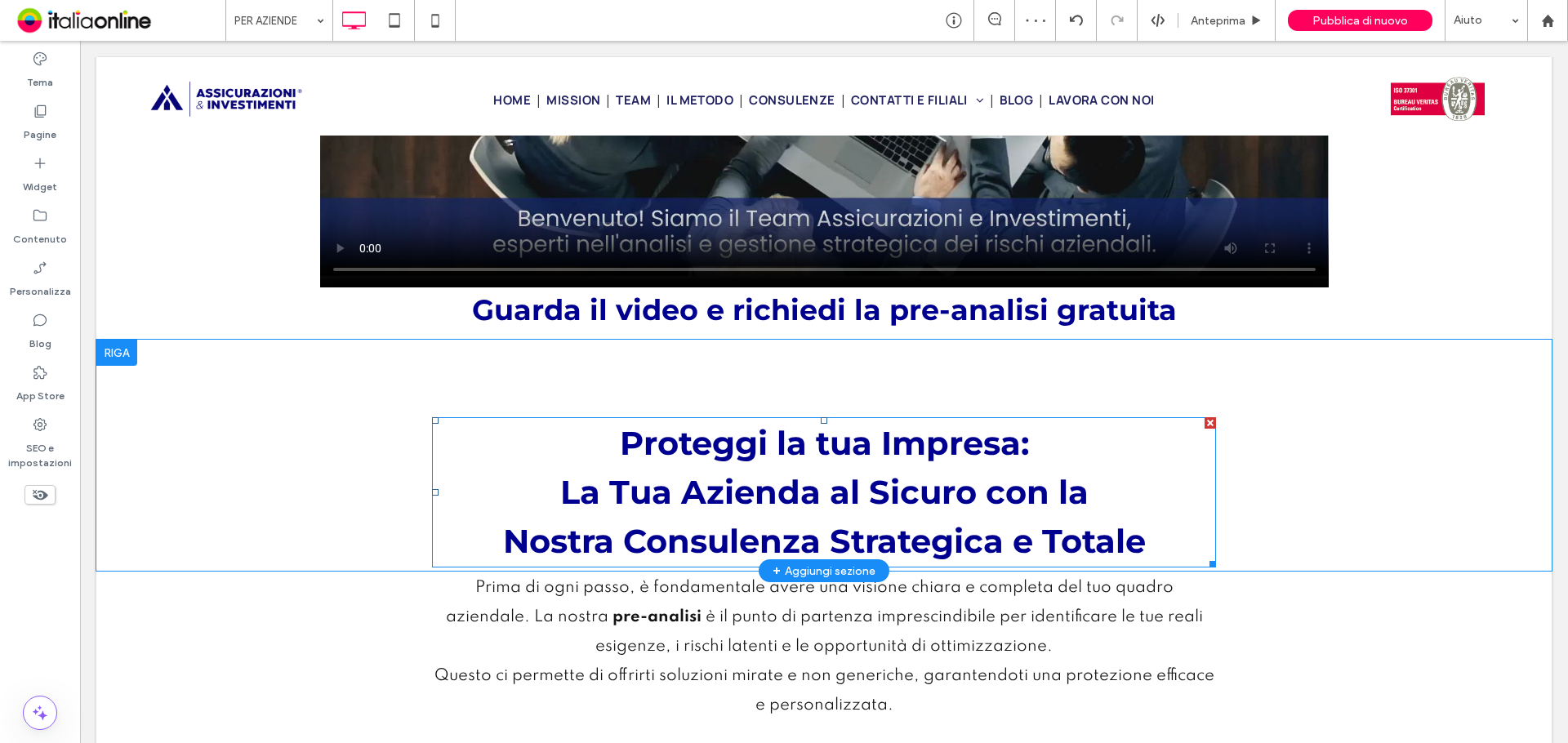
scroll to position [490, 0]
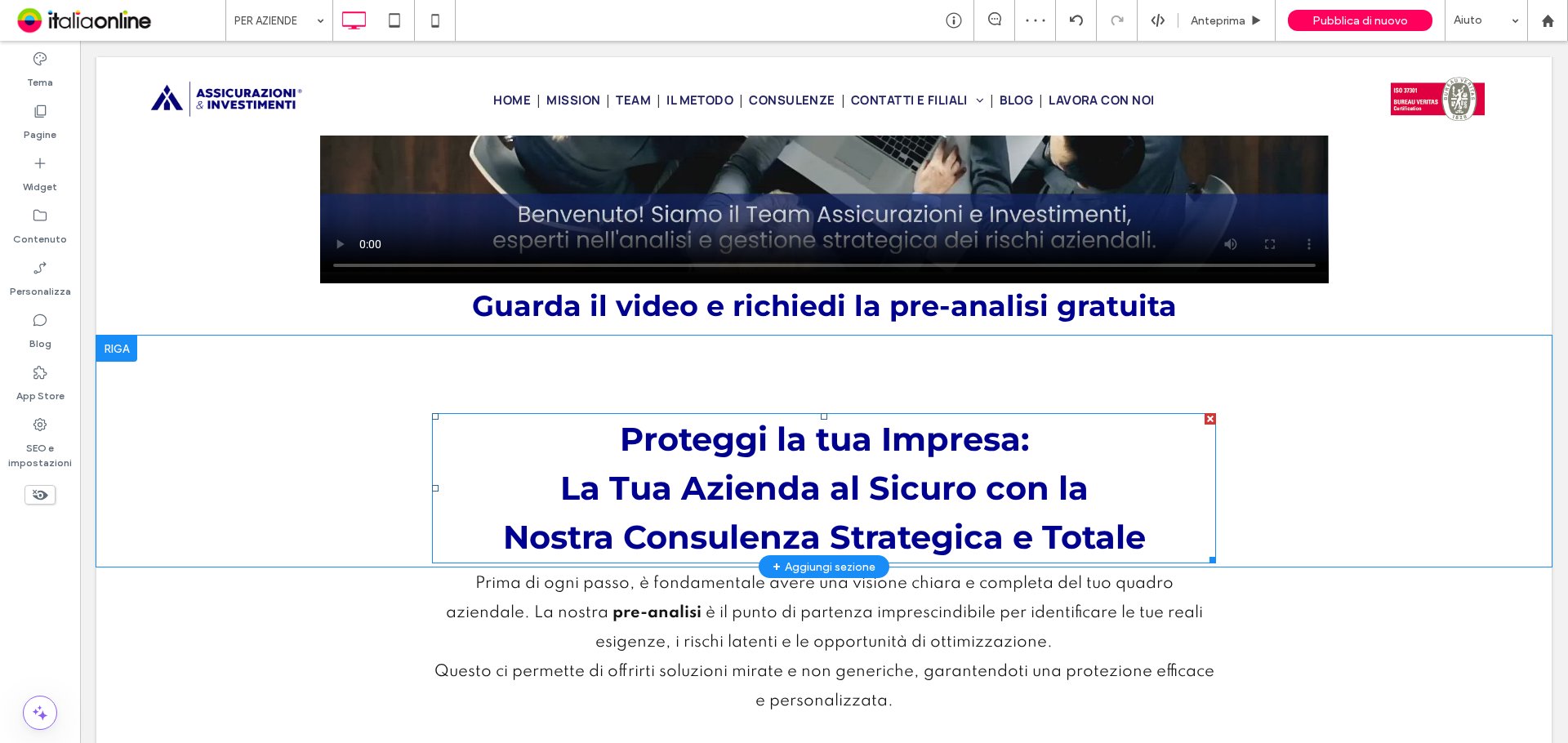
click at [756, 485] on span "La Tua Azienda al Sicuro con la" at bounding box center [823, 488] width 528 height 40
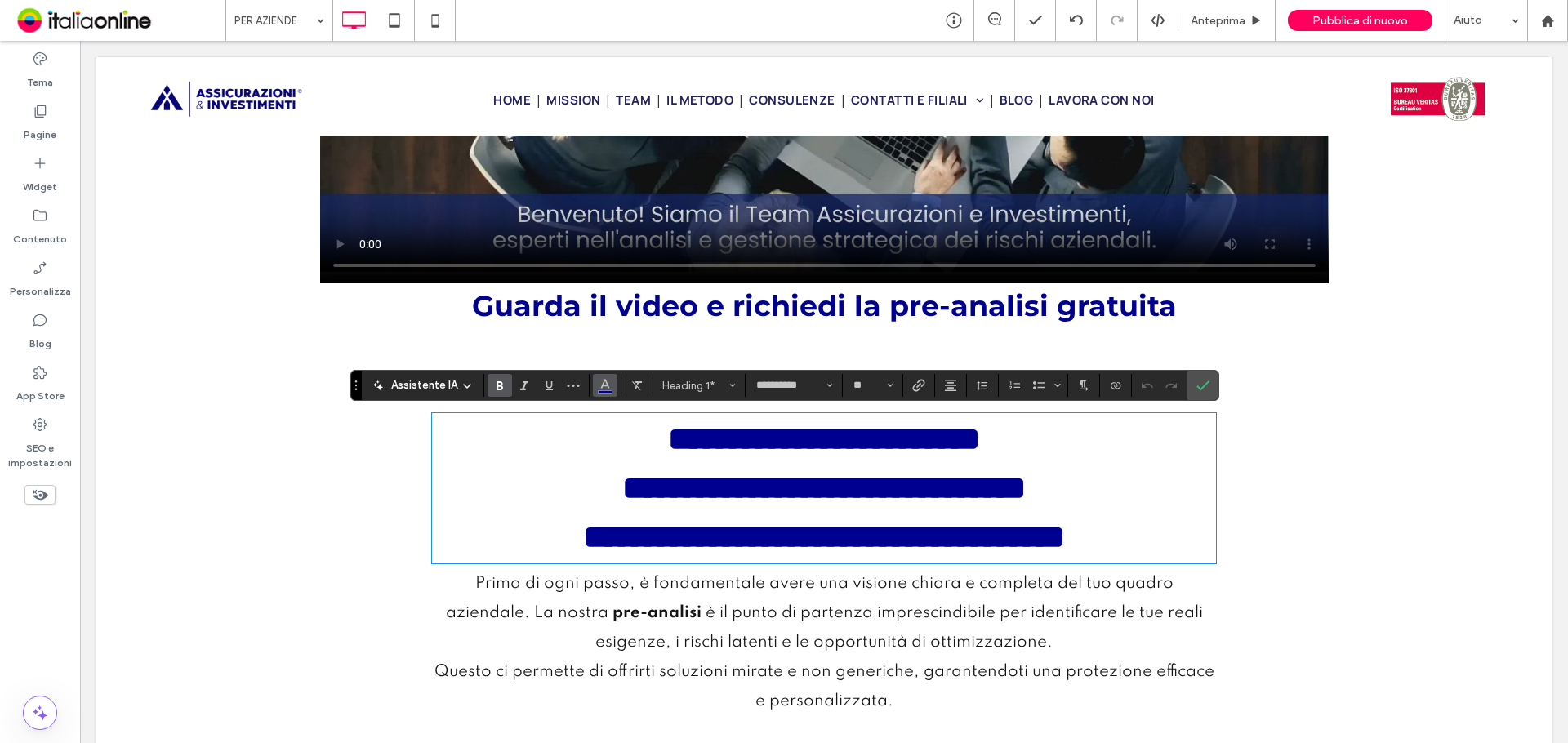
click at [606, 395] on button "Colore" at bounding box center [605, 385] width 25 height 23
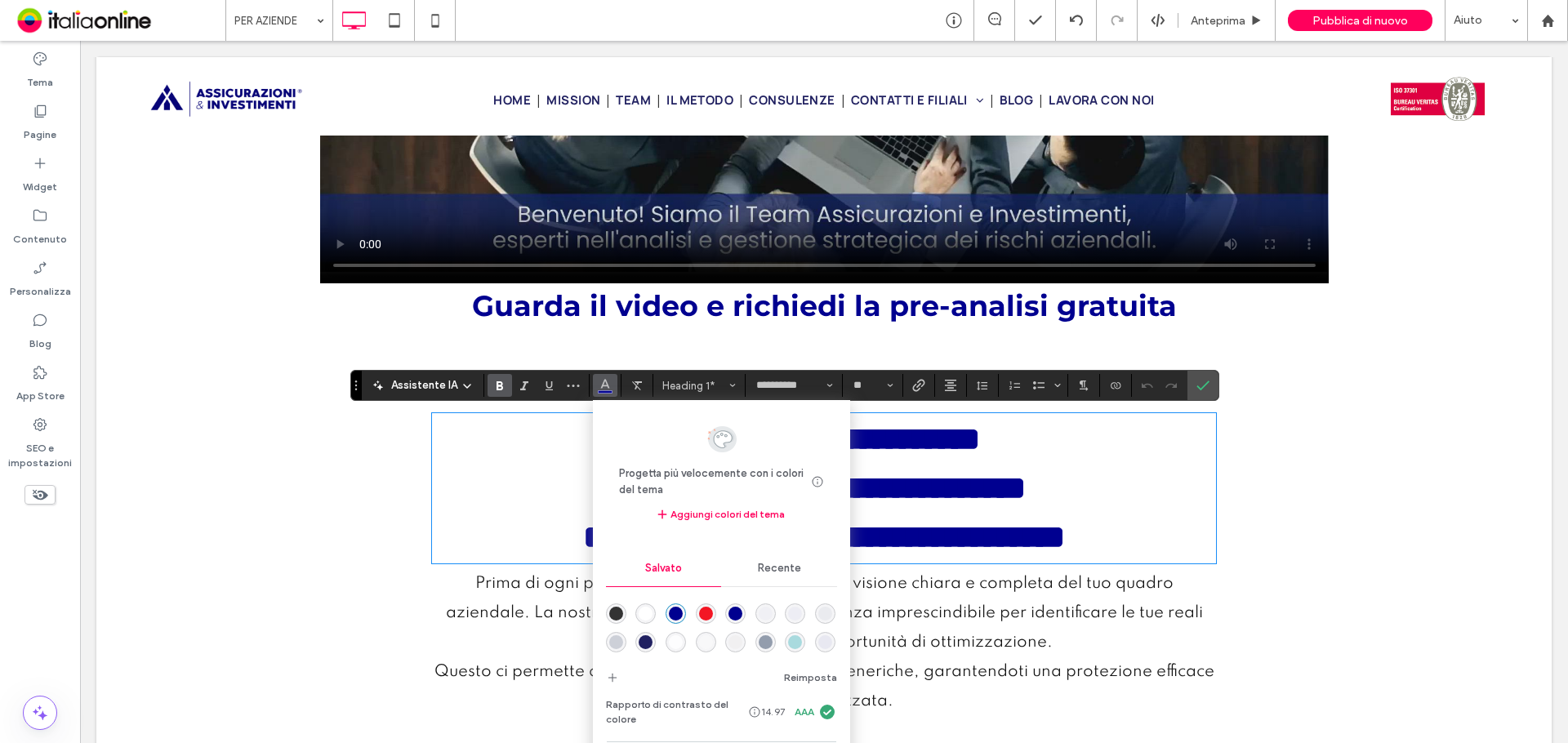
click at [743, 609] on div "rgba(0,0,143,1)" at bounding box center [736, 614] width 14 height 14
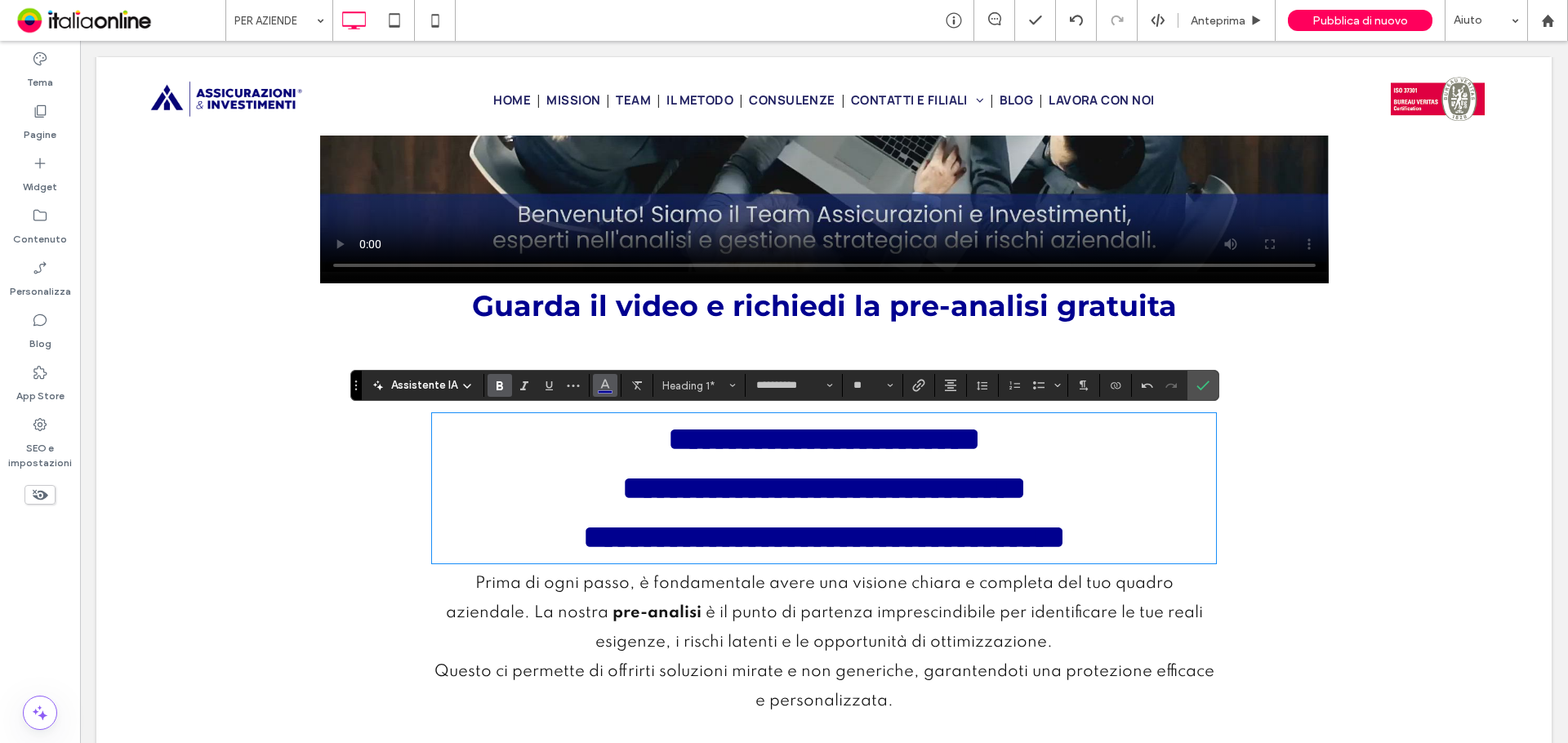
click at [611, 390] on button "Colore" at bounding box center [605, 385] width 25 height 23
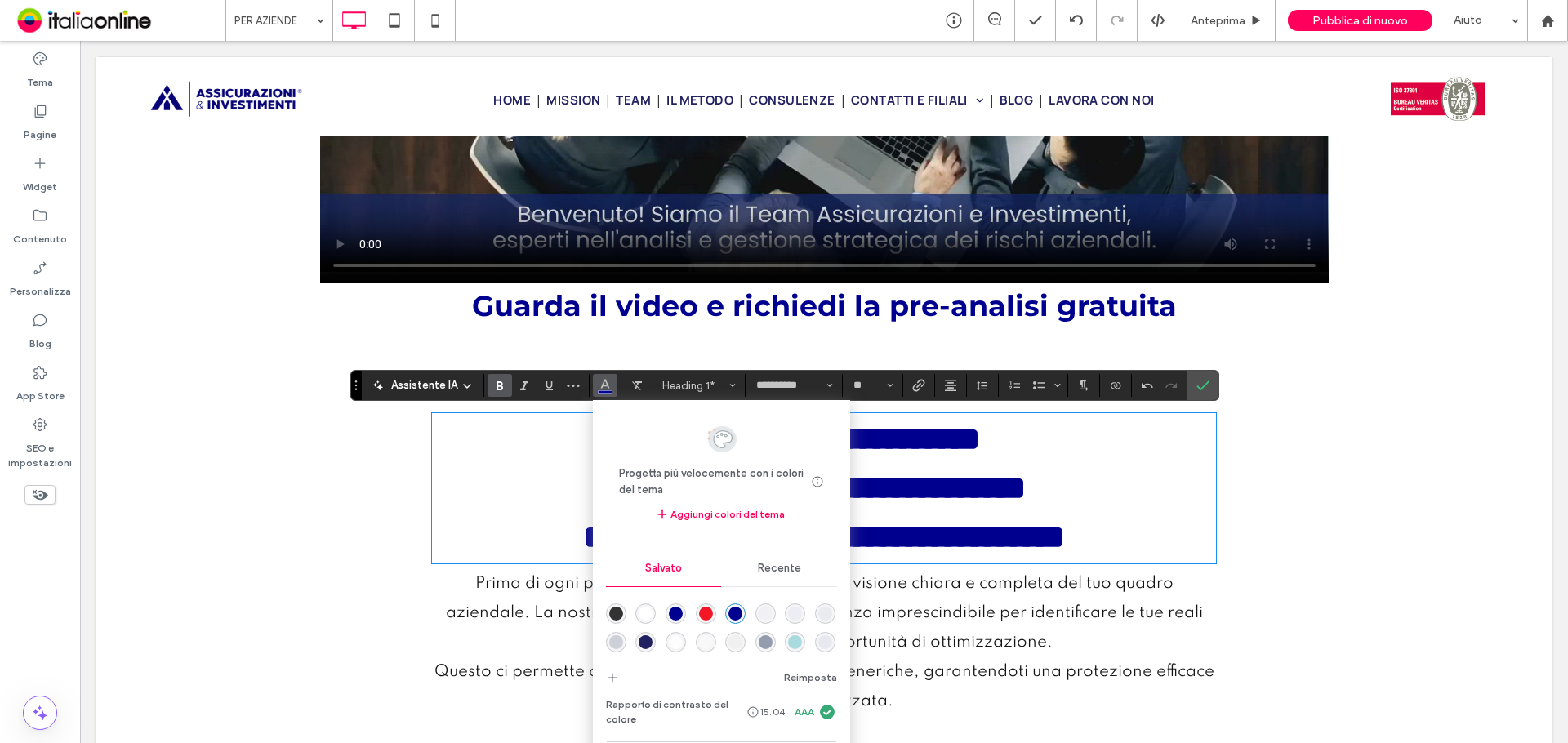
click at [652, 641] on div "rgba(33,33,97,1)" at bounding box center [645, 643] width 14 height 14
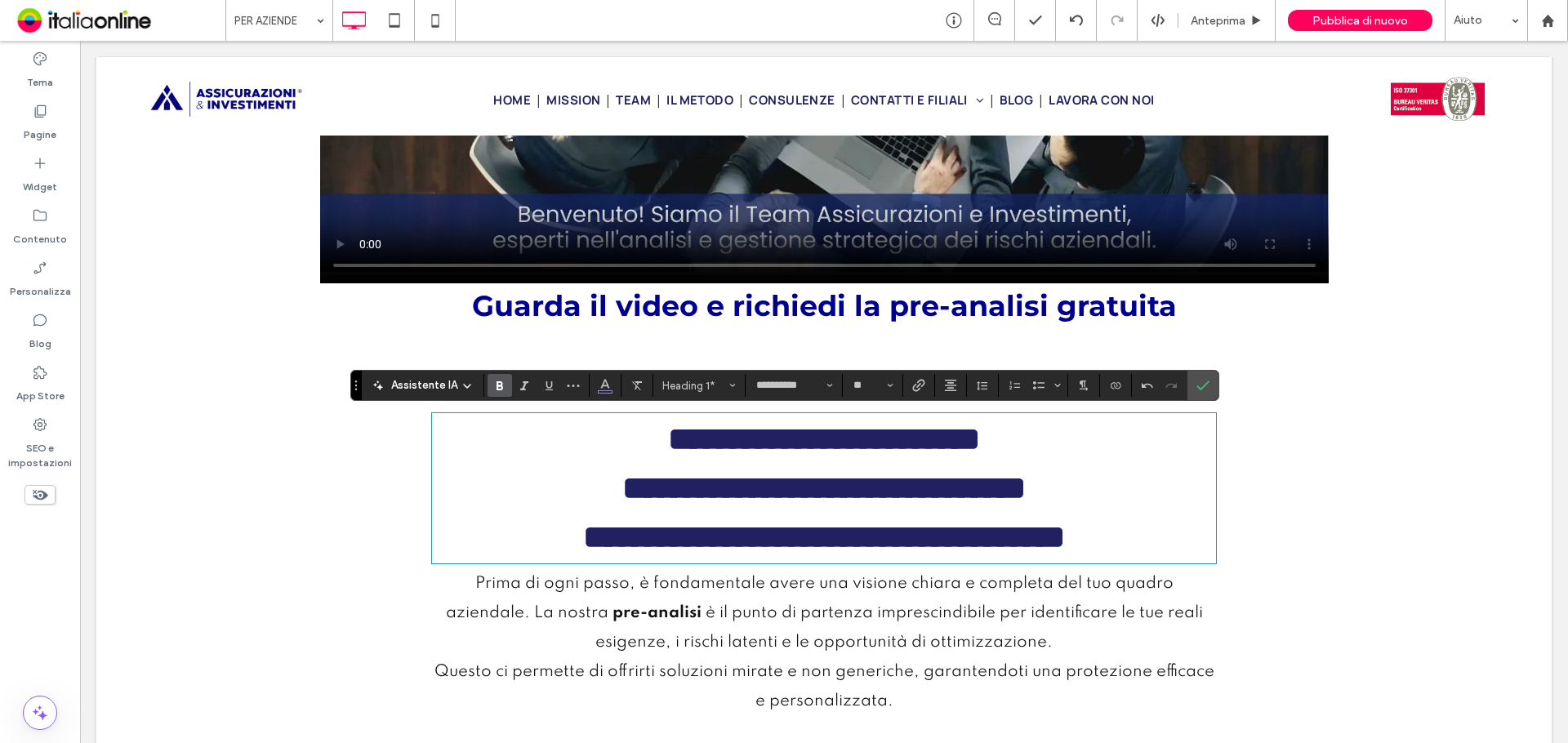
click at [1307, 410] on div "**********" at bounding box center [824, 452] width 1456 height 231
click at [1206, 383] on use "Conferma" at bounding box center [1202, 386] width 13 height 10
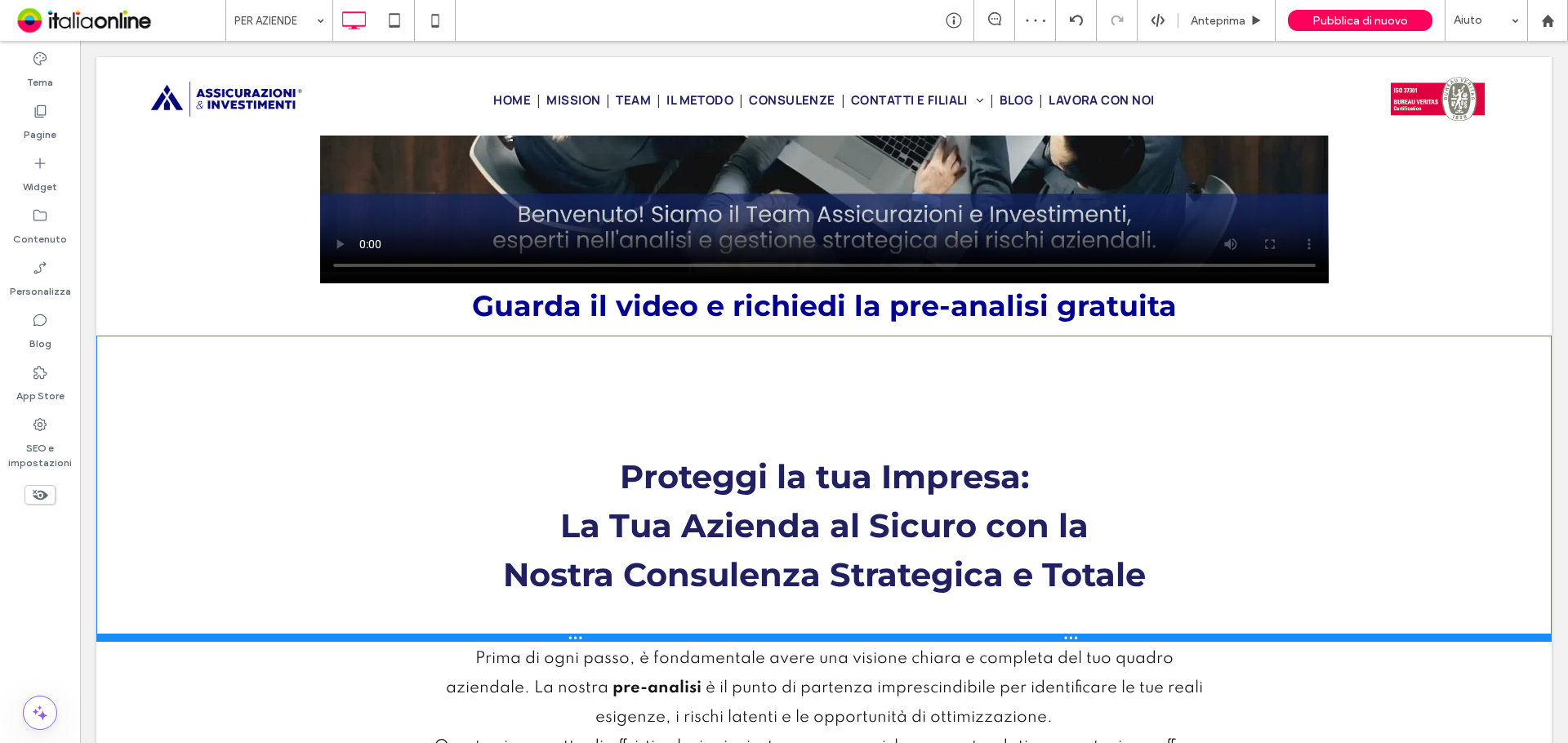
drag, startPoint x: 887, startPoint y: 566, endPoint x: 986, endPoint y: 665, distance: 140.0
click at [897, 642] on div at bounding box center [824, 638] width 1456 height 8
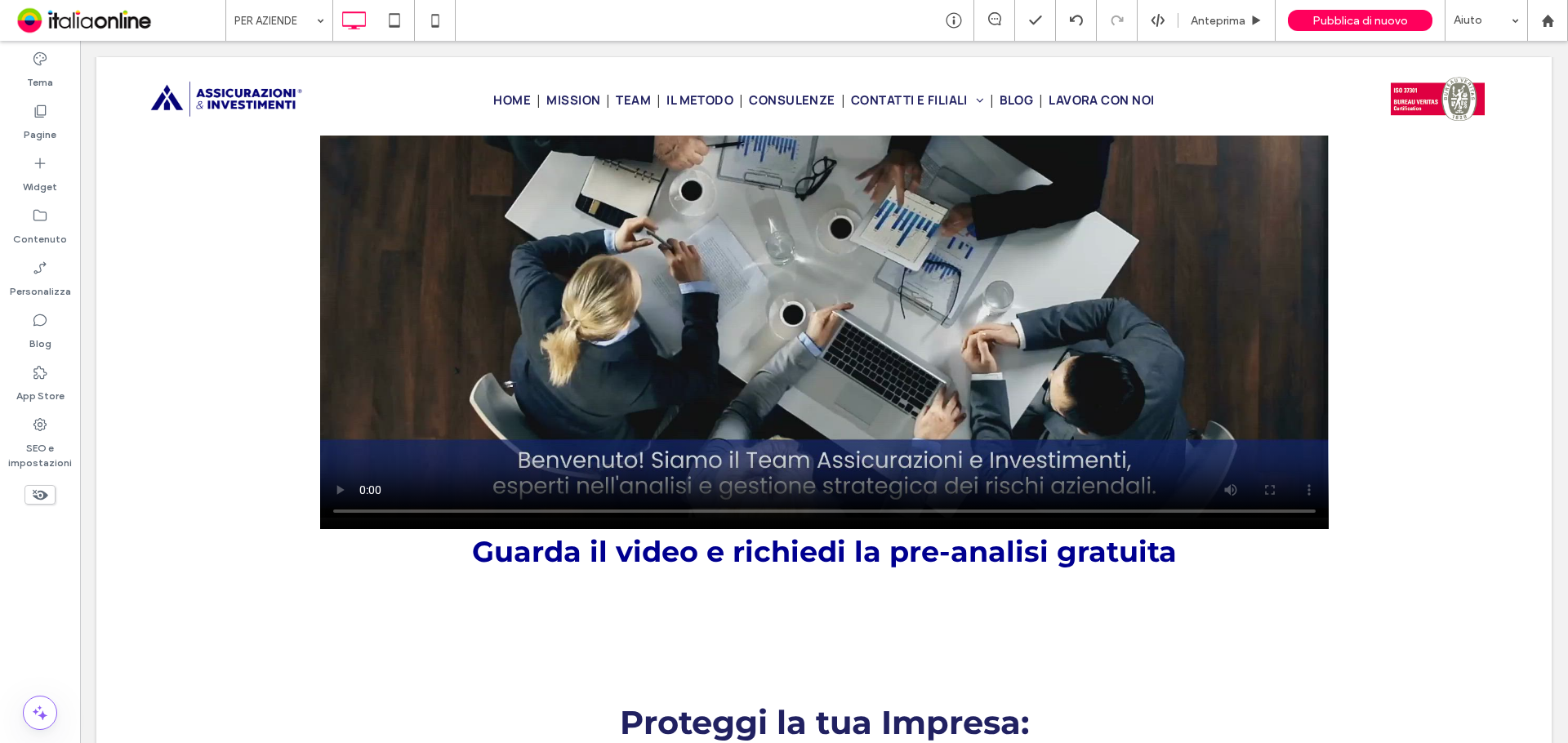
scroll to position [245, 0]
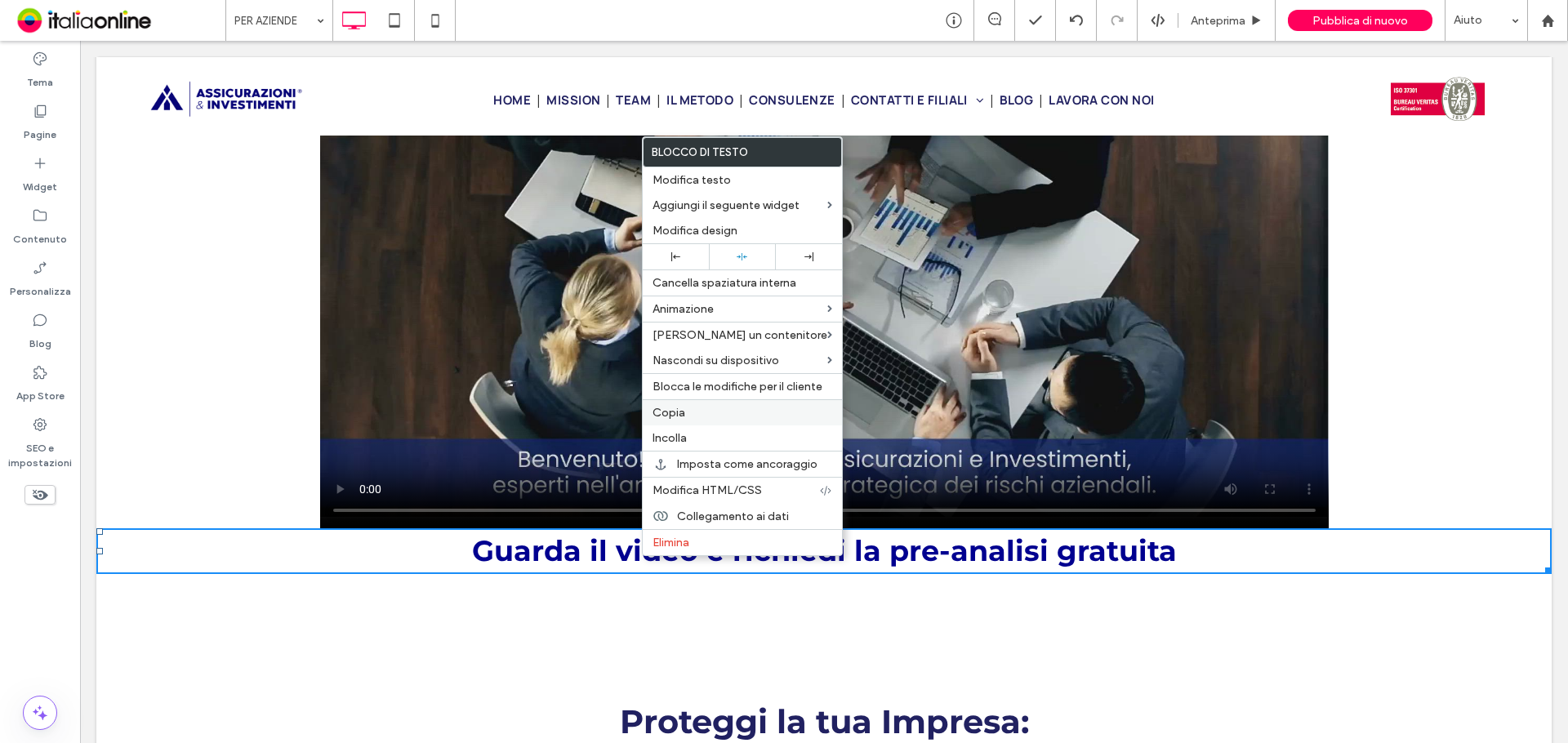
drag, startPoint x: 685, startPoint y: 415, endPoint x: 688, endPoint y: 425, distance: 10.4
click at [685, 415] on label "Copia" at bounding box center [742, 413] width 180 height 14
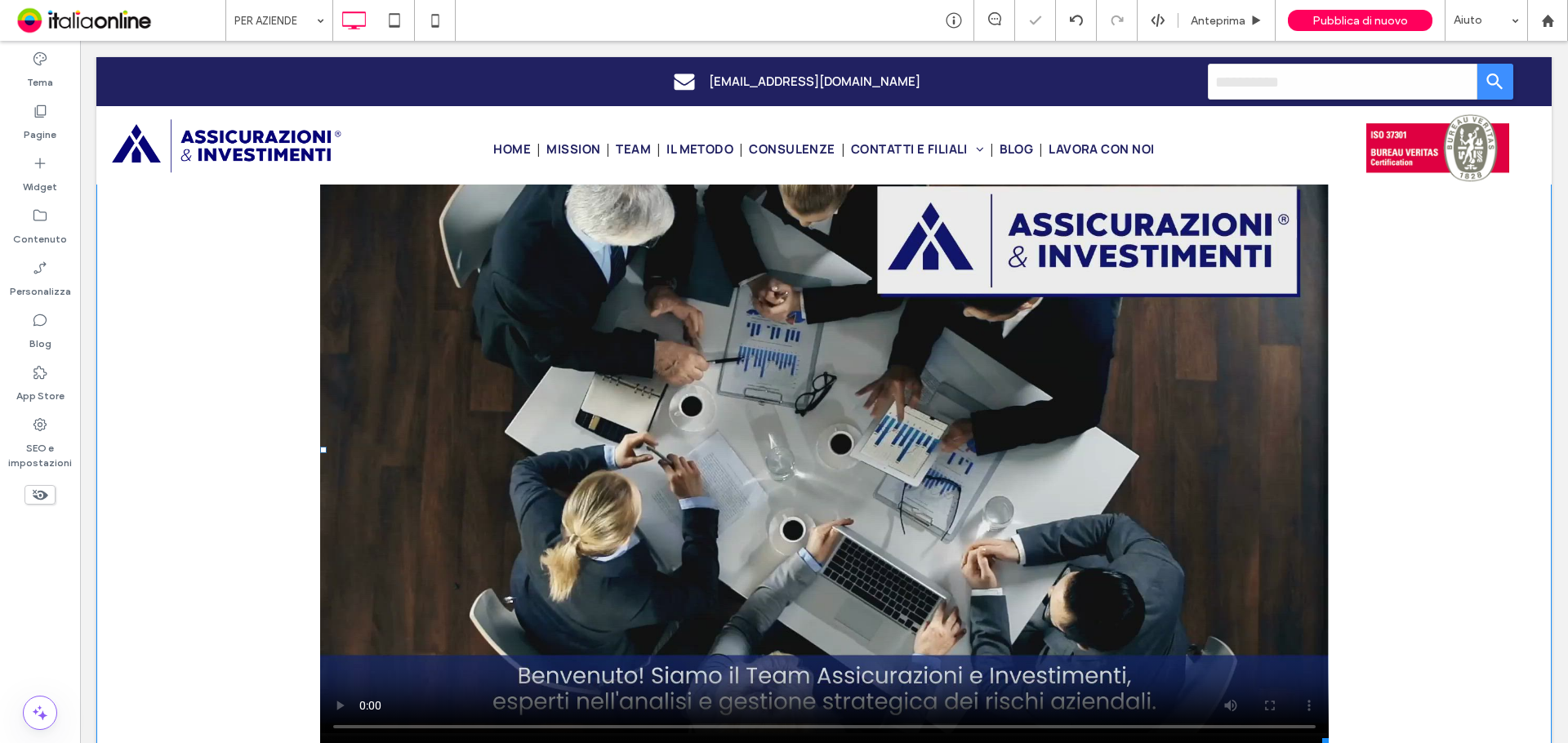
scroll to position [0, 0]
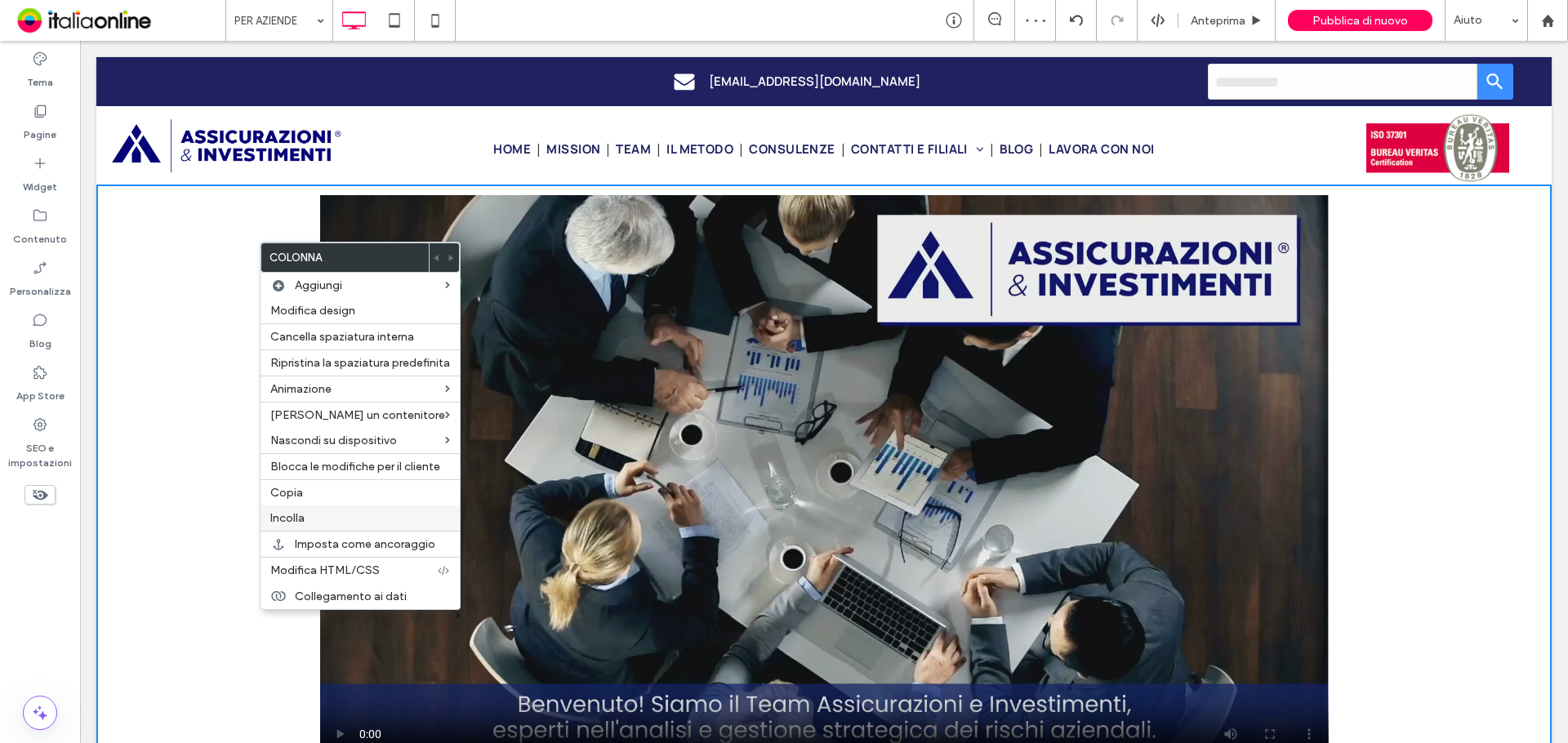
click at [296, 514] on span "Incolla" at bounding box center [287, 518] width 34 height 14
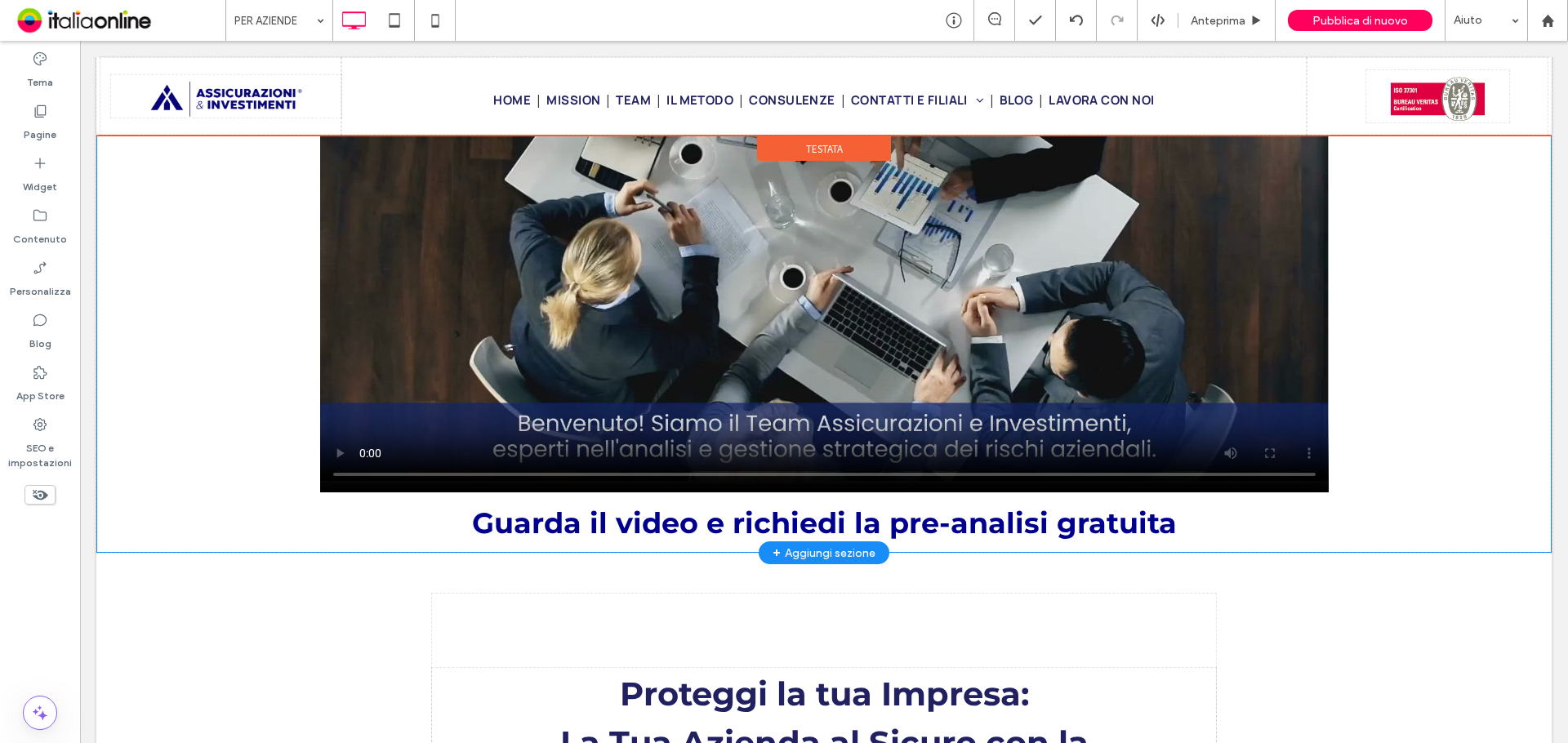
drag, startPoint x: 441, startPoint y: 563, endPoint x: 439, endPoint y: 151, distance: 412.0
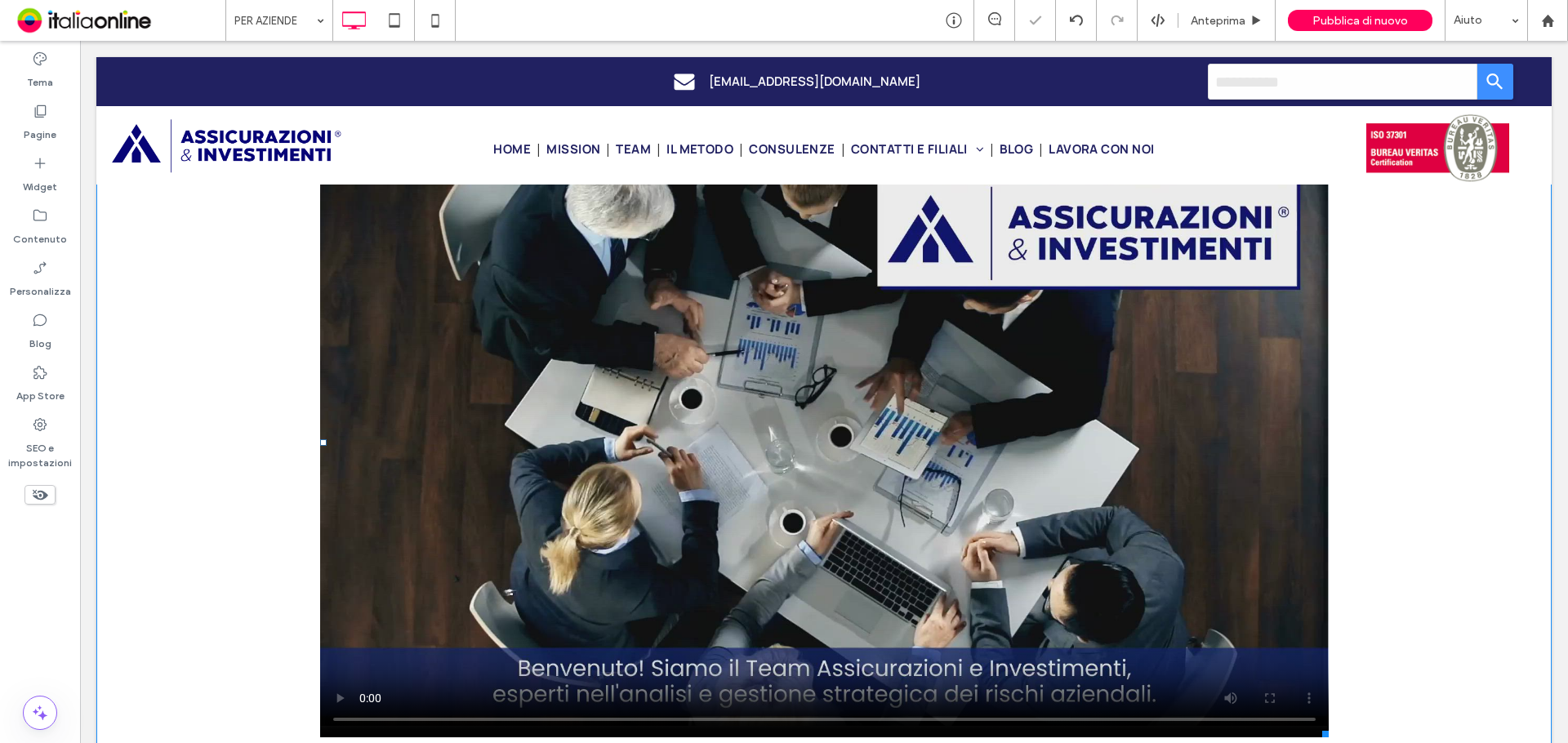
scroll to position [199, 0]
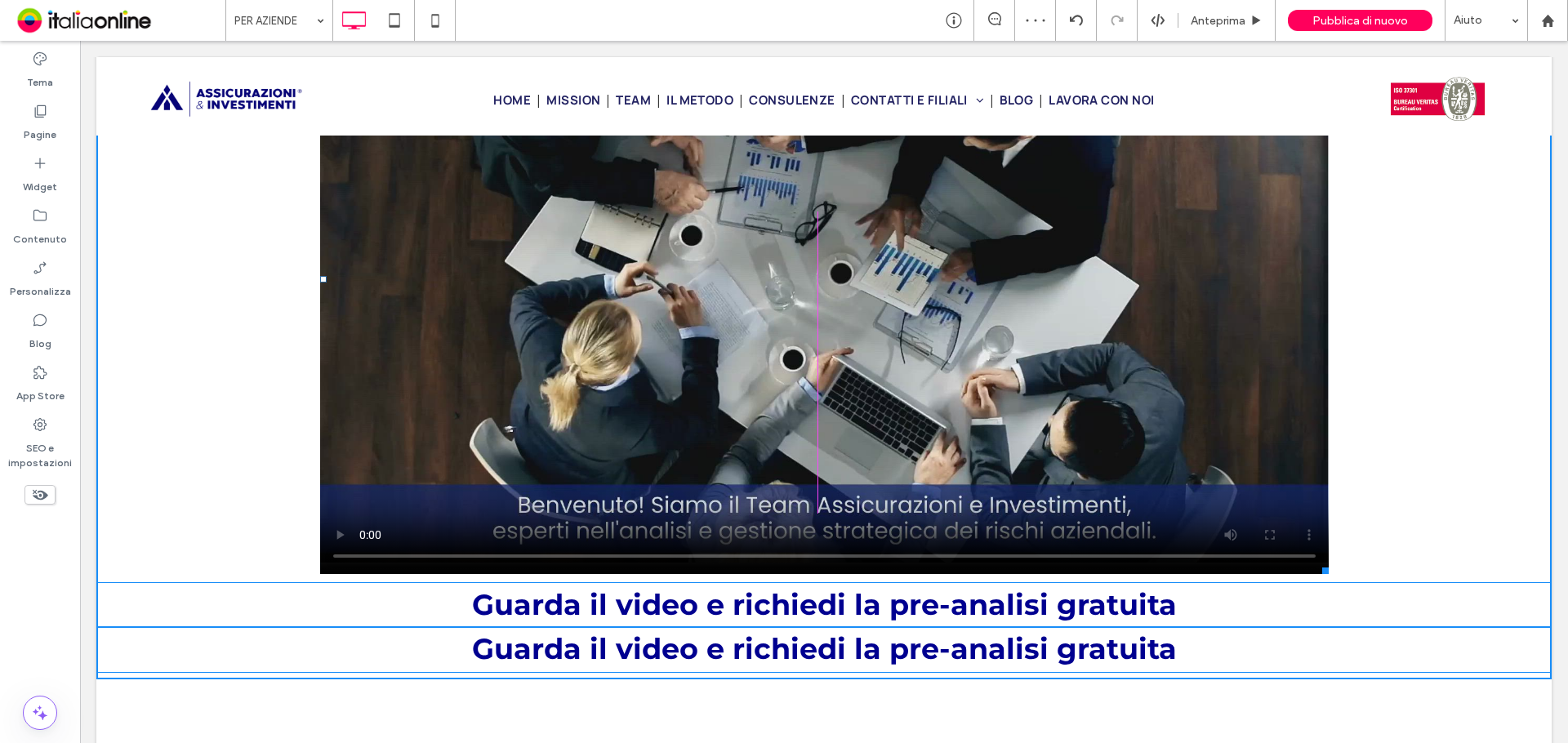
drag, startPoint x: 1319, startPoint y: 570, endPoint x: 1096, endPoint y: 433, distance: 261.7
click at [1316, 562] on div at bounding box center [1322, 568] width 12 height 12
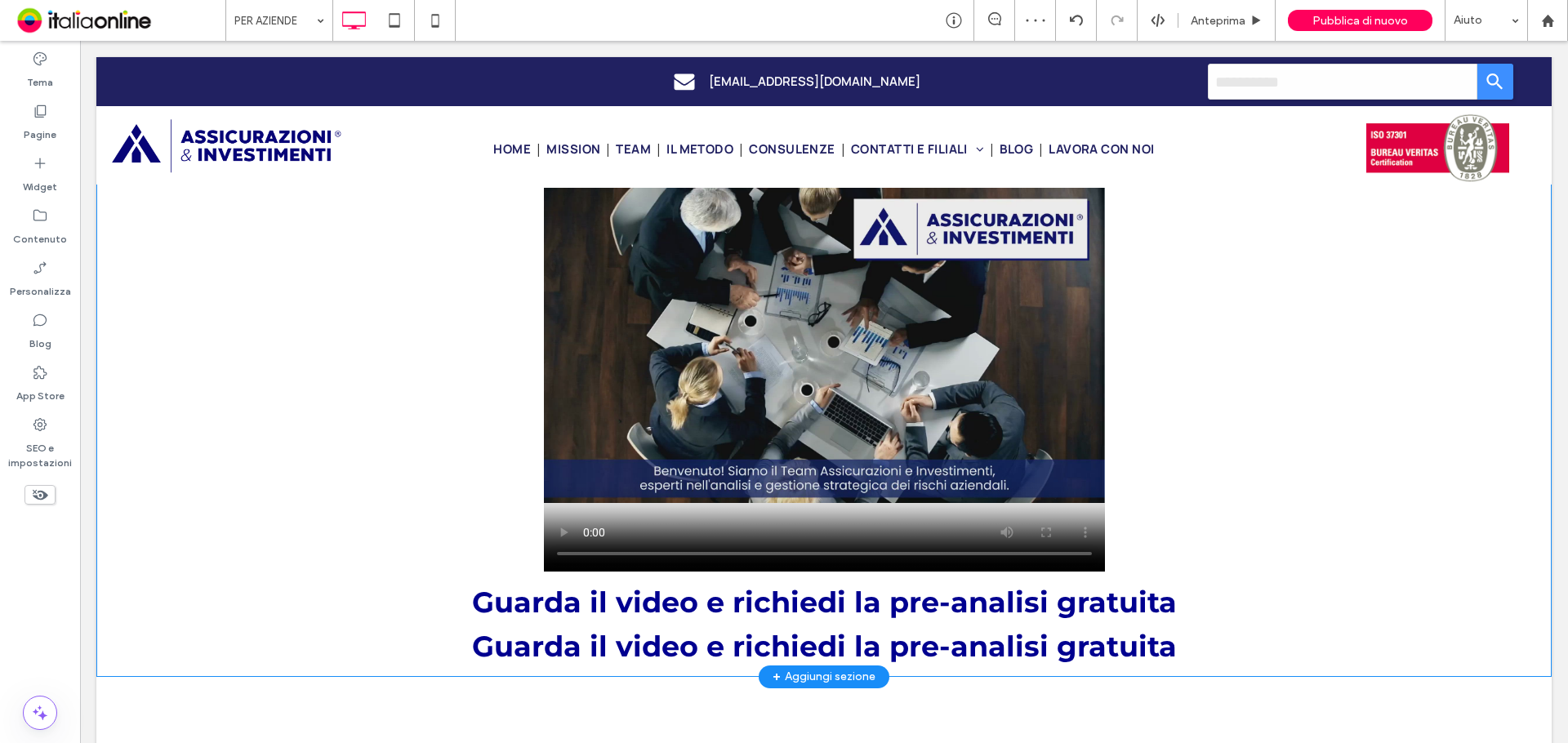
scroll to position [0, 0]
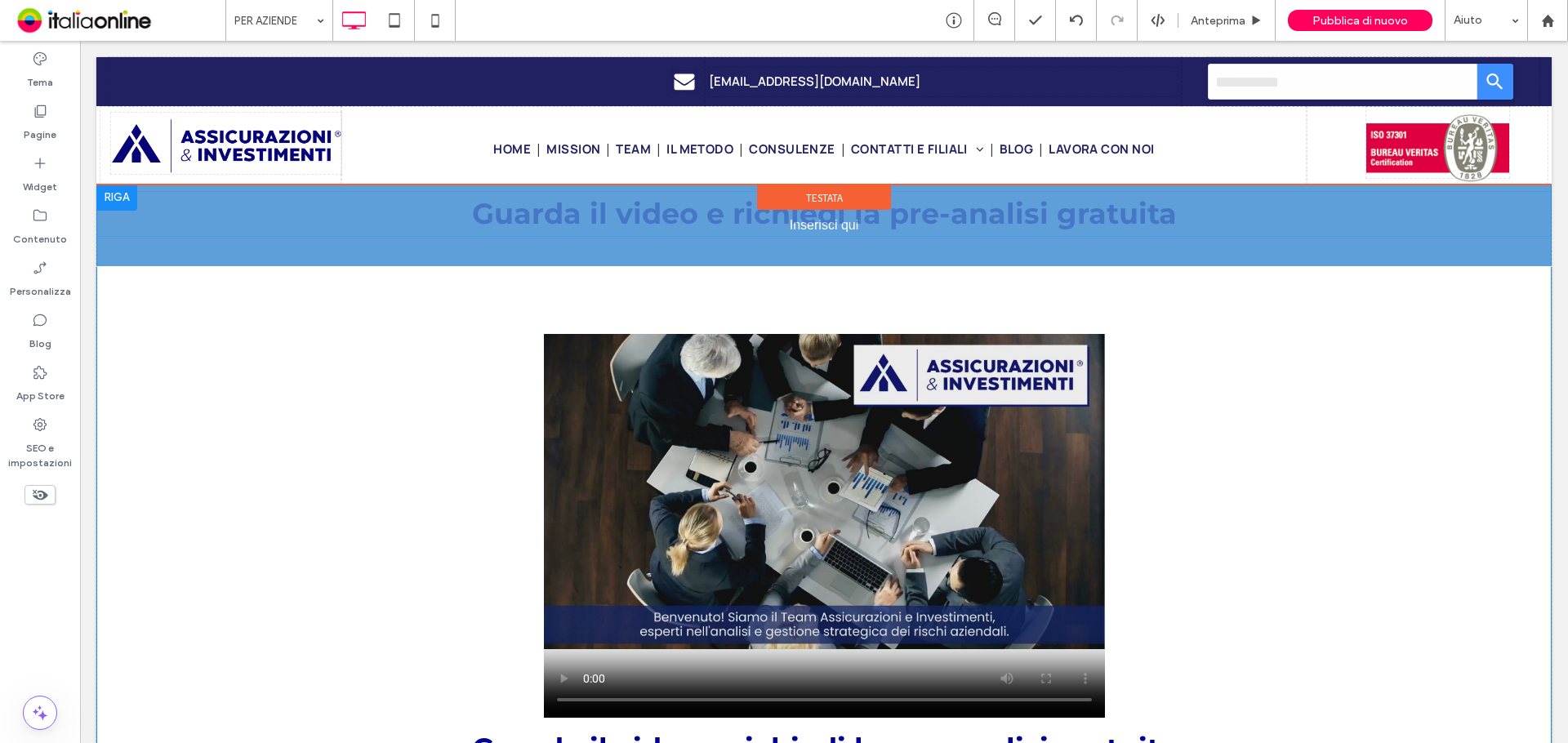
drag, startPoint x: 997, startPoint y: 670, endPoint x: 828, endPoint y: 250, distance: 452.7
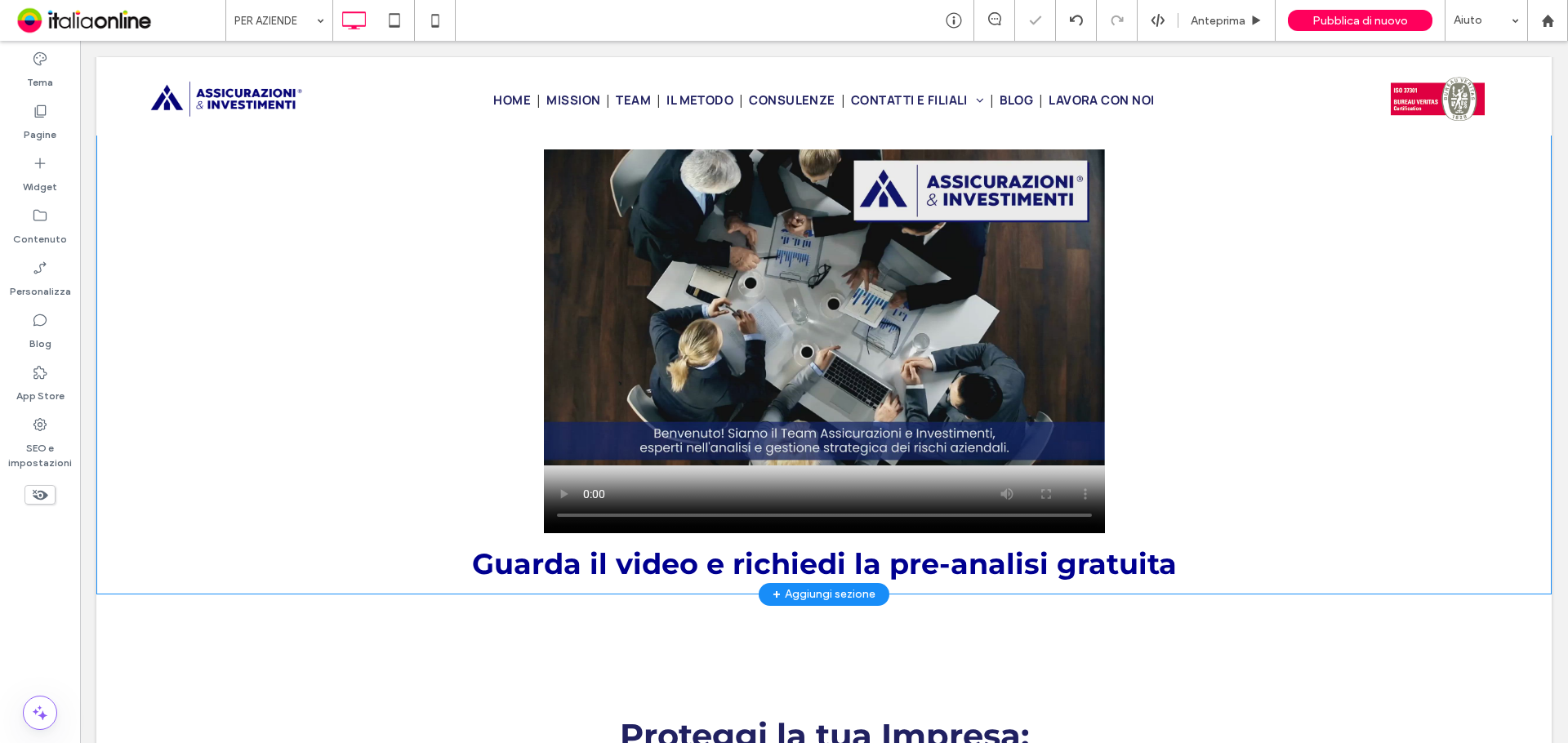
scroll to position [163, 0]
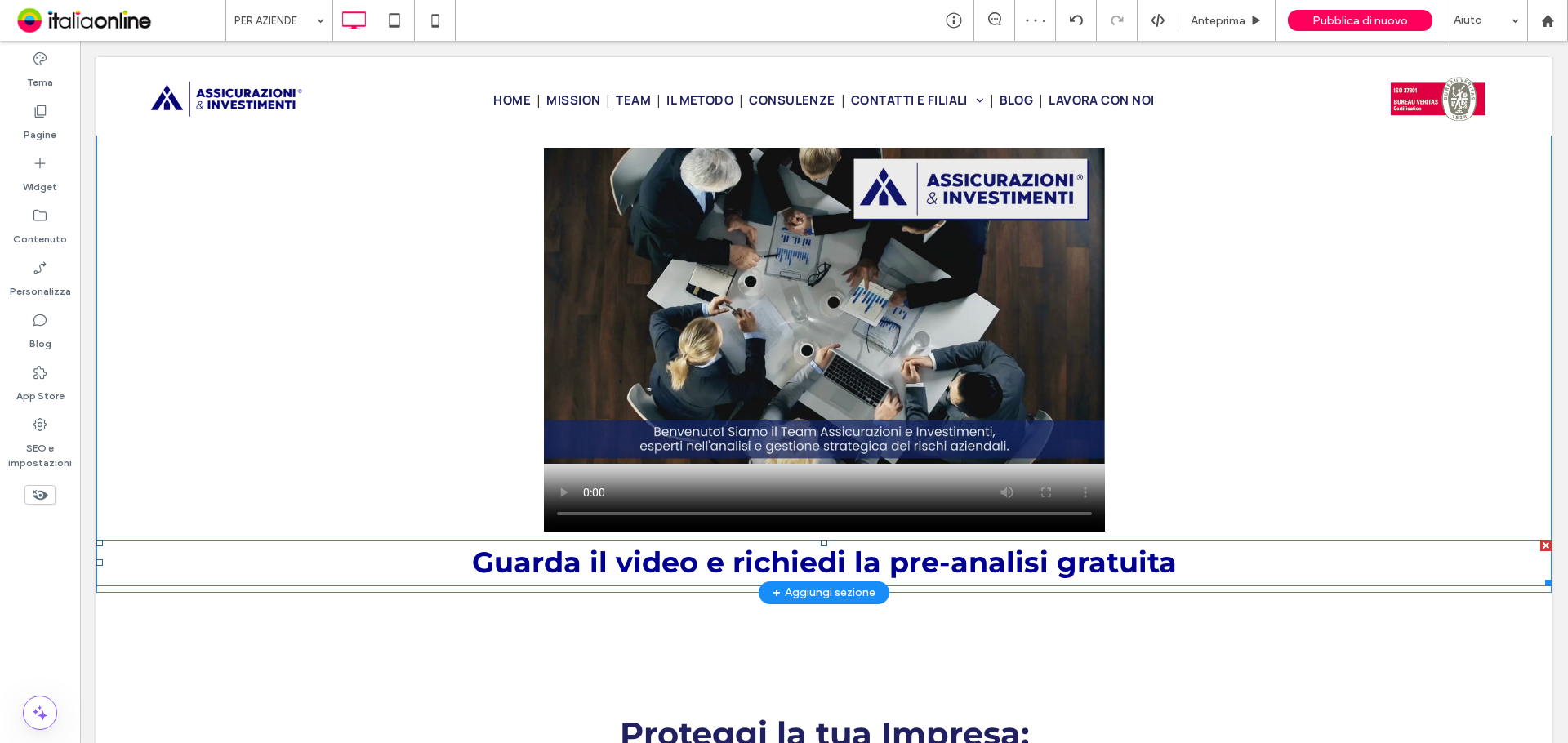
click at [1540, 543] on div at bounding box center [1545, 545] width 11 height 11
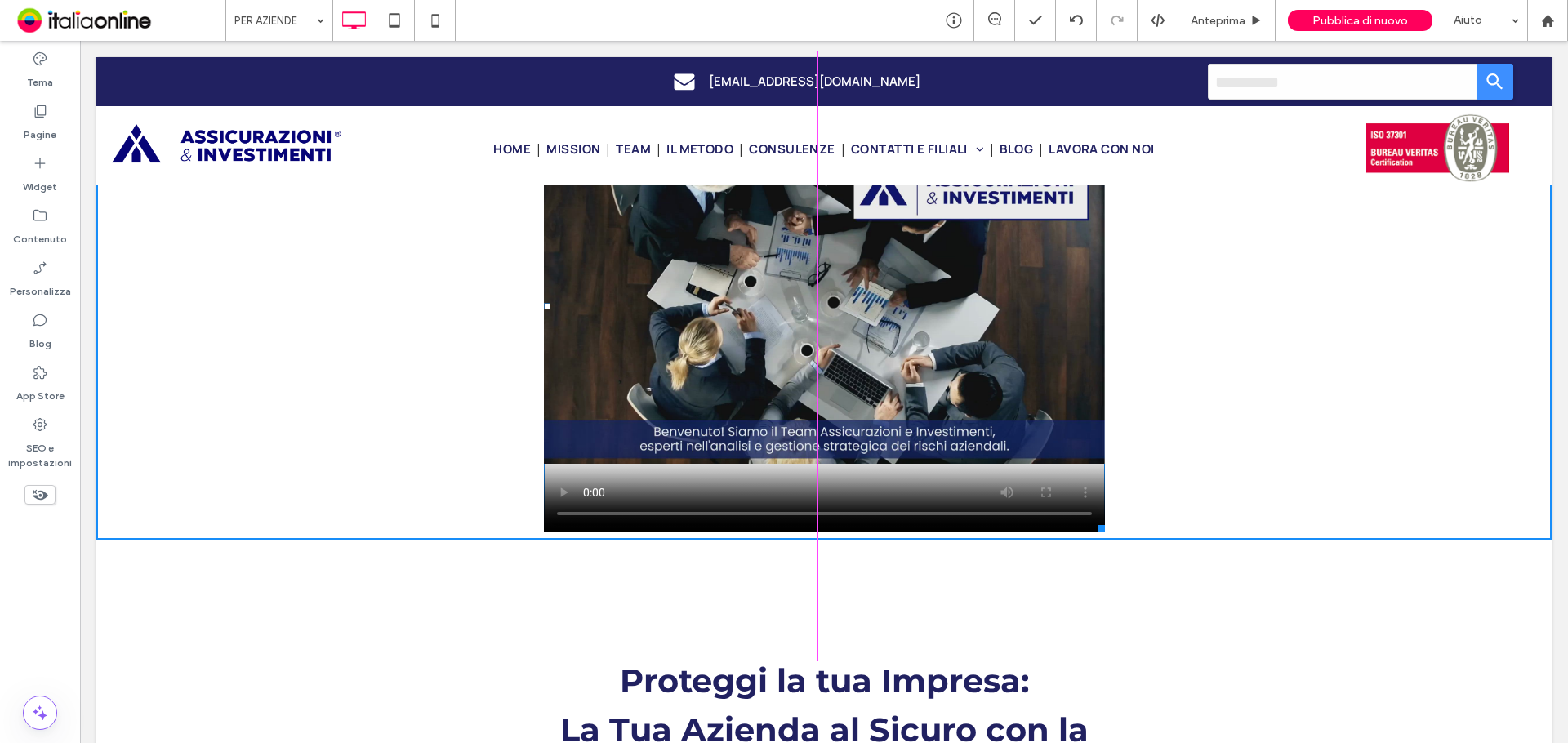
drag, startPoint x: 1091, startPoint y: 527, endPoint x: 1529, endPoint y: 707, distance: 473.5
click at [1105, 532] on div at bounding box center [1099, 525] width 12 height 12
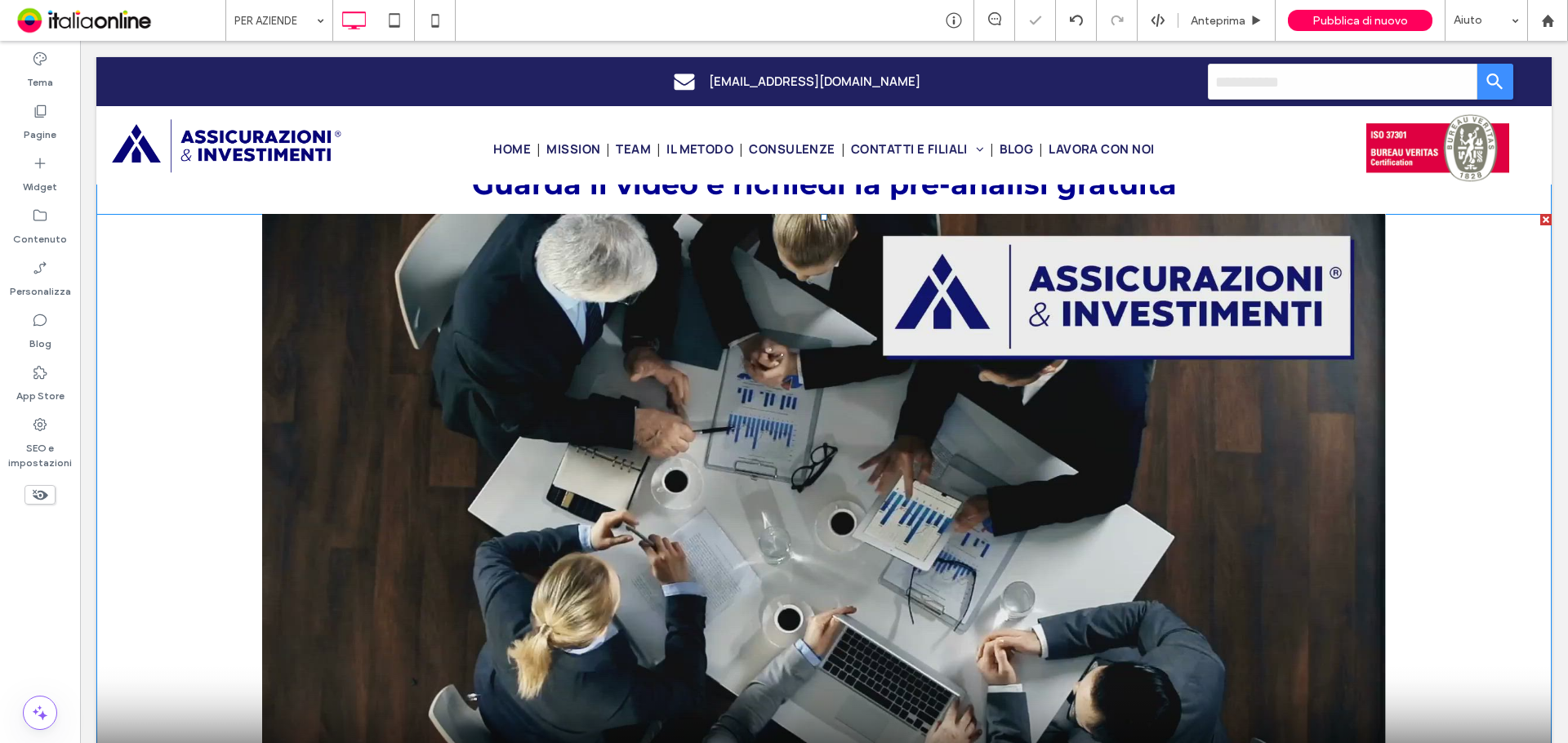
scroll to position [0, 0]
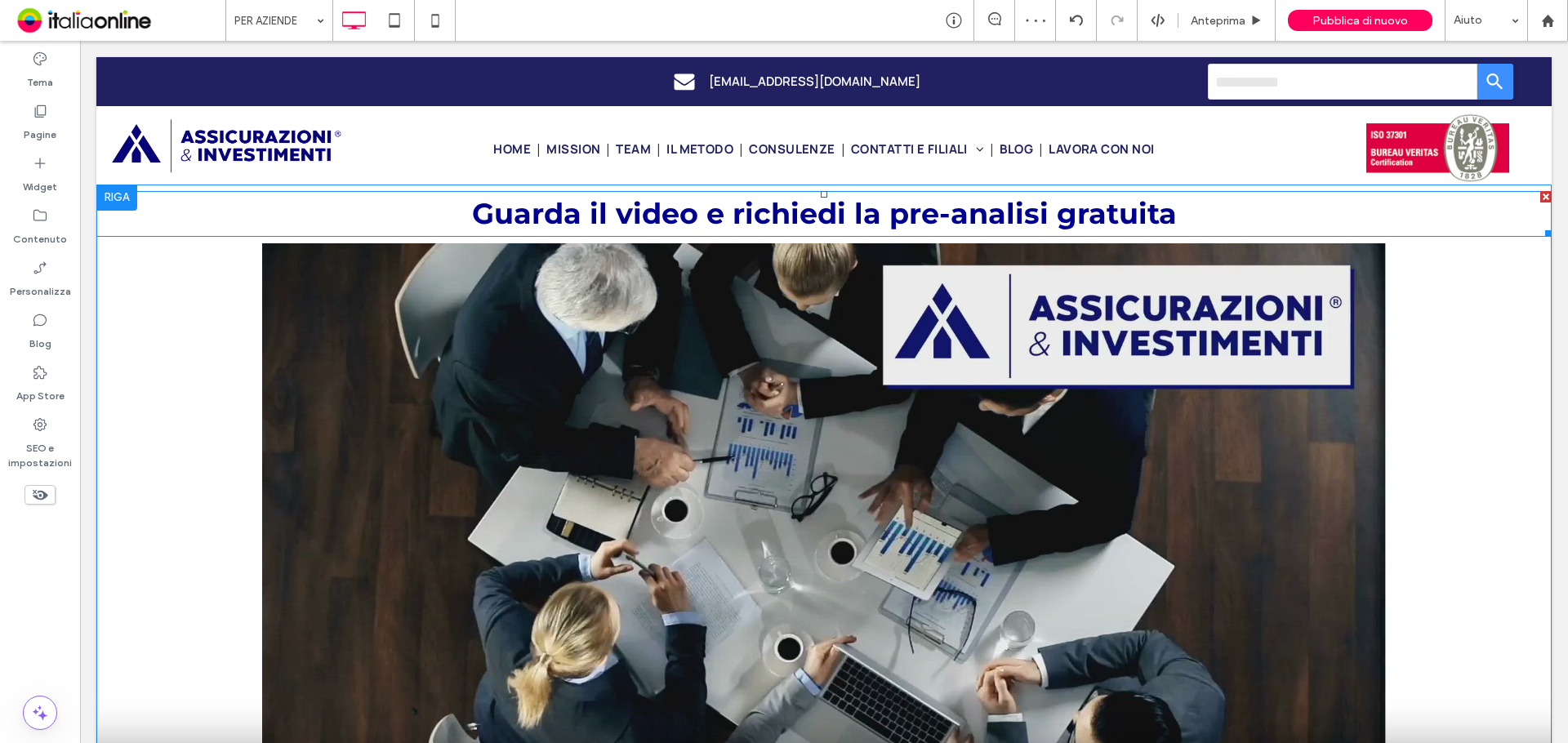
click at [116, 220] on h1 "Guarda il video e richiedi la pre-analisi gratuita" at bounding box center [824, 215] width 1456 height 44
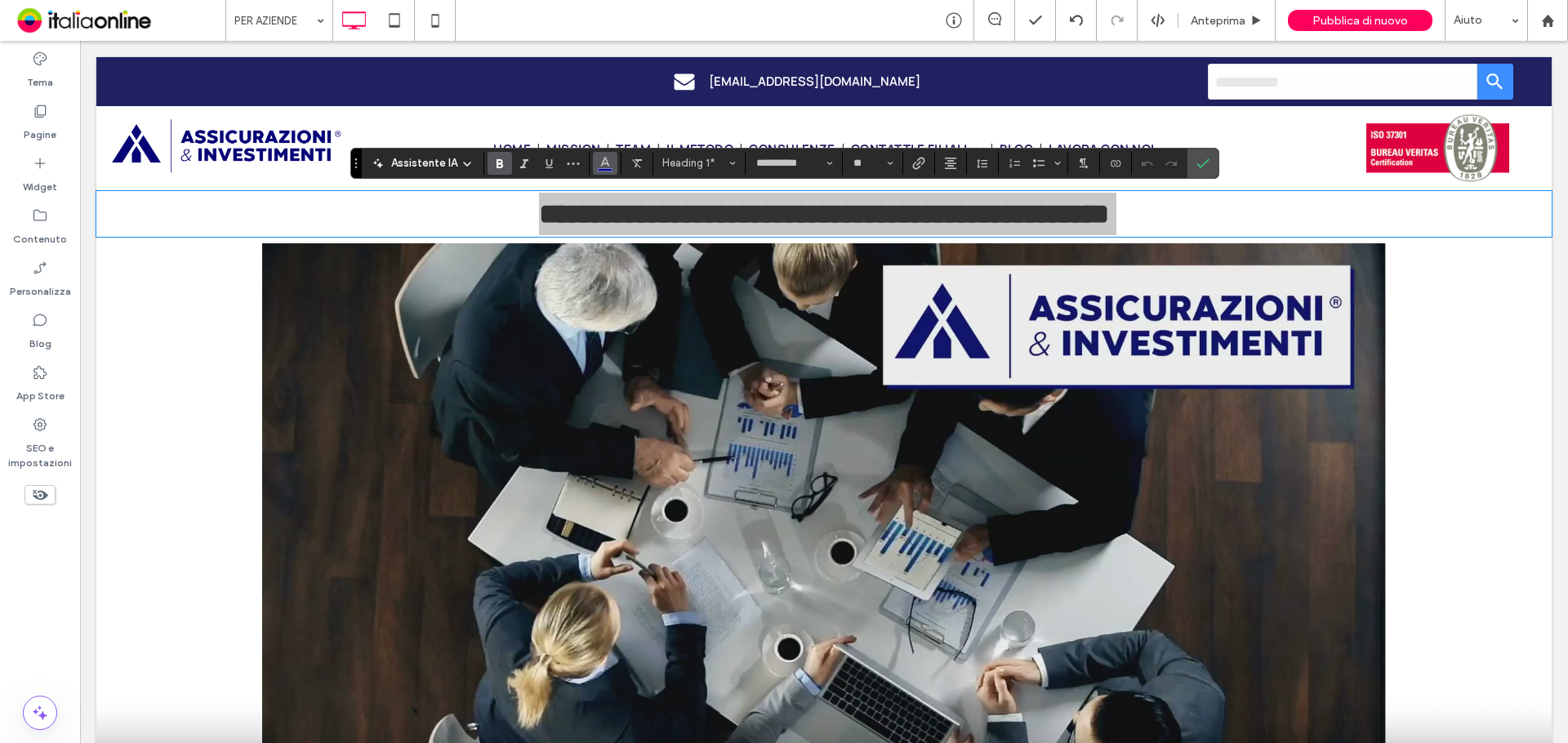
click at [605, 163] on use "Colore" at bounding box center [605, 161] width 9 height 9
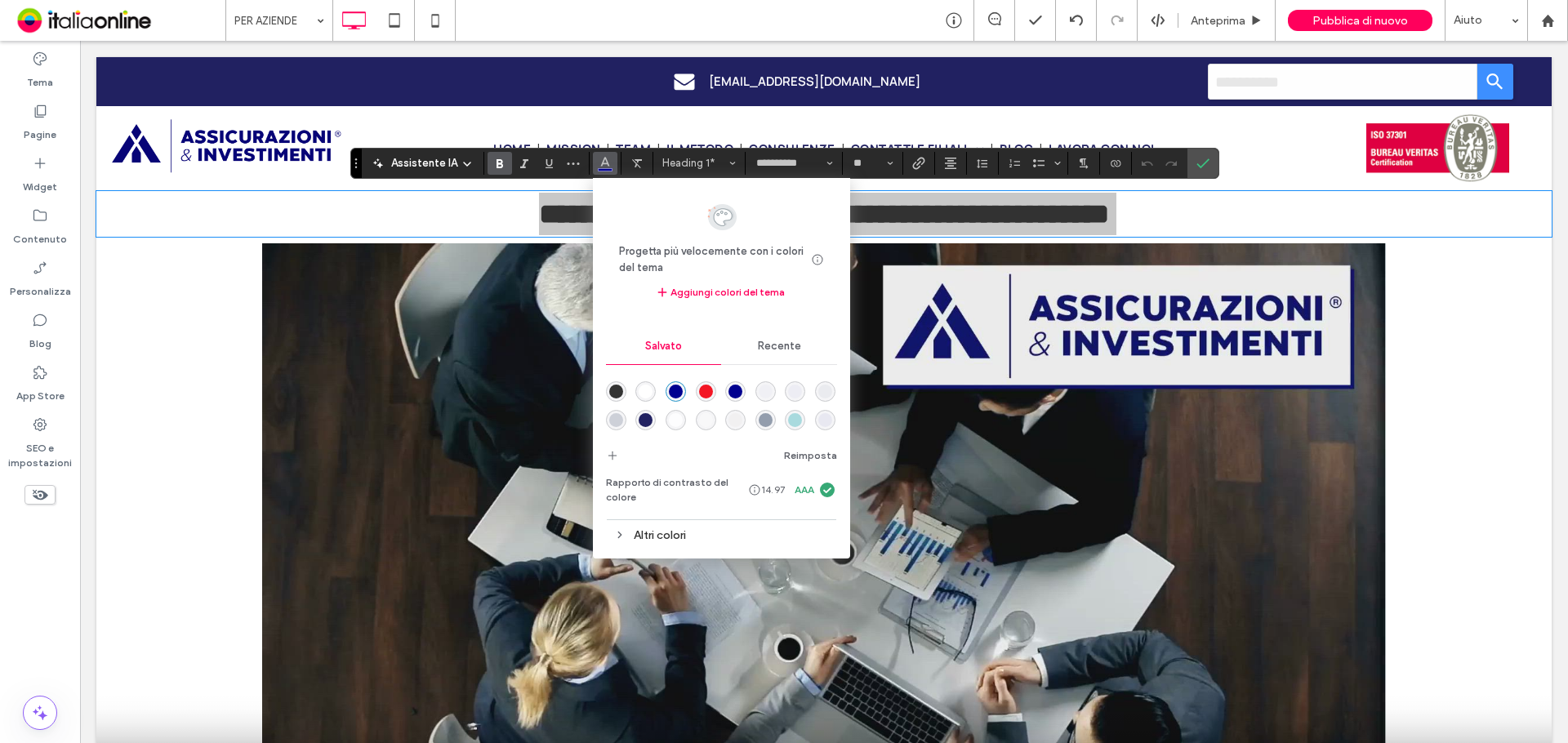
click at [623, 416] on div "rgba(205,208,216,1)" at bounding box center [616, 421] width 14 height 14
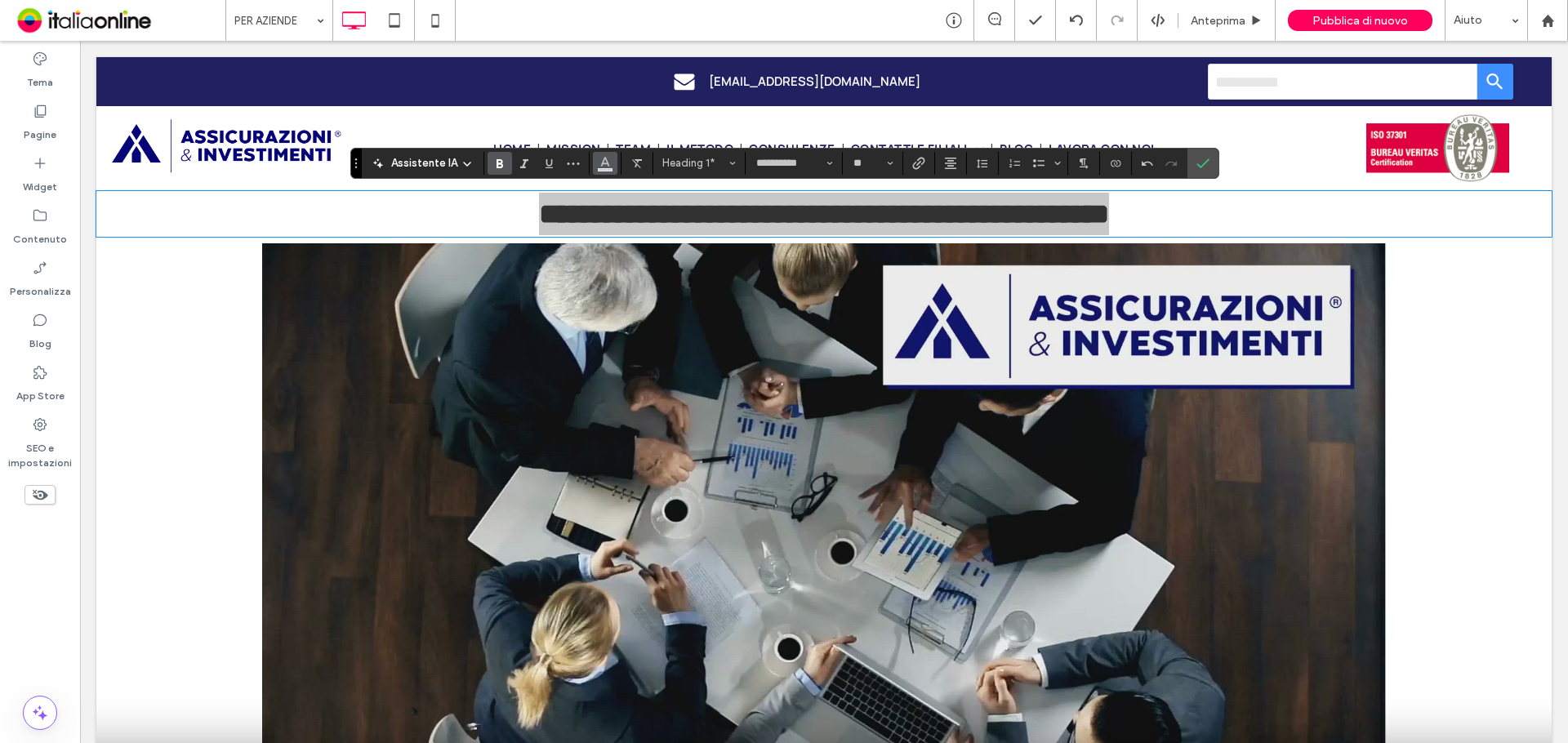
click at [601, 163] on icon "Colore" at bounding box center [605, 161] width 13 height 13
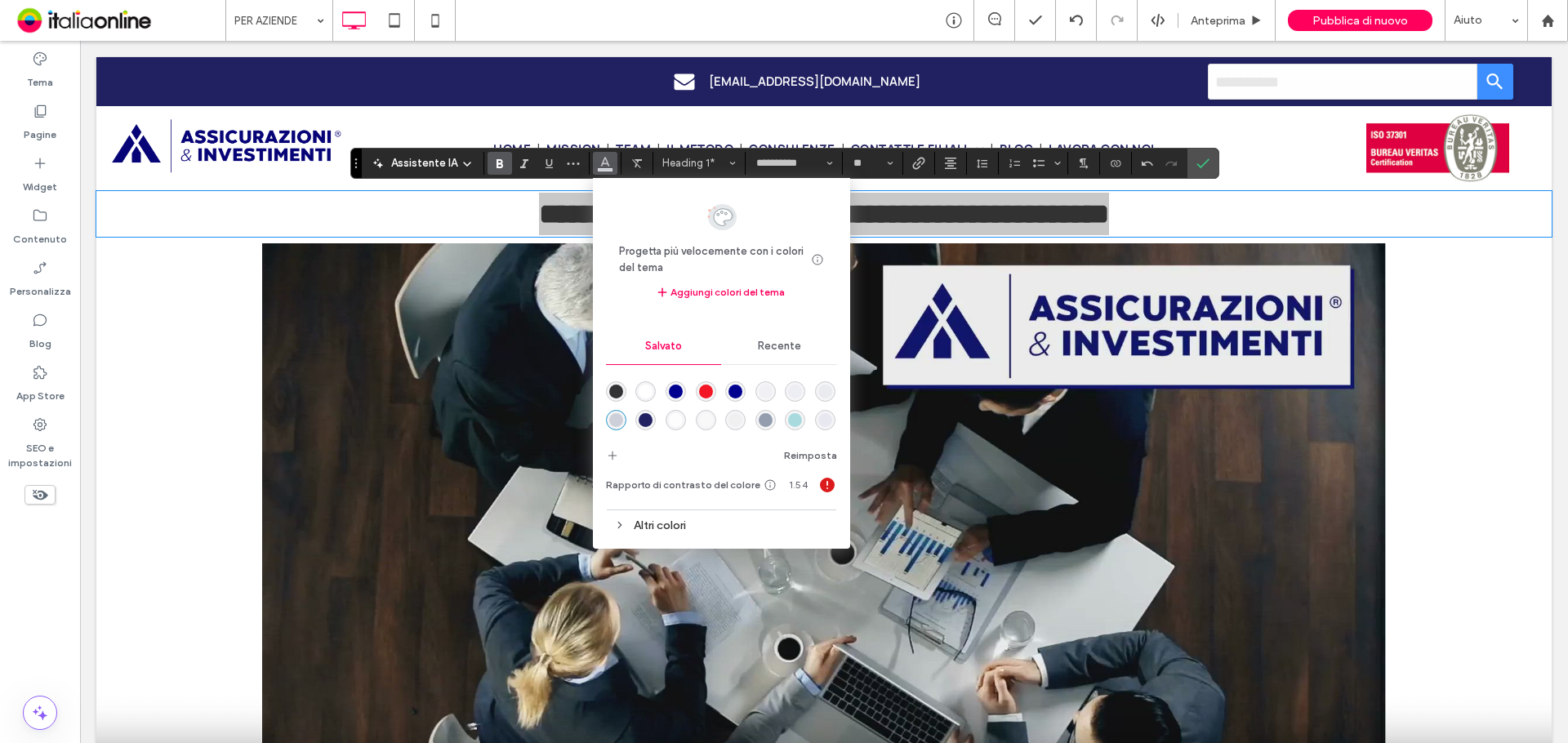
click at [678, 389] on div "rgba(0,0,144,1)" at bounding box center [676, 392] width 14 height 14
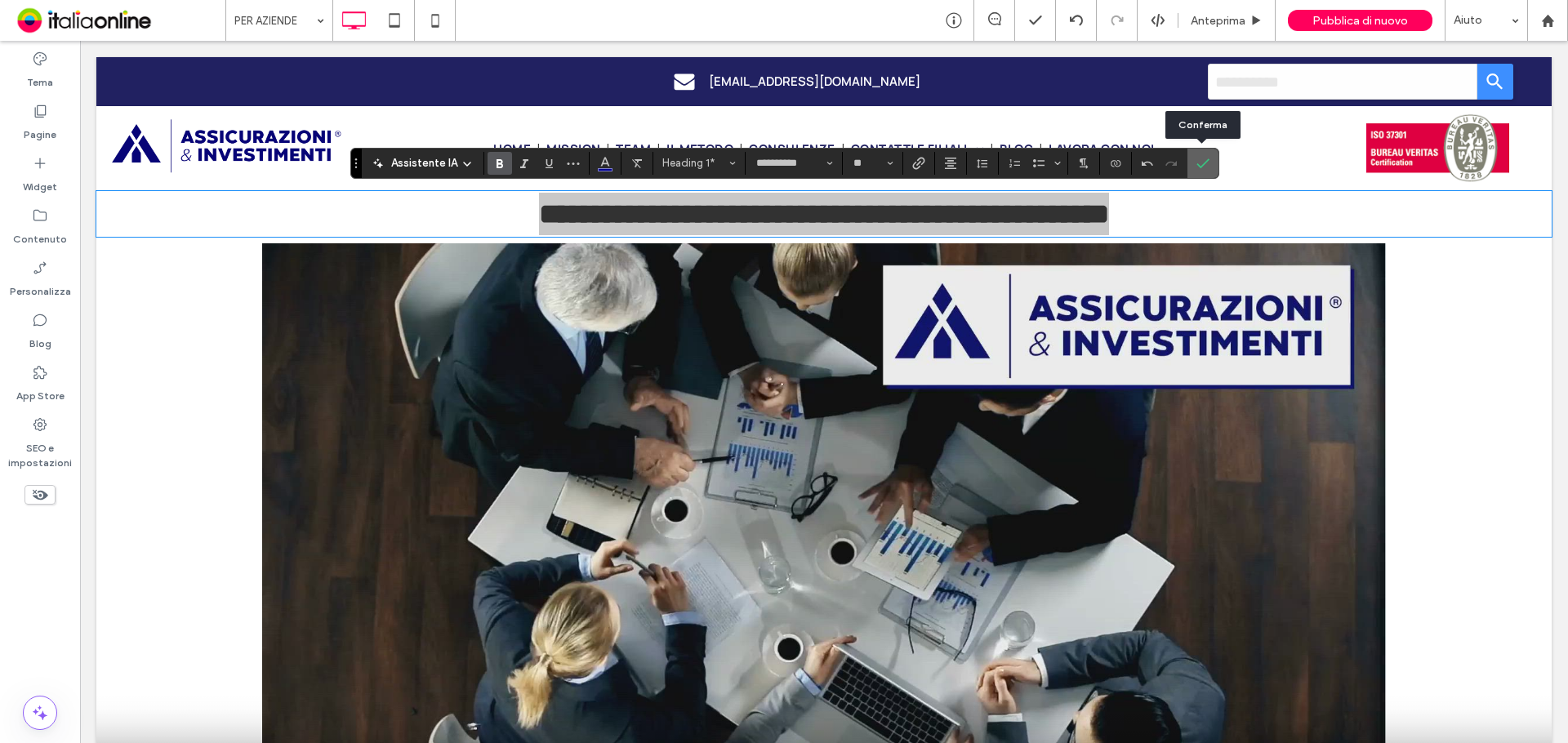
drag, startPoint x: 1195, startPoint y: 158, endPoint x: 888, endPoint y: 121, distance: 309.2
click at [1196, 158] on icon "Conferma" at bounding box center [1202, 163] width 13 height 13
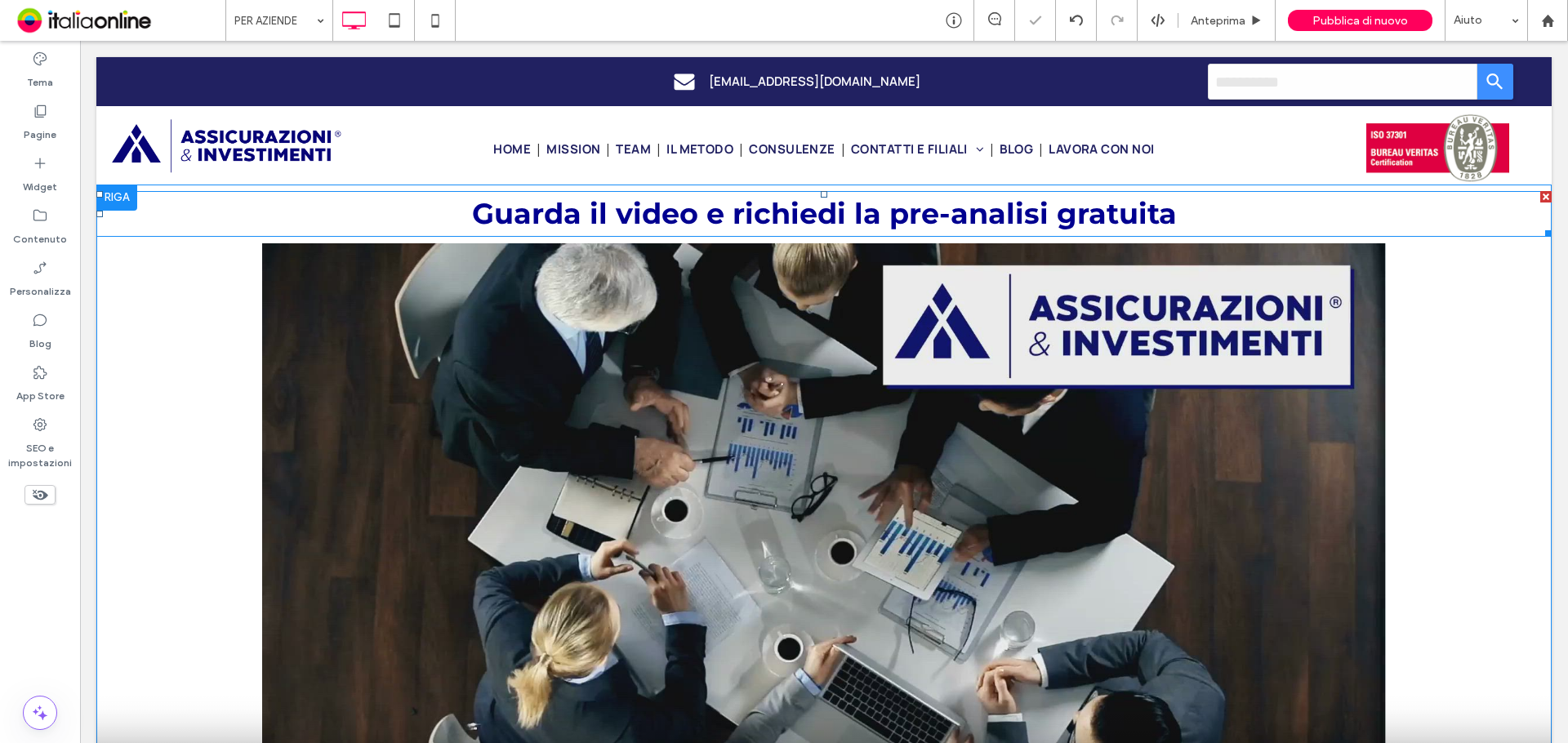
click at [122, 217] on h1 "Guarda il video e richiedi la pre-analisi gratuita" at bounding box center [824, 215] width 1456 height 44
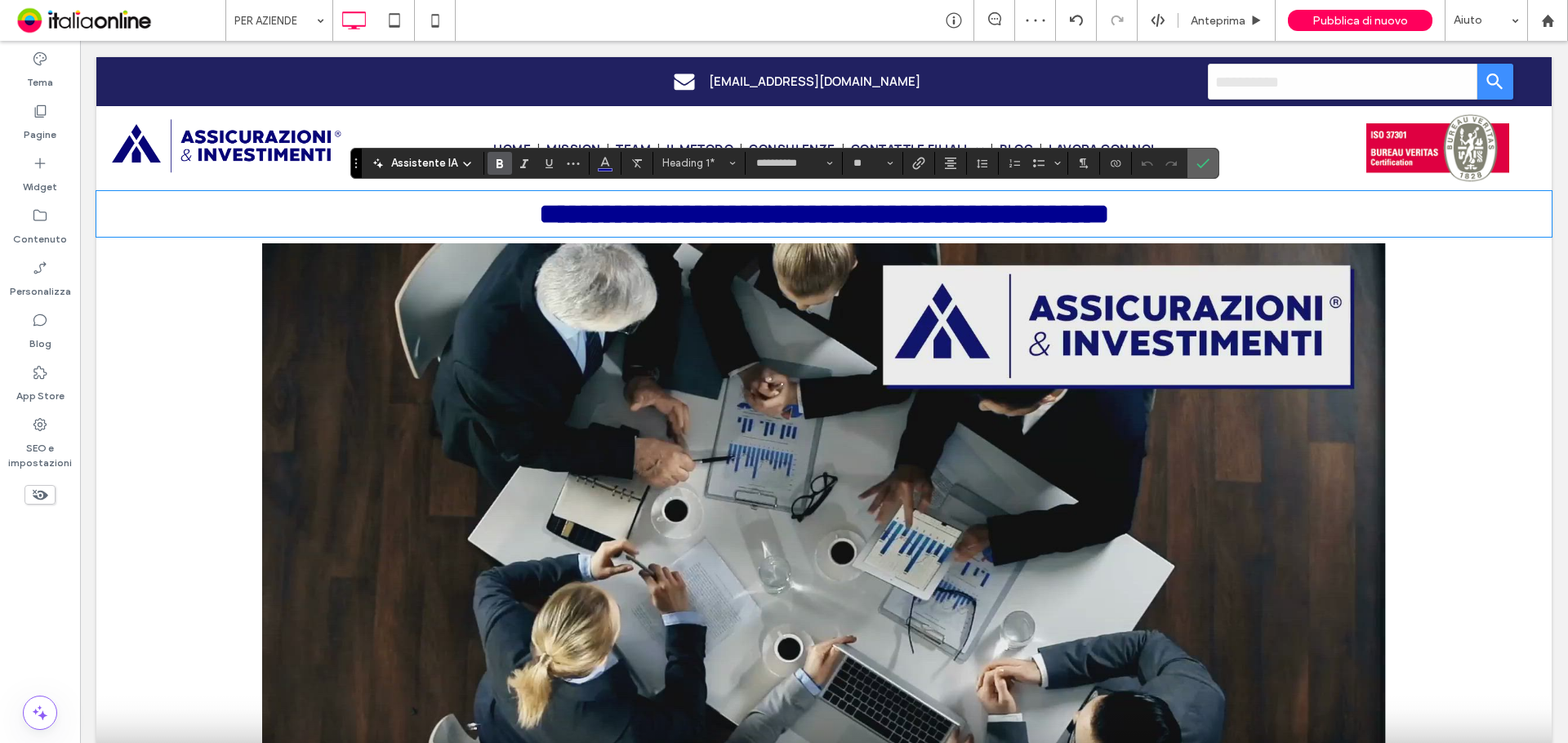
click at [1196, 160] on icon "Conferma" at bounding box center [1202, 163] width 13 height 13
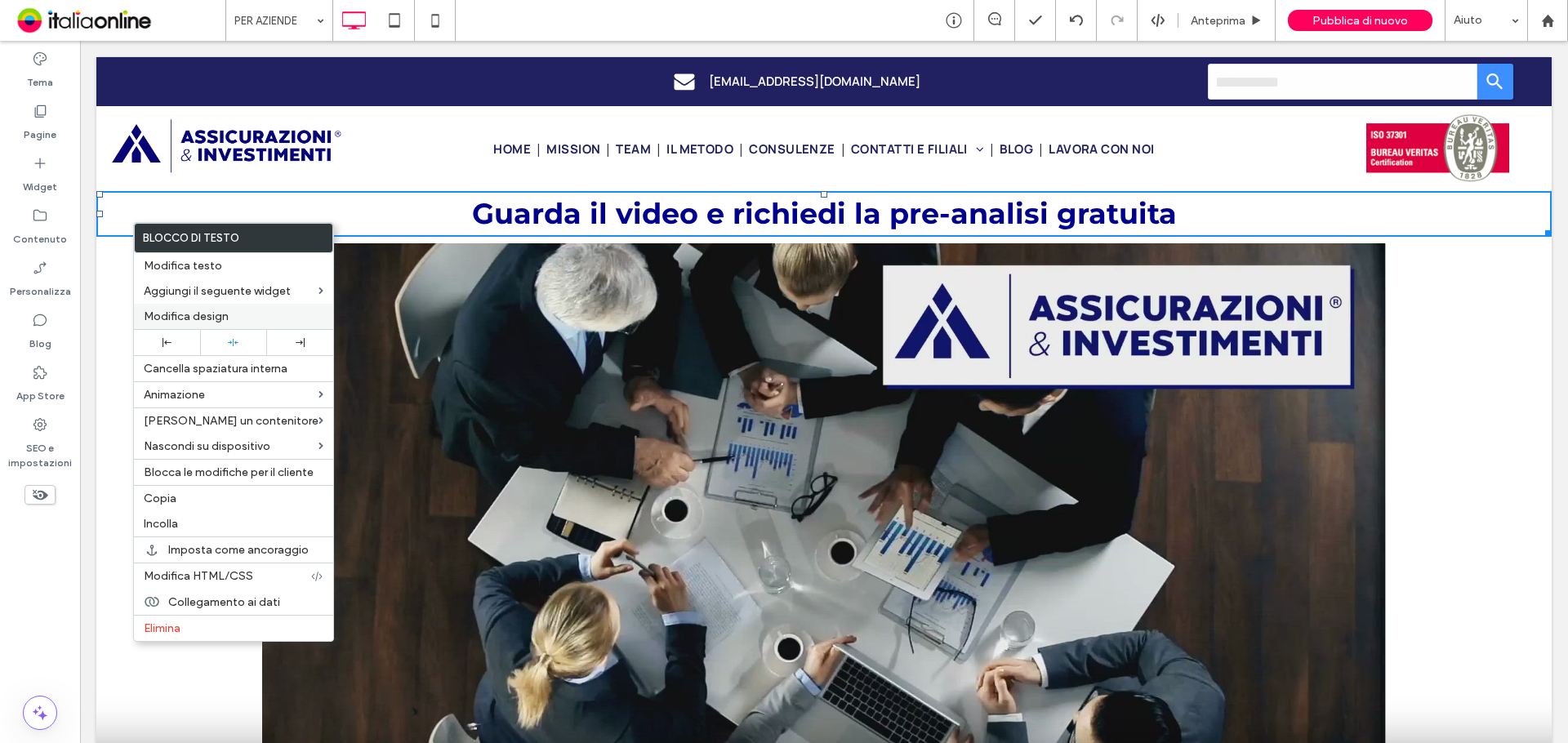
click at [212, 320] on span "Modifica design" at bounding box center [186, 316] width 85 height 14
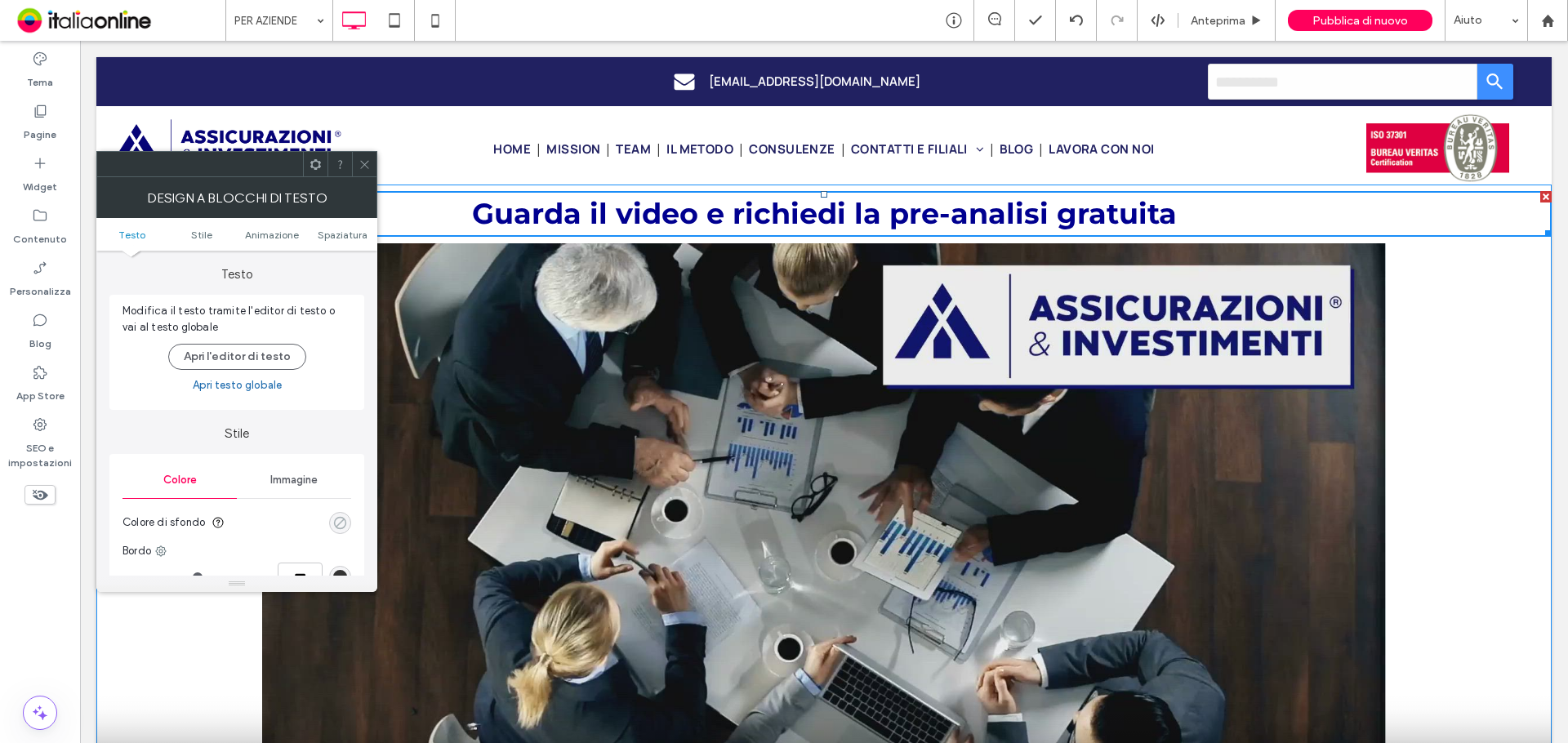
click at [337, 531] on div "rgba(0, 0, 0, 0)" at bounding box center [340, 523] width 22 height 22
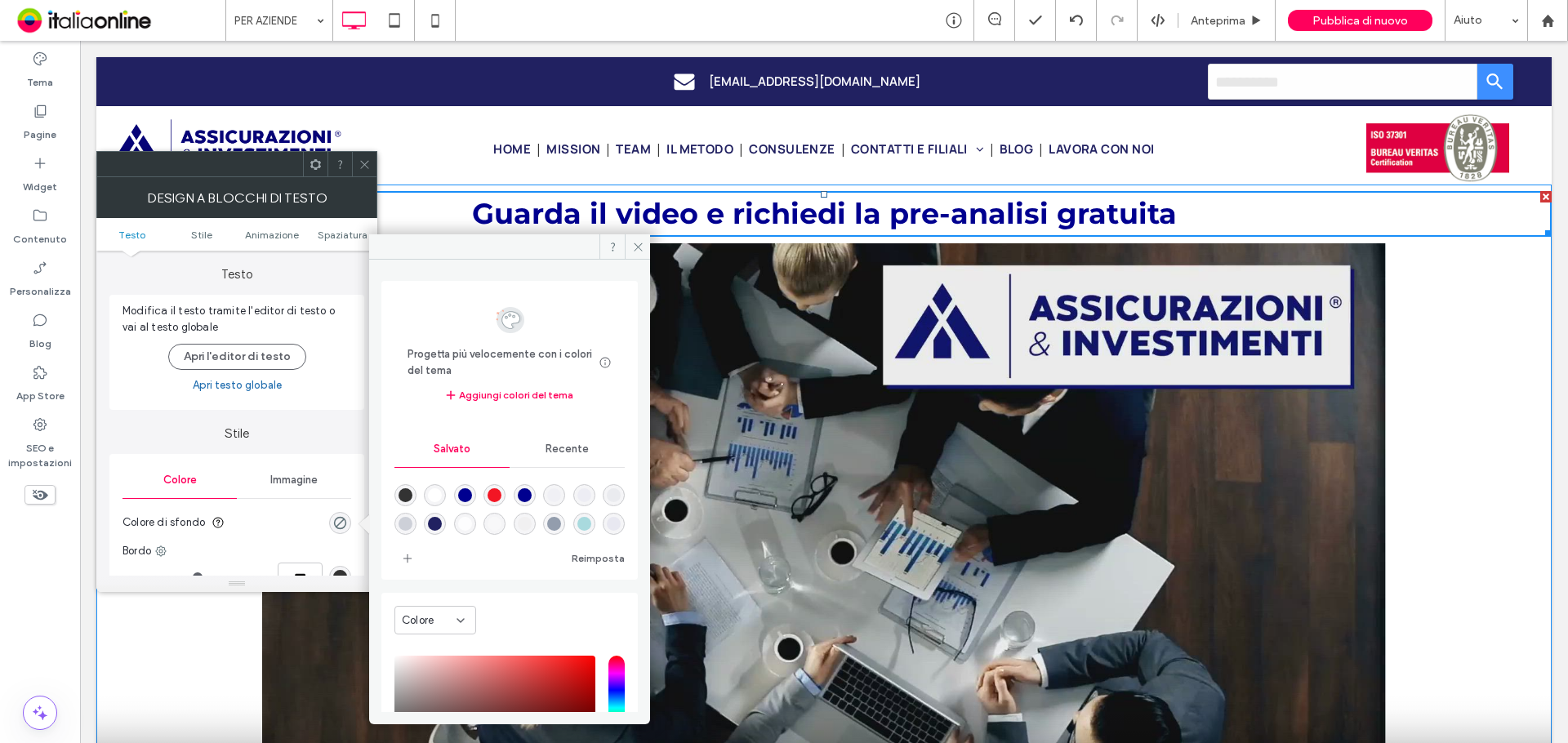
click at [413, 524] on div "rgba(205,208,216,1)" at bounding box center [406, 524] width 14 height 14
type input "*******"
type input "***"
type input "****"
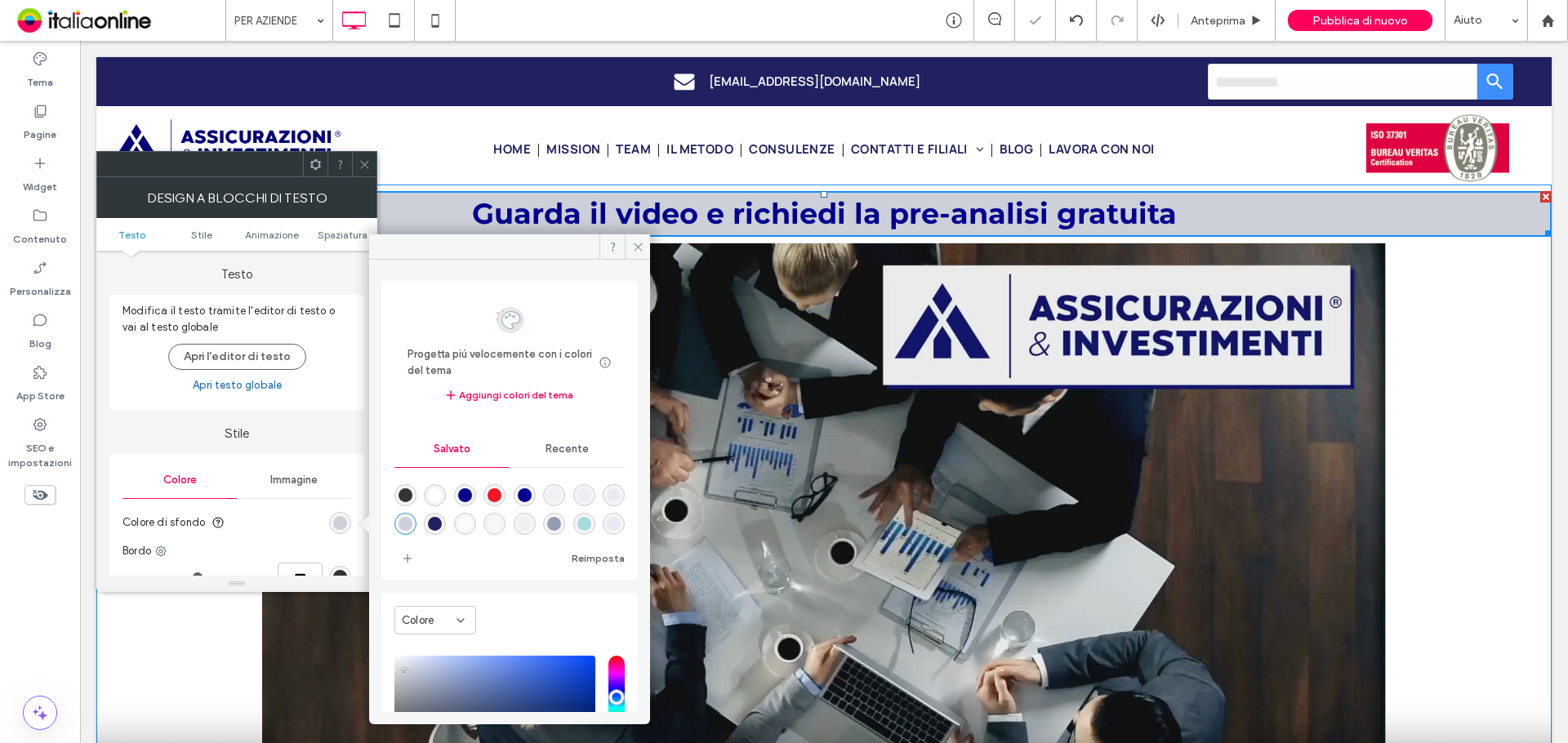
click at [607, 502] on div "rgba(205,208,215,0.25)" at bounding box center [613, 495] width 14 height 14
type input "*******"
type input "**"
type input "***"
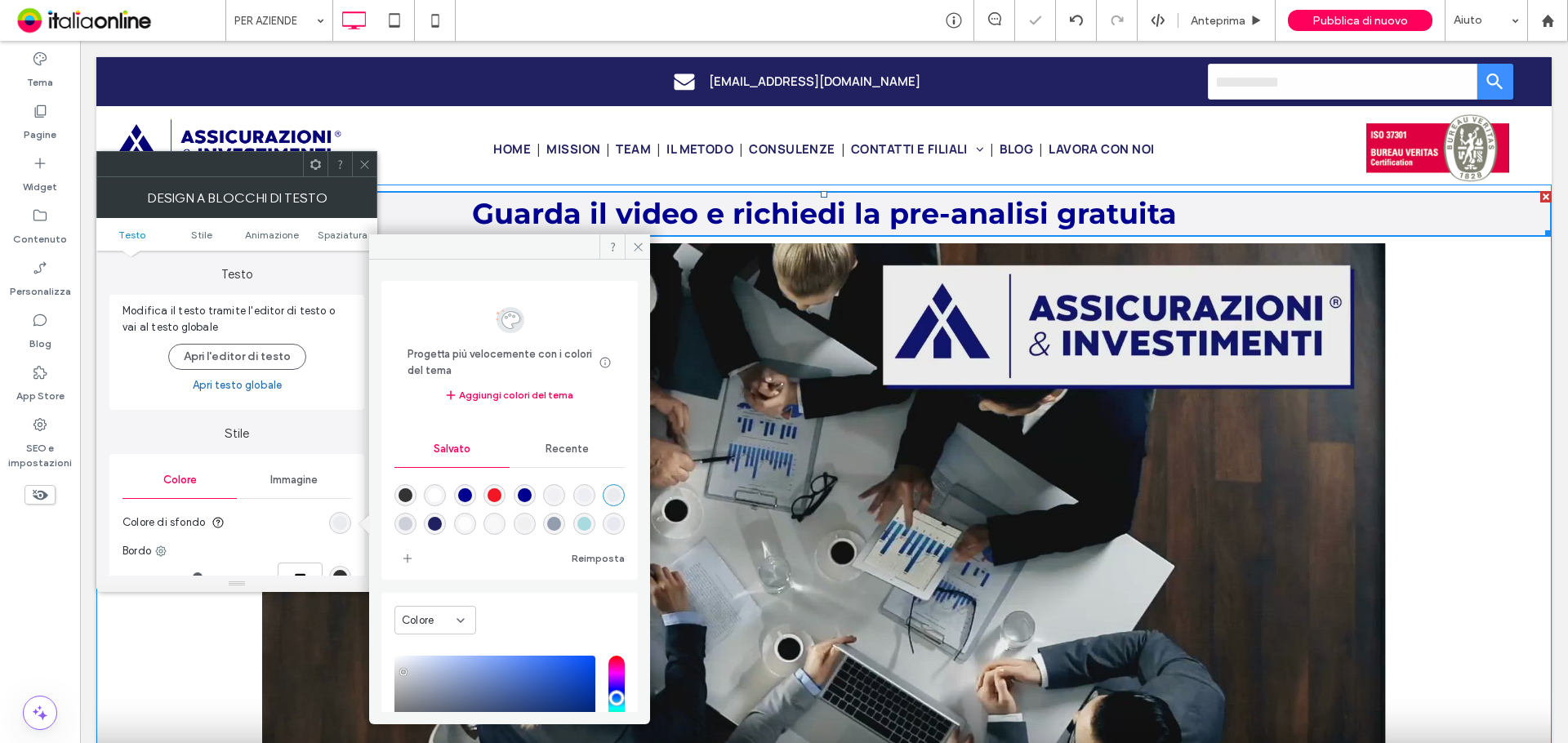
click at [413, 523] on div "rgba(205,208,216,1)" at bounding box center [406, 524] width 14 height 14
type input "*******"
type input "***"
type input "****"
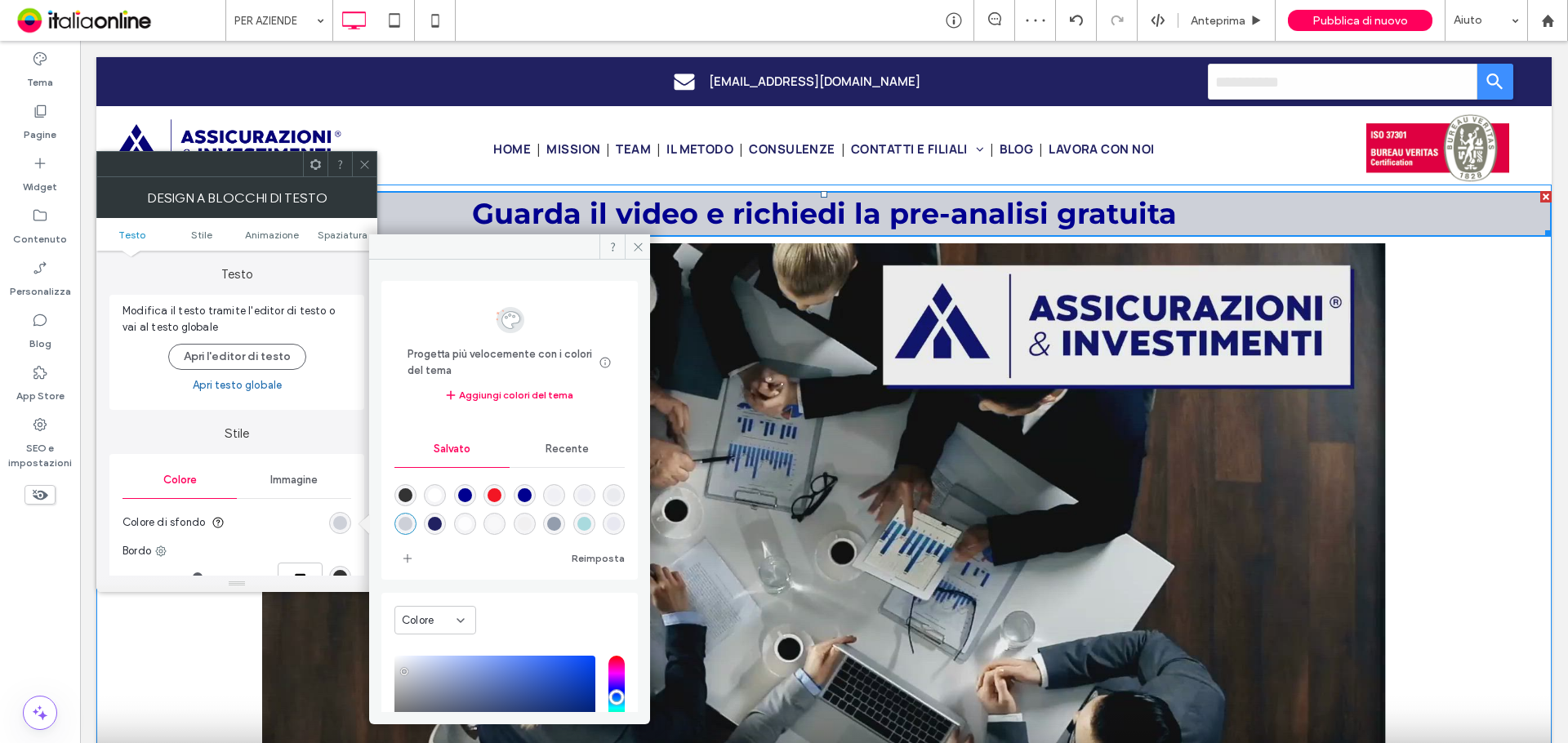
click at [339, 241] on ul "Testo Stile Animazione Spaziatura" at bounding box center [237, 234] width 281 height 33
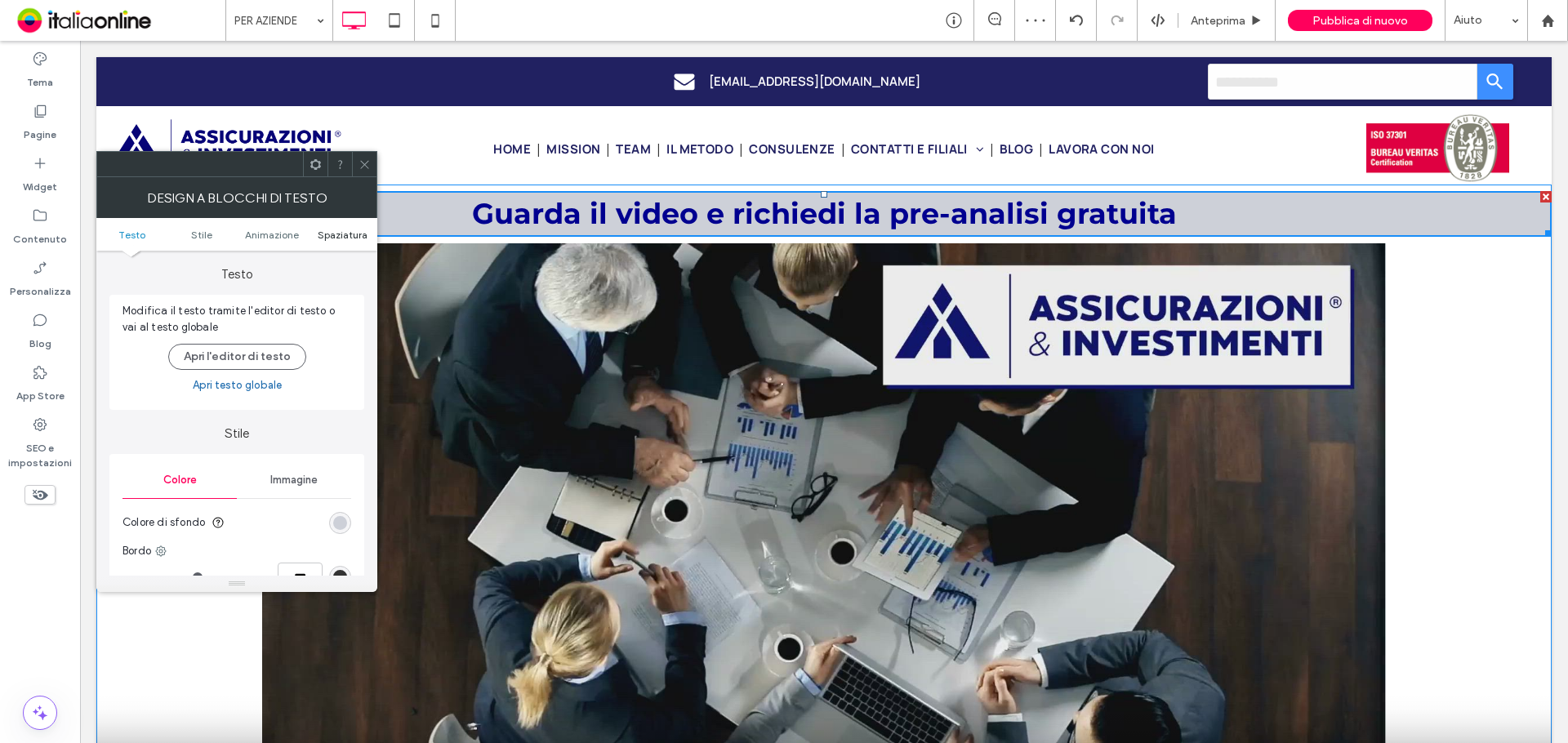
click at [339, 232] on span "Spaziatura" at bounding box center [342, 235] width 50 height 12
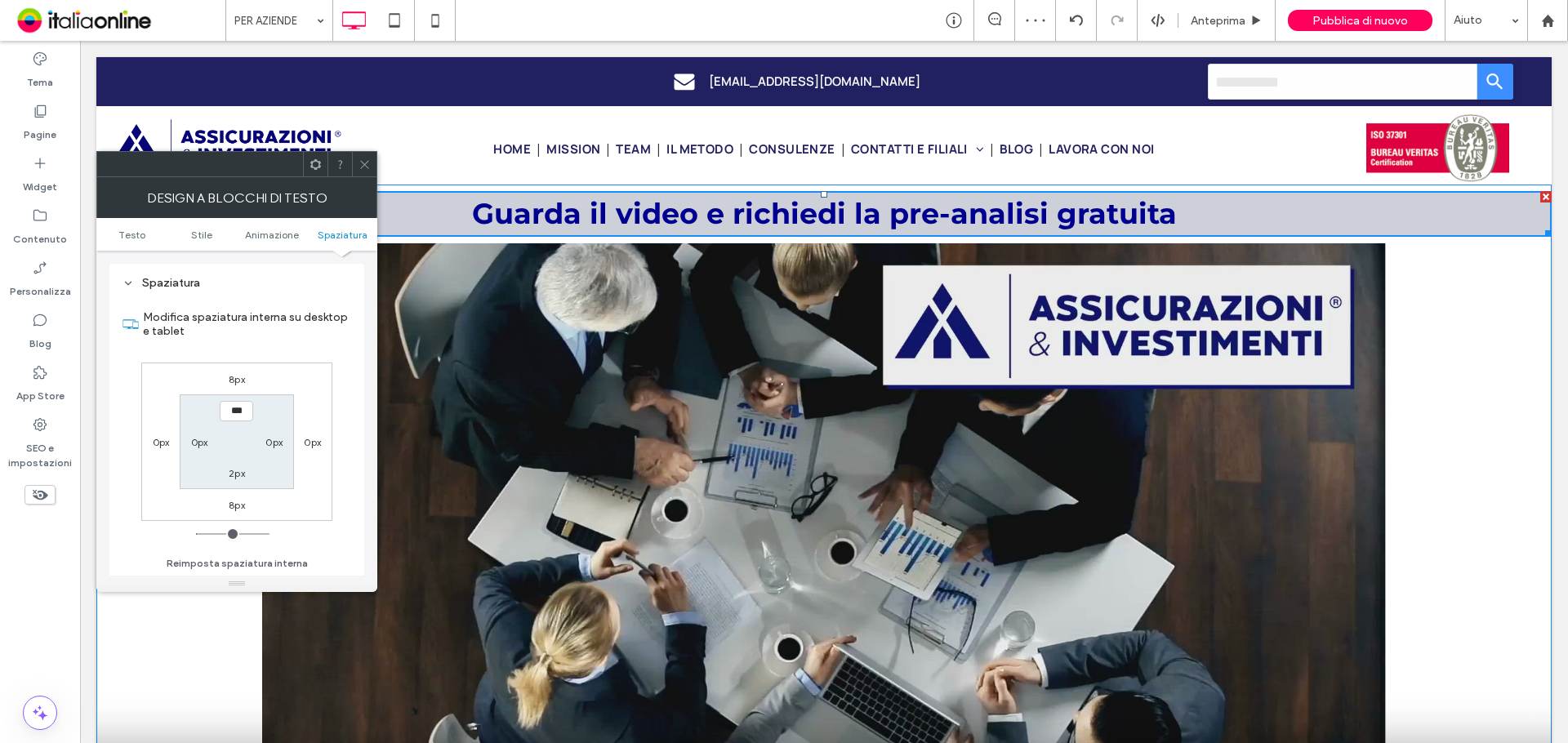
scroll to position [468, 0]
type input "****"
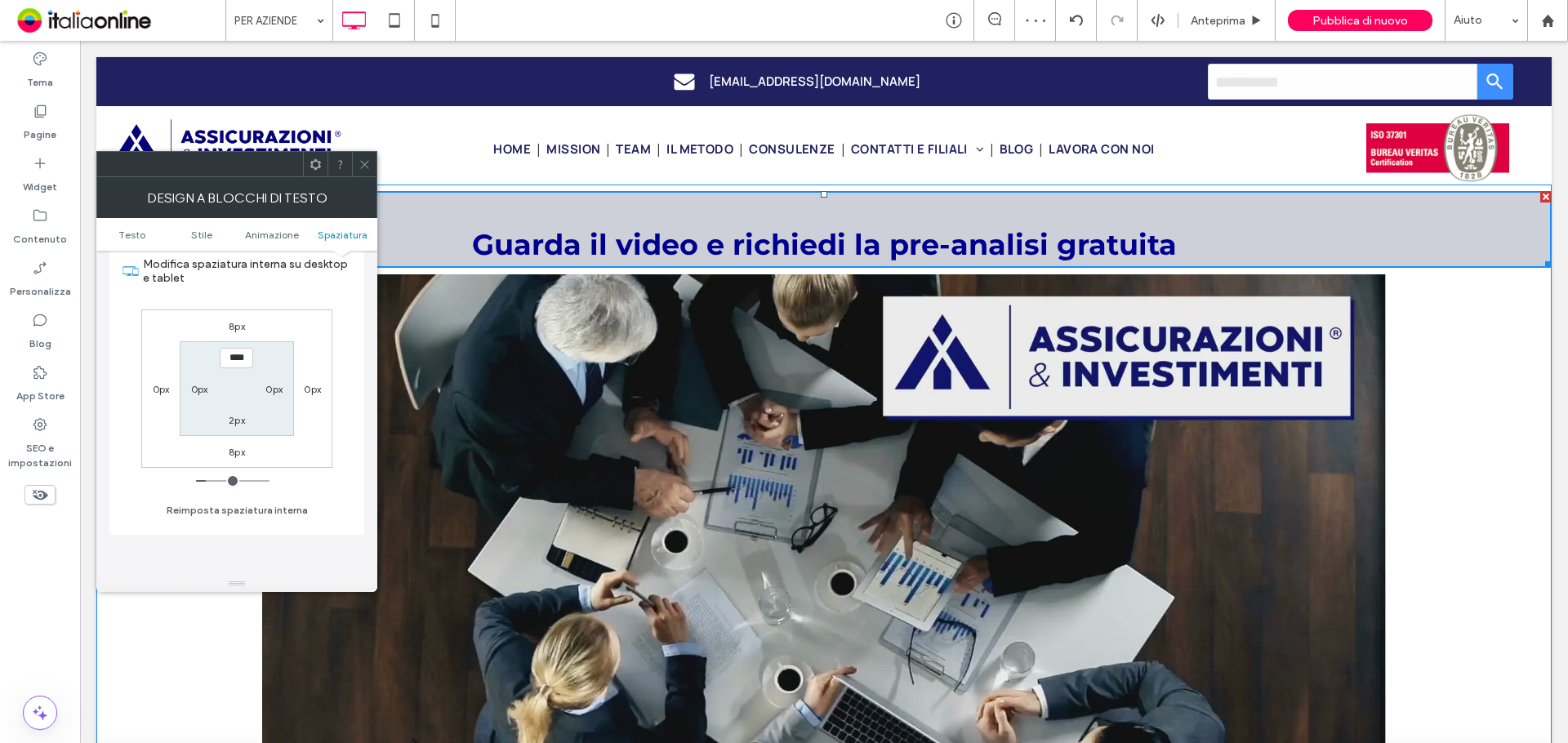
scroll to position [550, 0]
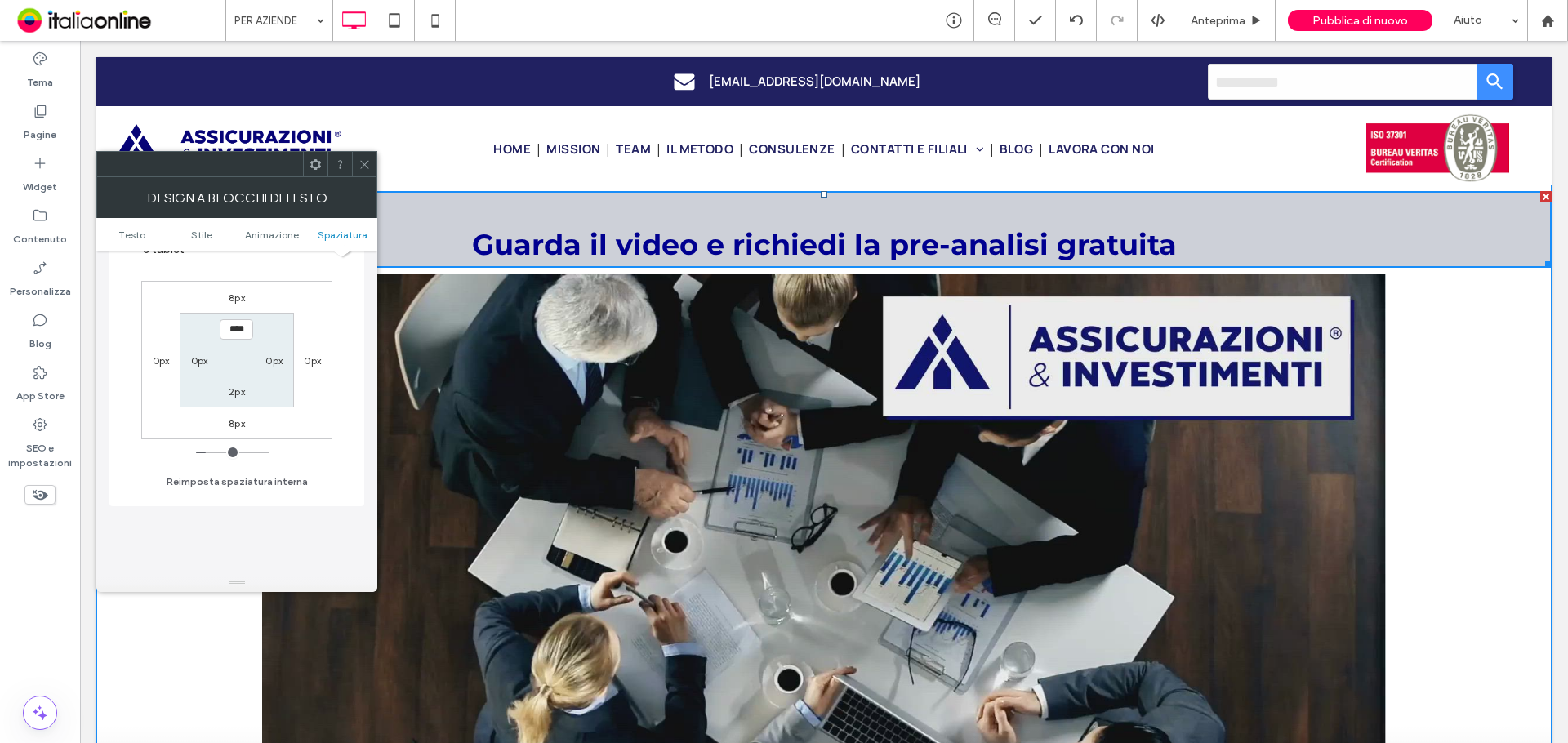
click at [241, 394] on label "2px" at bounding box center [237, 392] width 16 height 12
type input "*"
type input "**"
type input "****"
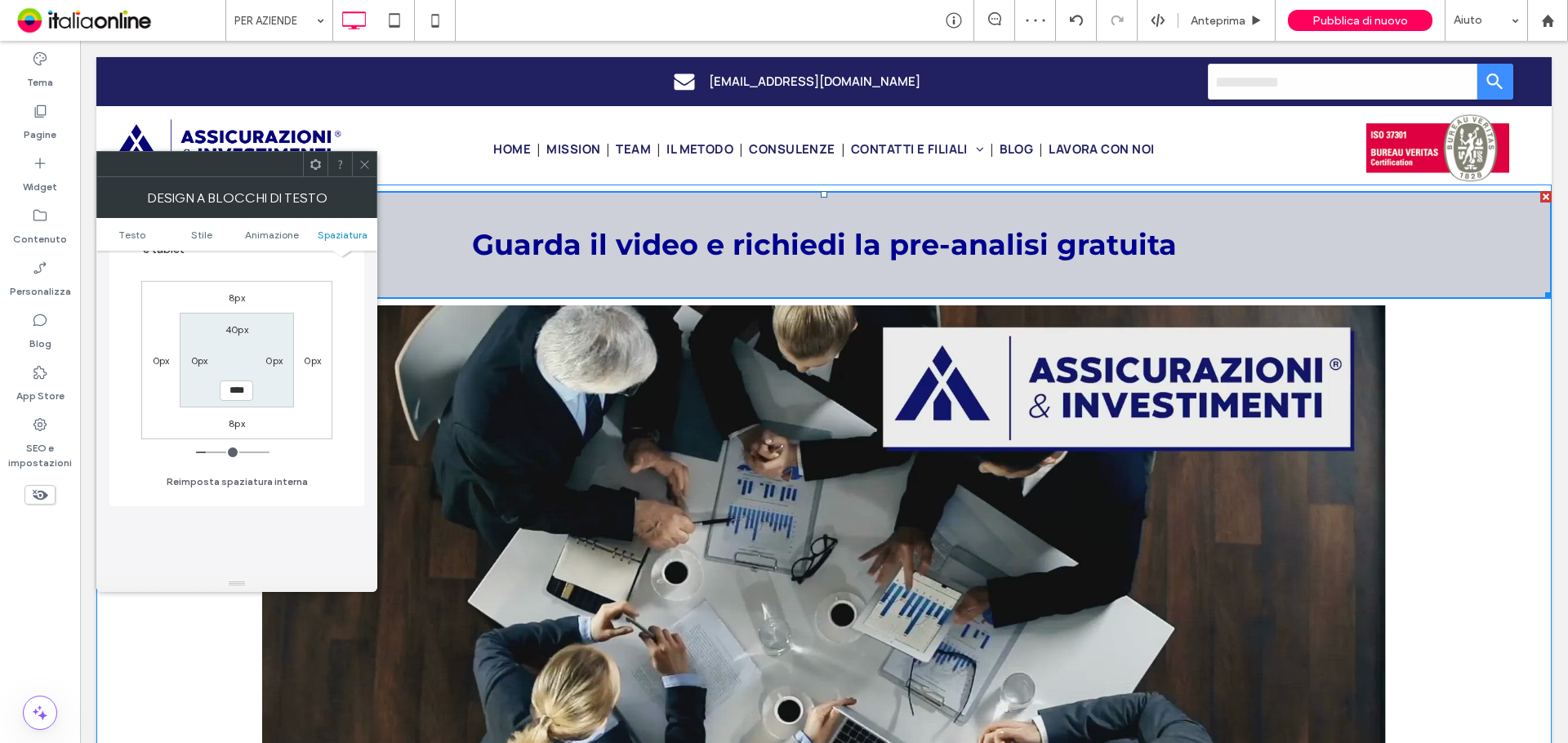
click at [240, 422] on label "8px" at bounding box center [237, 424] width 16 height 12
type input "*"
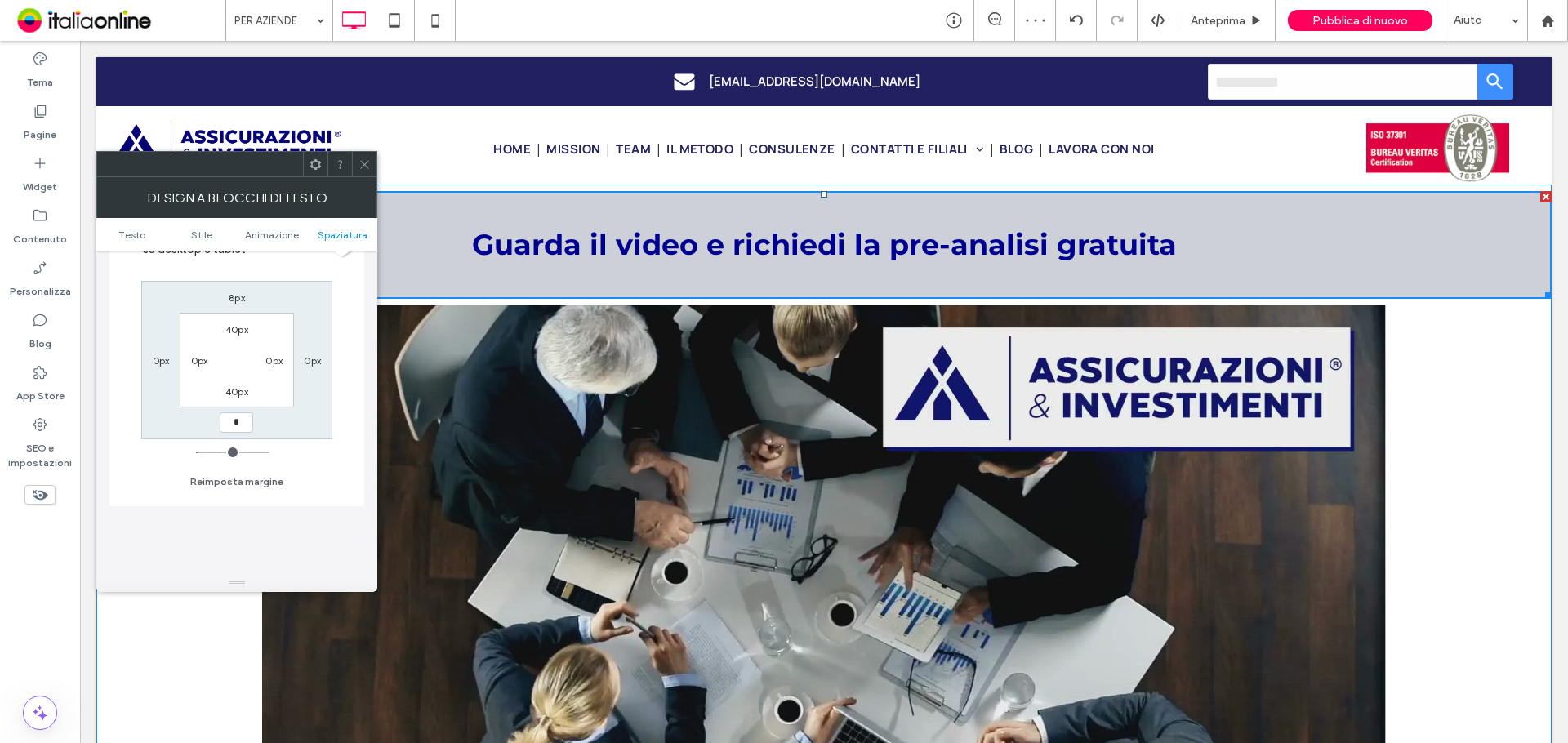
type input "*"
type input "***"
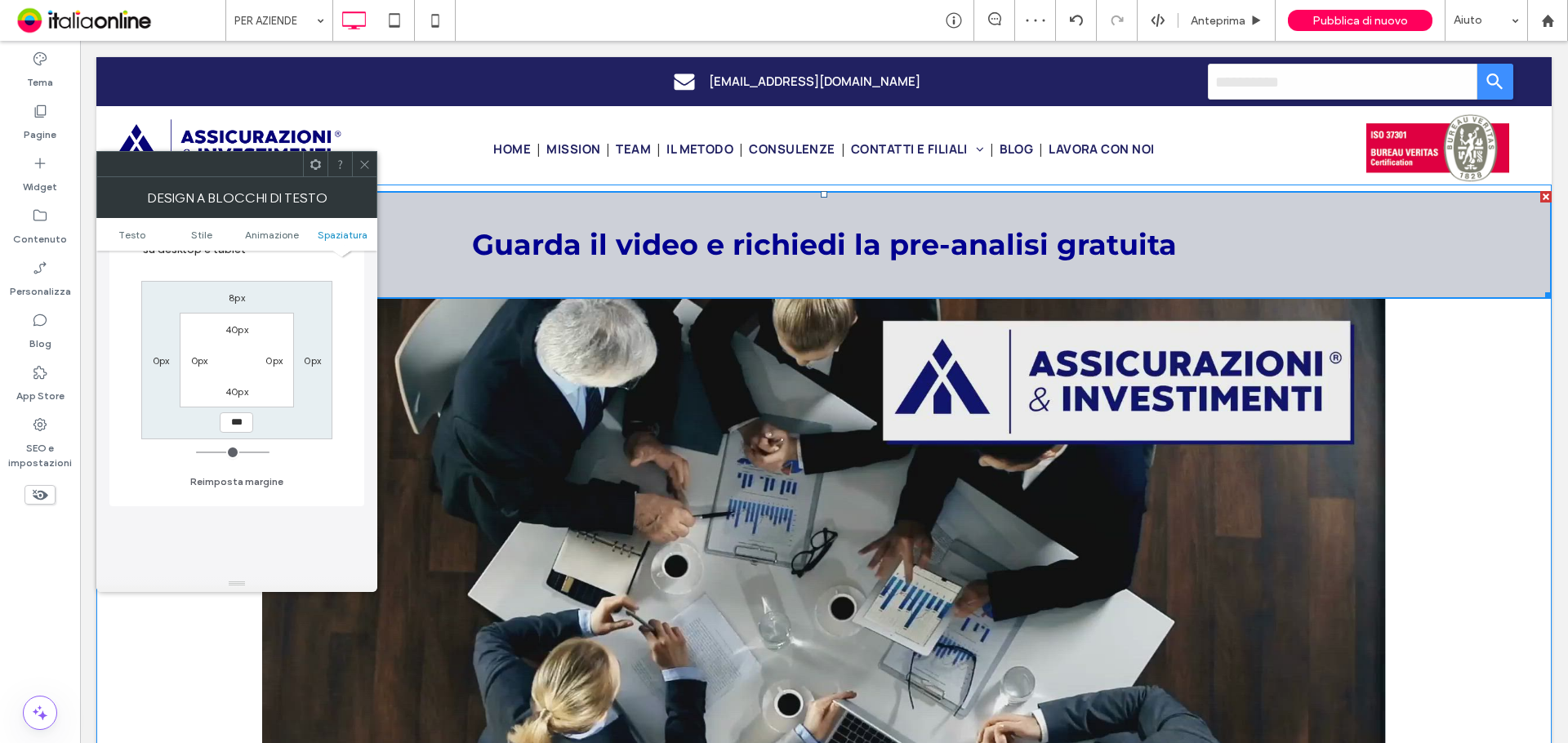
click at [236, 390] on label "40px" at bounding box center [237, 392] width 23 height 12
type input "**"
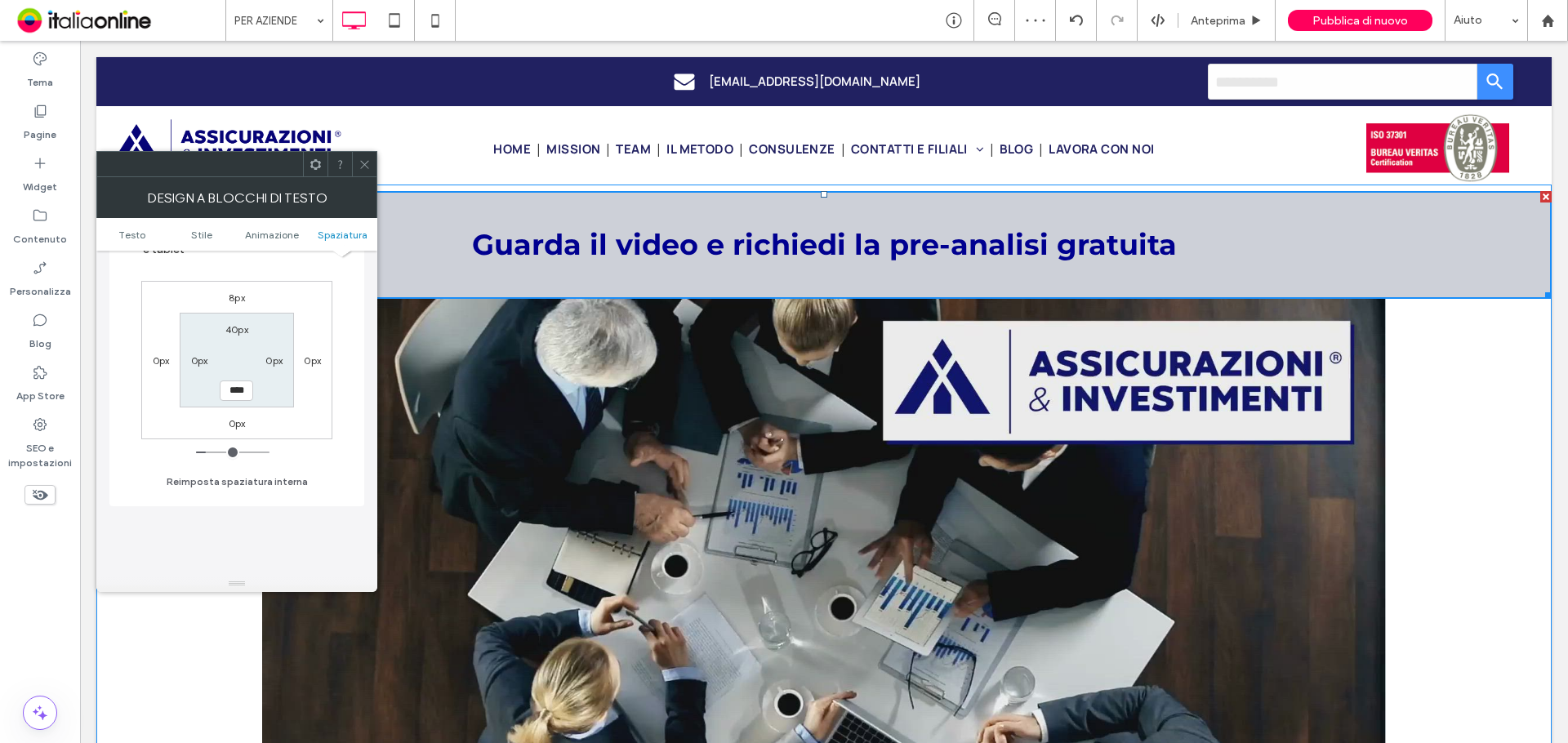
click at [236, 390] on input "****" at bounding box center [237, 391] width 34 height 21
type input "**"
type input "****"
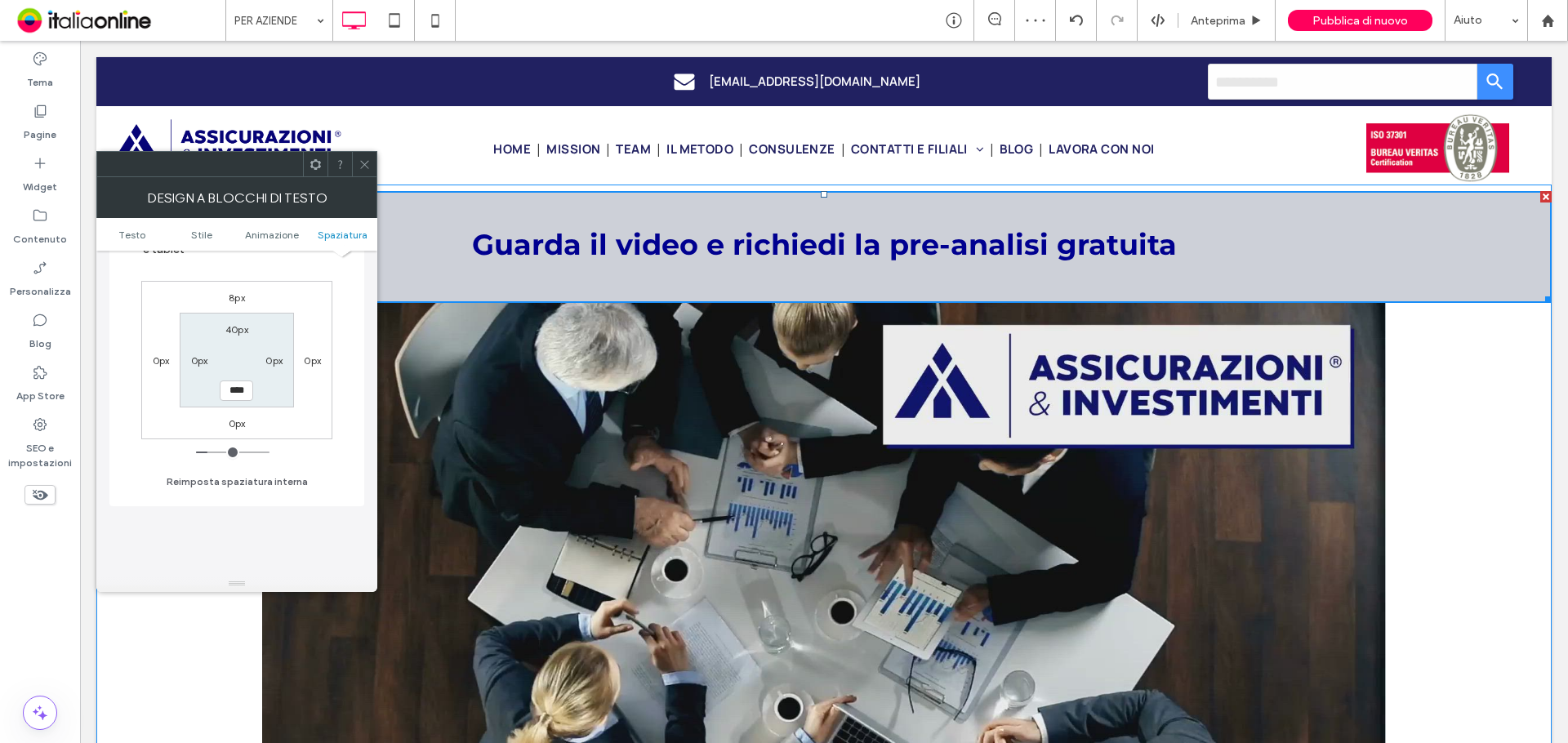
click at [240, 302] on label "8px" at bounding box center [237, 297] width 16 height 12
type input "*"
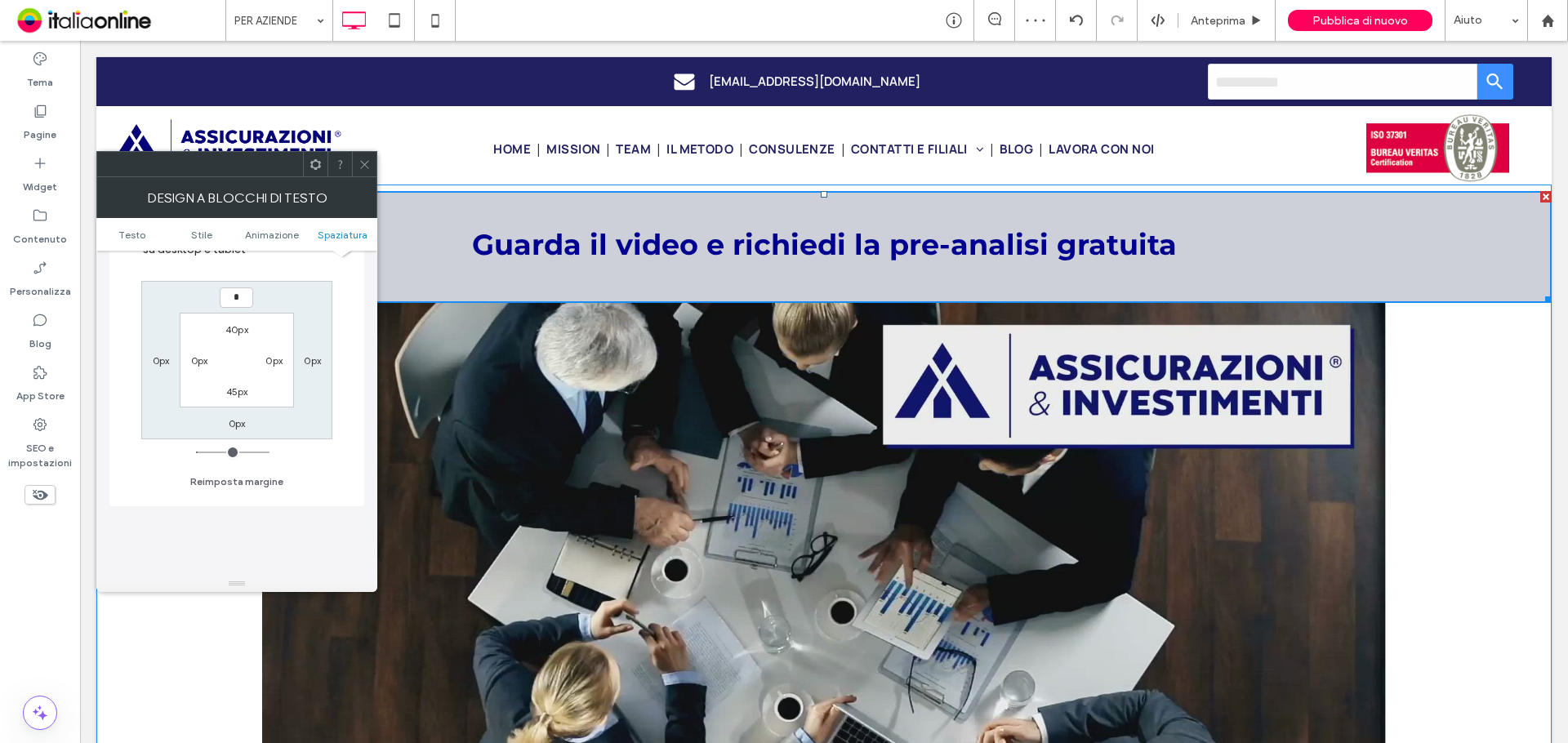
type input "*"
type input "***"
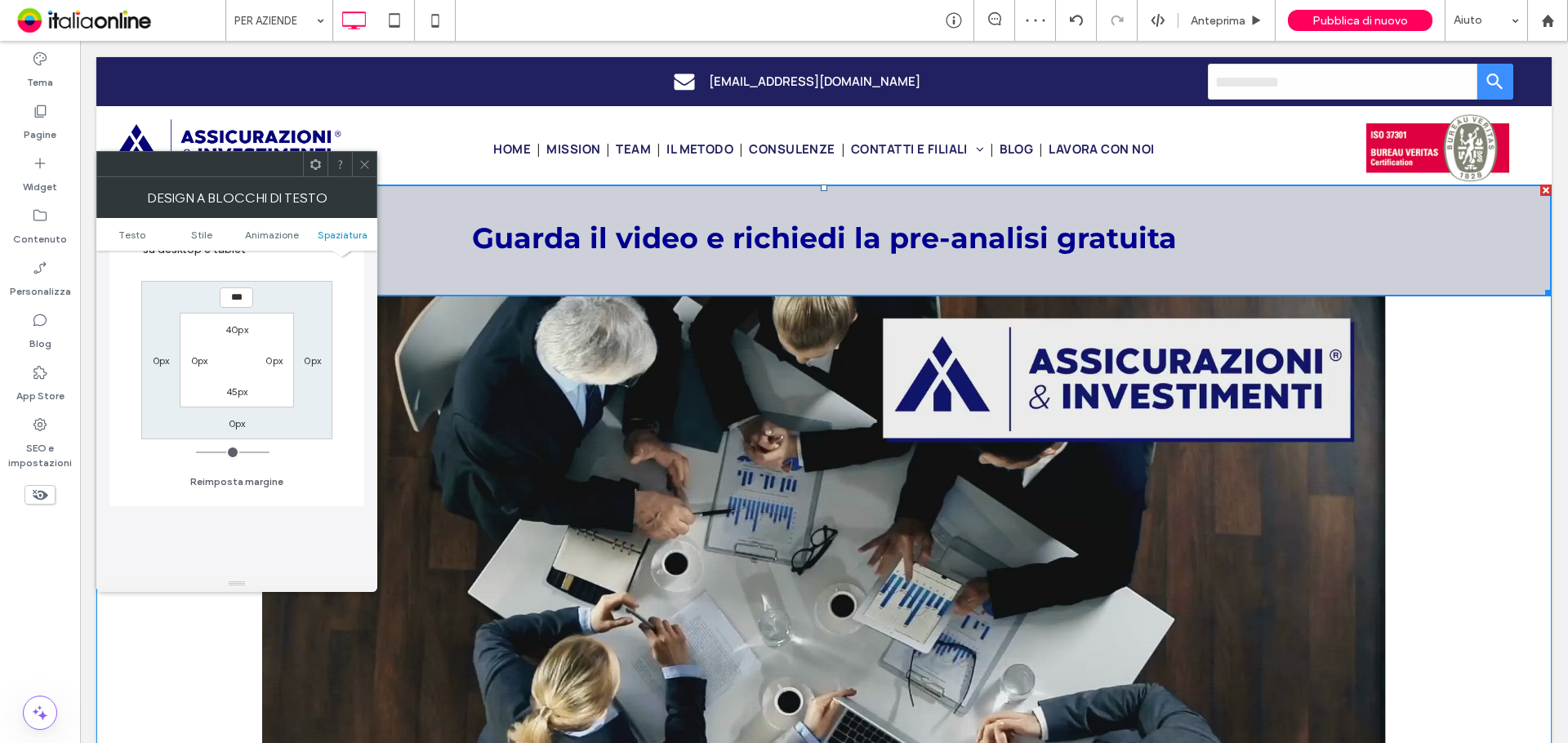
click at [367, 162] on use at bounding box center [364, 164] width 8 height 8
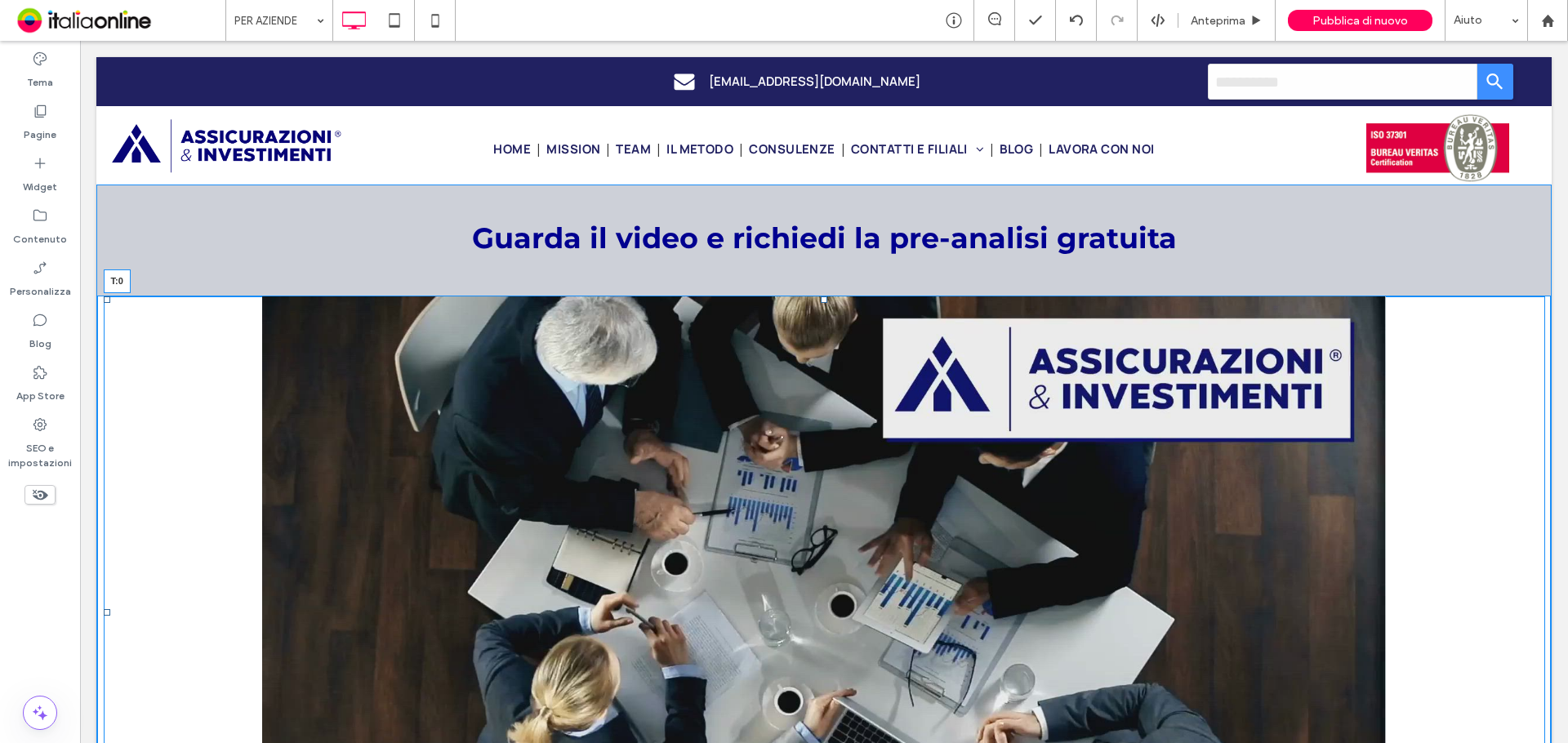
drag, startPoint x: 817, startPoint y: 298, endPoint x: 901, endPoint y: 318, distance: 86.3
click at [819, 276] on div "Guarda il video e richiedi la pre-analisi gratuita T:0 Click To Paste" at bounding box center [824, 561] width 1456 height 753
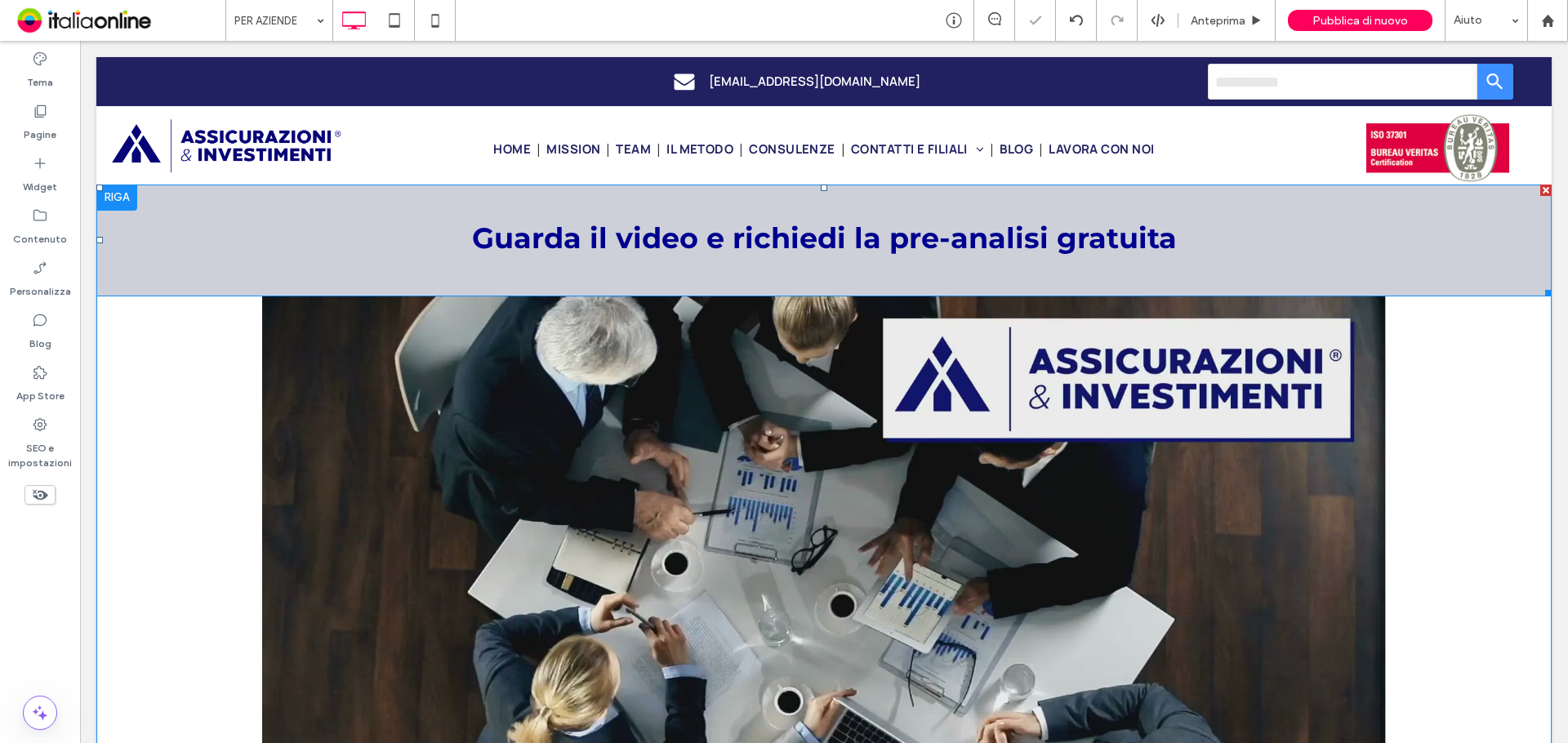
click at [810, 286] on div "Guarda il video e richiedi la pre-analisi gratuita" at bounding box center [824, 241] width 1456 height 112
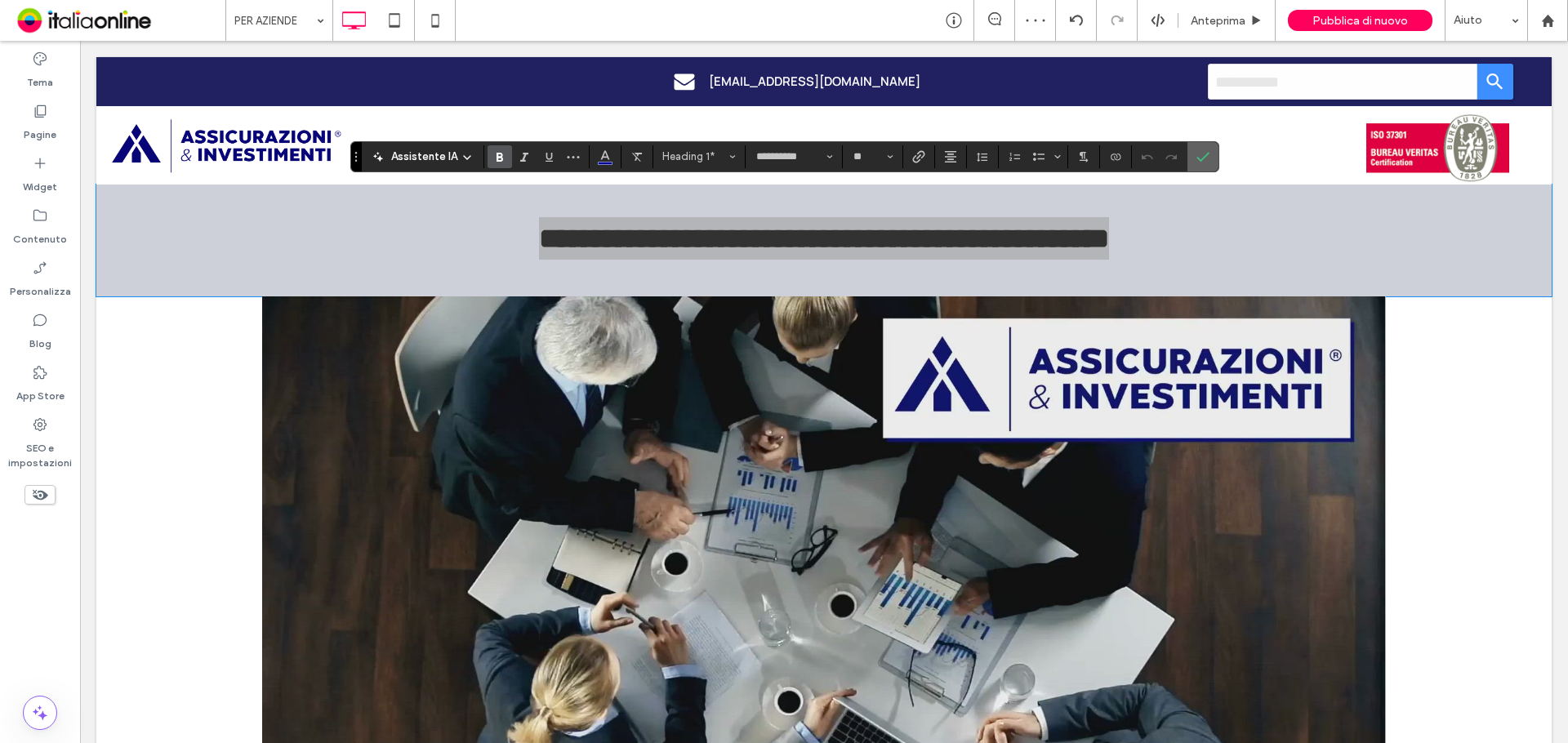
click at [1197, 158] on use "Conferma" at bounding box center [1202, 157] width 13 height 10
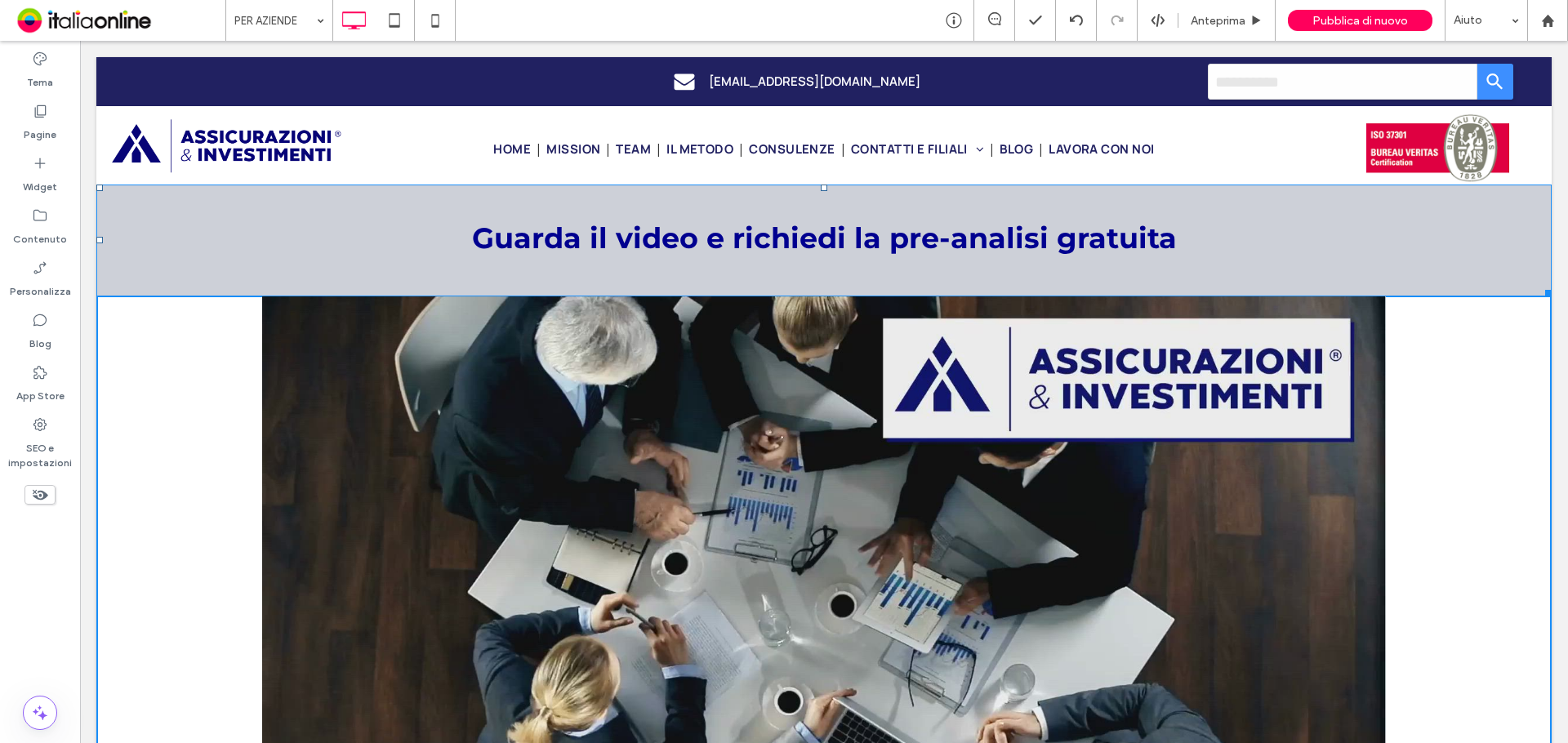
drag, startPoint x: 1529, startPoint y: 293, endPoint x: 1611, endPoint y: 340, distance: 94.5
click at [1530, 299] on div "Guarda il video e richiedi la pre-analisi gratuita W:1765 H:138 Click To Paste" at bounding box center [824, 561] width 1456 height 753
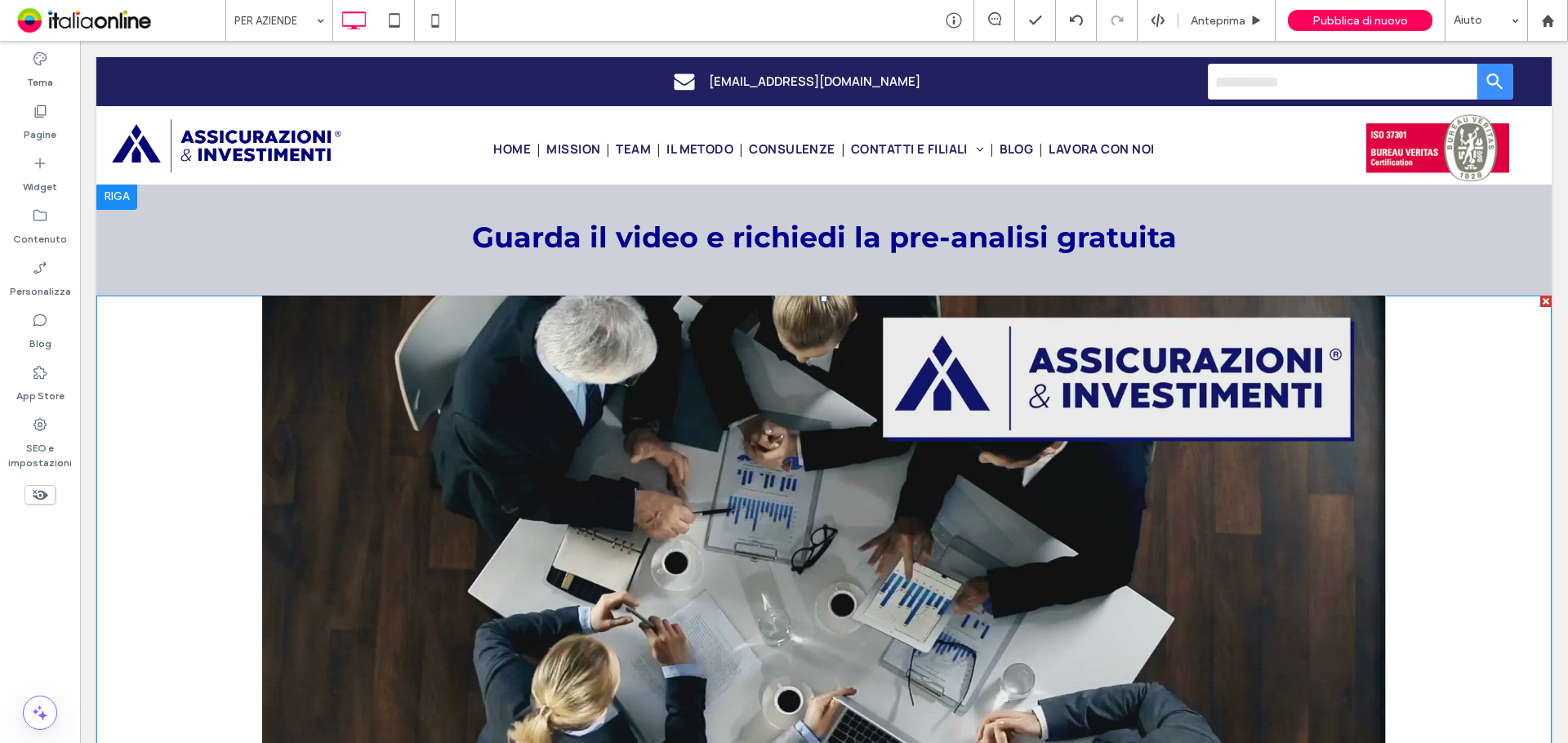
scroll to position [0, 0]
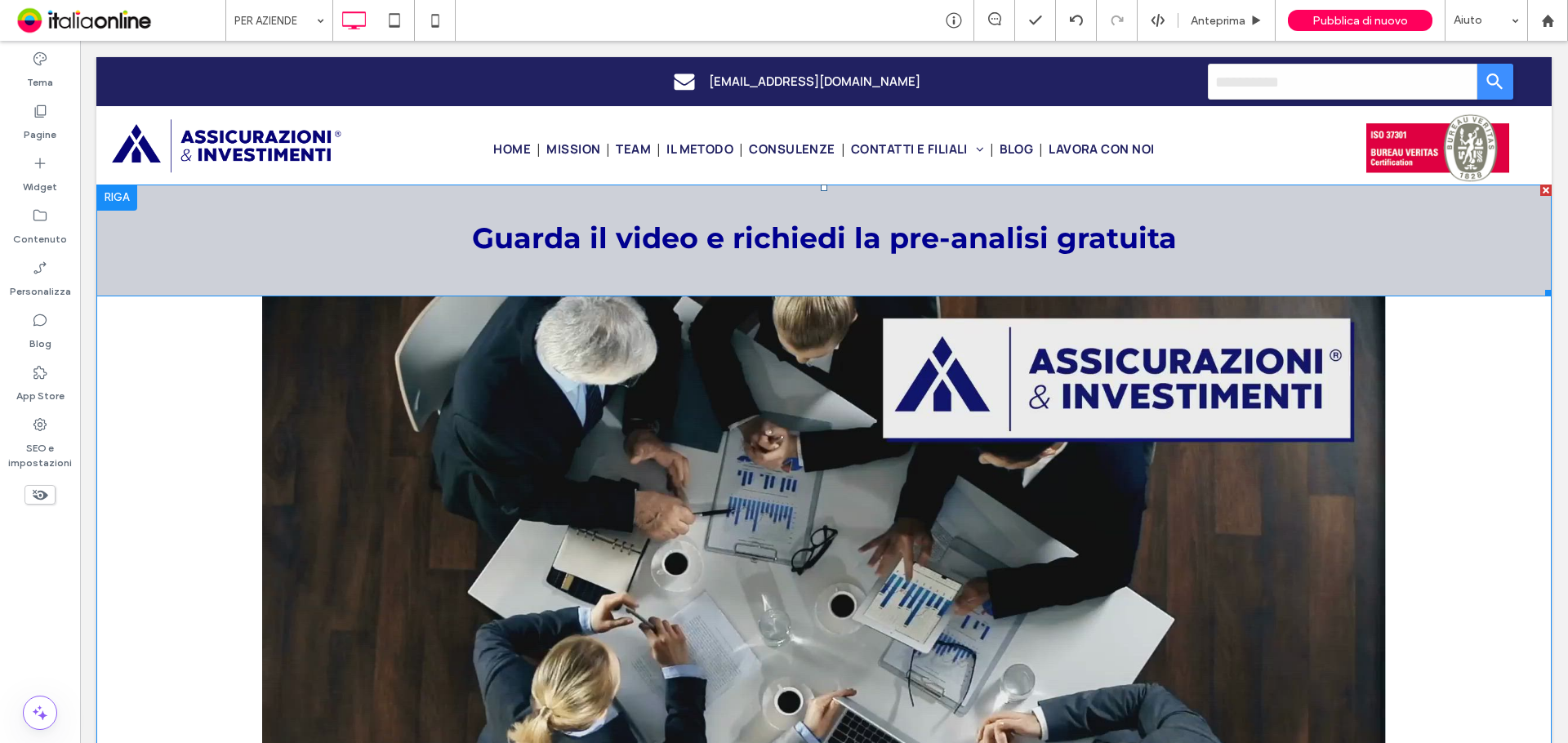
click at [1033, 272] on div "Guarda il video e richiedi la pre-analisi gratuita" at bounding box center [824, 241] width 1456 height 112
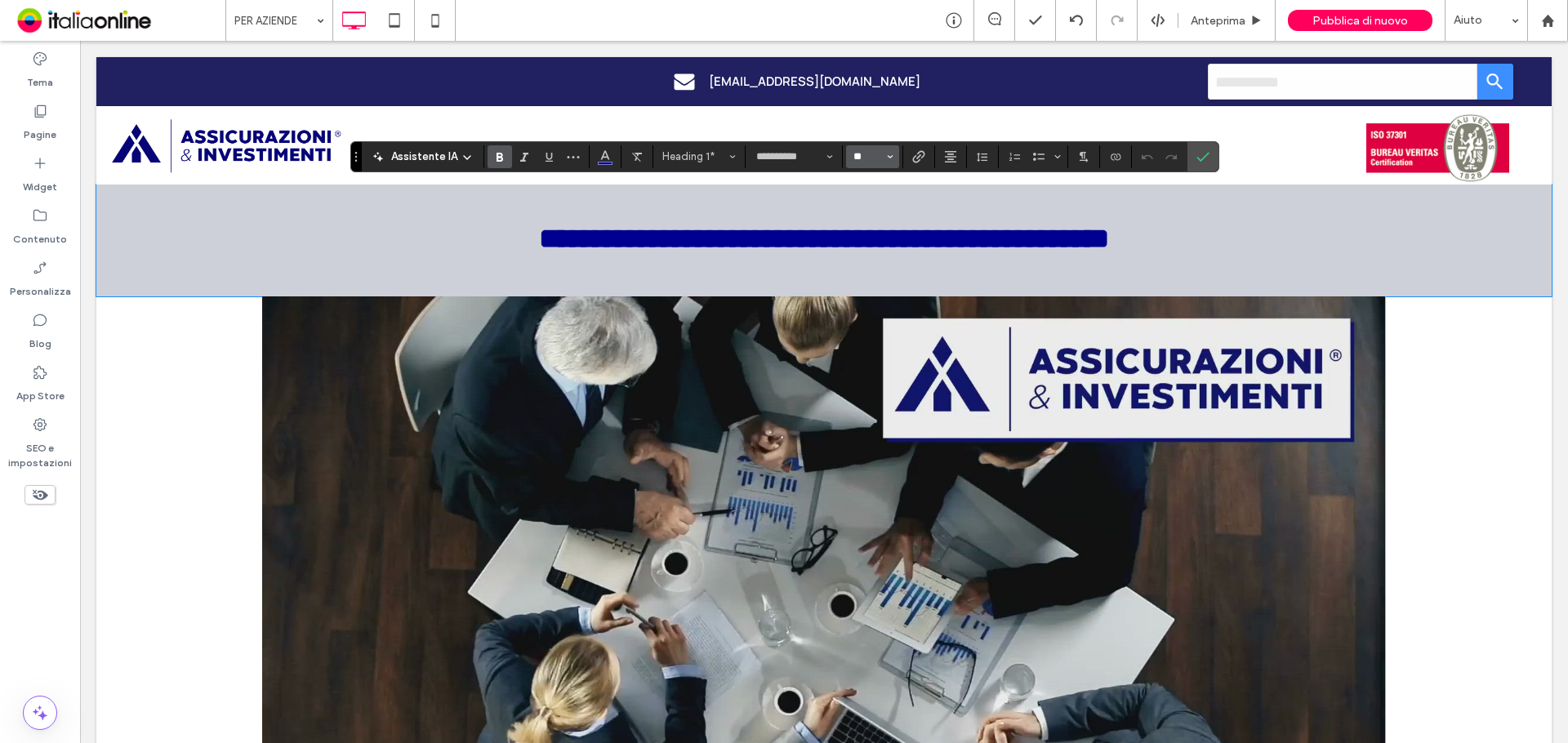
click at [855, 155] on input "**" at bounding box center [868, 156] width 32 height 13
type input "**"
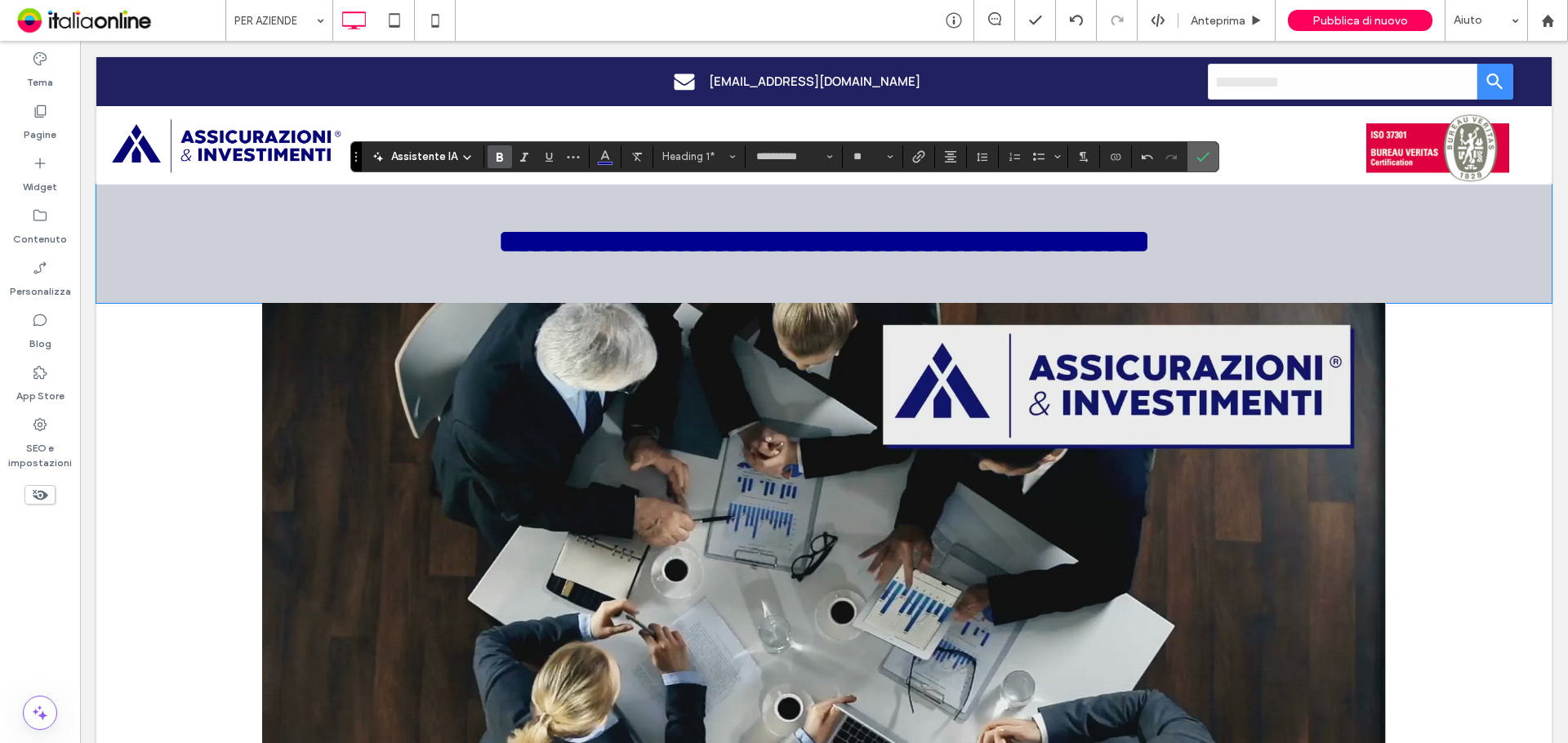
click at [1198, 157] on icon "Conferma" at bounding box center [1202, 156] width 13 height 13
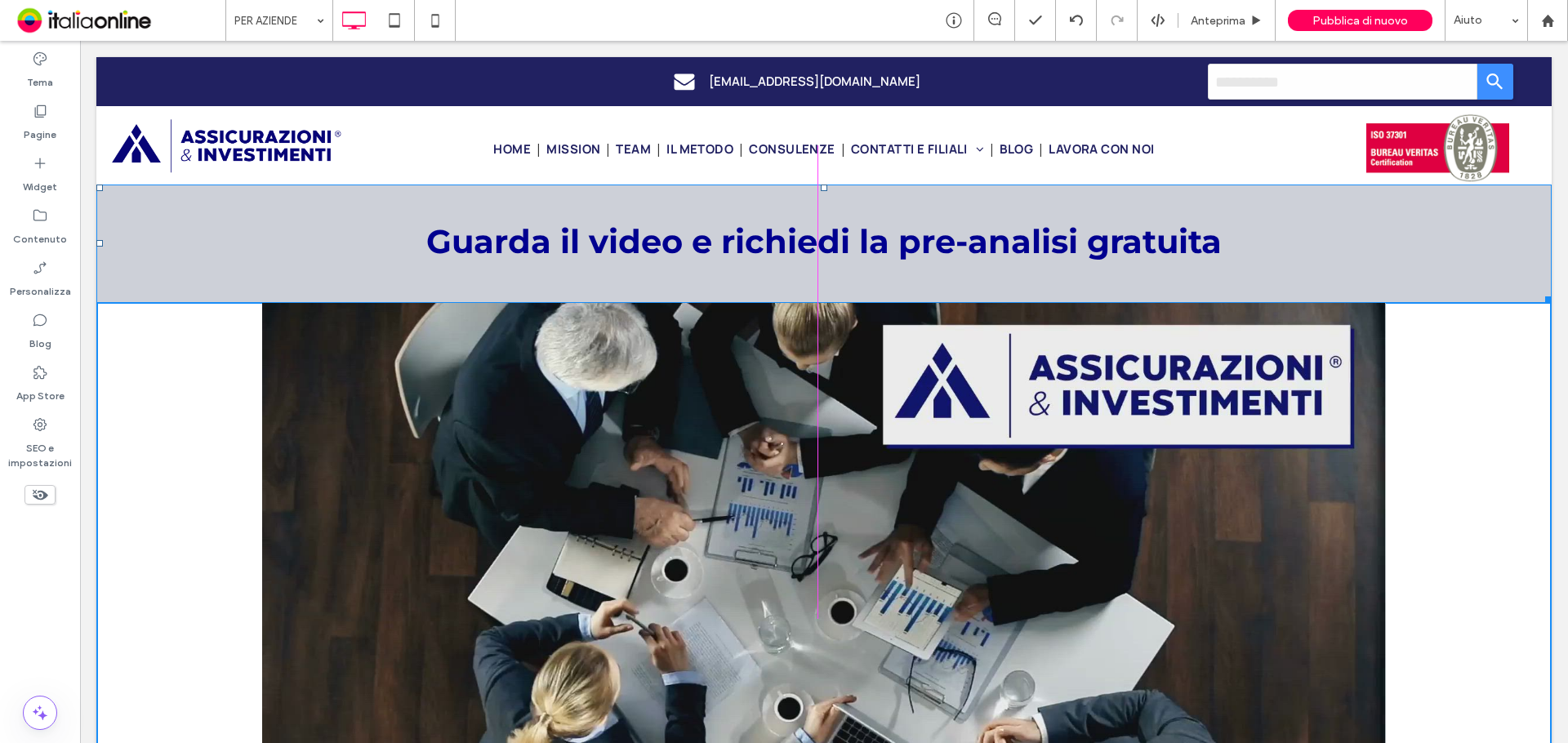
drag, startPoint x: 1532, startPoint y: 296, endPoint x: 1322, endPoint y: 354, distance: 217.9
click at [1322, 354] on div "Guarda il video e richiedi la pre-analisi gratuita W:1251 H:145 Click To Paste" at bounding box center [824, 564] width 1456 height 759
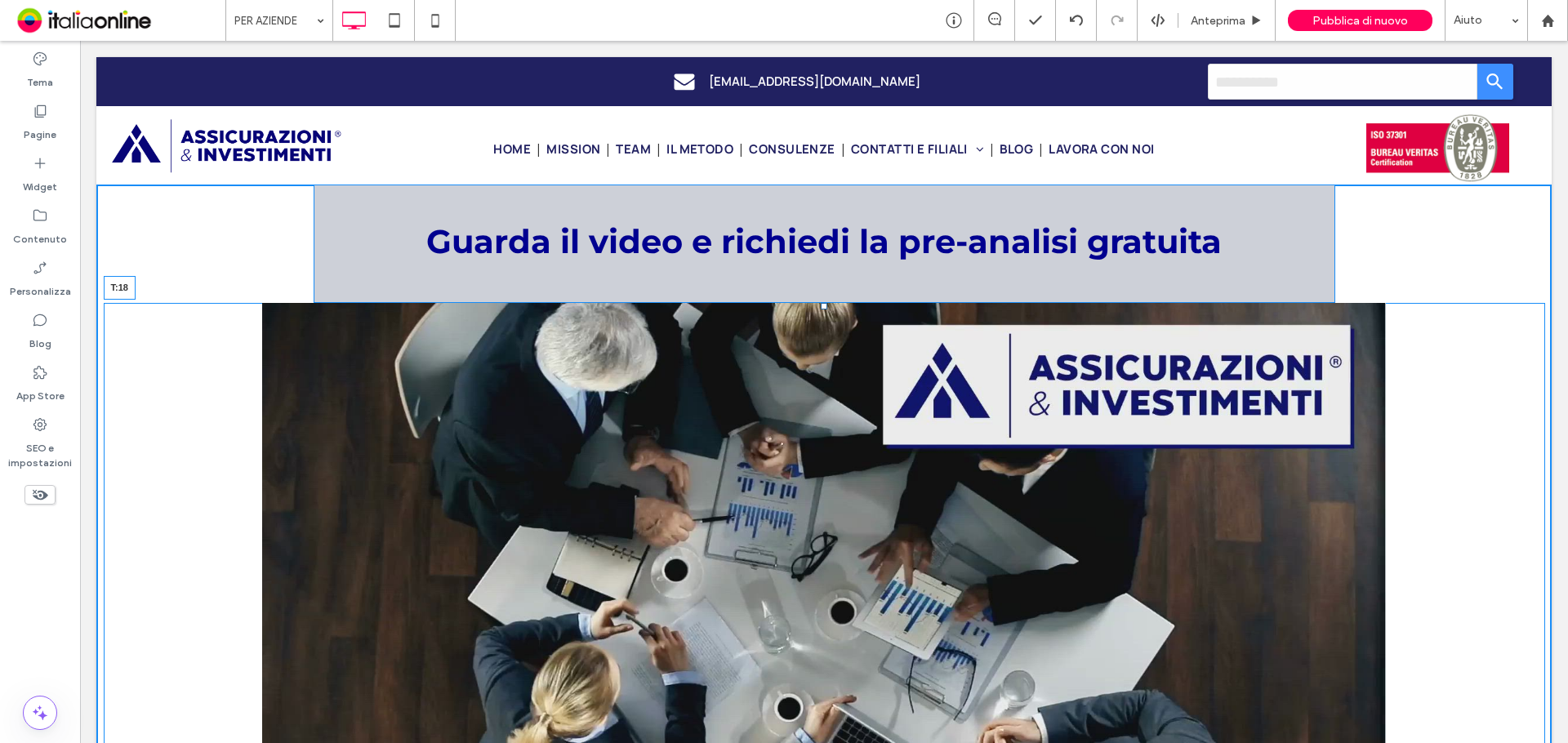
drag, startPoint x: 817, startPoint y: 303, endPoint x: 818, endPoint y: 317, distance: 14.0
click at [820, 309] on div at bounding box center [823, 306] width 7 height 7
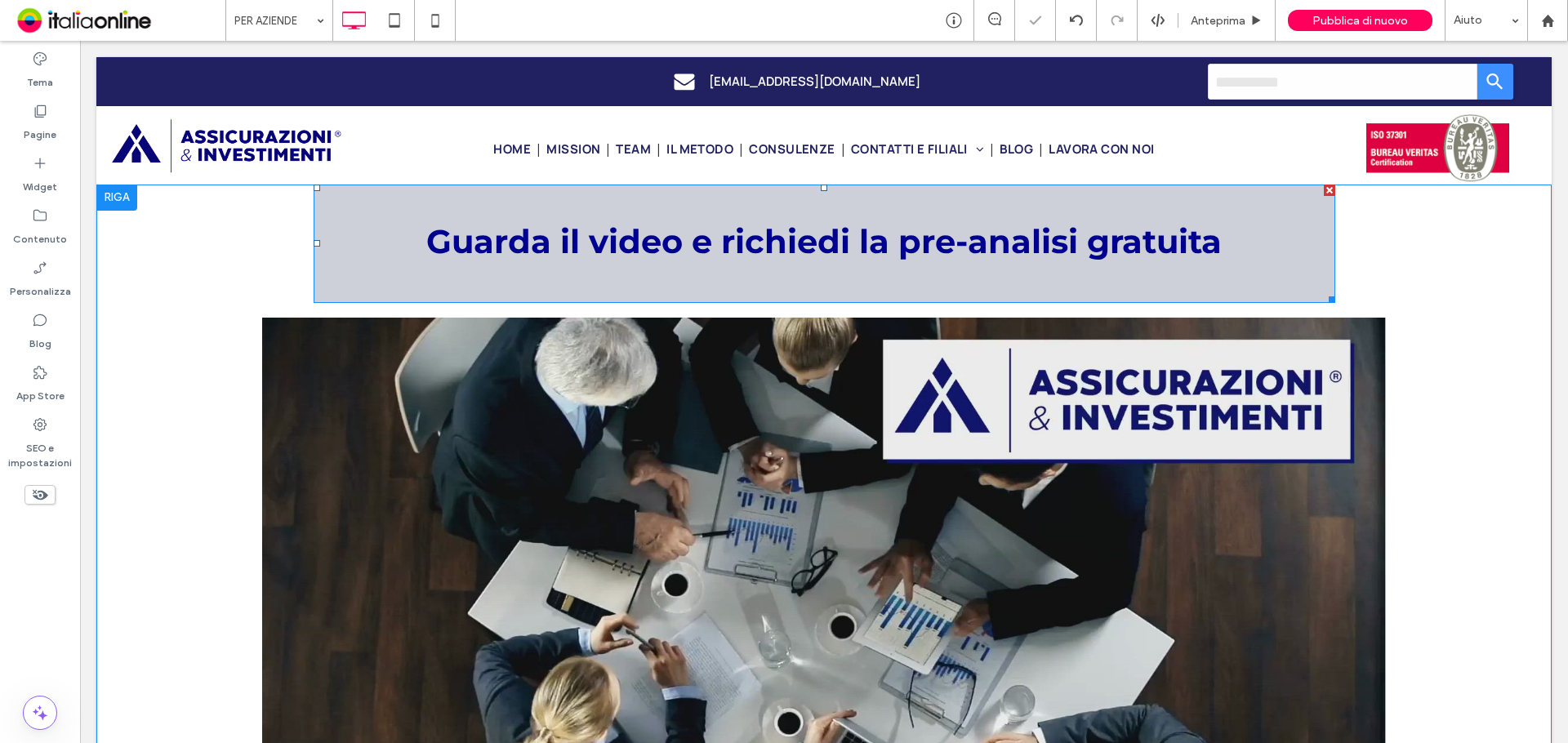
click at [775, 275] on div "Guarda il video e richiedi la pre-analisi gratuita" at bounding box center [823, 244] width 1021 height 118
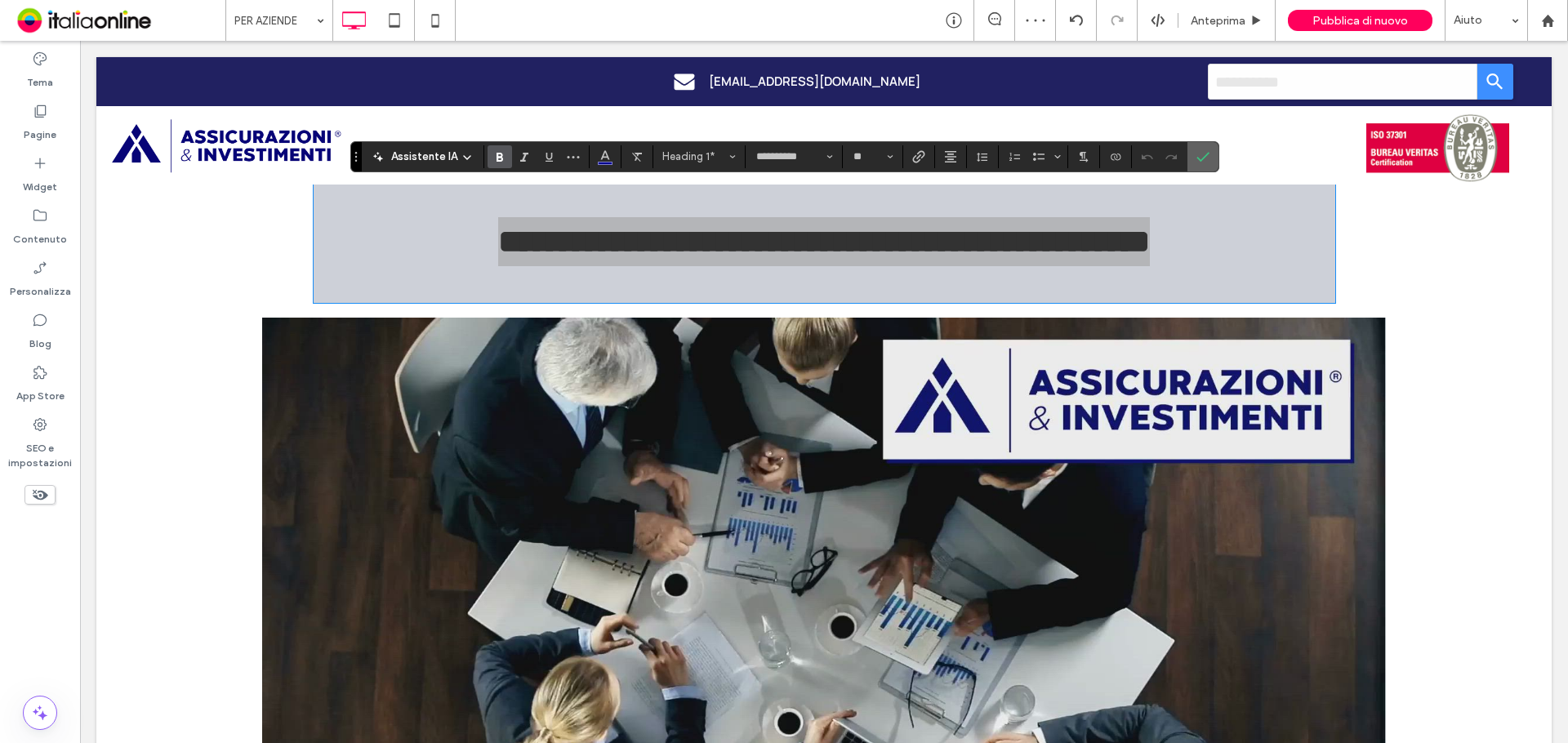
drag, startPoint x: 1130, startPoint y: 98, endPoint x: 1197, endPoint y: 151, distance: 85.4
click at [1197, 151] on icon "Conferma" at bounding box center [1202, 156] width 13 height 13
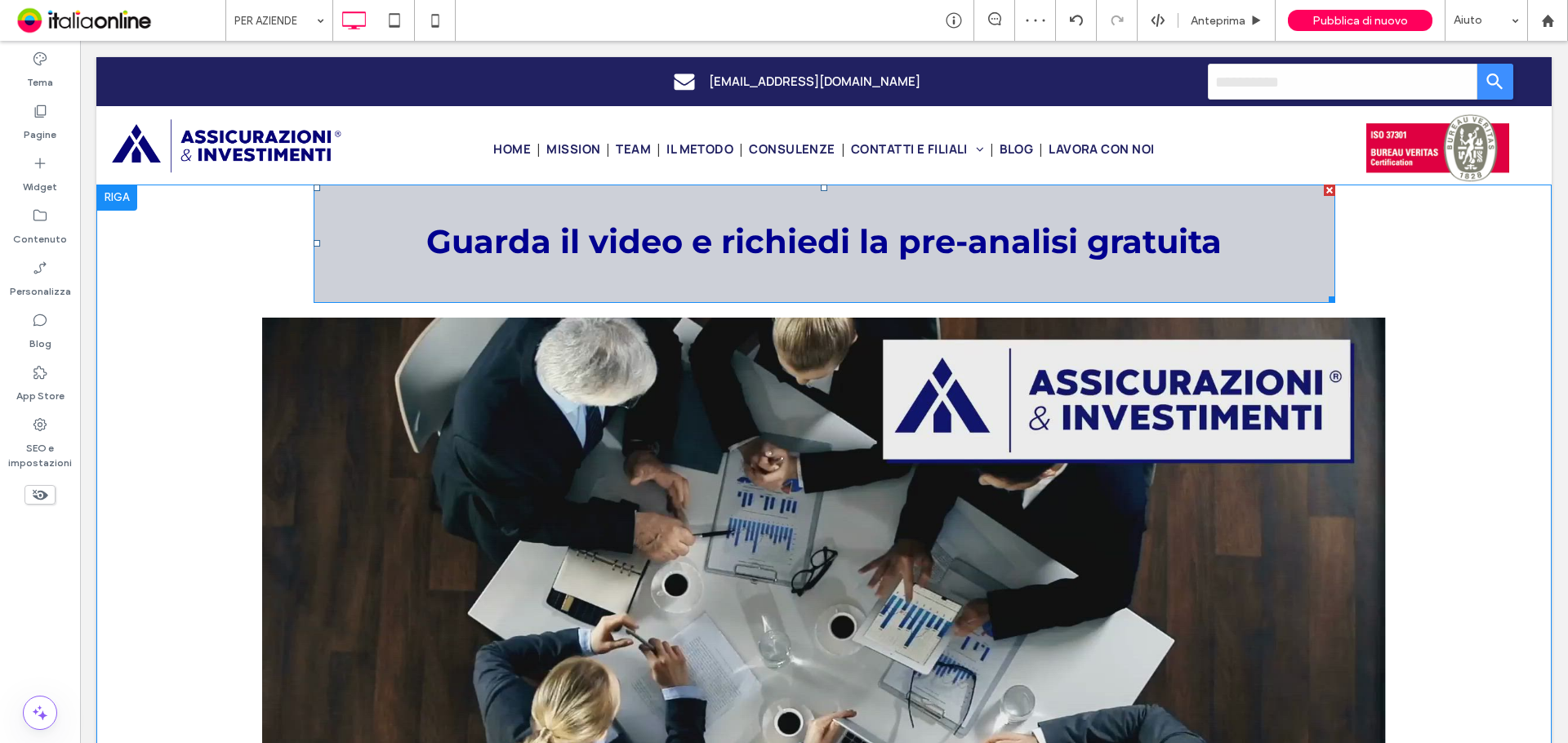
click at [336, 226] on h1 "Guarda il video e richiedi la pre-analisi gratuita" at bounding box center [823, 241] width 1021 height 49
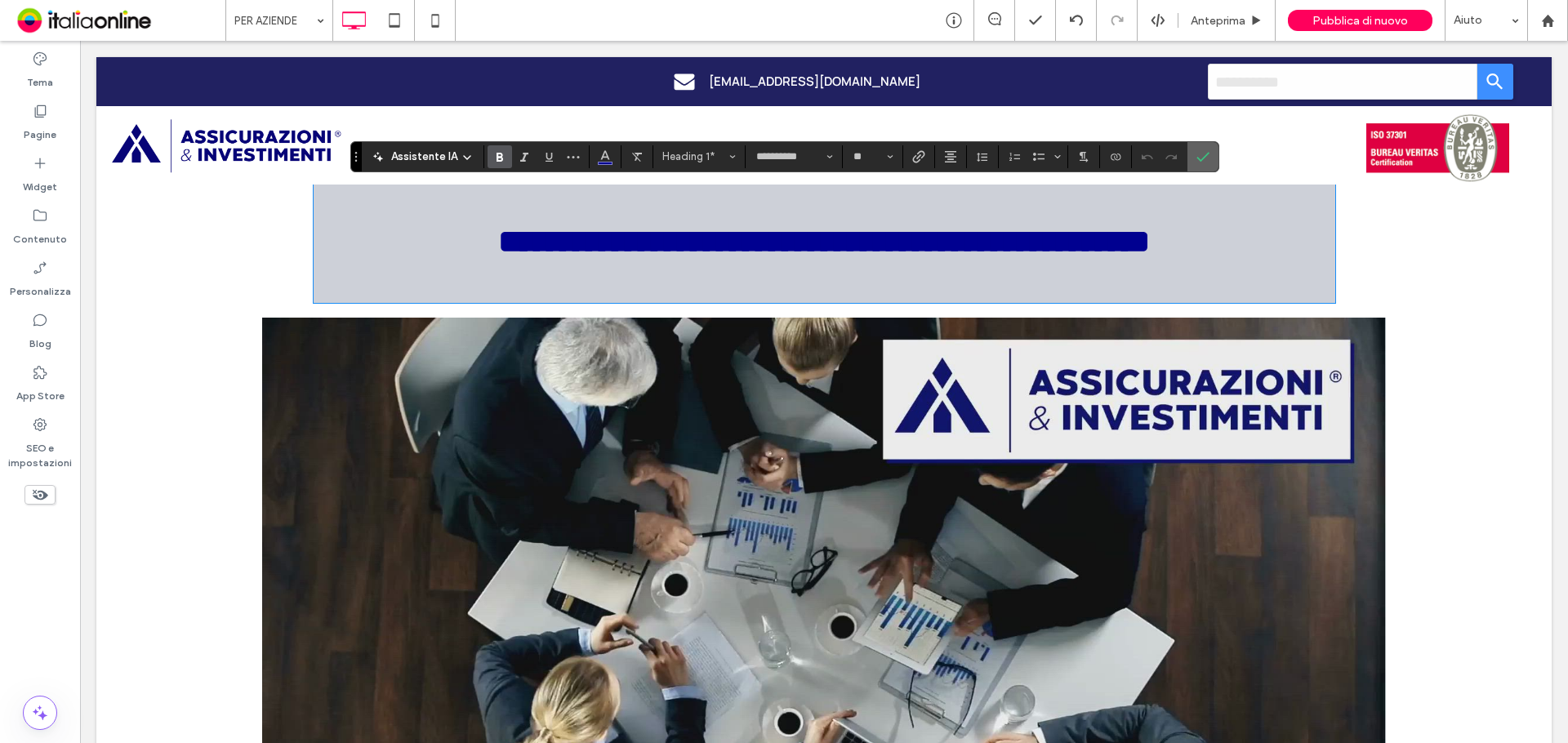
click at [1194, 157] on label "Conferma" at bounding box center [1202, 157] width 25 height 30
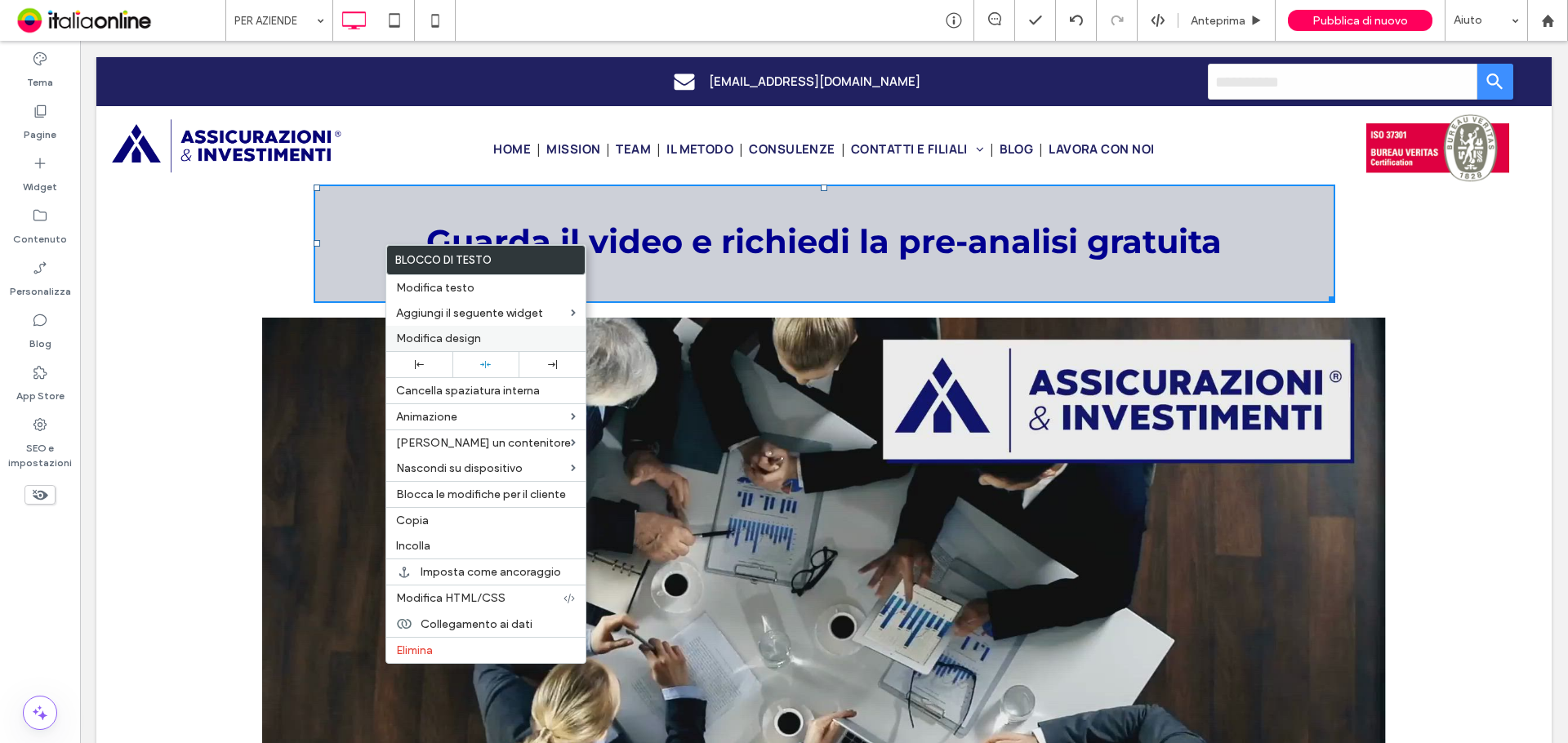
click at [458, 340] on span "Modifica design" at bounding box center [437, 338] width 85 height 14
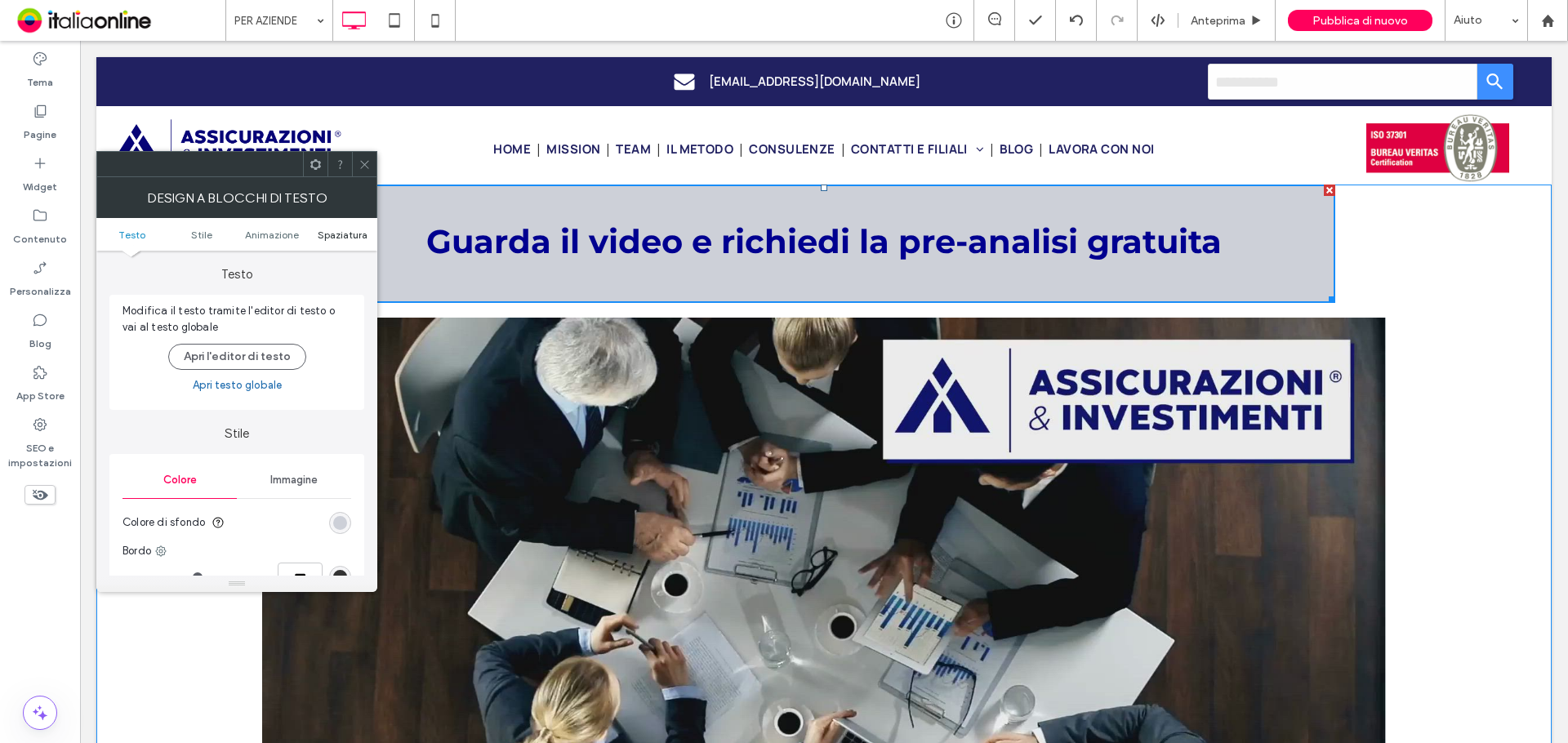
click at [331, 234] on span "Spaziatura" at bounding box center [342, 235] width 50 height 12
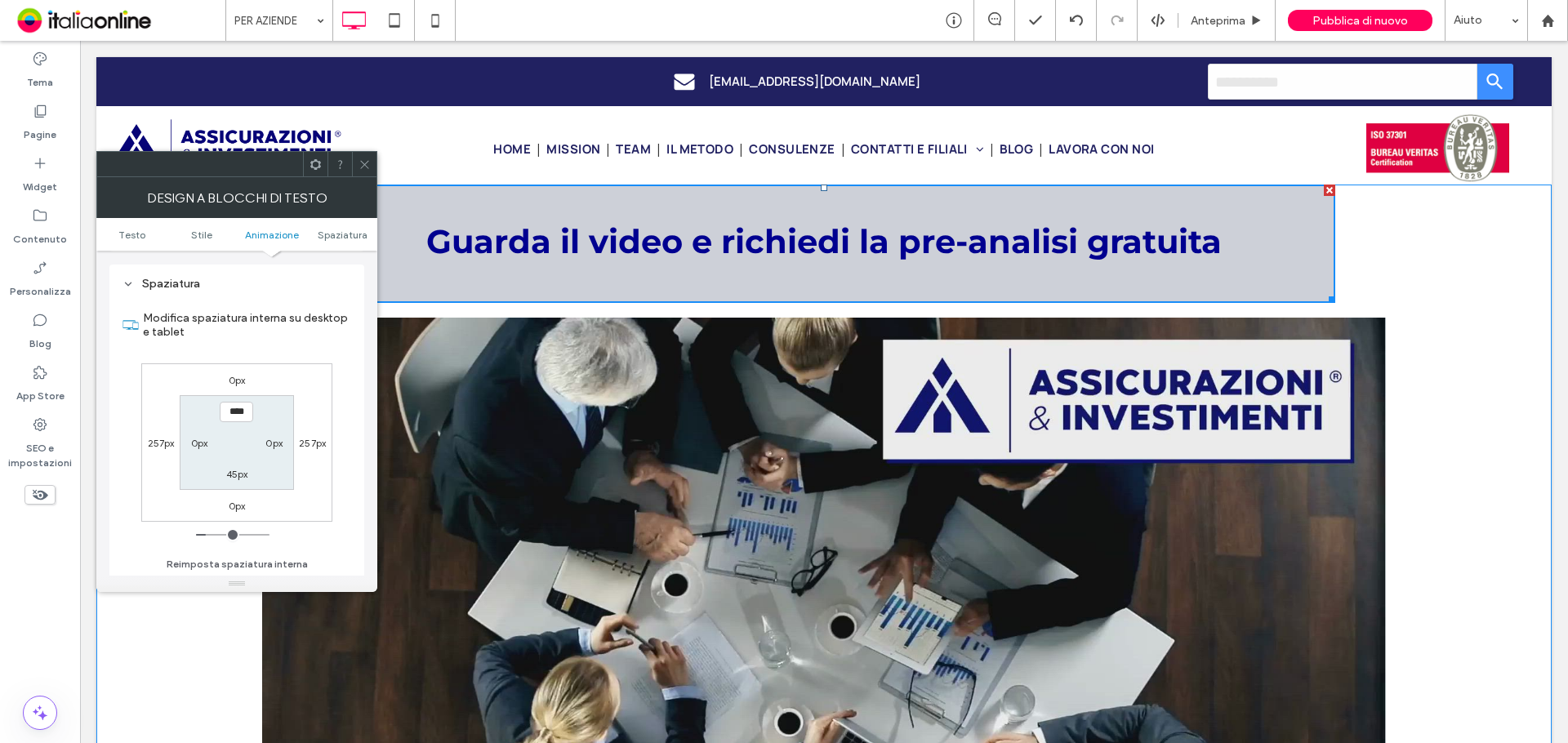
scroll to position [468, 0]
click at [234, 470] on label "45px" at bounding box center [238, 473] width 22 height 12
type input "**"
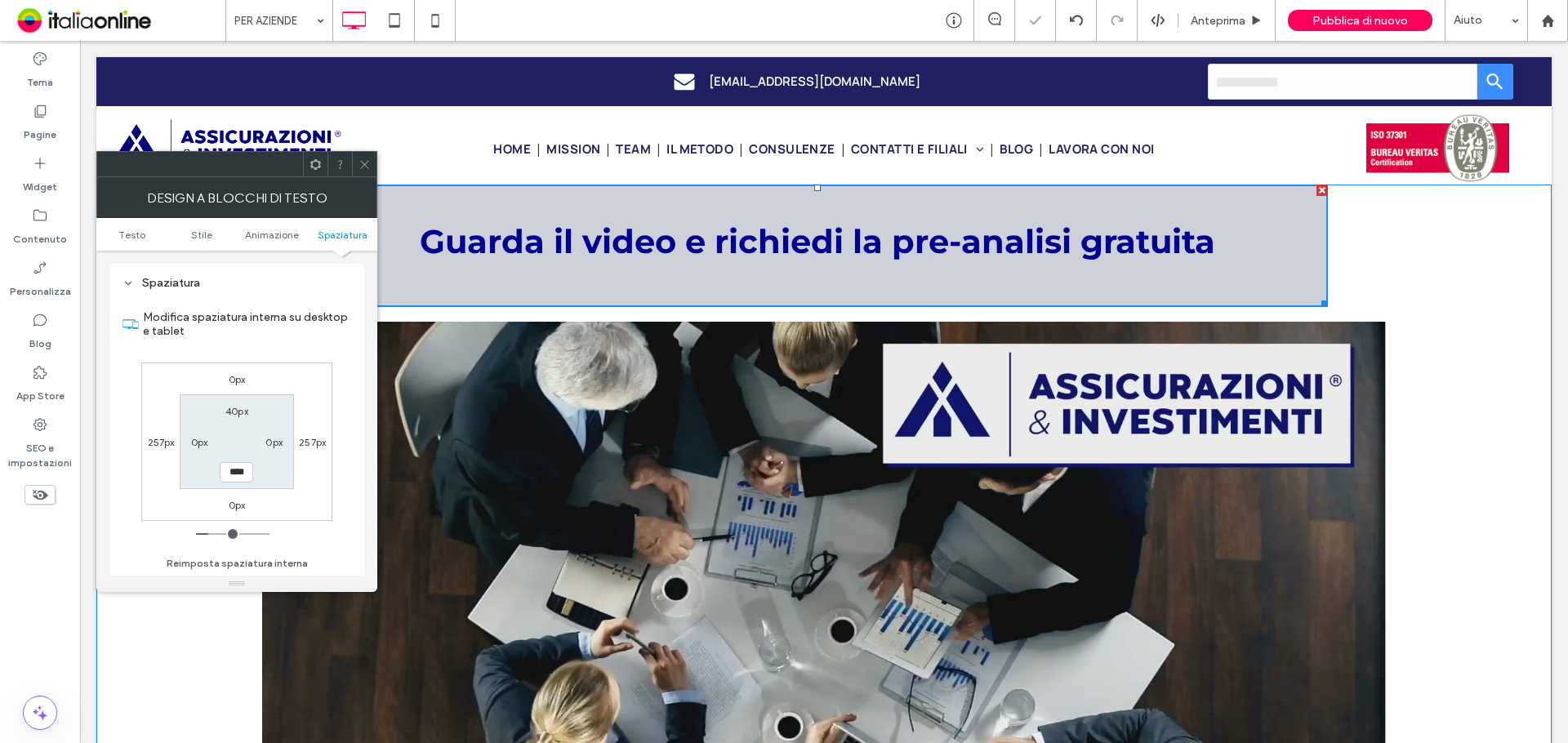
click at [236, 475] on input "****" at bounding box center [237, 472] width 34 height 21
type input "**"
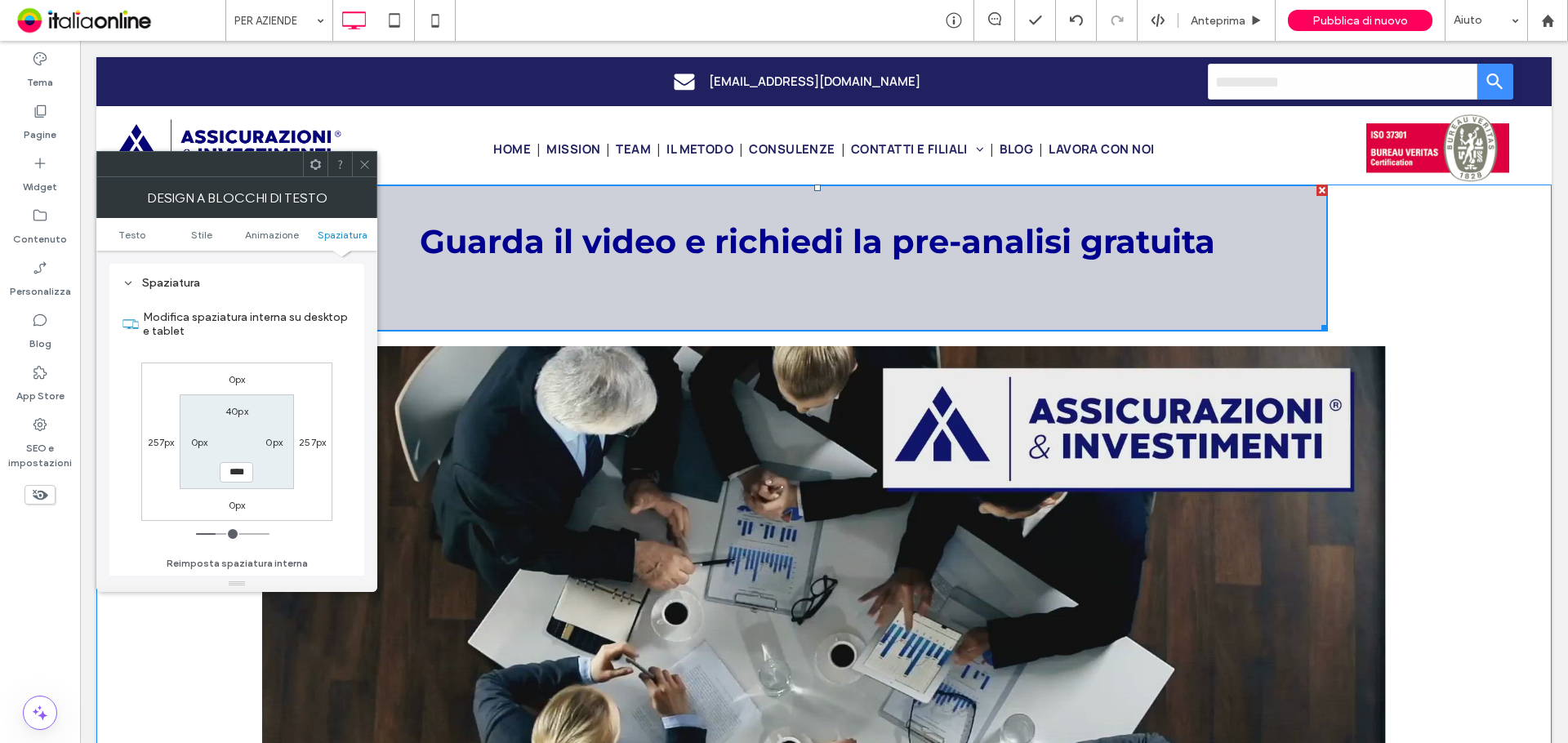
click at [231, 468] on input "****" at bounding box center [237, 472] width 34 height 21
type input "**"
click at [246, 409] on label "40px" at bounding box center [237, 411] width 23 height 12
type input "**"
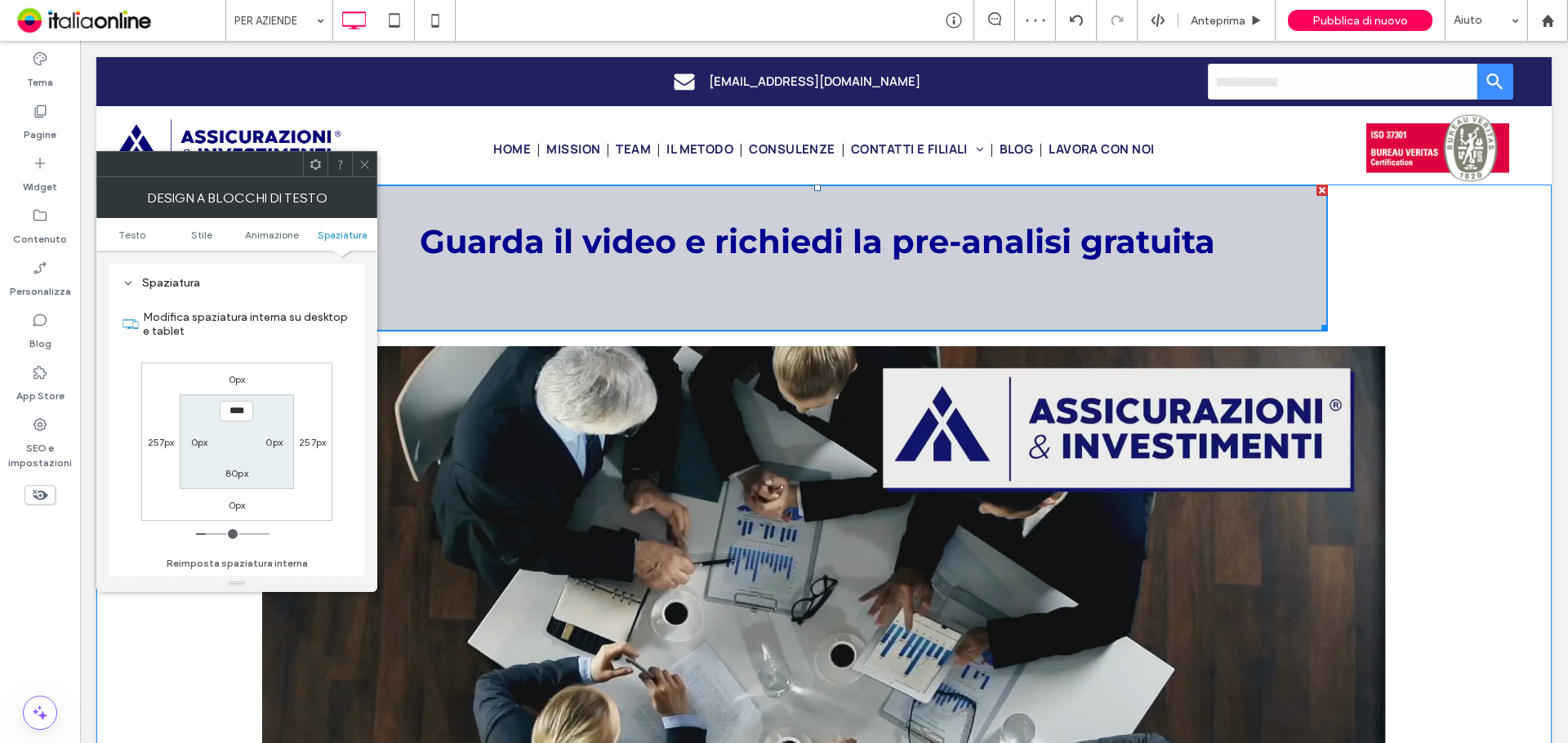
click at [246, 409] on input "****" at bounding box center [237, 411] width 34 height 21
type input "***"
type input "**"
type input "****"
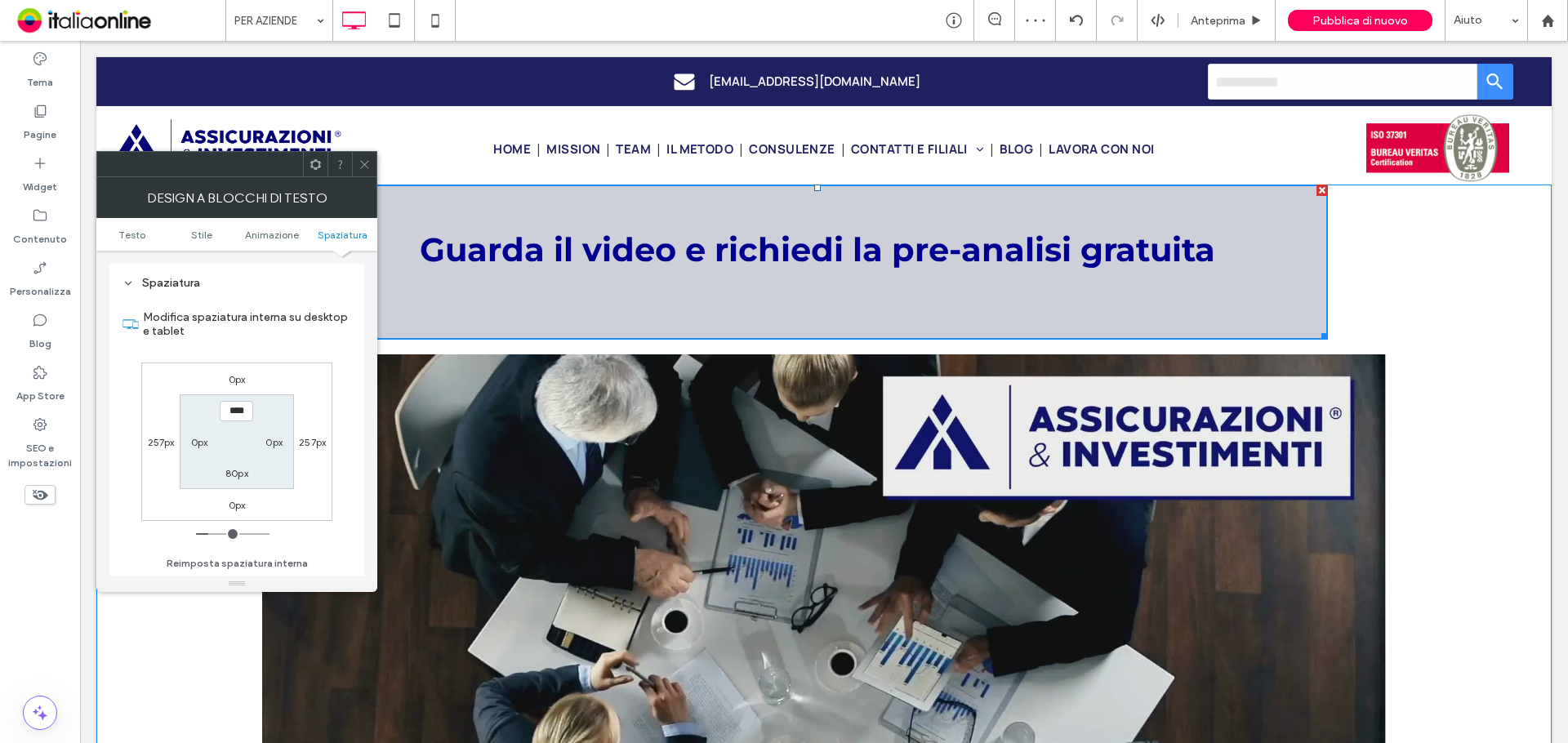
drag, startPoint x: 368, startPoint y: 158, endPoint x: 364, endPoint y: 168, distance: 10.8
click at [368, 158] on icon at bounding box center [365, 164] width 12 height 12
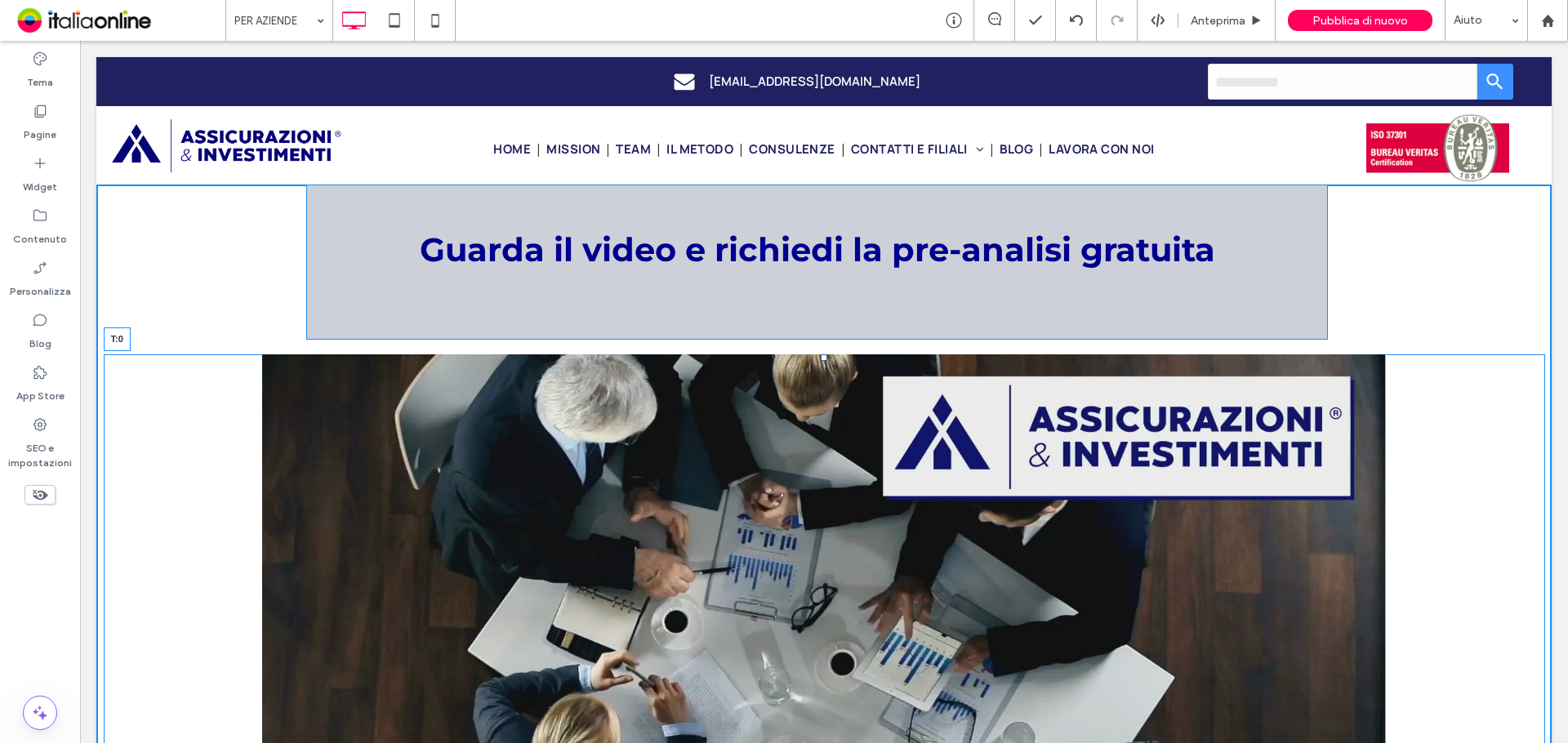
drag, startPoint x: 814, startPoint y: 354, endPoint x: 814, endPoint y: 340, distance: 14.0
click at [820, 354] on div at bounding box center [823, 357] width 7 height 7
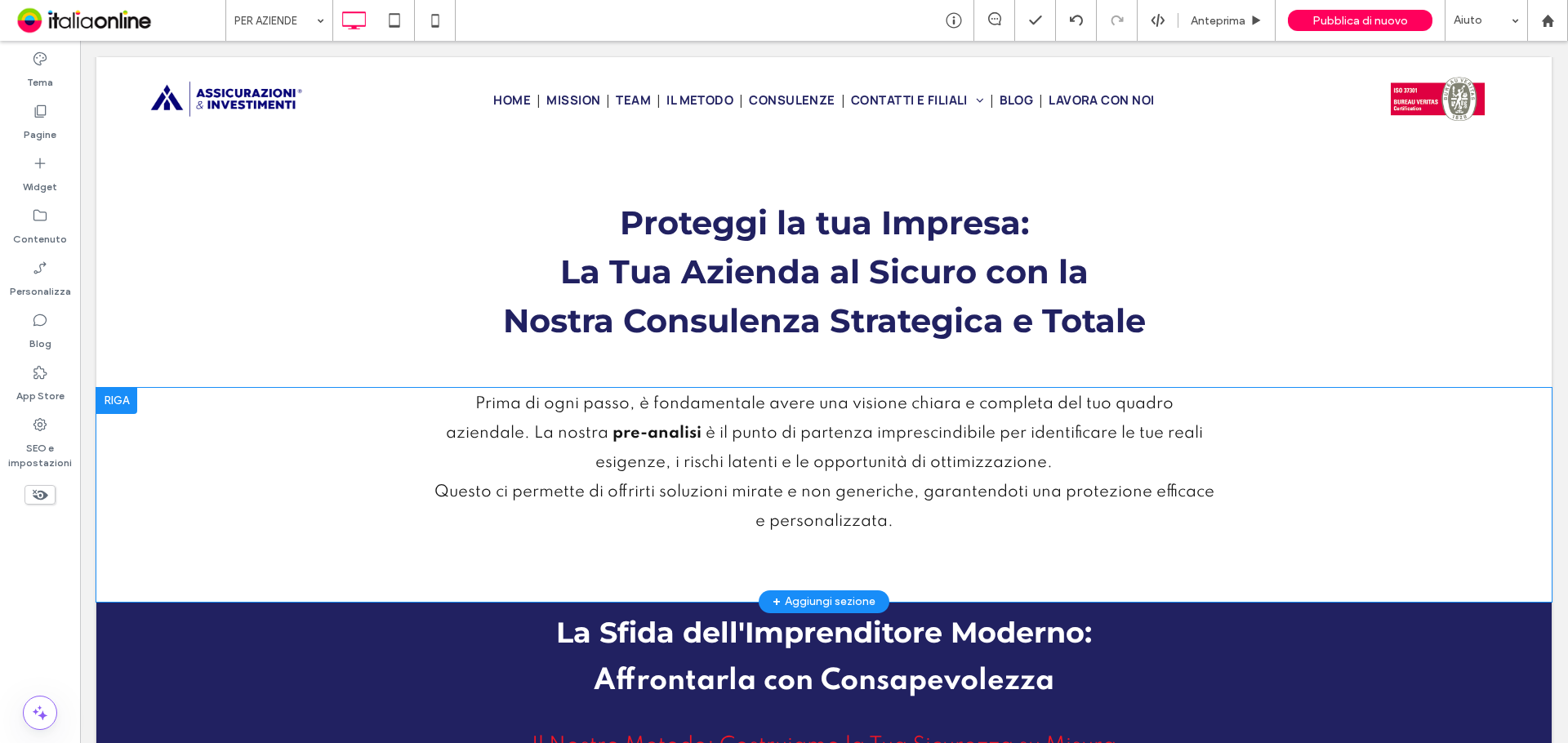
scroll to position [735, 0]
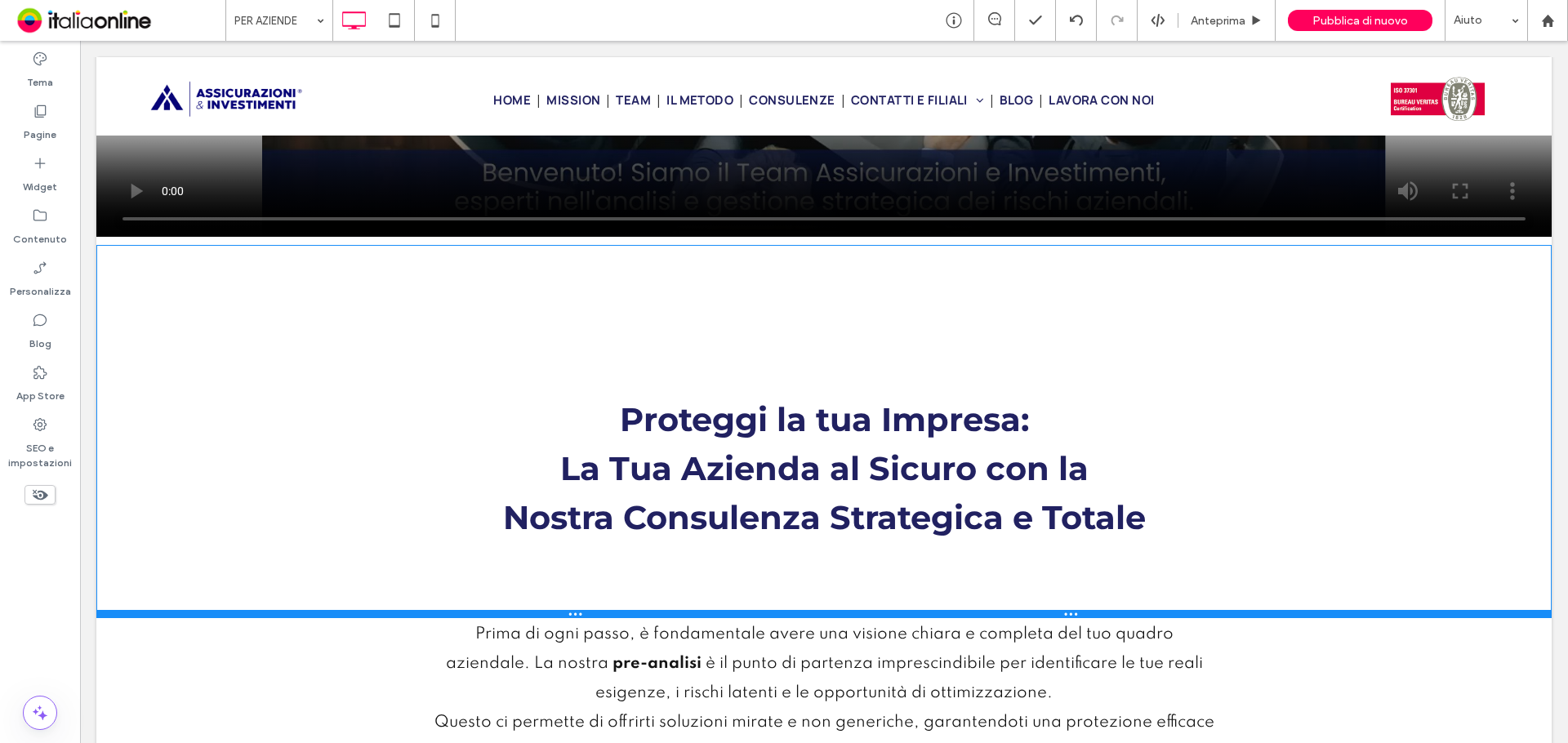
drag, startPoint x: 889, startPoint y: 549, endPoint x: 897, endPoint y: 616, distance: 67.5
click at [897, 616] on div at bounding box center [824, 615] width 1456 height 8
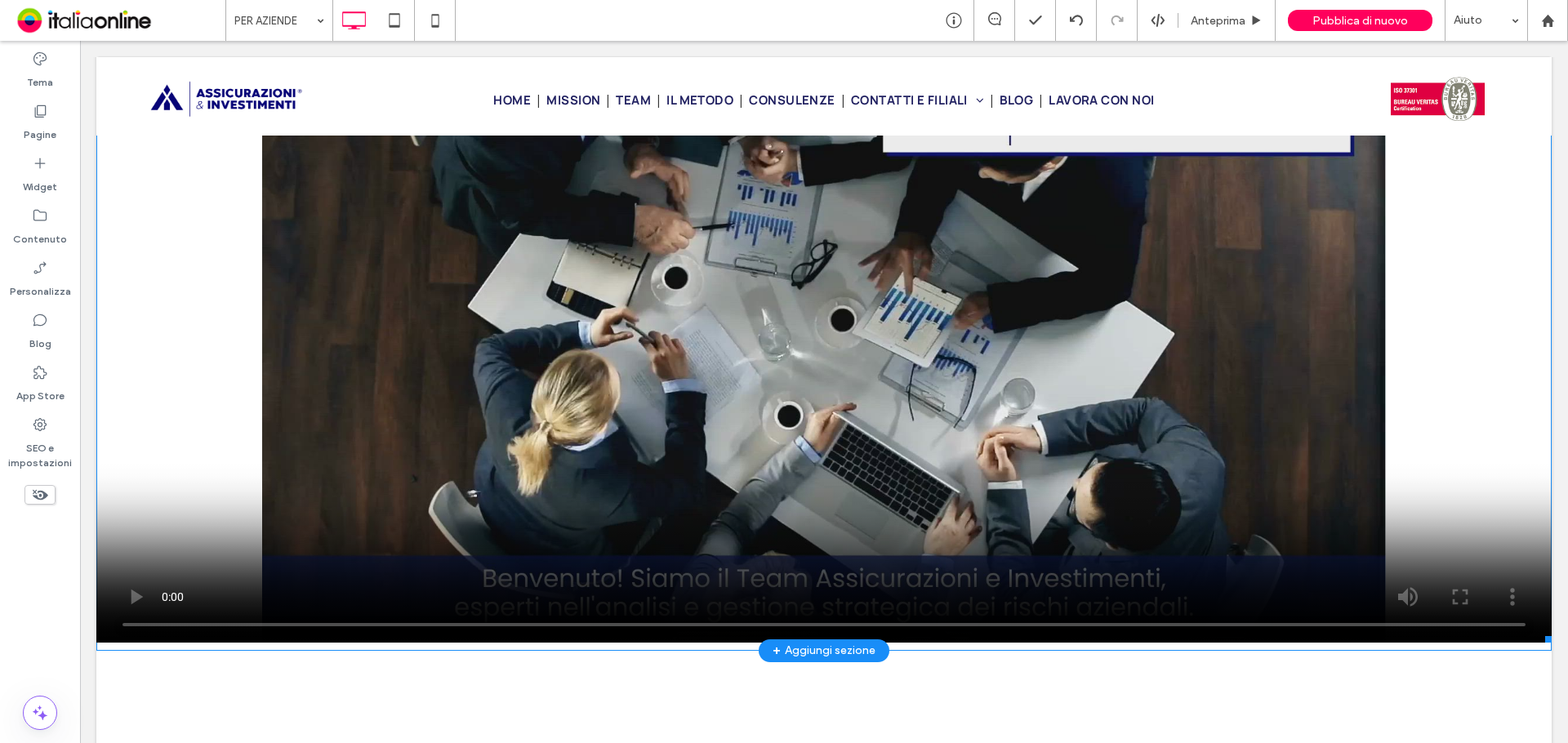
scroll to position [409, 0]
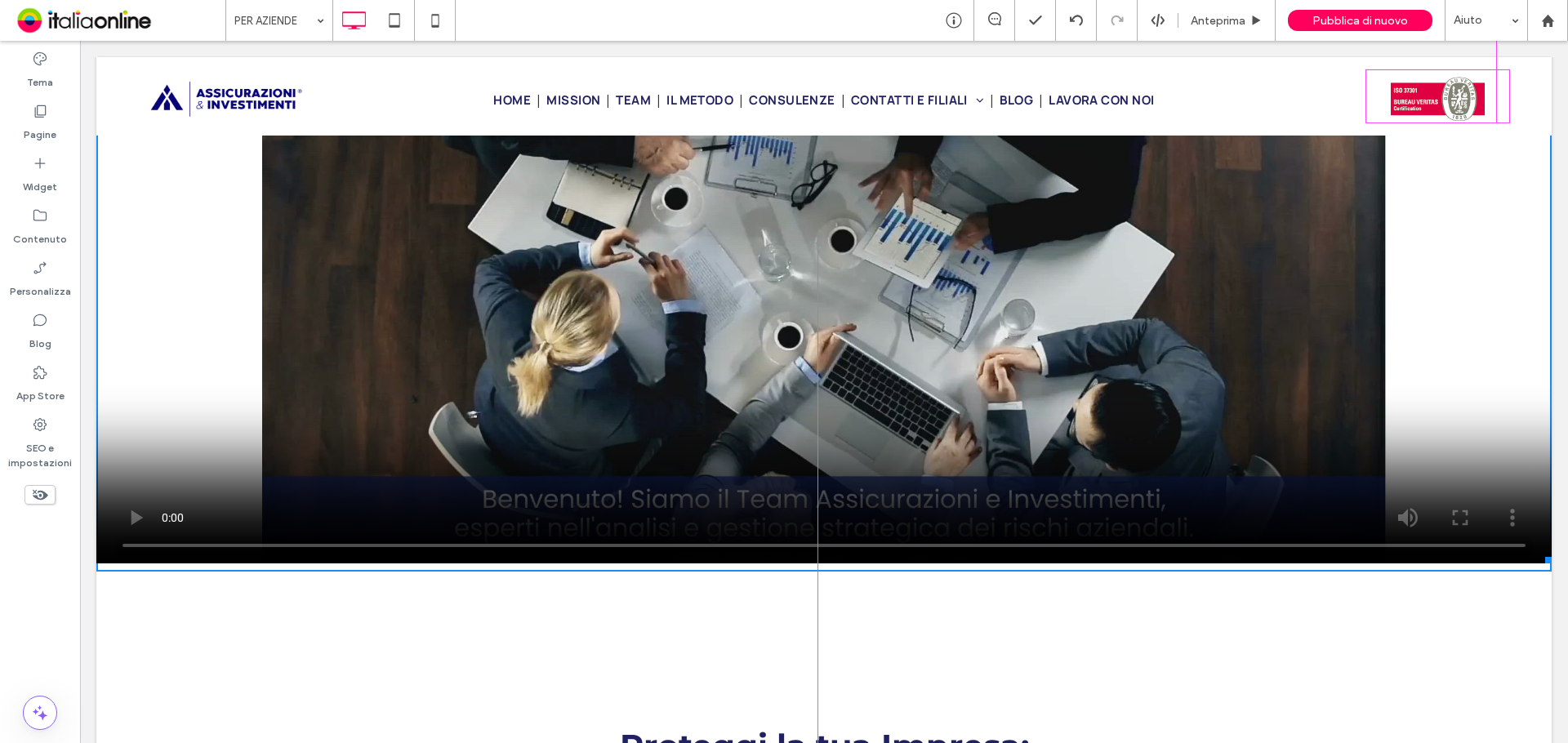
drag, startPoint x: 1533, startPoint y: 555, endPoint x: 1490, endPoint y: 538, distance: 46.2
click at [1539, 551] on div at bounding box center [1545, 557] width 12 height 12
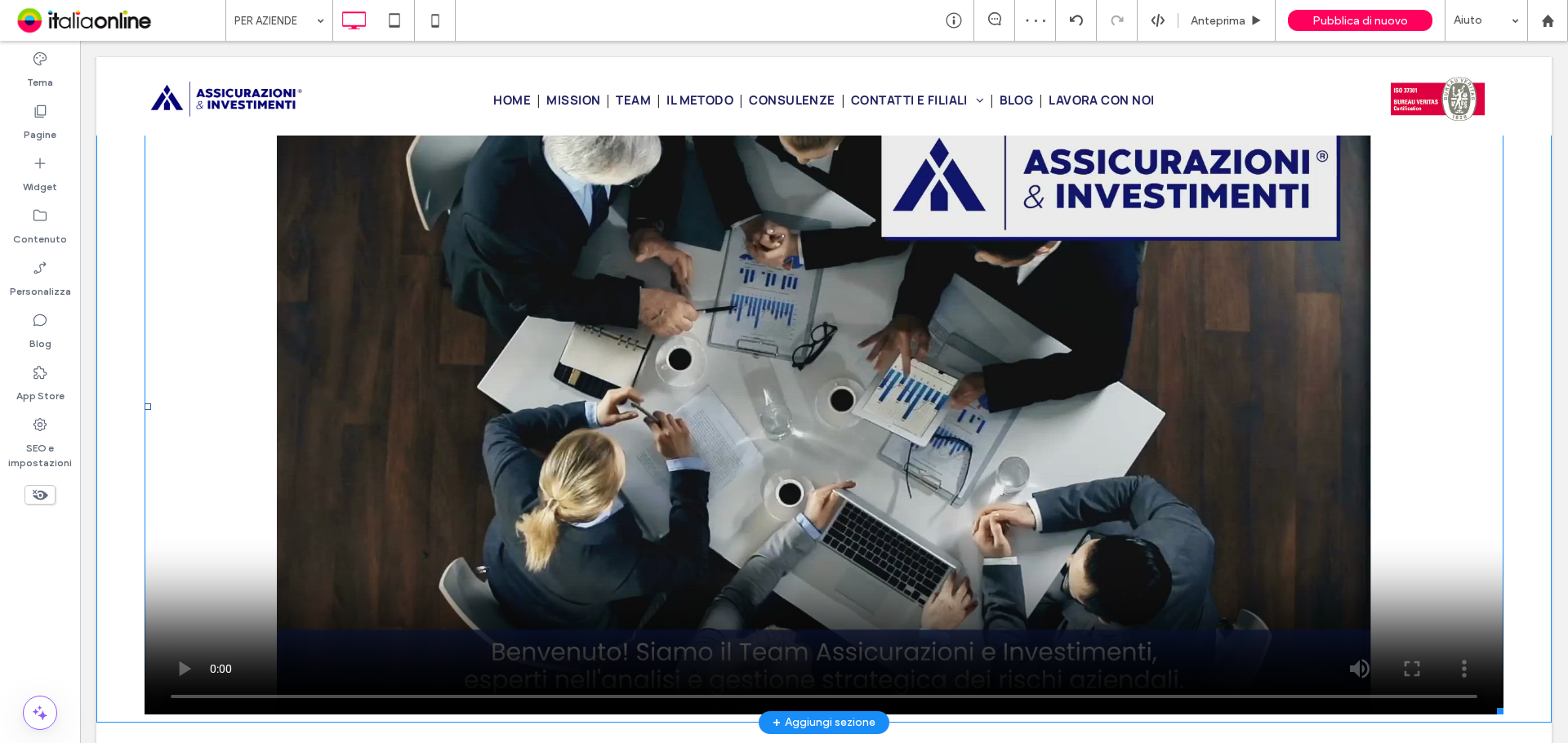
scroll to position [245, 0]
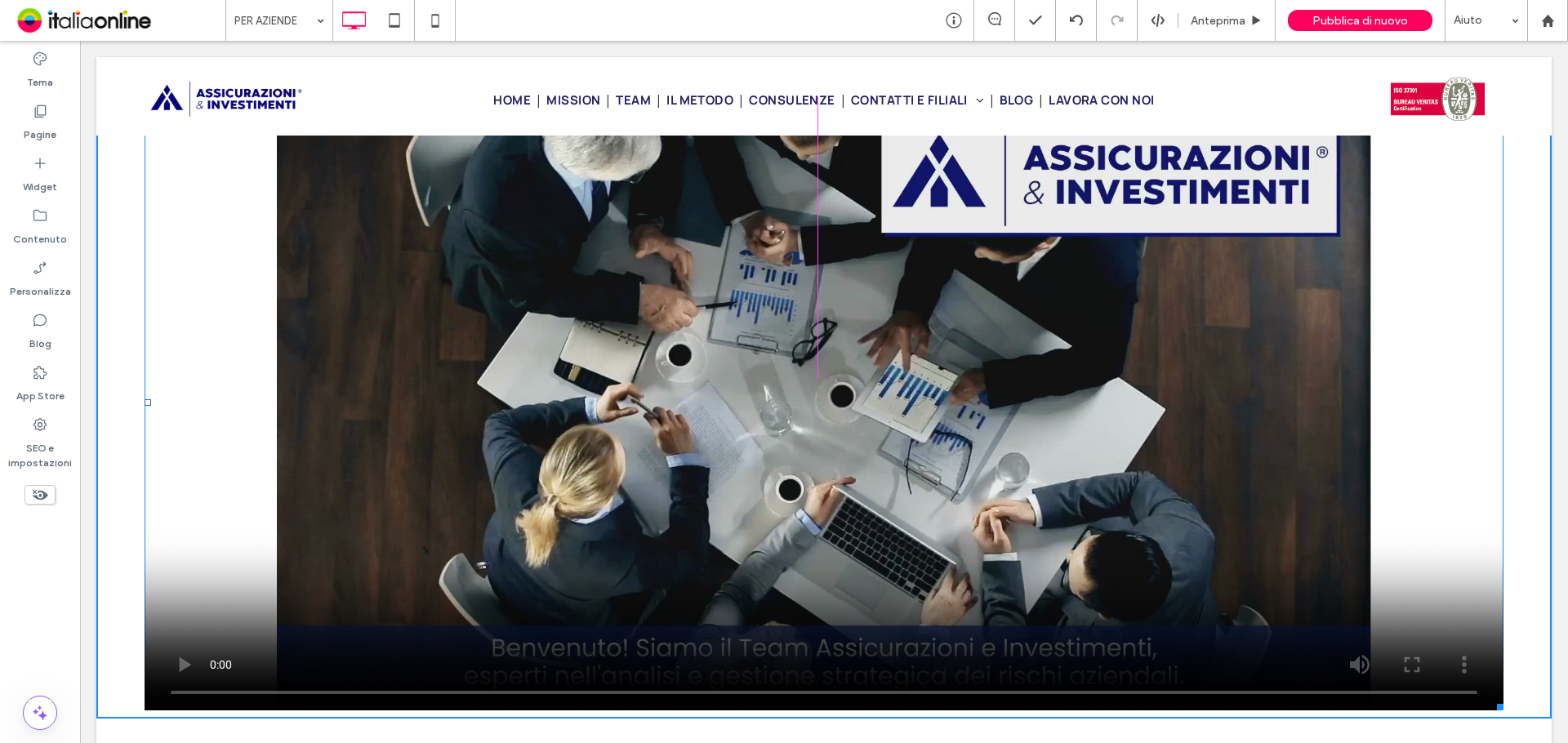
drag, startPoint x: 1493, startPoint y: 698, endPoint x: 1481, endPoint y: 692, distance: 13.4
click at [1491, 698] on div at bounding box center [1497, 704] width 12 height 12
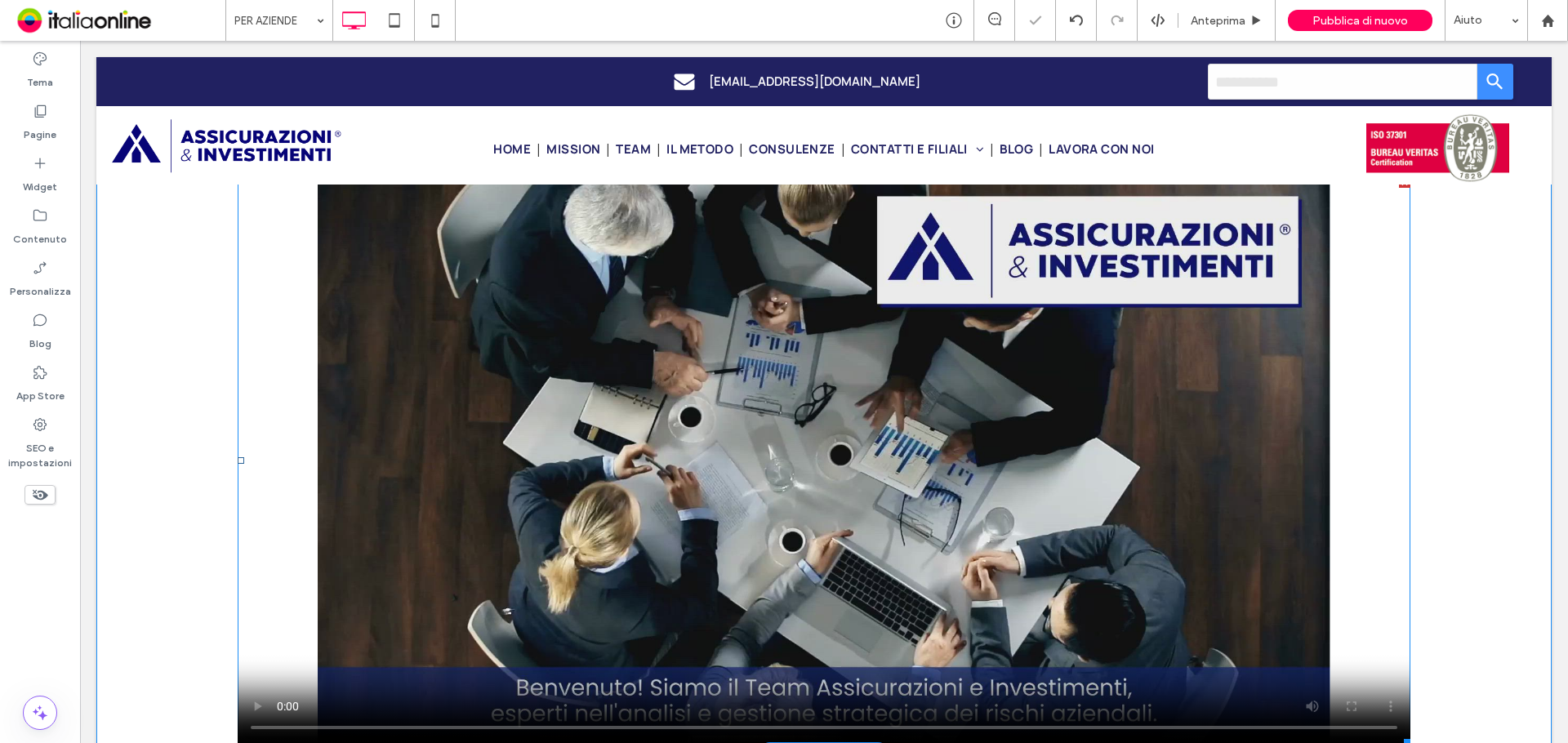
scroll to position [0, 0]
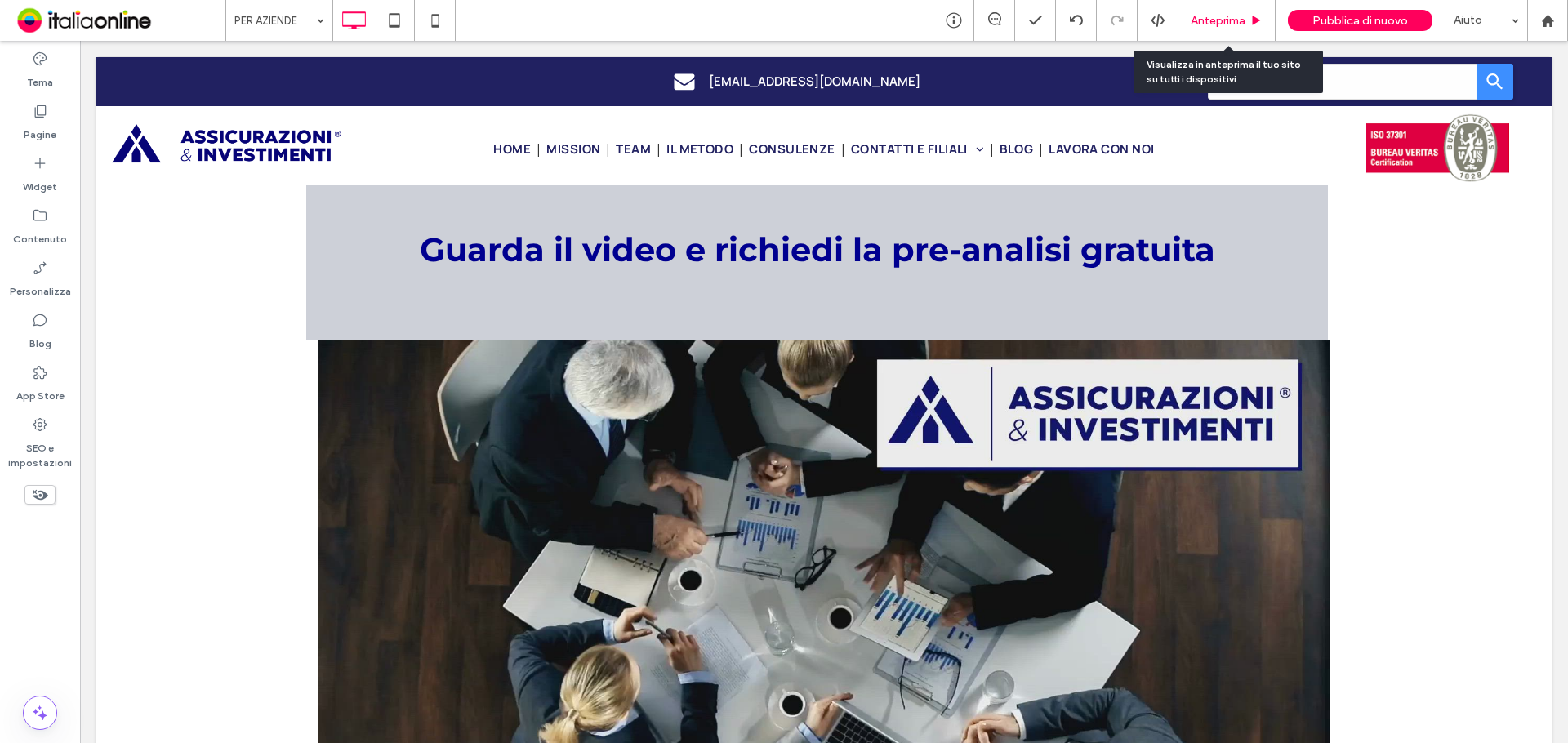
click at [1218, 24] on span "Anteprima" at bounding box center [1217, 21] width 55 height 14
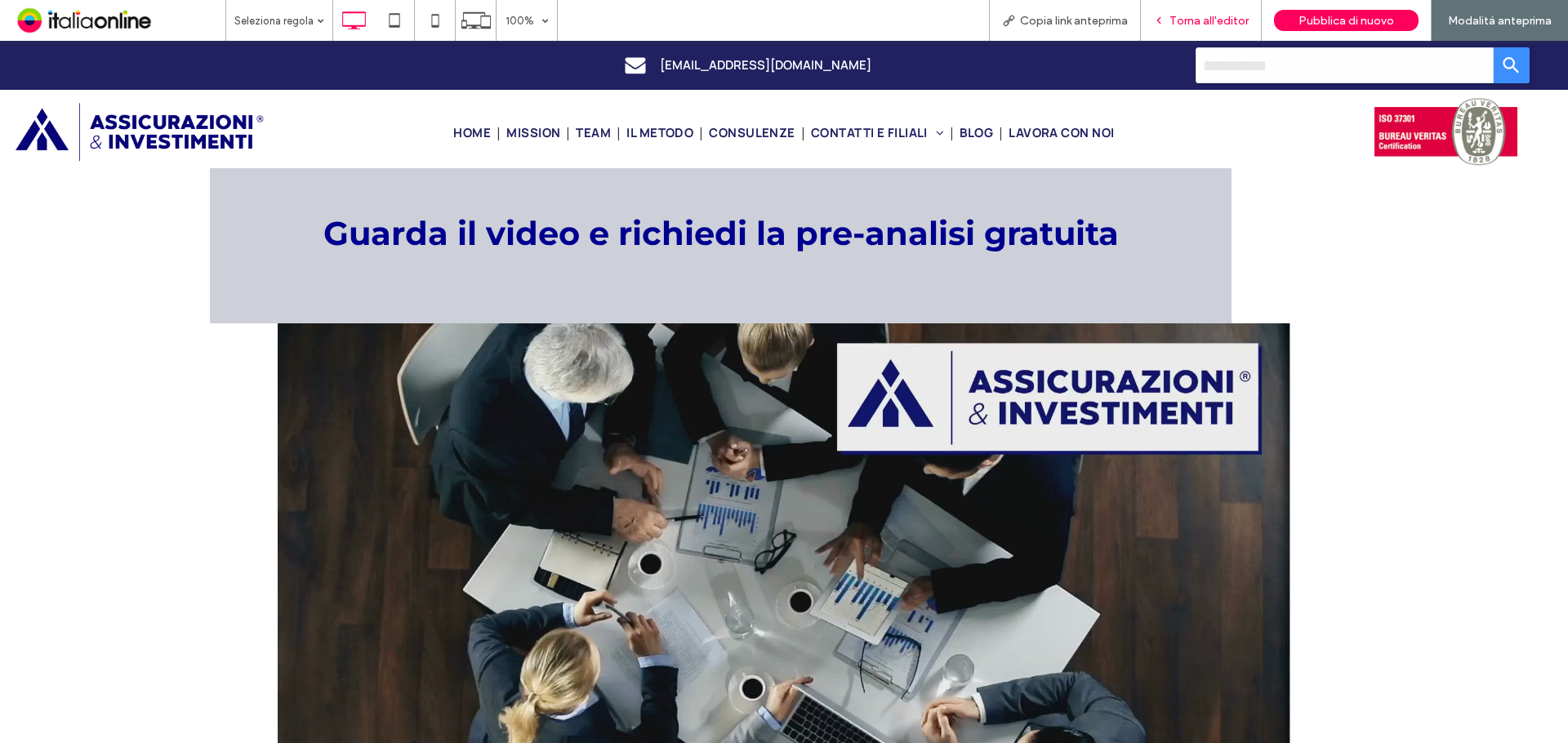
click at [1186, 23] on span "Torna all'editor" at bounding box center [1209, 21] width 80 height 14
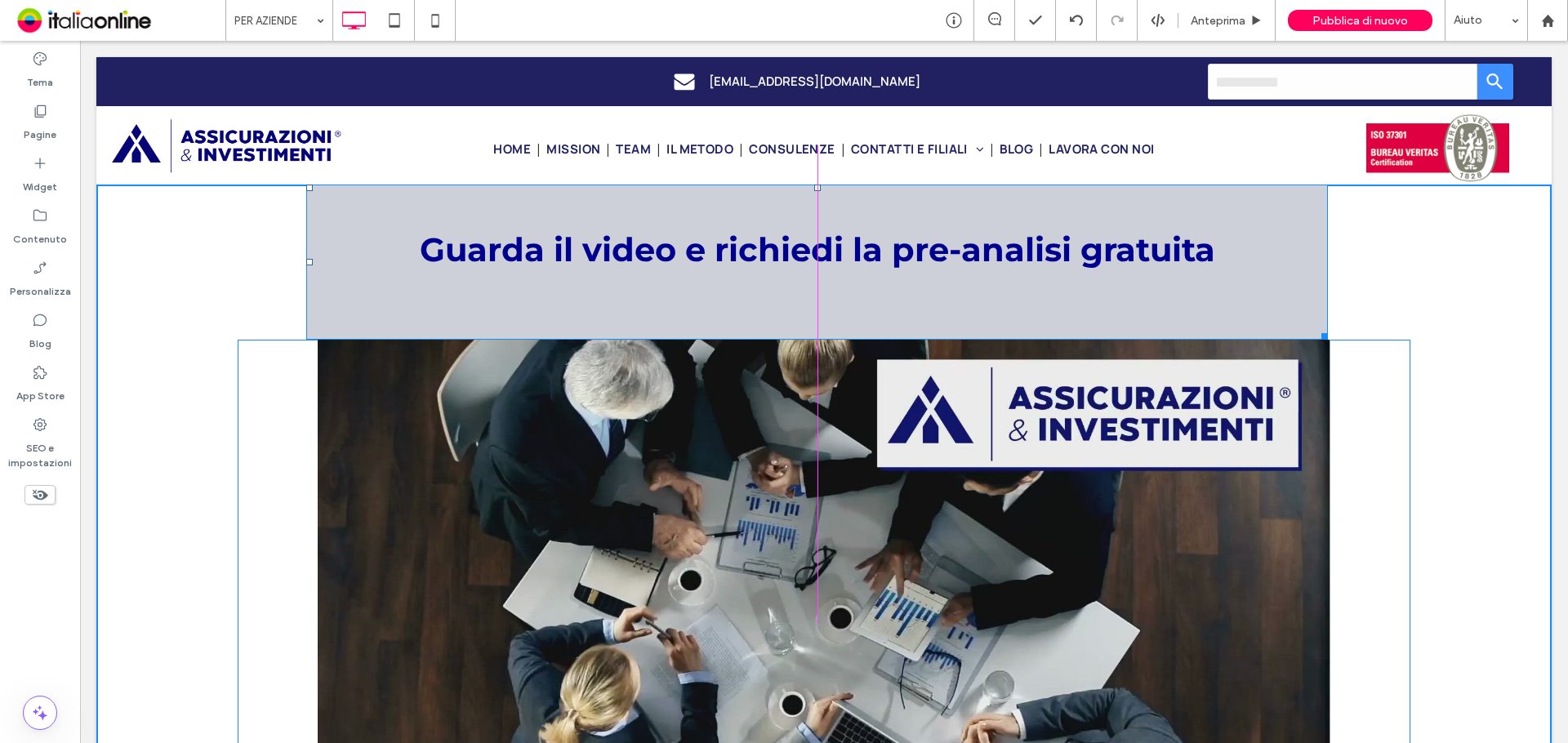
drag, startPoint x: 1323, startPoint y: 337, endPoint x: 1214, endPoint y: 321, distance: 110.2
click at [1214, 321] on div "Guarda il video e richiedi la pre-analisi gratuita W:1001 H:190" at bounding box center [816, 263] width 1021 height 155
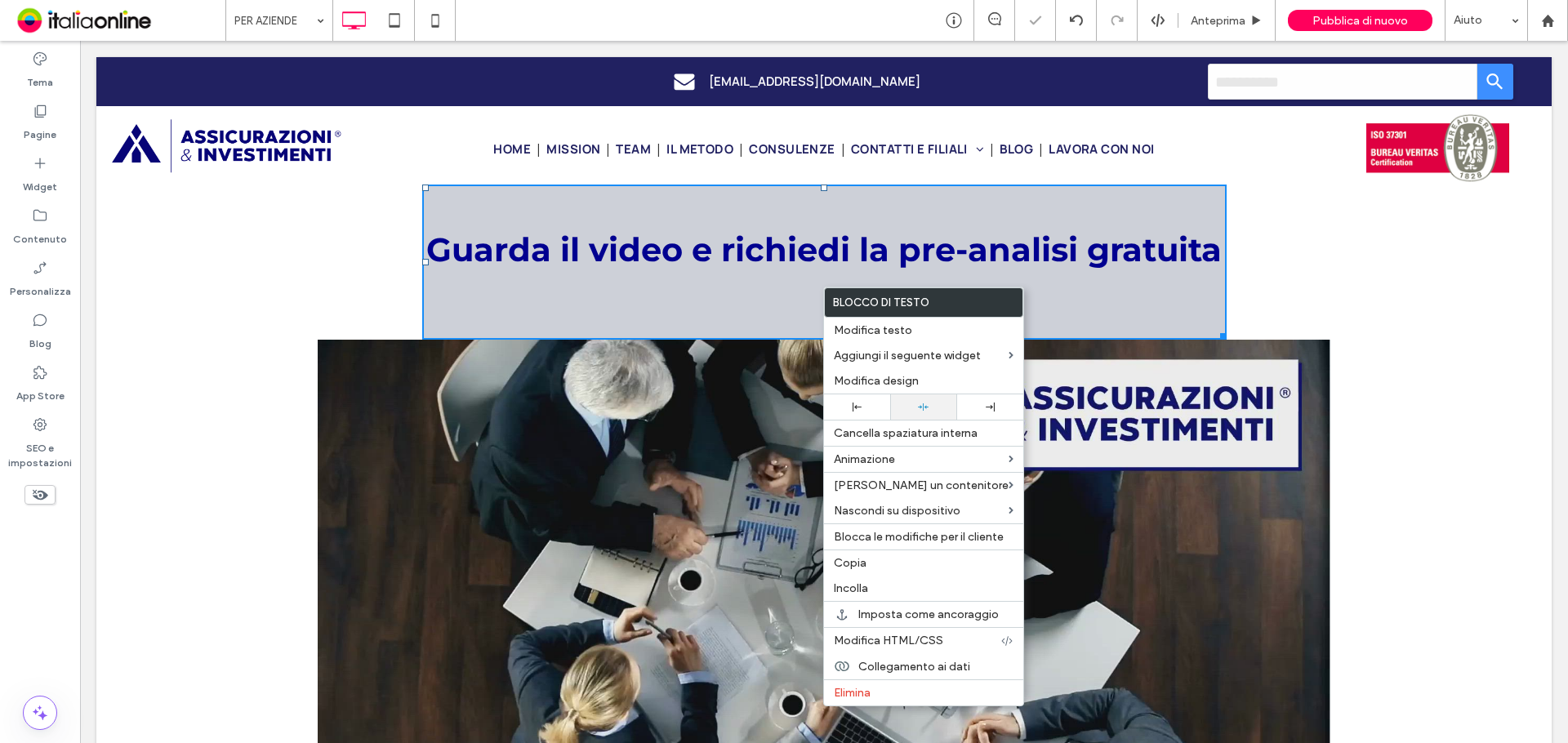
drag, startPoint x: 924, startPoint y: 404, endPoint x: 975, endPoint y: 388, distance: 53.5
click at [924, 404] on icon at bounding box center [923, 407] width 11 height 11
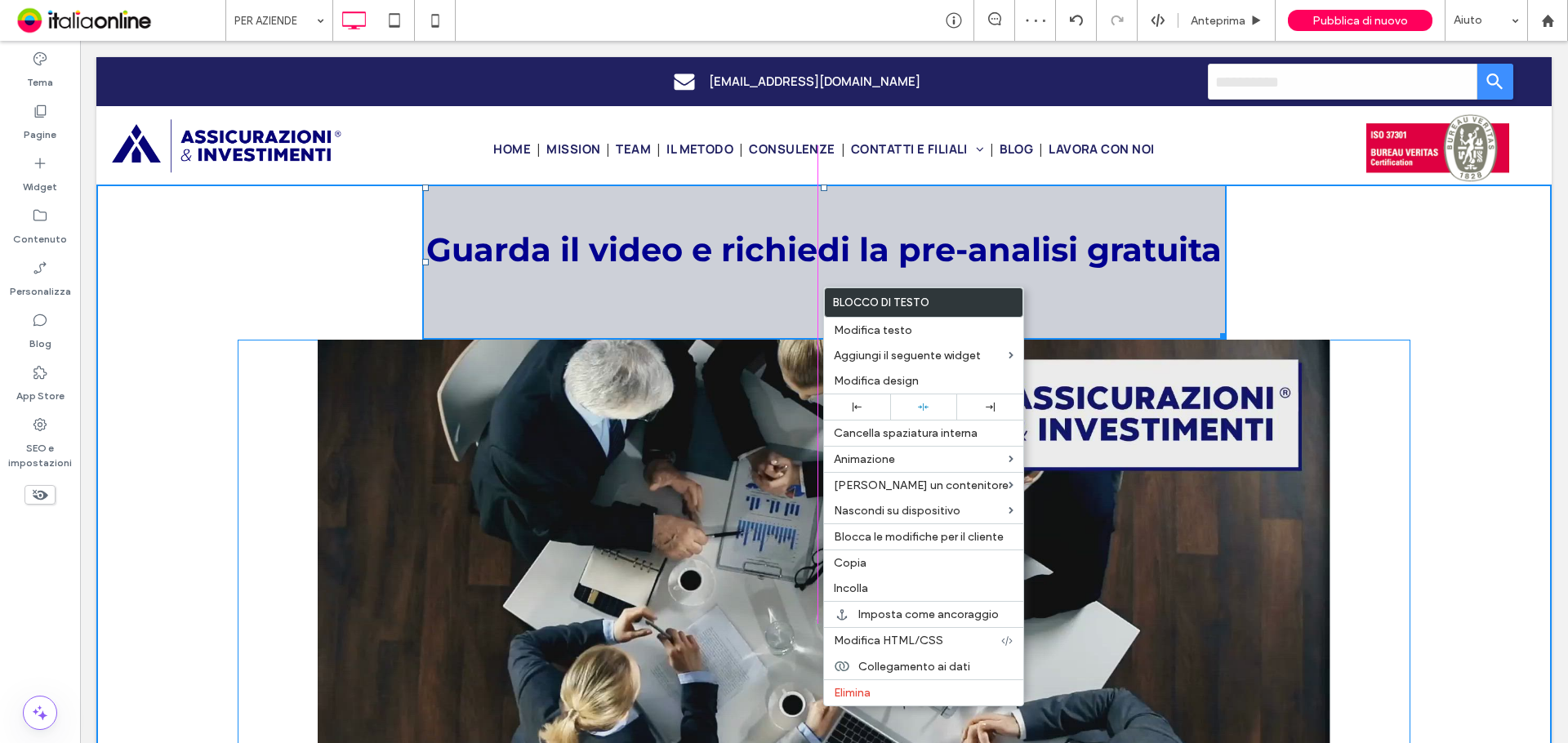
drag, startPoint x: 1209, startPoint y: 335, endPoint x: 1241, endPoint y: 335, distance: 32.0
click at [1227, 335] on div at bounding box center [1220, 333] width 12 height 12
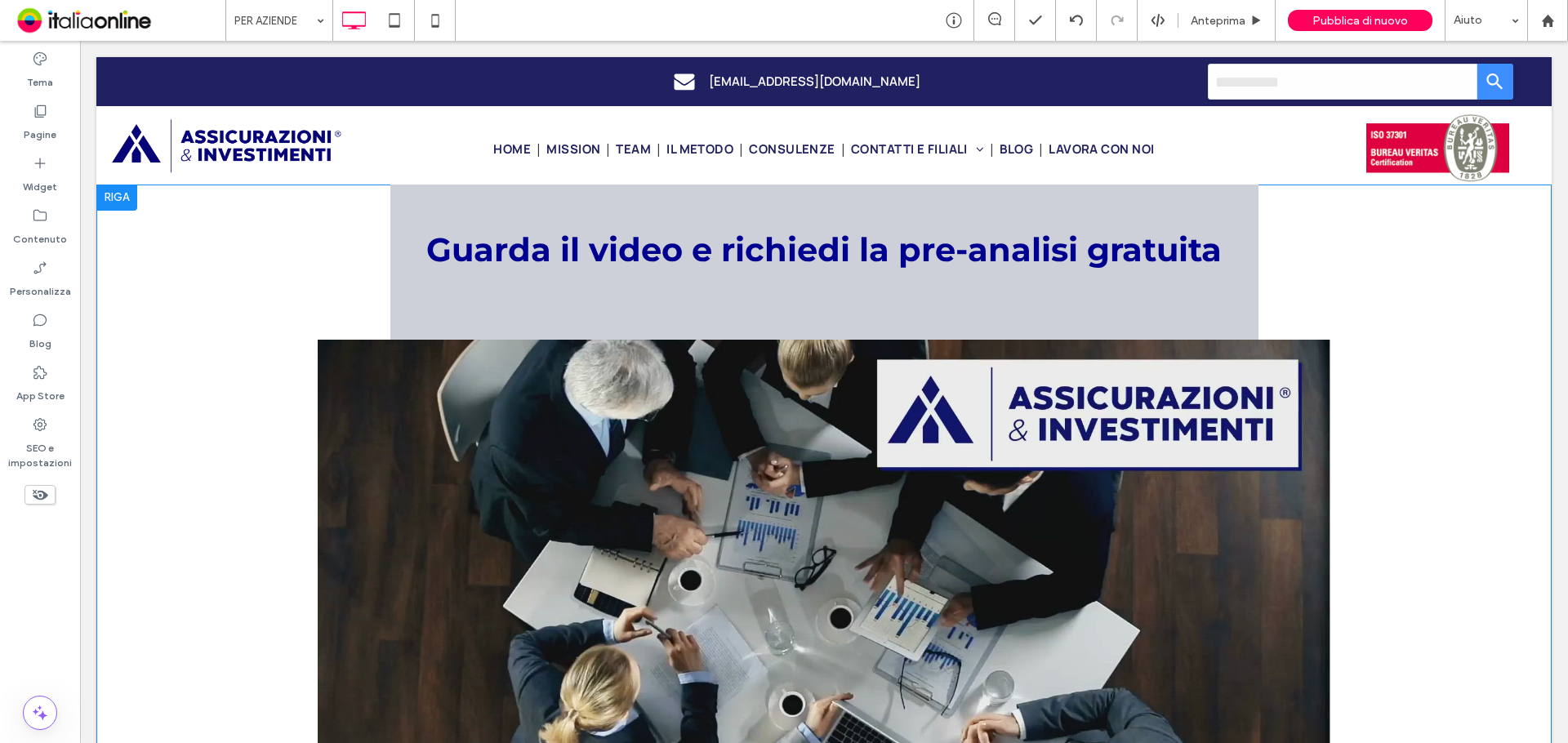
click at [121, 202] on div at bounding box center [116, 198] width 41 height 26
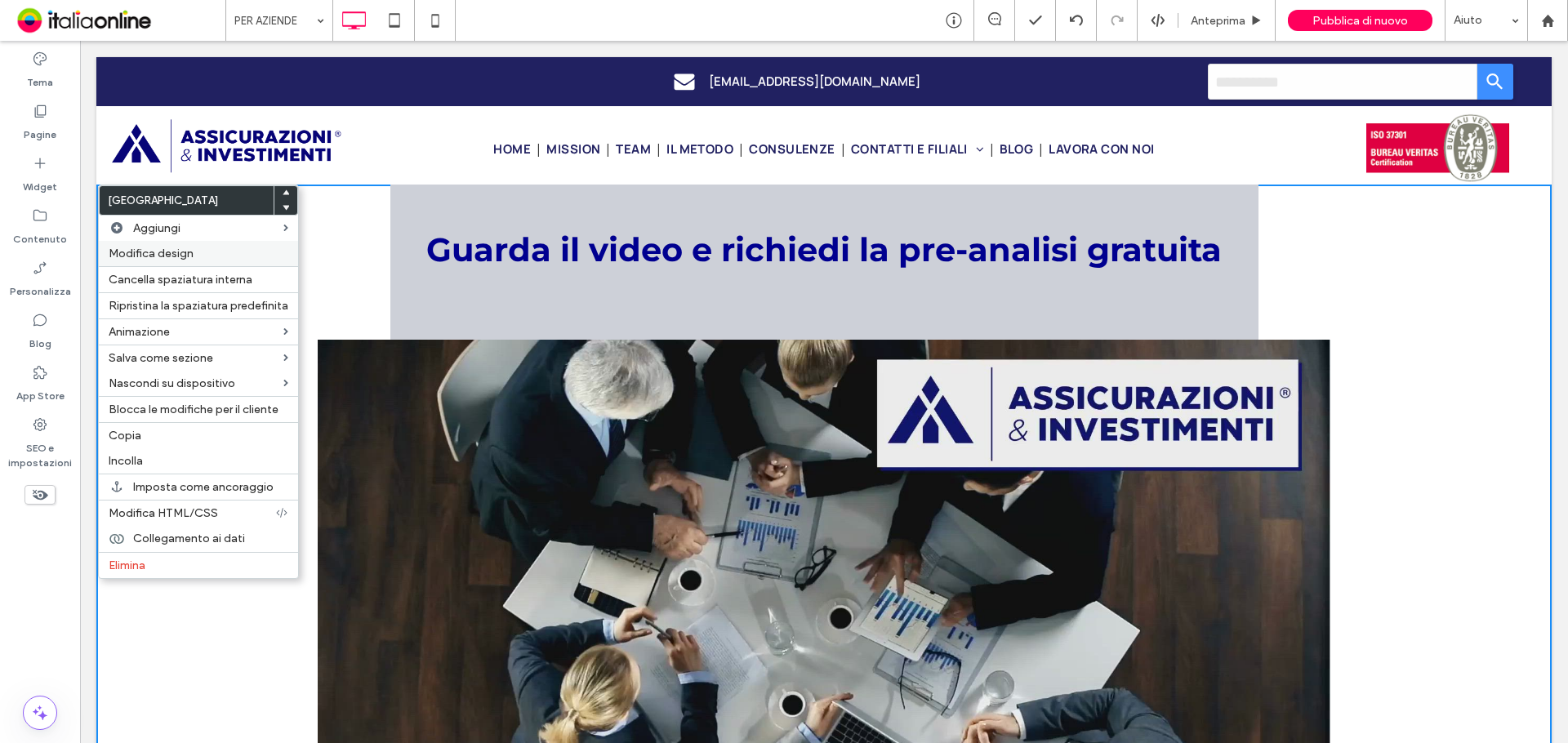
click at [215, 261] on div "Modifica design" at bounding box center [198, 253] width 199 height 25
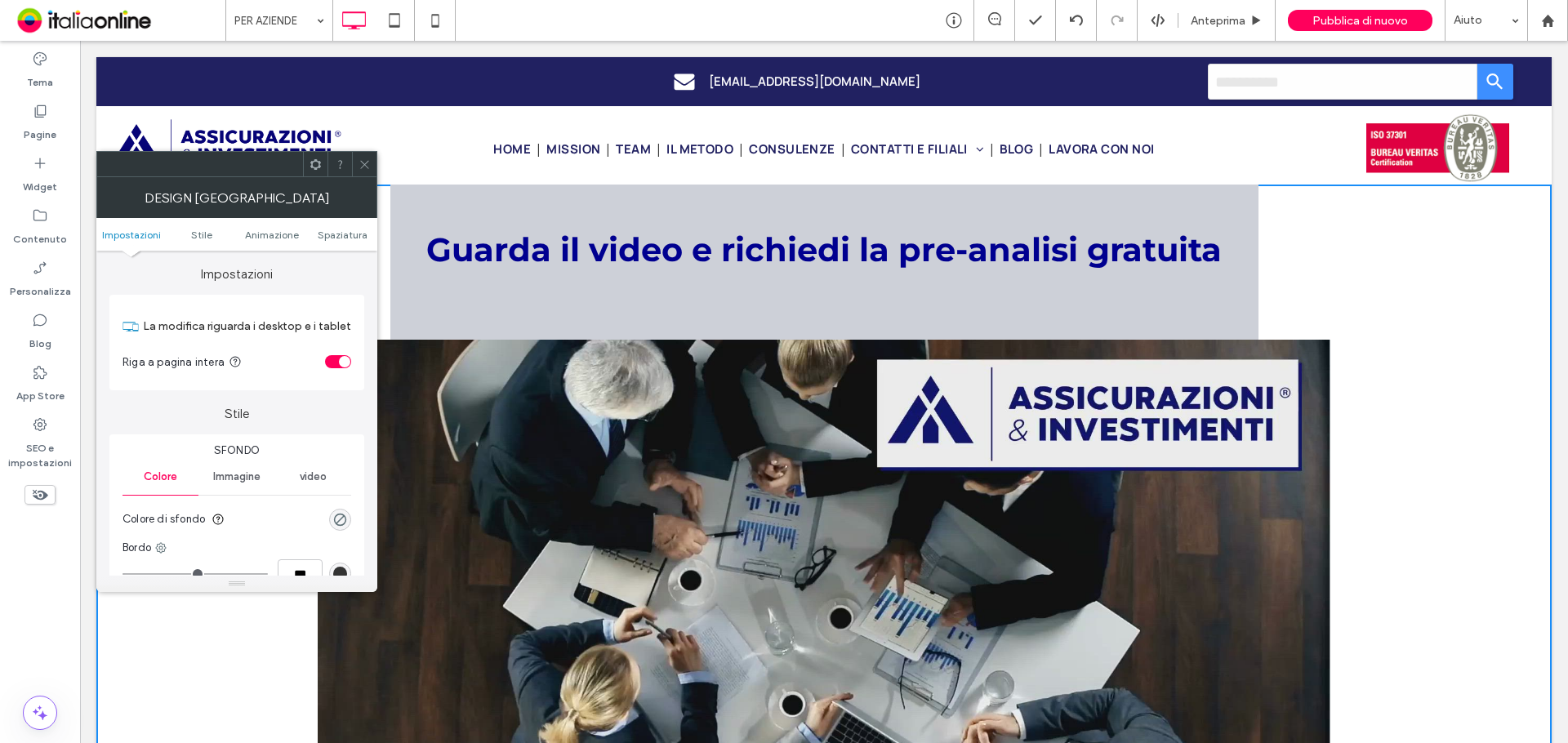
click at [363, 165] on icon at bounding box center [365, 164] width 12 height 12
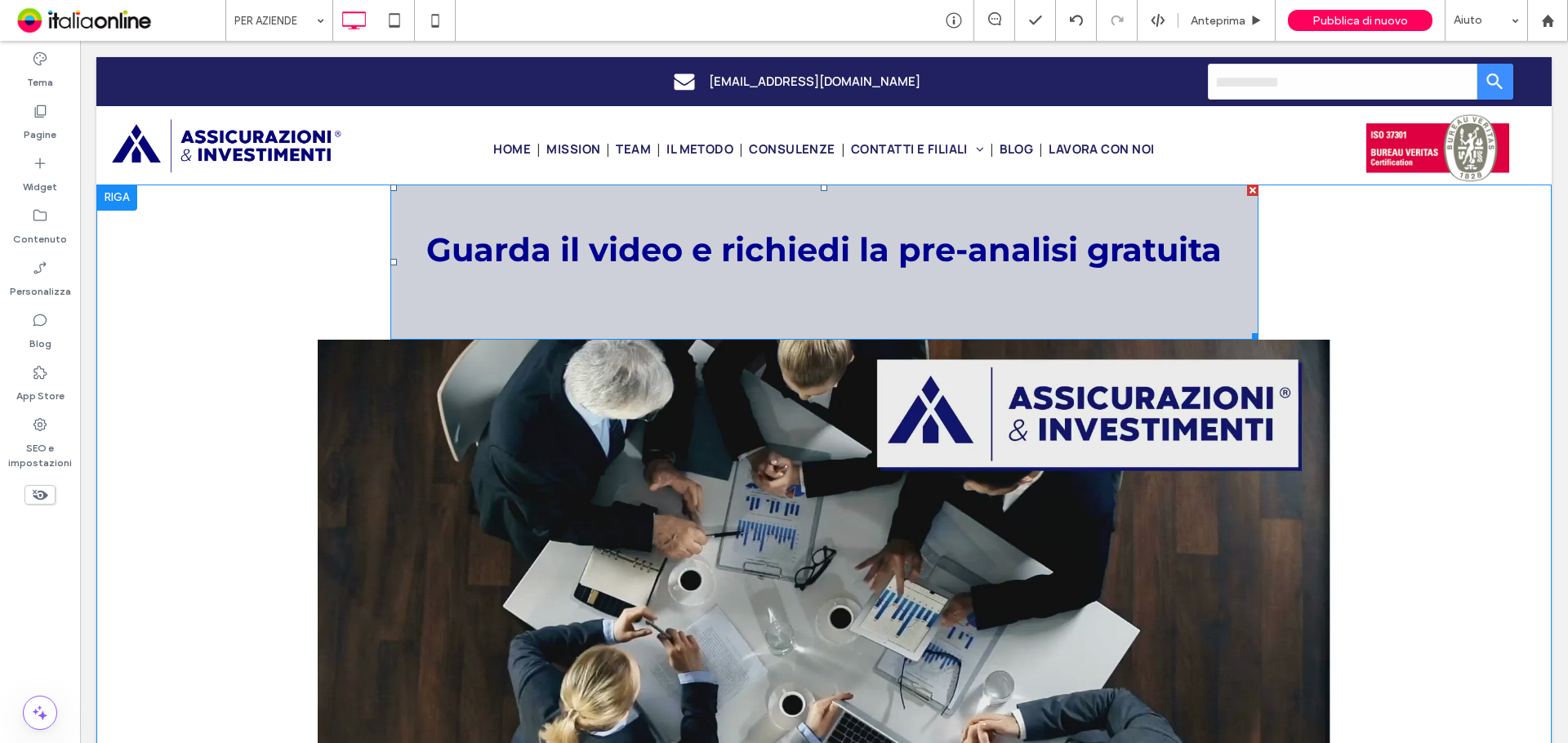
click at [515, 314] on div "Guarda il video e richiedi la pre-analisi gratuita" at bounding box center [824, 263] width 868 height 155
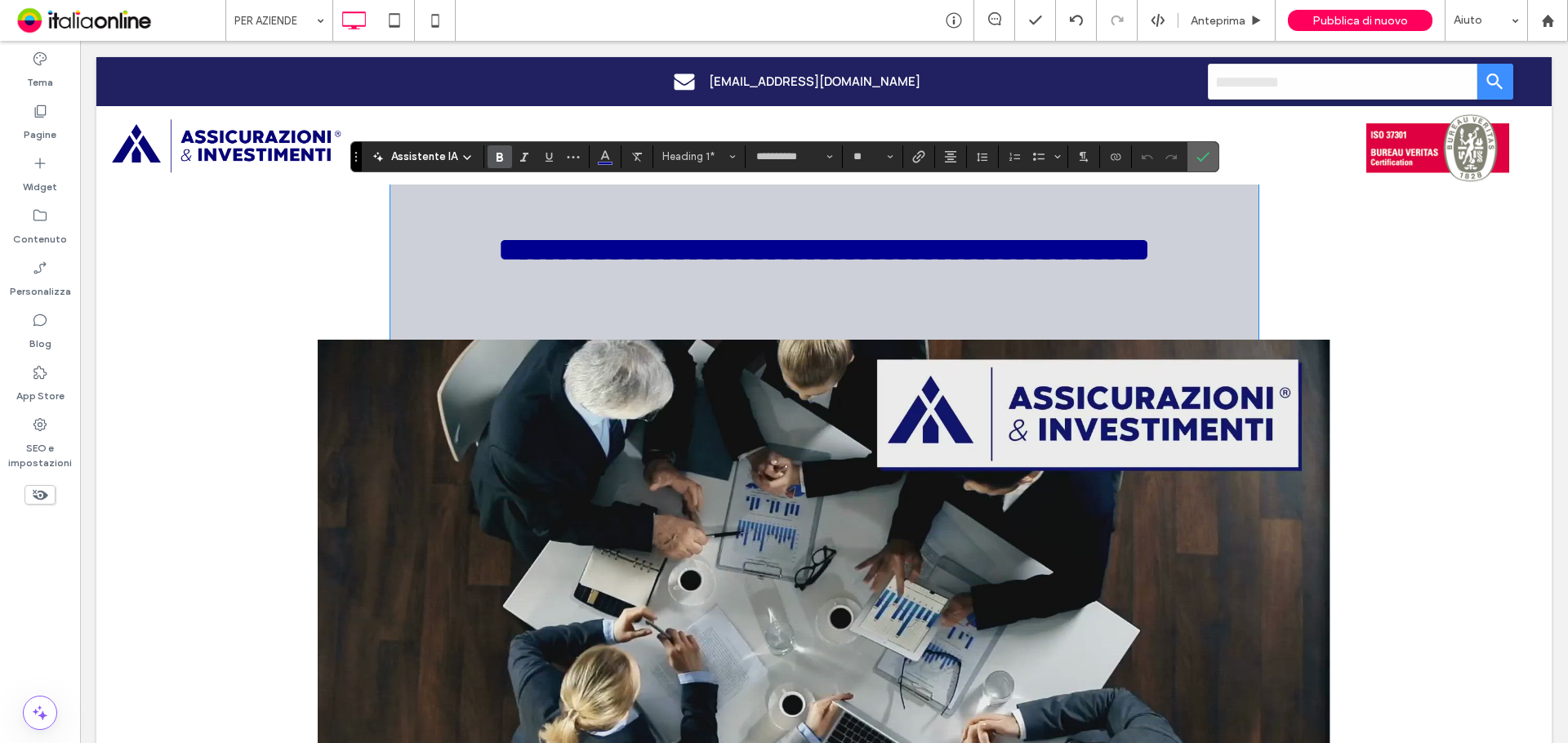
click at [1190, 159] on label "Conferma" at bounding box center [1202, 157] width 25 height 30
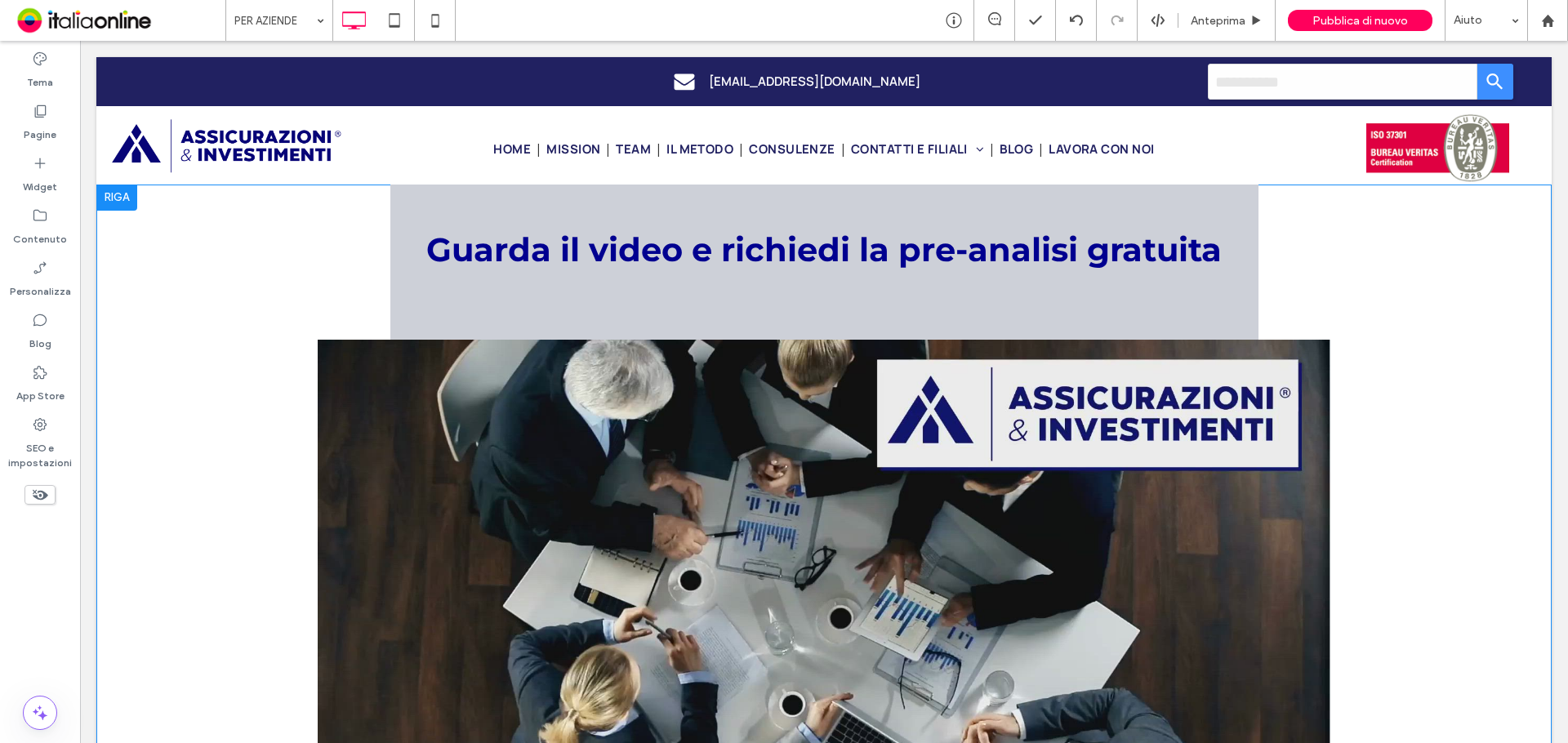
click at [123, 196] on div at bounding box center [116, 198] width 41 height 26
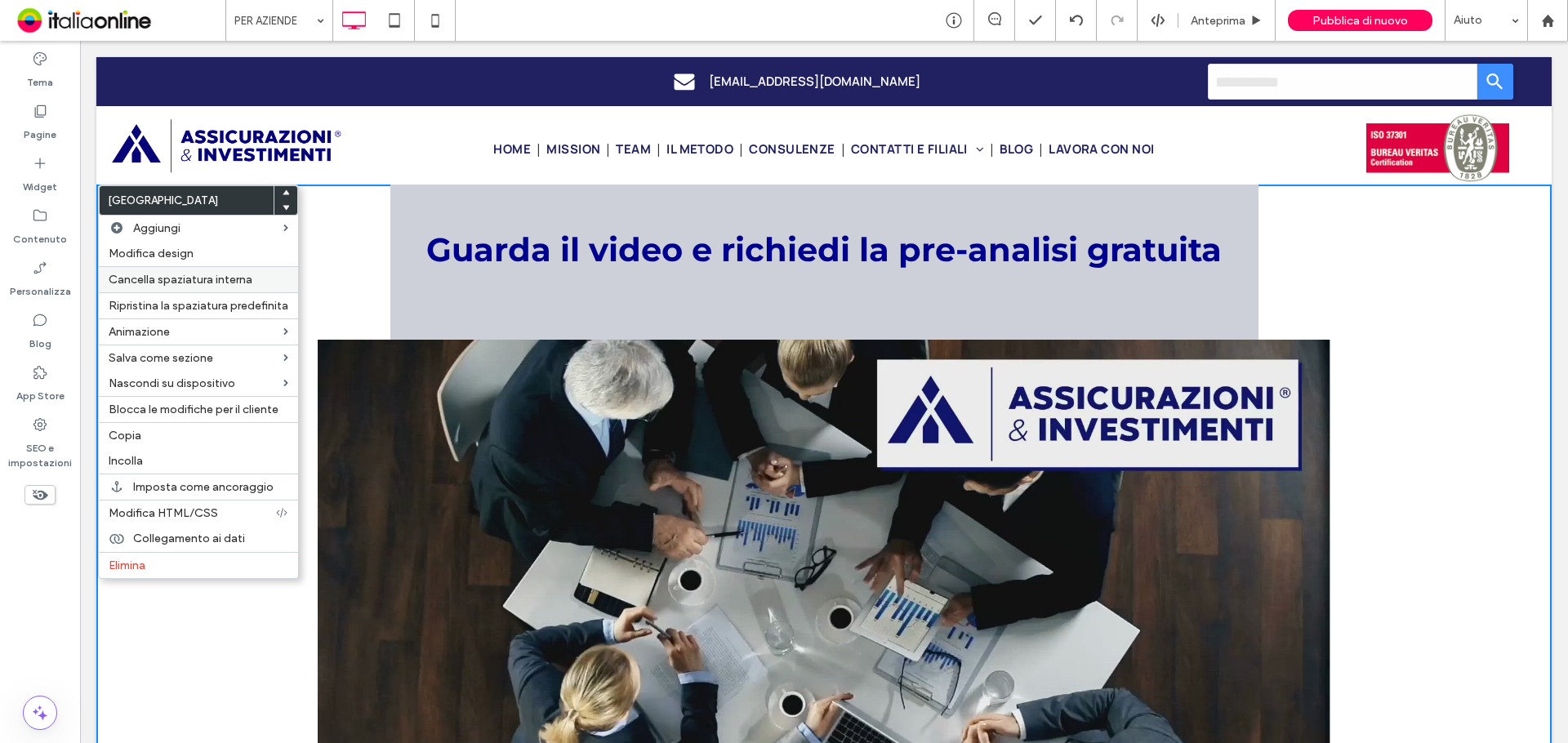
click at [158, 276] on span "Cancella spaziatura interna" at bounding box center [180, 279] width 144 height 14
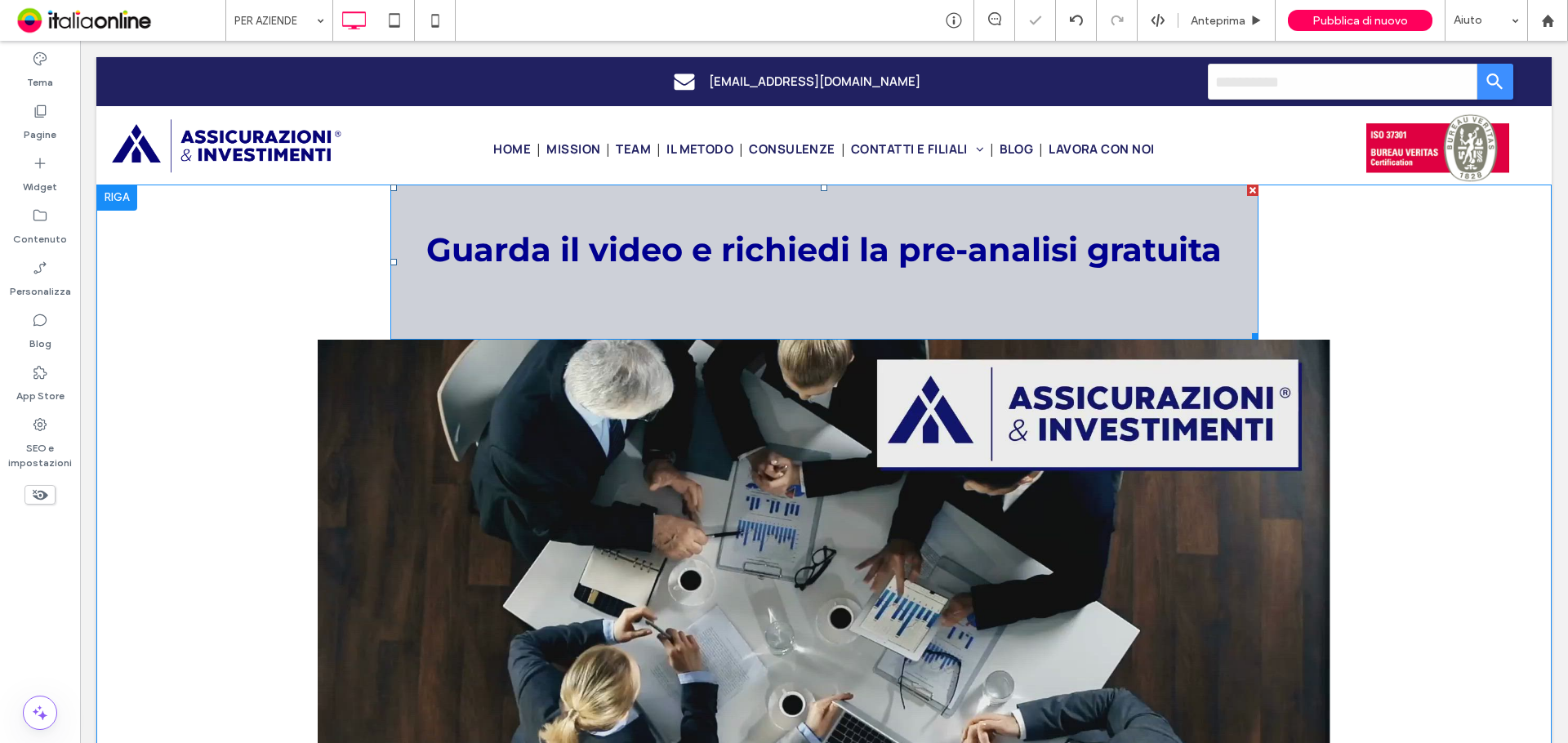
click at [412, 298] on div "Guarda il video e richiedi la pre-analisi gratuita" at bounding box center [824, 263] width 868 height 155
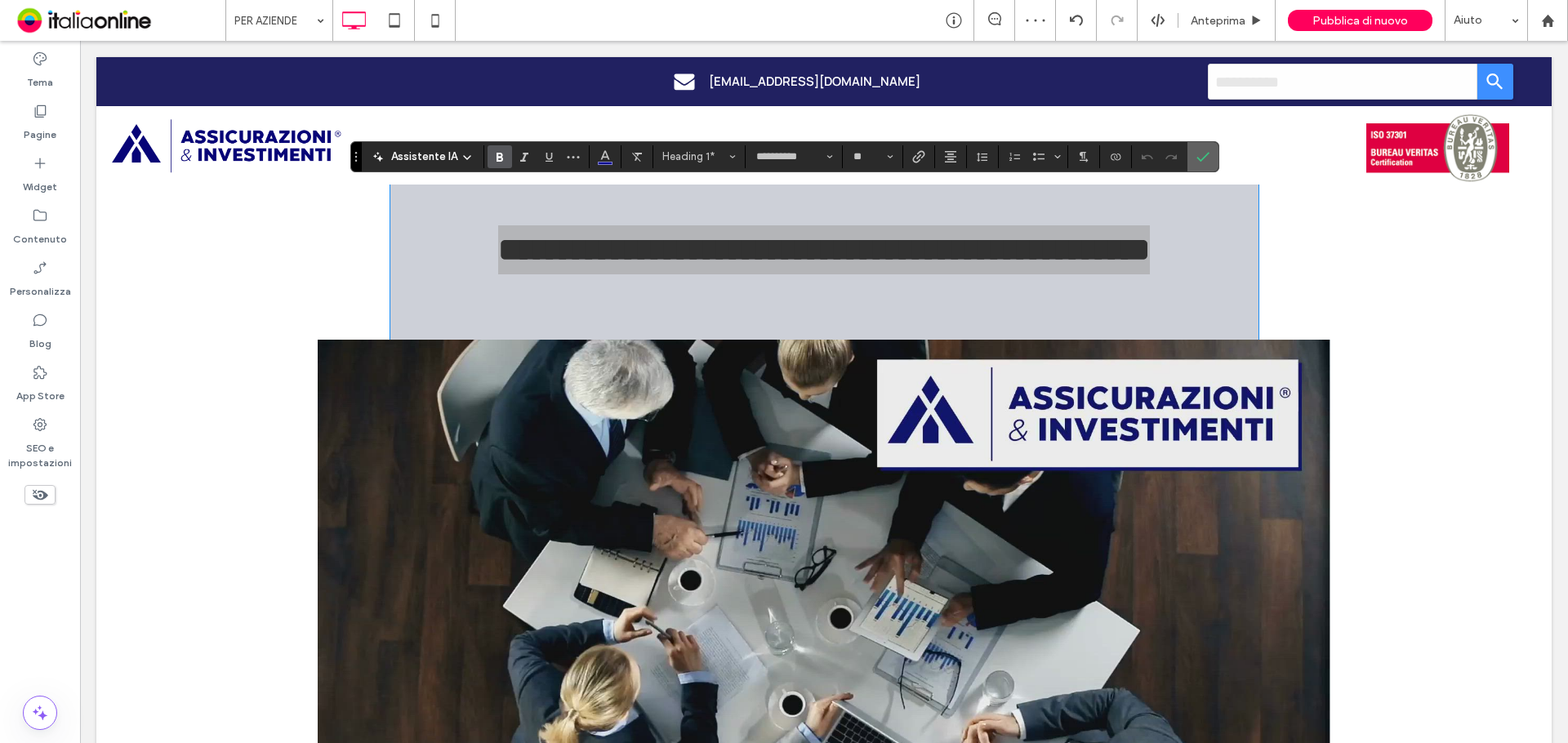
click at [1209, 156] on label "Conferma" at bounding box center [1202, 157] width 25 height 30
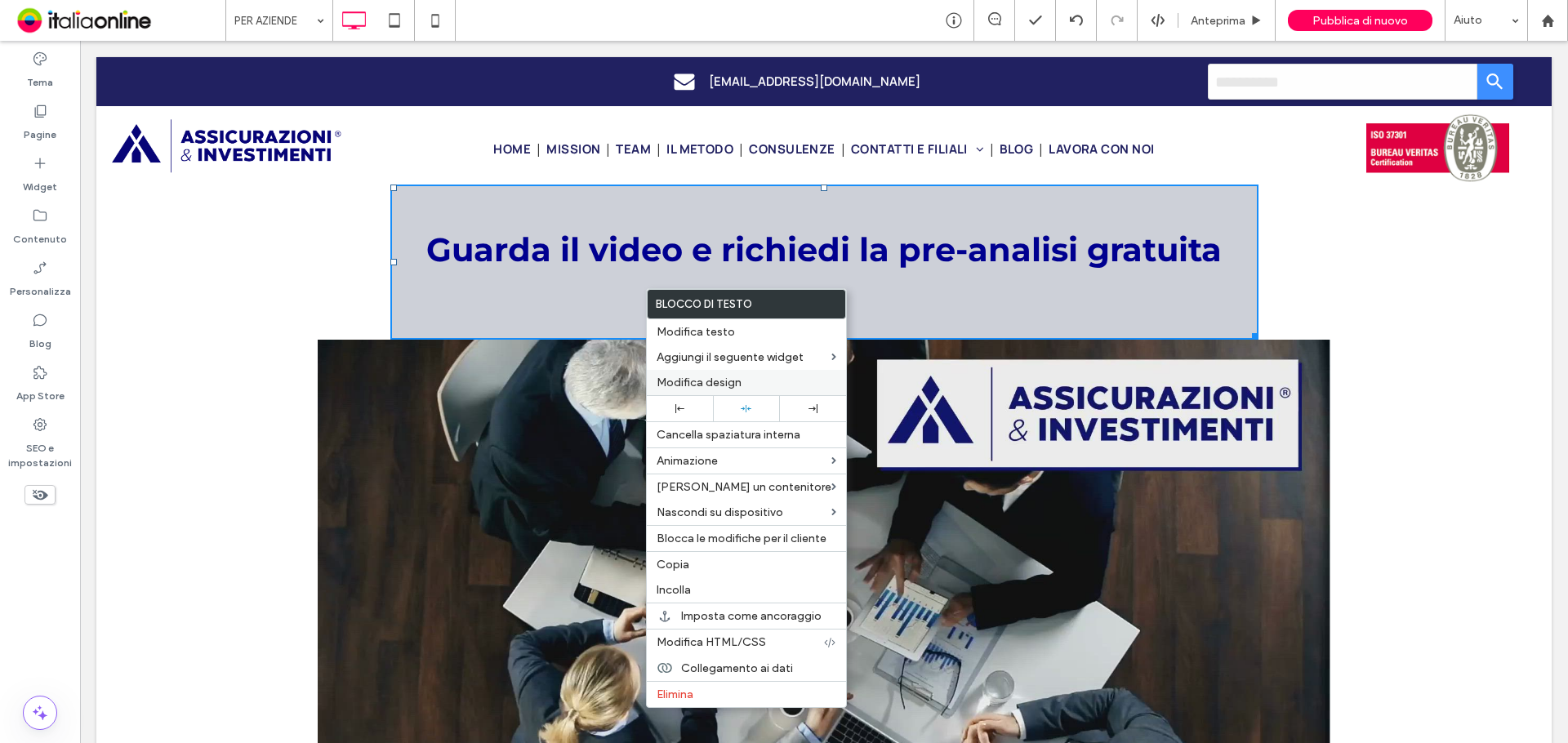
click at [719, 391] on div "Modifica design" at bounding box center [746, 382] width 199 height 25
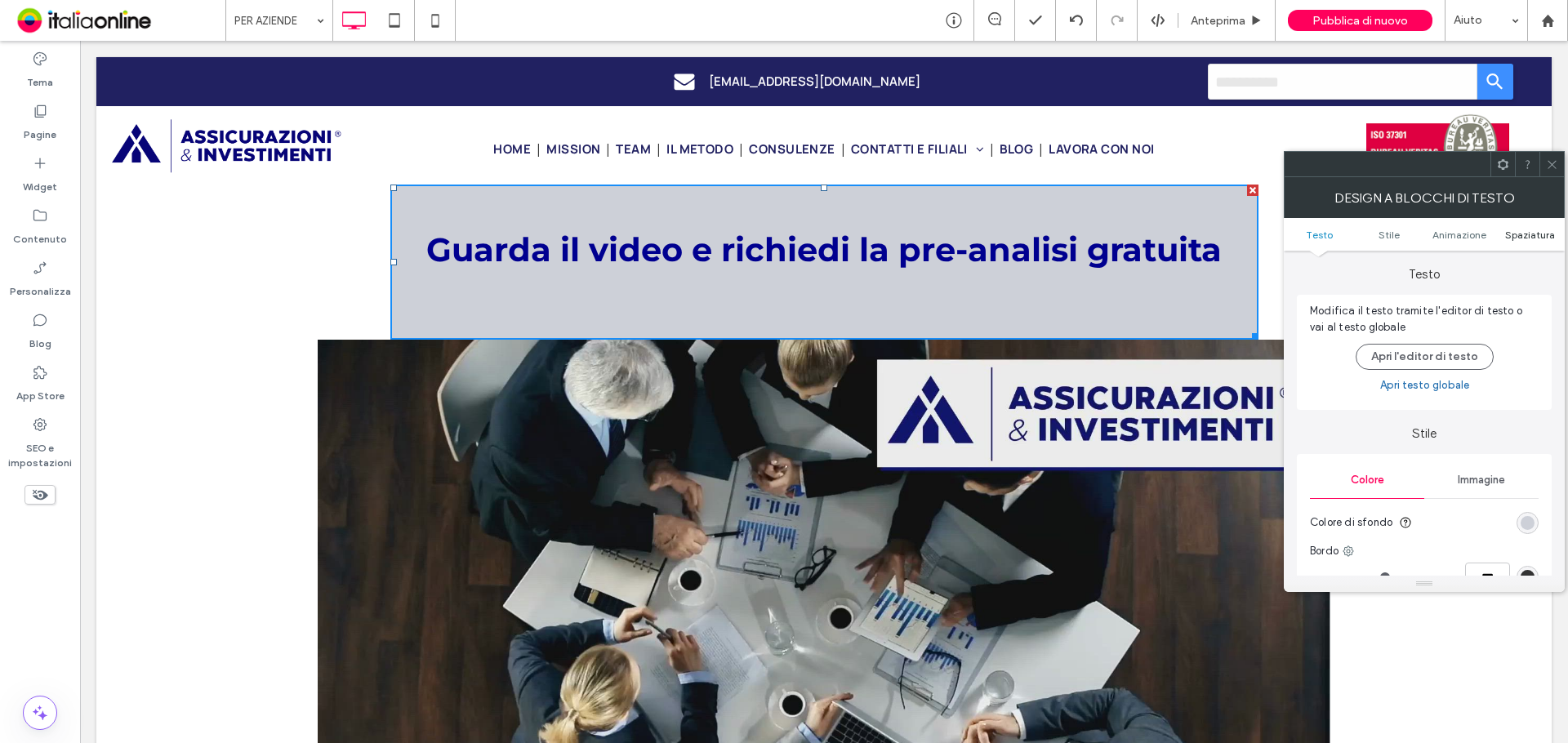
click at [1529, 232] on span "Spaziatura" at bounding box center [1530, 235] width 50 height 12
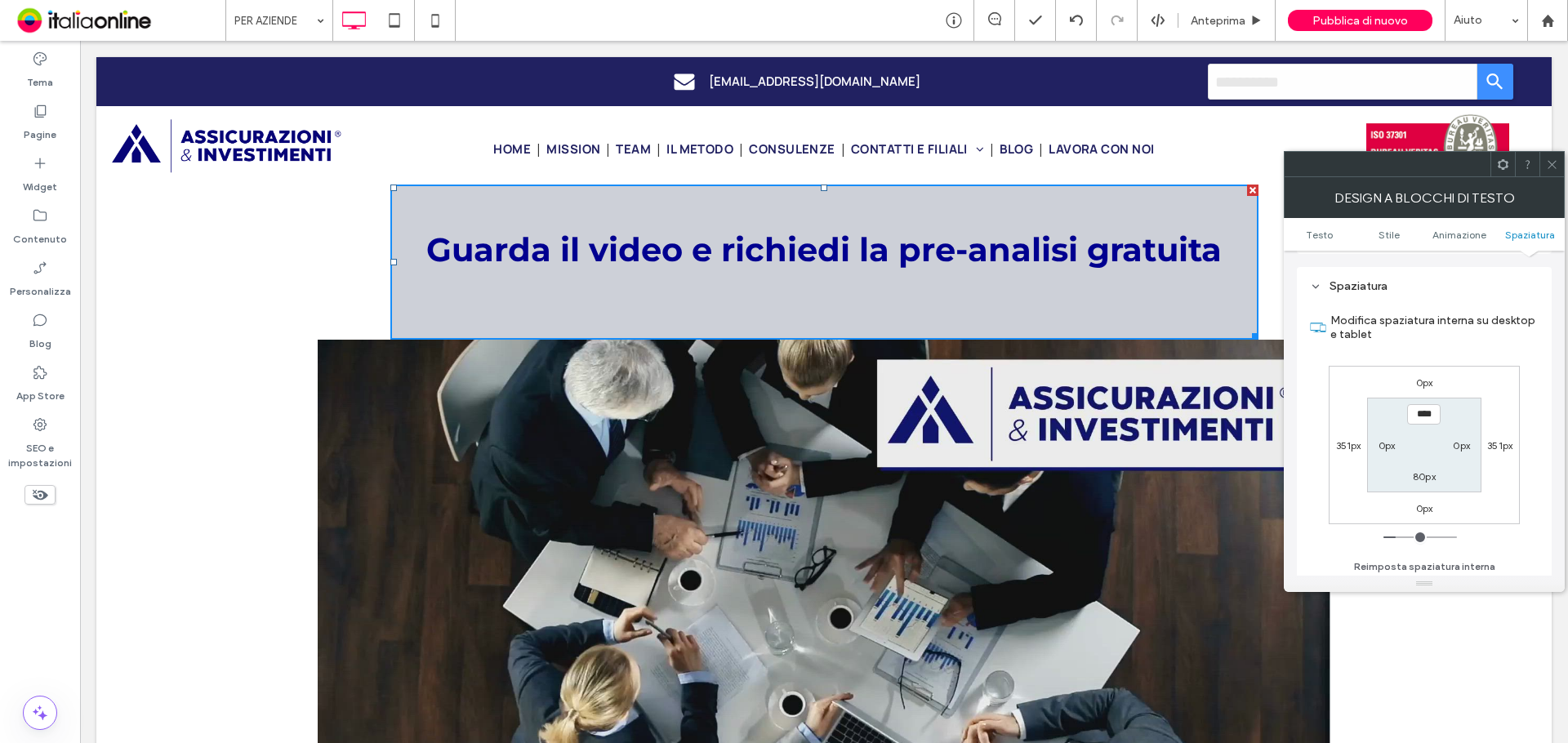
scroll to position [468, 0]
type input "****"
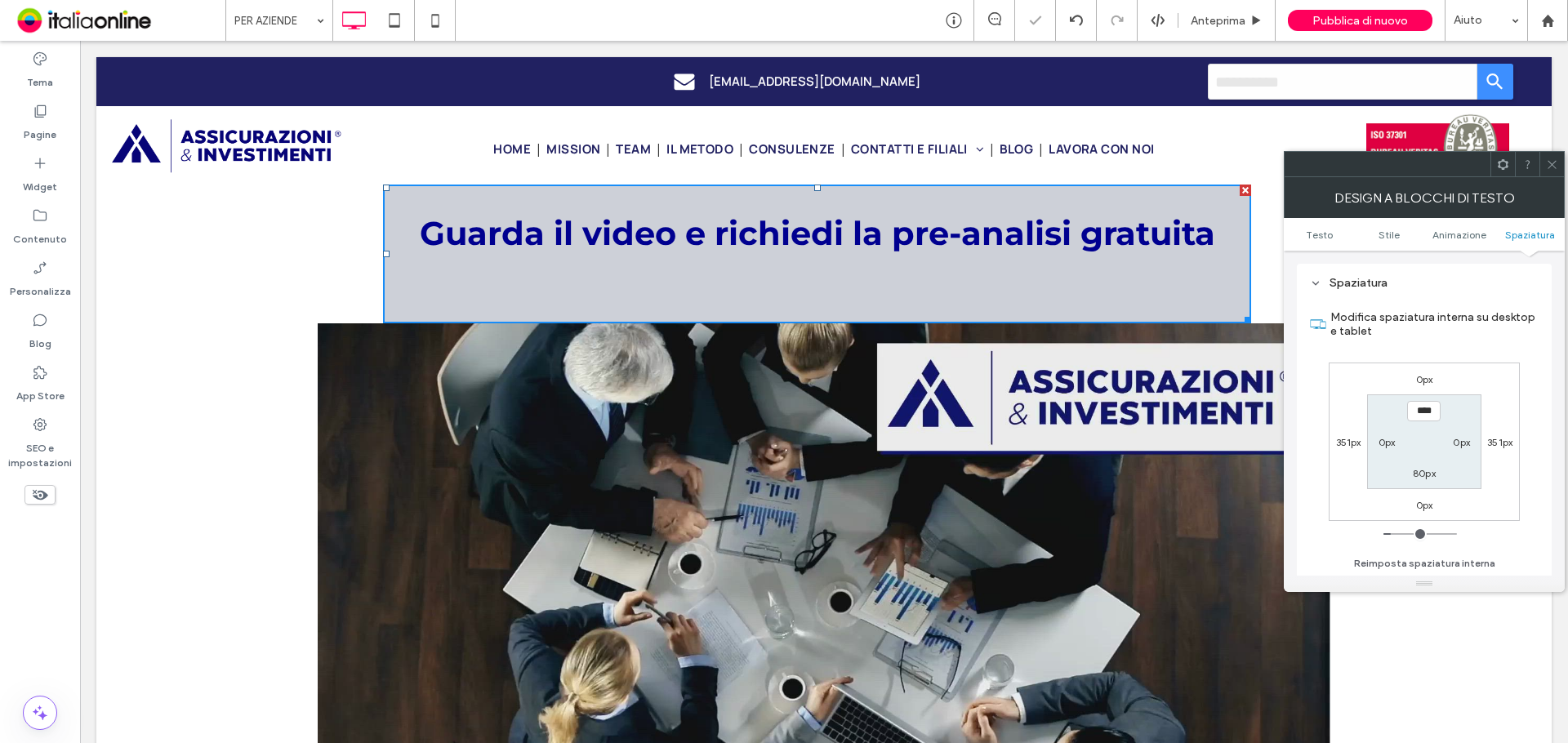
click at [1425, 474] on label "80px" at bounding box center [1424, 473] width 23 height 12
type input "**"
type input "****"
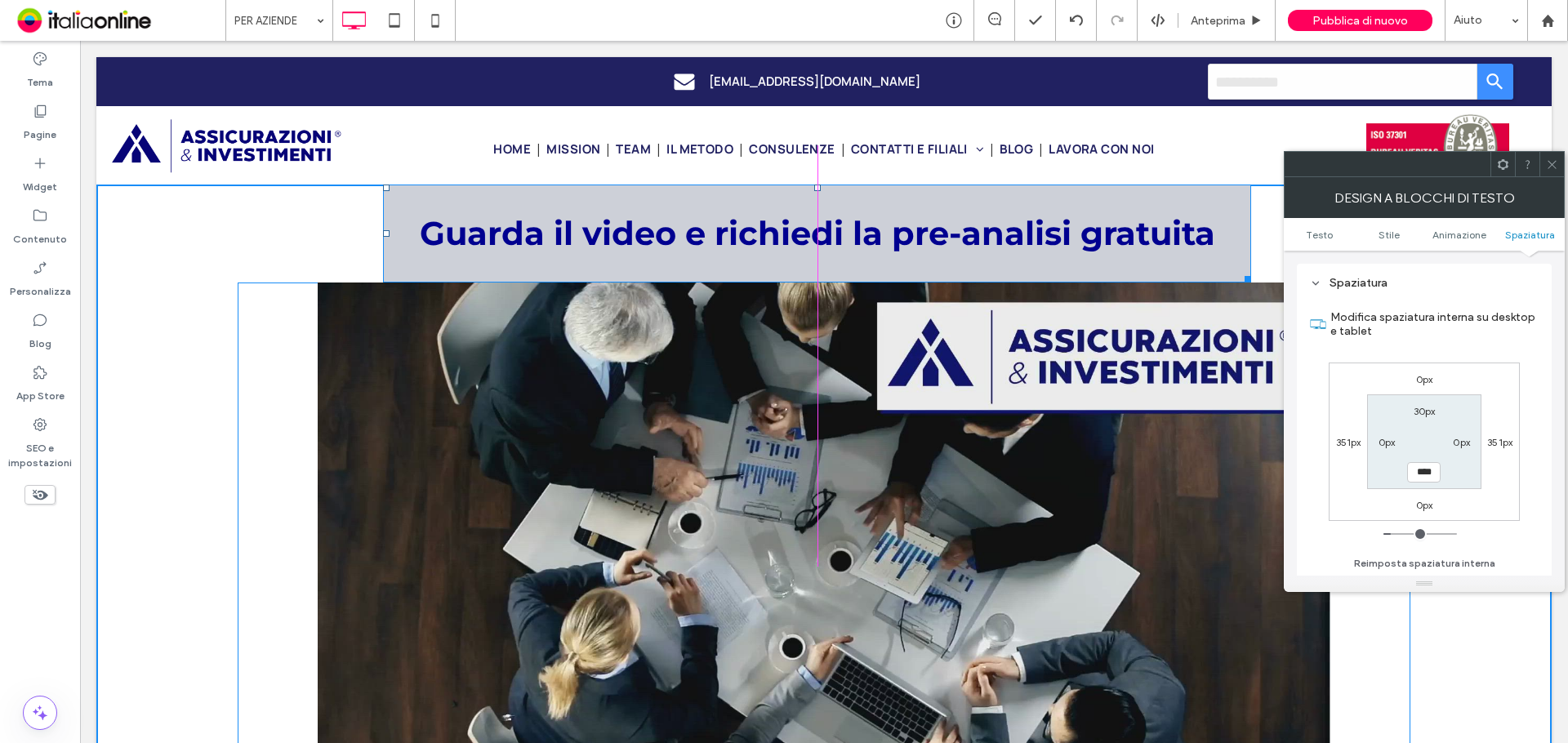
drag, startPoint x: 1250, startPoint y: 277, endPoint x: 1226, endPoint y: 288, distance: 26.4
click at [1226, 288] on div "Guarda il video e richiedi la pre-analisi gratuita W:1003 H:120 Click To Paste" at bounding box center [824, 522] width 1456 height 675
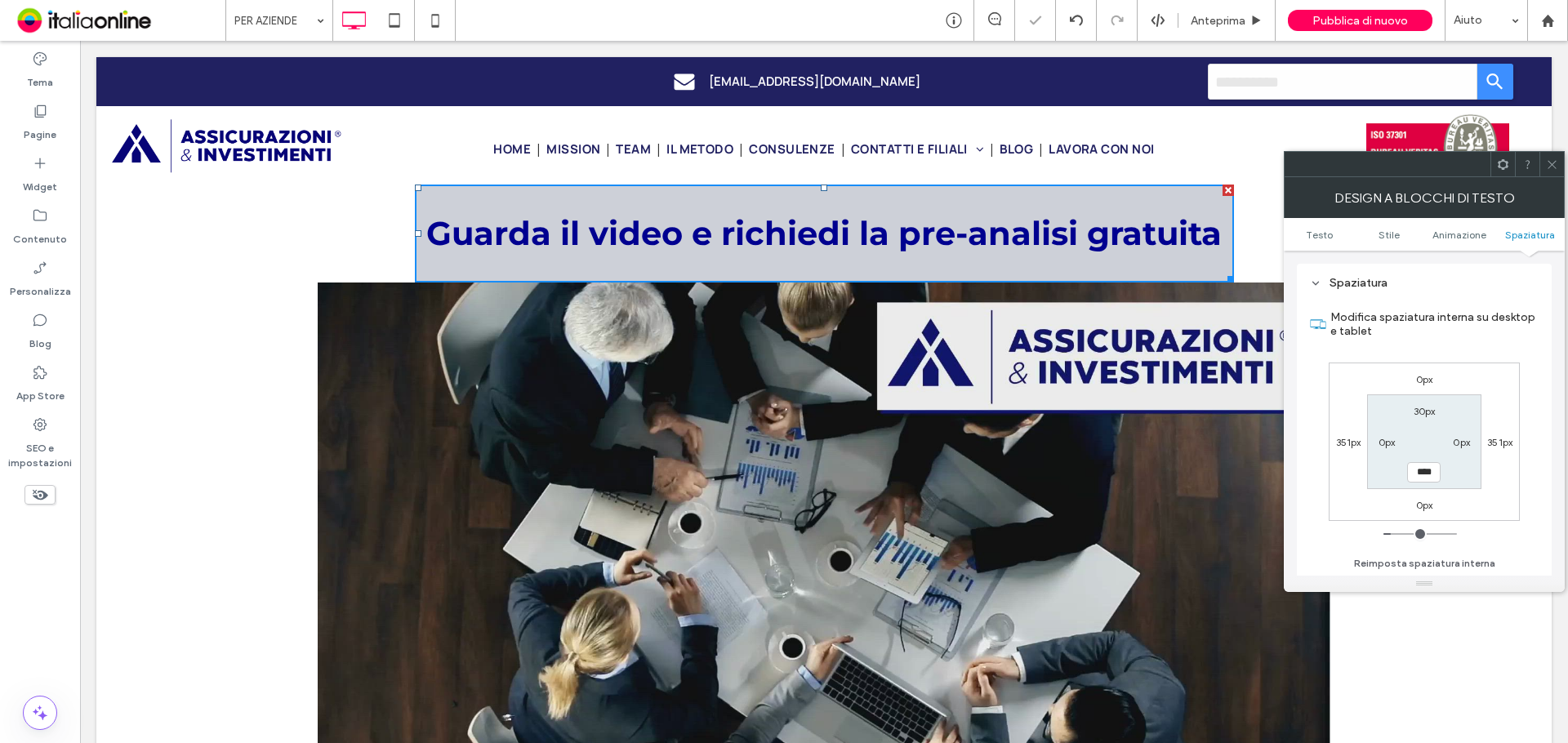
drag, startPoint x: 1552, startPoint y: 160, endPoint x: 1547, endPoint y: 174, distance: 14.9
click at [1552, 160] on icon at bounding box center [1552, 164] width 12 height 12
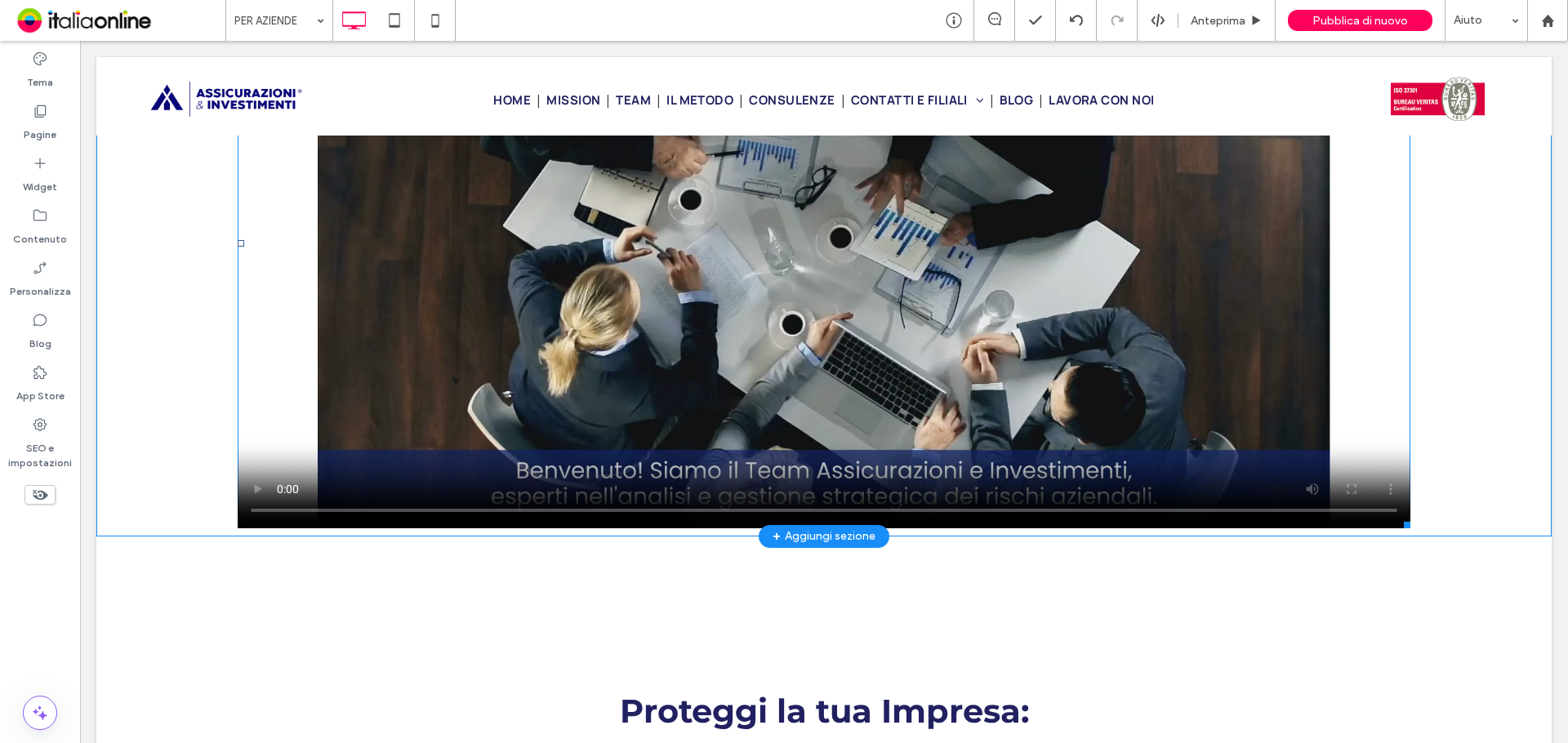
scroll to position [0, 0]
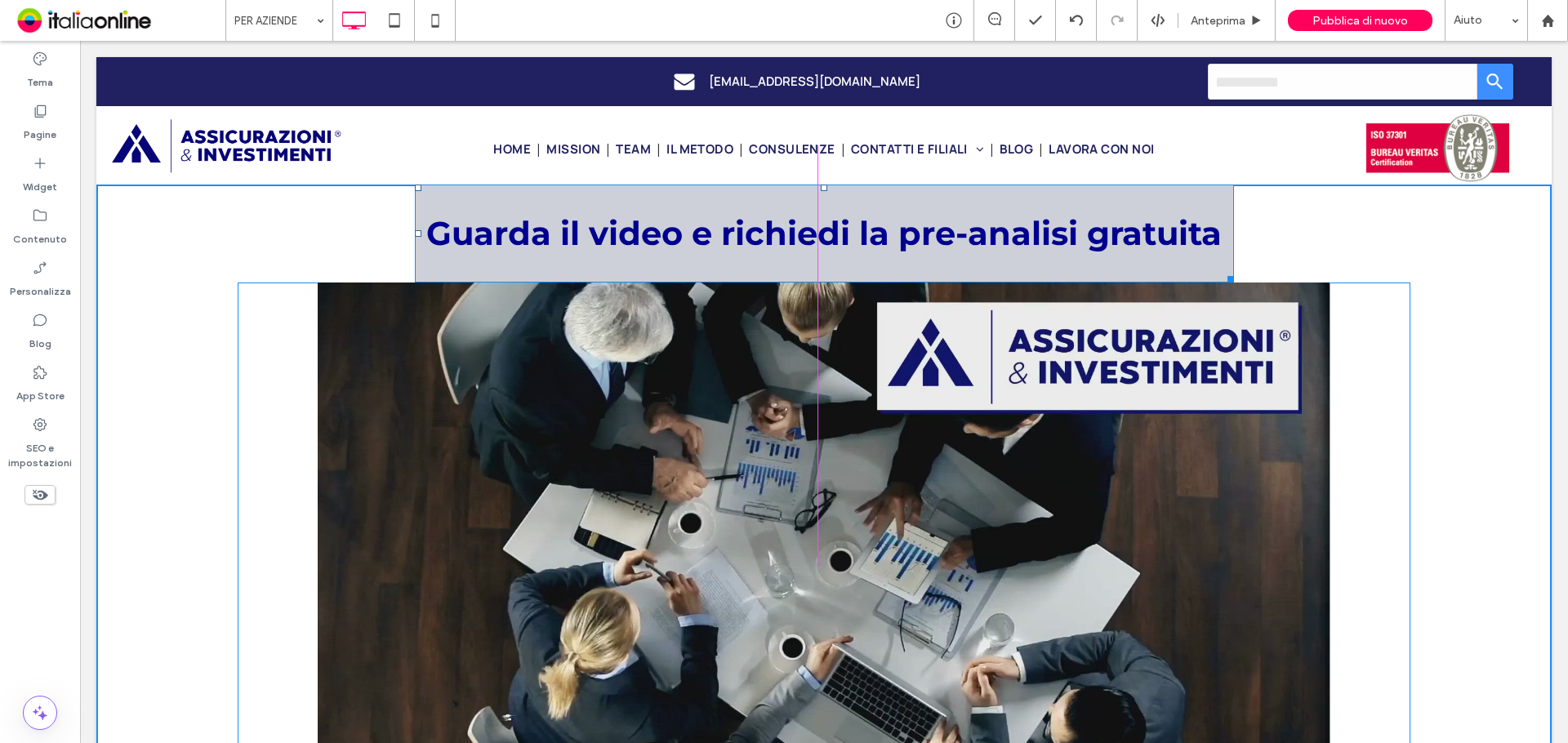
drag, startPoint x: 1220, startPoint y: 277, endPoint x: 1233, endPoint y: 277, distance: 13.0
click at [1233, 277] on div at bounding box center [1228, 277] width 12 height 12
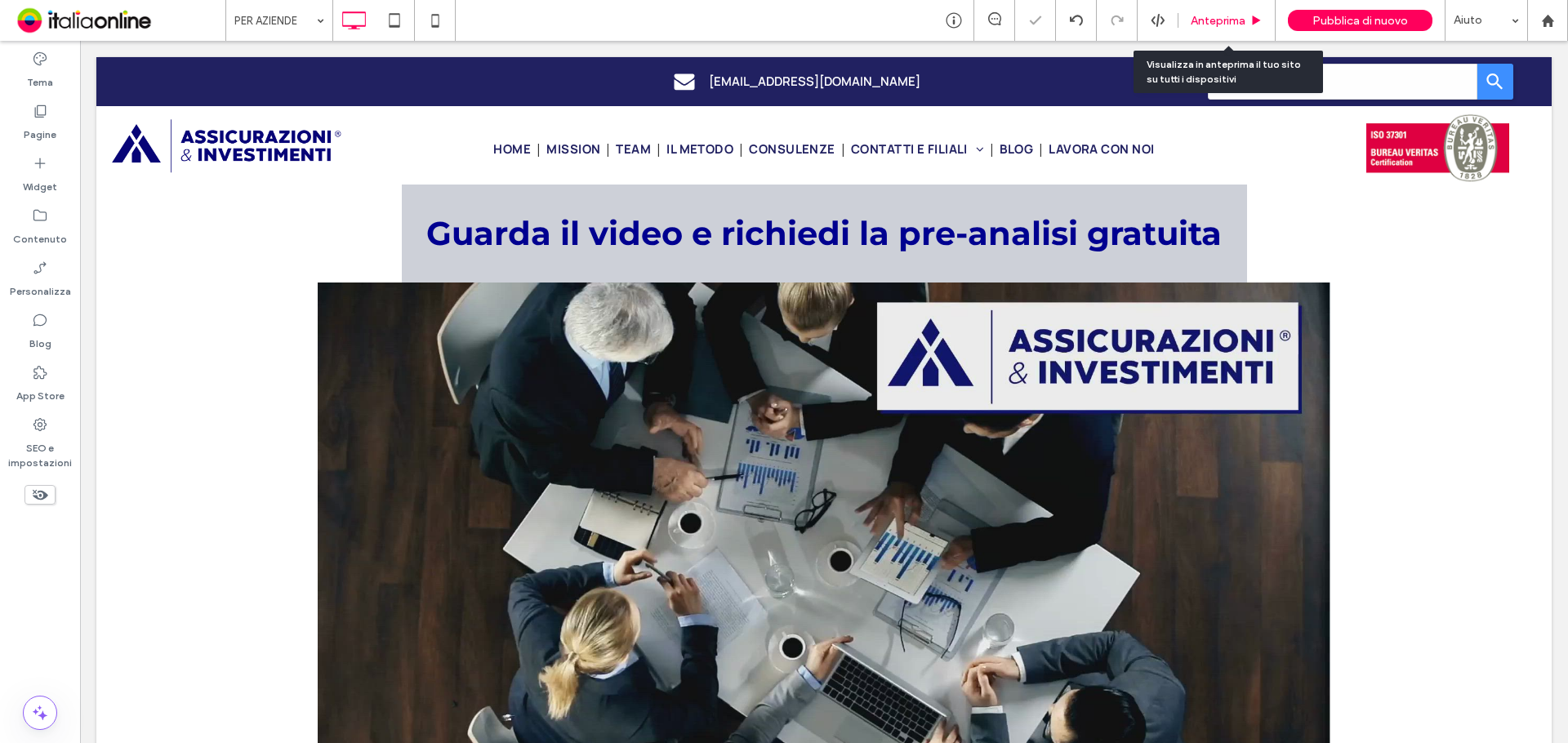
click at [1205, 11] on div "Anteprima" at bounding box center [1227, 20] width 97 height 41
click at [1209, 15] on span "Anteprima" at bounding box center [1217, 21] width 55 height 14
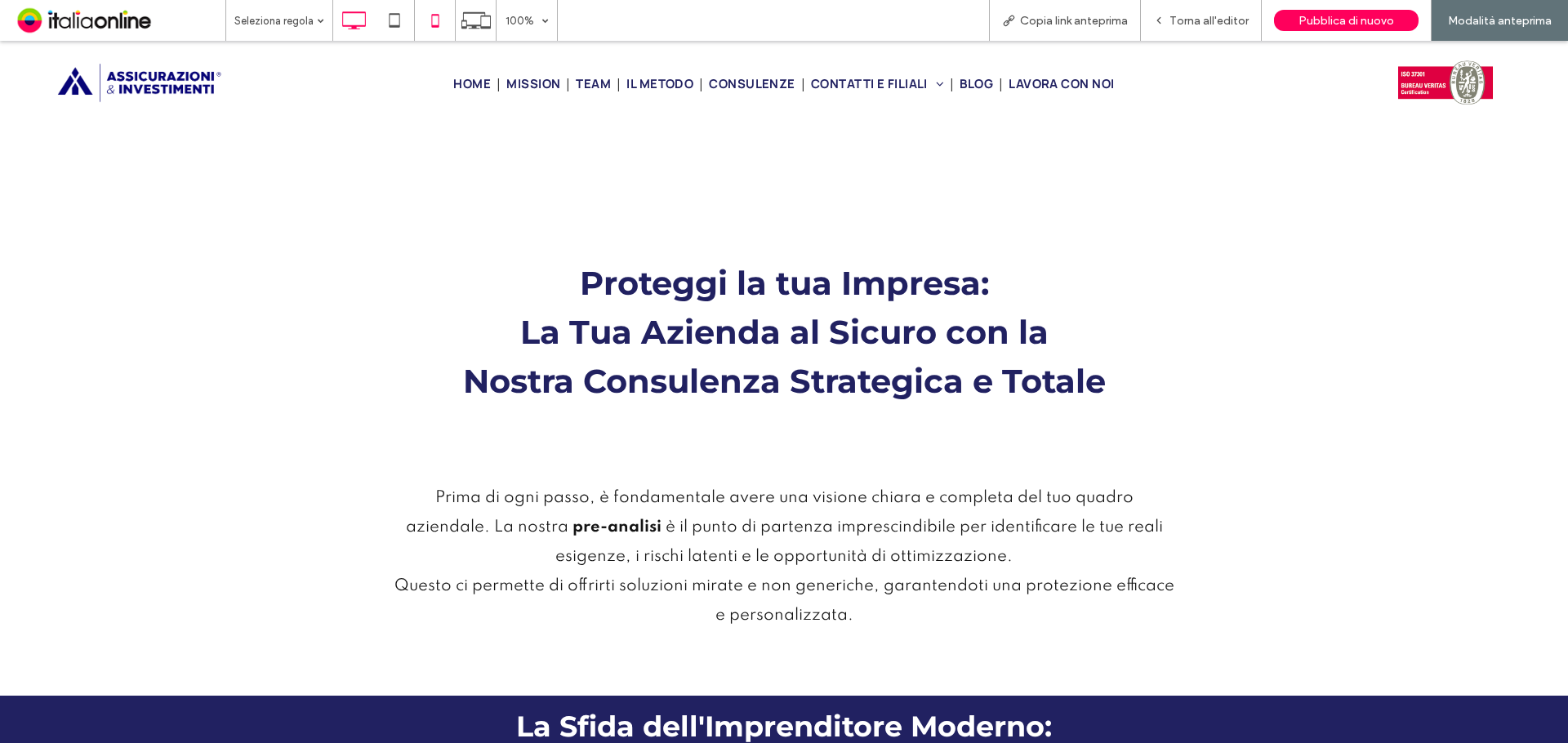
scroll to position [490, 0]
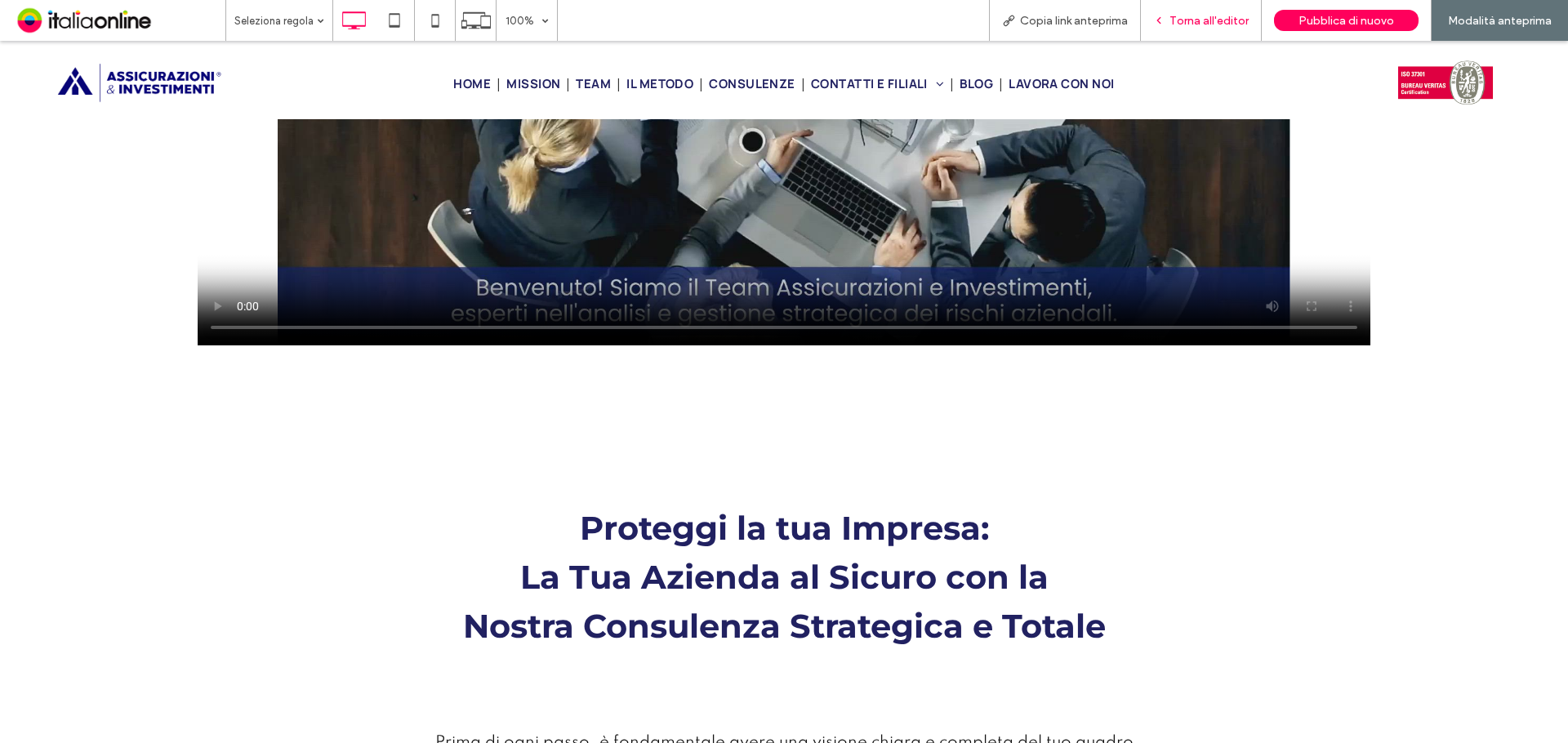
click at [1207, 11] on div "Torna all'editor" at bounding box center [1201, 20] width 121 height 41
click at [1217, 19] on span "Torna all'editor" at bounding box center [1209, 21] width 80 height 14
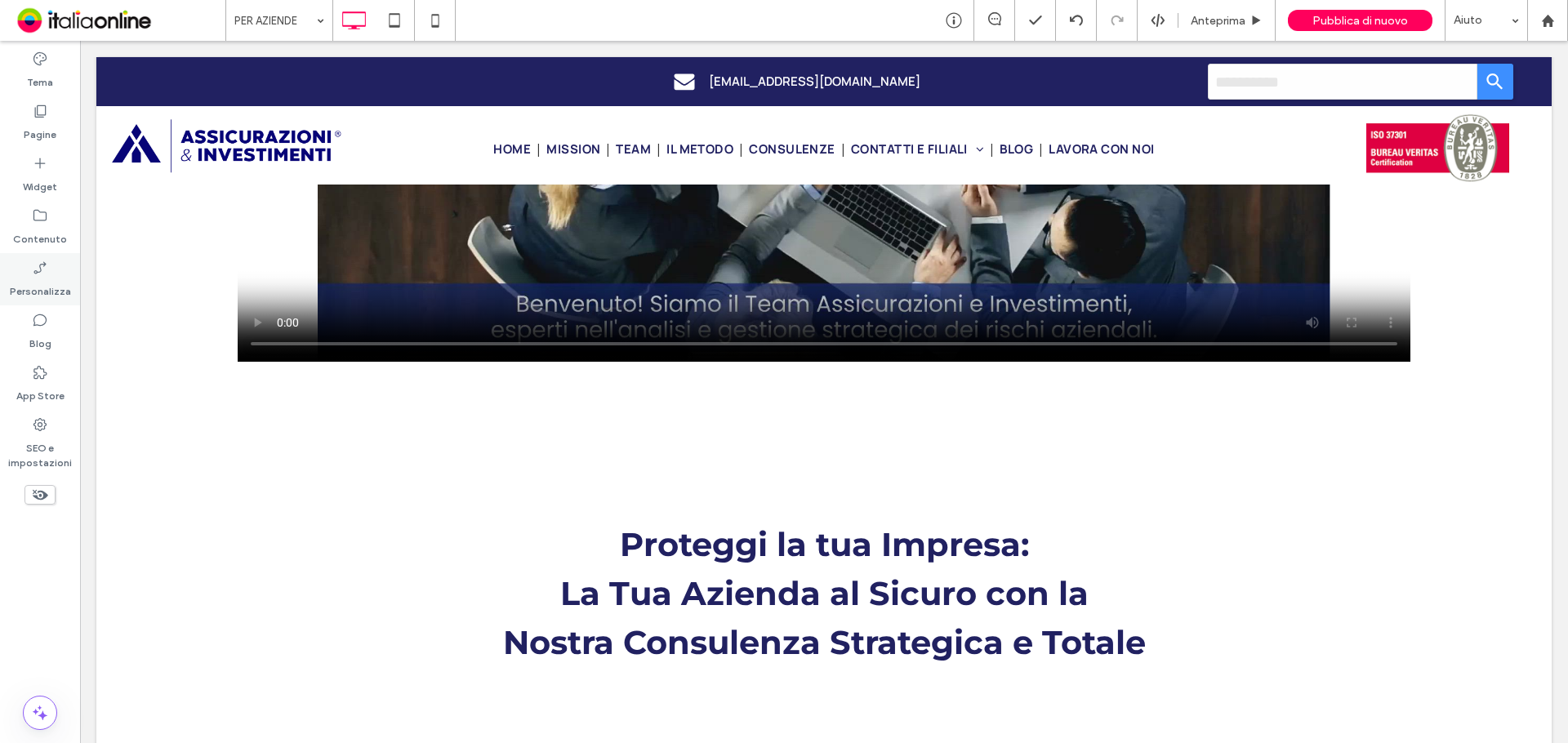
click at [54, 299] on div "Personalizza" at bounding box center [40, 279] width 80 height 53
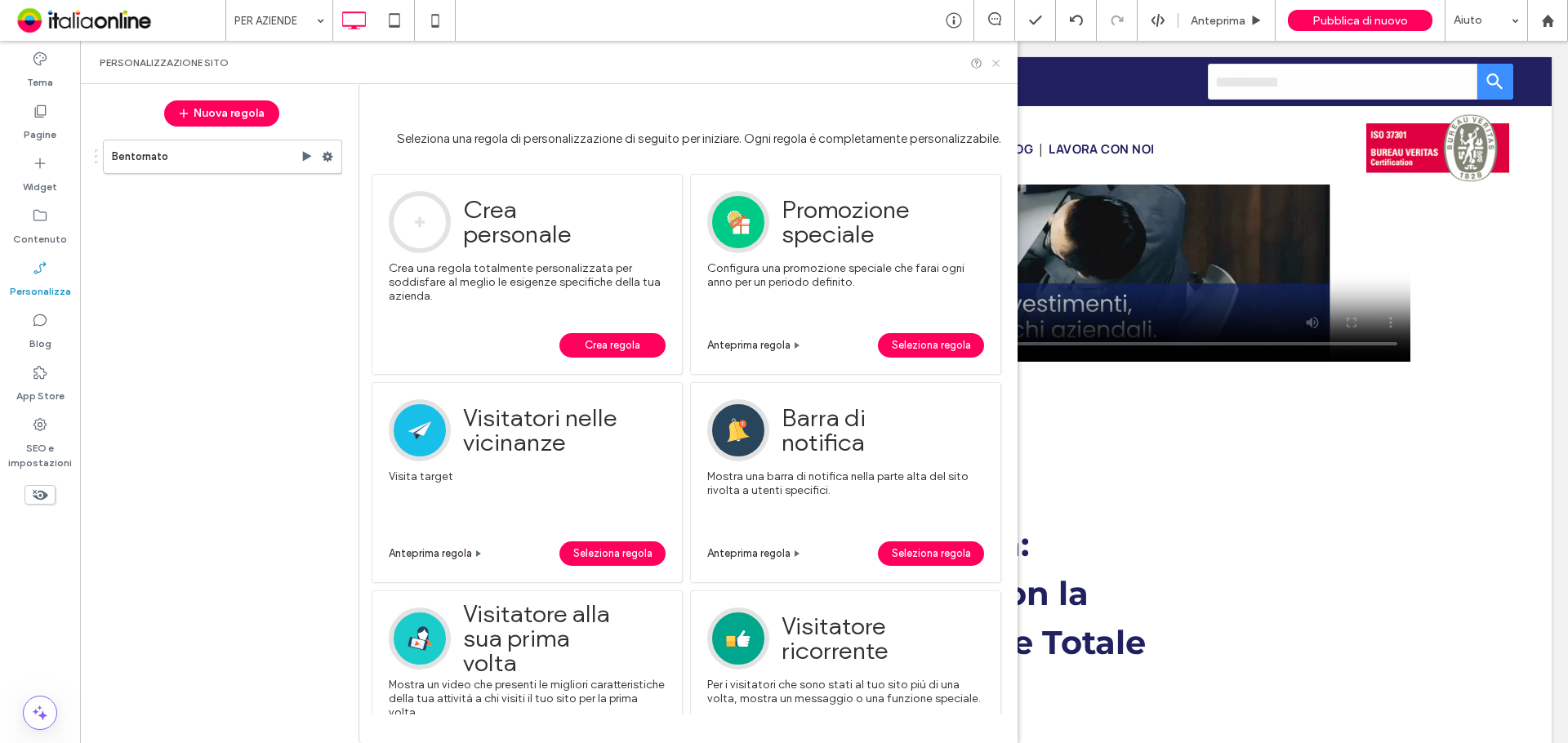
click at [999, 61] on icon at bounding box center [995, 63] width 12 height 12
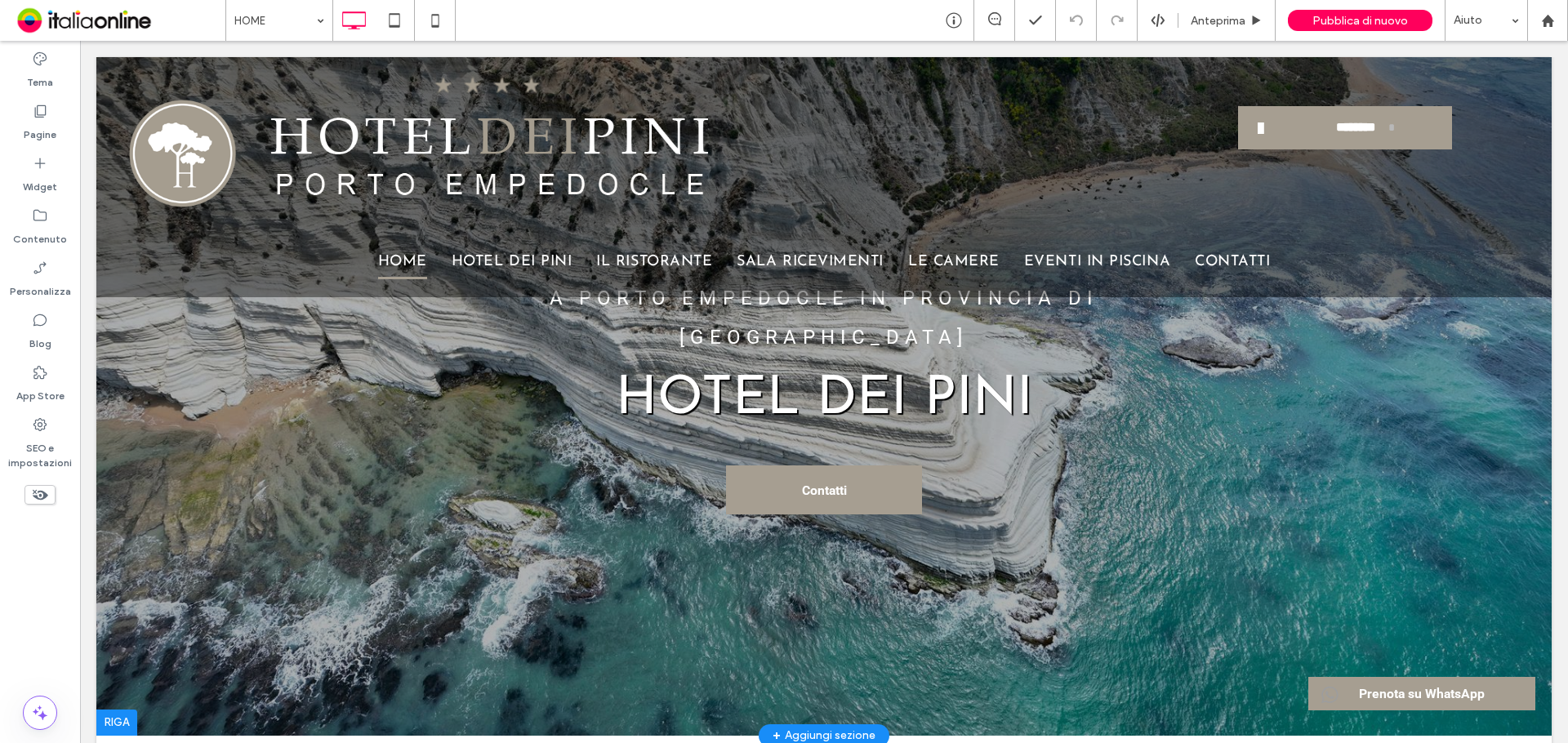
scroll to position [82, 0]
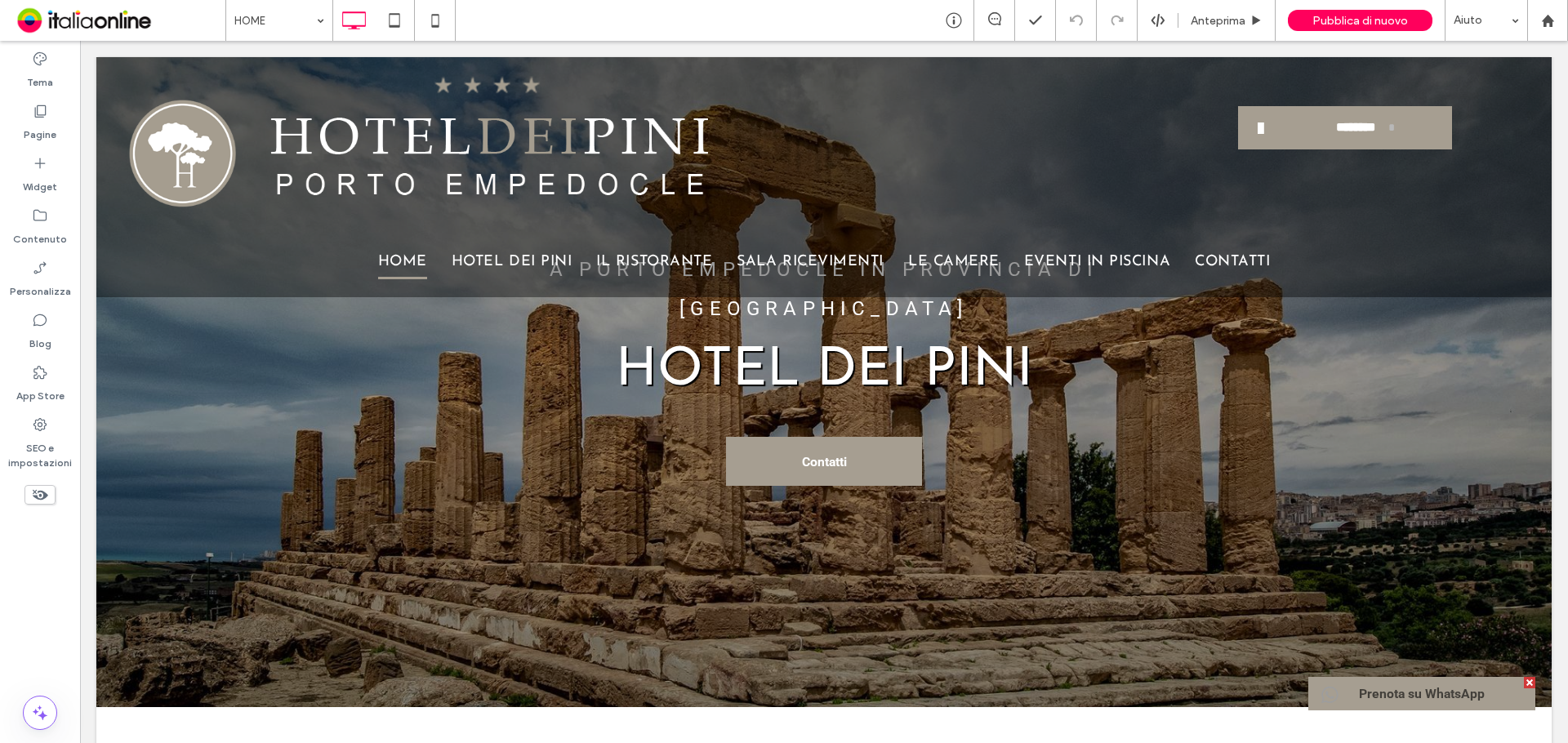
click at [1384, 687] on span "Prenota su WhatsApp" at bounding box center [1422, 694] width 137 height 32
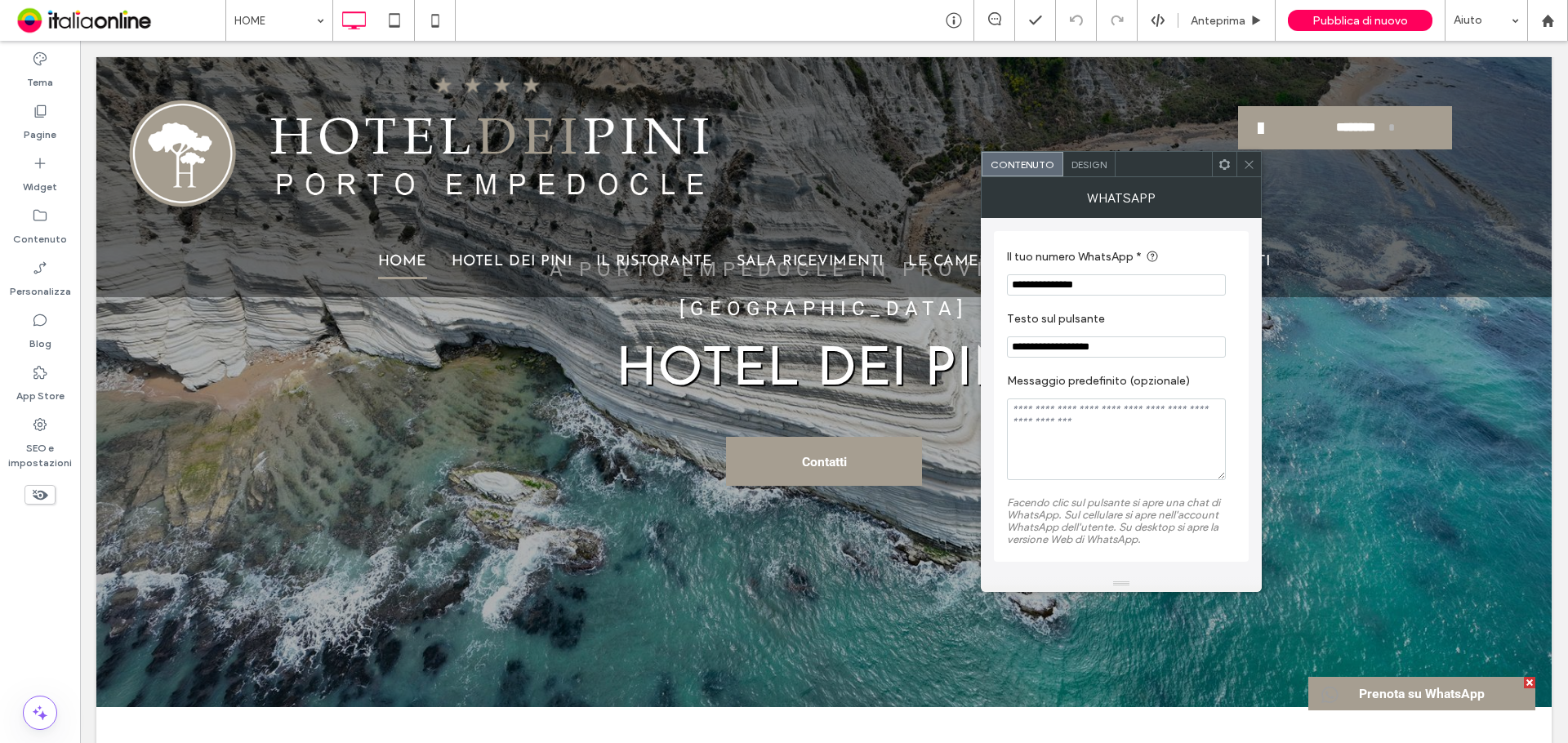
drag, startPoint x: 1114, startPoint y: 282, endPoint x: 1032, endPoint y: 287, distance: 82.2
click at [1032, 287] on input "**********" at bounding box center [1117, 284] width 219 height 21
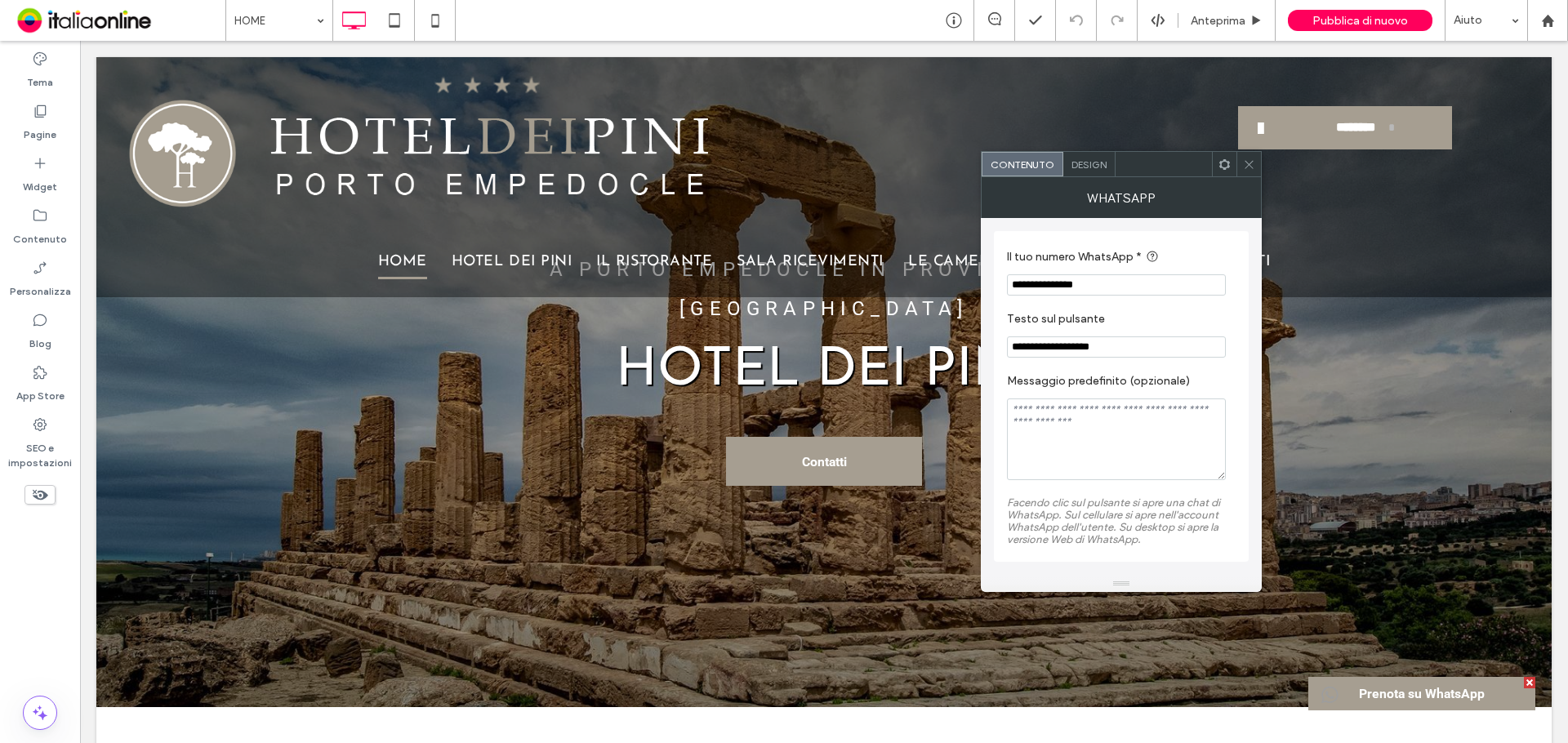
paste input "Il tuo numero WhatsApp *"
type input "**********"
click at [1487, 351] on div at bounding box center [824, 341] width 1456 height 732
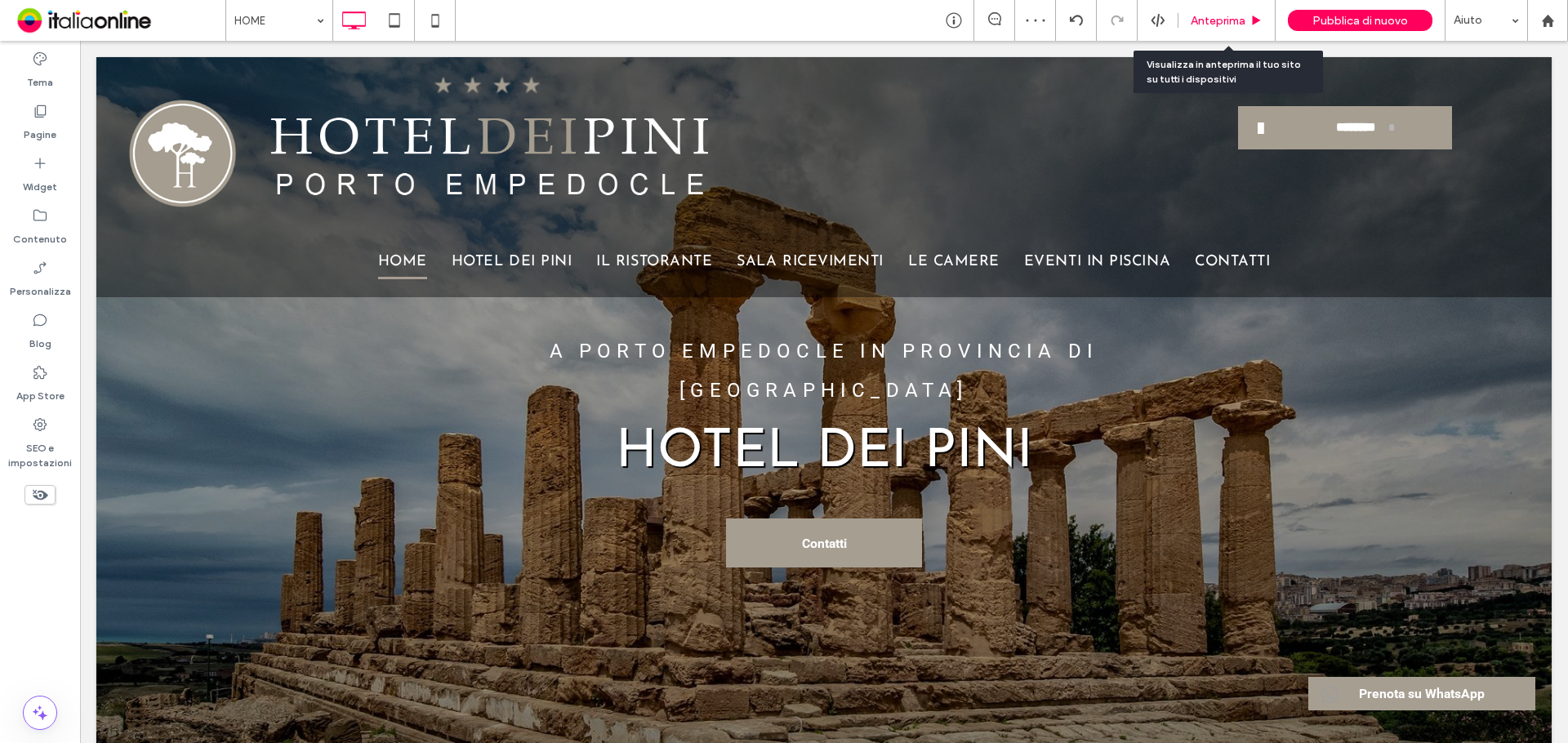
click at [1206, 21] on span "Anteprima" at bounding box center [1217, 21] width 55 height 14
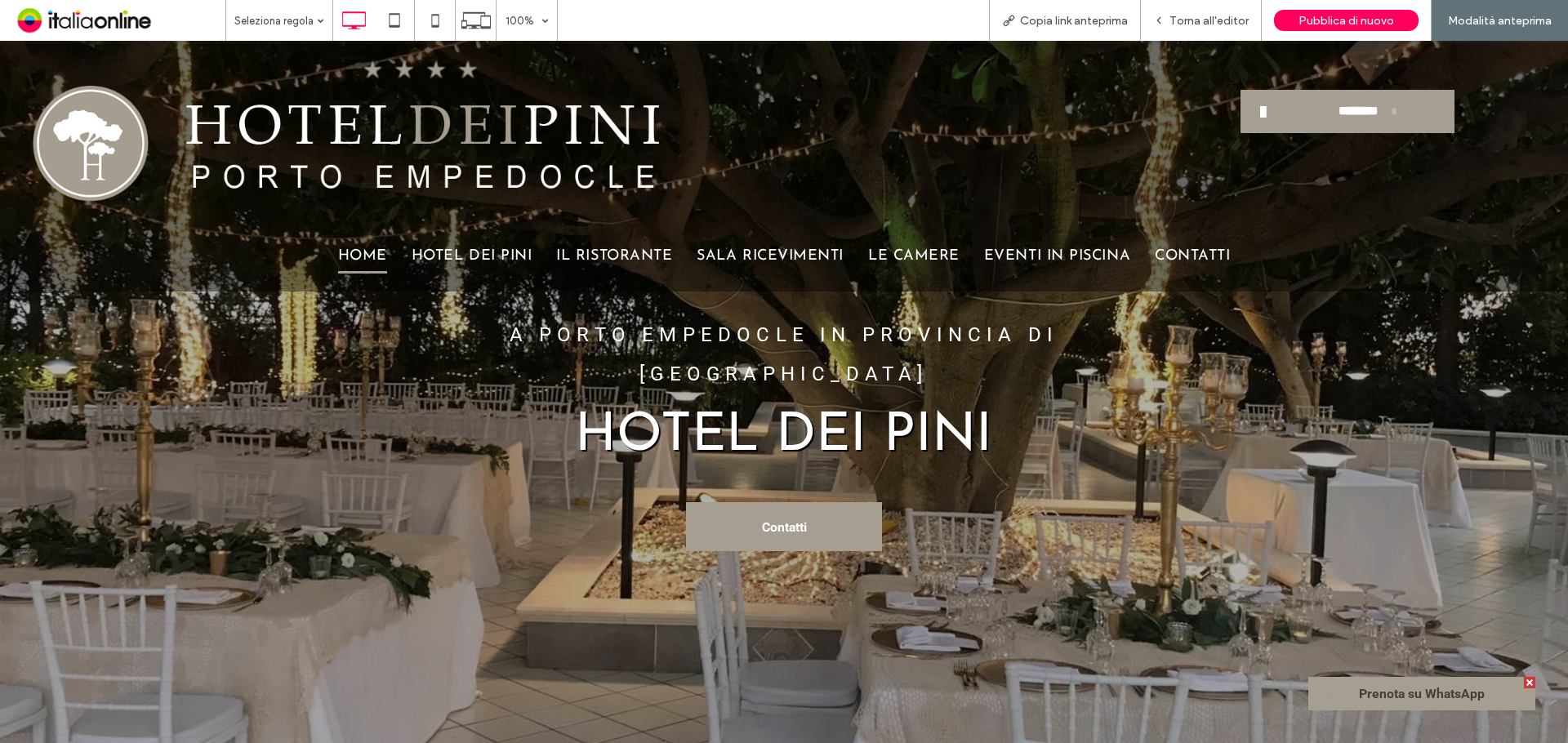
click at [1412, 682] on span "Prenota su WhatsApp" at bounding box center [1422, 694] width 137 height 32
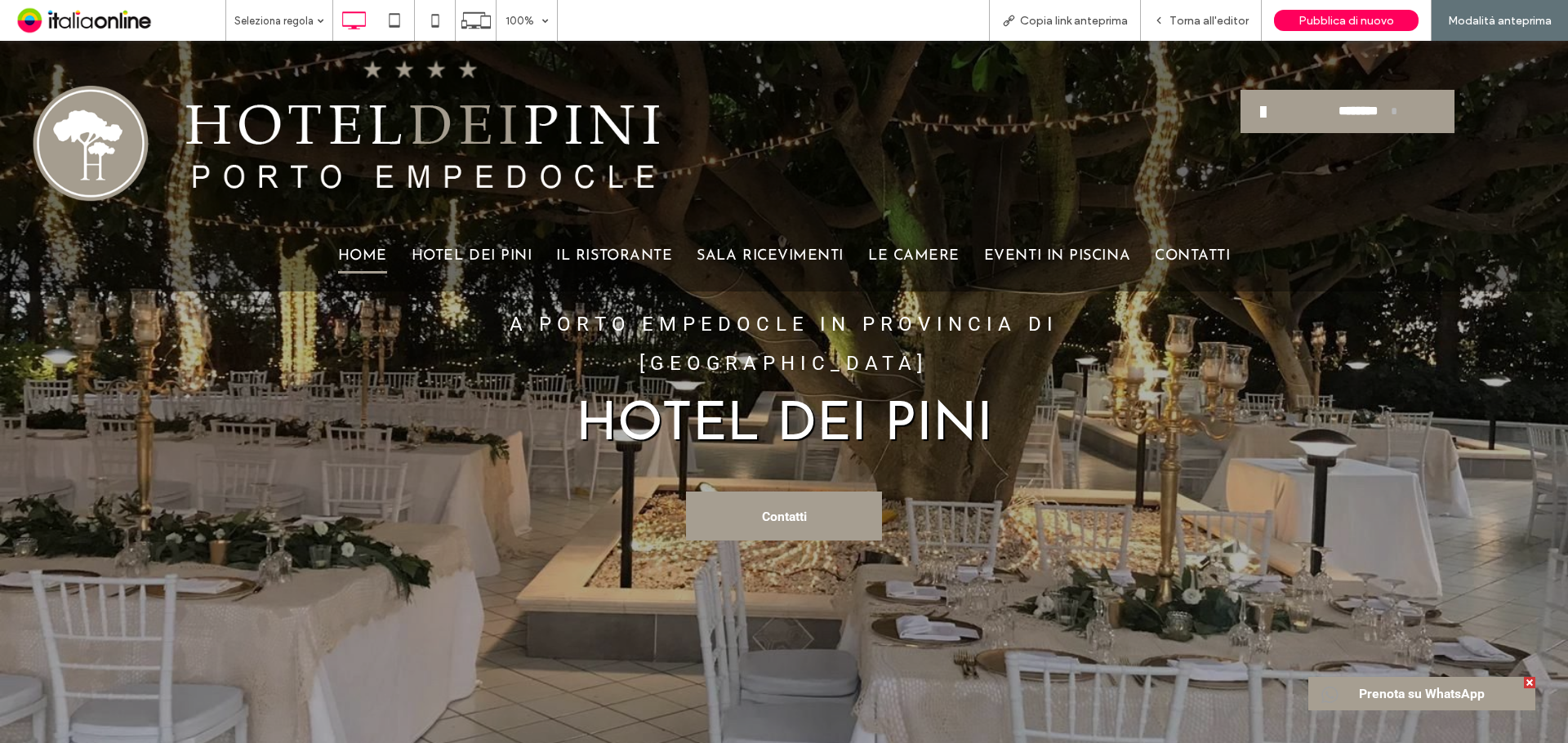
scroll to position [82, 0]
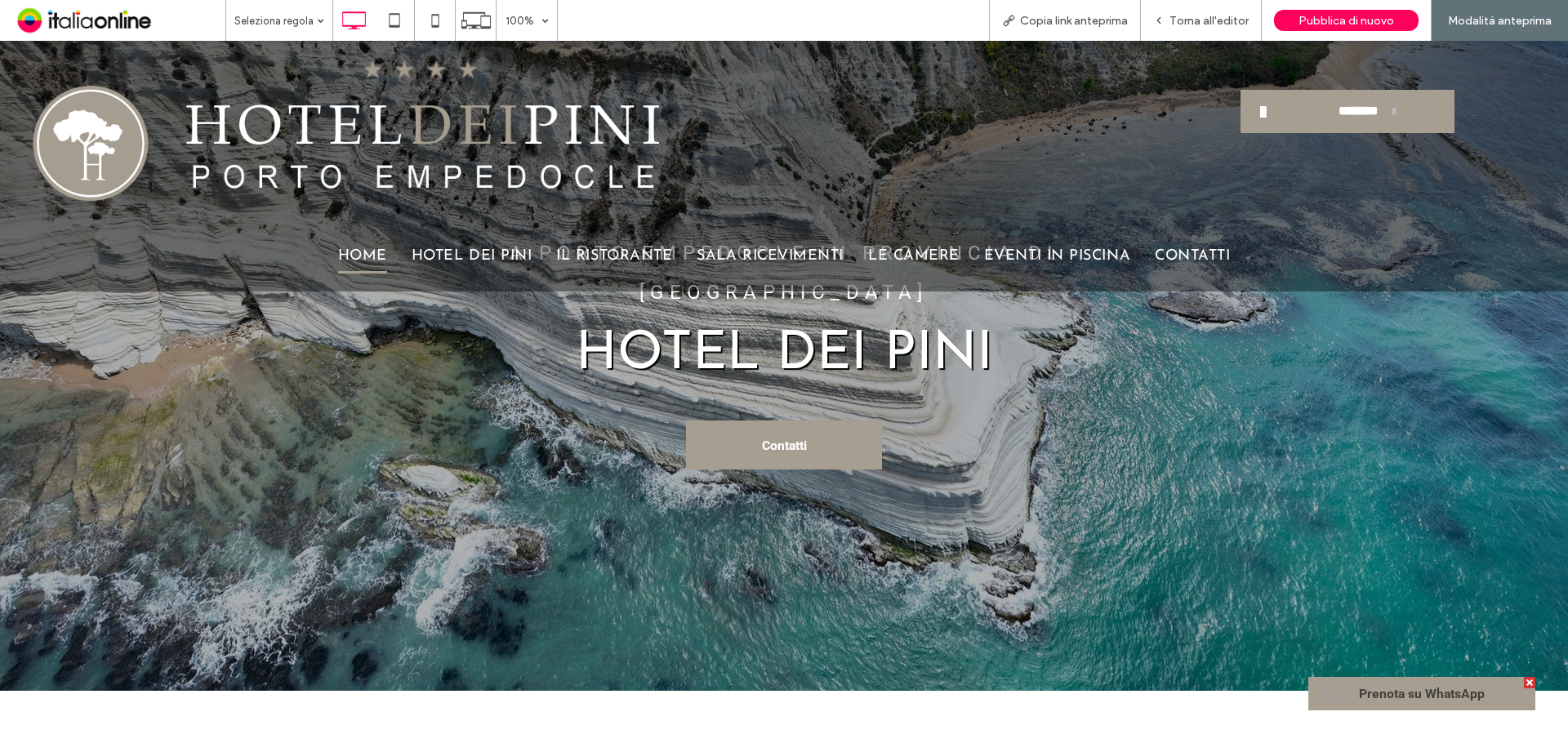
click at [1408, 692] on span "Prenota su WhatsApp" at bounding box center [1422, 694] width 137 height 32
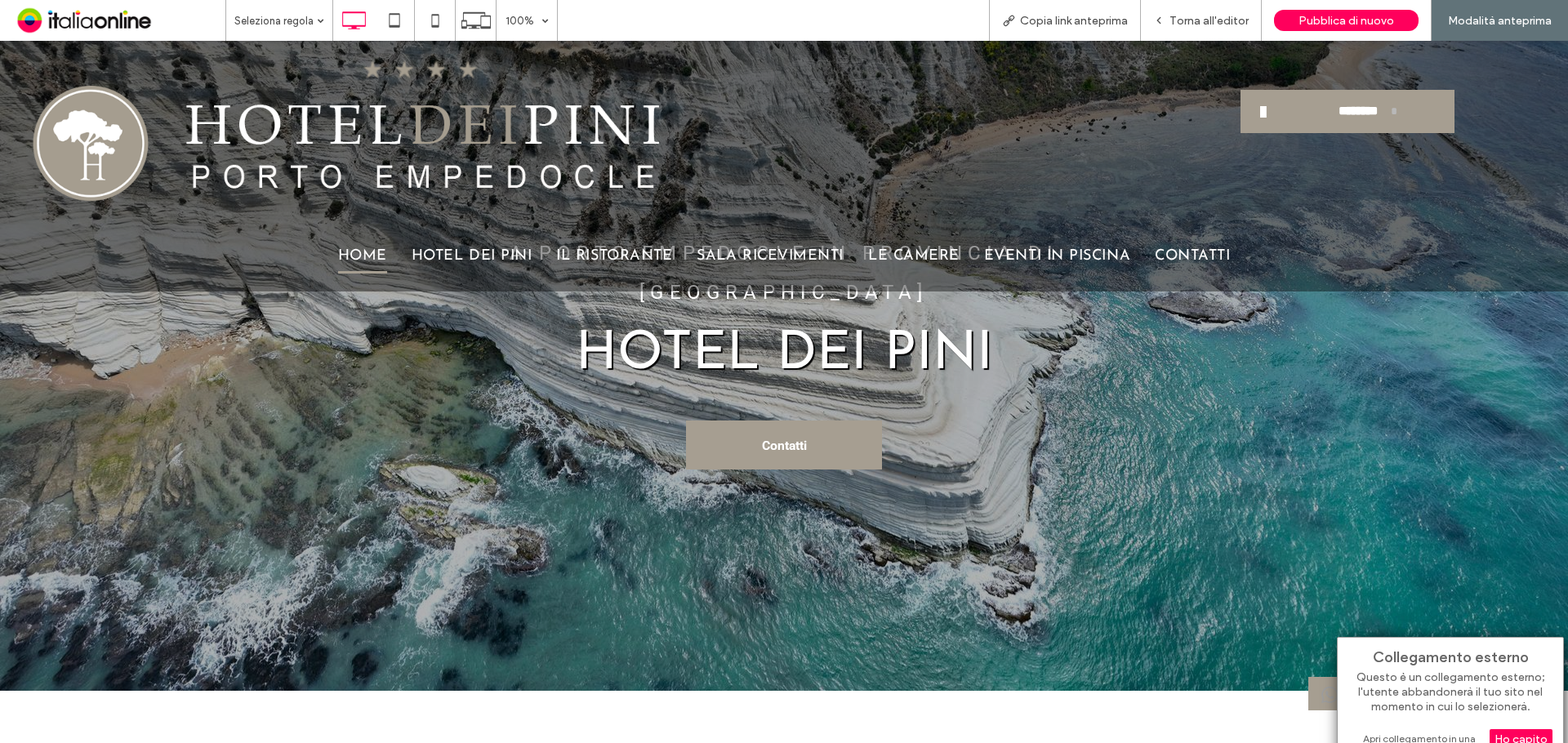
click at [1408, 741] on div "Apri collegamento in una nuova scheda" at bounding box center [1450, 745] width 204 height 30
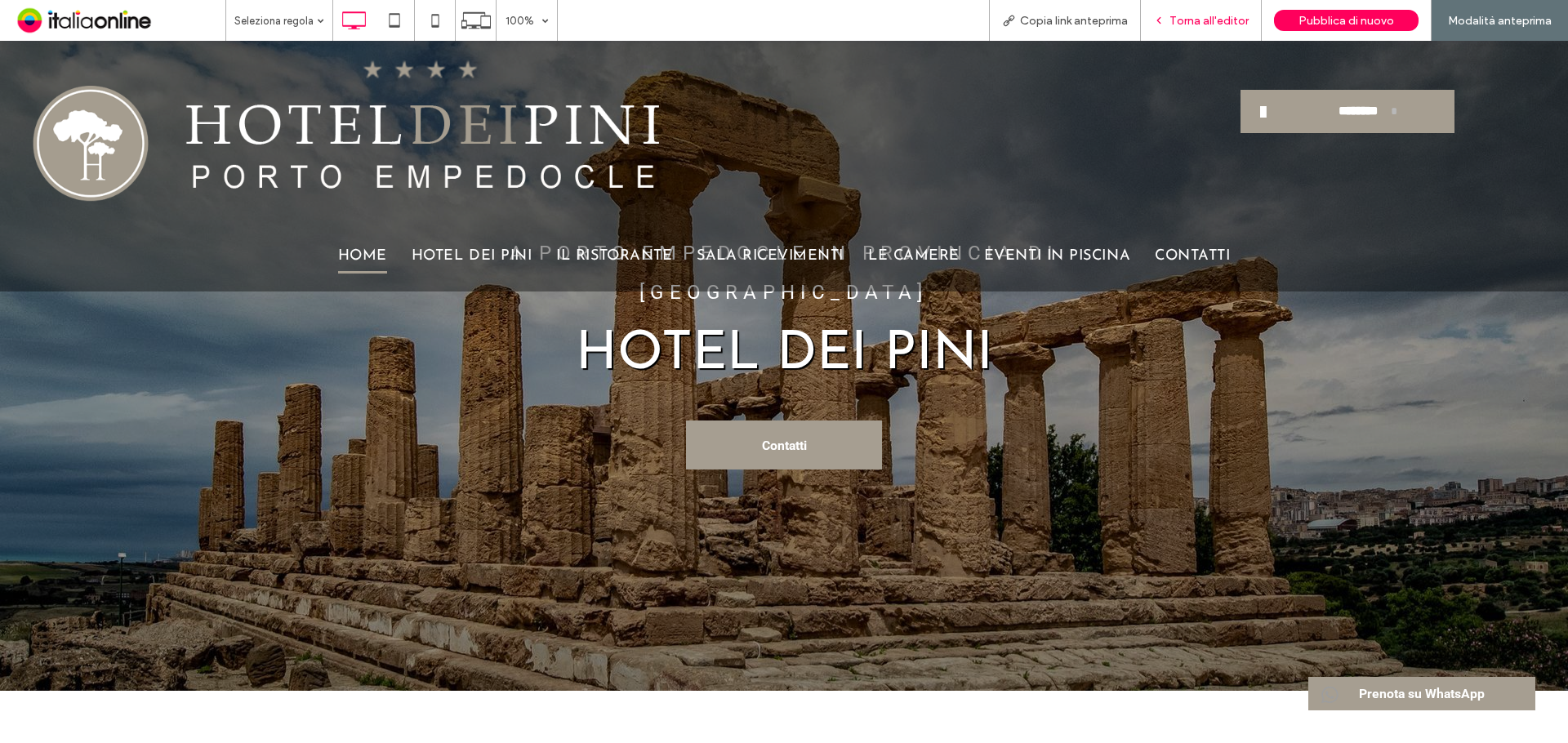
click at [1202, 25] on span "Torna all'editor" at bounding box center [1209, 21] width 80 height 14
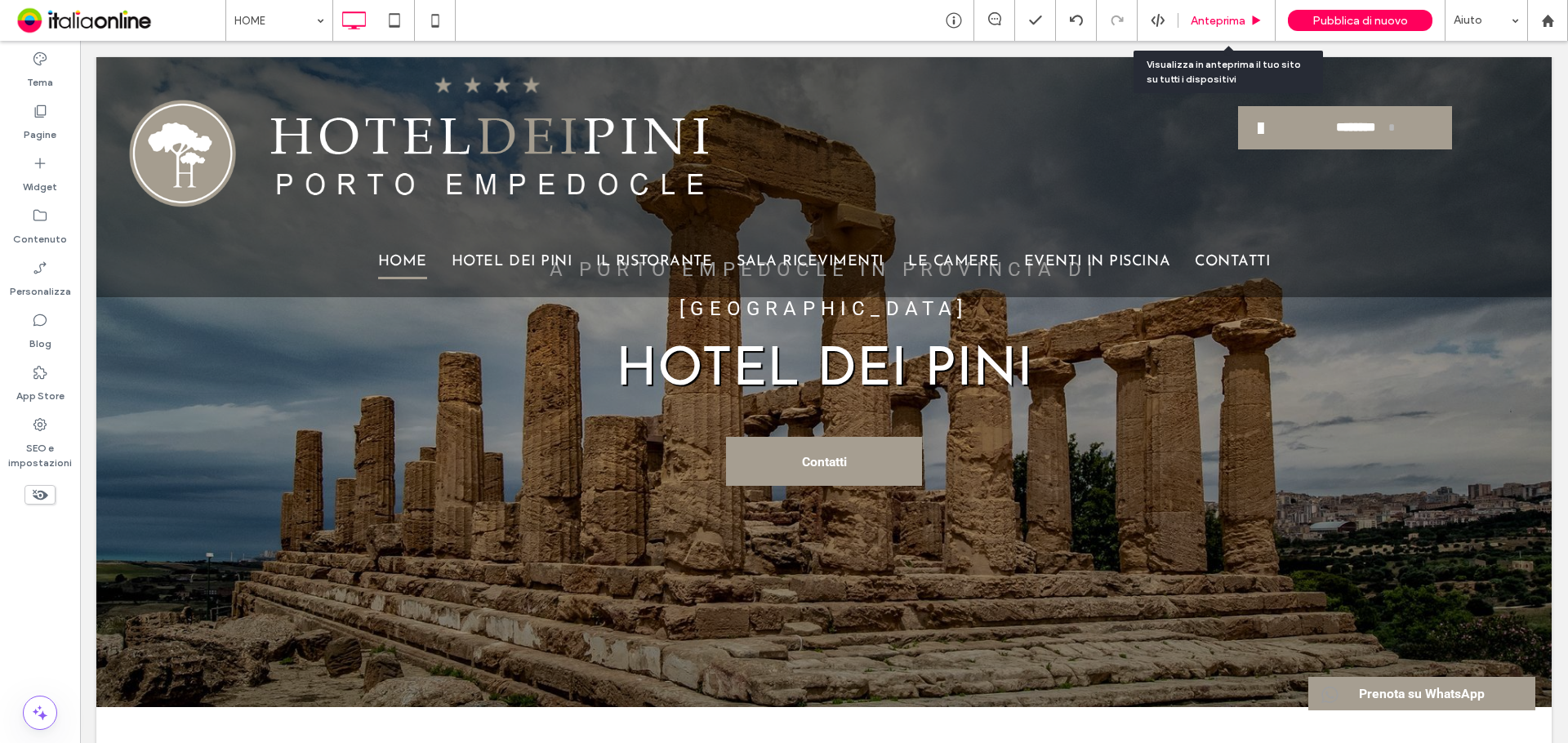
click at [1218, 21] on span "Anteprima" at bounding box center [1217, 21] width 55 height 14
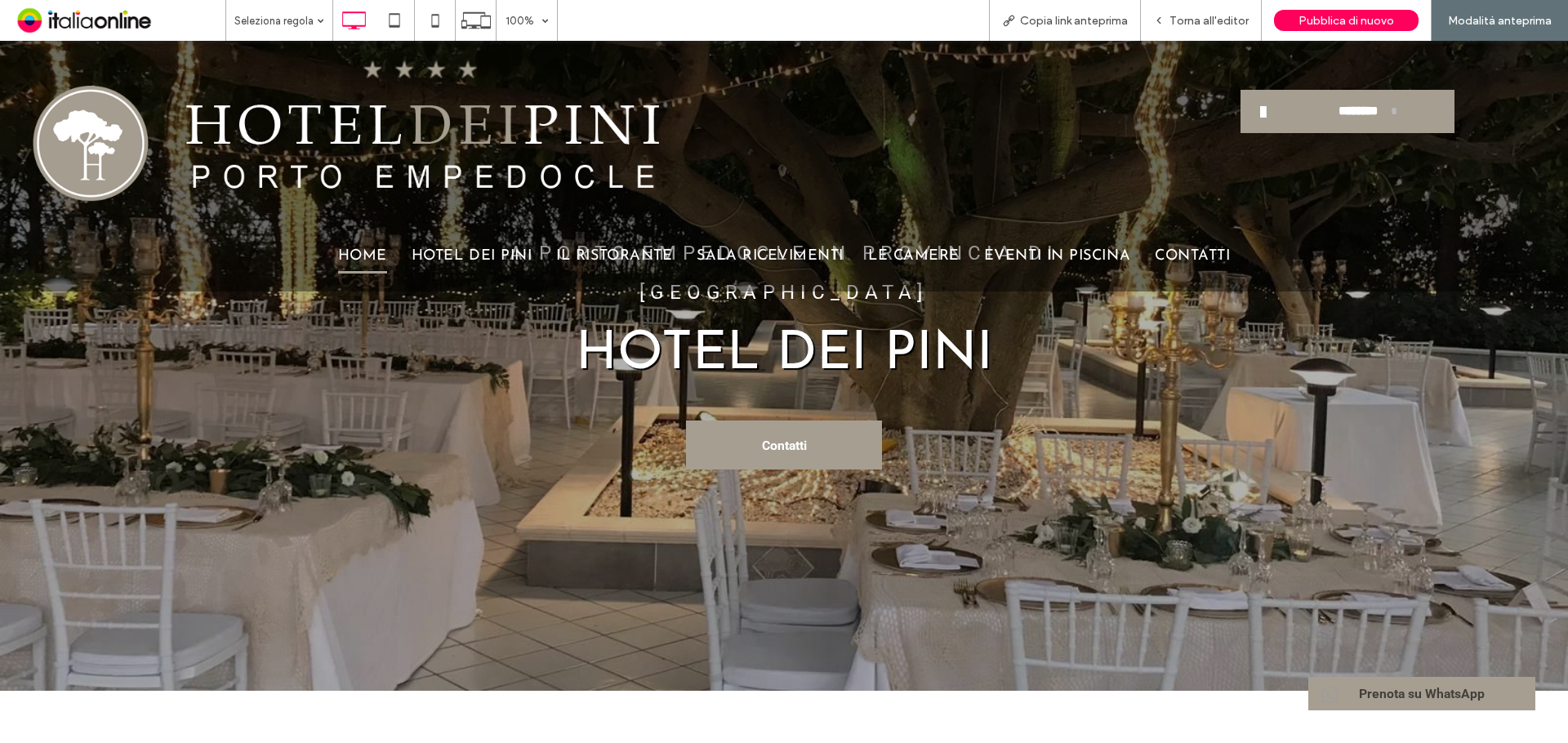
click at [1447, 704] on span "Prenota su WhatsApp" at bounding box center [1422, 694] width 137 height 32
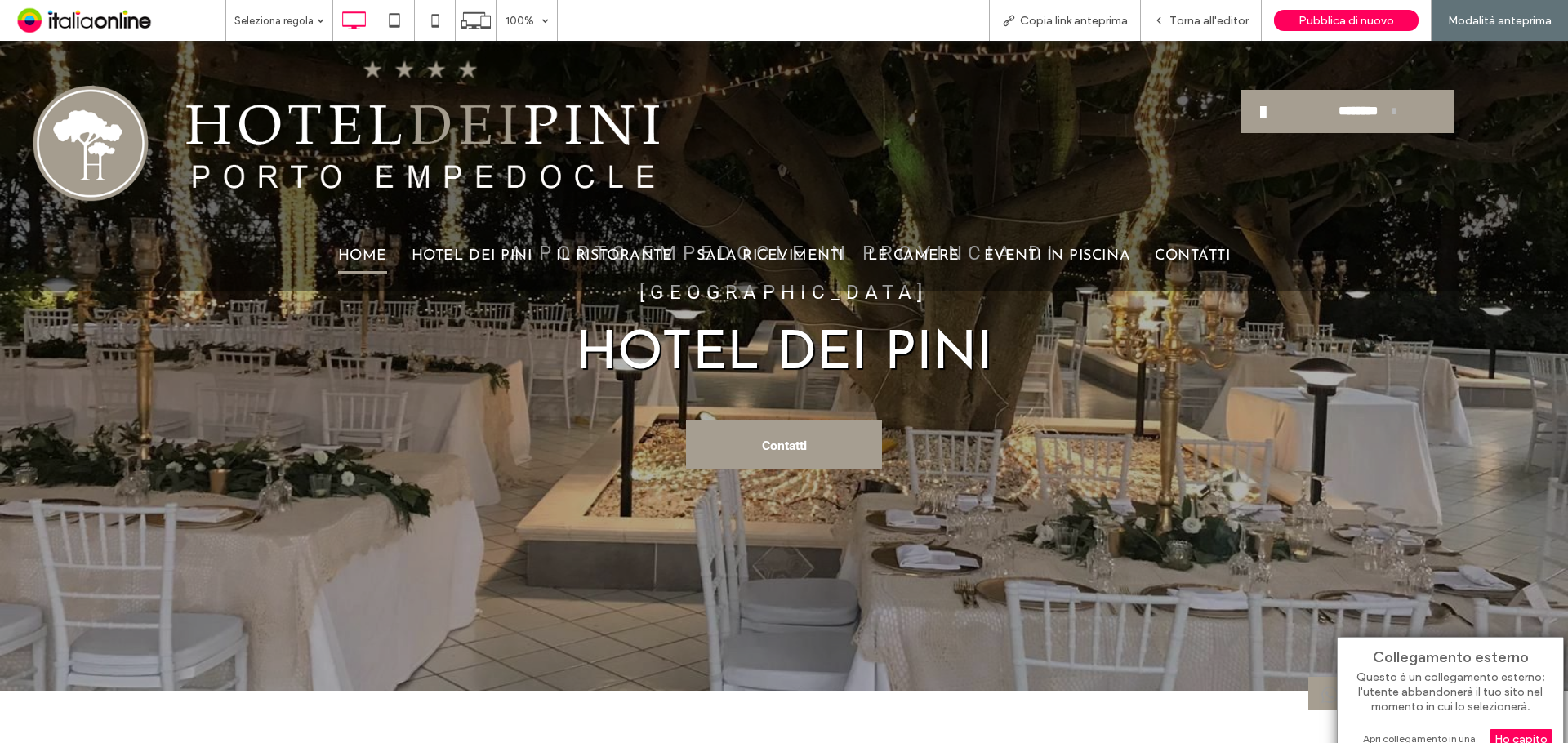
click at [1434, 737] on div "Apri collegamento in una nuova scheda" at bounding box center [1450, 745] width 204 height 30
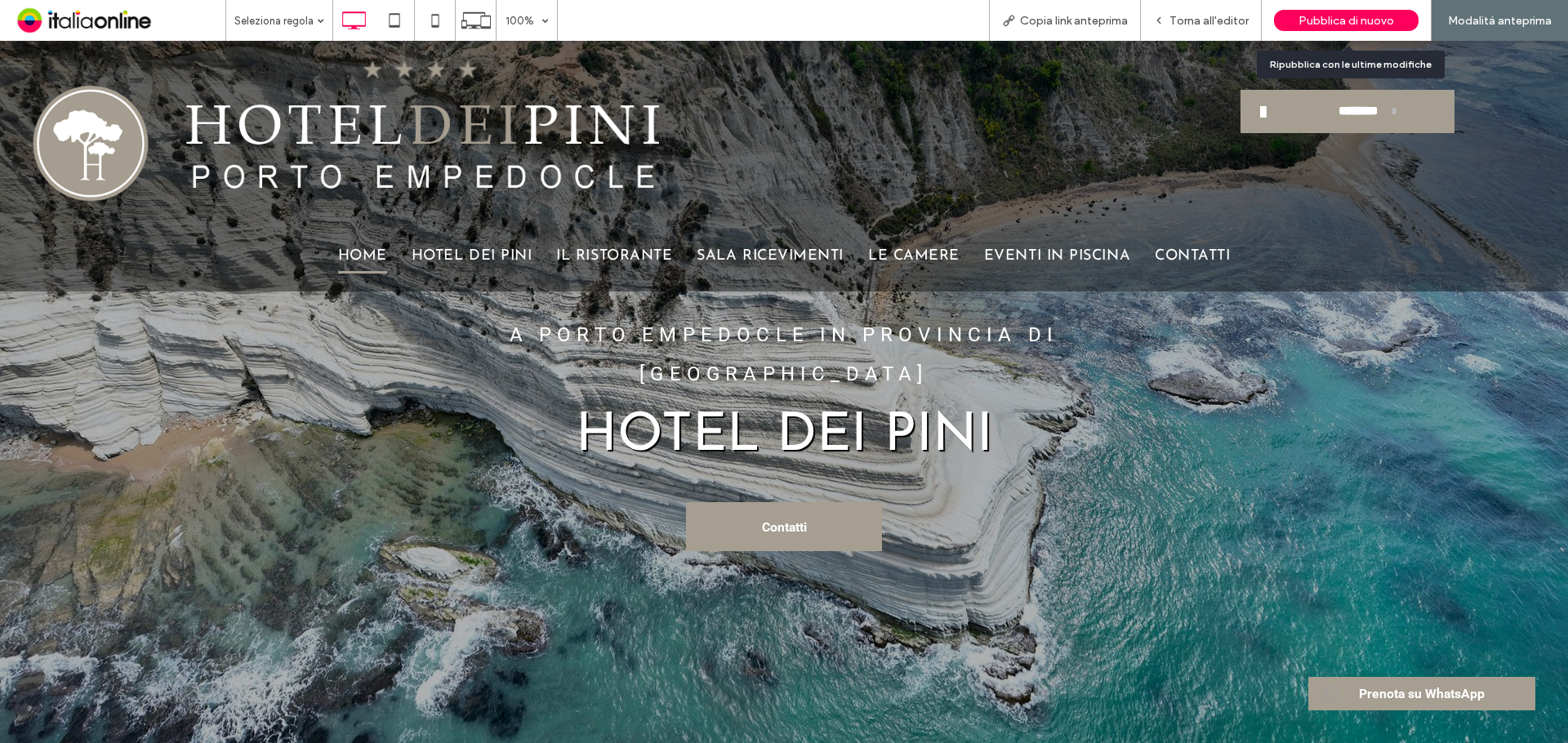
click at [1373, 25] on span "Pubblica di nuovo" at bounding box center [1346, 21] width 95 height 14
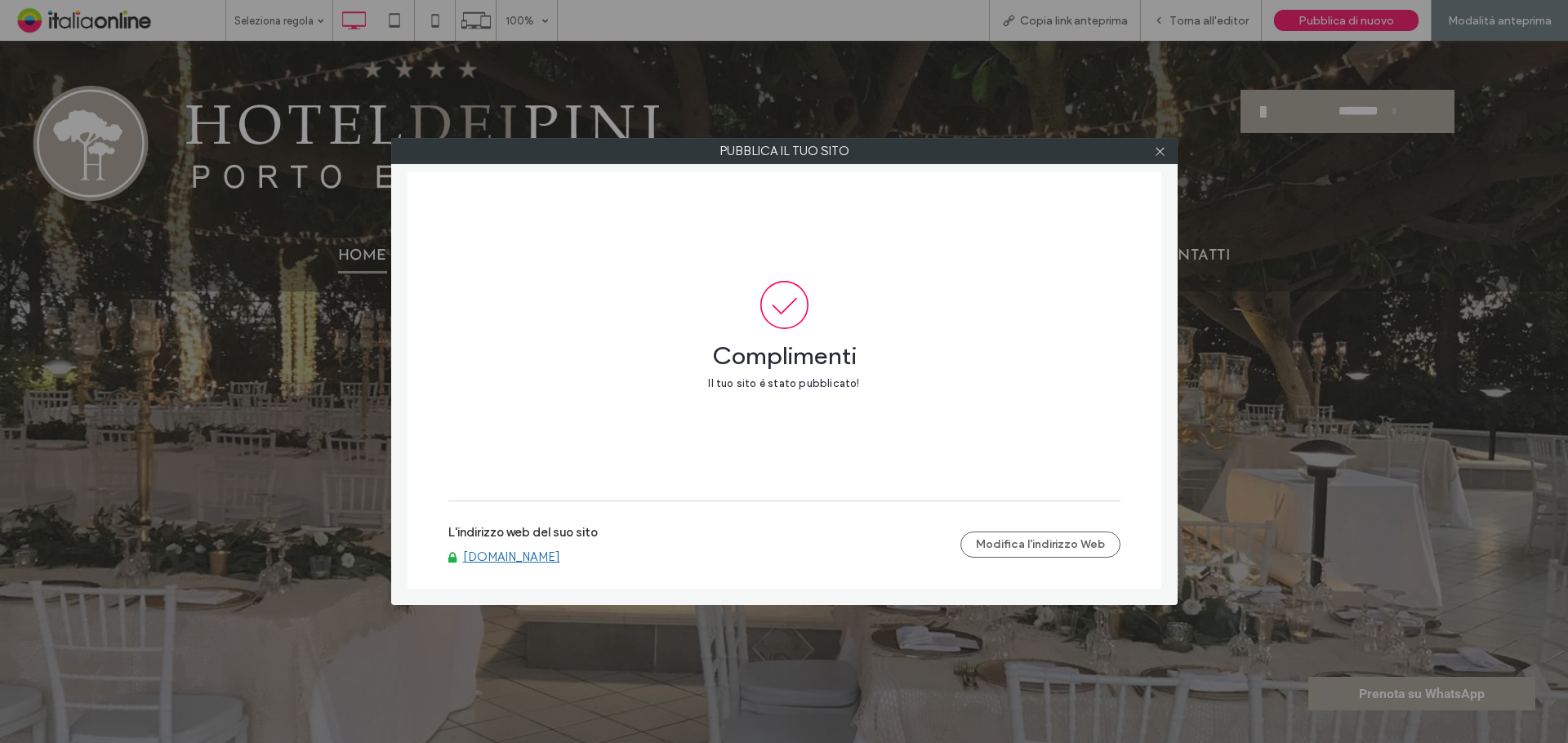
click at [515, 556] on link "hoteldeipini.org" at bounding box center [512, 557] width 97 height 15
